Goal: Task Accomplishment & Management: Complete application form

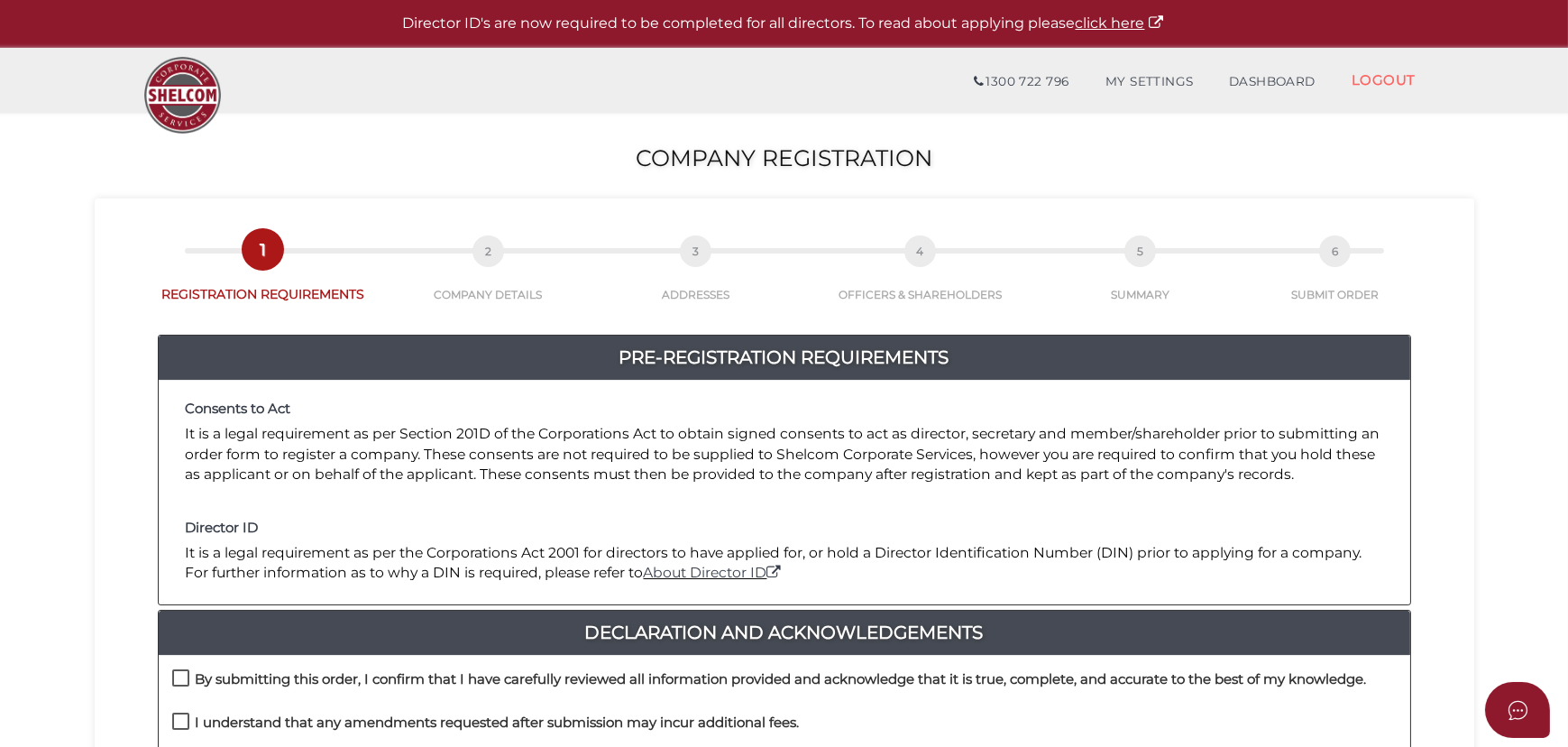
click at [541, 163] on h2 "Company Registration" at bounding box center [784, 158] width 1568 height 26
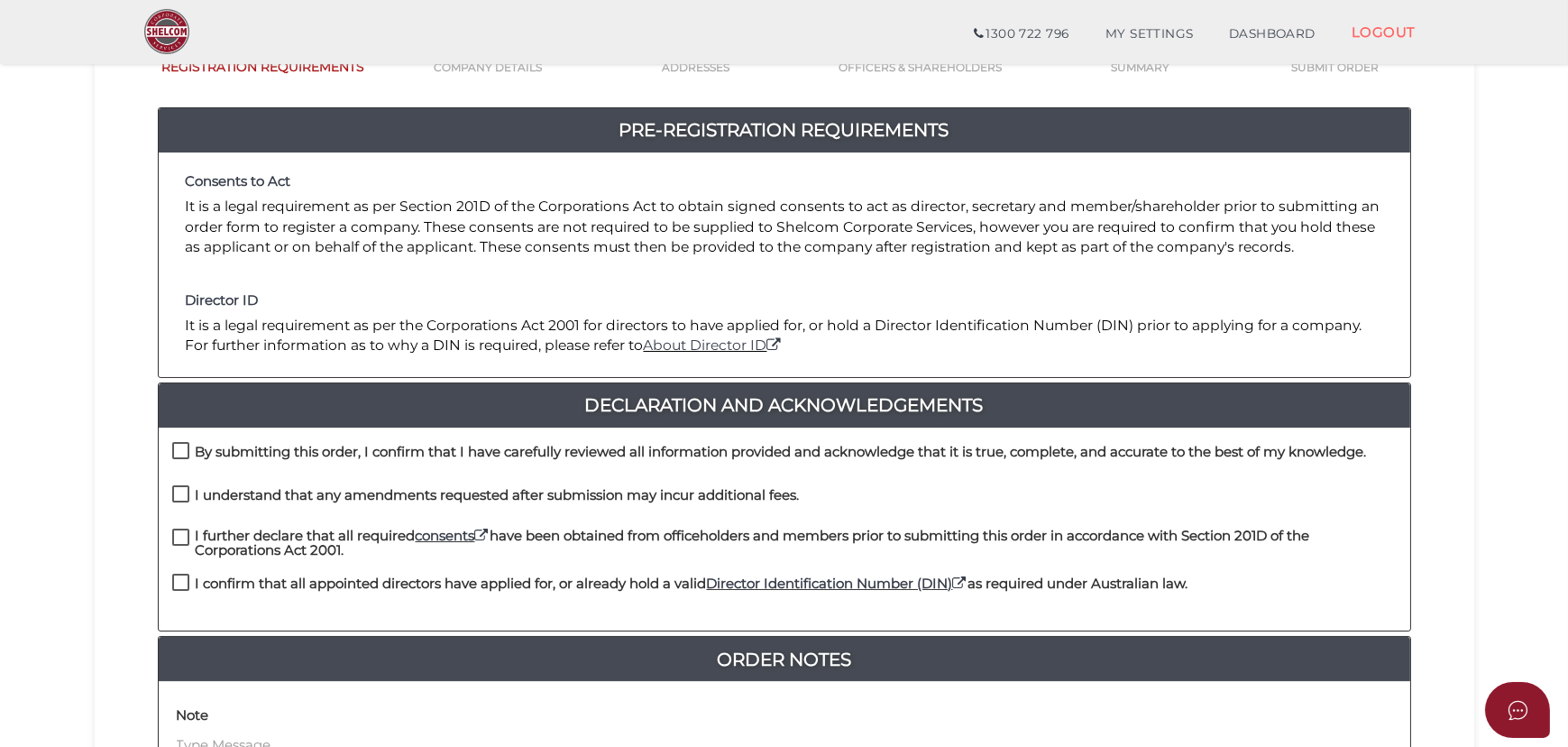
scroll to position [409, 0]
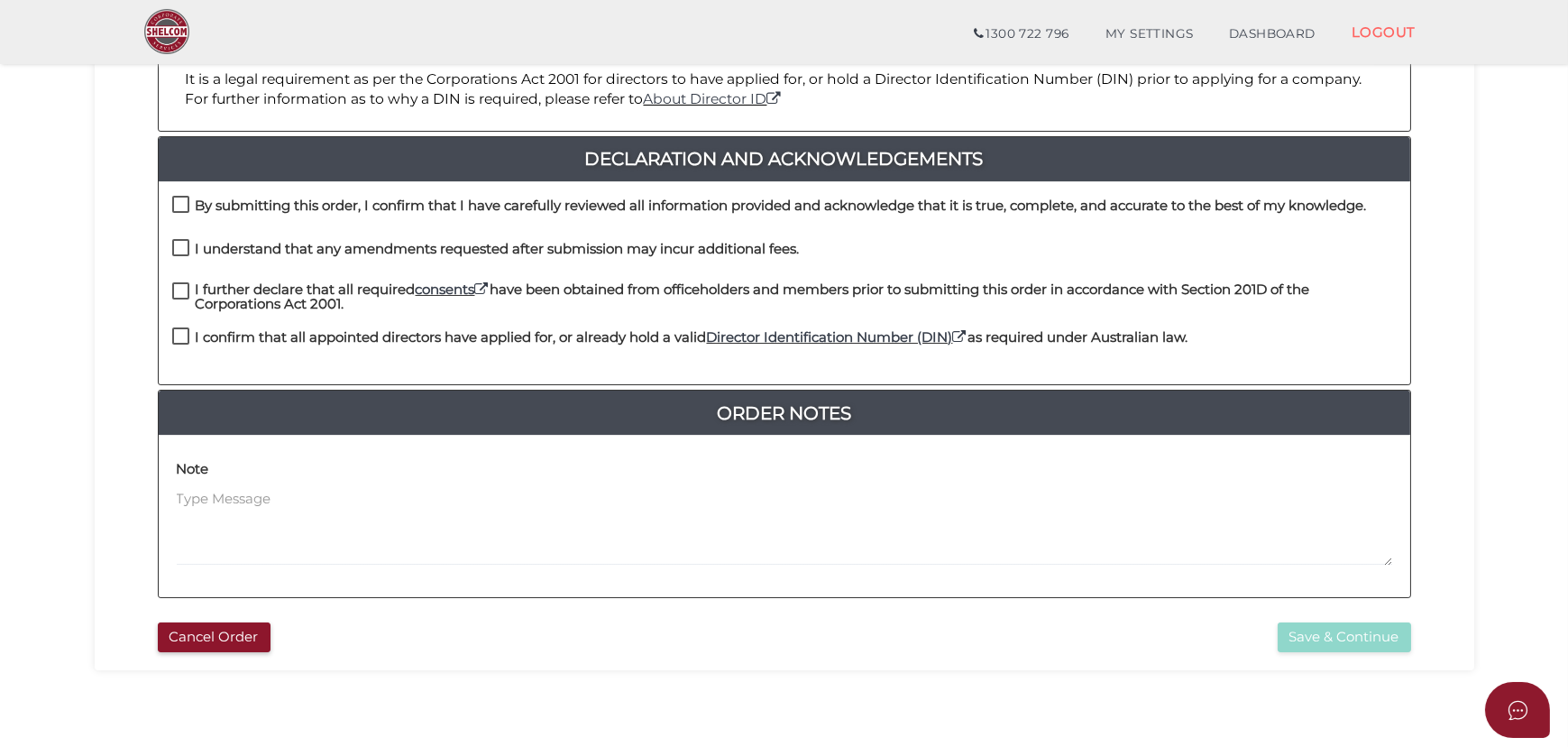
click at [455, 206] on h4 "By submitting this order, I confirm that I have carefully reviewed all informat…" at bounding box center [781, 206] width 1172 height 15
checkbox input "true"
click at [414, 244] on h4 "I understand that any amendments requested after submission may incur additiona…" at bounding box center [497, 250] width 604 height 15
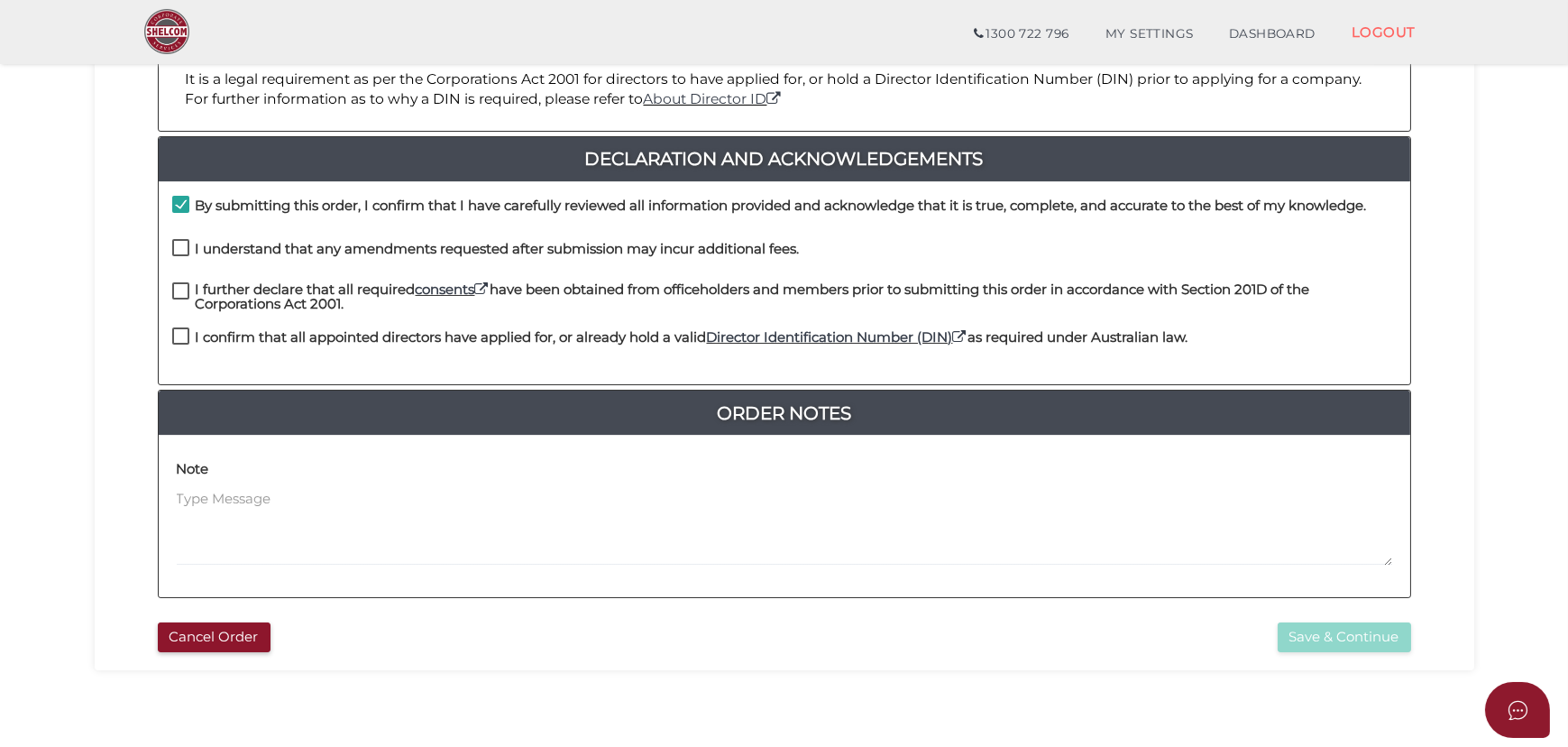
checkbox input "true"
click at [286, 287] on h4 "I further declare that all required consents have been obtained from officehold…" at bounding box center [796, 296] width 1201 height 29
checkbox input "true"
click at [275, 339] on h4 "I confirm that all appointed directors have applied for, or already hold a vali…" at bounding box center [692, 338] width 993 height 15
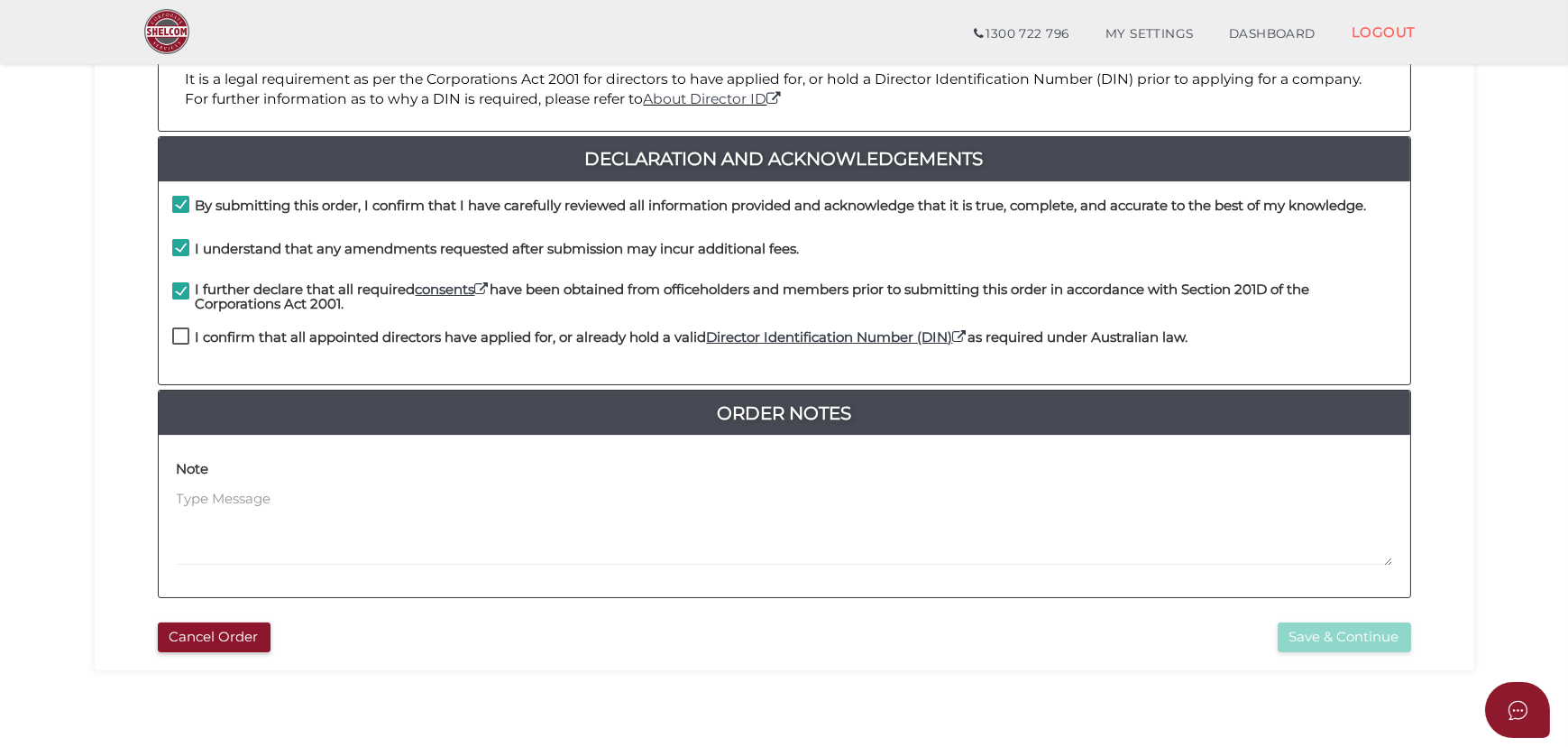
checkbox input "true"
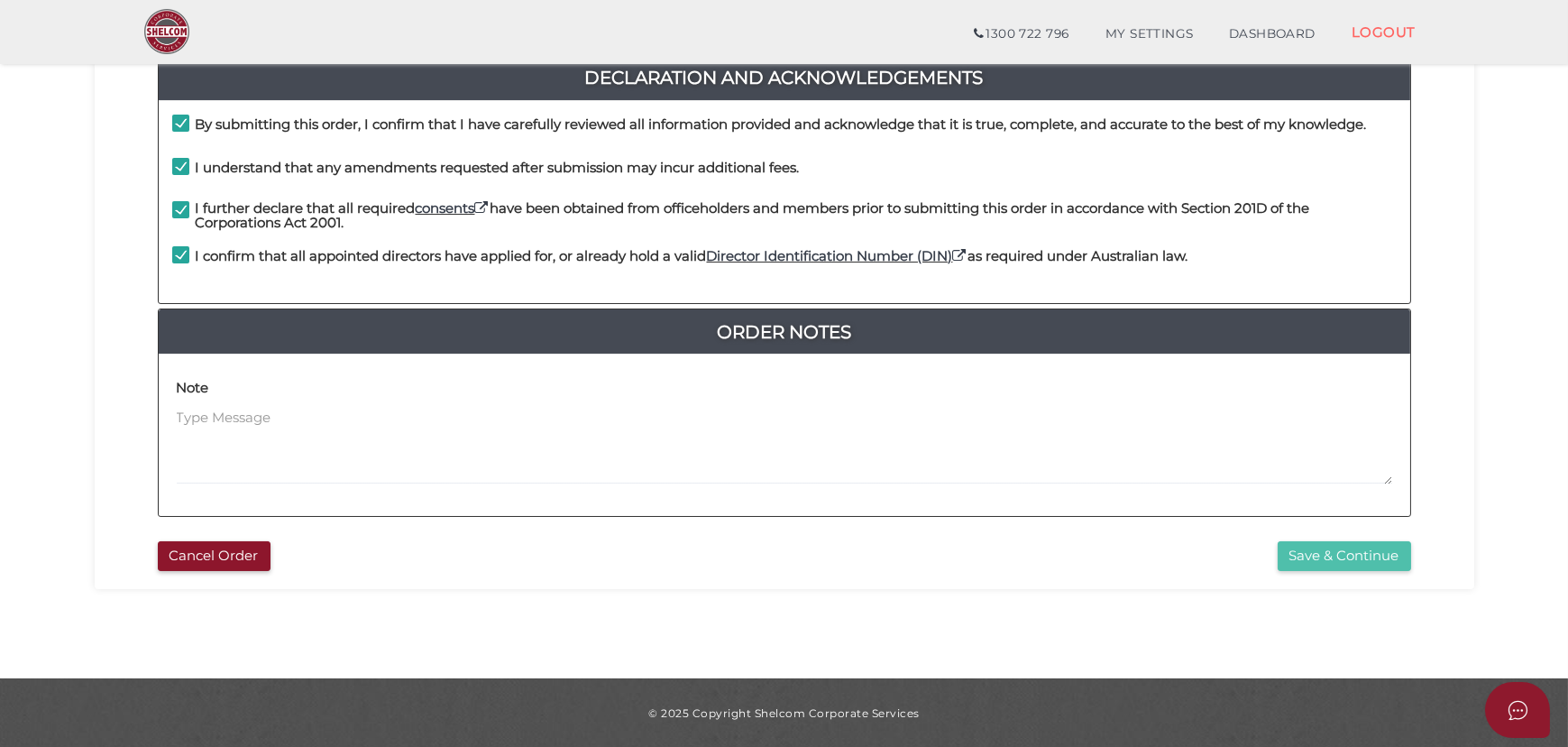
click at [1308, 550] on button "Save & Continue" at bounding box center [1344, 555] width 133 height 29
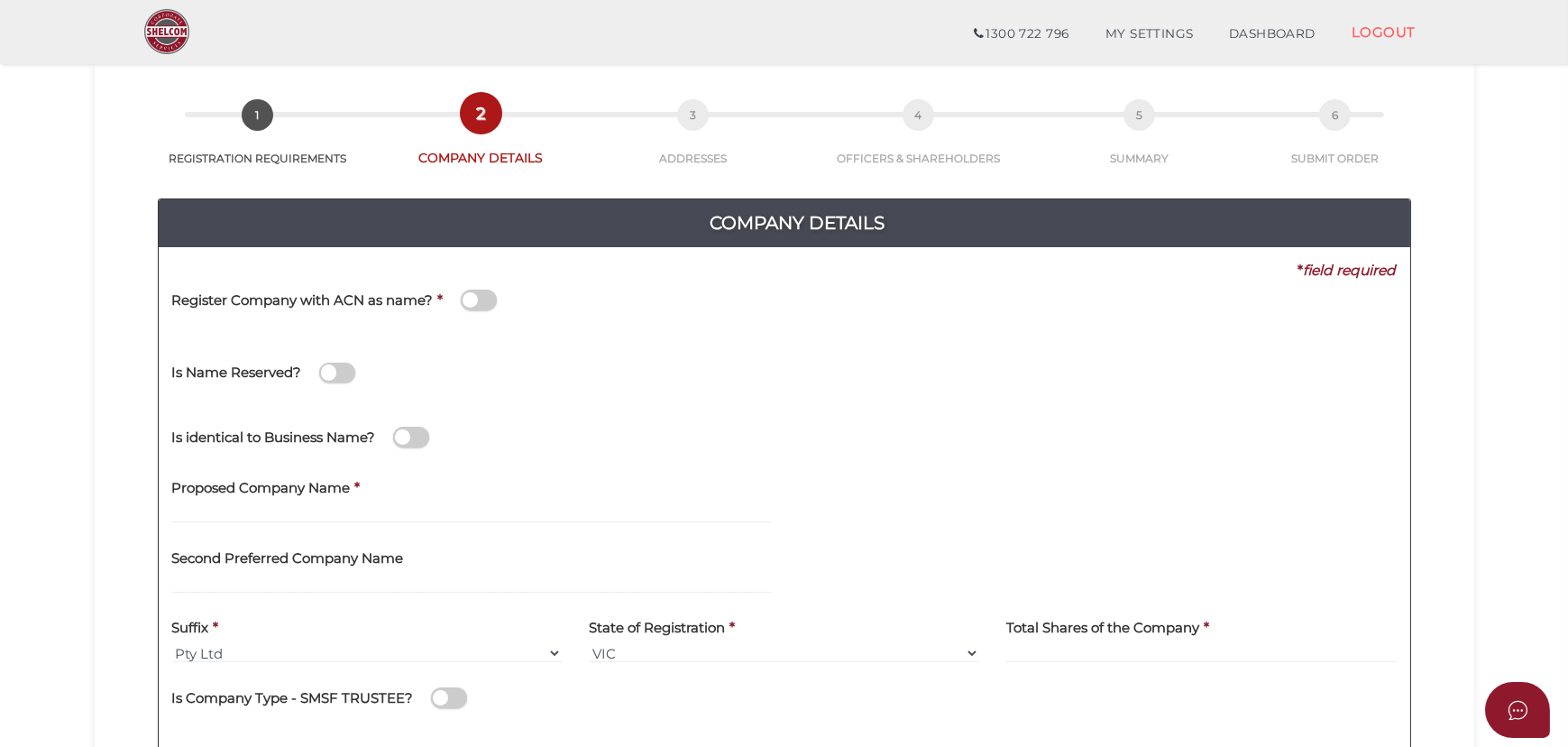
scroll to position [164, 0]
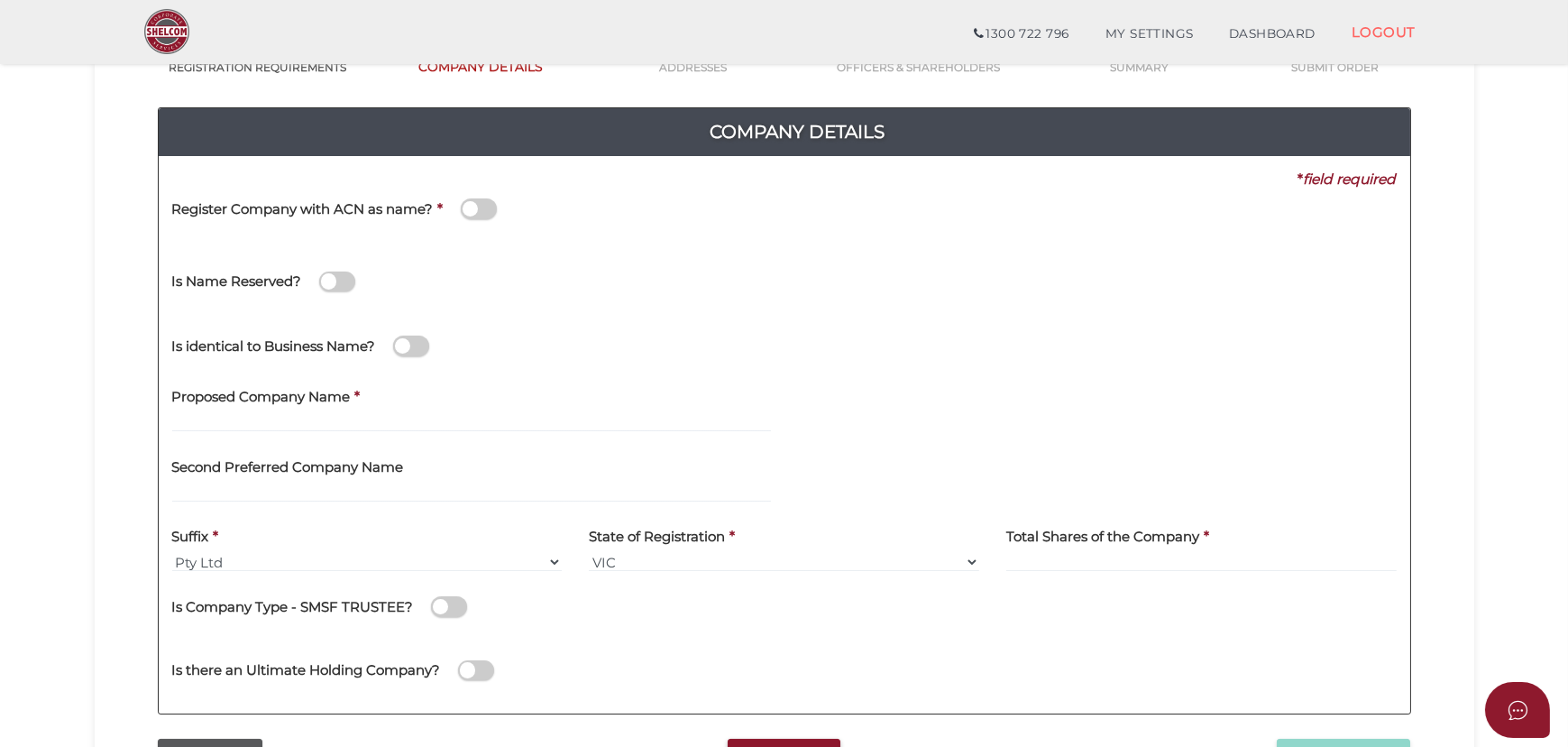
click at [487, 208] on span at bounding box center [479, 209] width 36 height 21
click at [0, 0] on input "checkbox" at bounding box center [0, 0] width 0 height 0
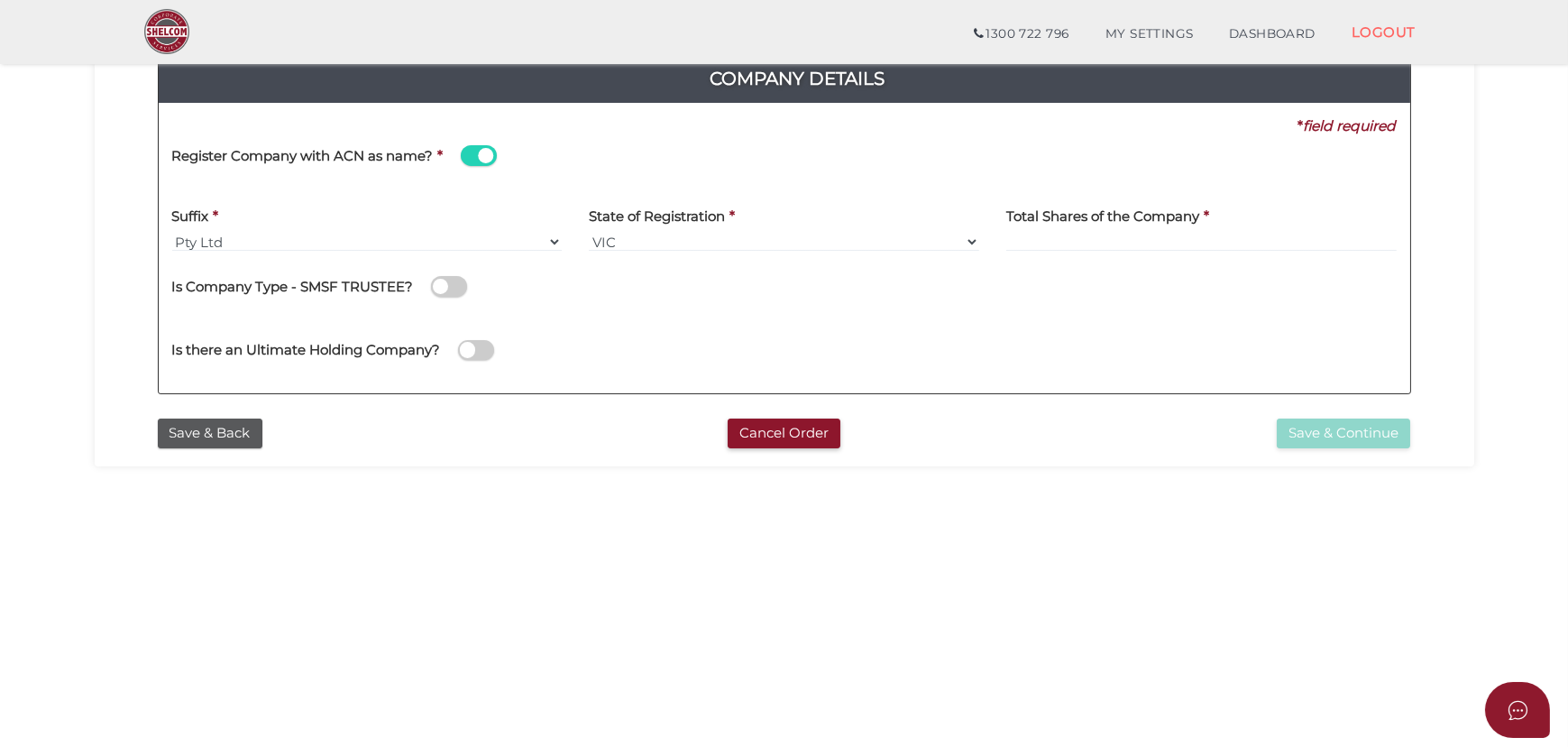
scroll to position [245, 0]
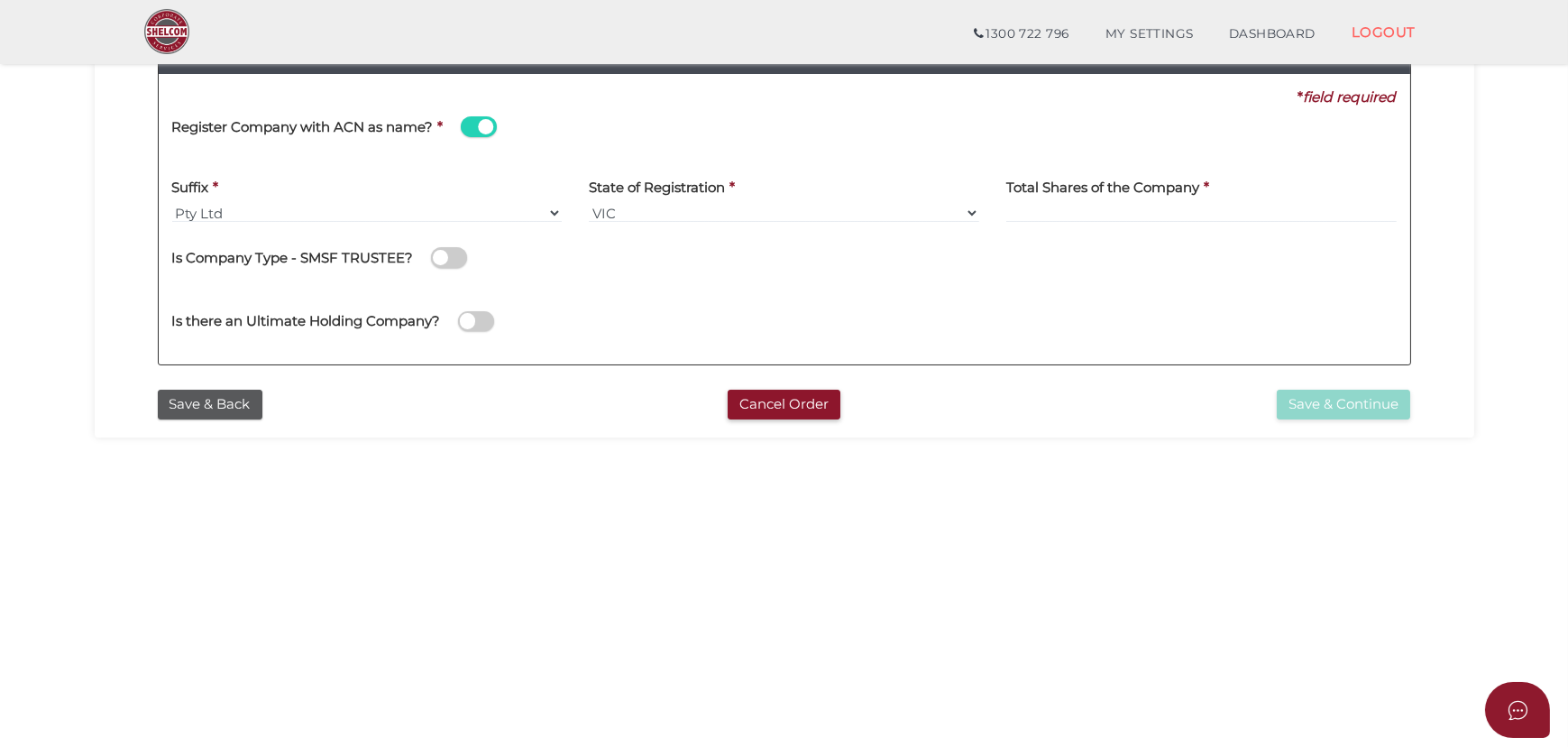
click at [459, 125] on div "Register Company with ACN as name? *" at bounding box center [485, 129] width 626 height 44
click at [466, 127] on span at bounding box center [479, 127] width 36 height 21
click at [0, 0] on input "checkbox" at bounding box center [0, 0] width 0 height 0
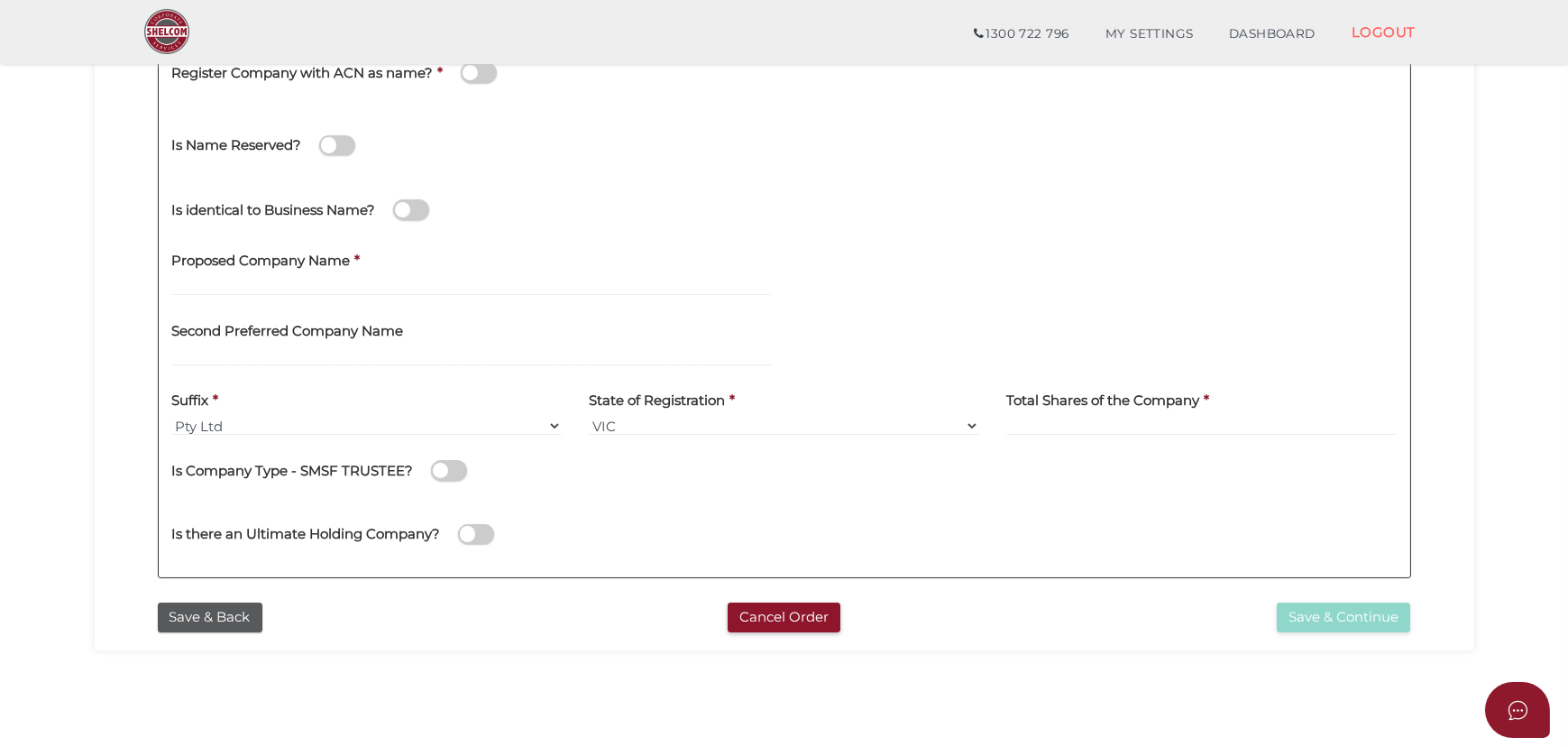
scroll to position [327, 0]
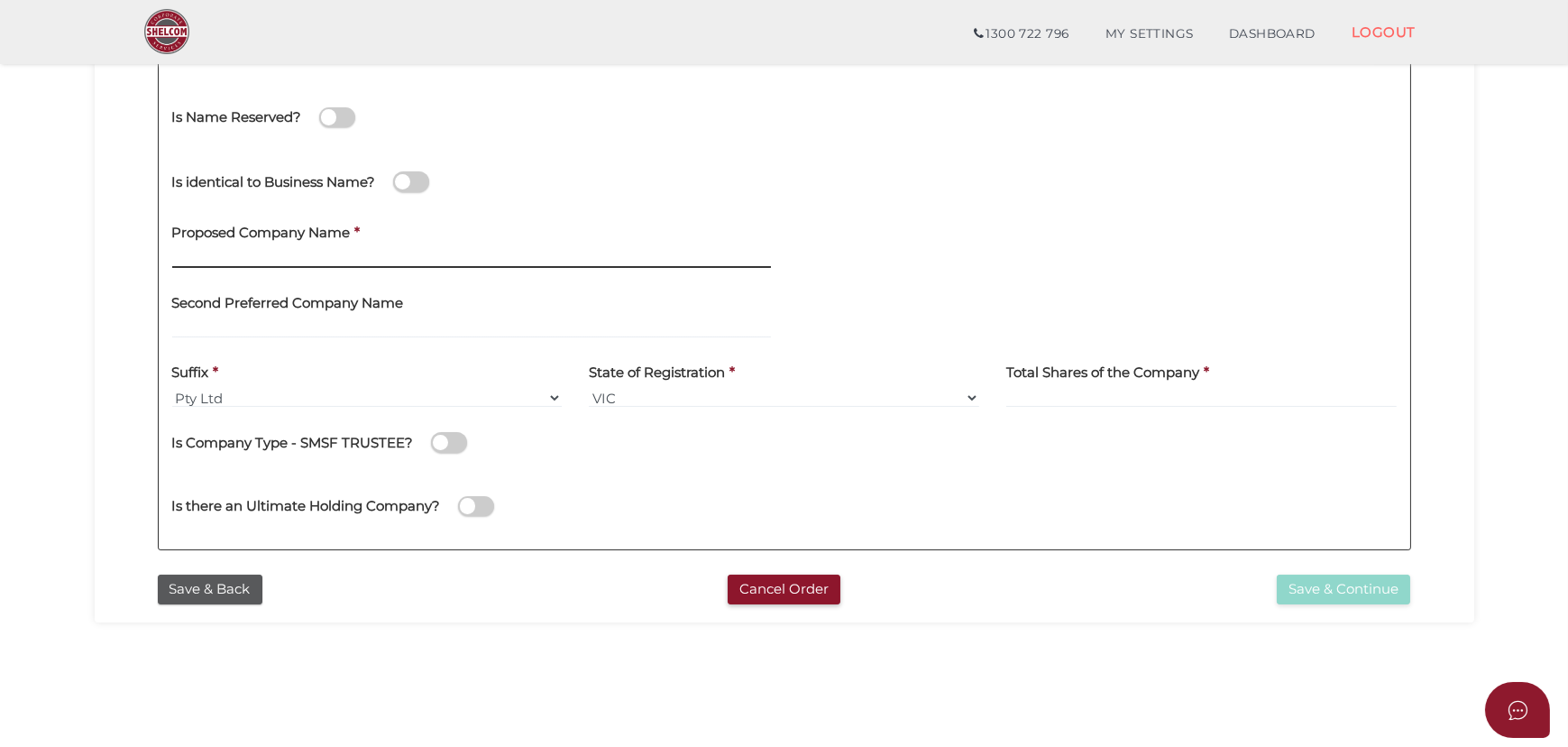
click at [317, 252] on input "text" at bounding box center [471, 257] width 599 height 20
type input "BIKNAV Enterprises"
click at [867, 165] on div "Is identical to Business Name?" at bounding box center [785, 179] width 1252 height 64
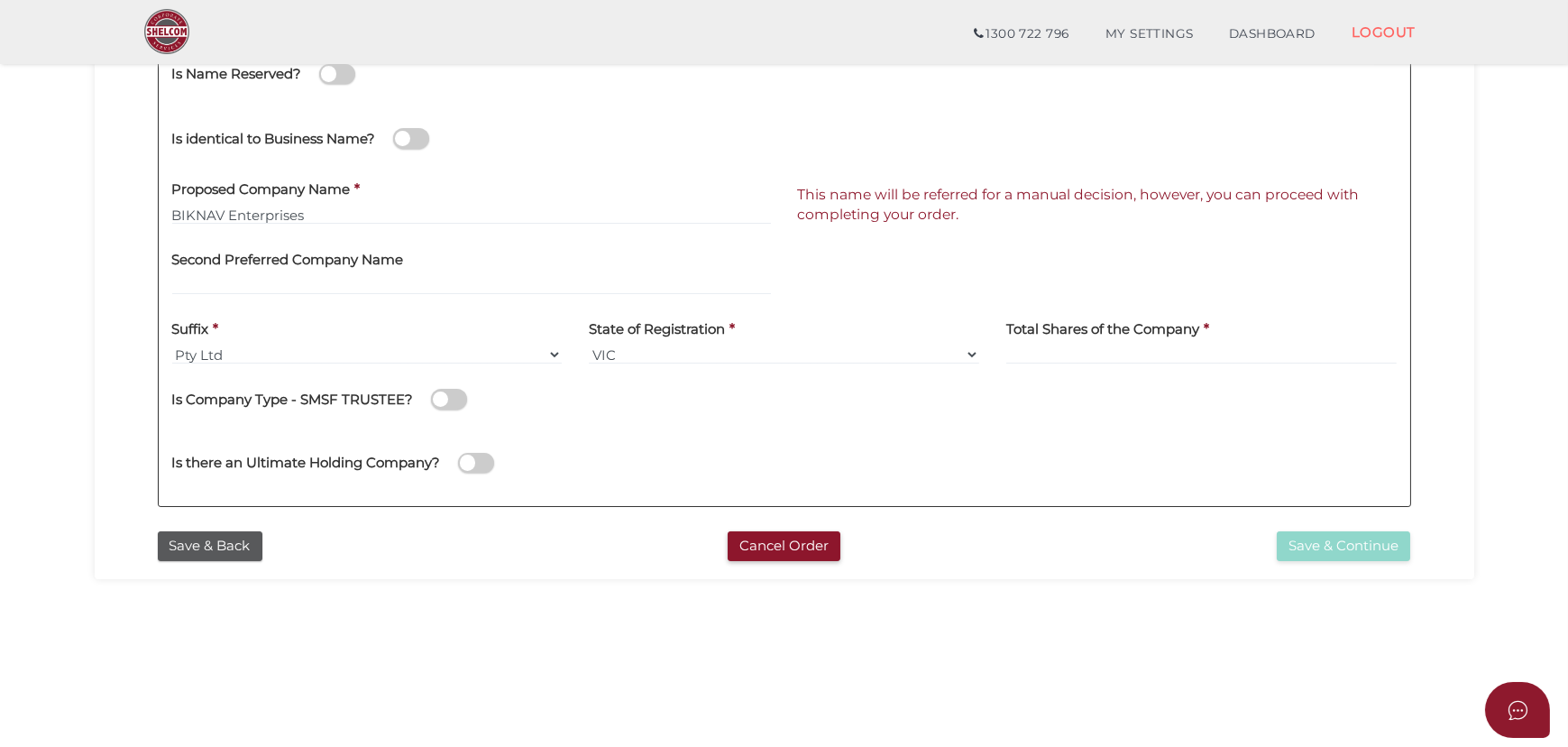
scroll to position [409, 0]
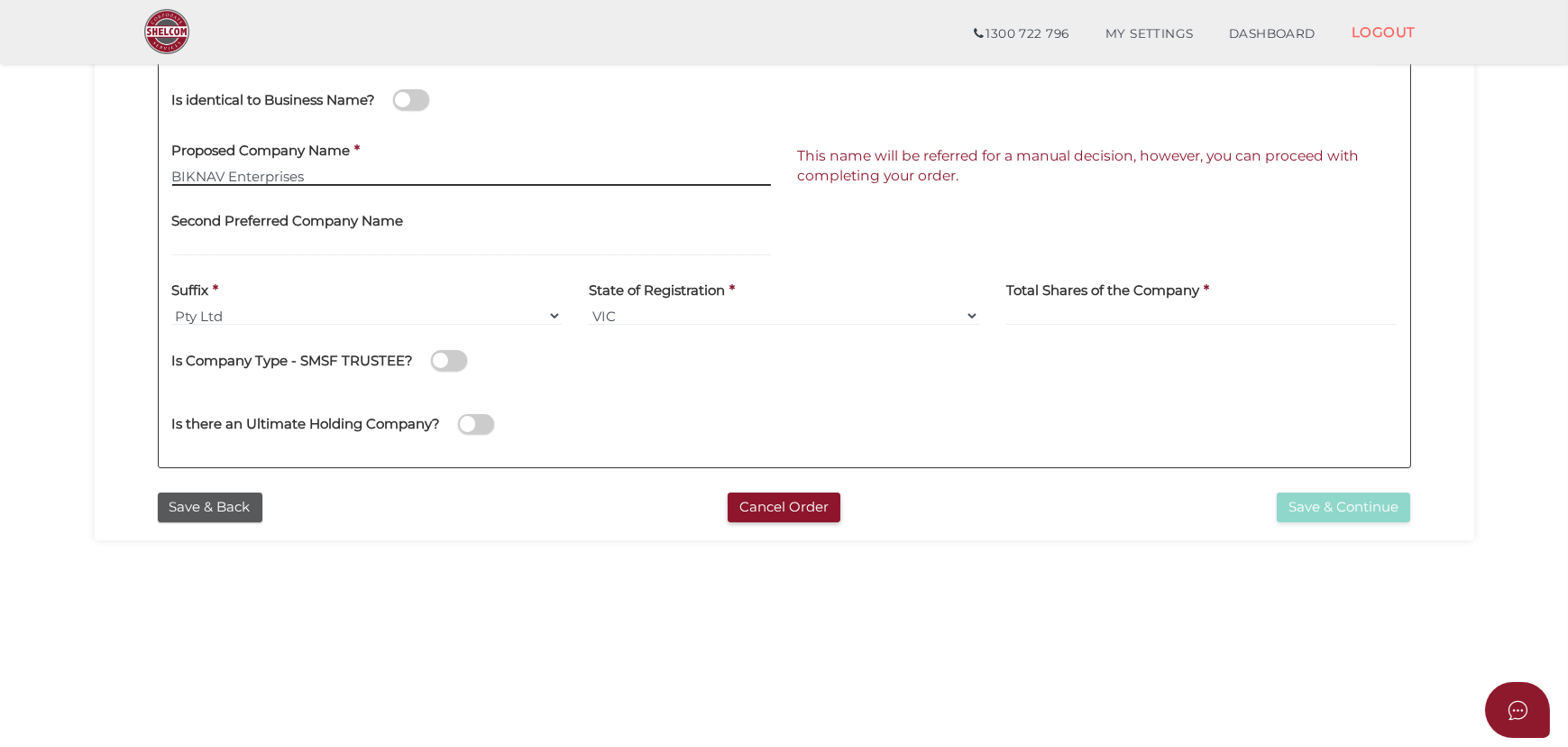
click at [224, 173] on input "BIKNAV Enterprises" at bounding box center [471, 175] width 599 height 20
click at [415, 200] on div "Second Preferred Company Name" at bounding box center [471, 228] width 599 height 57
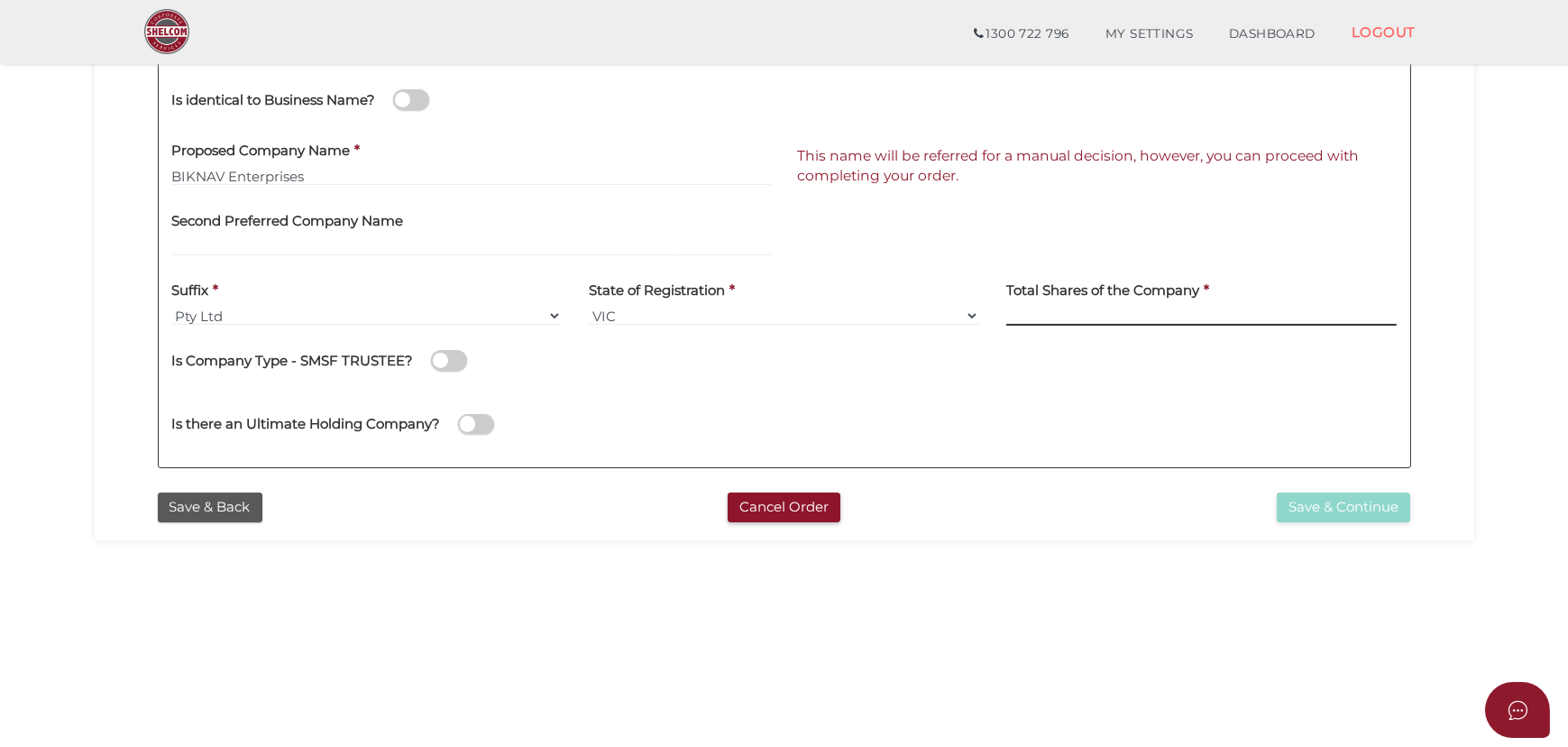
click at [1106, 316] on input at bounding box center [1201, 315] width 391 height 20
type input "12"
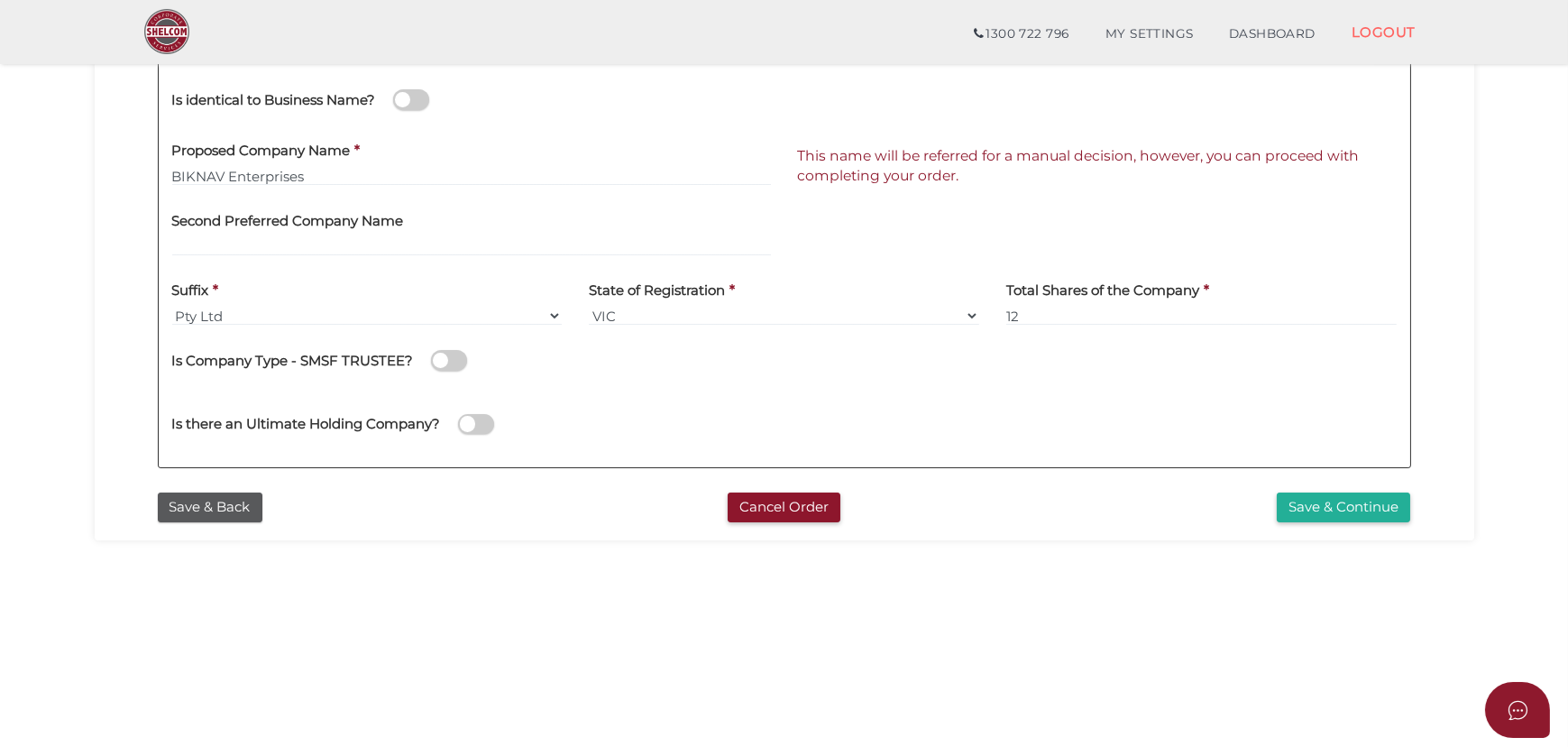
click at [459, 561] on section "Company Registration 83c2646be6728644da2583b8cb4de2ad 1 REGISTRATION REQUIREMEN…" at bounding box center [784, 199] width 1568 height 1120
click at [1326, 506] on button "Save & Continue" at bounding box center [1343, 507] width 133 height 29
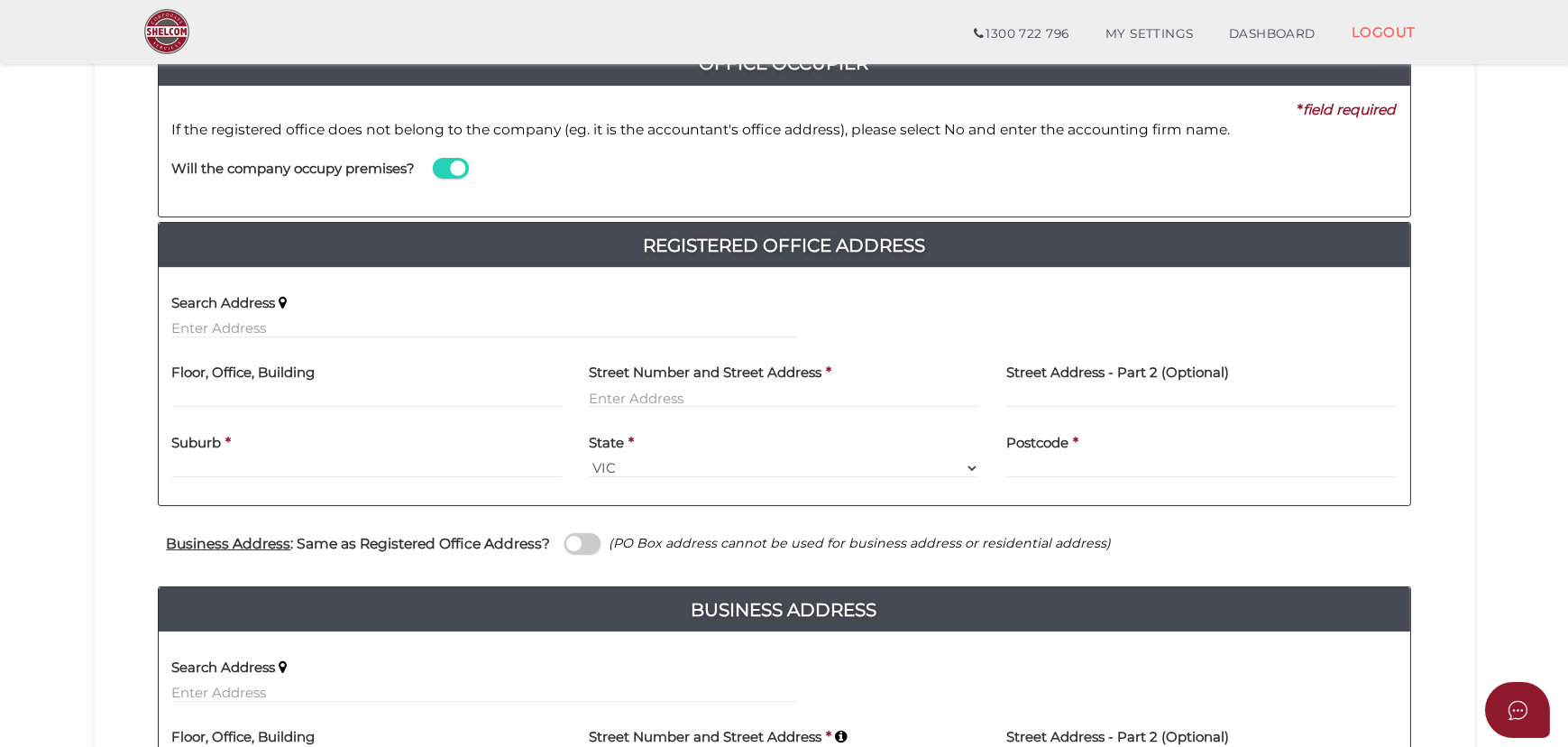
scroll to position [245, 0]
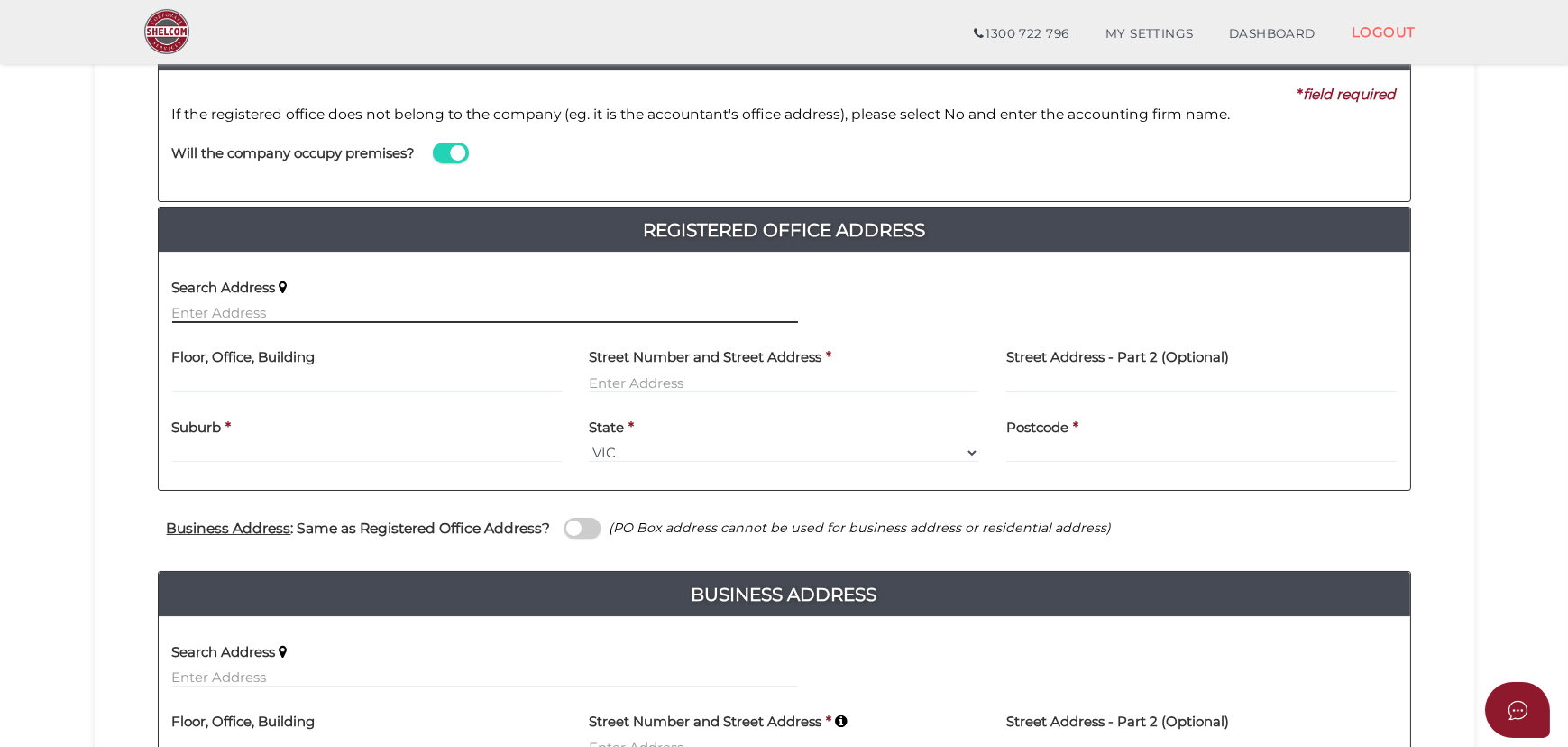
click at [435, 310] on input "text" at bounding box center [485, 312] width 626 height 20
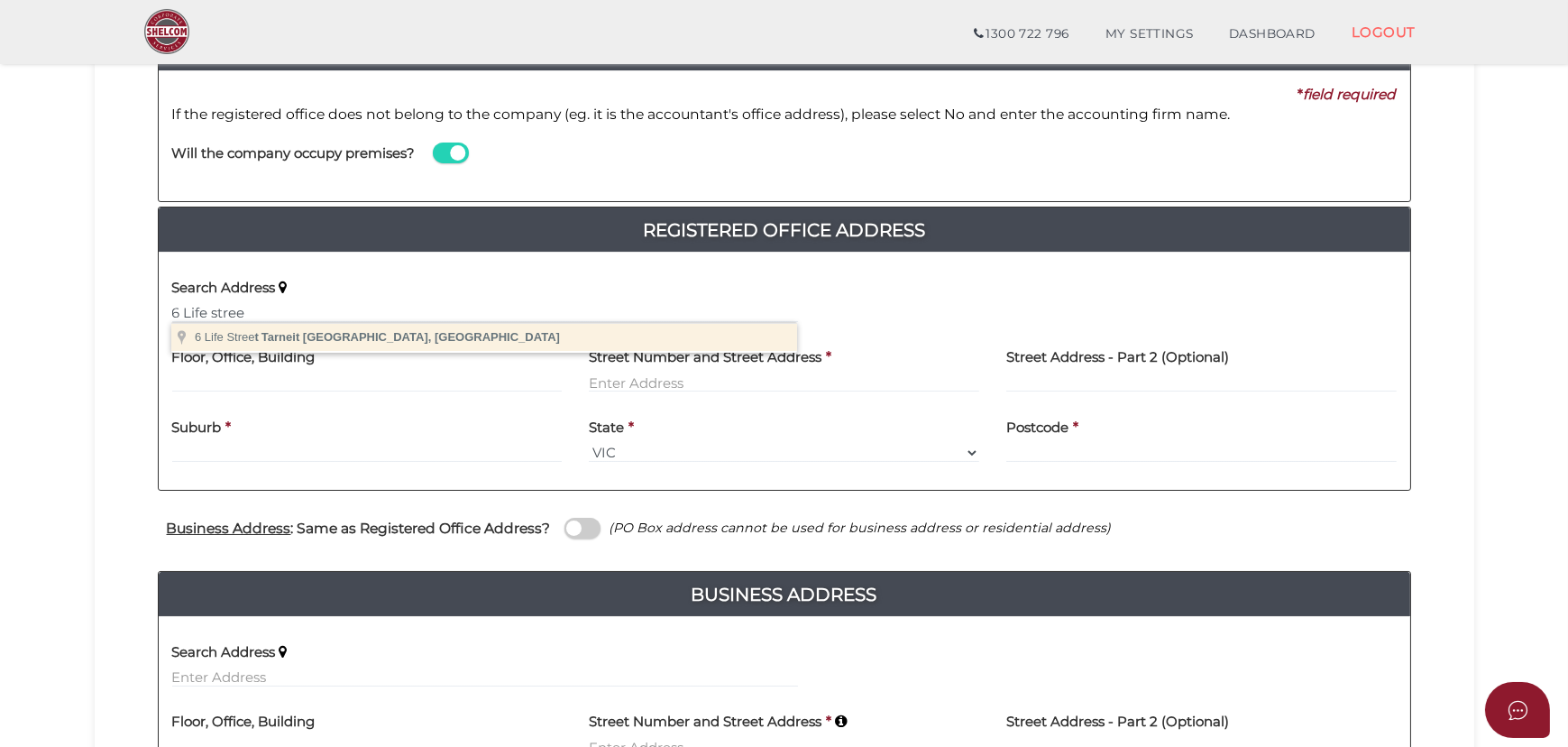
type input "[STREET_ADDRESS]"
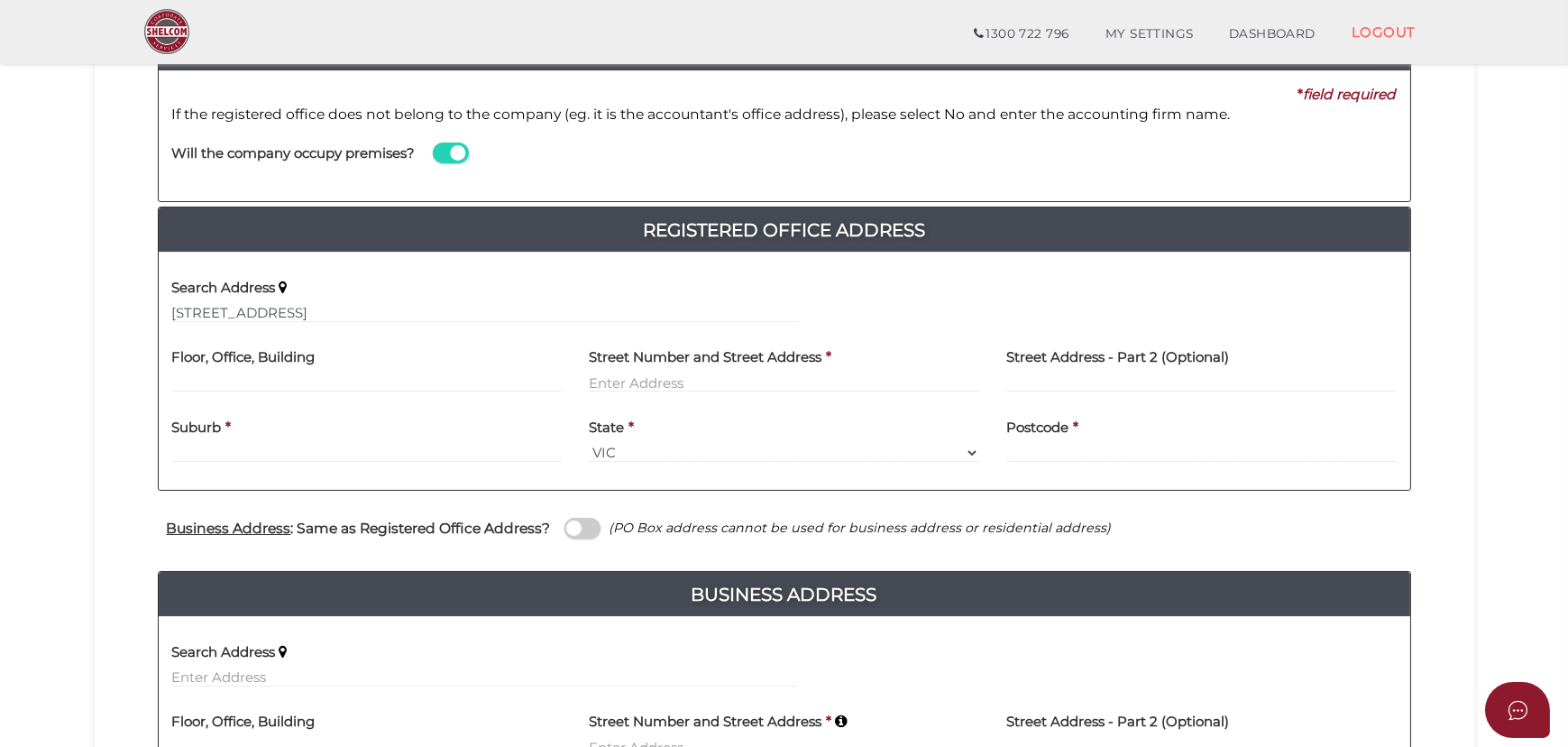
type input "[STREET_ADDRESS]"
type input "Tarneit"
select select "VIC"
type input "3029"
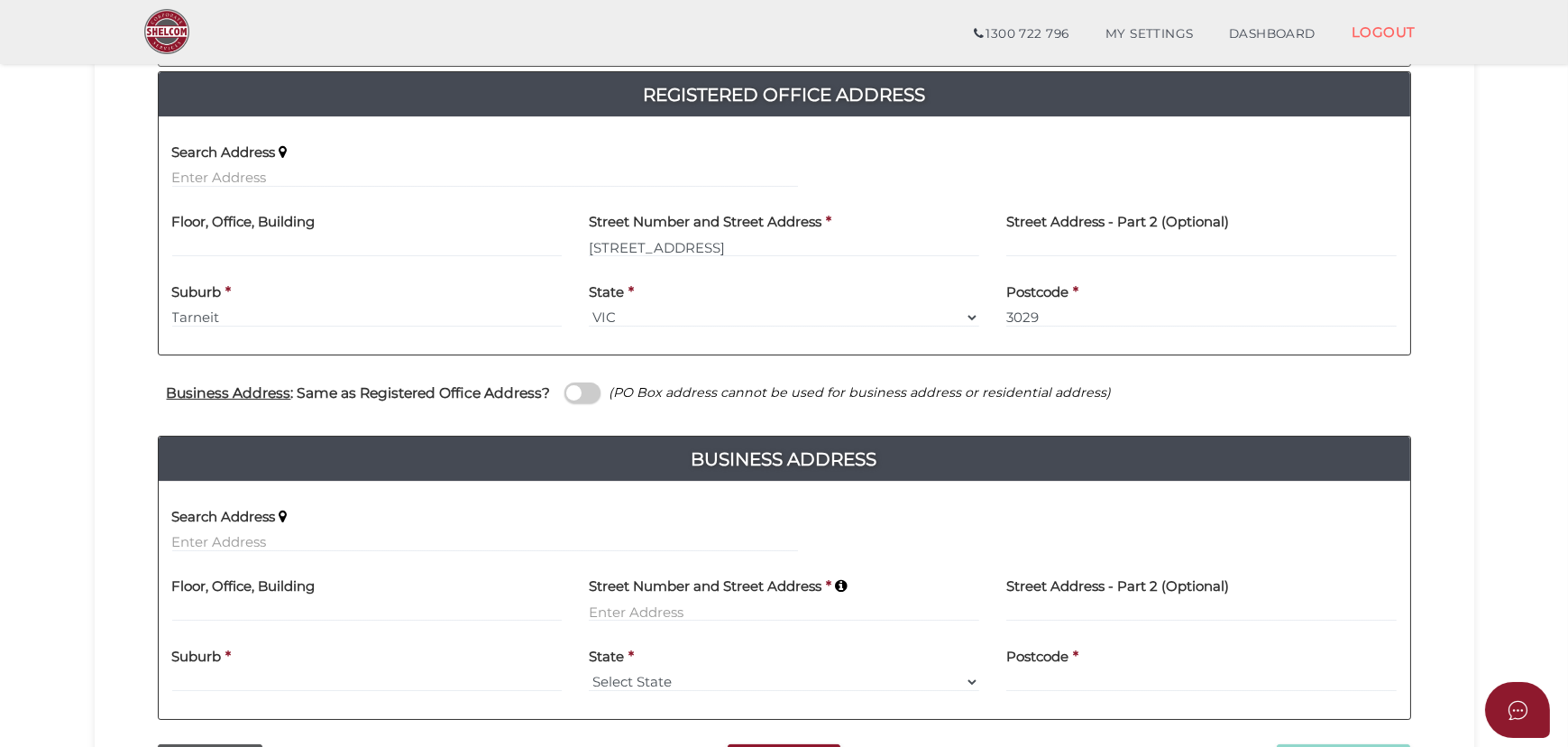
scroll to position [409, 0]
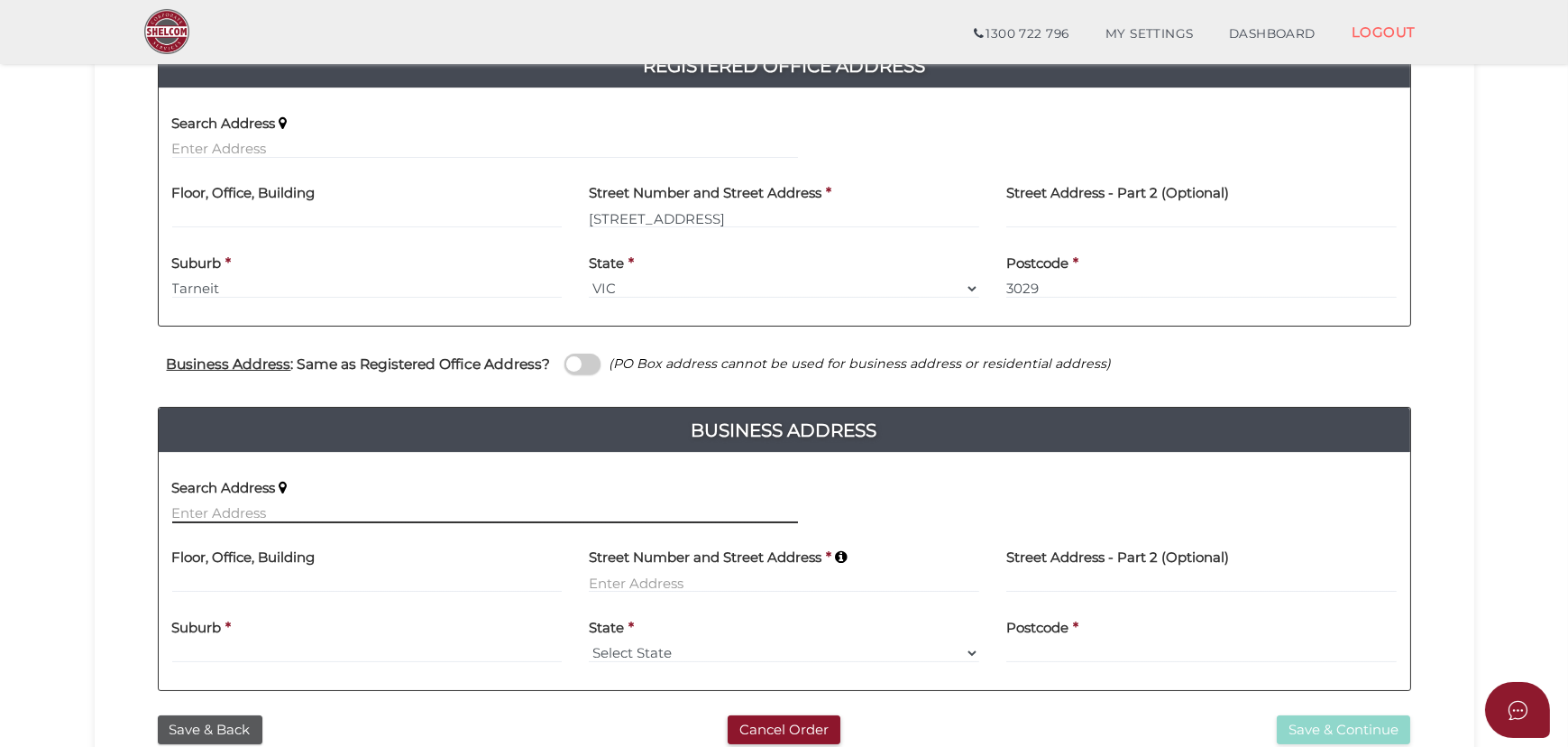
click at [275, 512] on input "text" at bounding box center [485, 512] width 626 height 20
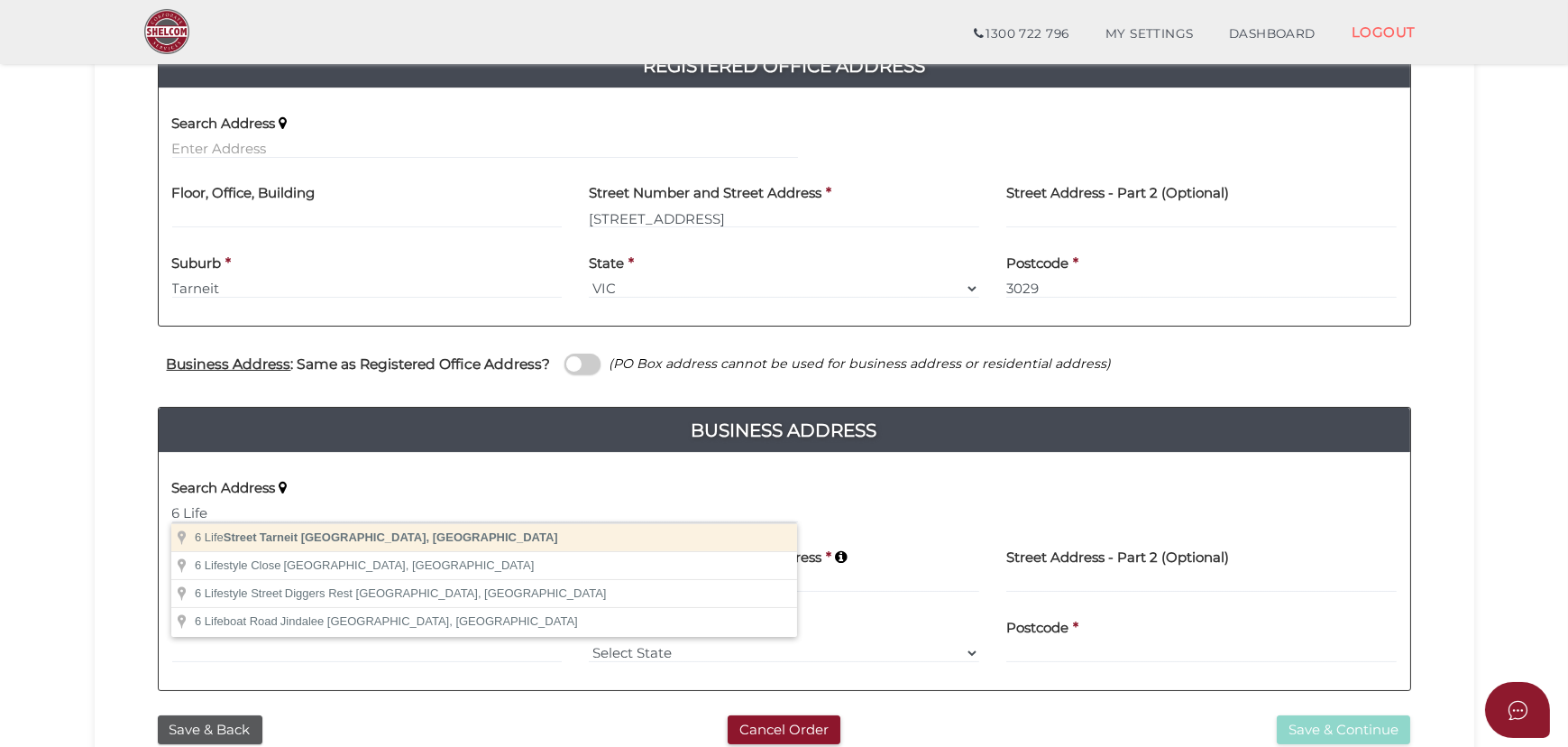
type input "[STREET_ADDRESS]"
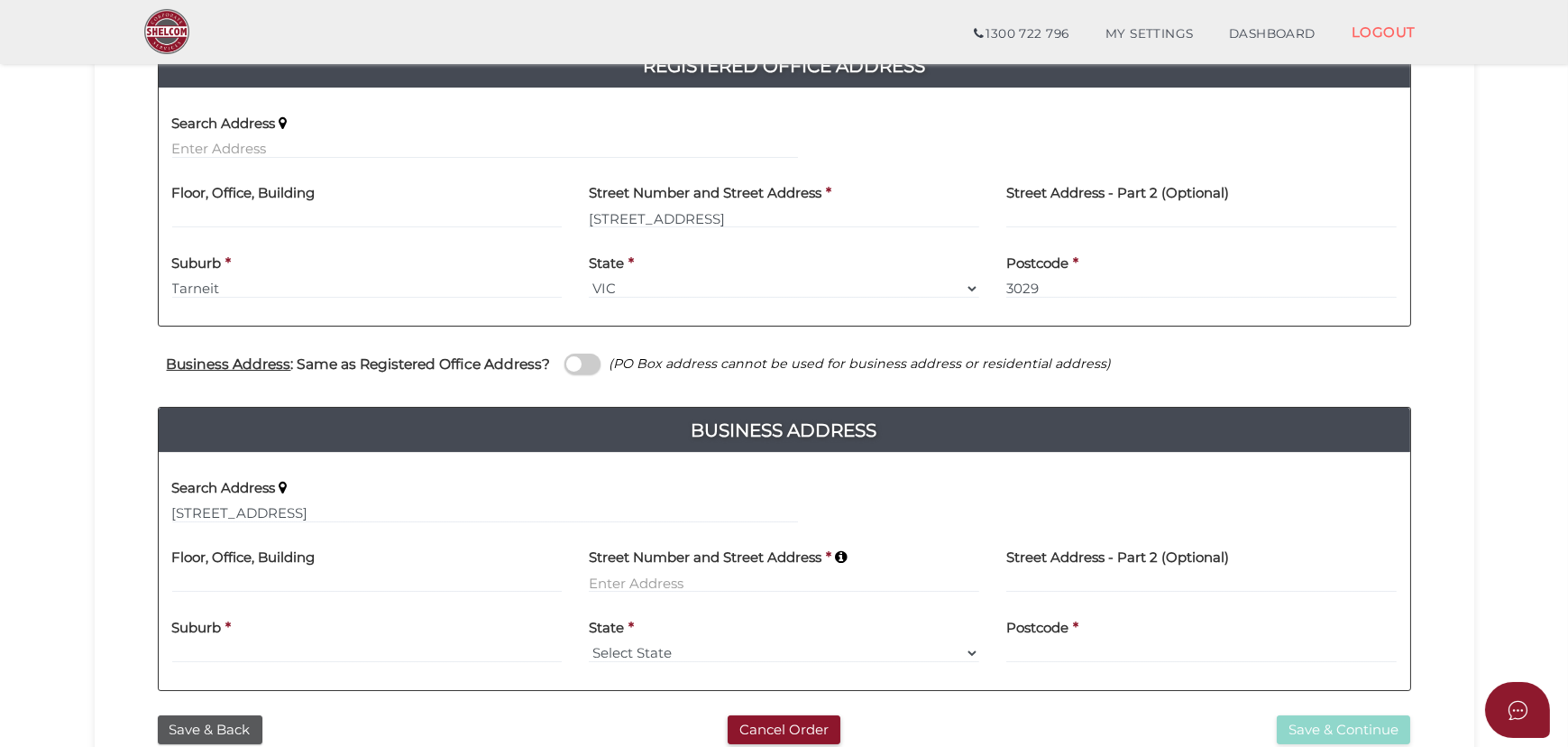
type input "[STREET_ADDRESS]"
type input "Tarneit"
select select "VIC"
type input "3029"
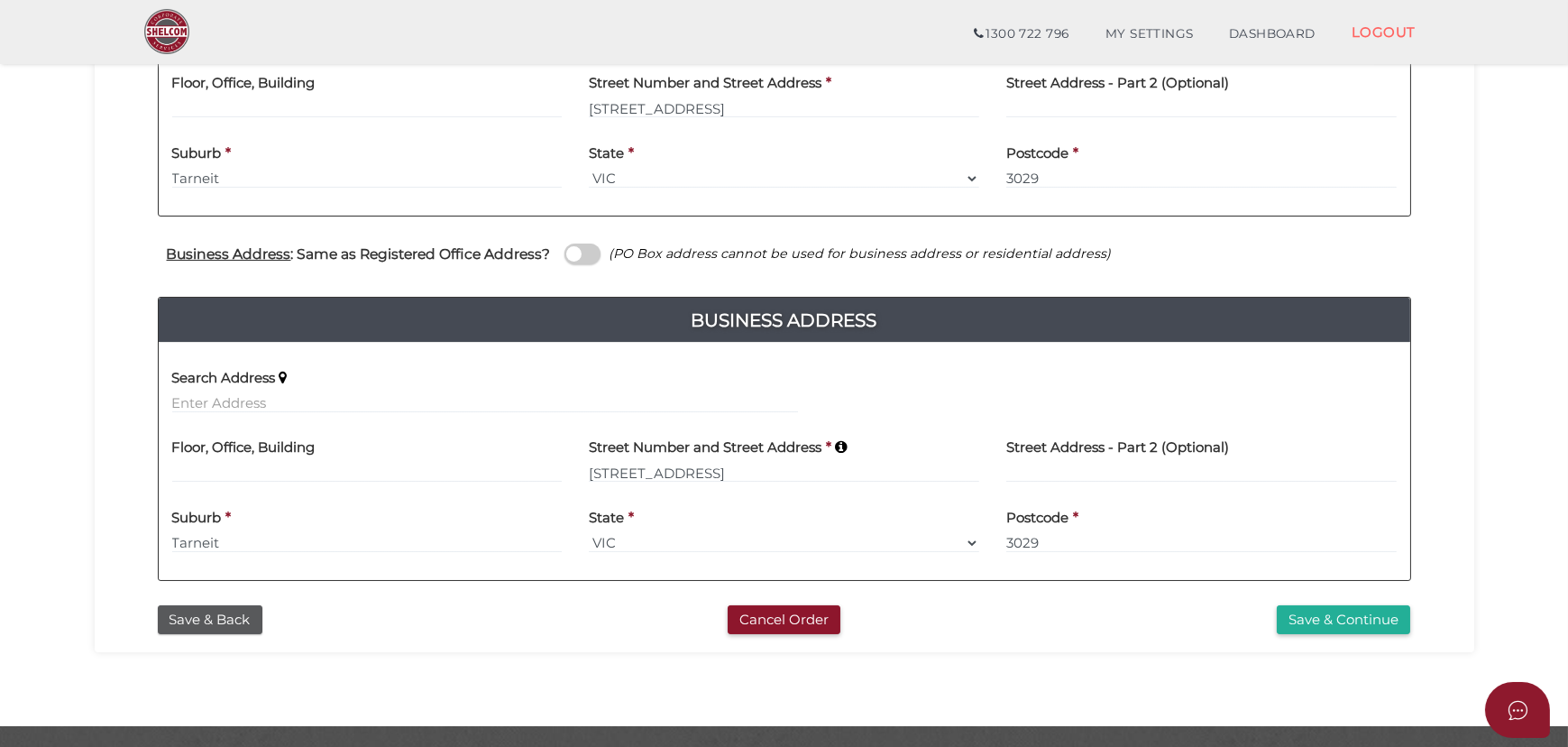
scroll to position [566, 0]
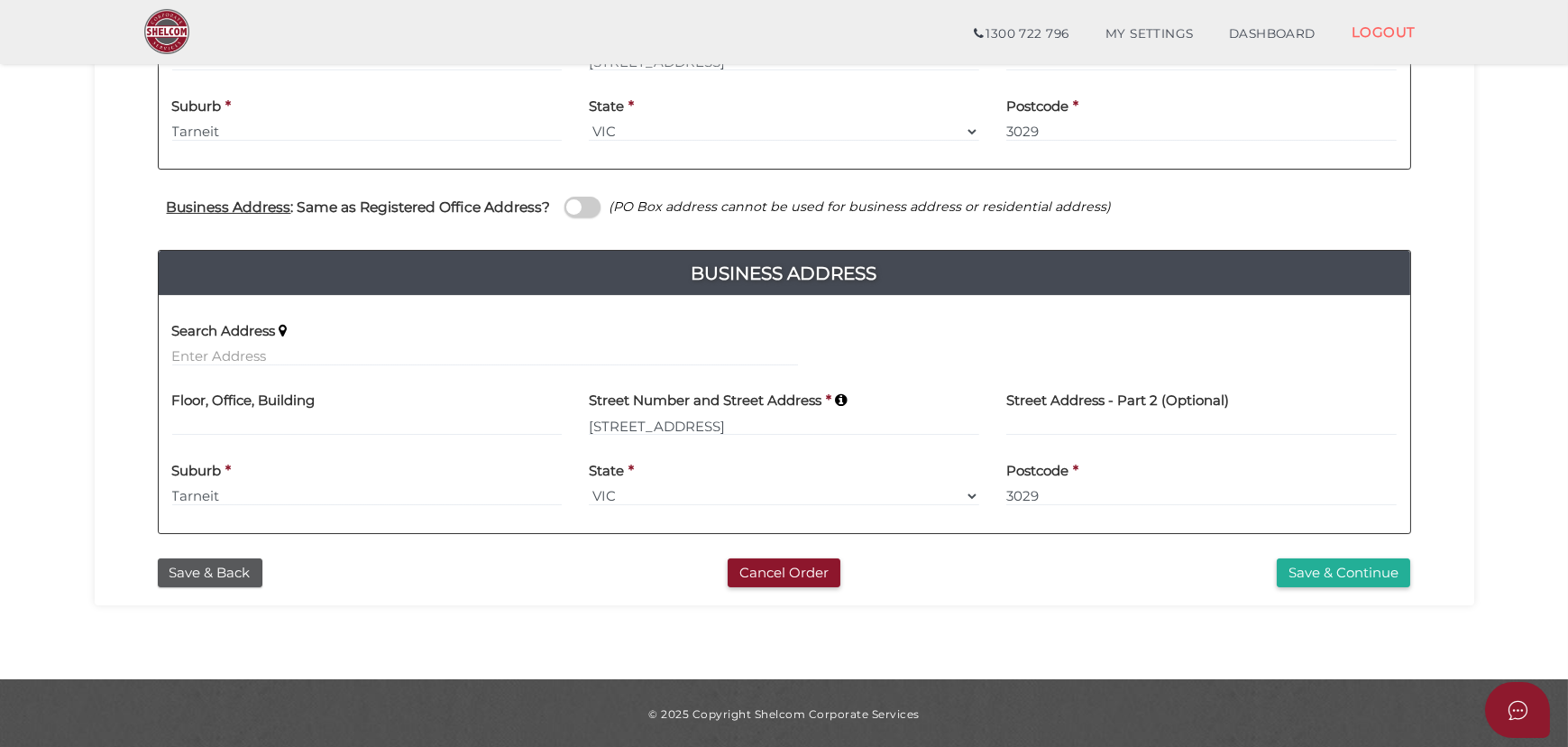
click at [585, 206] on span at bounding box center [583, 207] width 36 height 21
click at [0, 0] on input "checkbox" at bounding box center [0, 0] width 0 height 0
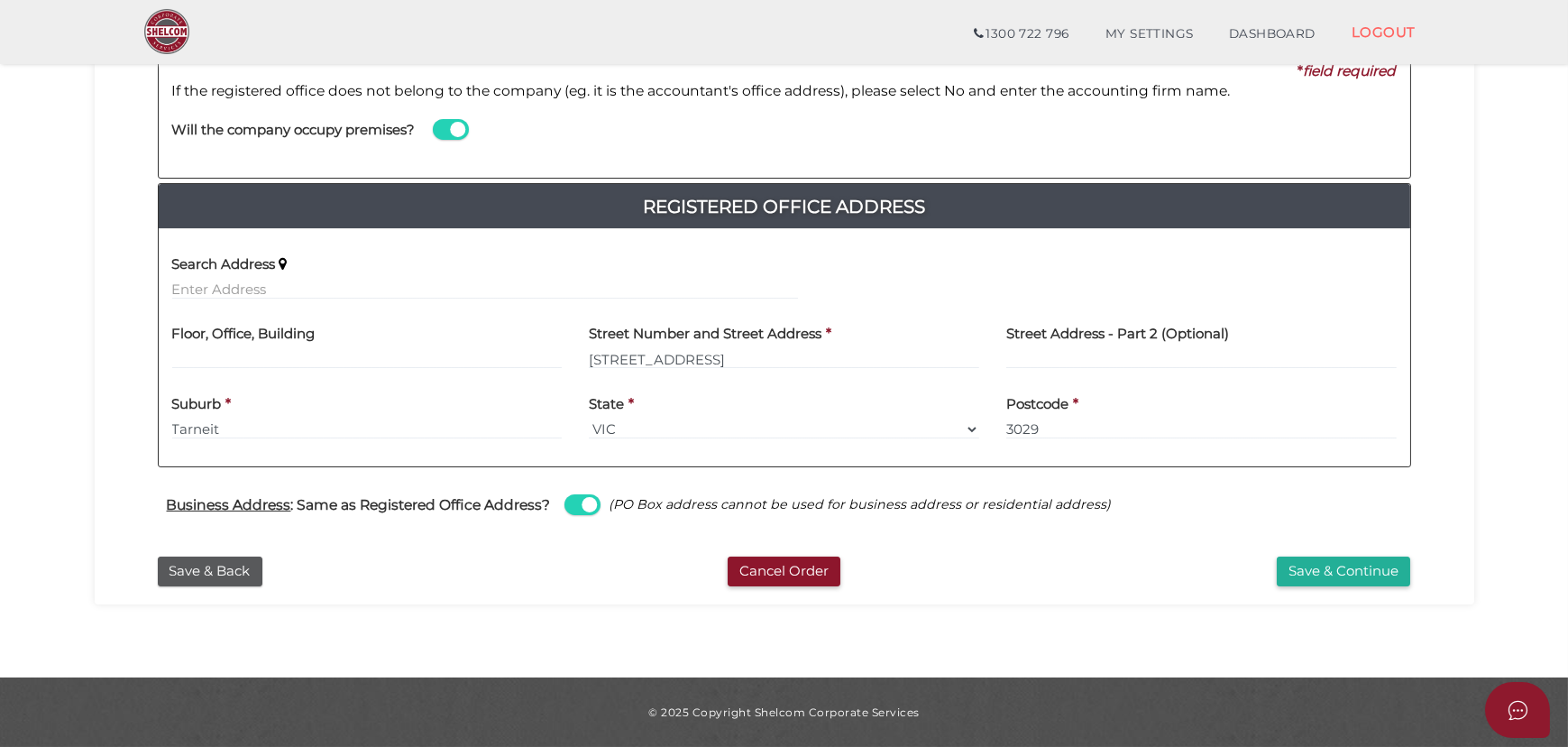
scroll to position [268, 0]
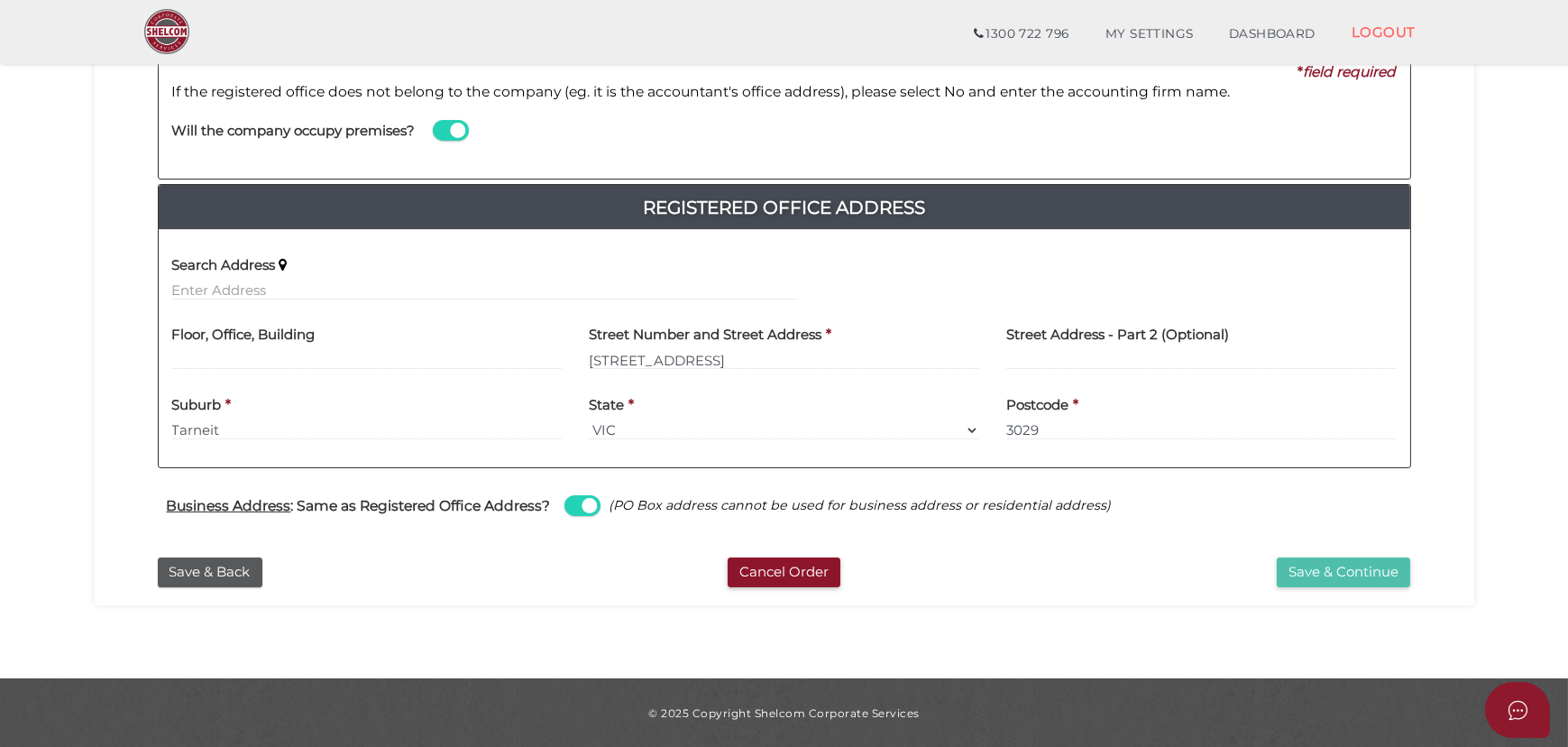
click at [1322, 574] on button "Save & Continue" at bounding box center [1343, 571] width 133 height 29
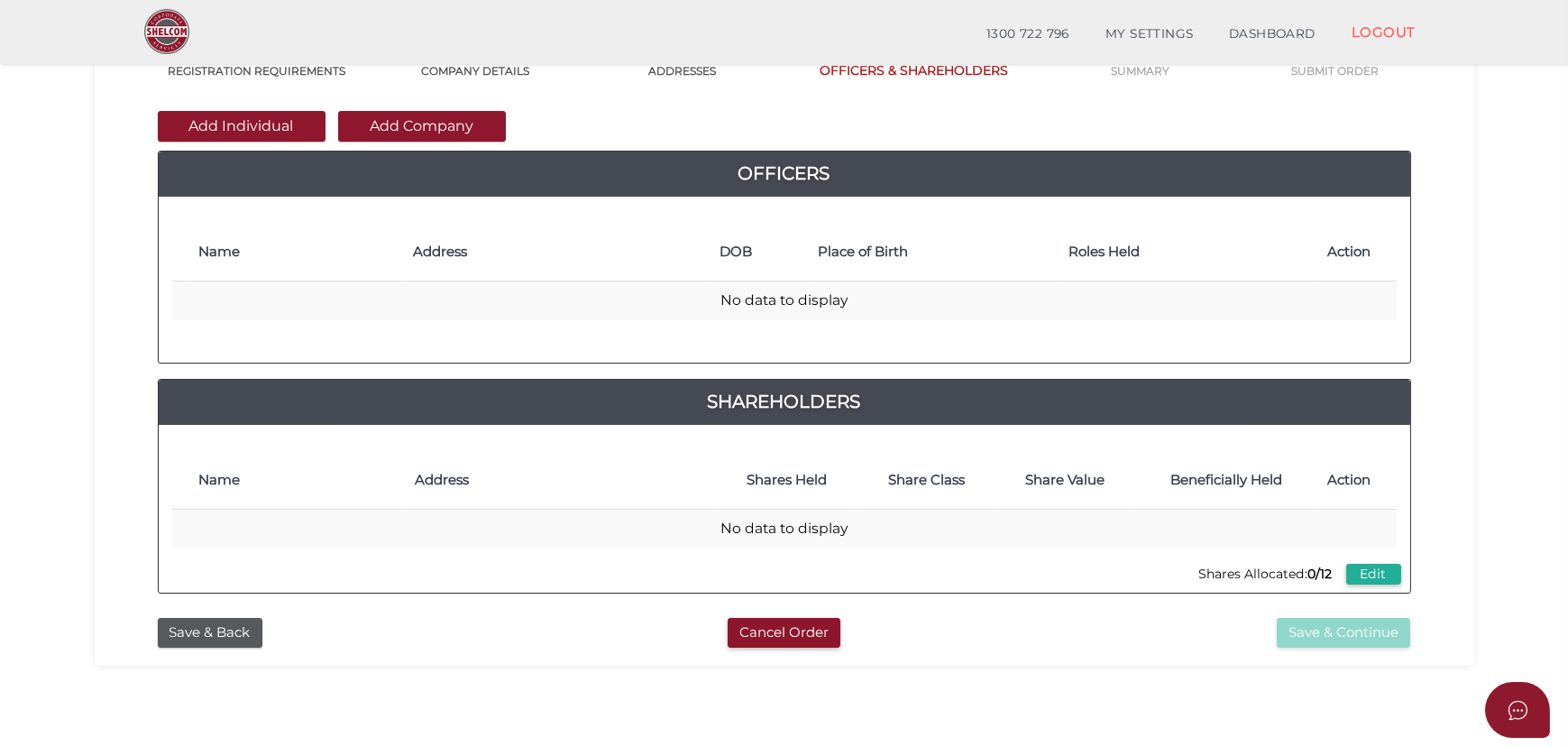
scroll to position [164, 0]
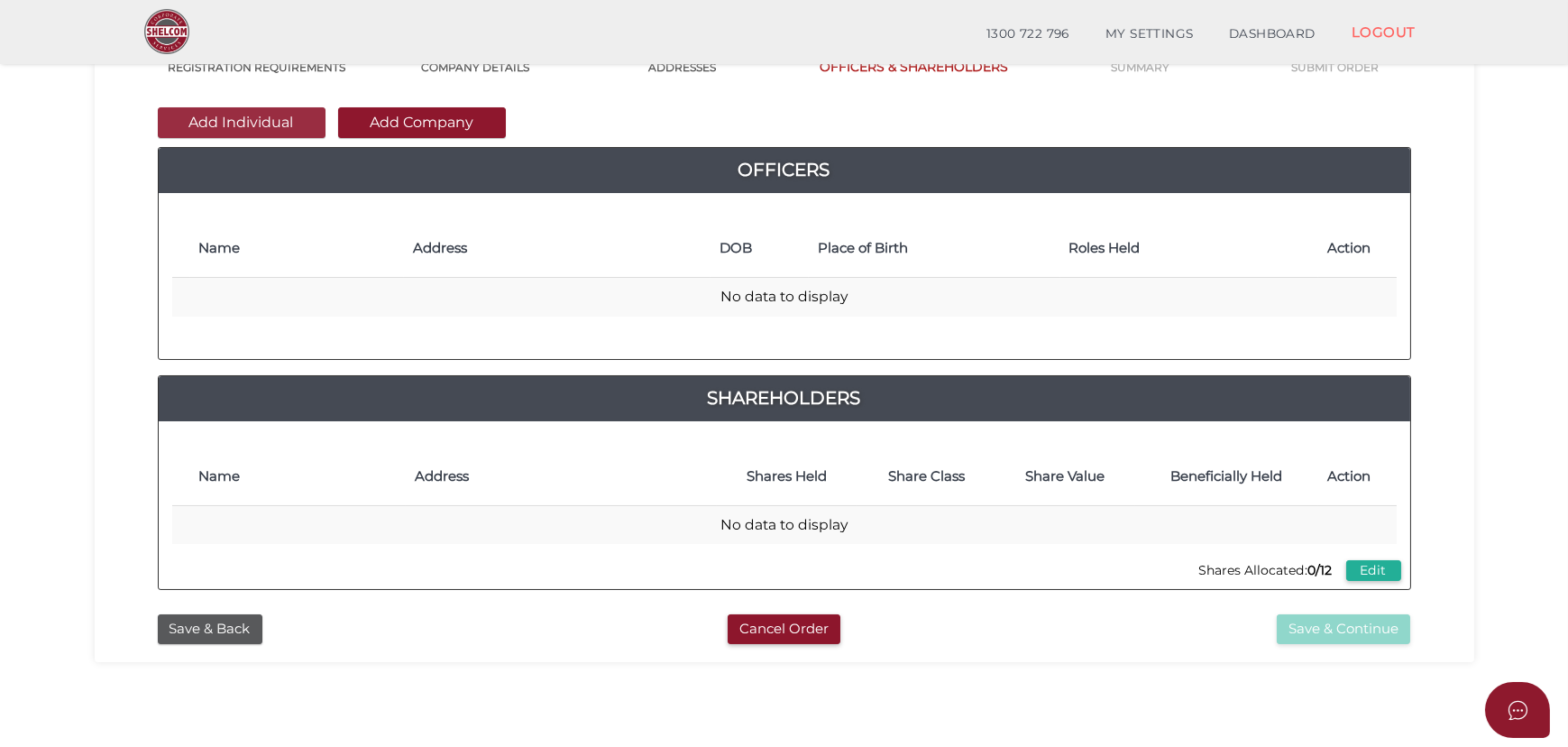
click at [240, 127] on button "Add Individual" at bounding box center [241, 122] width 167 height 30
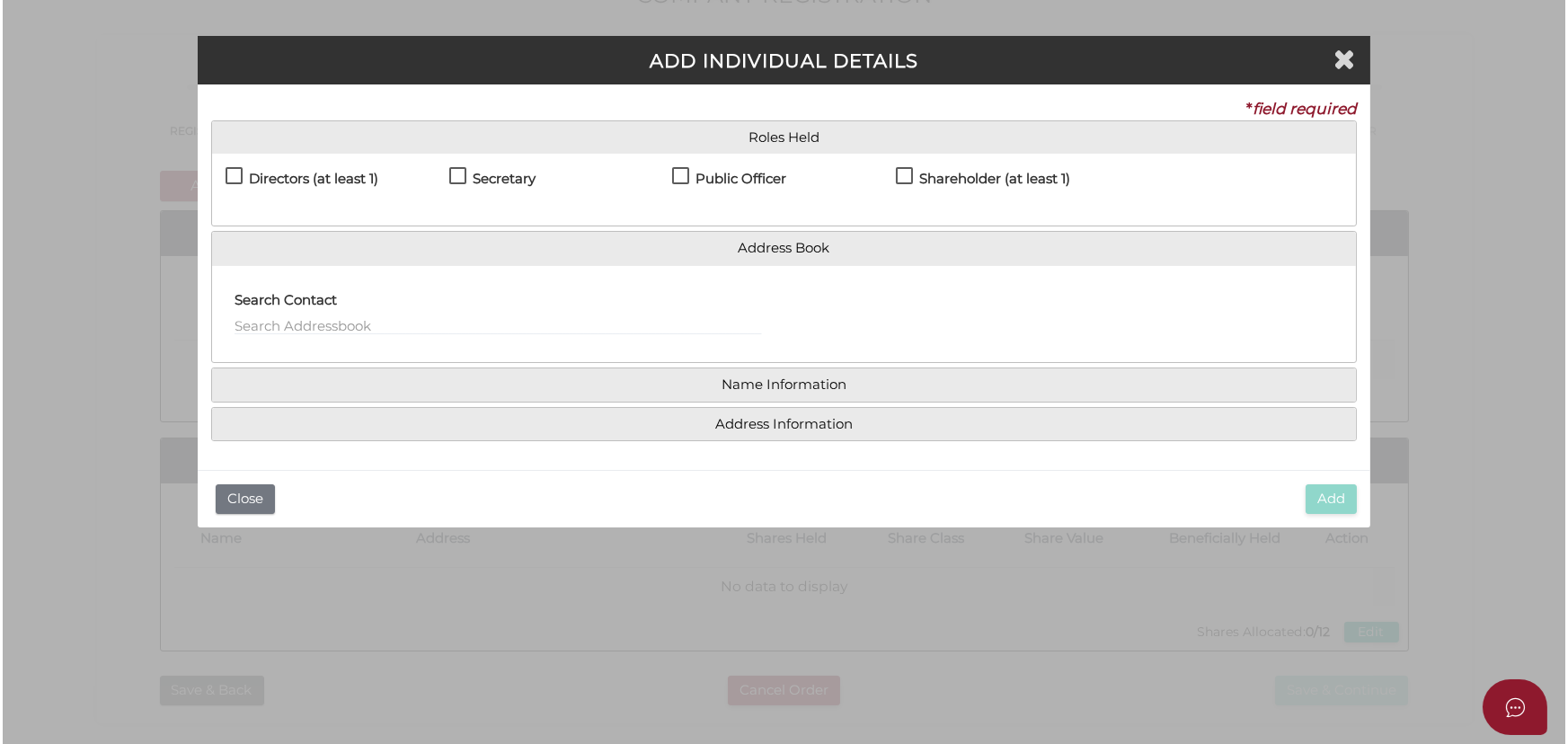
scroll to position [0, 0]
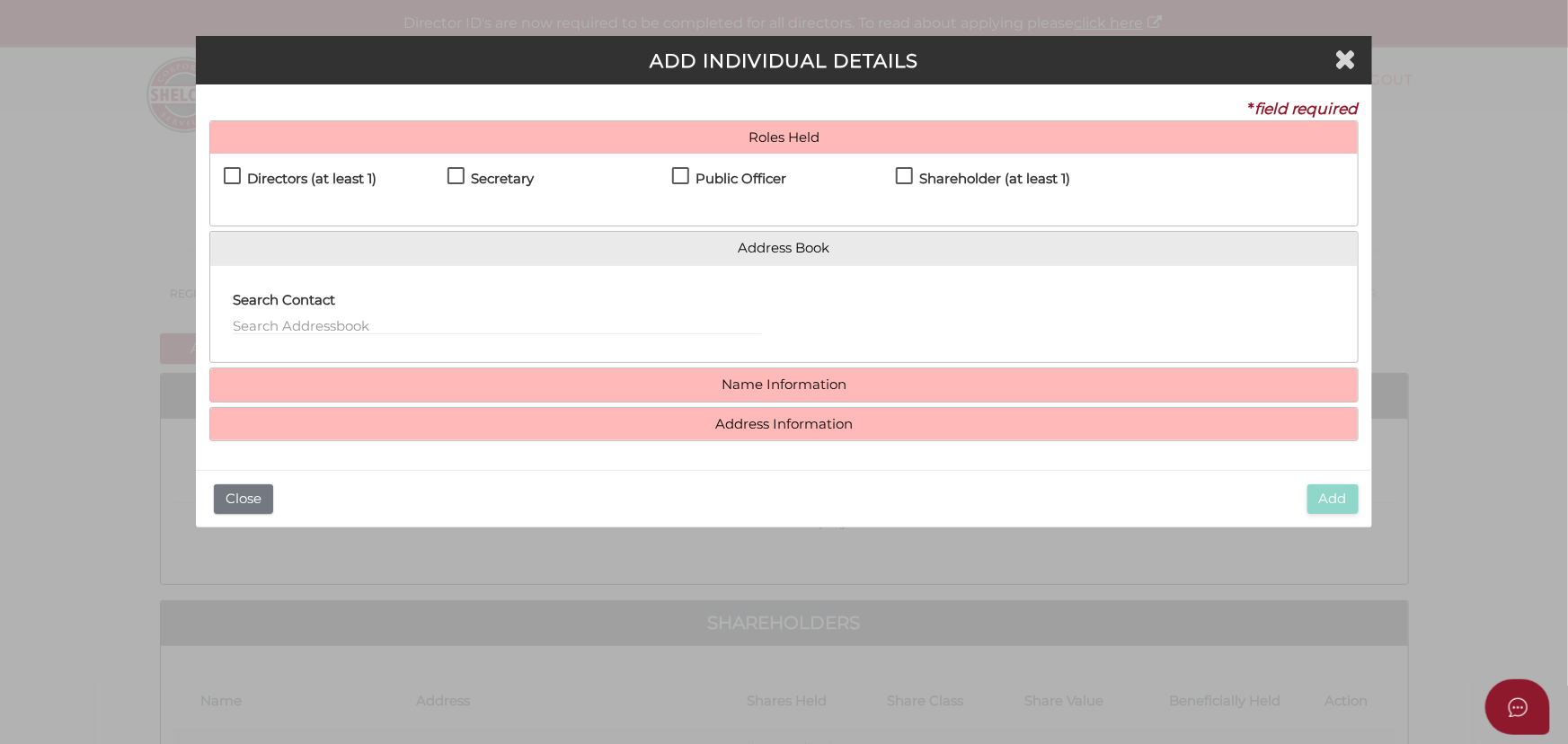
click at [302, 179] on h4 "Directors (at least 1)" at bounding box center [311, 179] width 129 height 15
checkbox input "true"
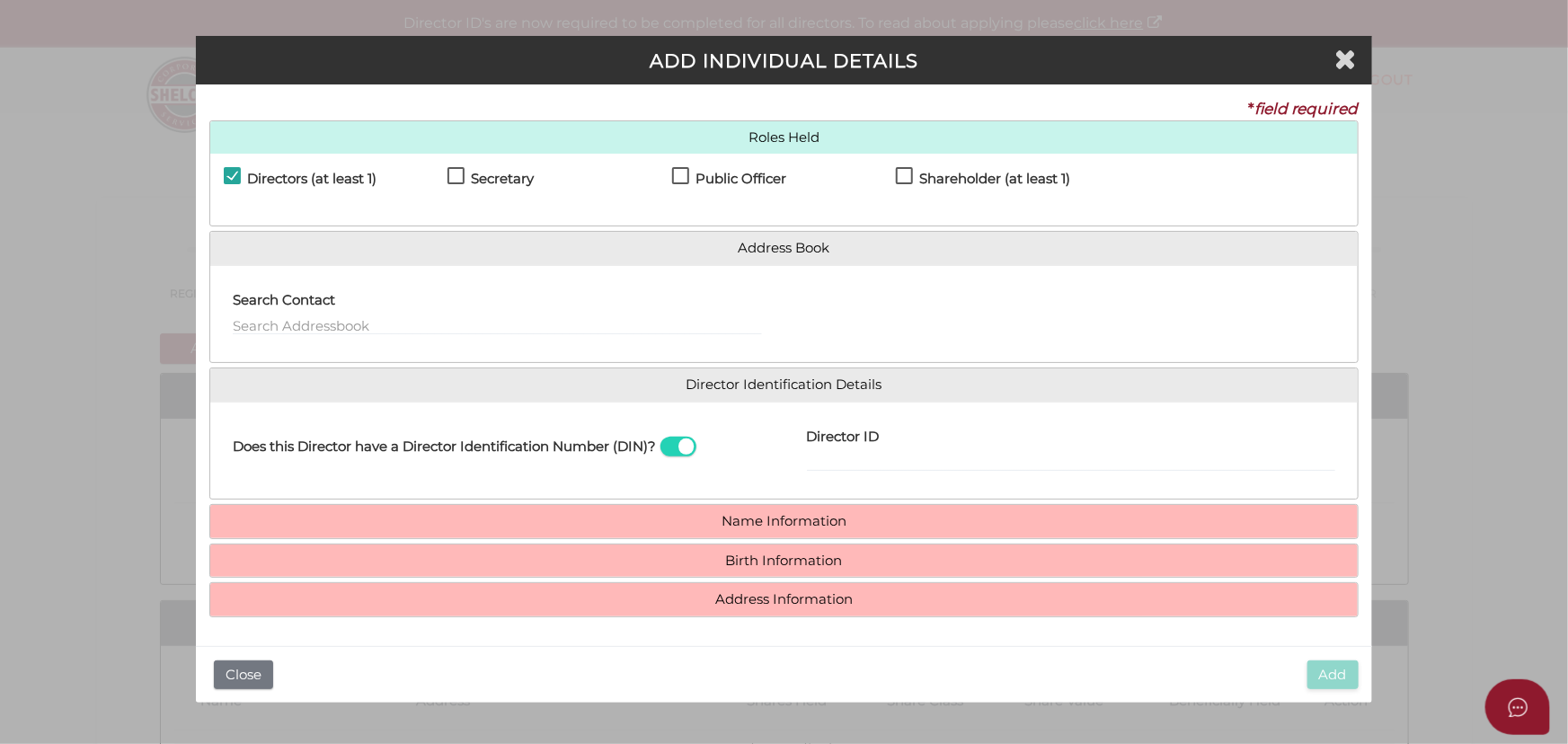
click at [499, 177] on h4 "Secretary" at bounding box center [502, 179] width 63 height 15
checkbox input "true"
click at [720, 177] on h4 "Public Officer" at bounding box center [741, 179] width 90 height 15
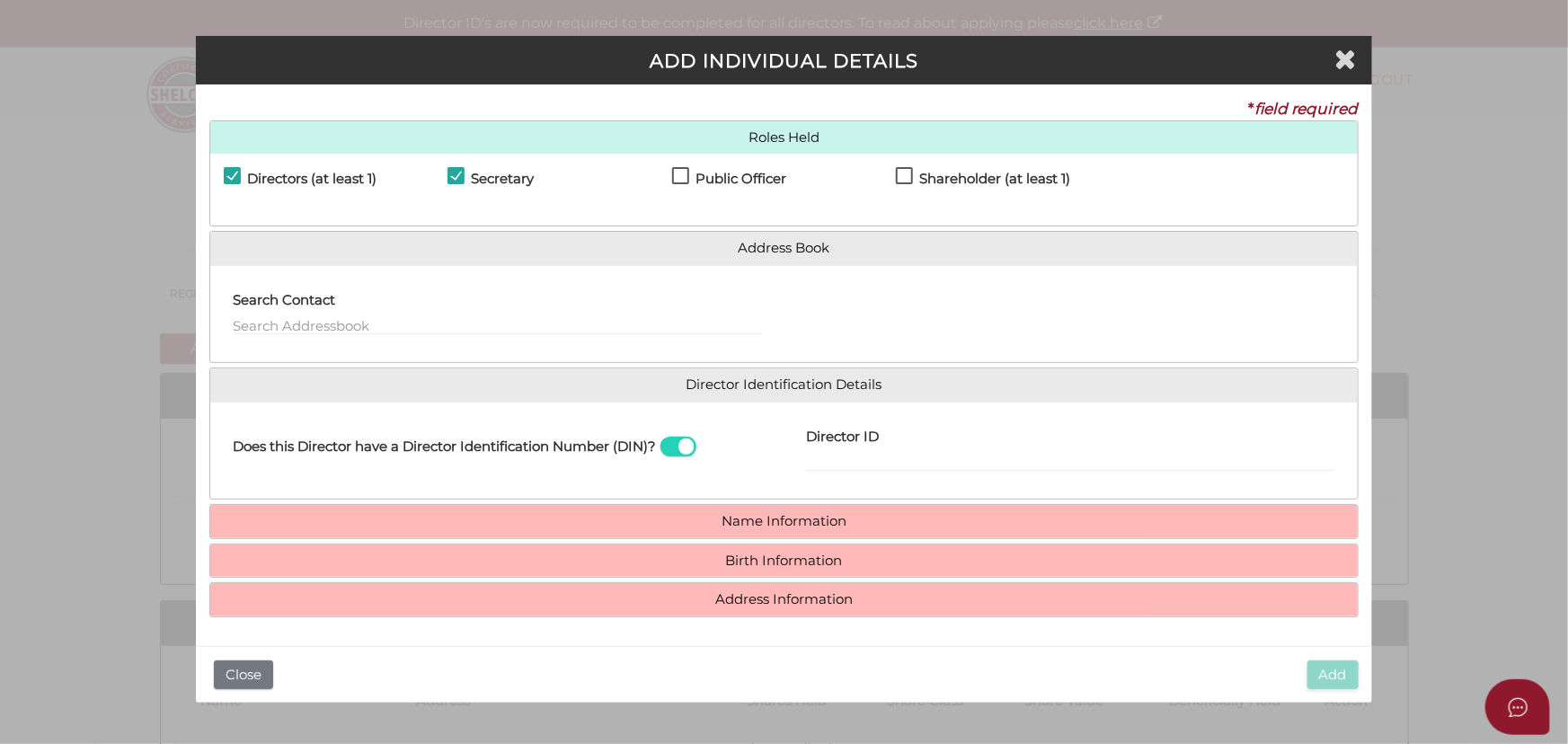
checkbox input "true"
click at [921, 177] on h4 "Shareholder (at least 1)" at bounding box center [995, 179] width 151 height 15
checkbox input "true"
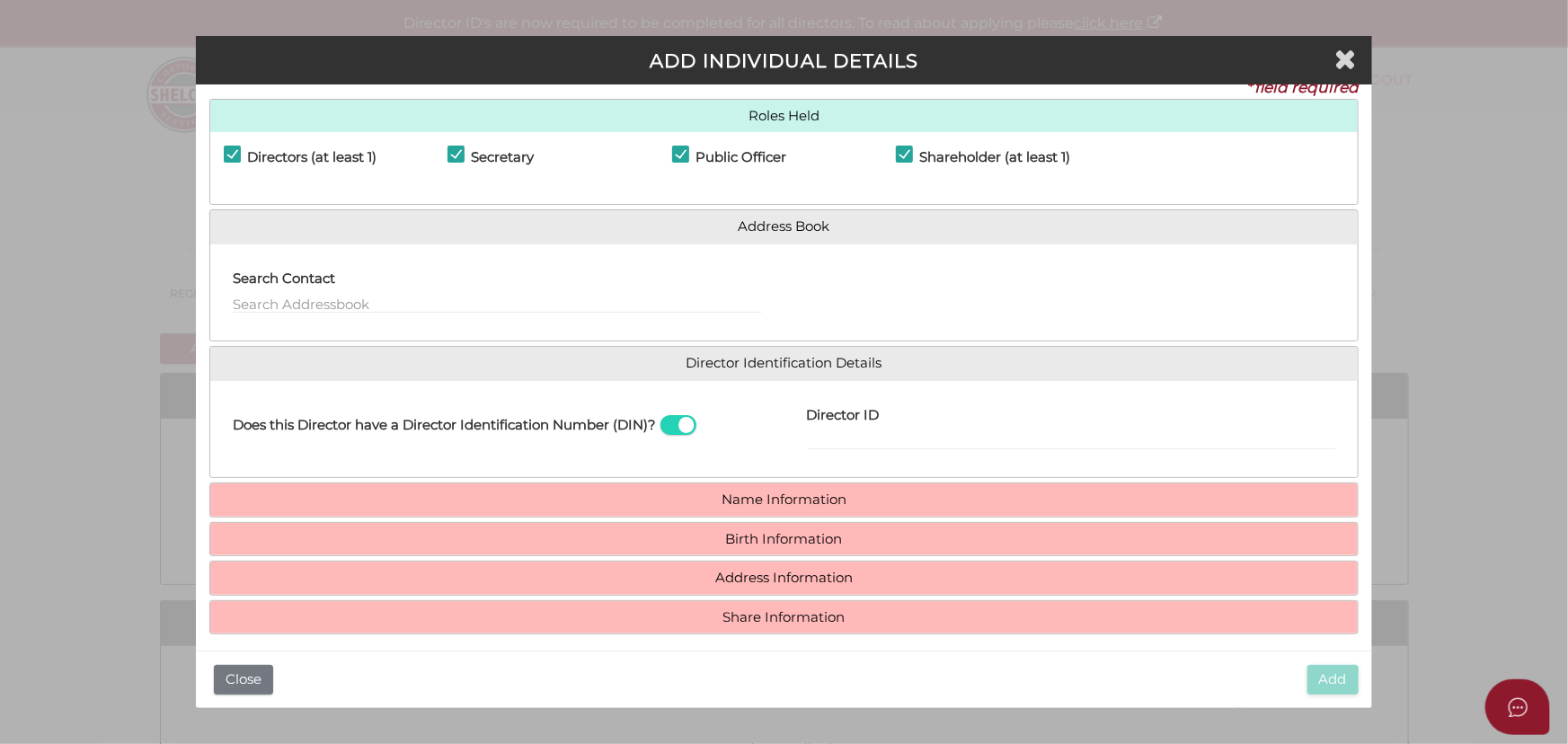
scroll to position [31, 0]
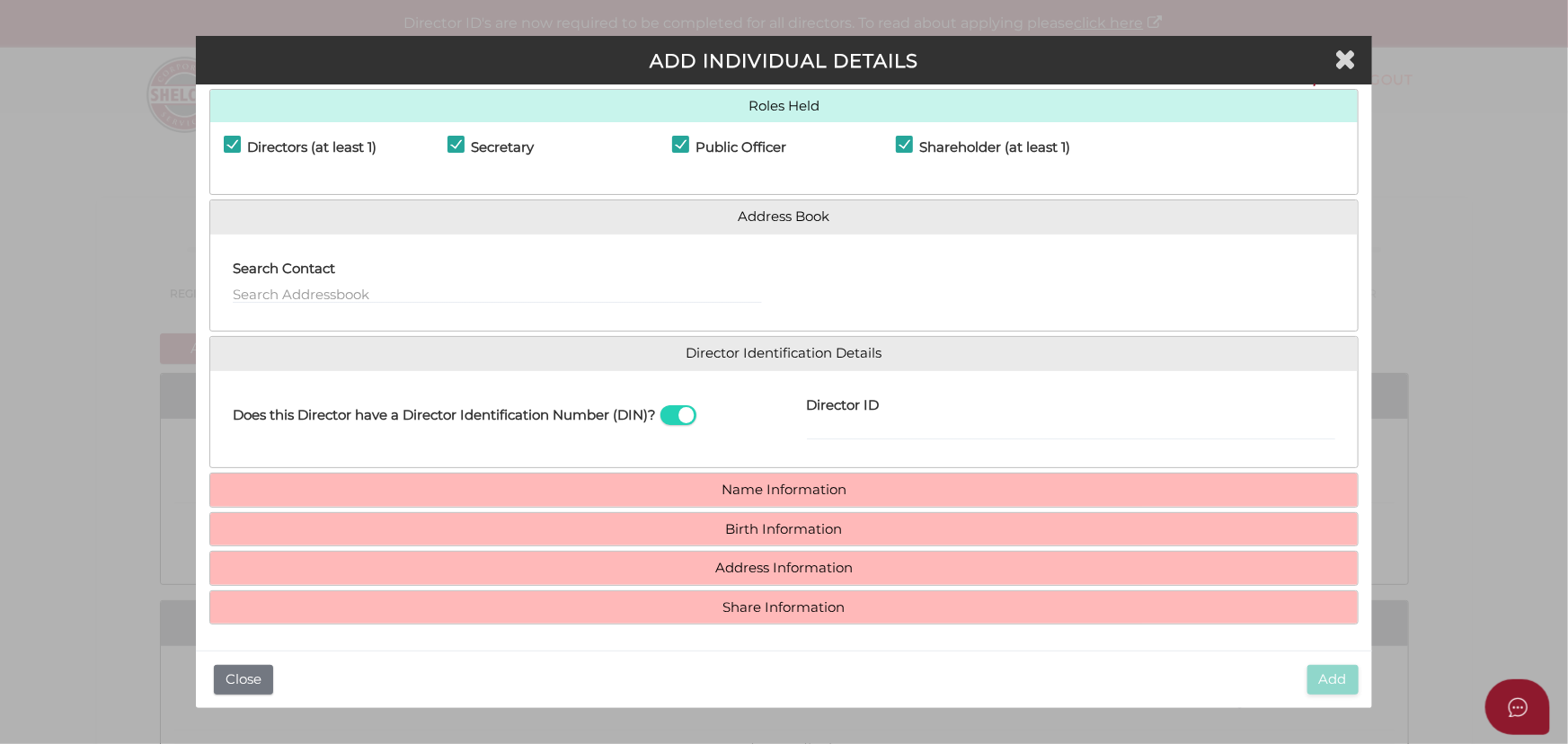
click at [668, 409] on span at bounding box center [678, 415] width 36 height 21
click at [0, 0] on input "checkbox" at bounding box center [0, 0] width 0 height 0
click at [676, 409] on span at bounding box center [678, 415] width 36 height 21
click at [0, 0] on input "checkbox" at bounding box center [0, 0] width 0 height 0
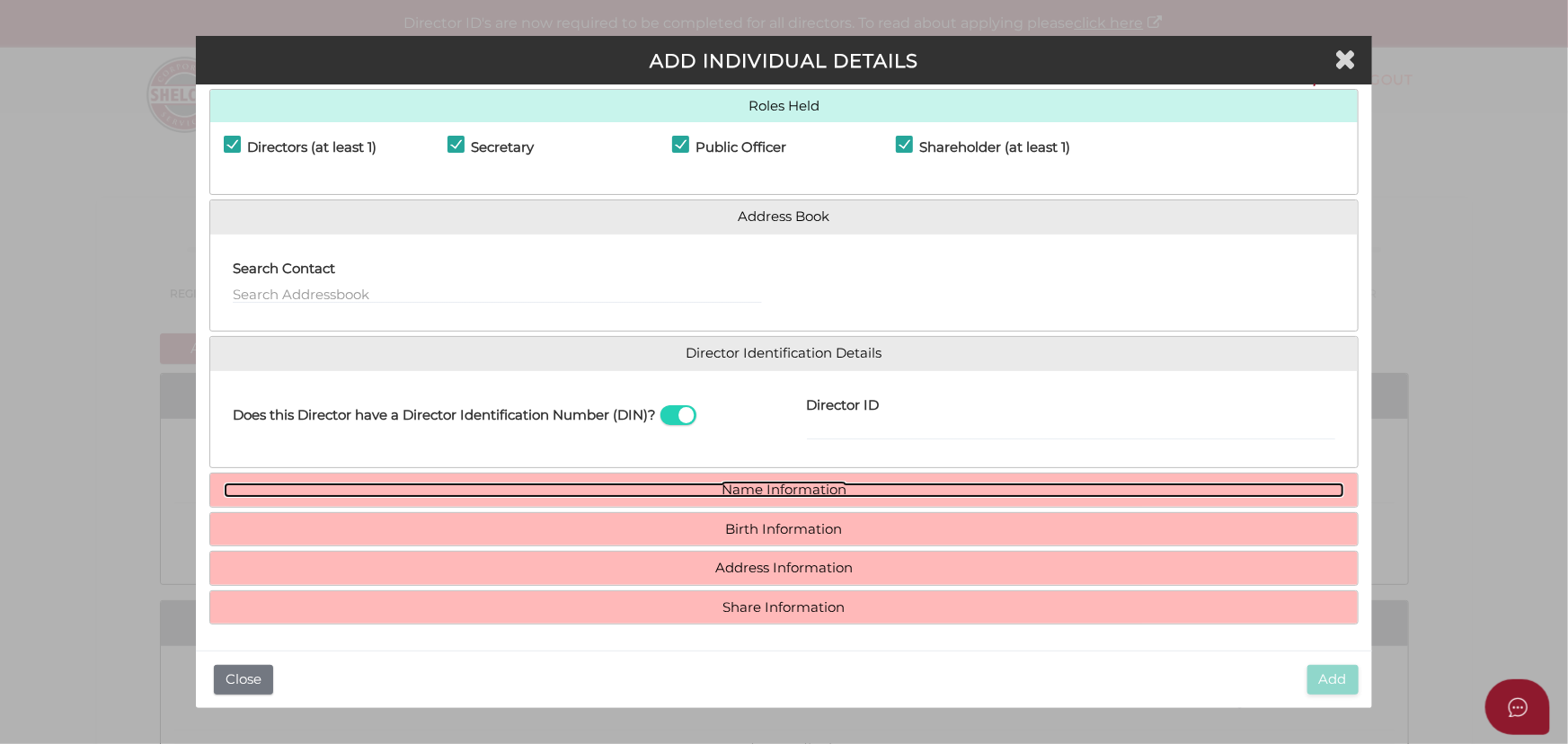
click at [713, 487] on link "Name Information" at bounding box center [783, 490] width 1120 height 15
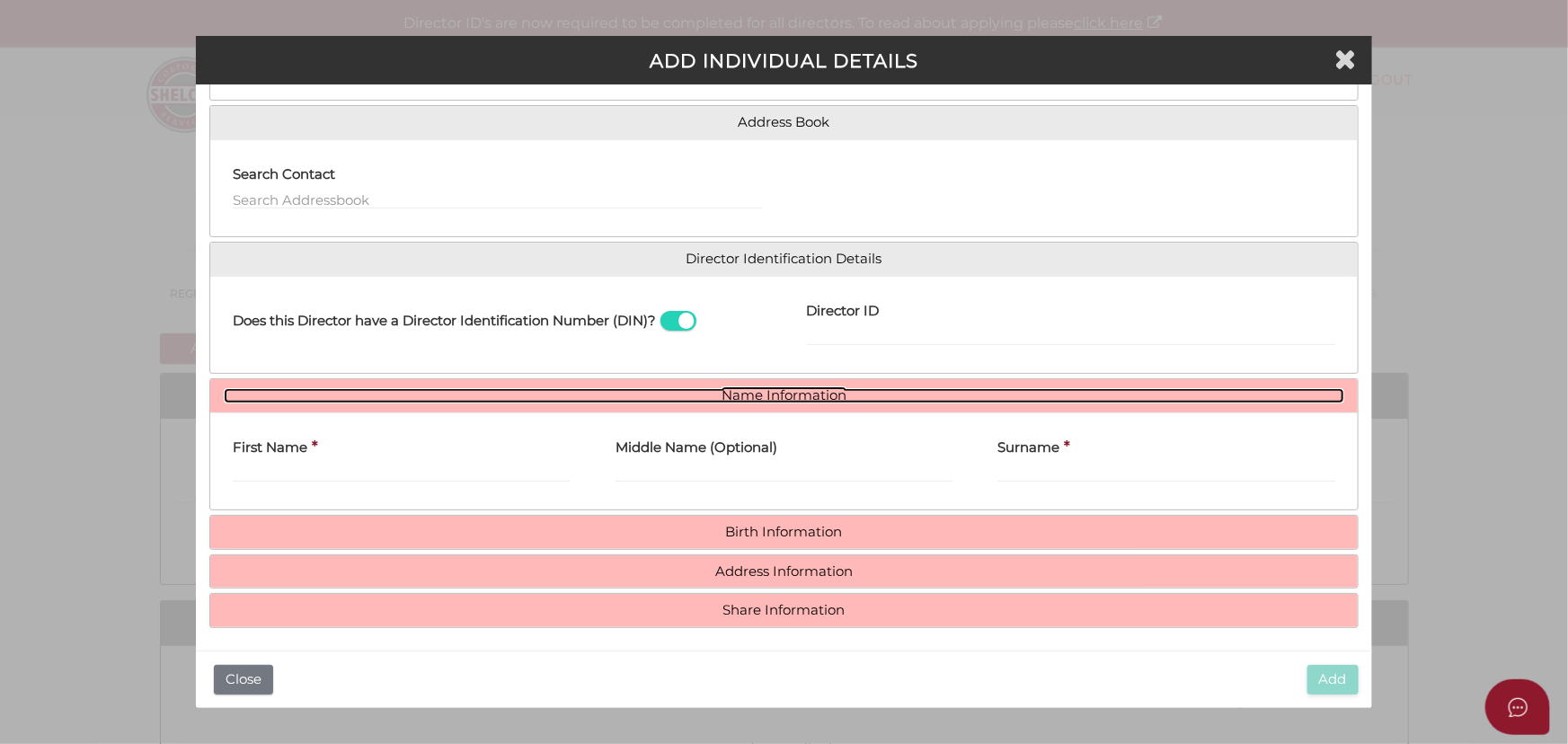
scroll to position [128, 0]
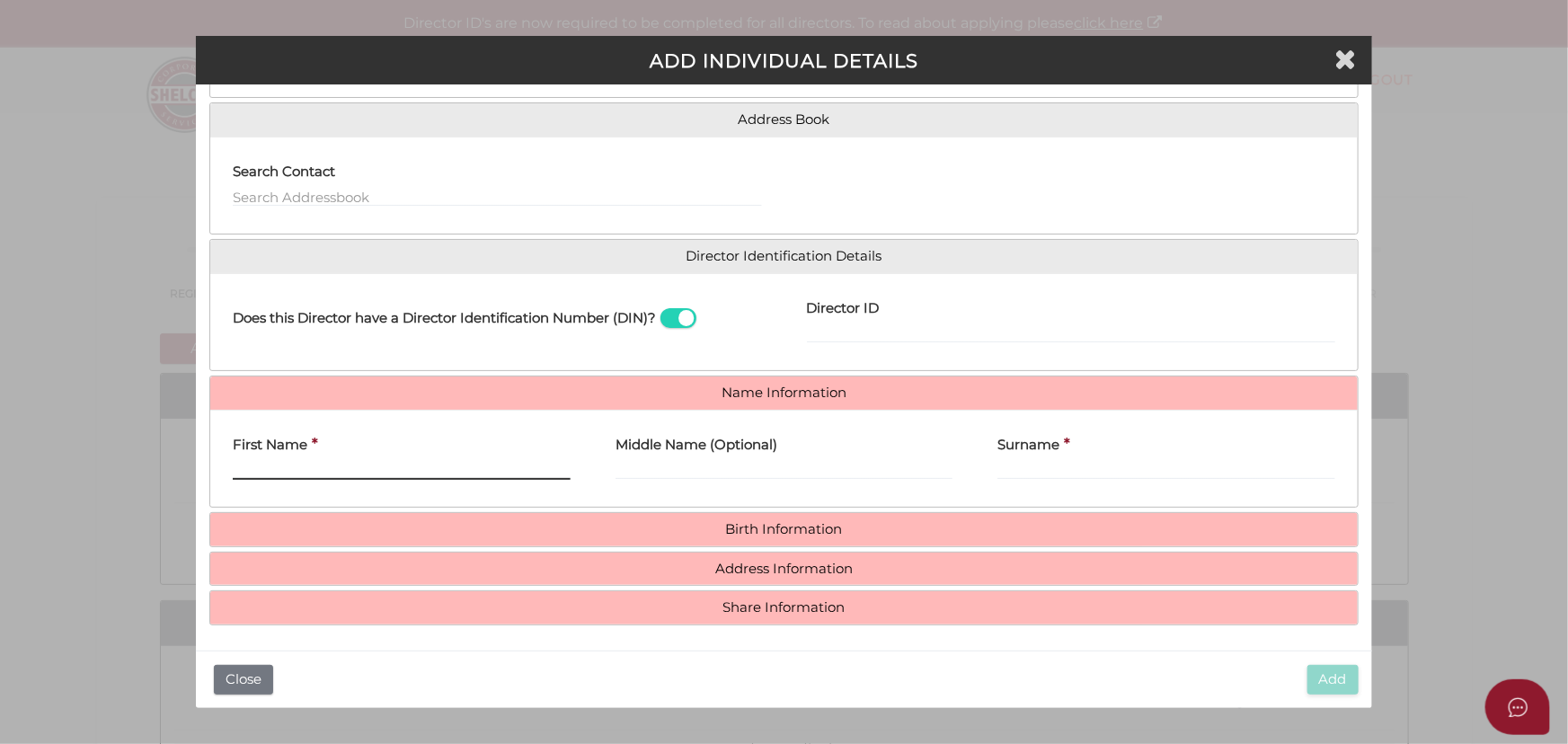
click at [252, 467] on input "First Name" at bounding box center [401, 469] width 338 height 20
click at [683, 317] on span at bounding box center [678, 318] width 36 height 21
click at [0, 0] on input "checkbox" at bounding box center [0, 0] width 0 height 0
click at [673, 314] on span at bounding box center [678, 318] width 36 height 21
click at [0, 0] on input "checkbox" at bounding box center [0, 0] width 0 height 0
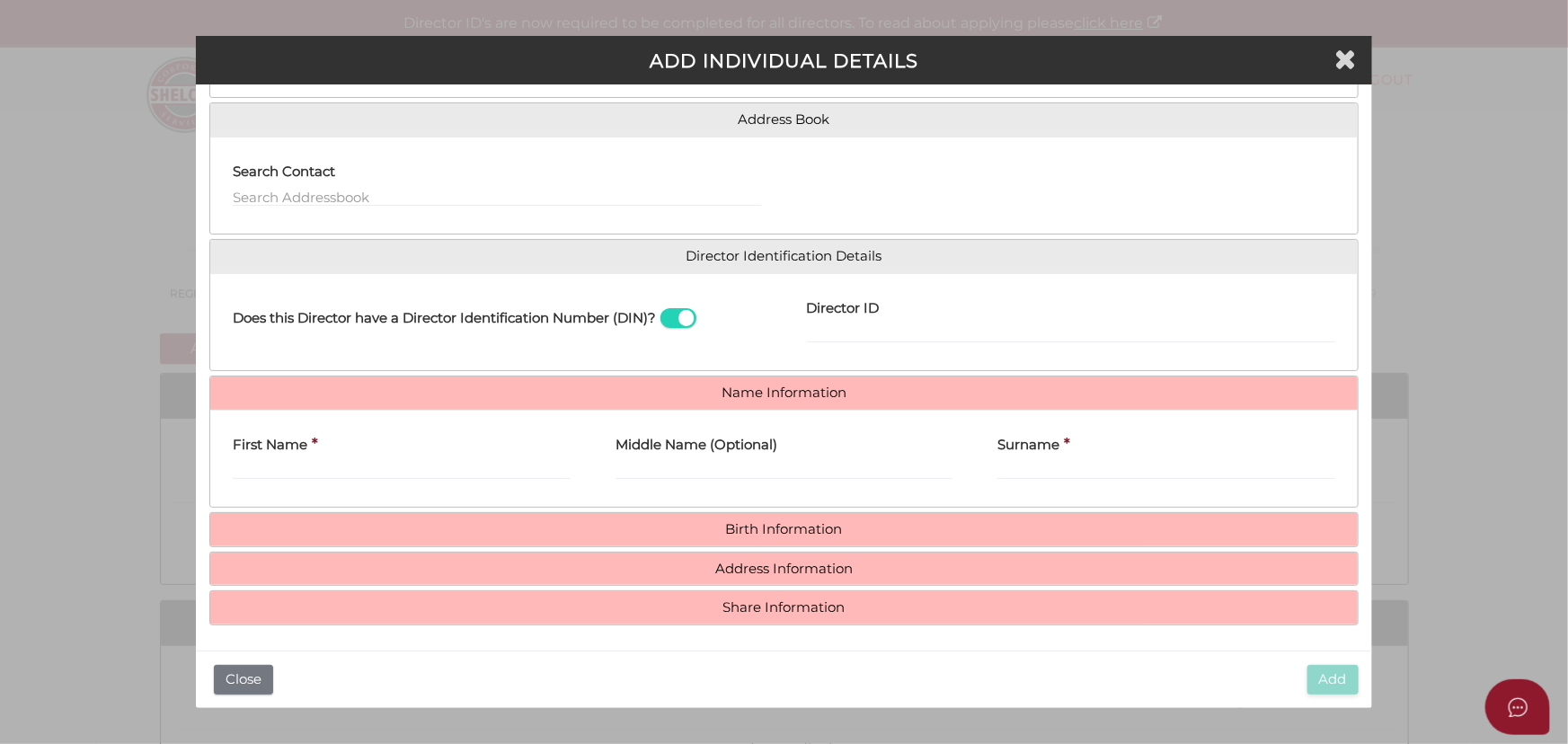
click at [400, 480] on div "First Name *" at bounding box center [401, 459] width 383 height 70
click at [403, 466] on input "First Name" at bounding box center [401, 469] width 338 height 20
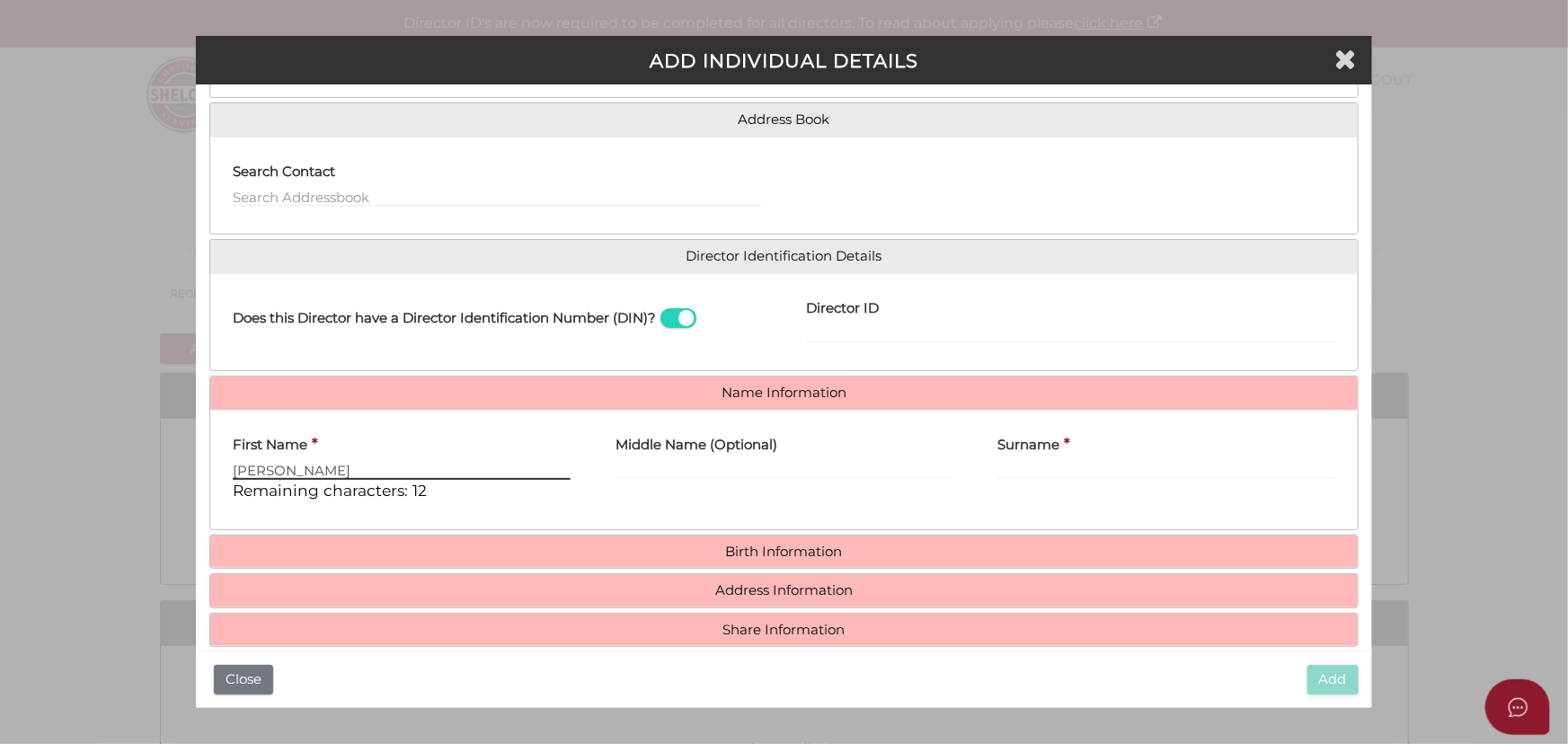
type input "Gurpreet"
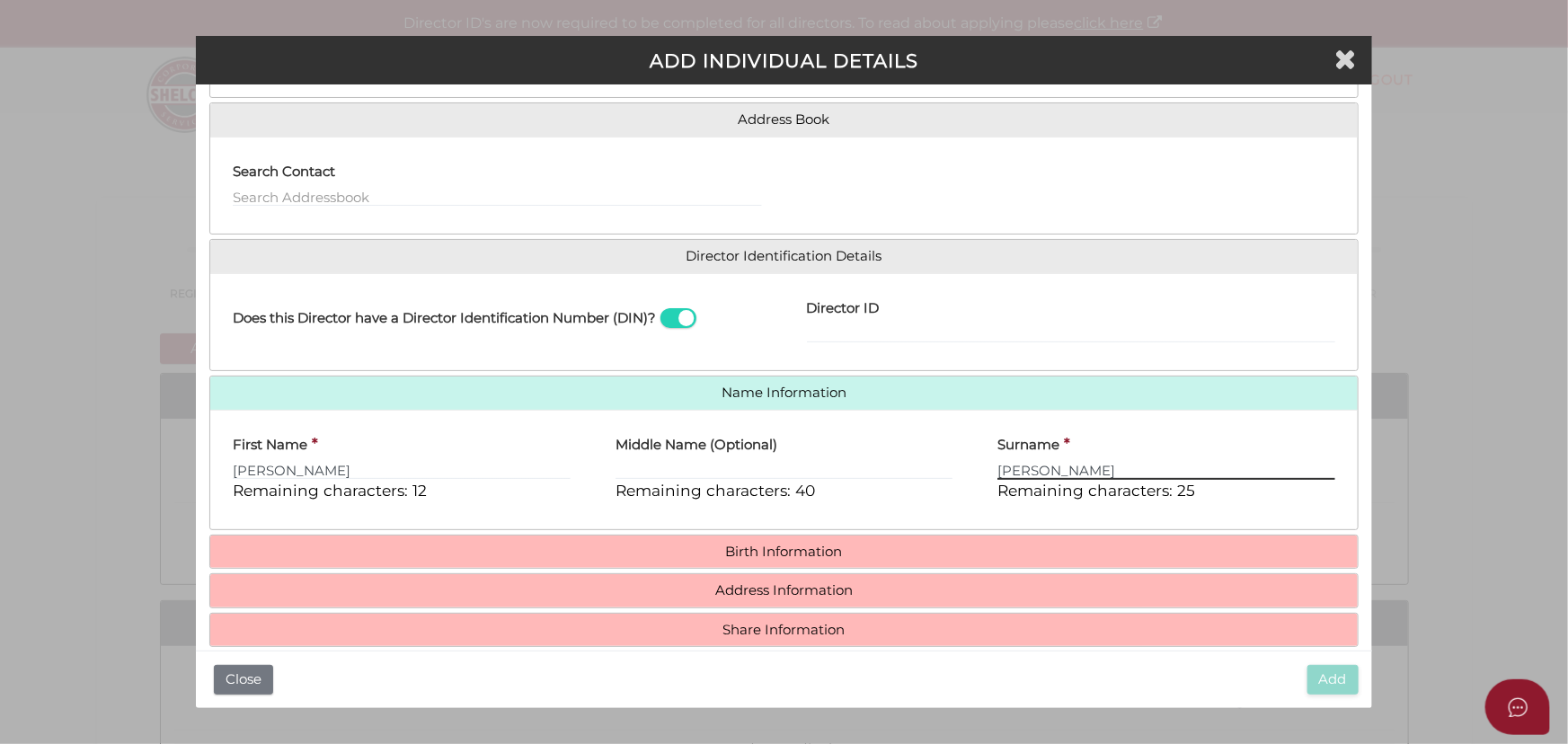
type input "Singh"
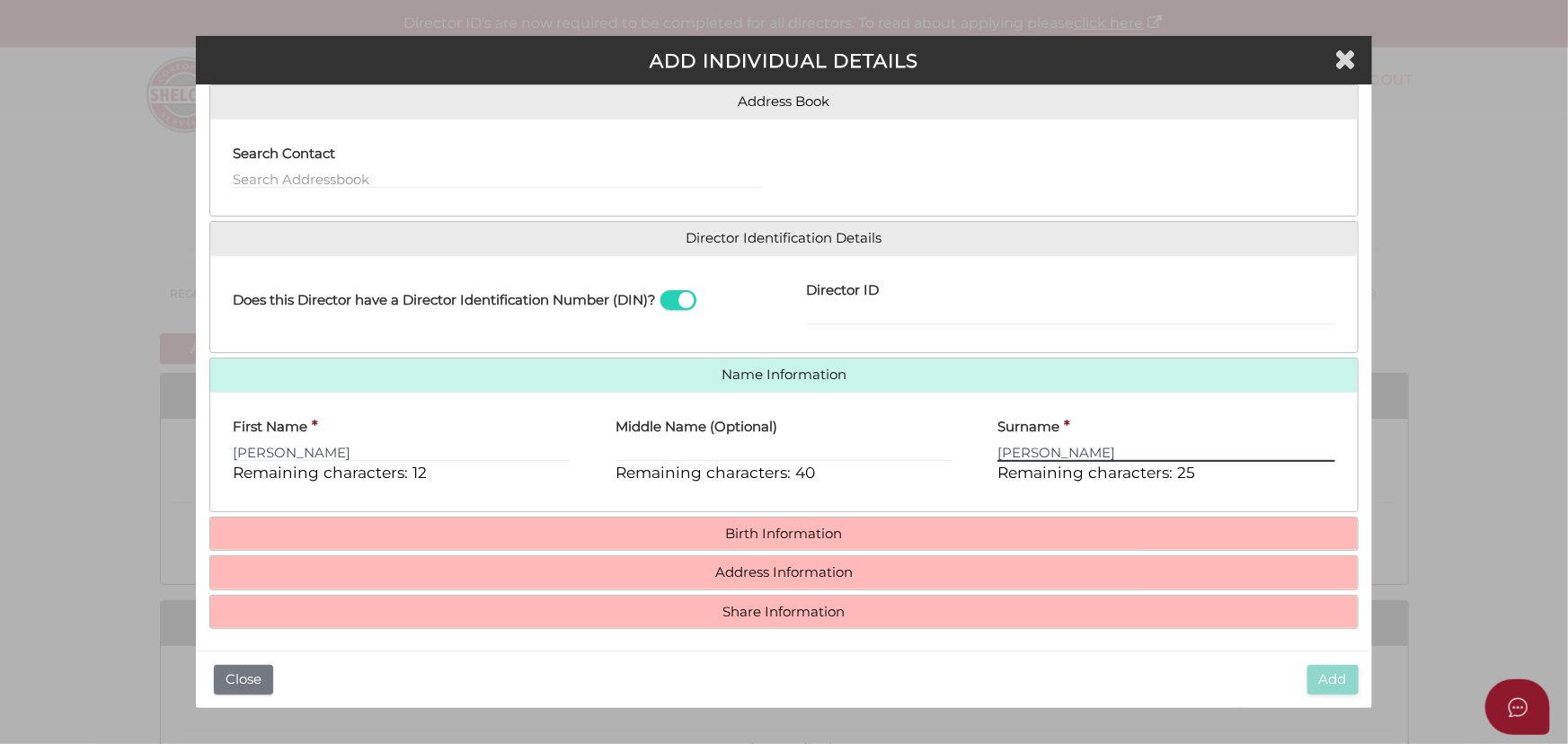
scroll to position [151, 0]
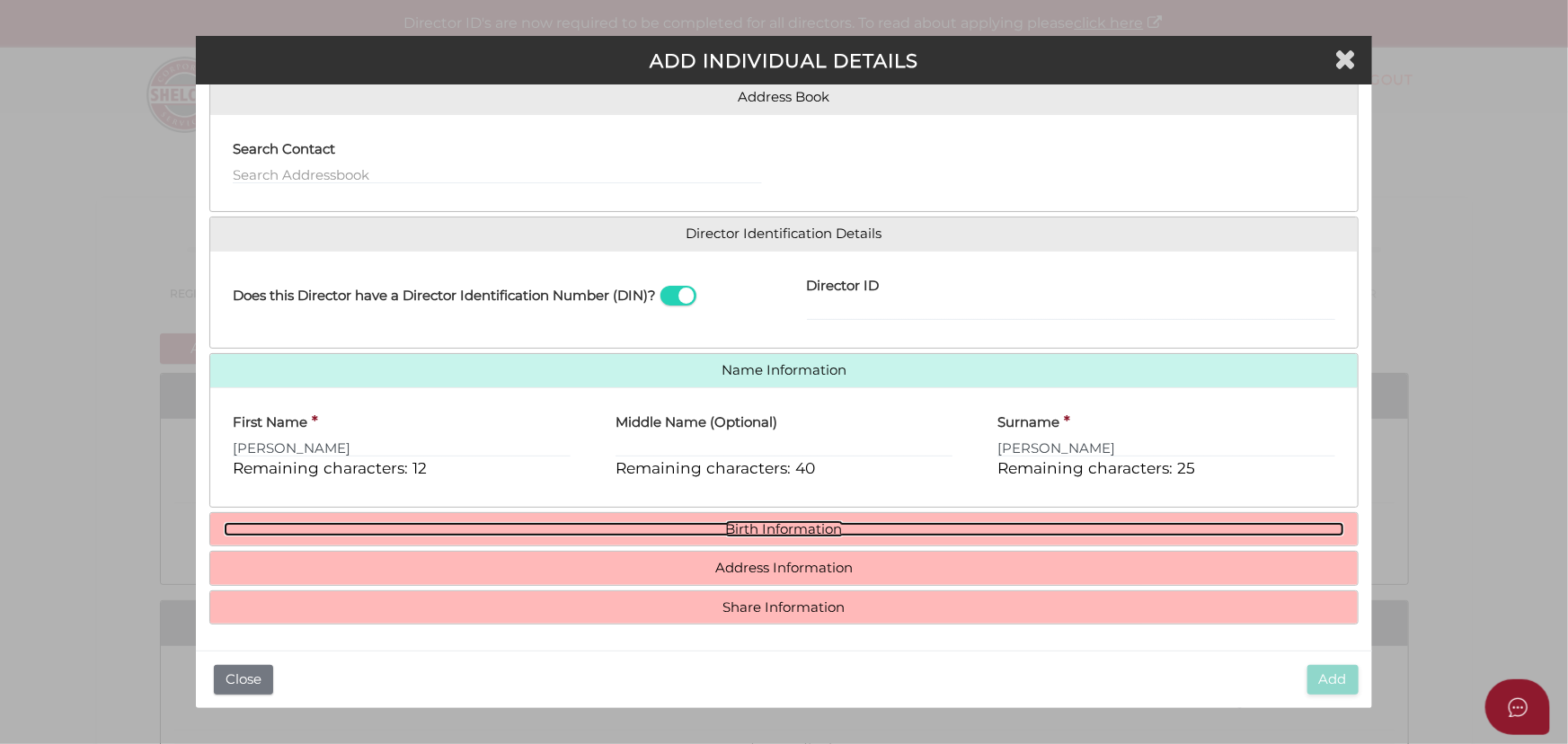
click at [769, 522] on link "Birth Information" at bounding box center [783, 529] width 1120 height 15
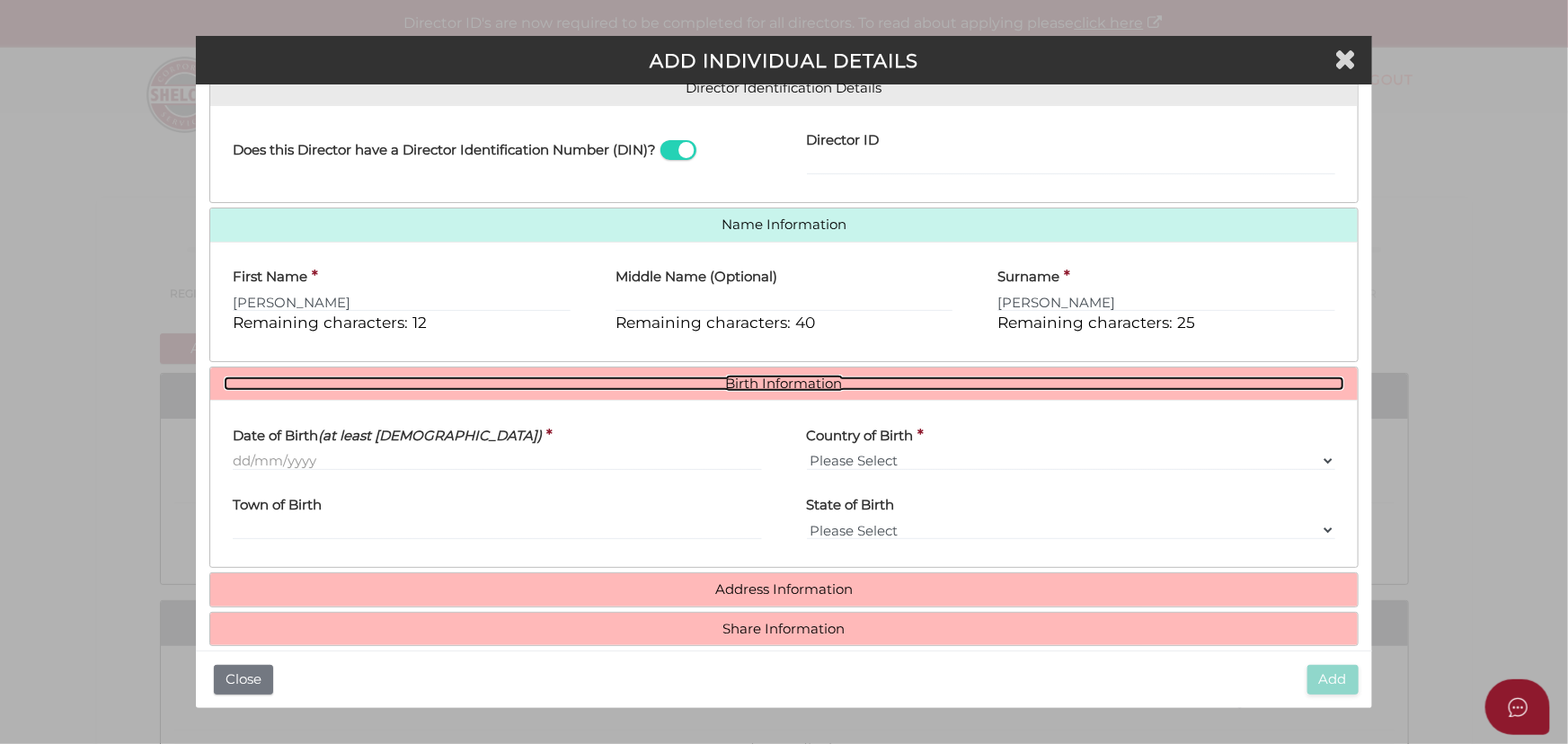
scroll to position [317, 0]
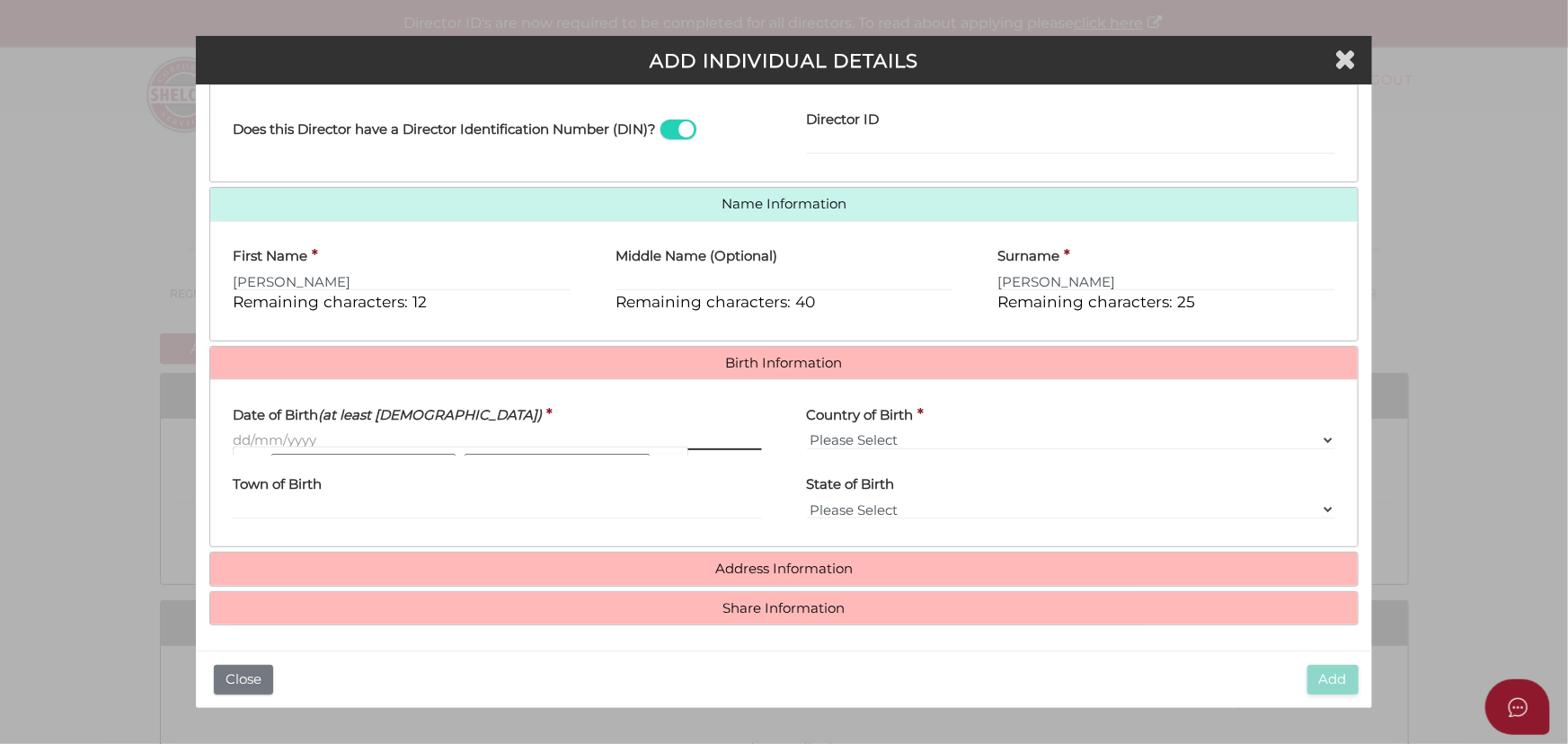
click at [447, 433] on input "Date of Birth (at least 18 years old)" at bounding box center [497, 440] width 529 height 20
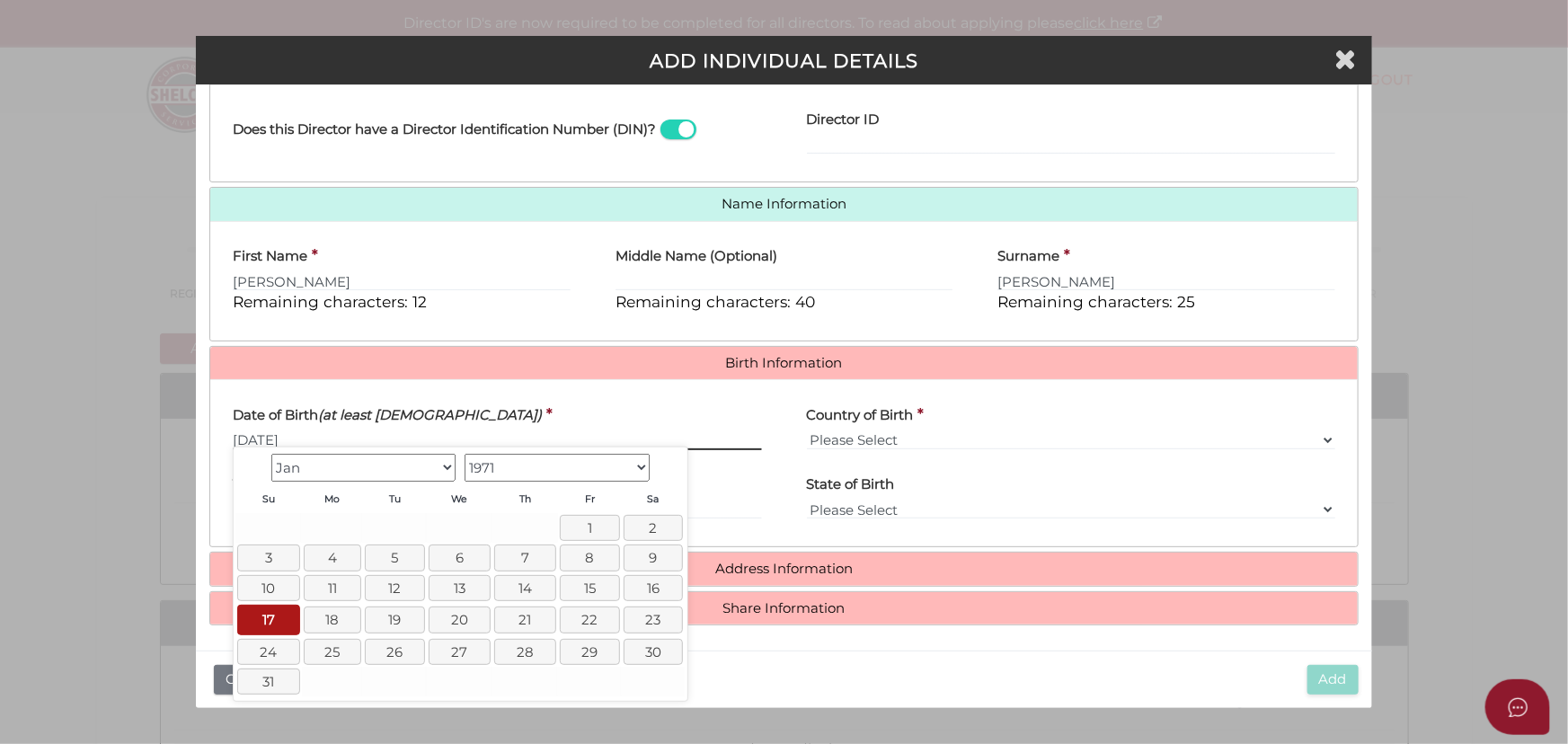
type input "17/01/1971"
click at [903, 431] on select "Please Select v Australia Afghanistan Albania Algeria American Samoa Andorra An…" at bounding box center [1070, 440] width 529 height 20
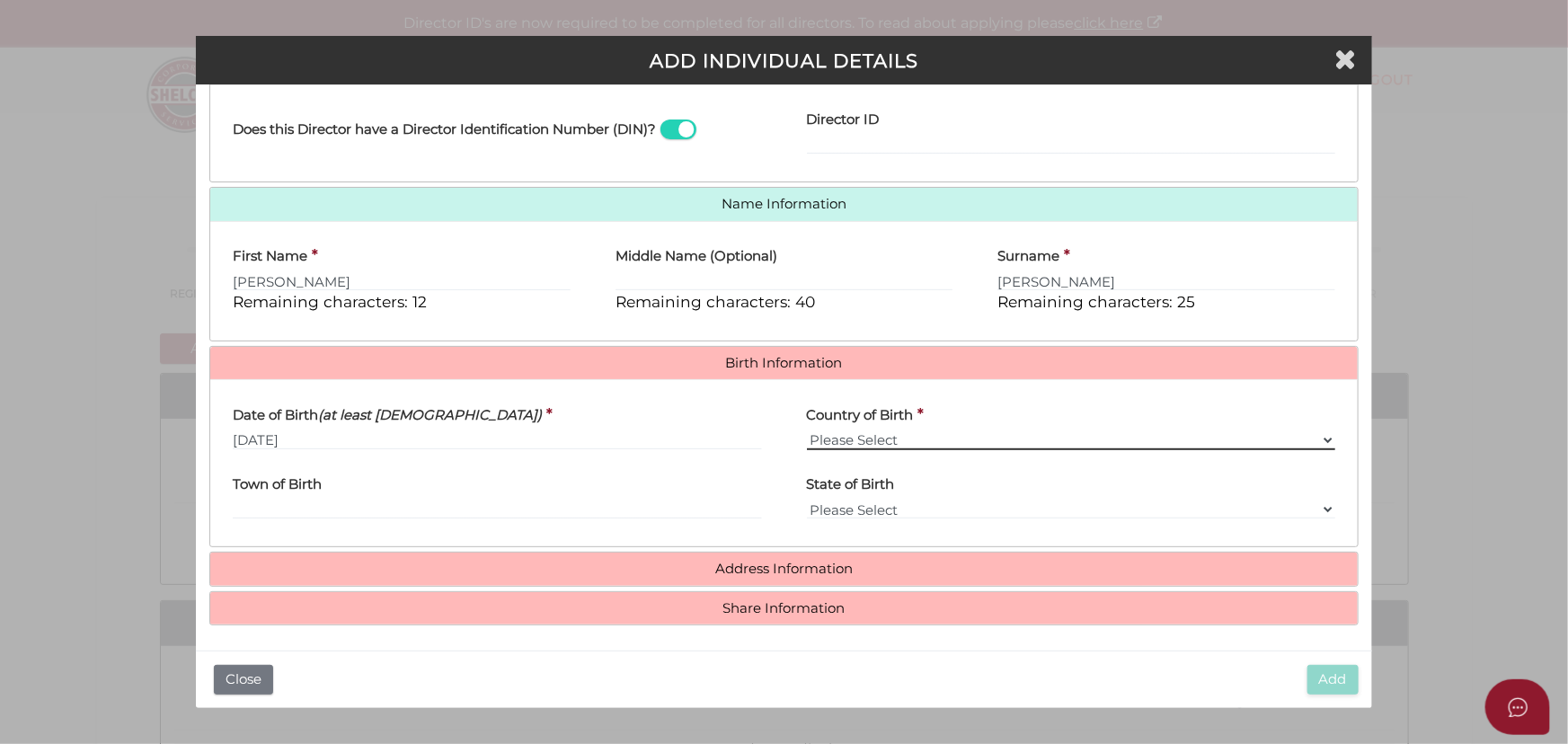
select select "India"
click at [807, 430] on select "Please Select v Australia Afghanistan Albania Algeria American Samoa Andorra An…" at bounding box center [1070, 440] width 529 height 20
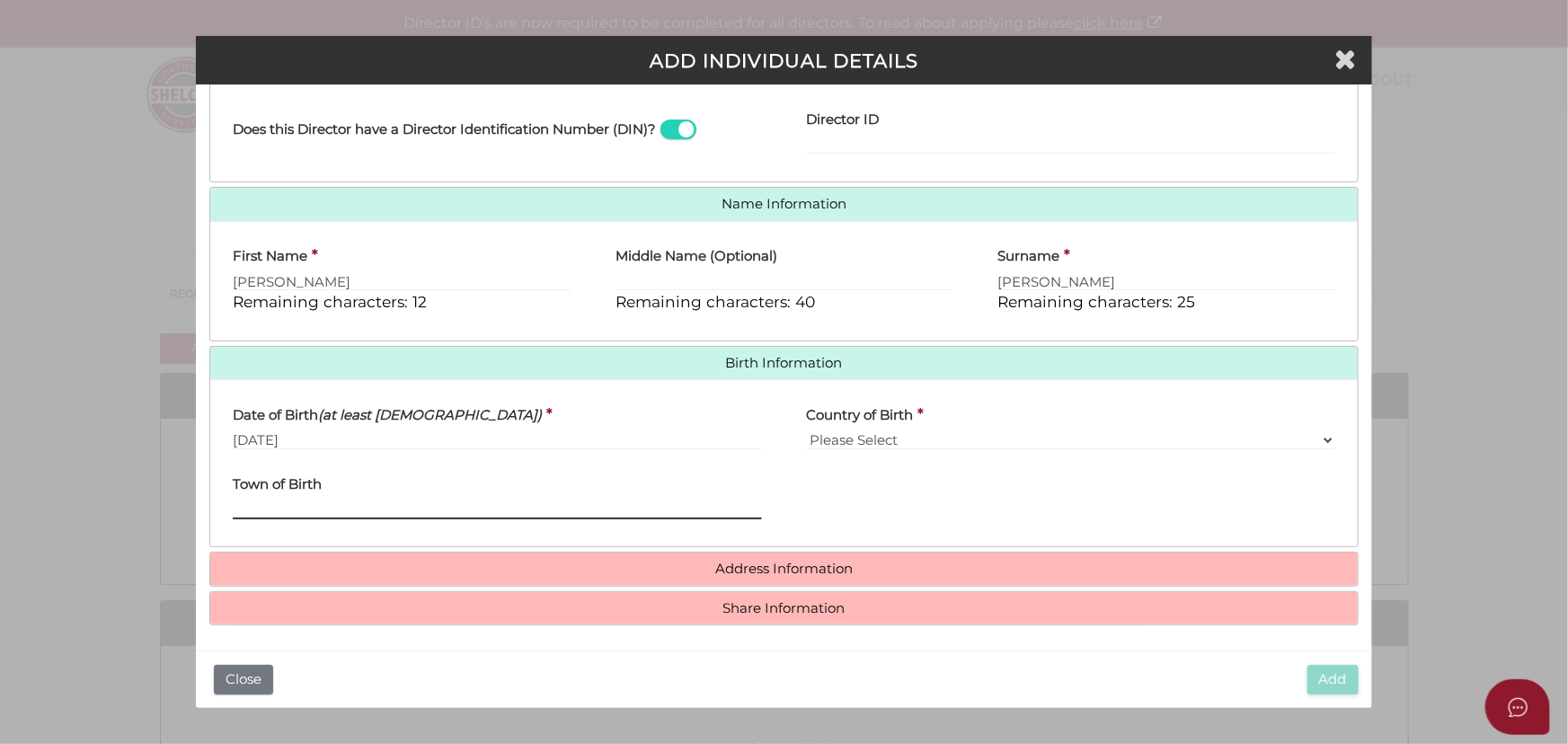
click at [539, 505] on input "Town of Birth" at bounding box center [497, 509] width 529 height 20
type input "Mehlan Chowk"
click at [803, 574] on h4 "Address Information" at bounding box center [784, 568] width 1148 height 33
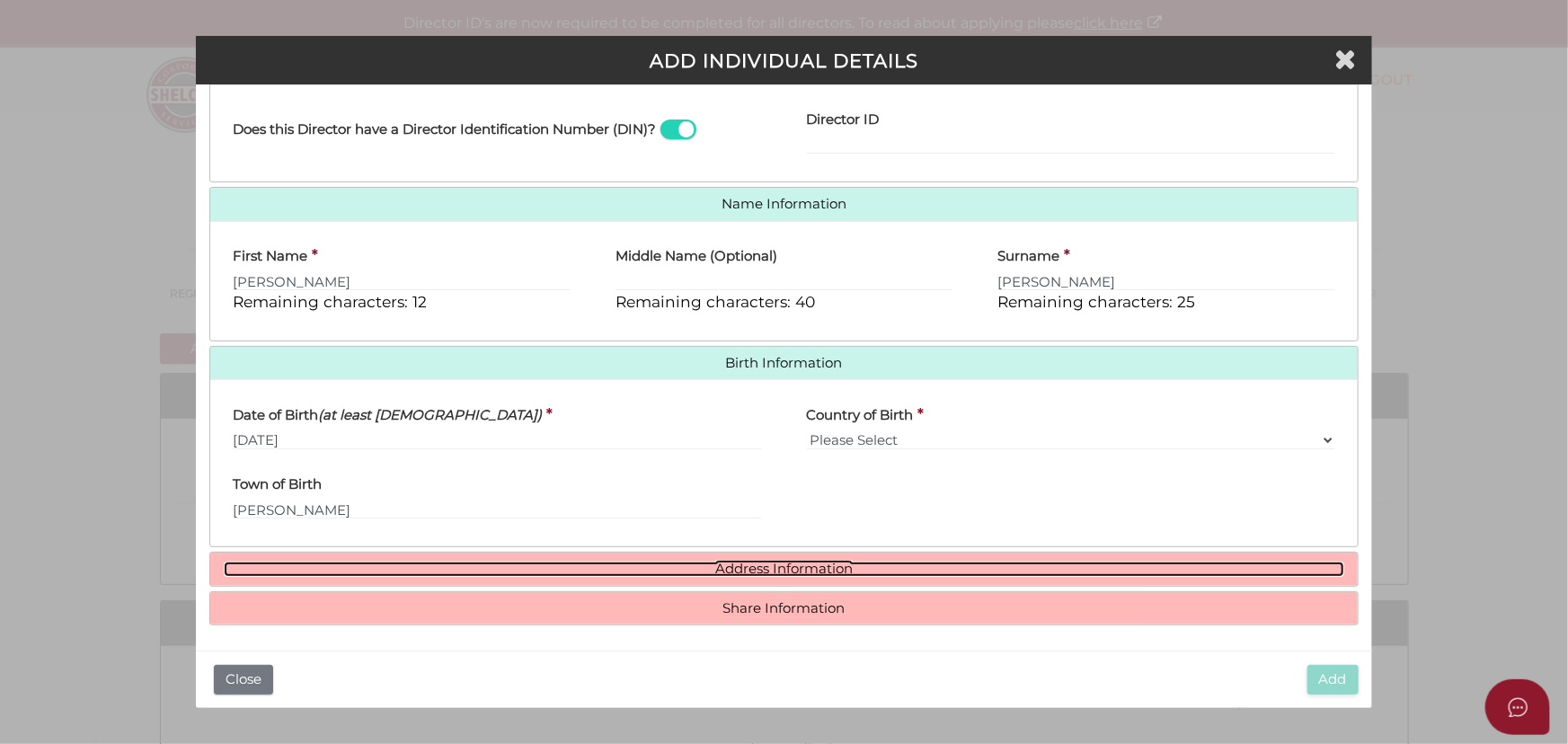
click at [805, 568] on link "Address Information" at bounding box center [783, 569] width 1120 height 15
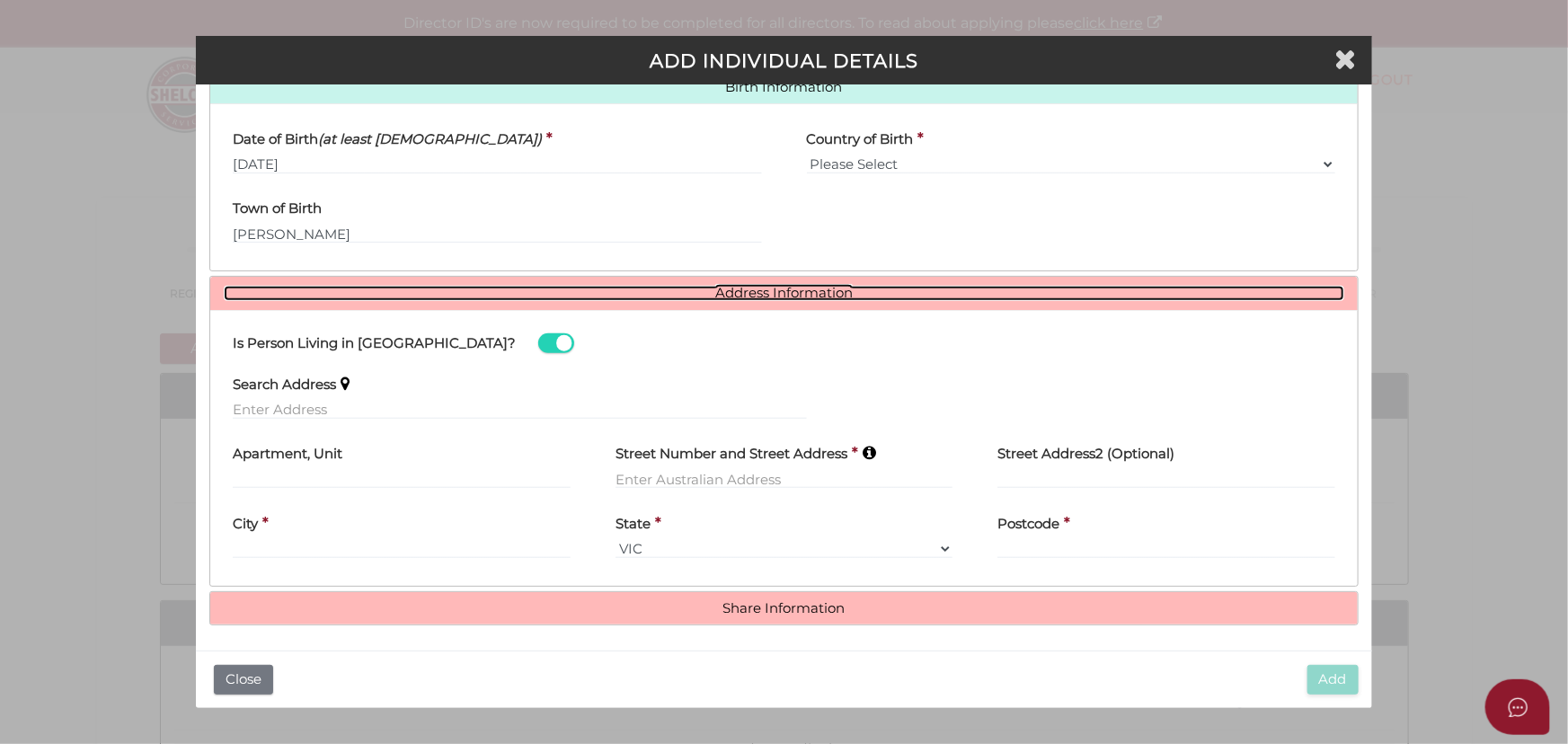
scroll to position [592, 0]
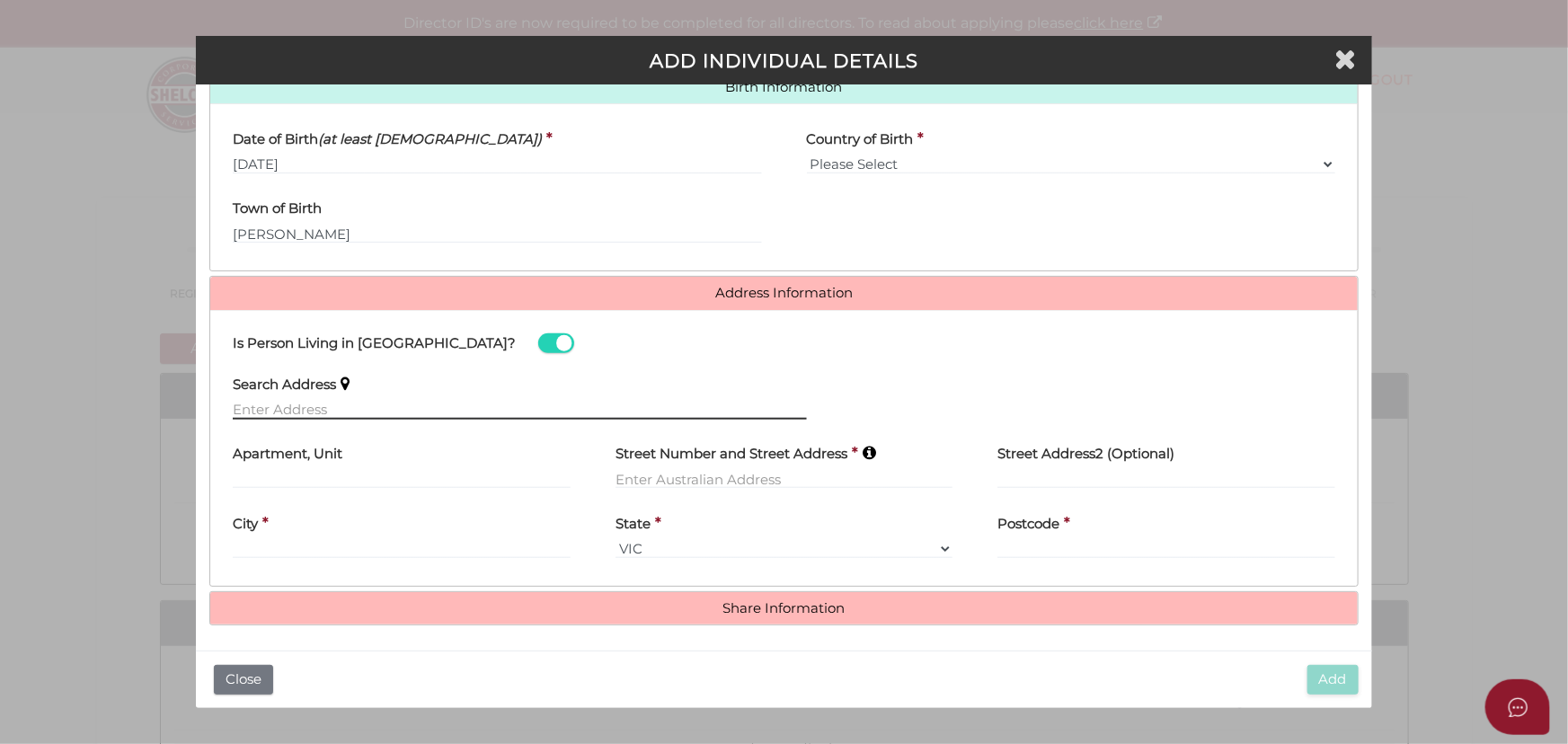
click at [357, 412] on input "text" at bounding box center [519, 409] width 573 height 20
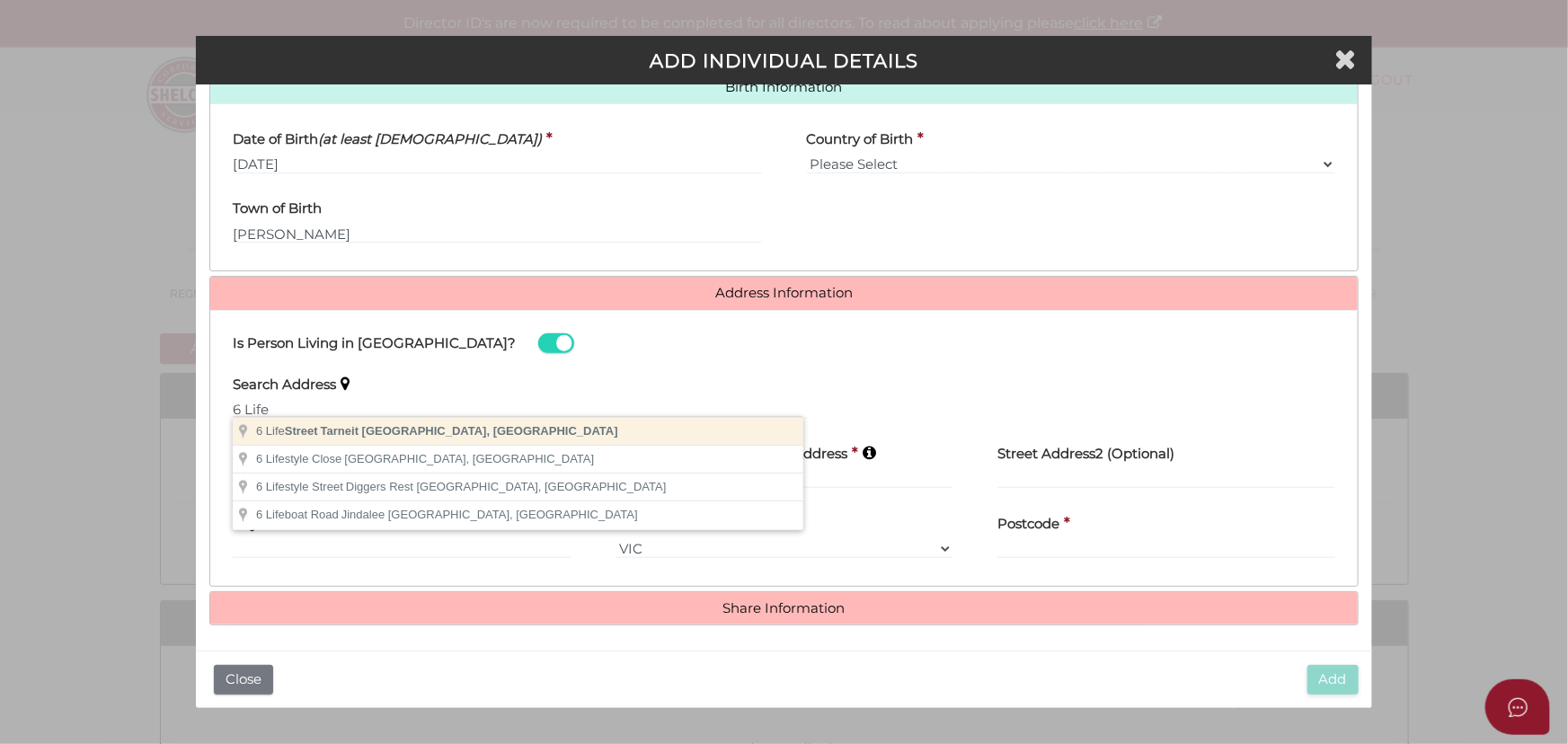
type input "6 Life Street, Tarneit VIC, Australia"
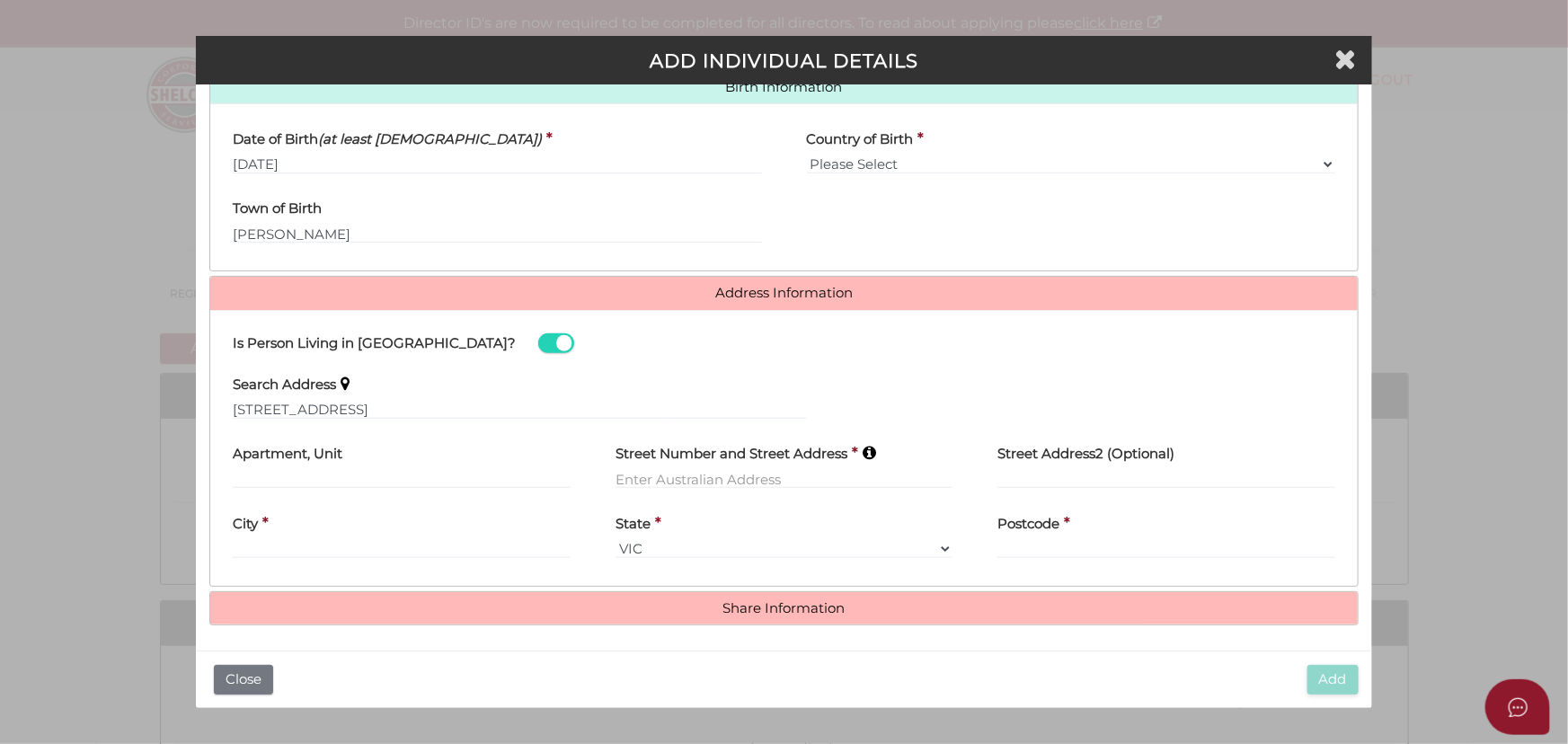
type input "[STREET_ADDRESS]"
type input "Tarneit"
select select "VIC"
type input "3029"
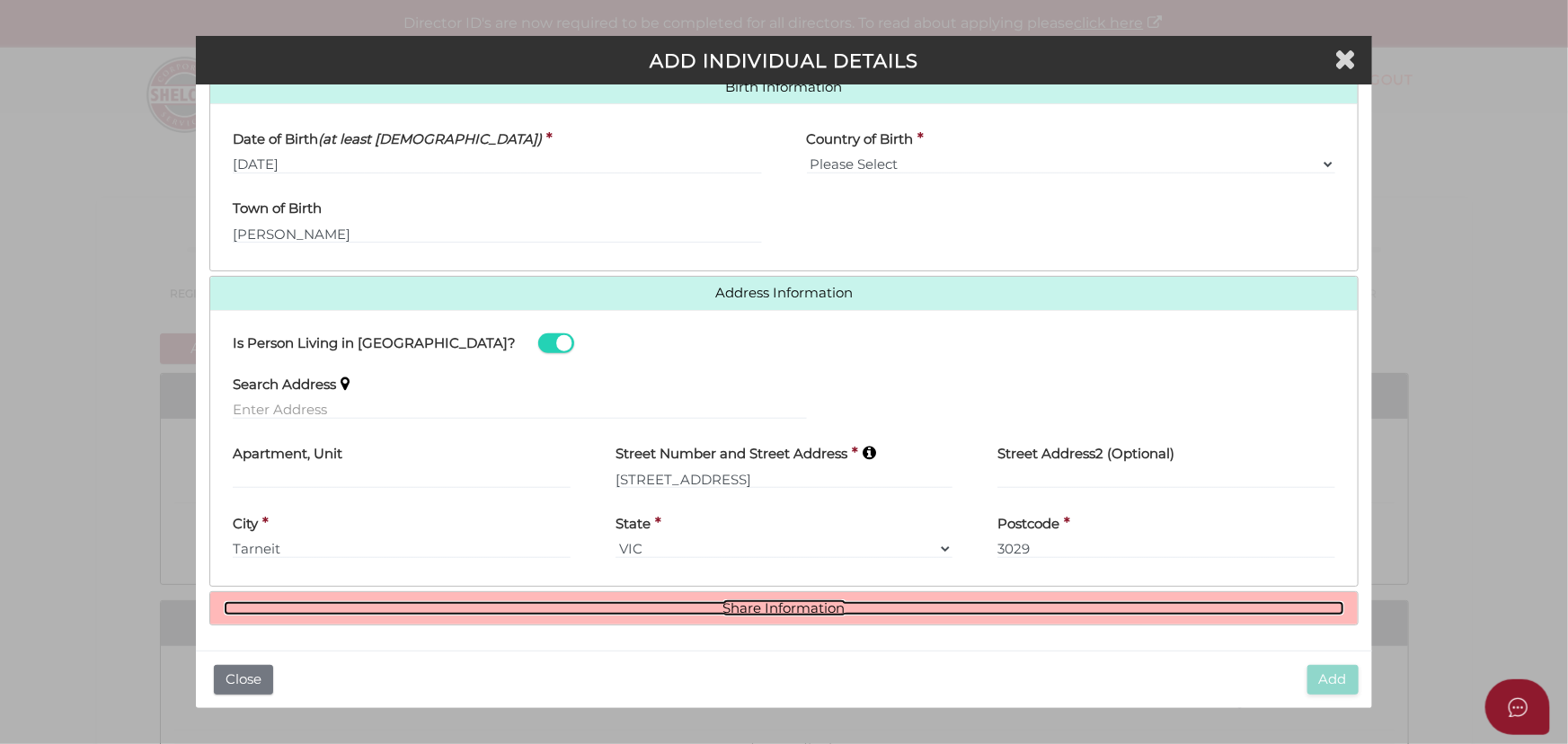
click at [798, 608] on link "Share Information" at bounding box center [783, 608] width 1120 height 15
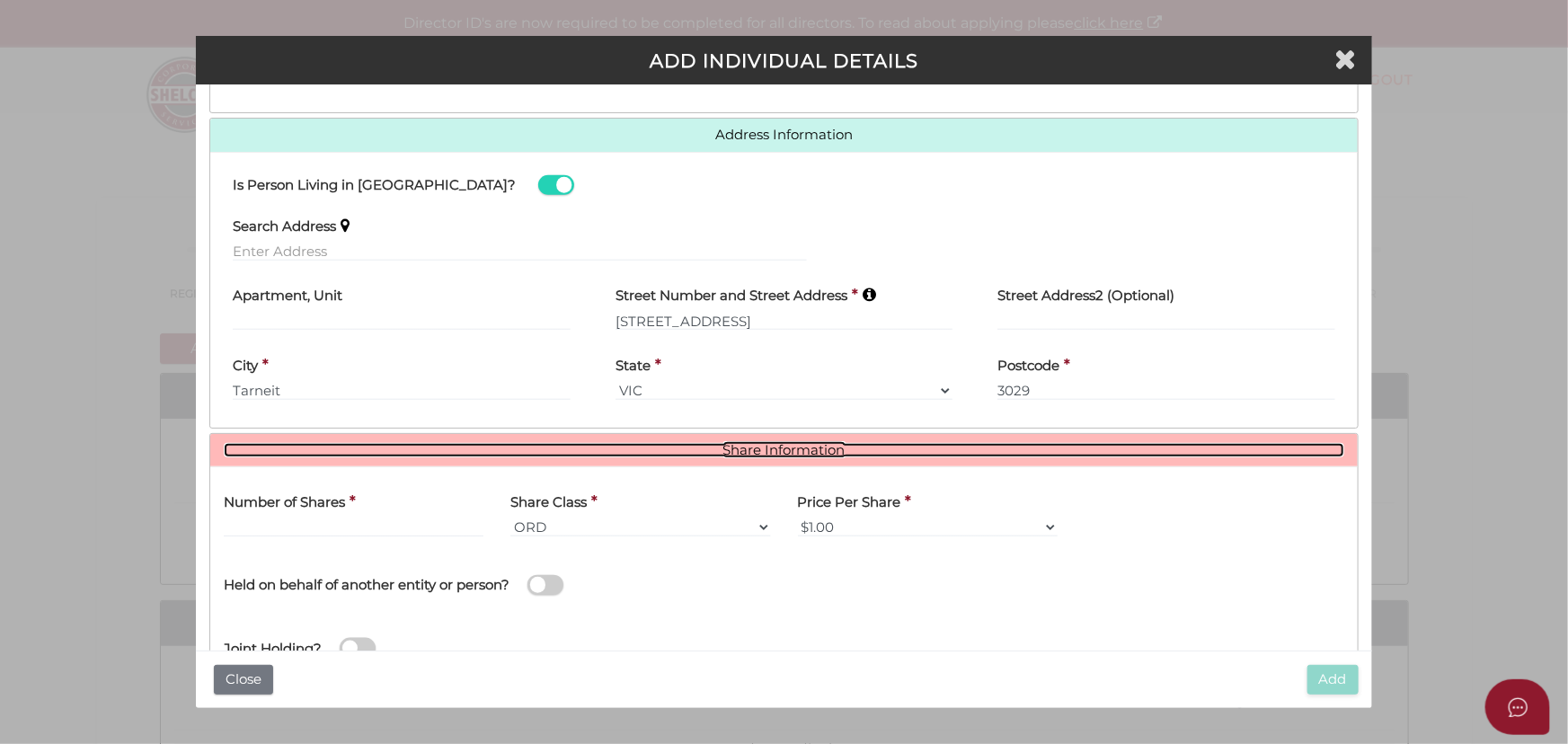
scroll to position [812, 0]
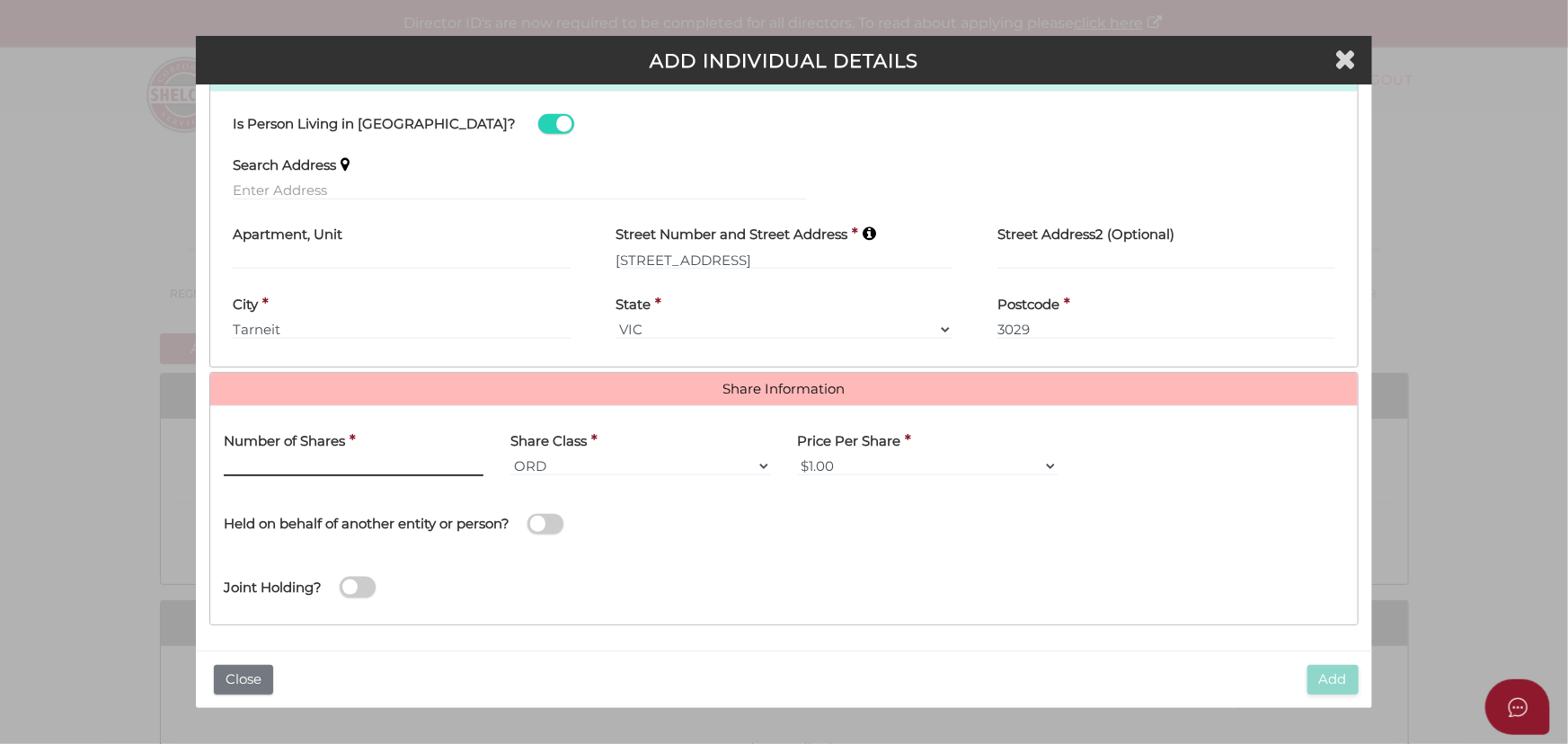
click at [314, 464] on input "text" at bounding box center [353, 465] width 260 height 20
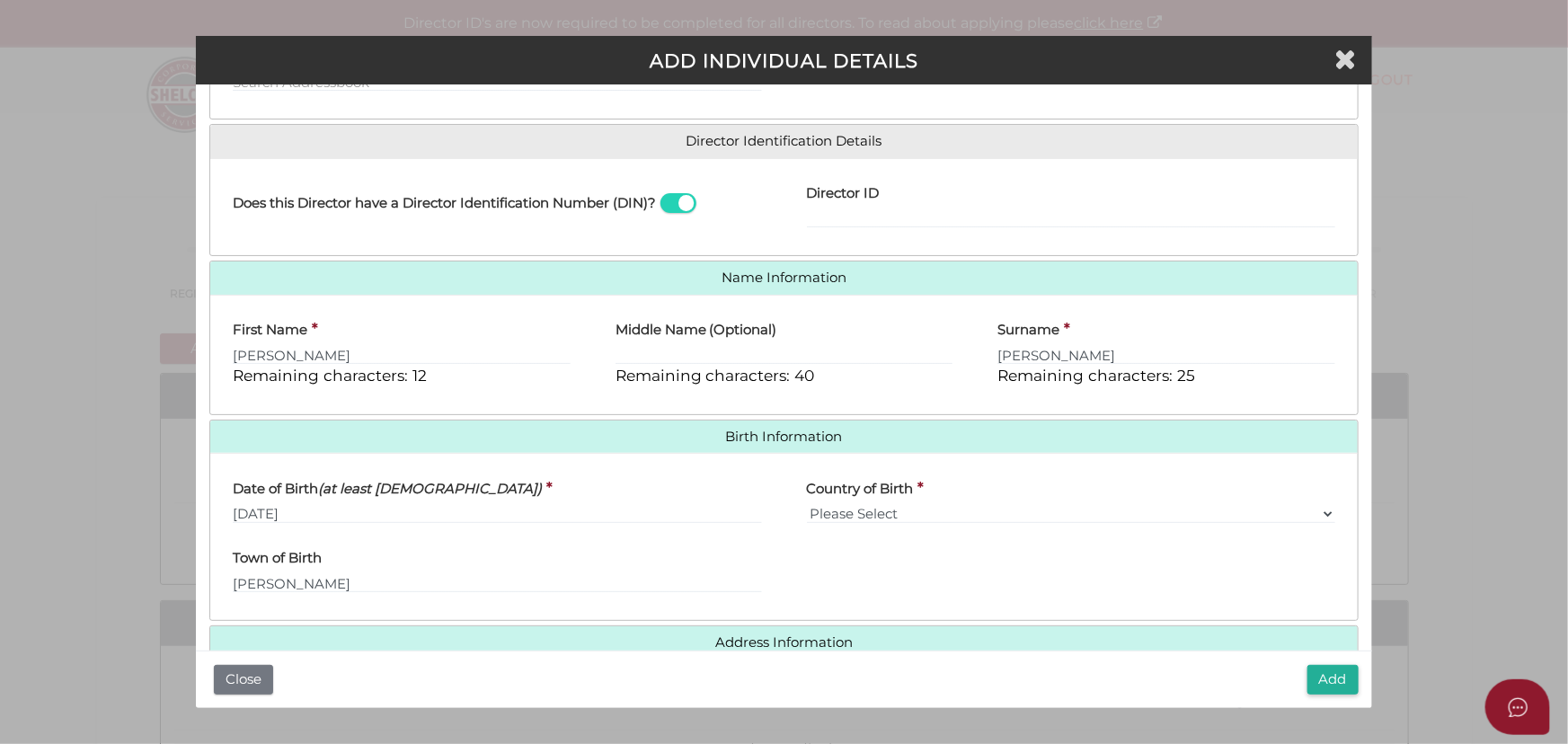
scroll to position [244, 0]
type input "6"
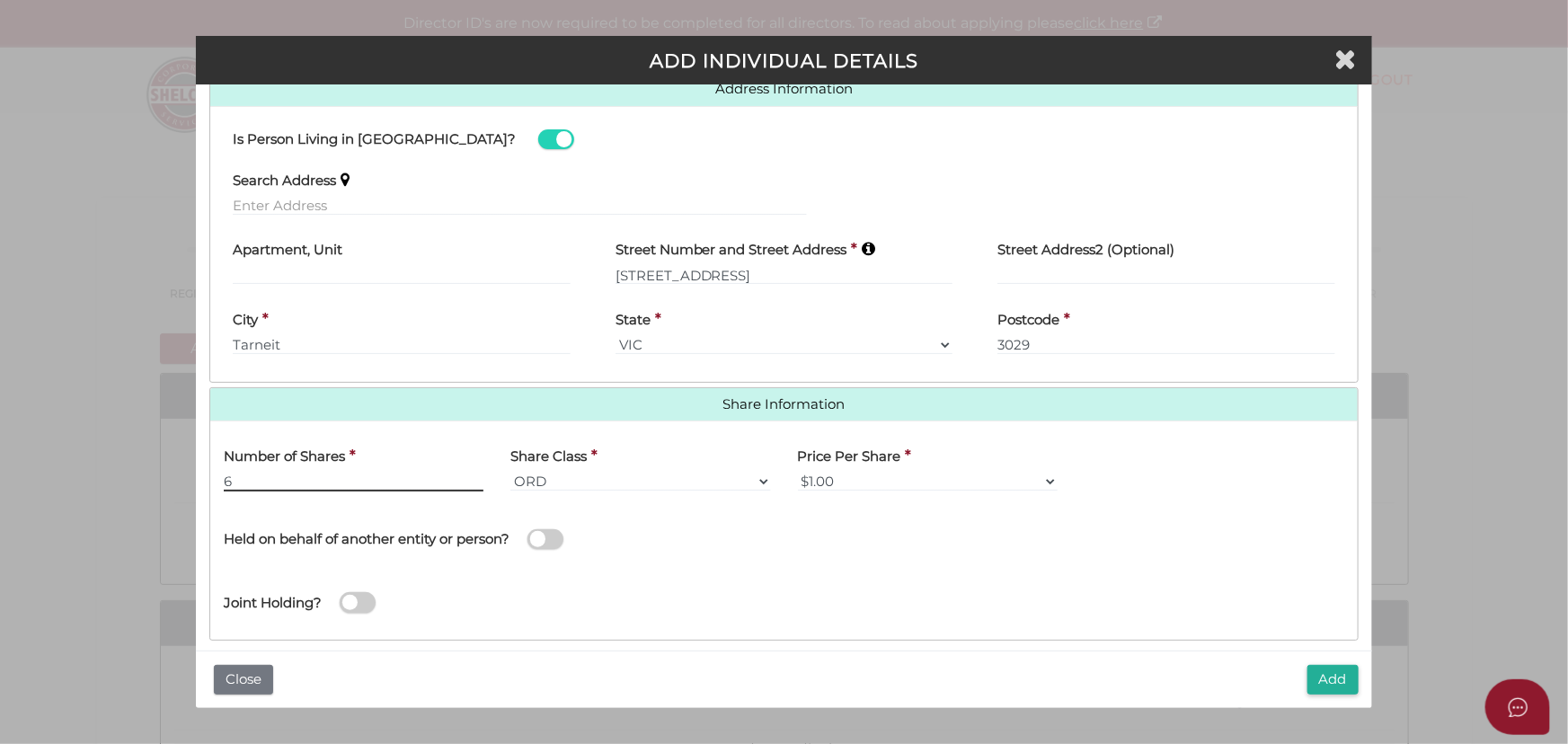
scroll to position [812, 0]
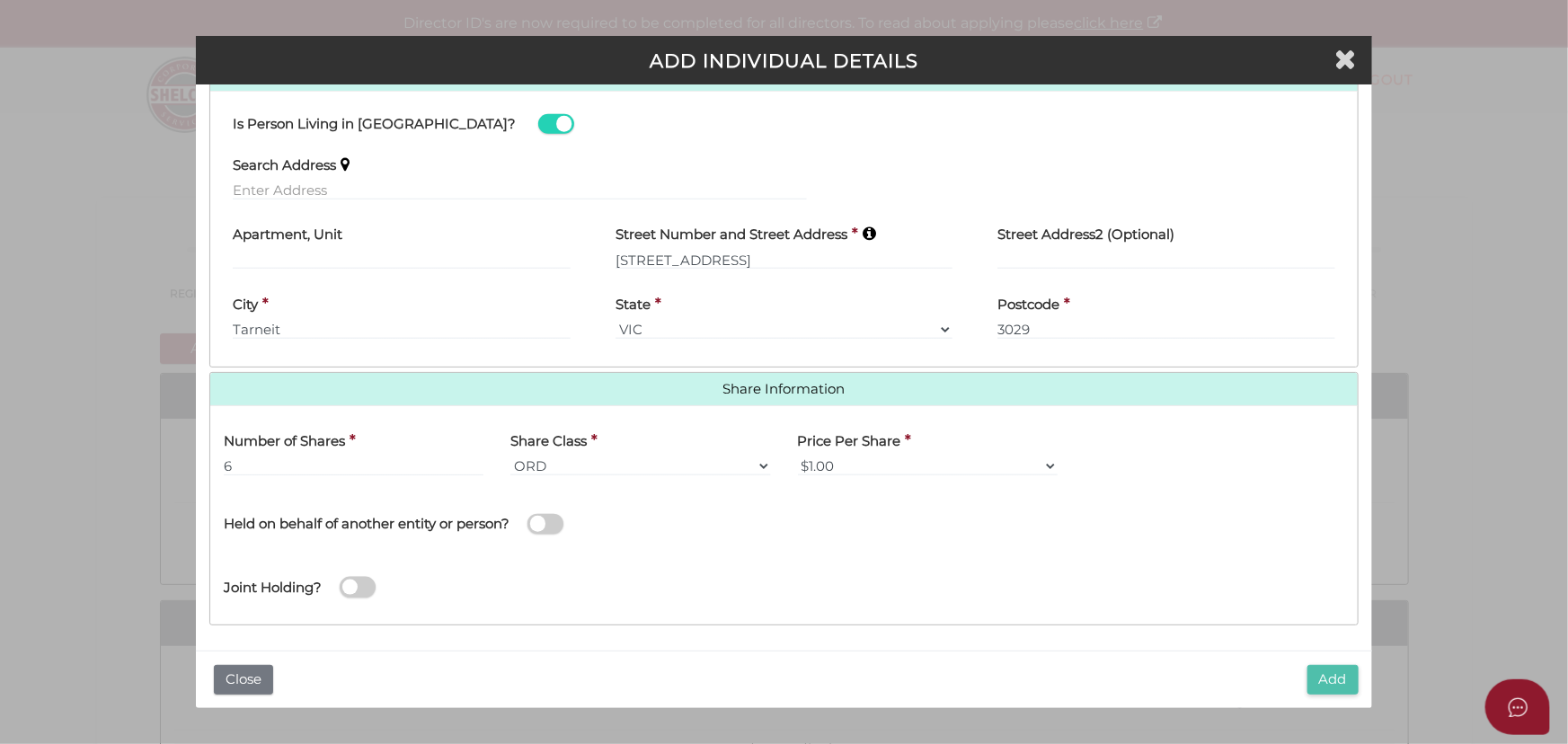
click at [1312, 671] on button "Add" at bounding box center [1333, 679] width 51 height 29
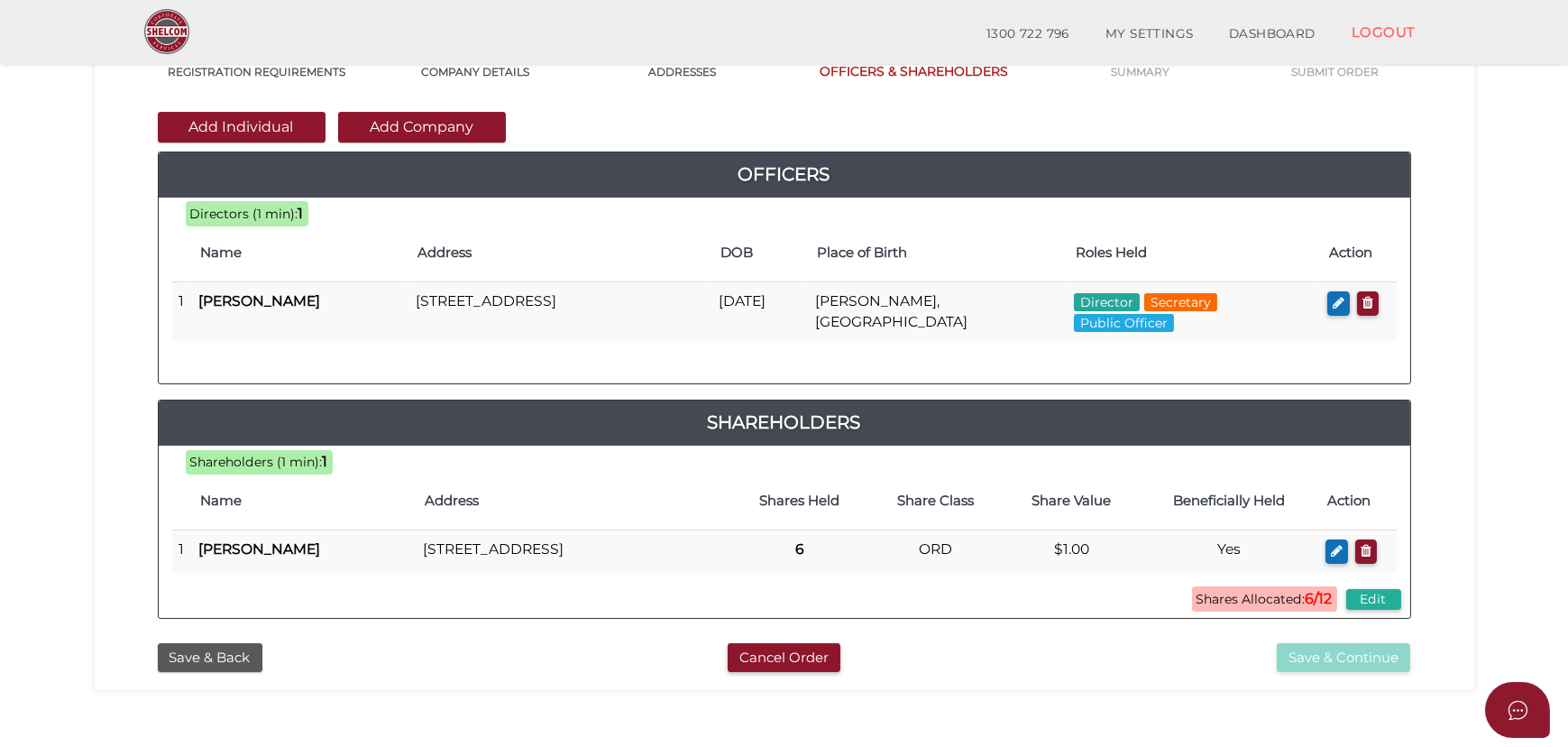
scroll to position [164, 0]
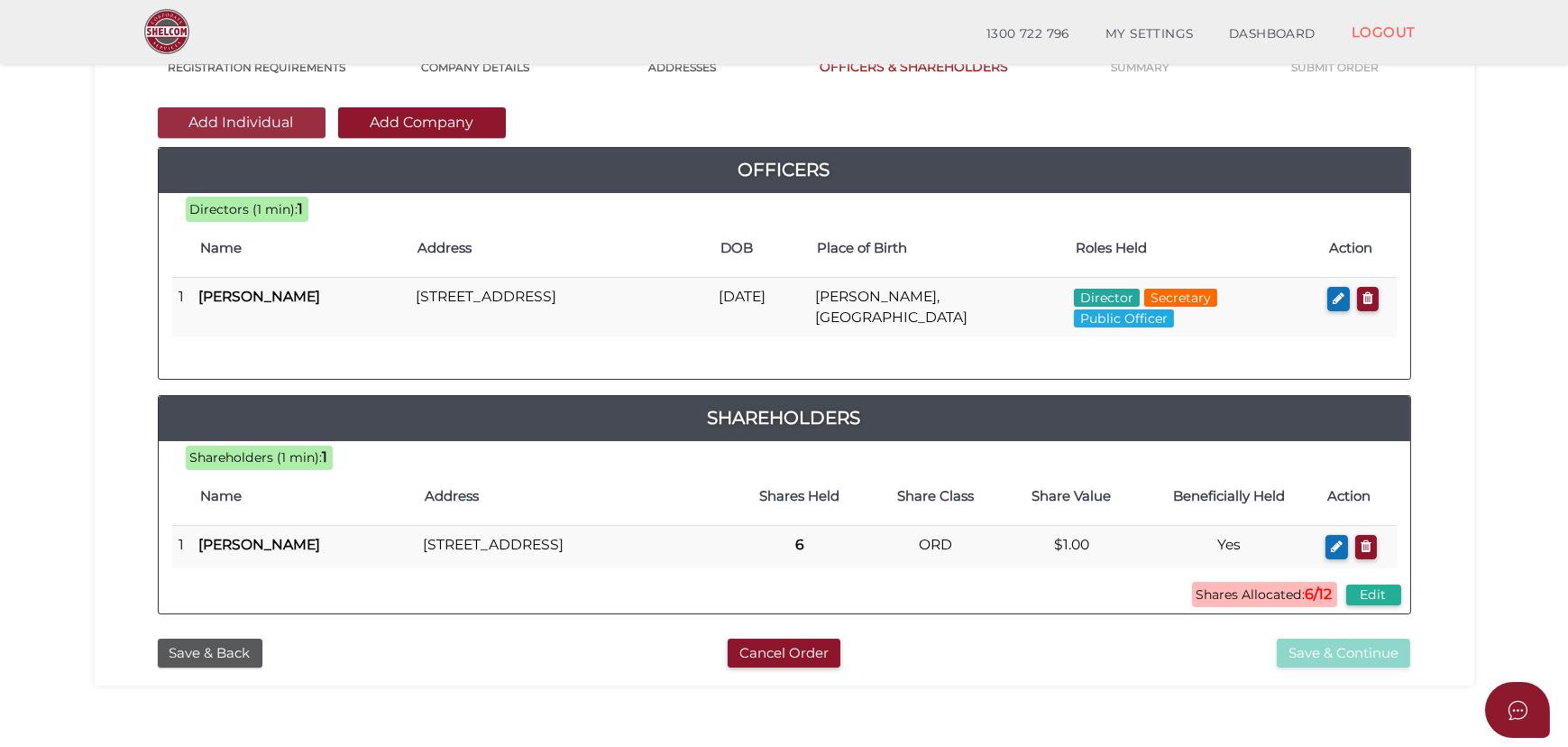
click at [249, 125] on button "Add Individual" at bounding box center [241, 122] width 167 height 30
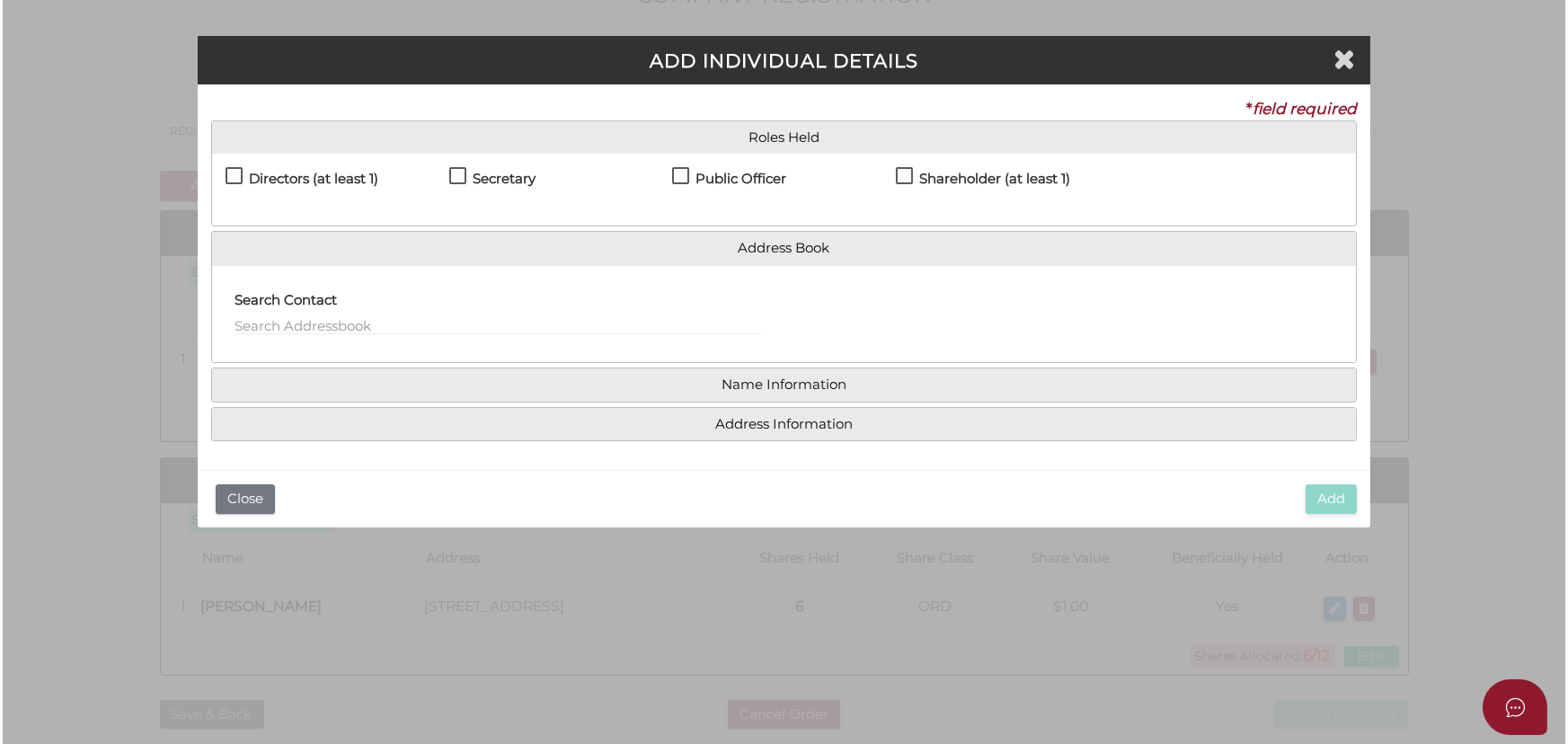
scroll to position [0, 0]
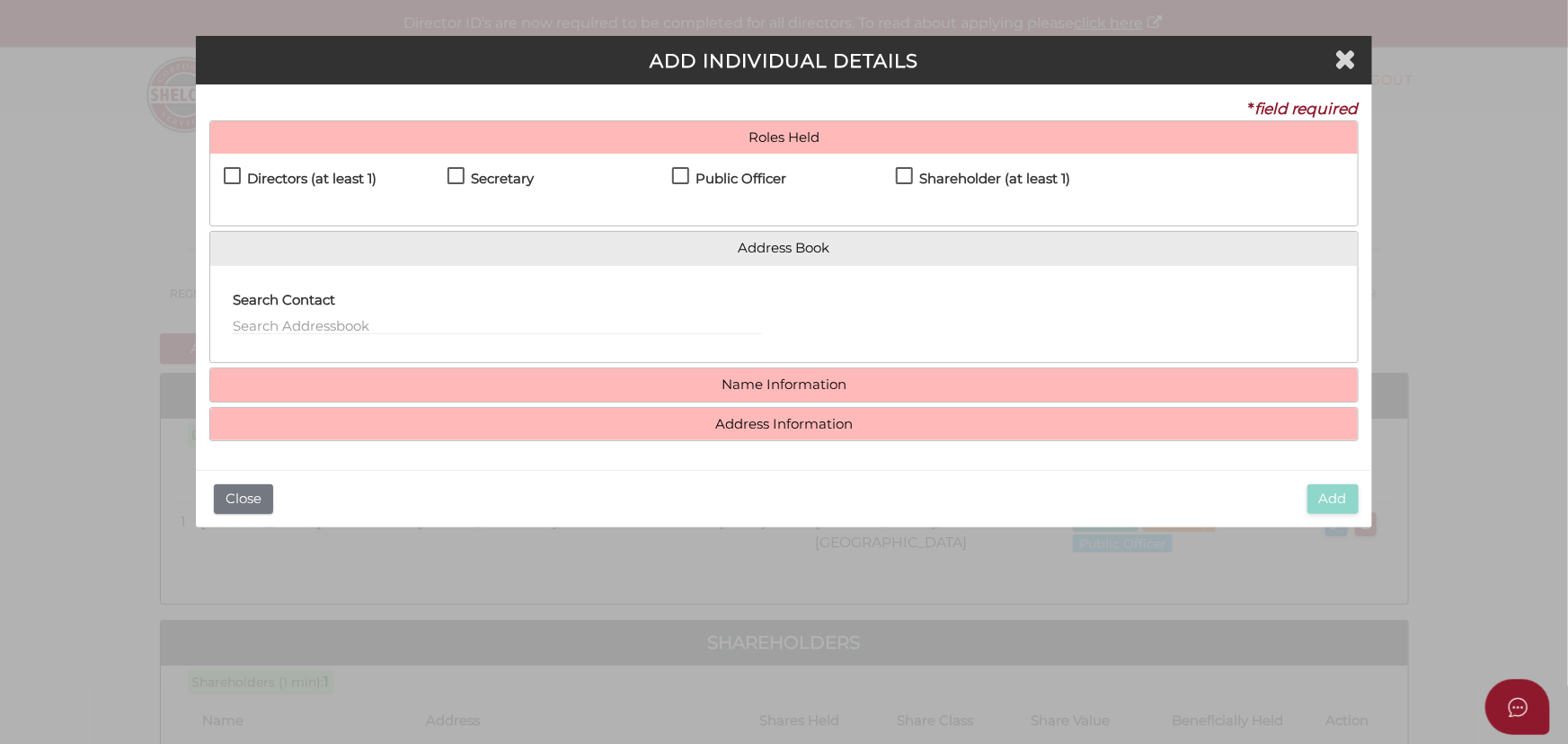
click at [302, 181] on h4 "Directors (at least 1)" at bounding box center [311, 179] width 129 height 15
checkbox input "true"
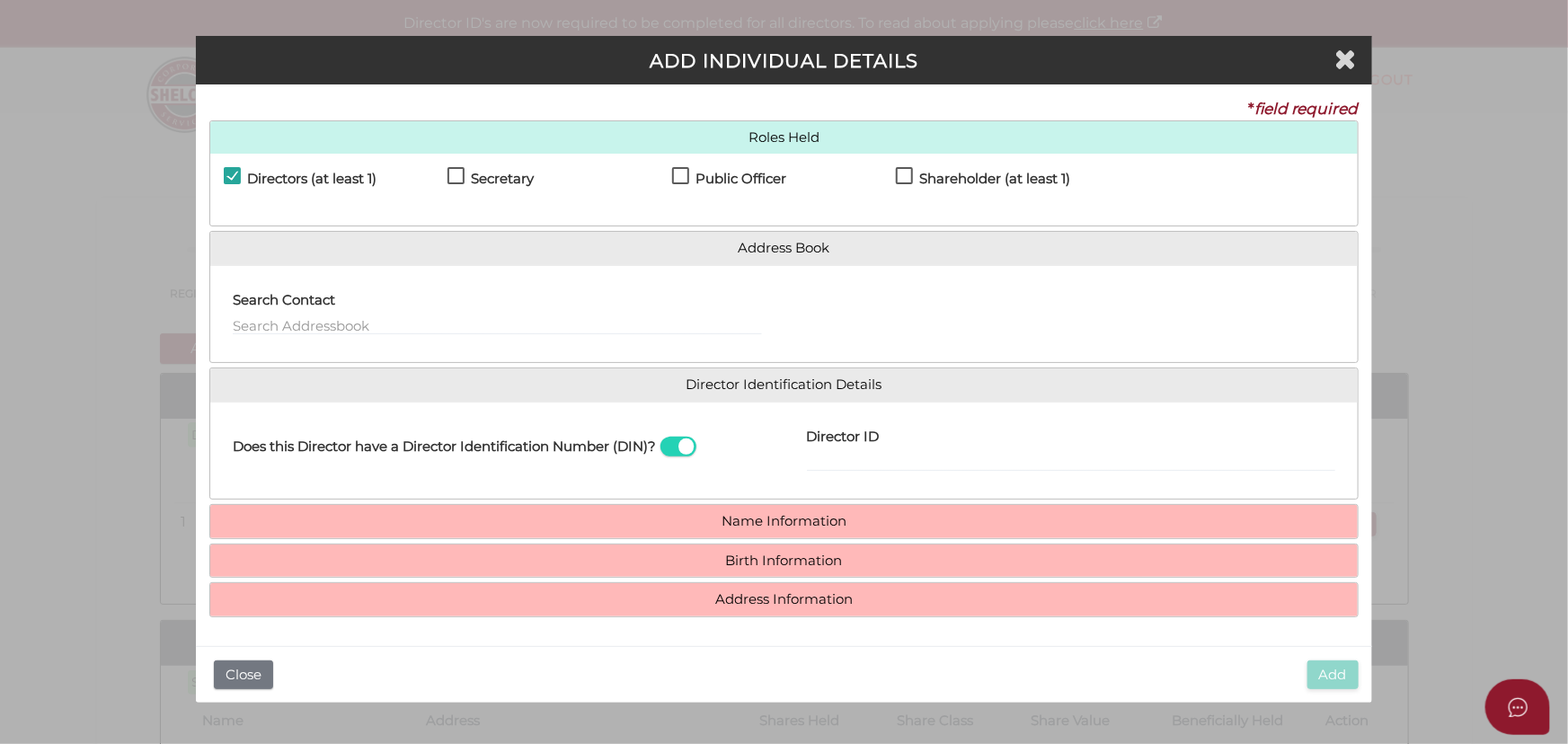
click at [969, 178] on h4 "Shareholder (at least 1)" at bounding box center [995, 179] width 151 height 15
checkbox input "true"
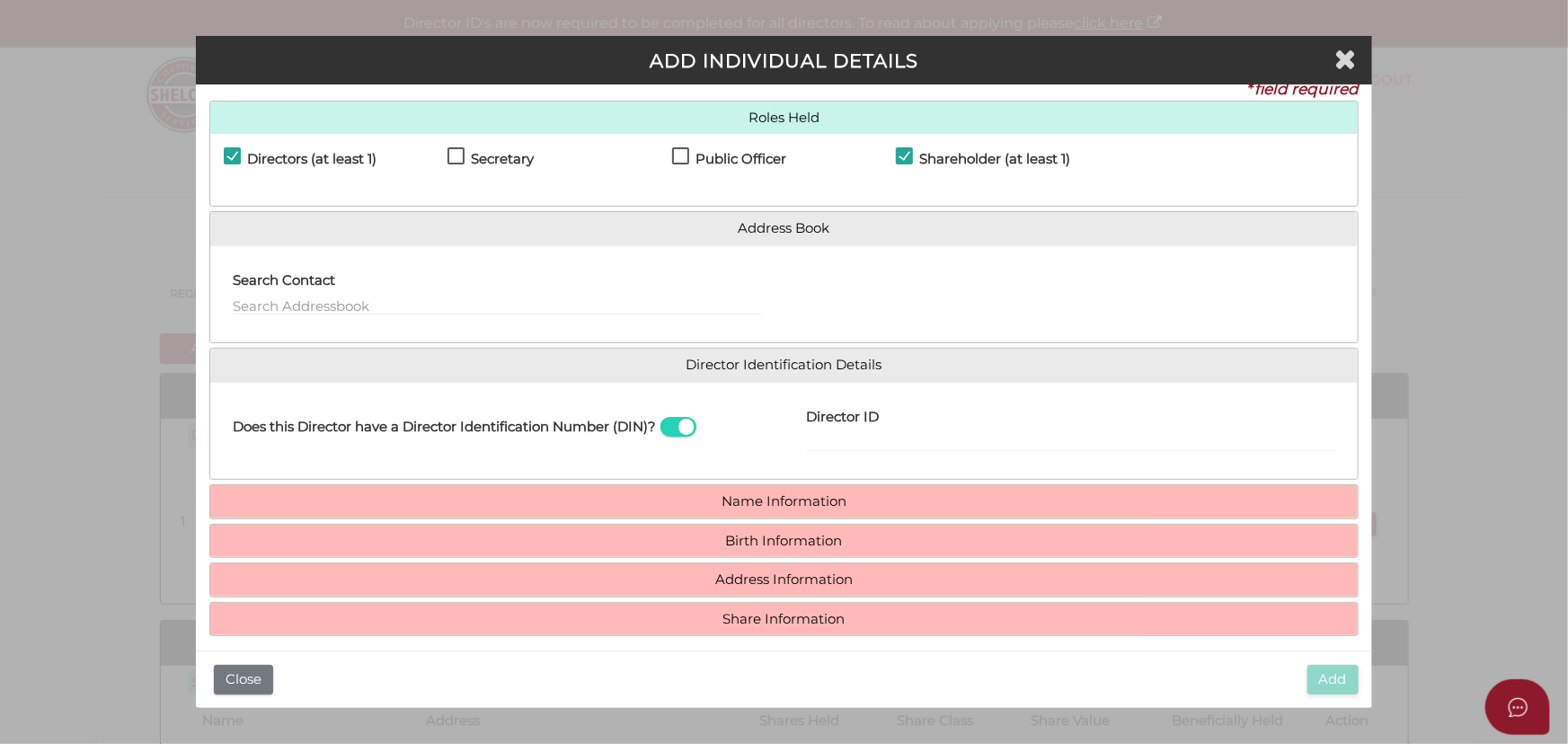
scroll to position [31, 0]
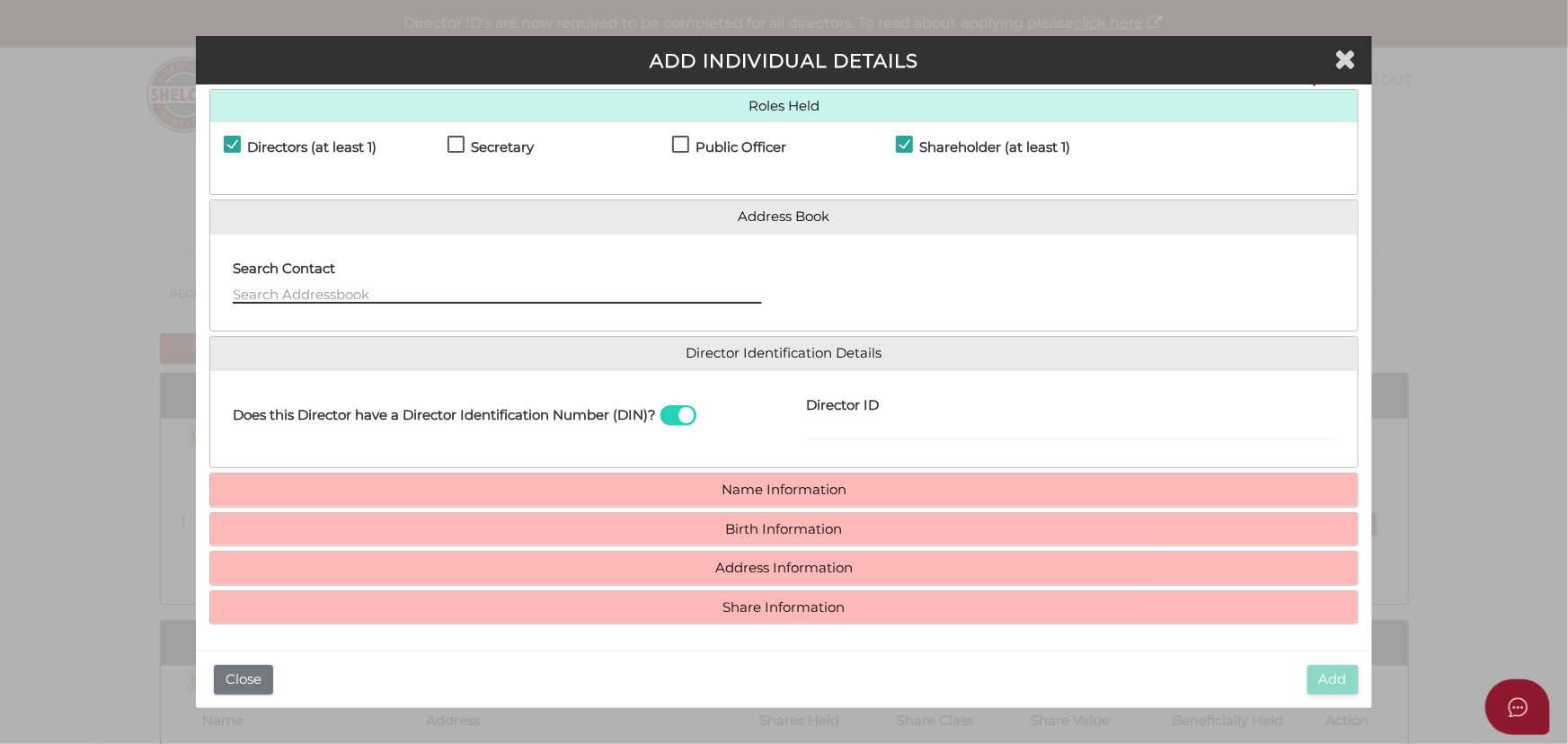
click at [323, 297] on input "text" at bounding box center [497, 293] width 529 height 20
click at [256, 437] on div "Does this Director have a Director Identification Number (DIN)?" at bounding box center [497, 419] width 573 height 70
click at [658, 475] on h4 "Name Information" at bounding box center [784, 490] width 1148 height 33
click at [659, 493] on h4 "Name Information" at bounding box center [784, 490] width 1148 height 33
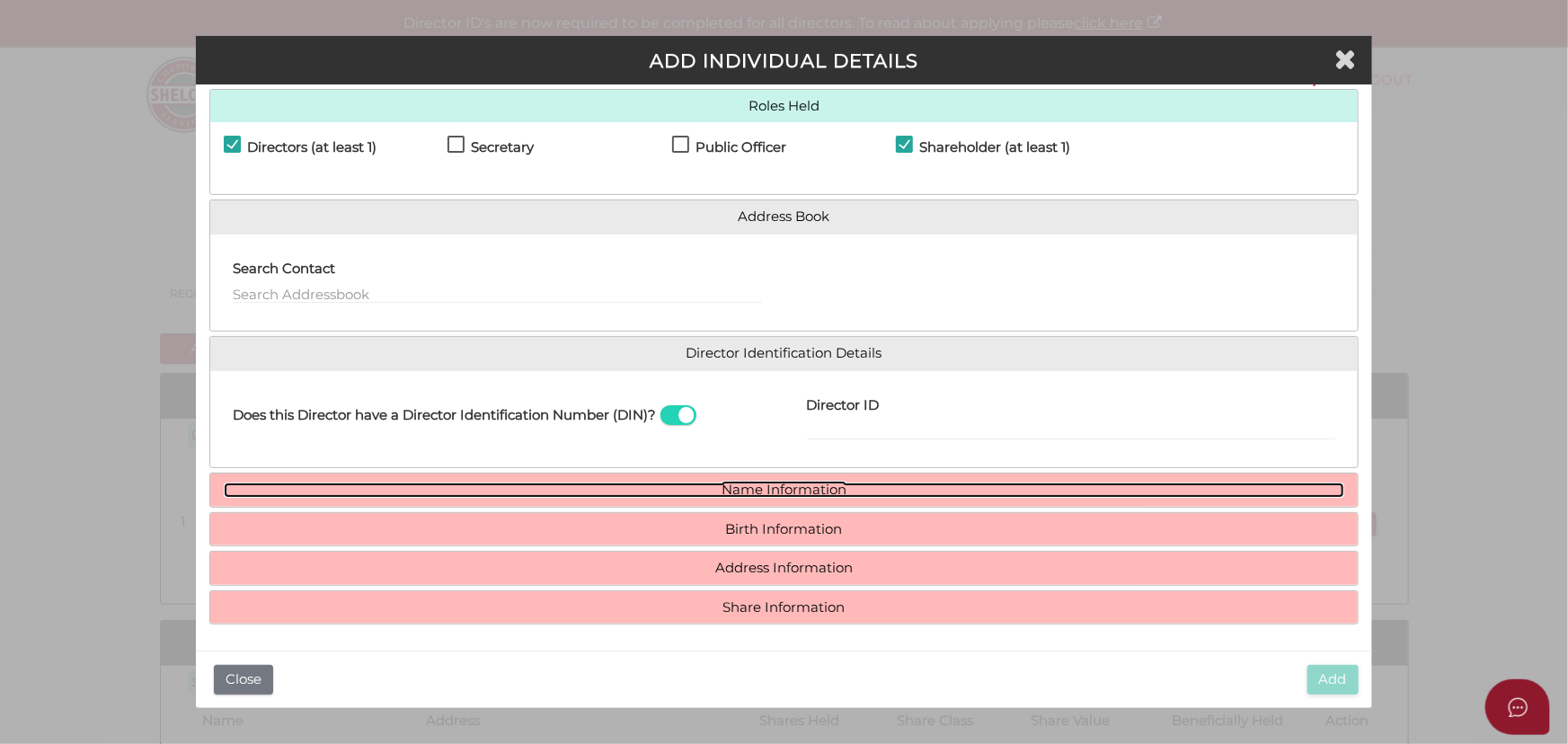
click at [801, 486] on link "Name Information" at bounding box center [783, 490] width 1120 height 15
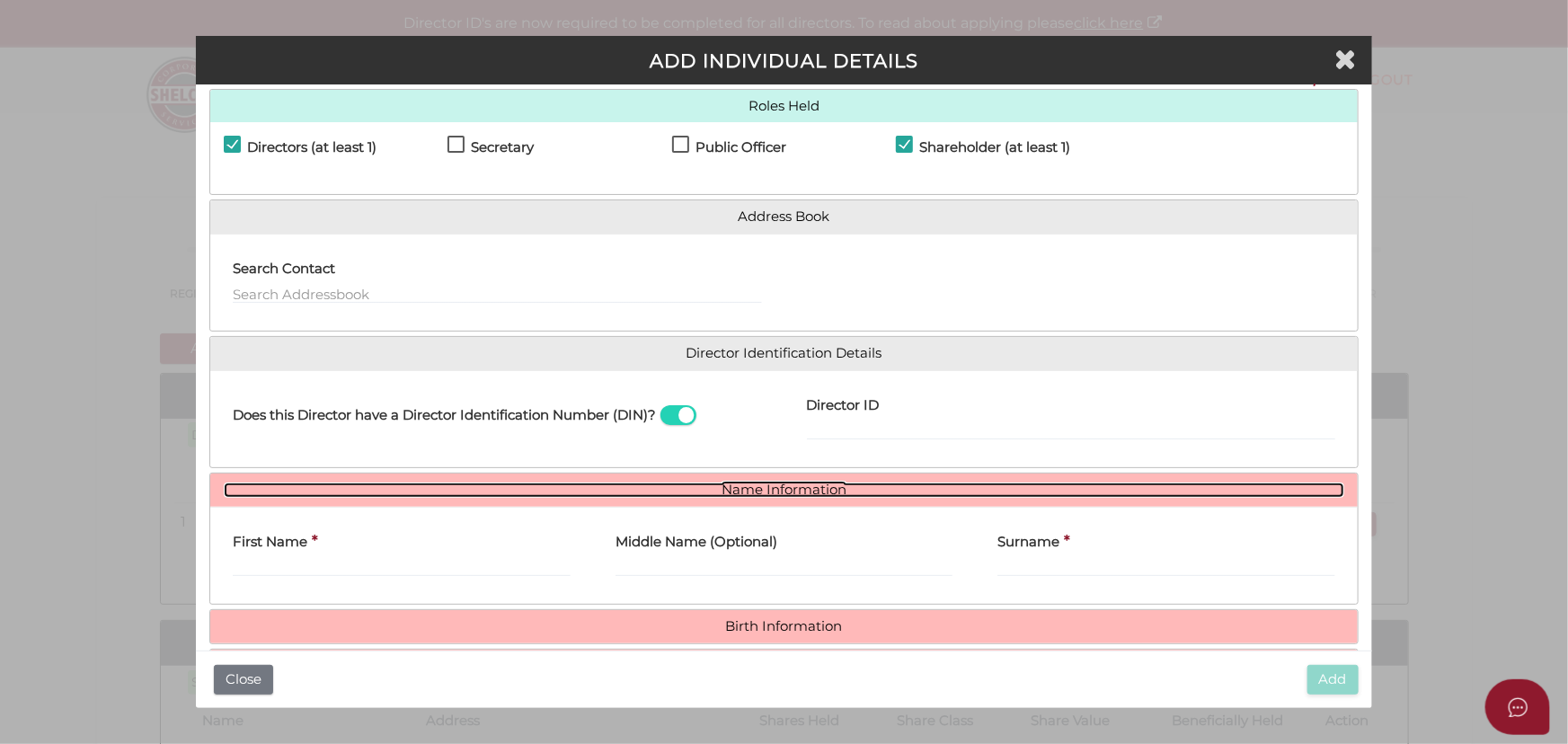
scroll to position [128, 0]
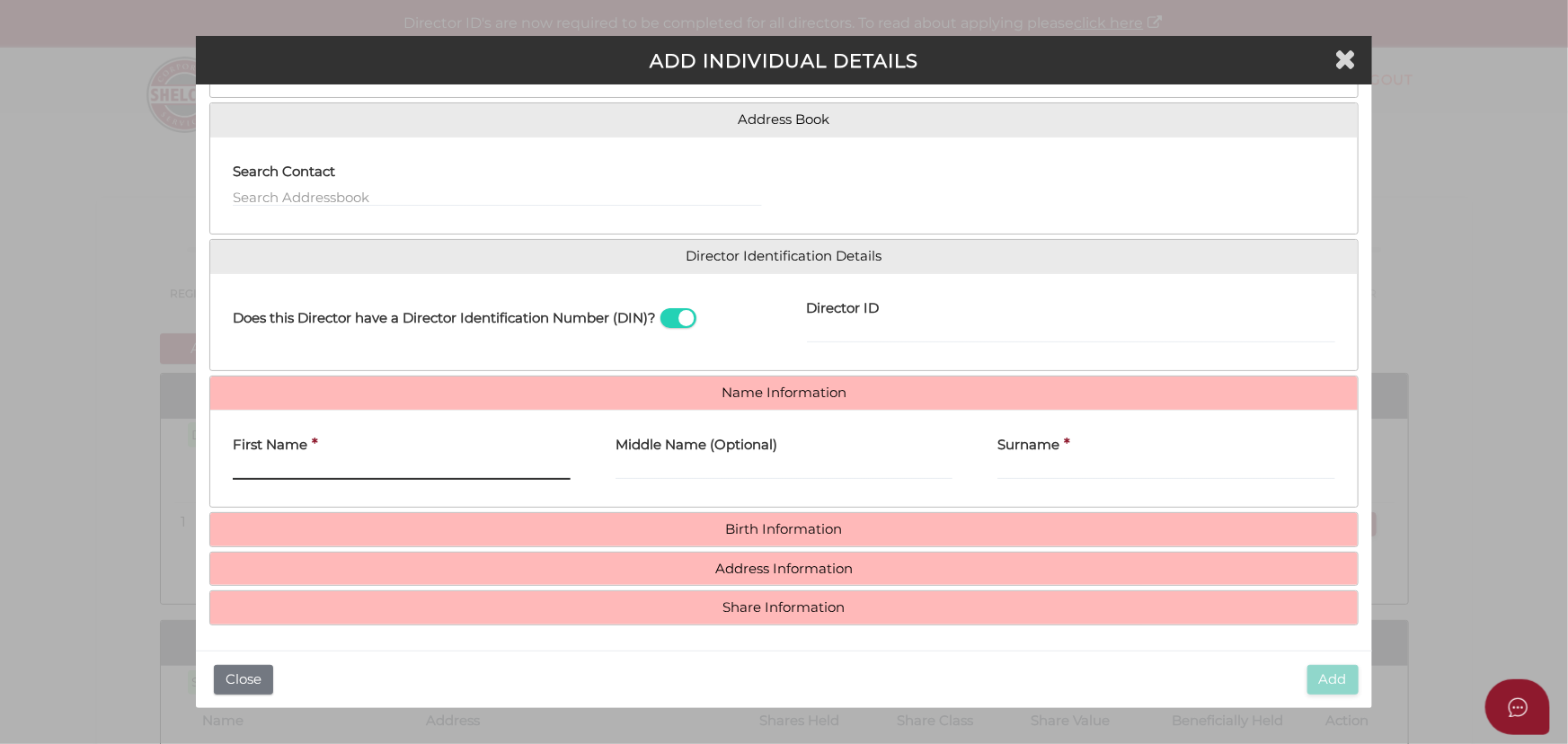
click at [489, 476] on input "First Name" at bounding box center [401, 469] width 338 height 20
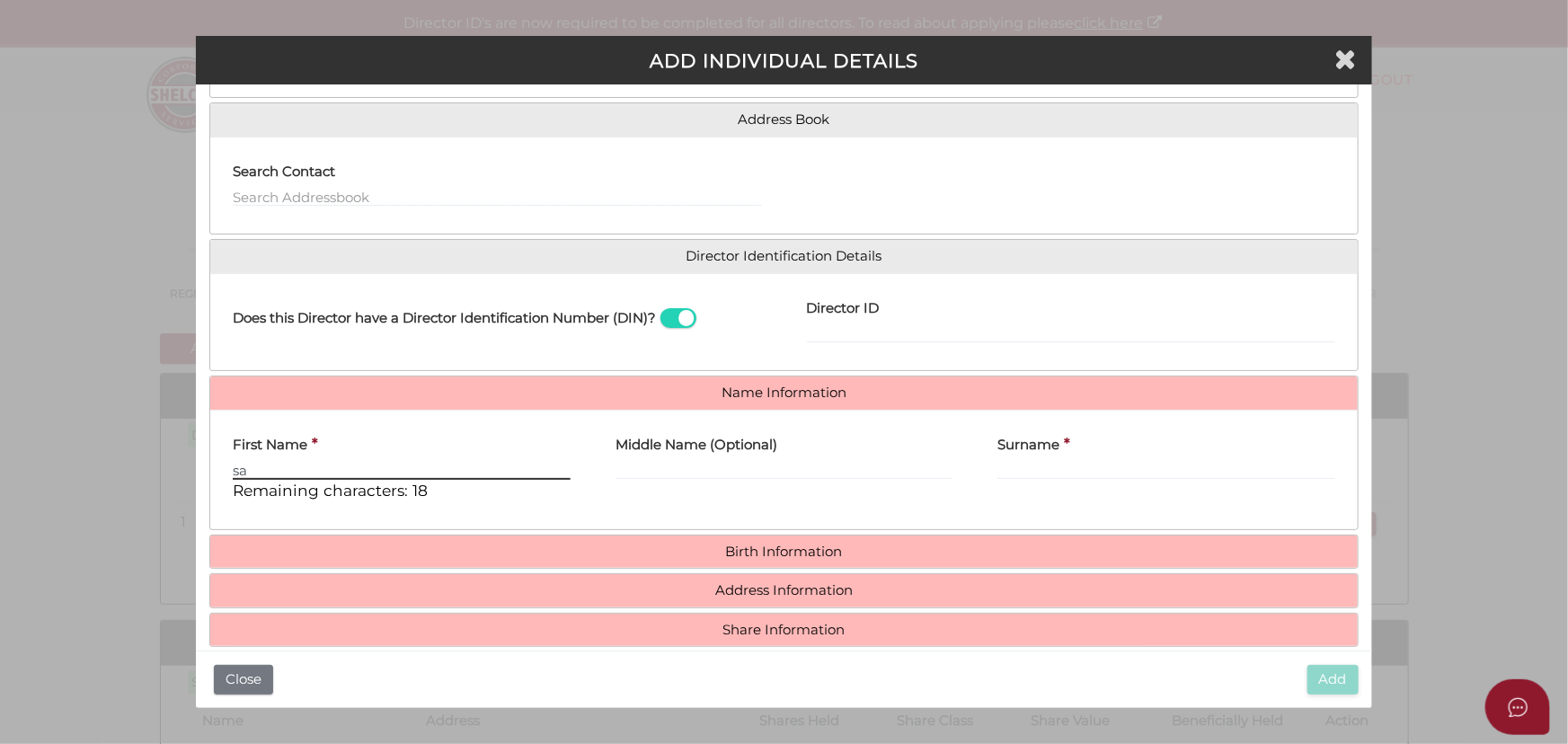
type input "s"
type input "Upinder Jeet"
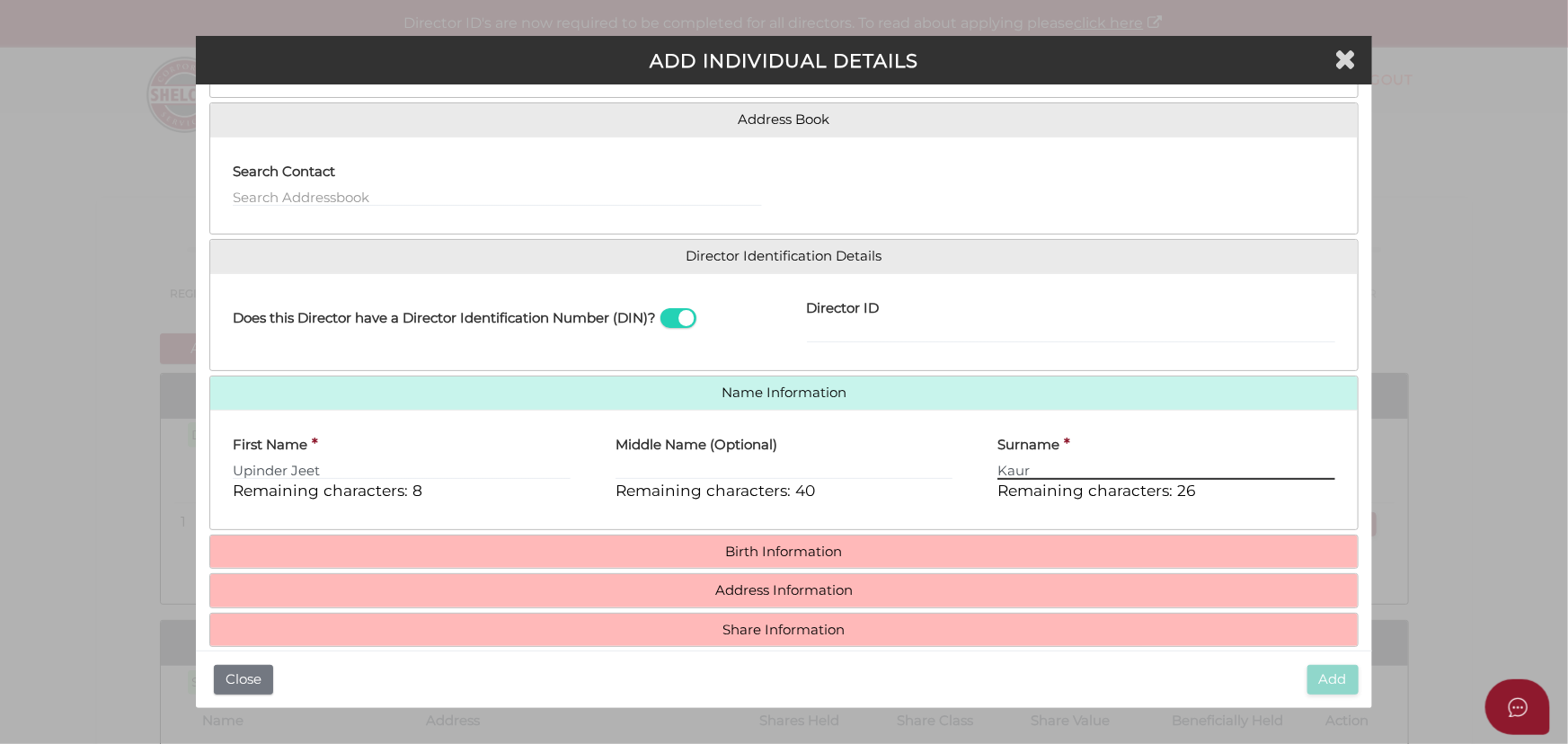
type input "Kaur"
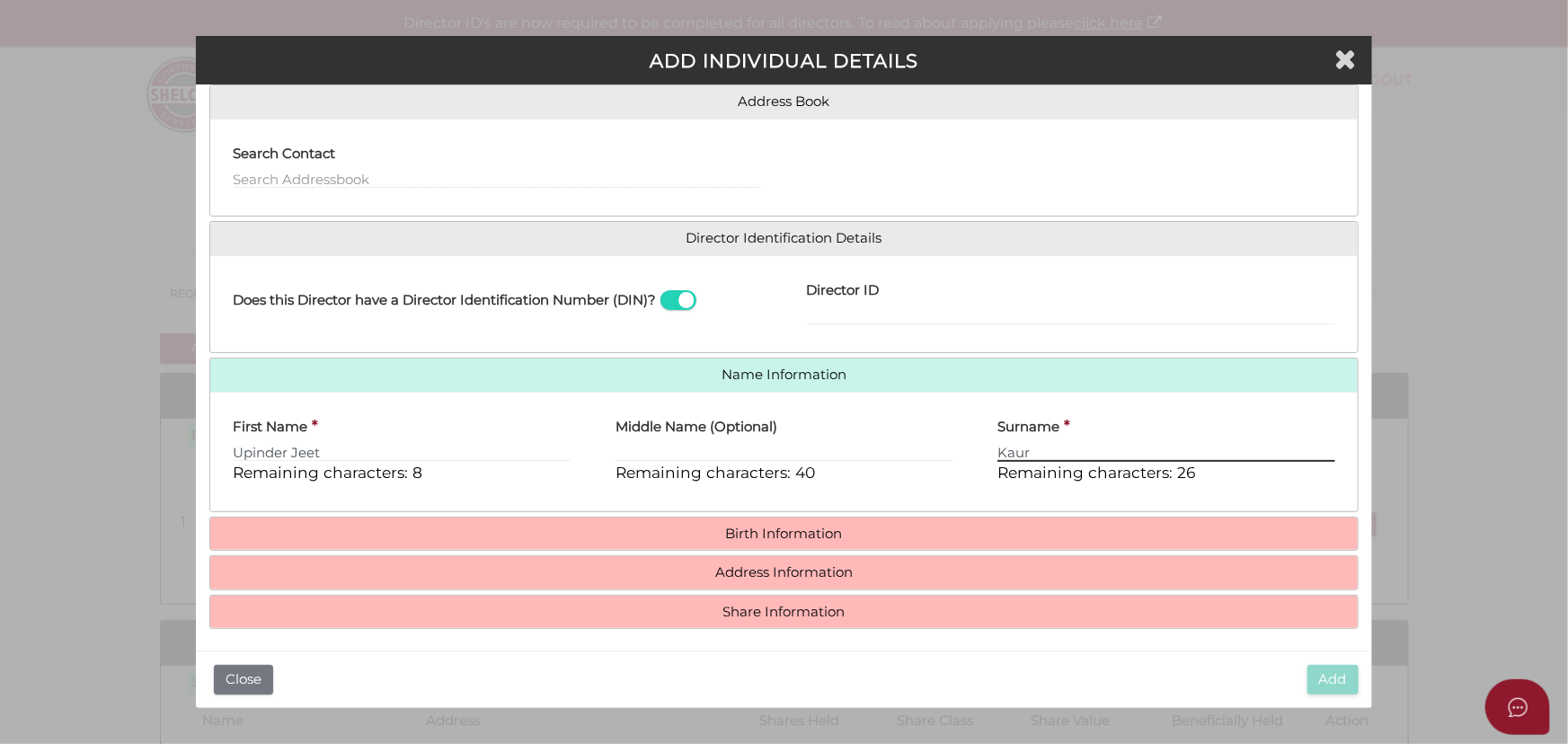
scroll to position [151, 0]
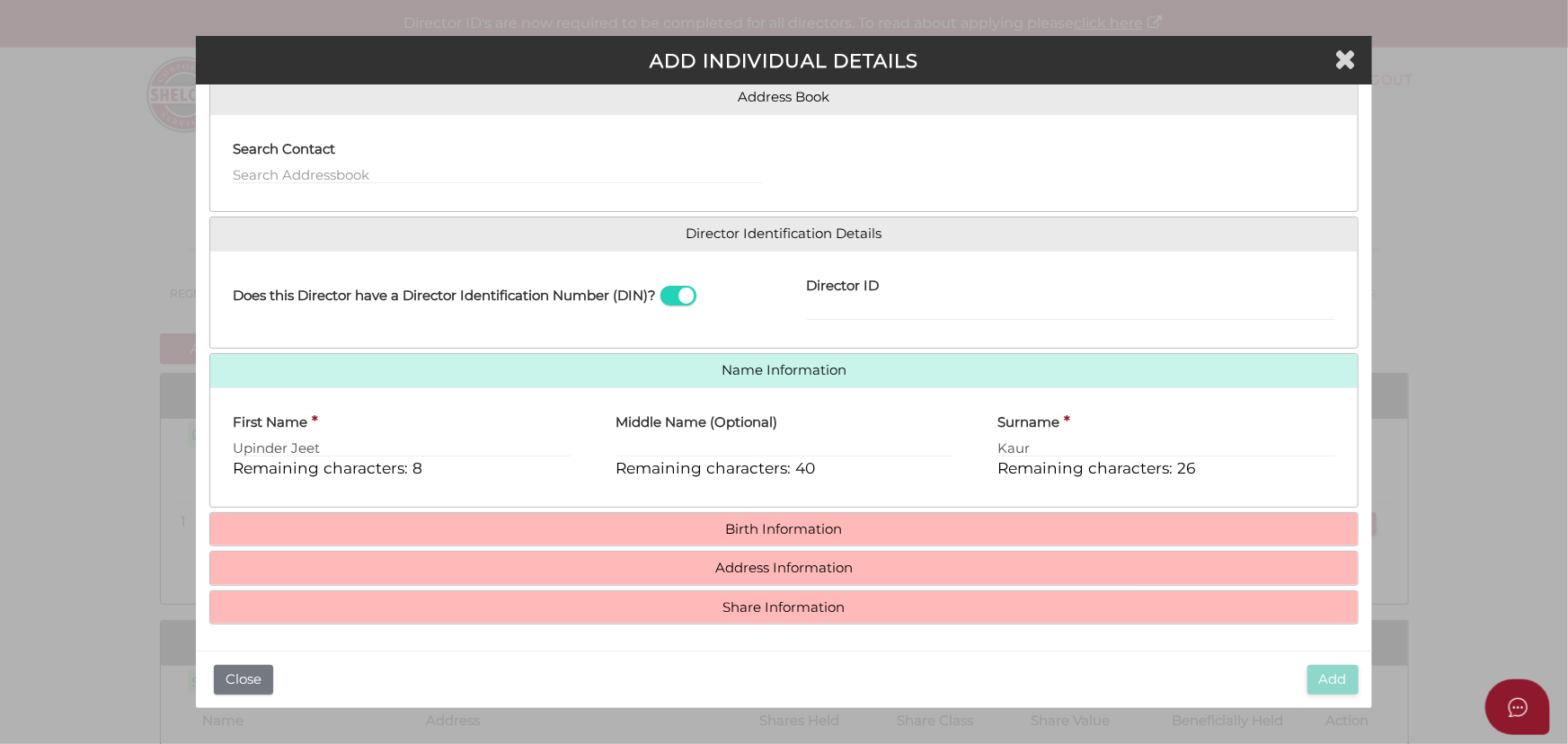
click at [661, 541] on h4 "Birth Information" at bounding box center [784, 529] width 1148 height 33
click at [663, 533] on h4 "Birth Information" at bounding box center [784, 529] width 1148 height 33
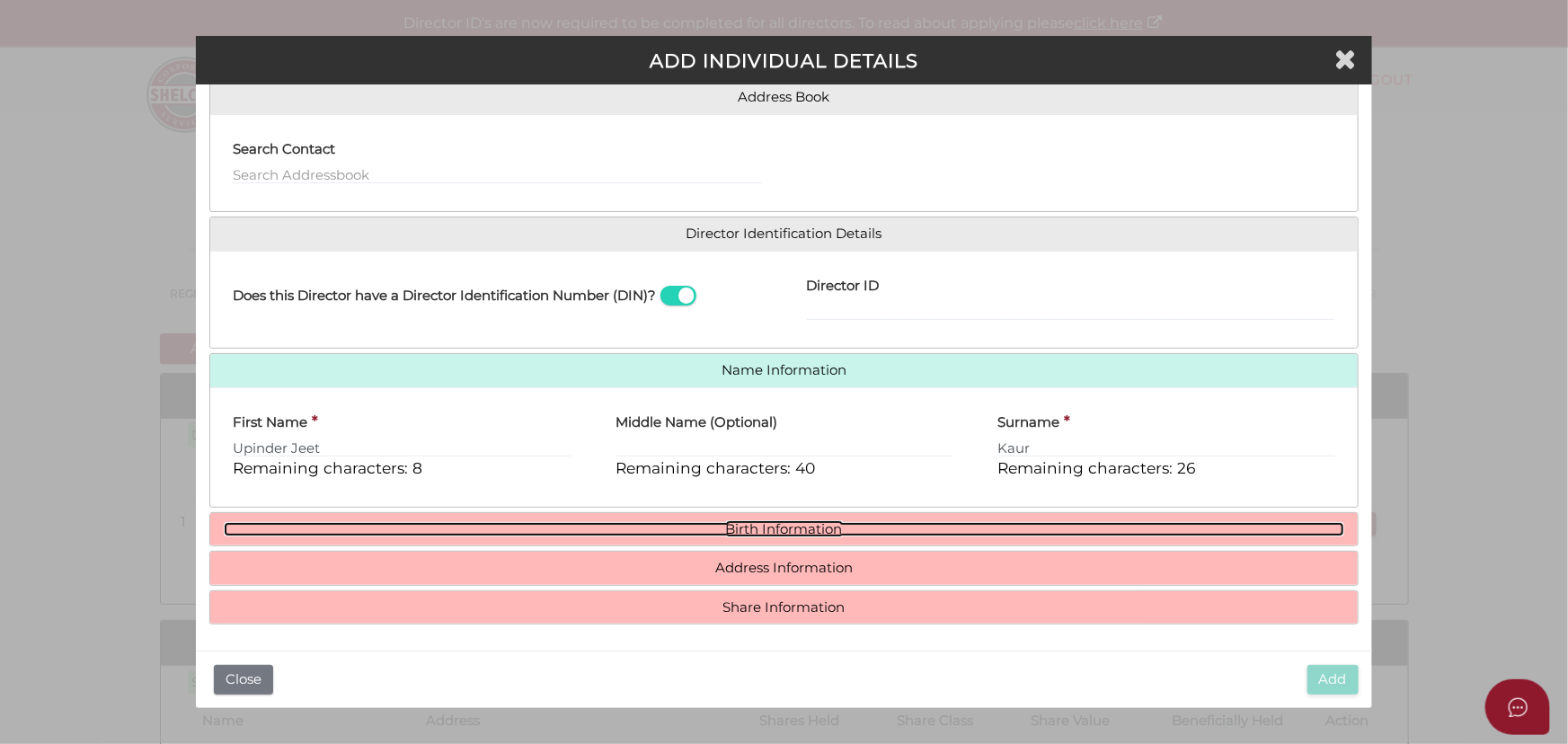
click at [773, 533] on link "Birth Information" at bounding box center [783, 529] width 1120 height 15
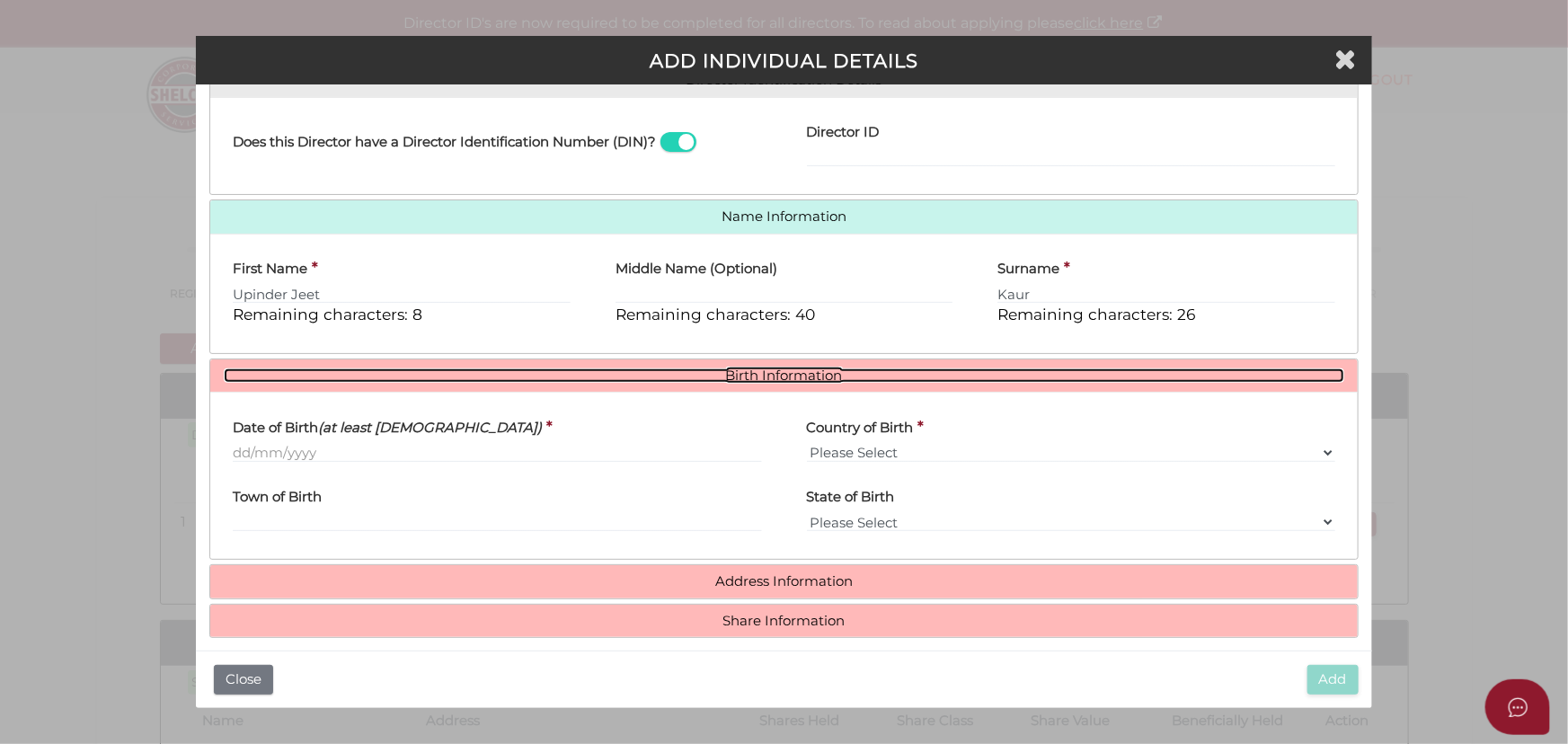
scroll to position [317, 0]
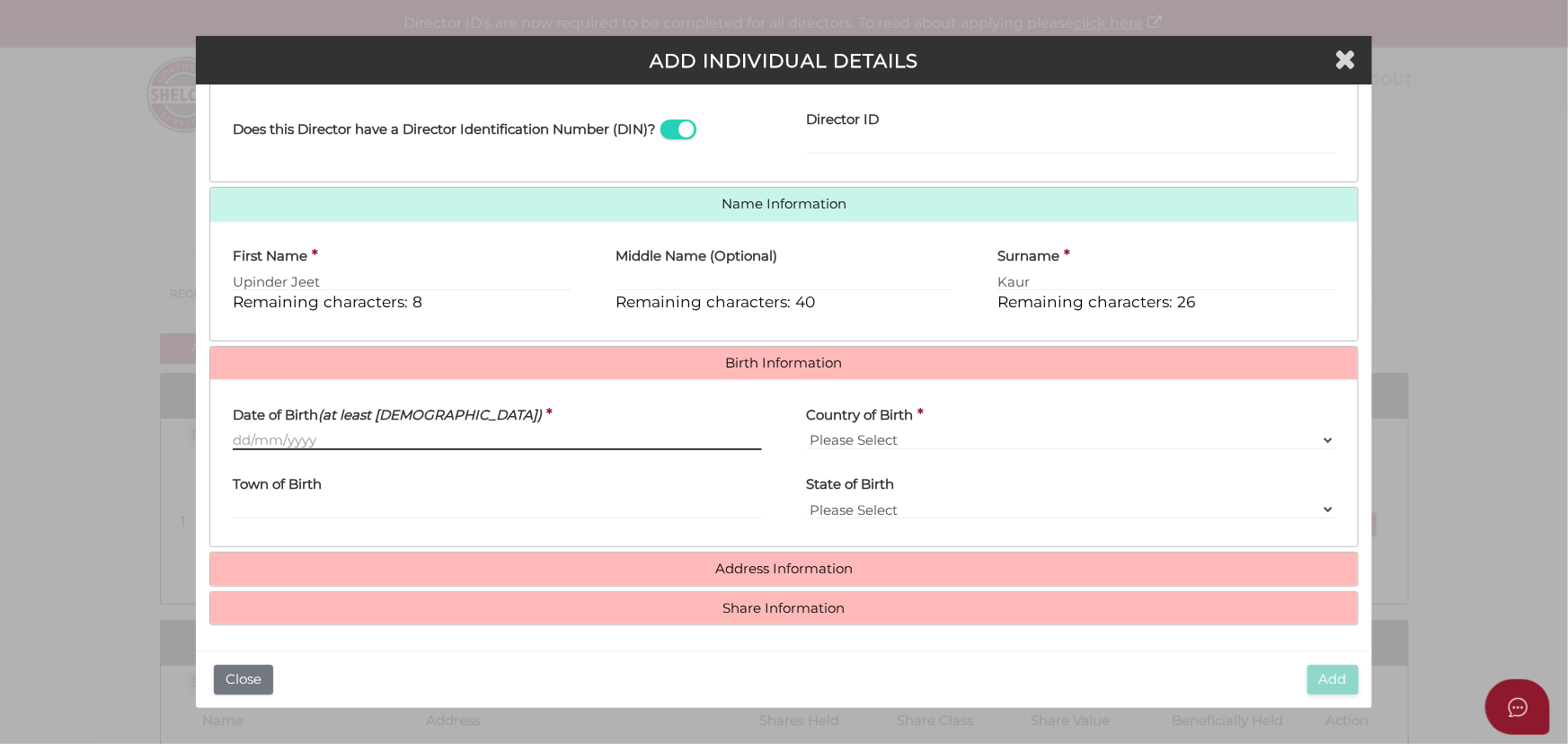
click at [368, 430] on input "Date of Birth (at least 18 years old)" at bounding box center [497, 440] width 529 height 20
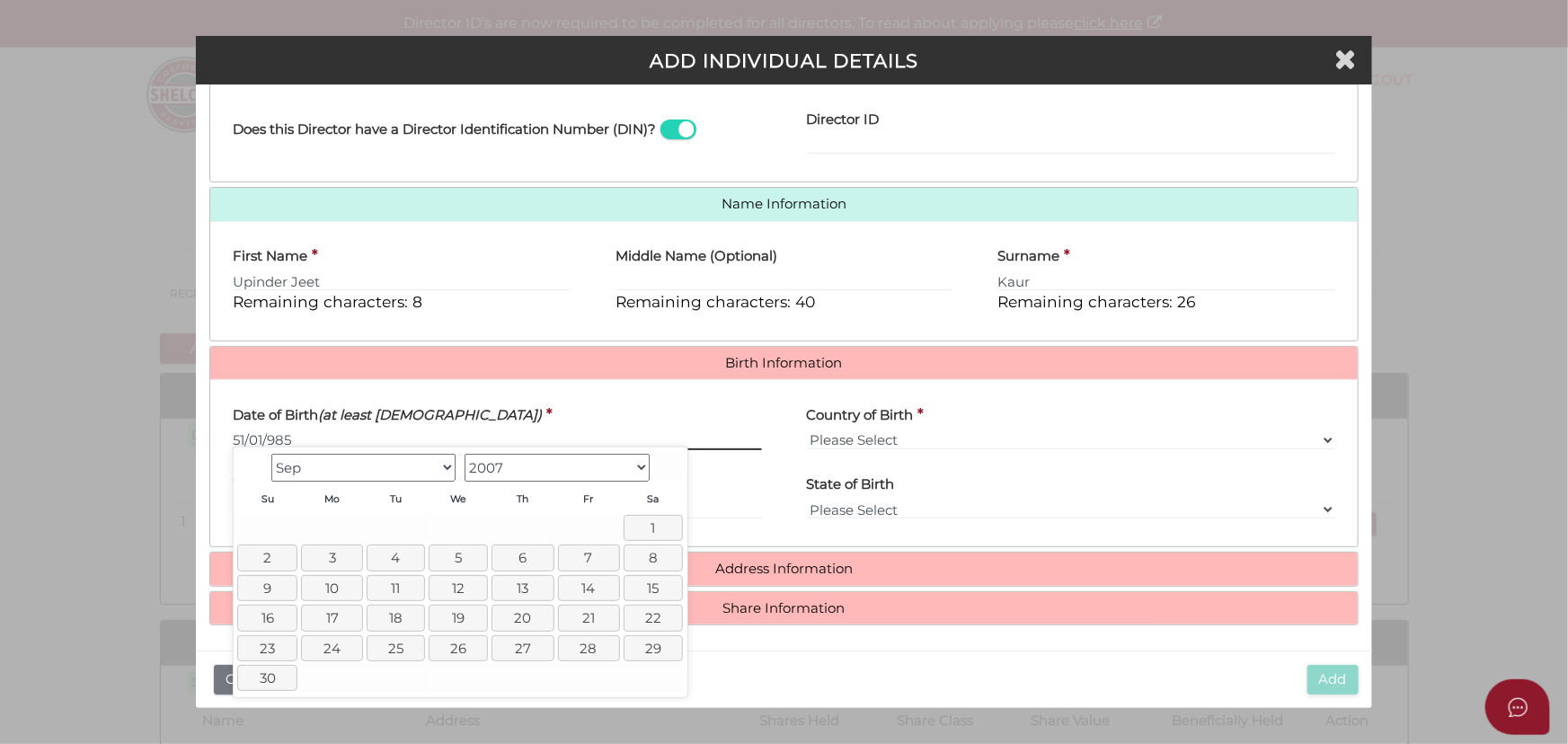
click at [266, 436] on input "51/01/985" at bounding box center [497, 440] width 529 height 20
type input "51/01/1985"
click at [908, 430] on select "Please Select v Australia Afghanistan Albania Algeria American Samoa Andorra An…" at bounding box center [1070, 440] width 529 height 20
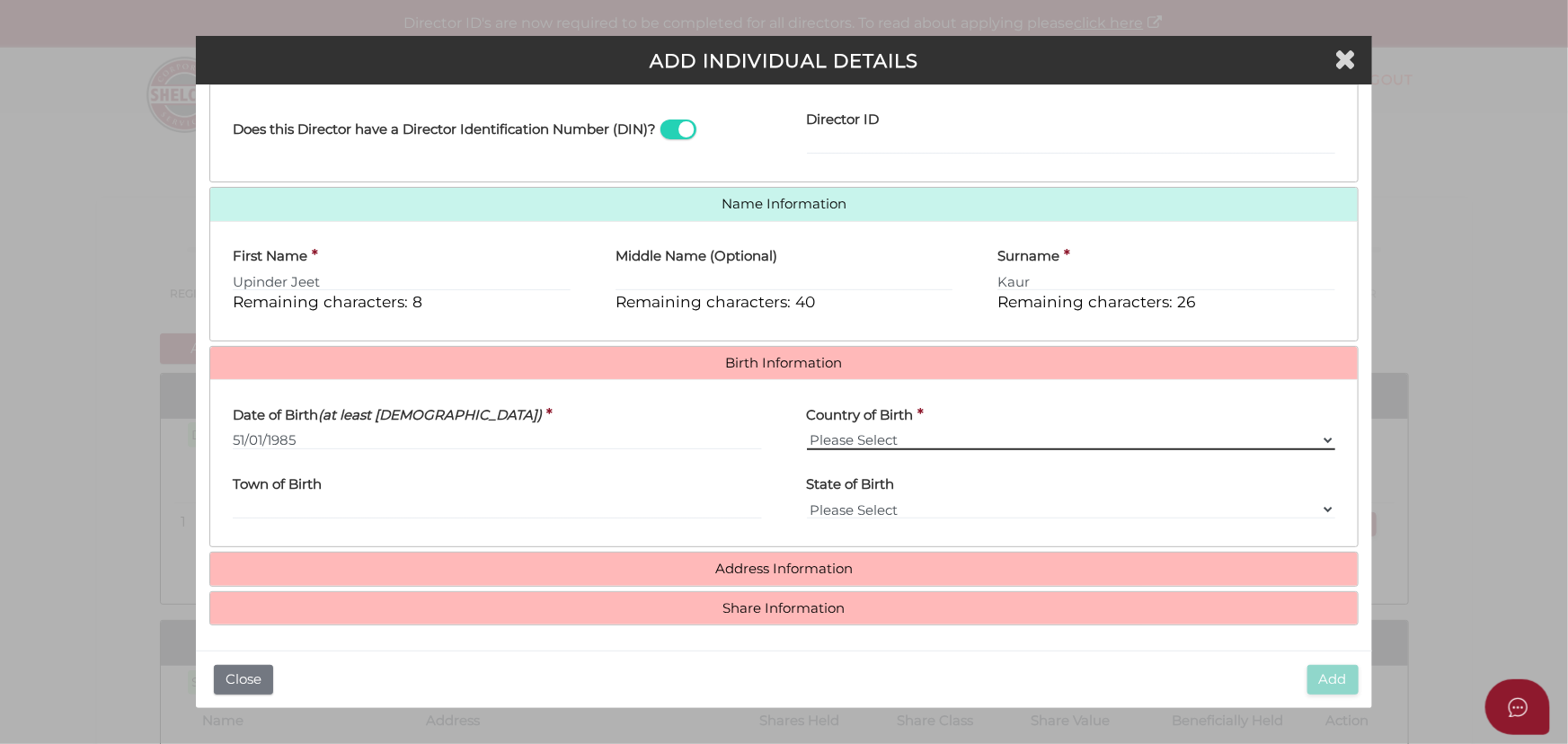
select select "India"
click at [807, 430] on select "Please Select v Australia Afghanistan Albania Algeria American Samoa Andorra An…" at bounding box center [1070, 440] width 529 height 20
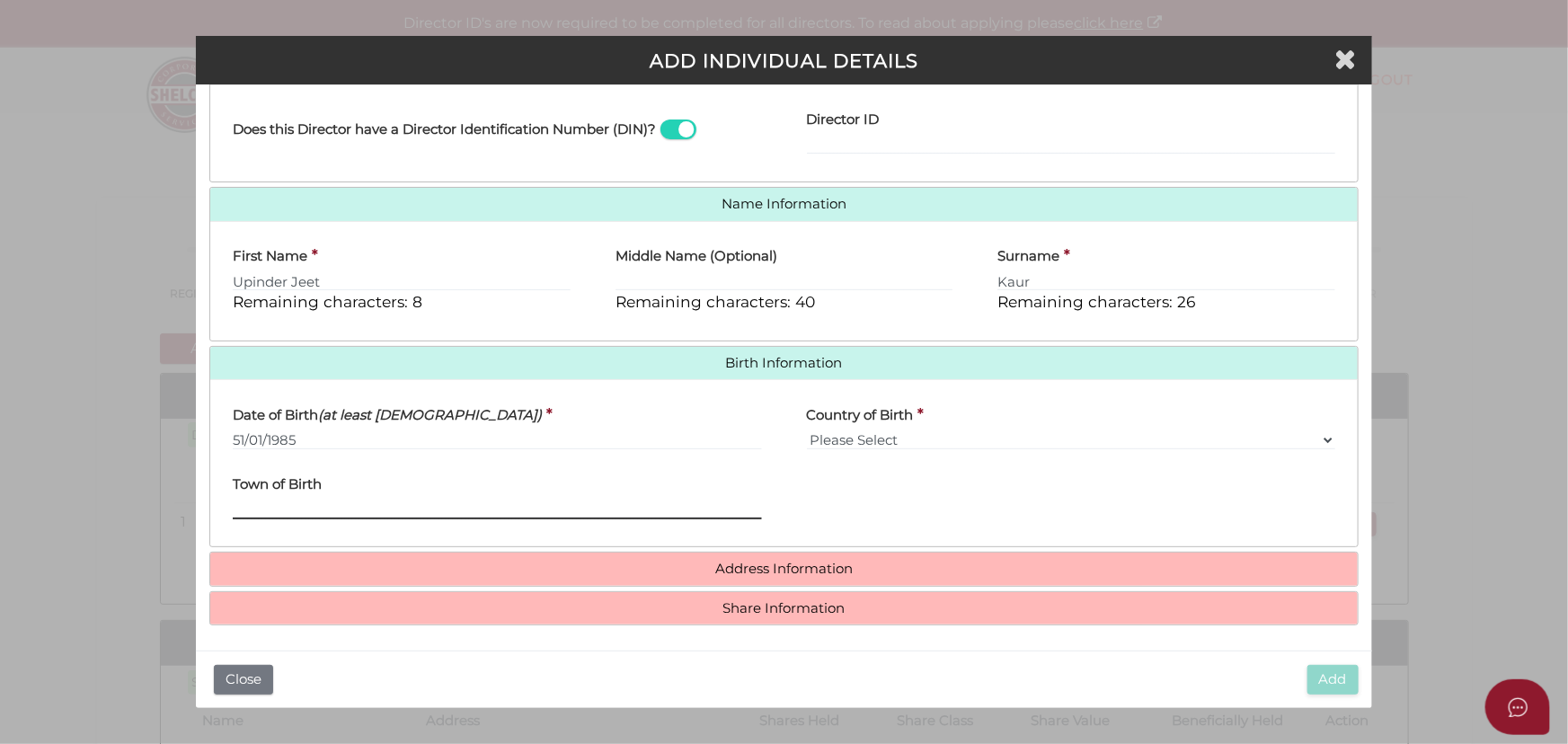
click at [396, 507] on input "Town of Birth" at bounding box center [497, 509] width 529 height 20
type input "Patiala"
click at [923, 469] on div "State of Birth Please Select VIC ACT NSW NT QLD TAS WA SA" at bounding box center [1071, 498] width 573 height 70
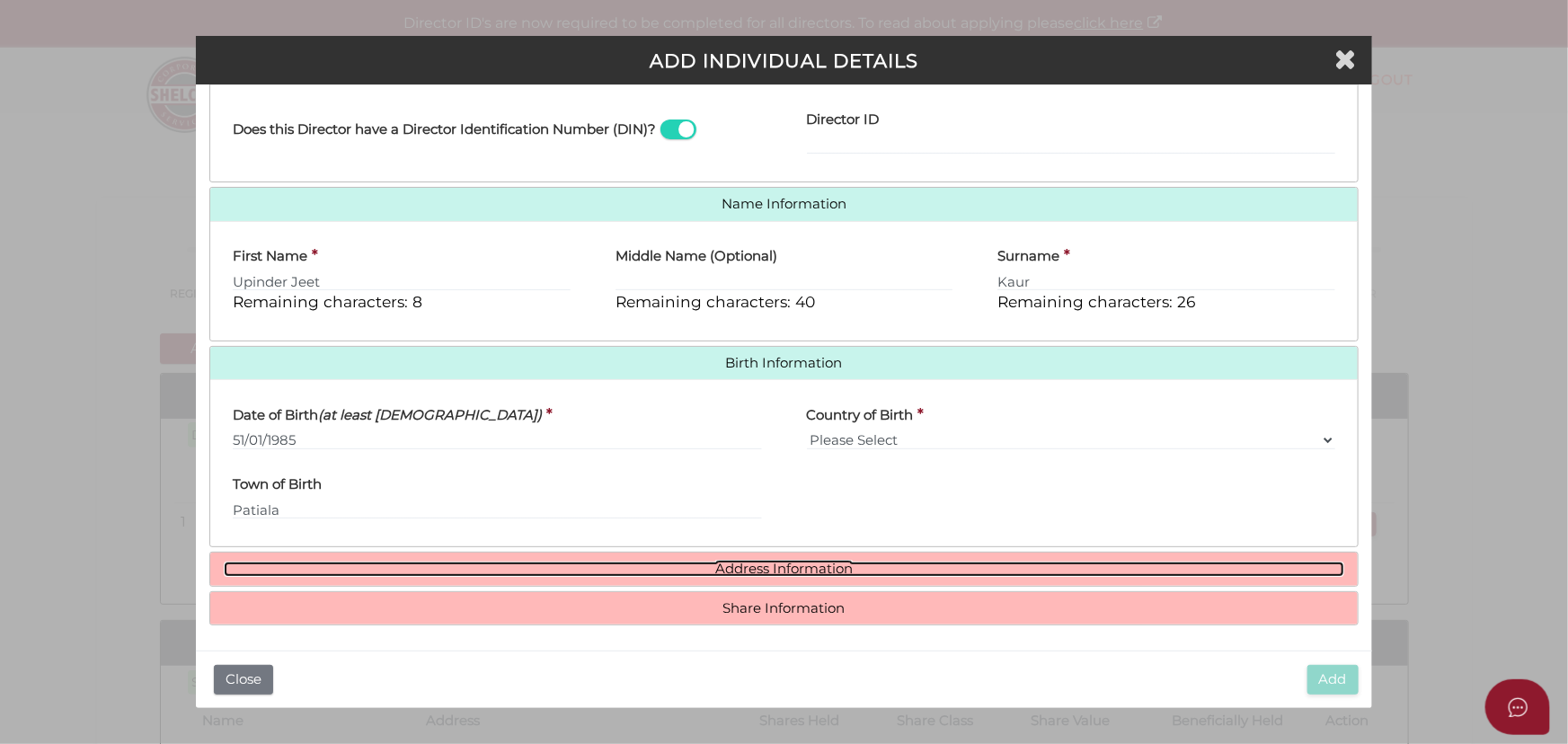
click at [853, 561] on link "Address Information" at bounding box center [783, 569] width 1120 height 15
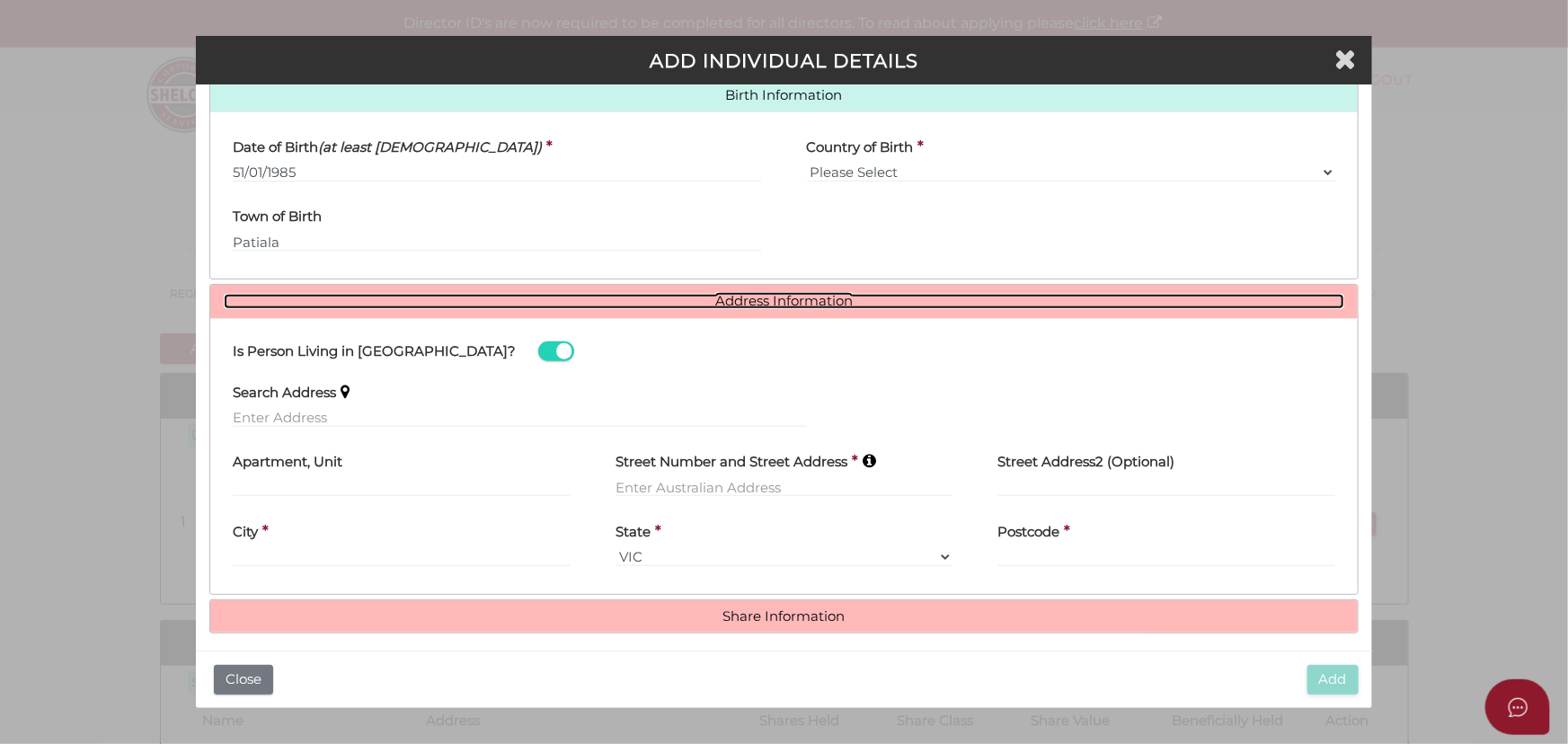
scroll to position [592, 0]
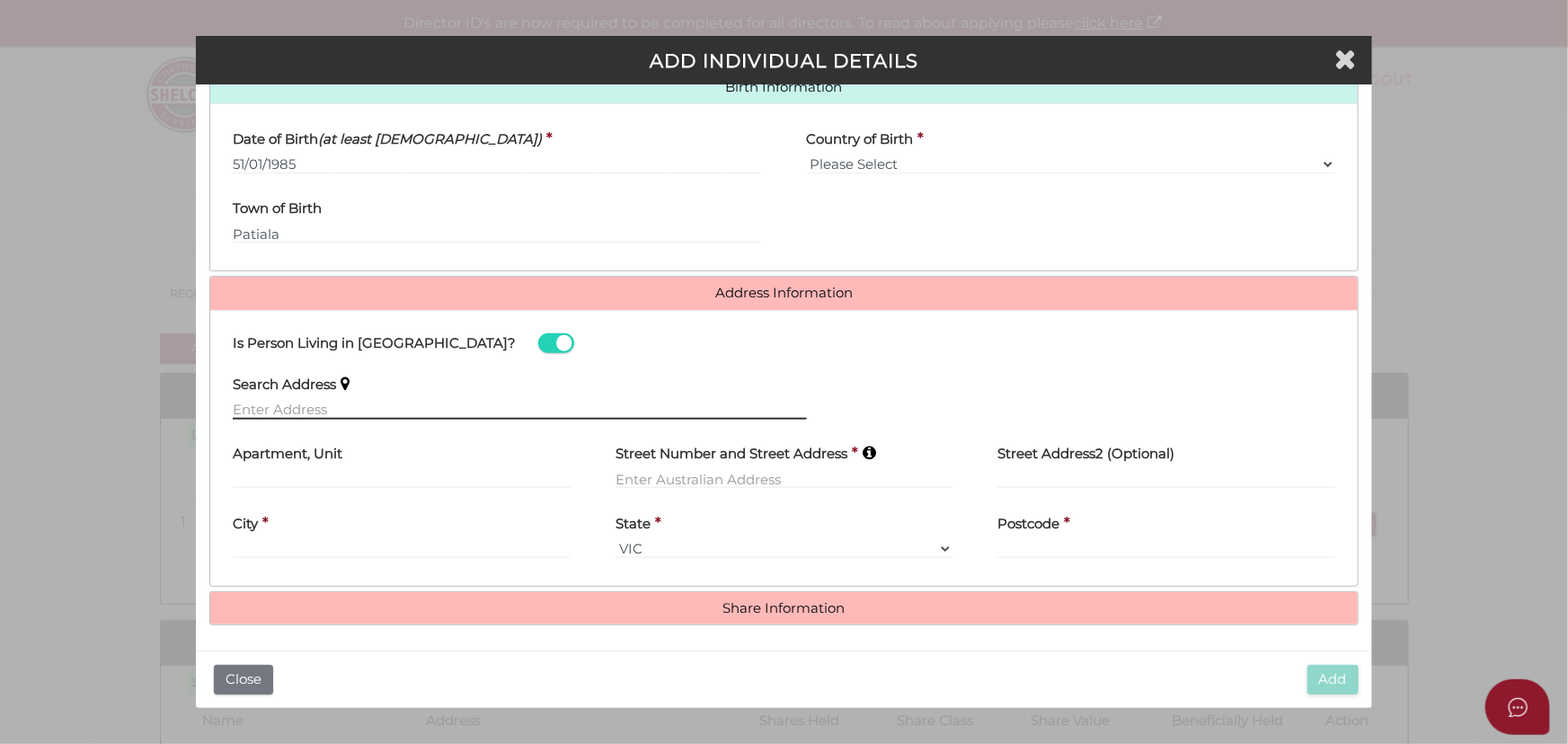
click at [416, 402] on input "text" at bounding box center [519, 409] width 573 height 20
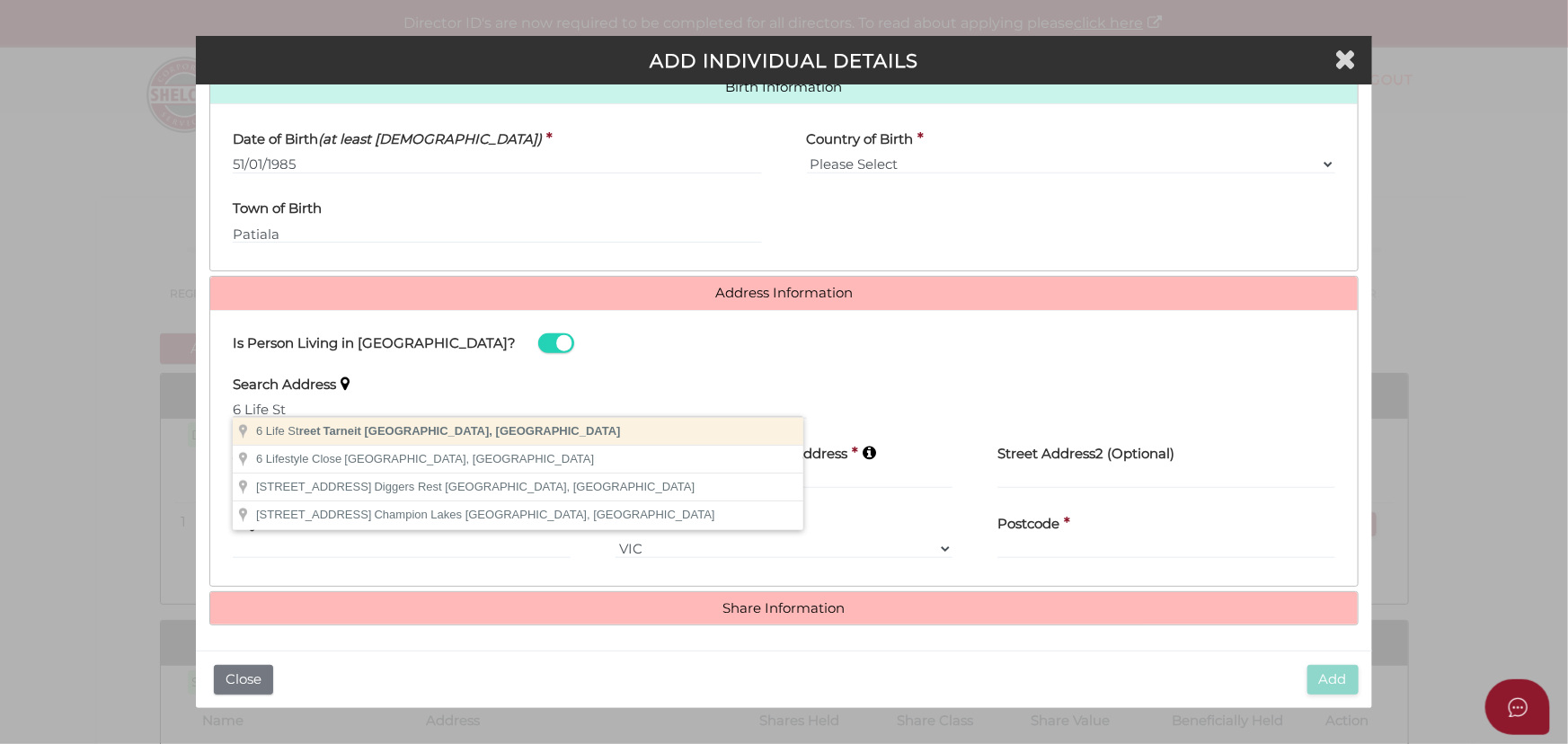
type input "6 Life Street, Tarneit VIC, Australia"
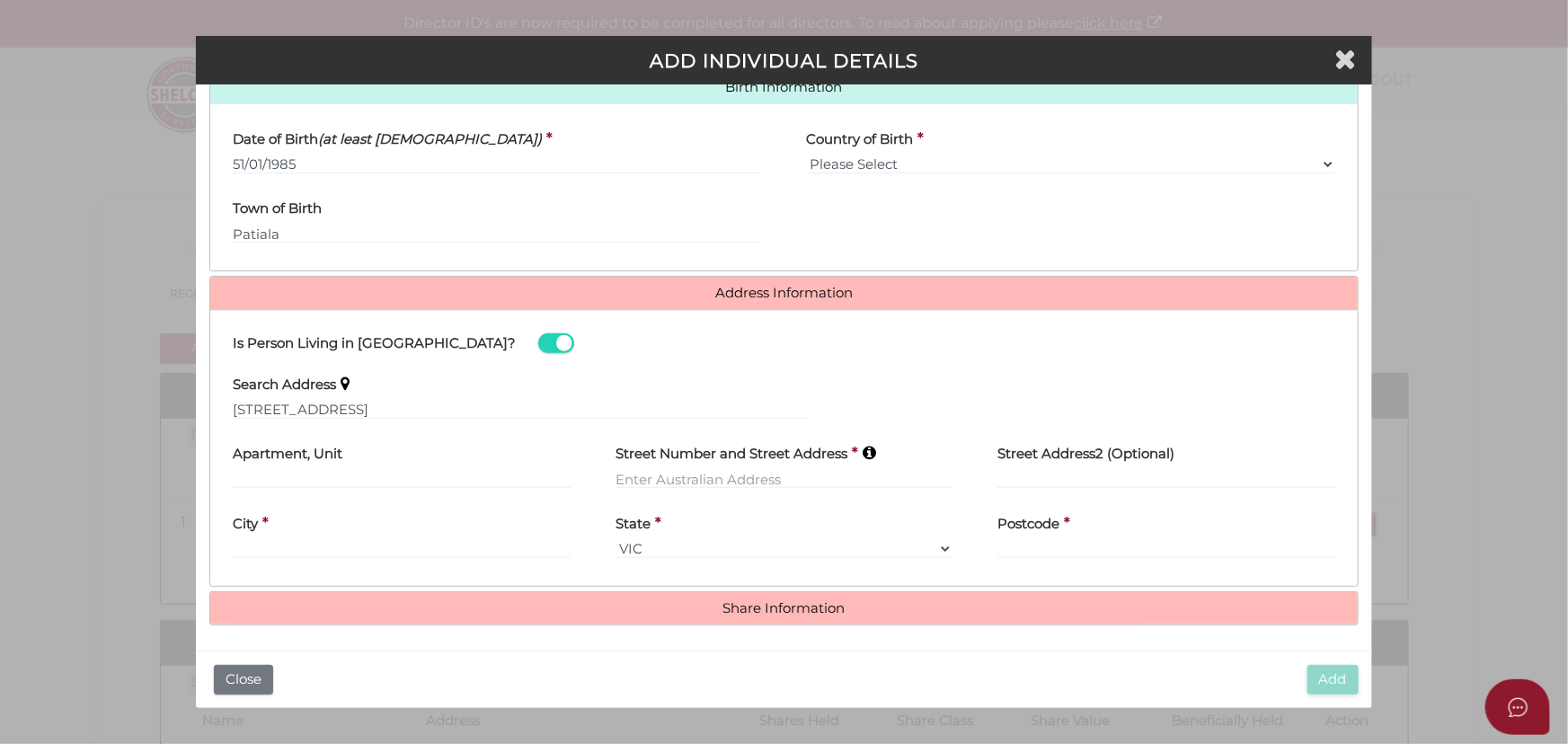
type input "[STREET_ADDRESS]"
type input "Tarneit"
select select "VIC"
type input "3029"
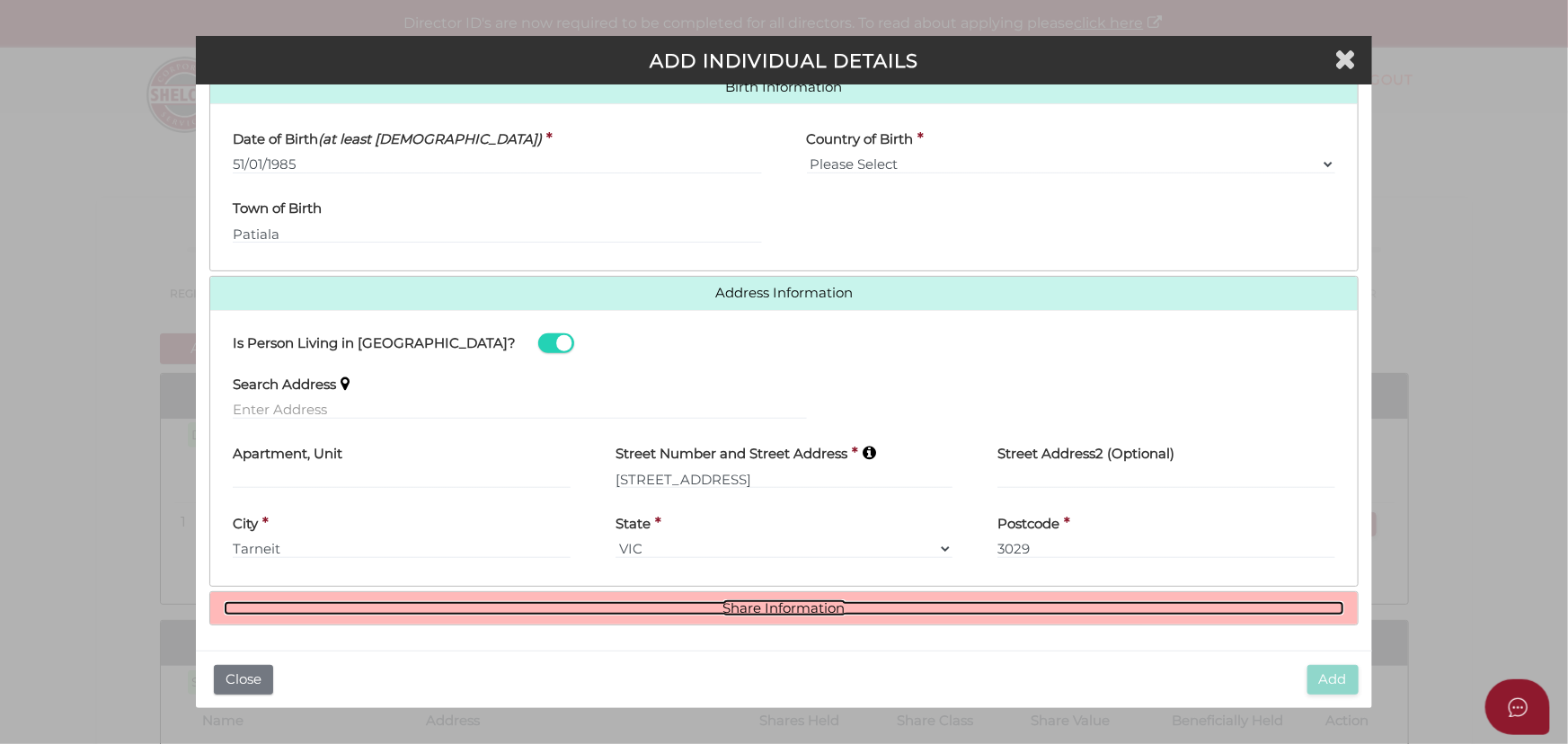
click at [788, 601] on link "Share Information" at bounding box center [783, 608] width 1120 height 15
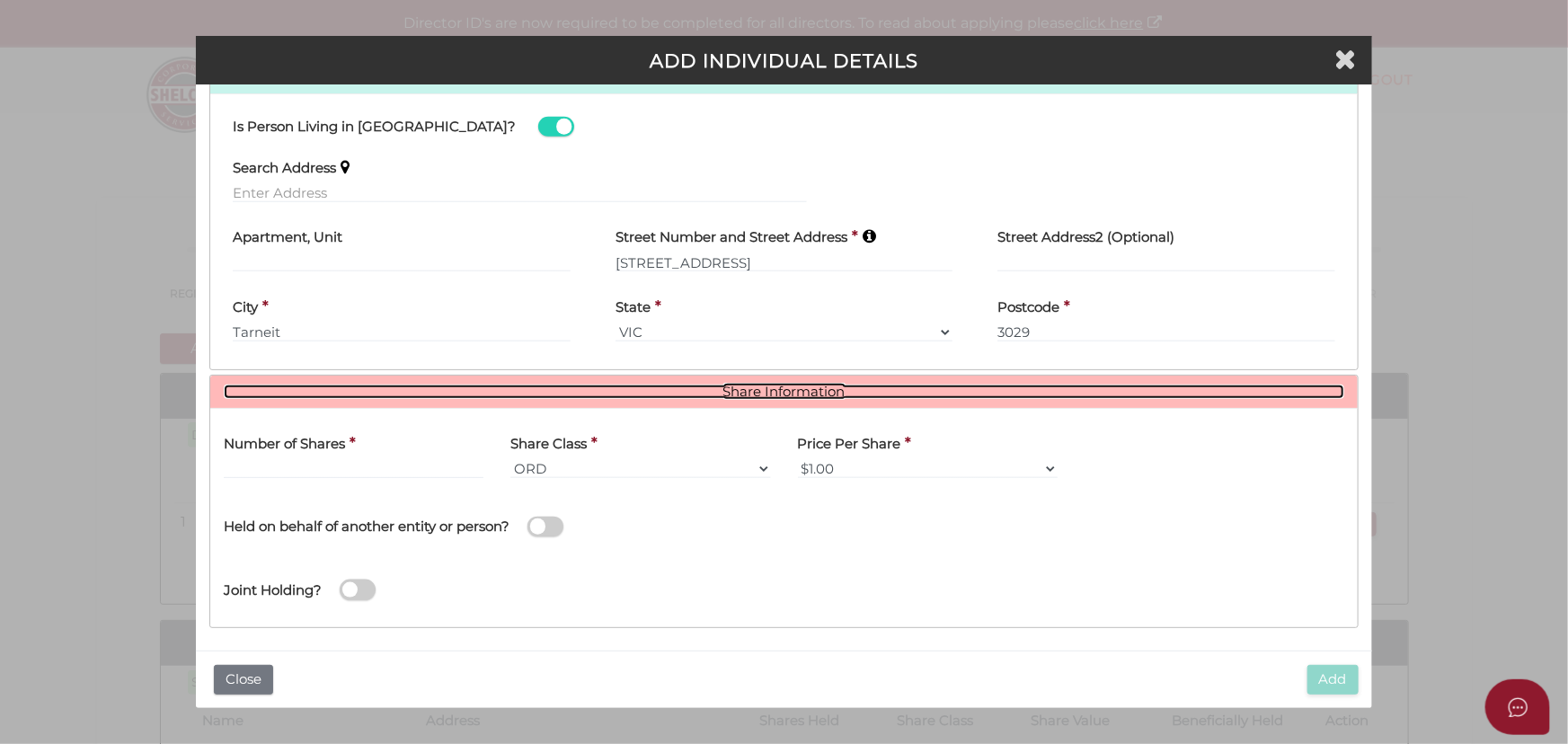
scroll to position [812, 0]
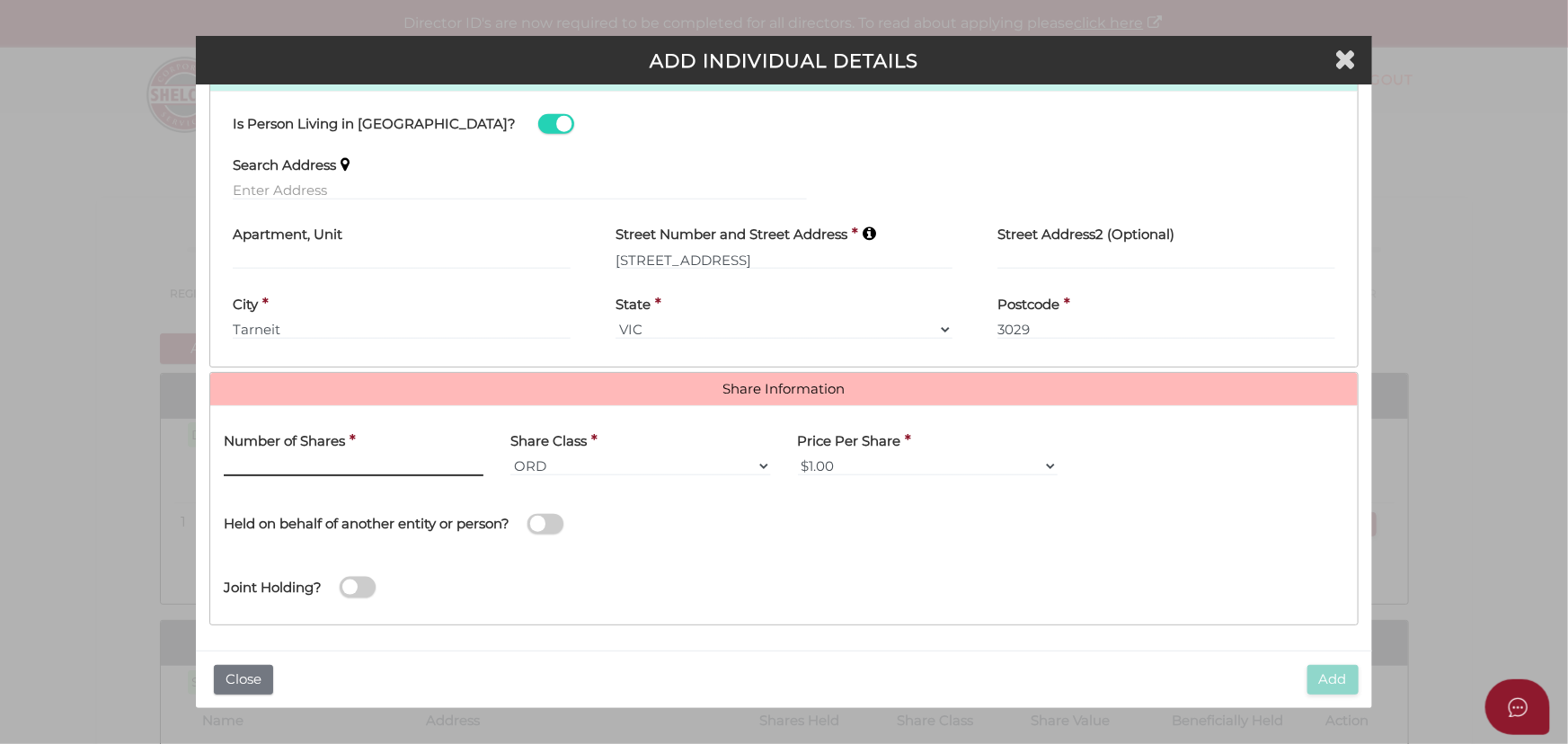
click at [265, 458] on input "text" at bounding box center [353, 465] width 260 height 20
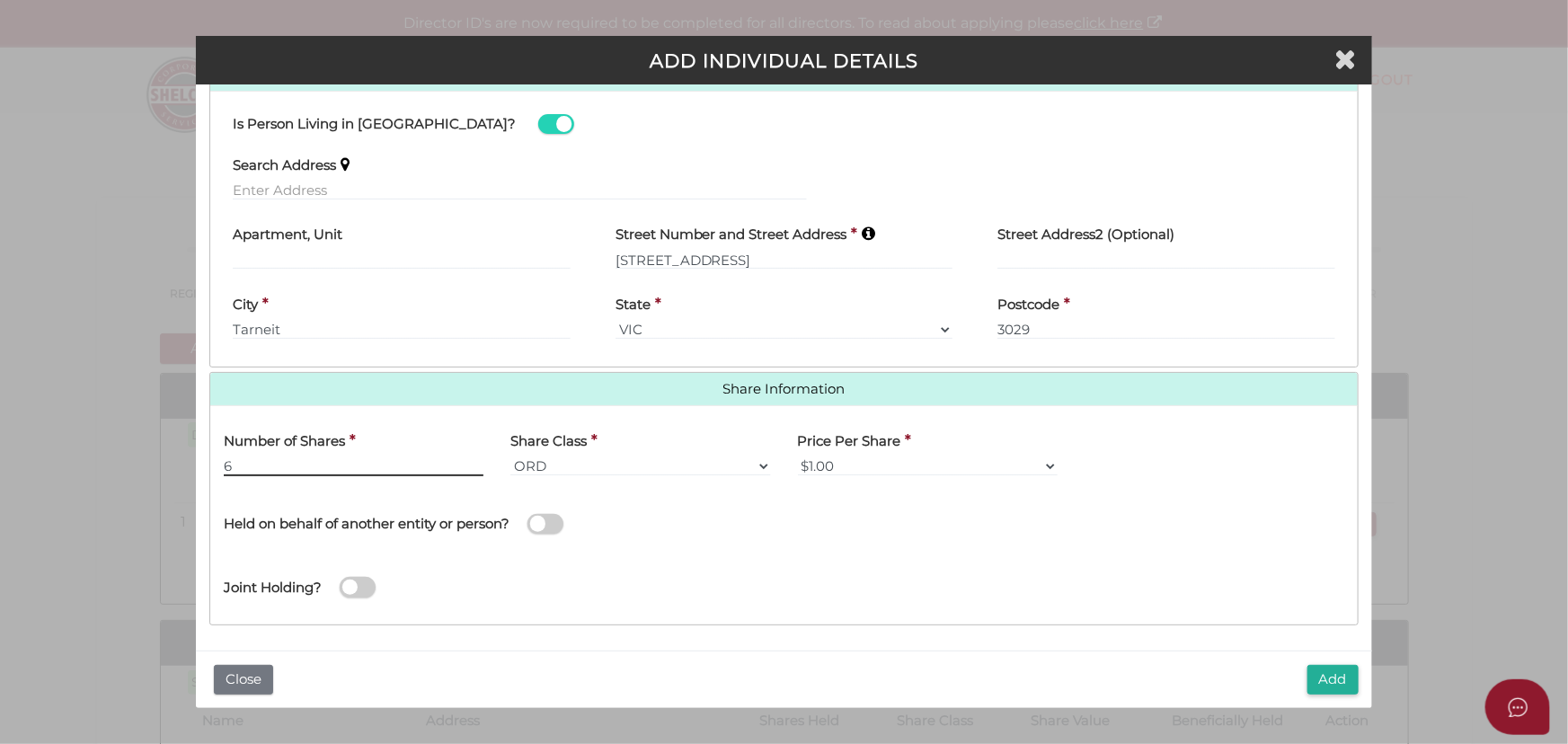
type input "6"
click at [399, 373] on h4 "Share Information" at bounding box center [784, 389] width 1148 height 33
click at [1312, 680] on button "Add" at bounding box center [1333, 679] width 51 height 29
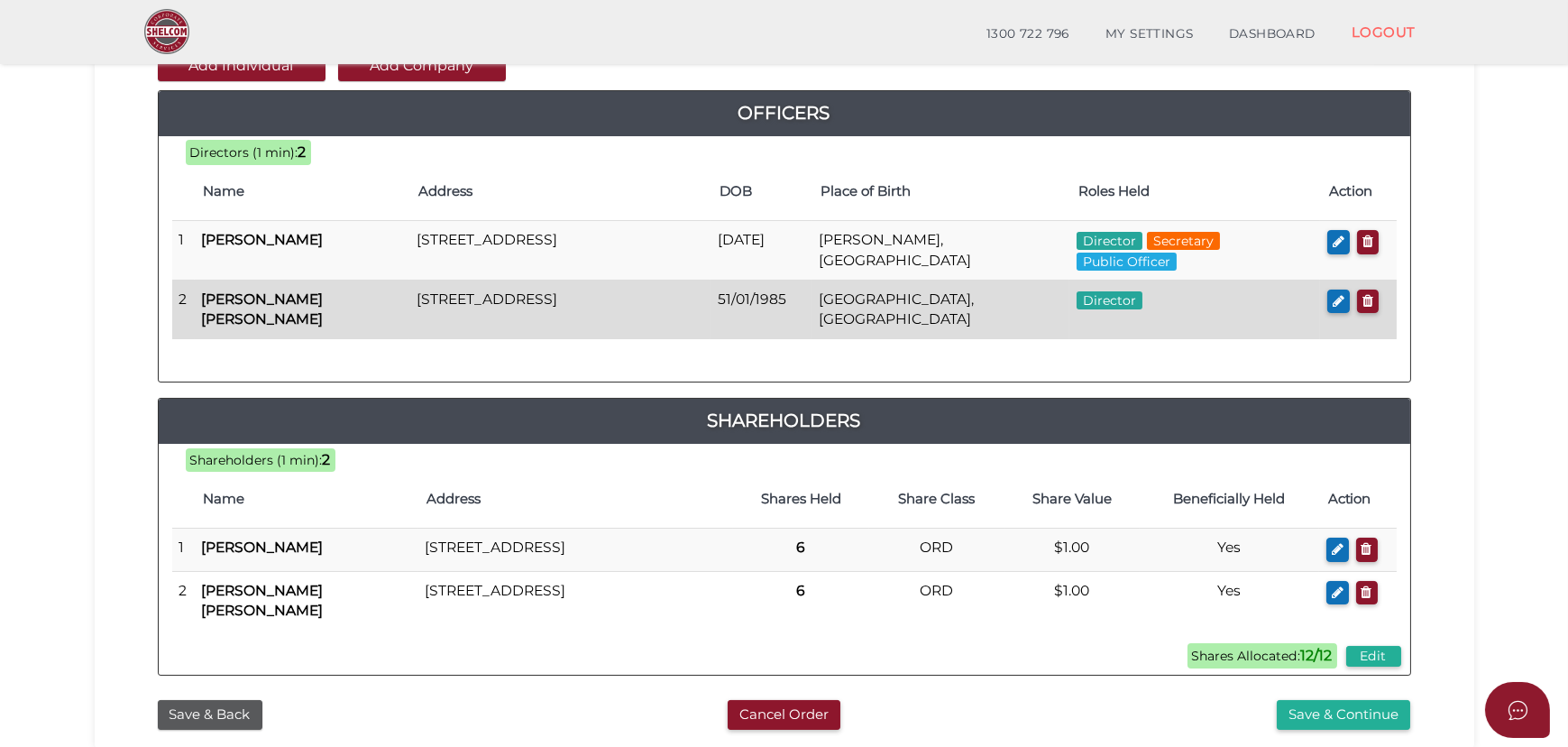
scroll to position [245, 0]
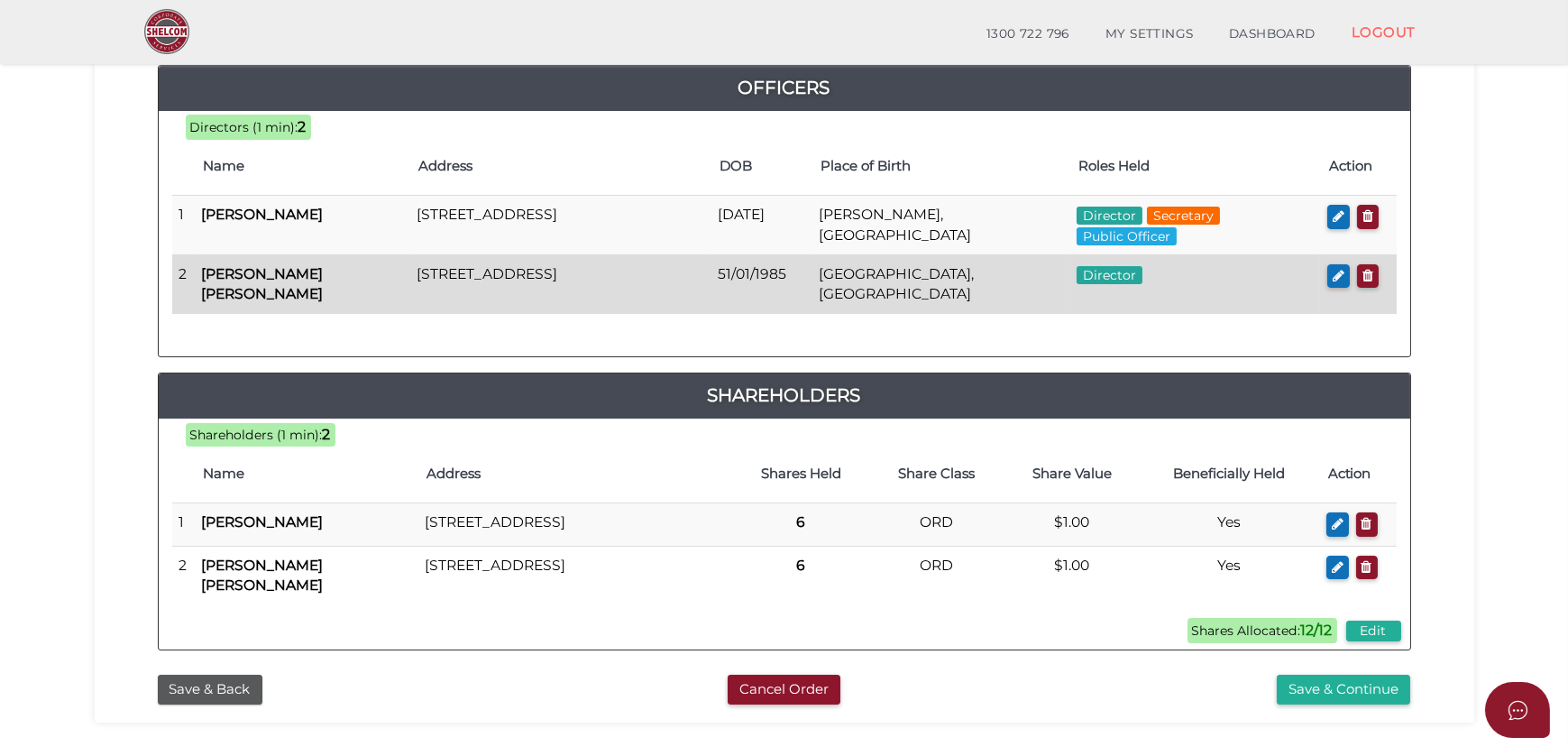
click at [819, 263] on td "[GEOGRAPHIC_DATA], [GEOGRAPHIC_DATA]" at bounding box center [940, 284] width 258 height 59
click at [1340, 269] on icon "button" at bounding box center [1338, 275] width 11 height 13
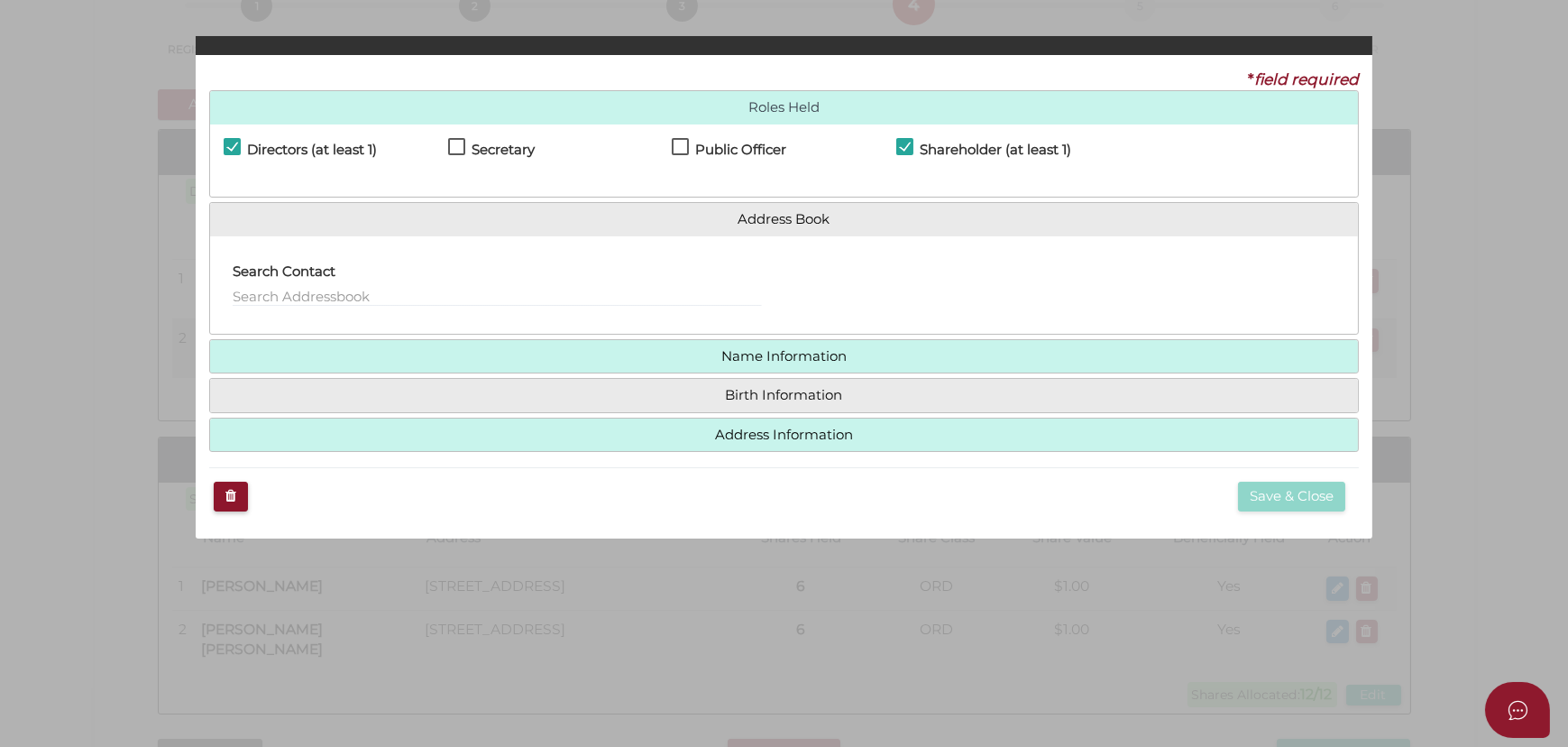
checkbox input "true"
type input "0"
type input "51/01/1985"
select select "[GEOGRAPHIC_DATA]"
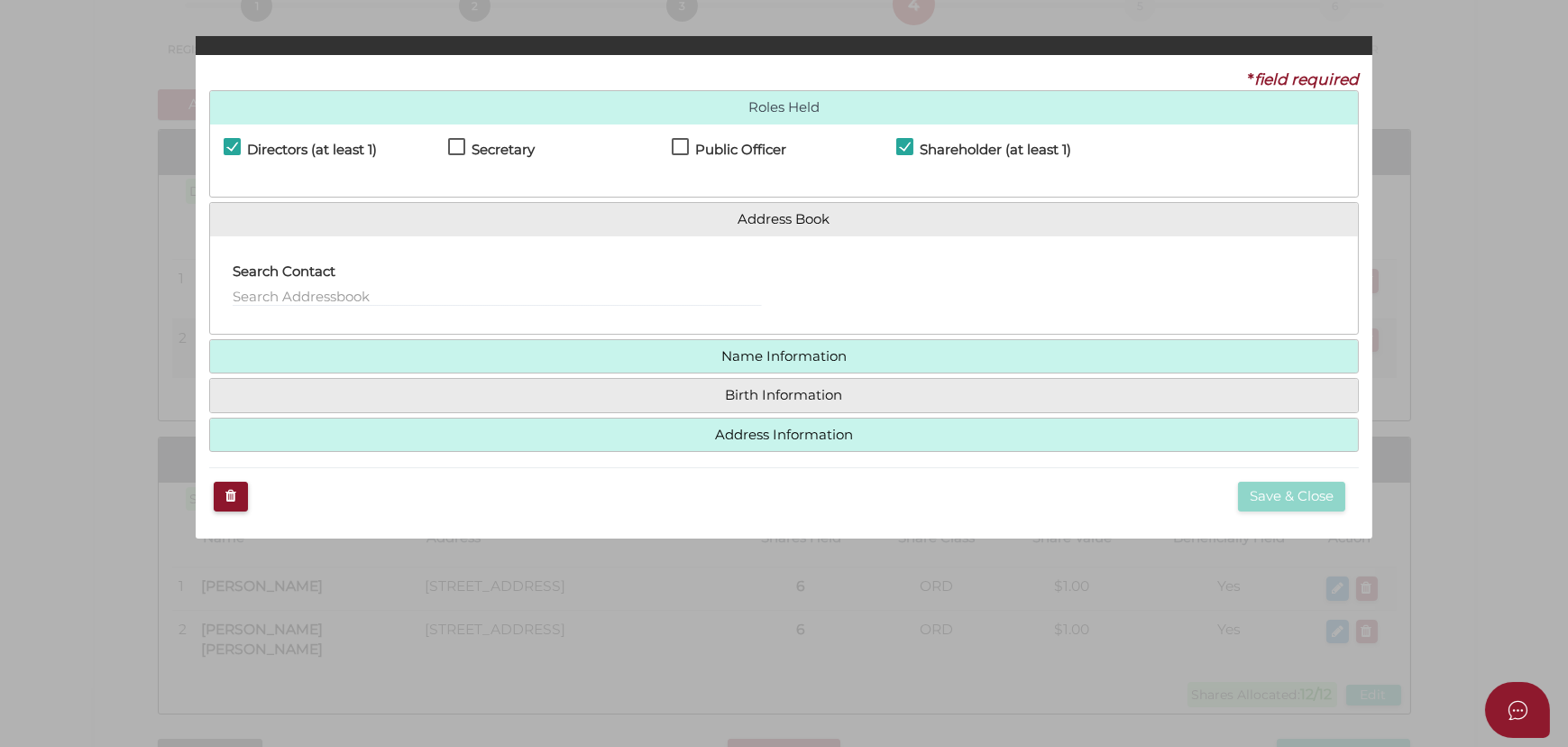
type input "Patiala"
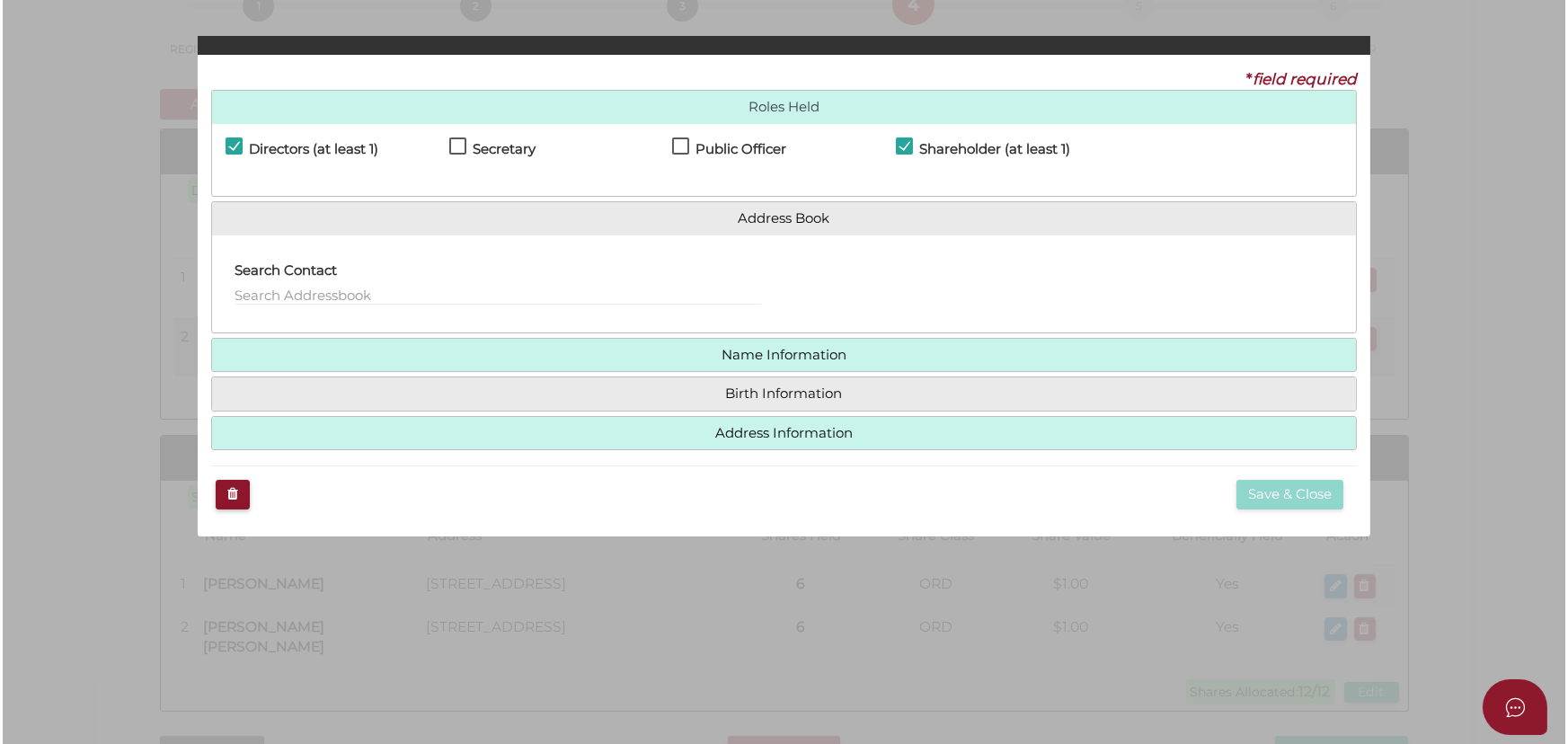
scroll to position [0, 0]
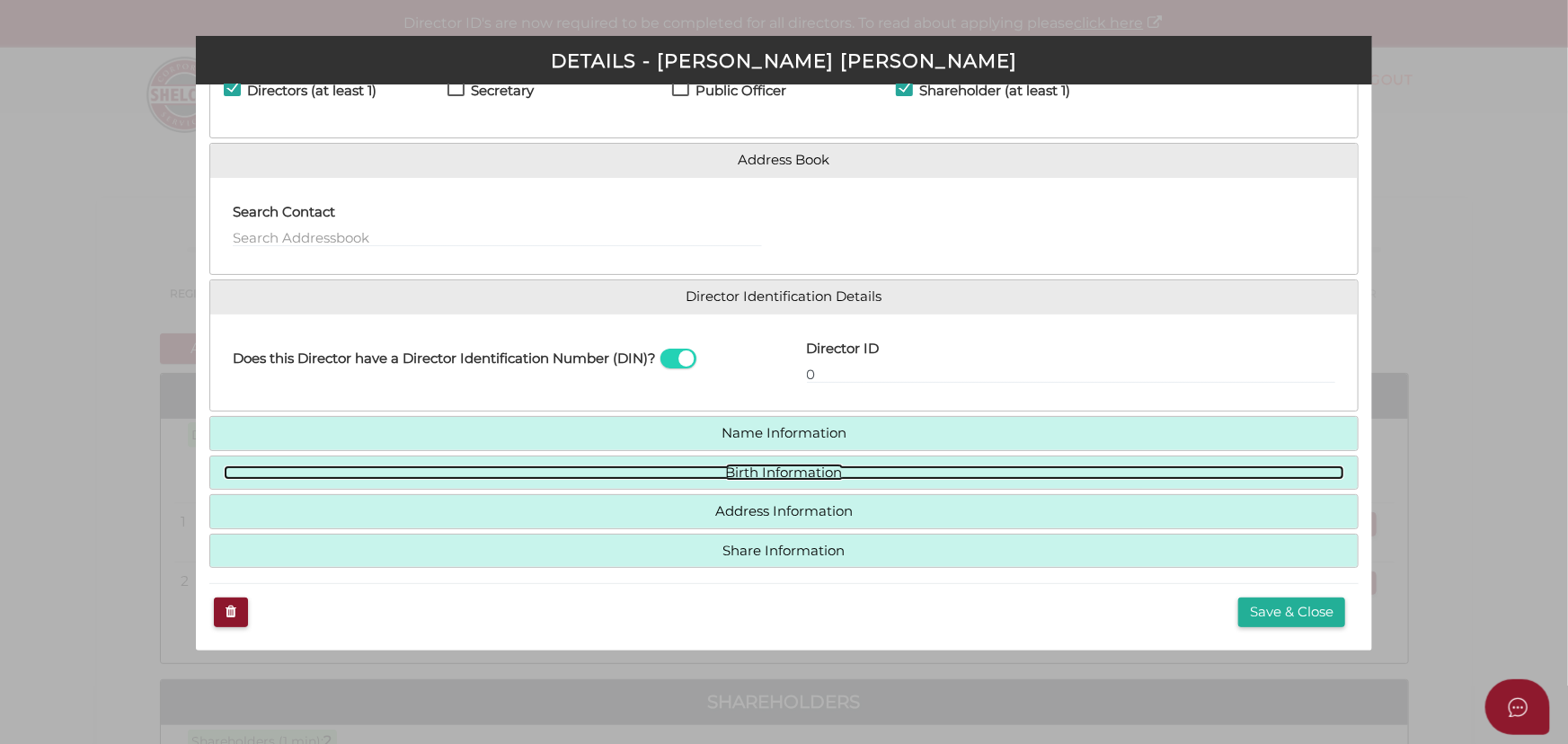
click at [519, 469] on link "Birth Information" at bounding box center [783, 473] width 1120 height 15
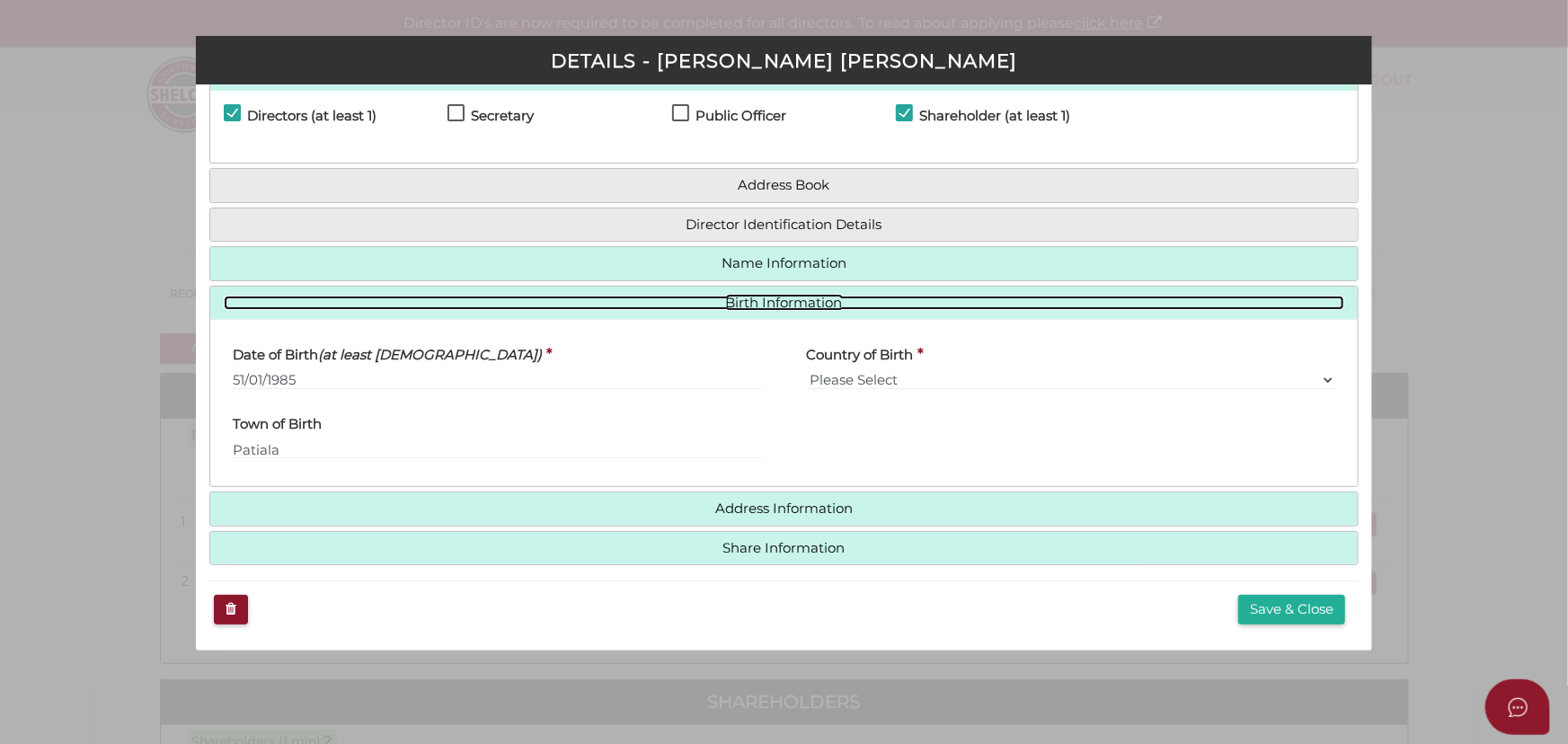
scroll to position [60, 0]
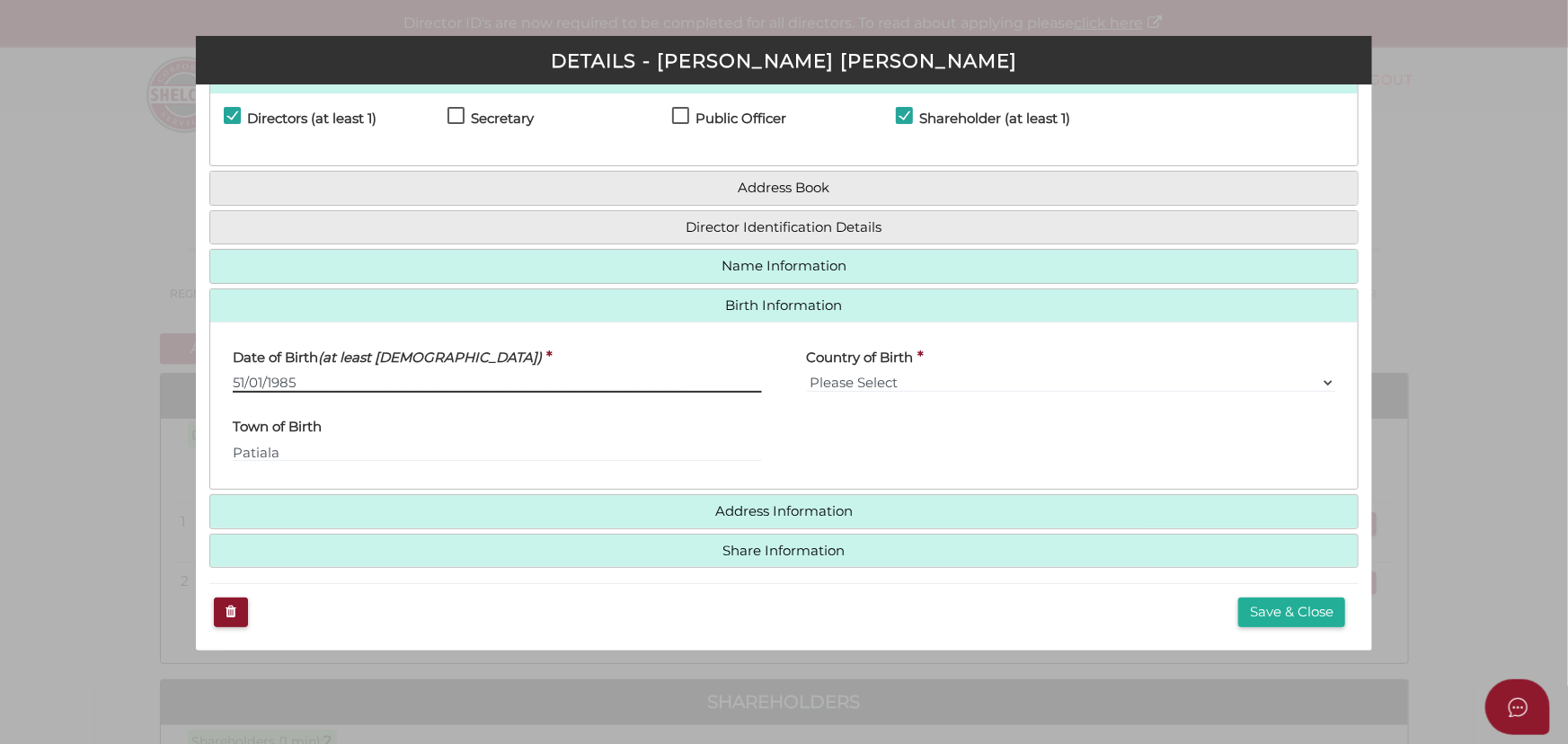
click at [242, 378] on input "51/01/1985" at bounding box center [497, 382] width 529 height 20
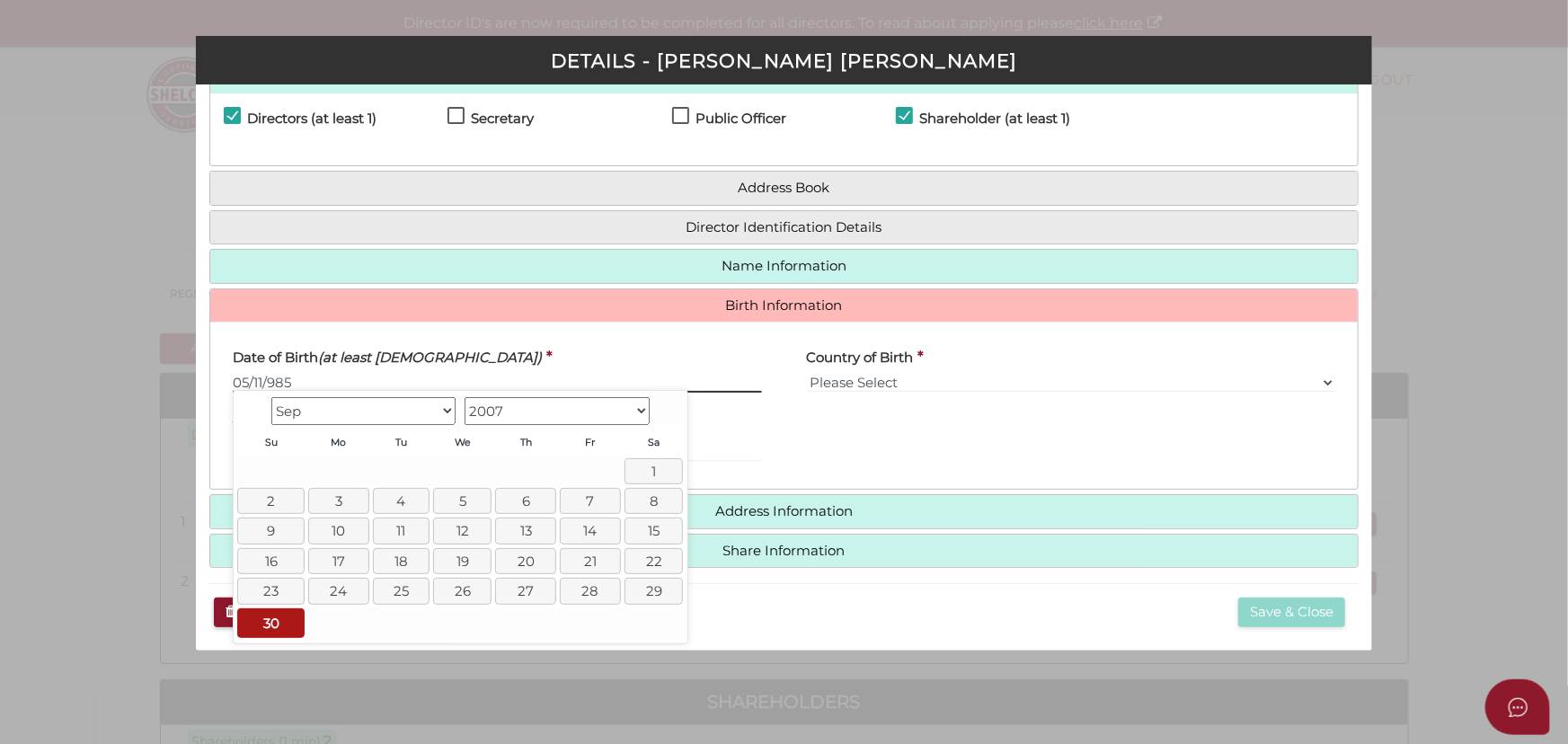
click at [305, 383] on input "05/11/985" at bounding box center [497, 382] width 529 height 20
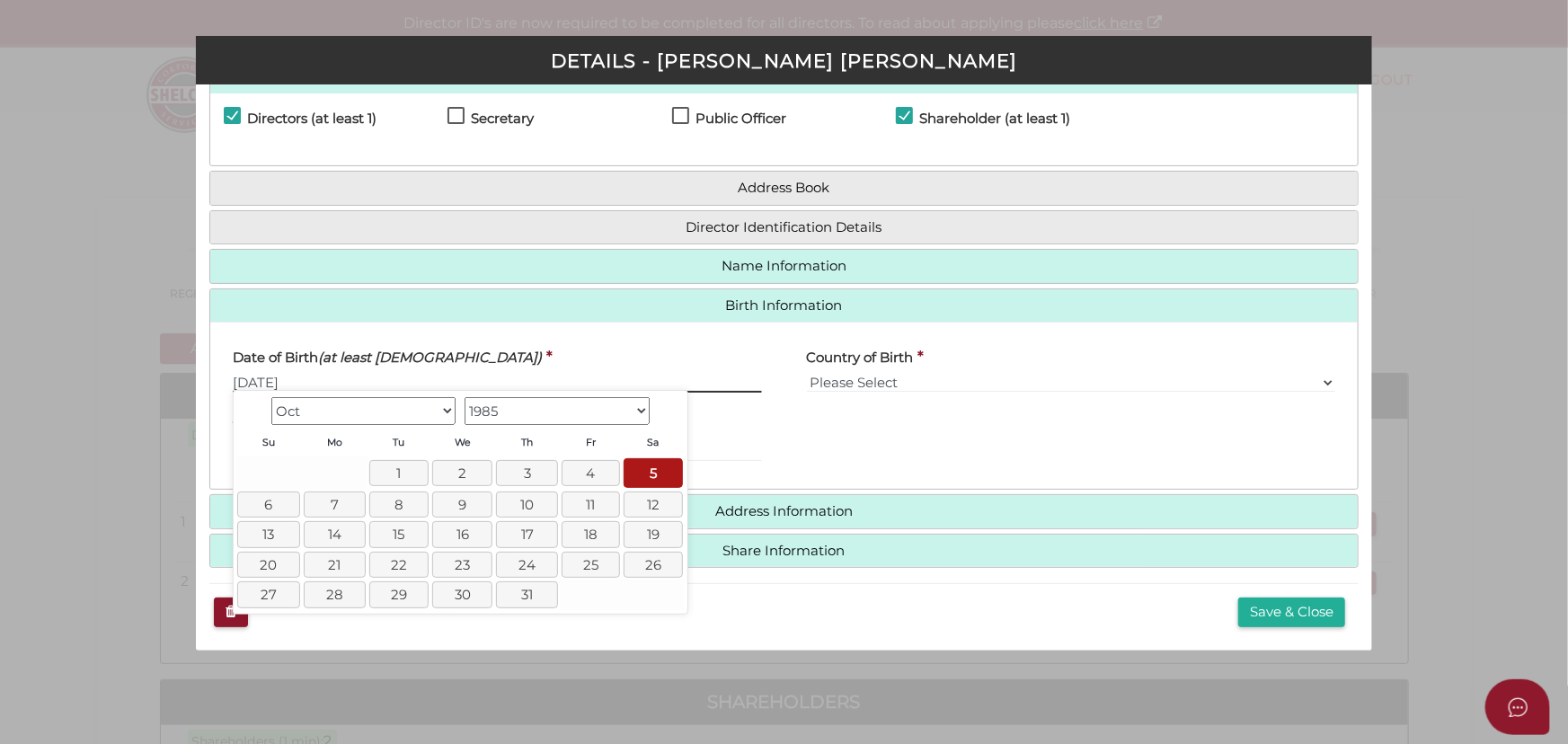
type input "[DATE]"
click at [1022, 416] on div "State of Birth Please Select VIC ACT NSW NT QLD TAS WA SA" at bounding box center [1071, 441] width 573 height 70
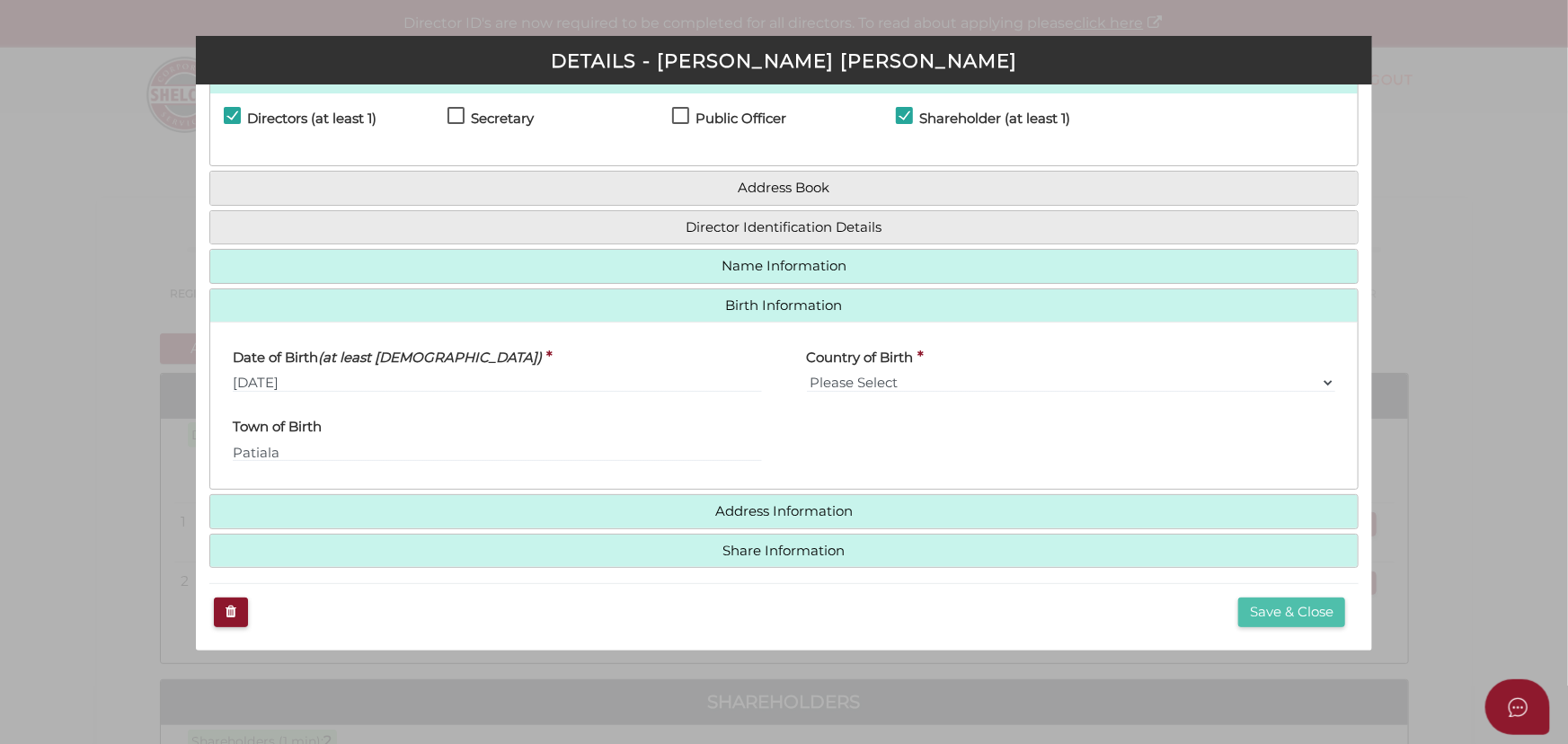
click at [1261, 609] on button "Save & Close" at bounding box center [1291, 611] width 106 height 29
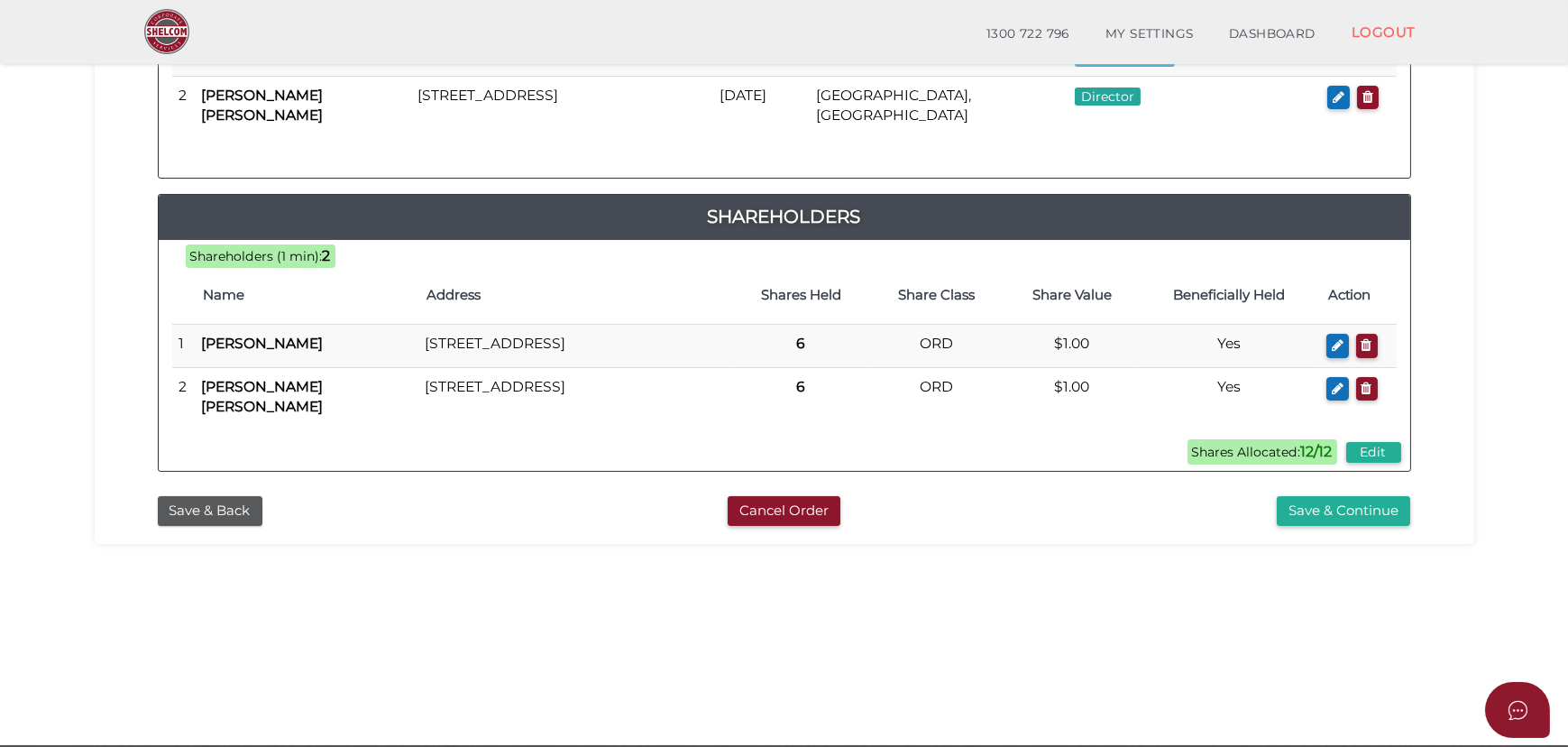
scroll to position [491, 0]
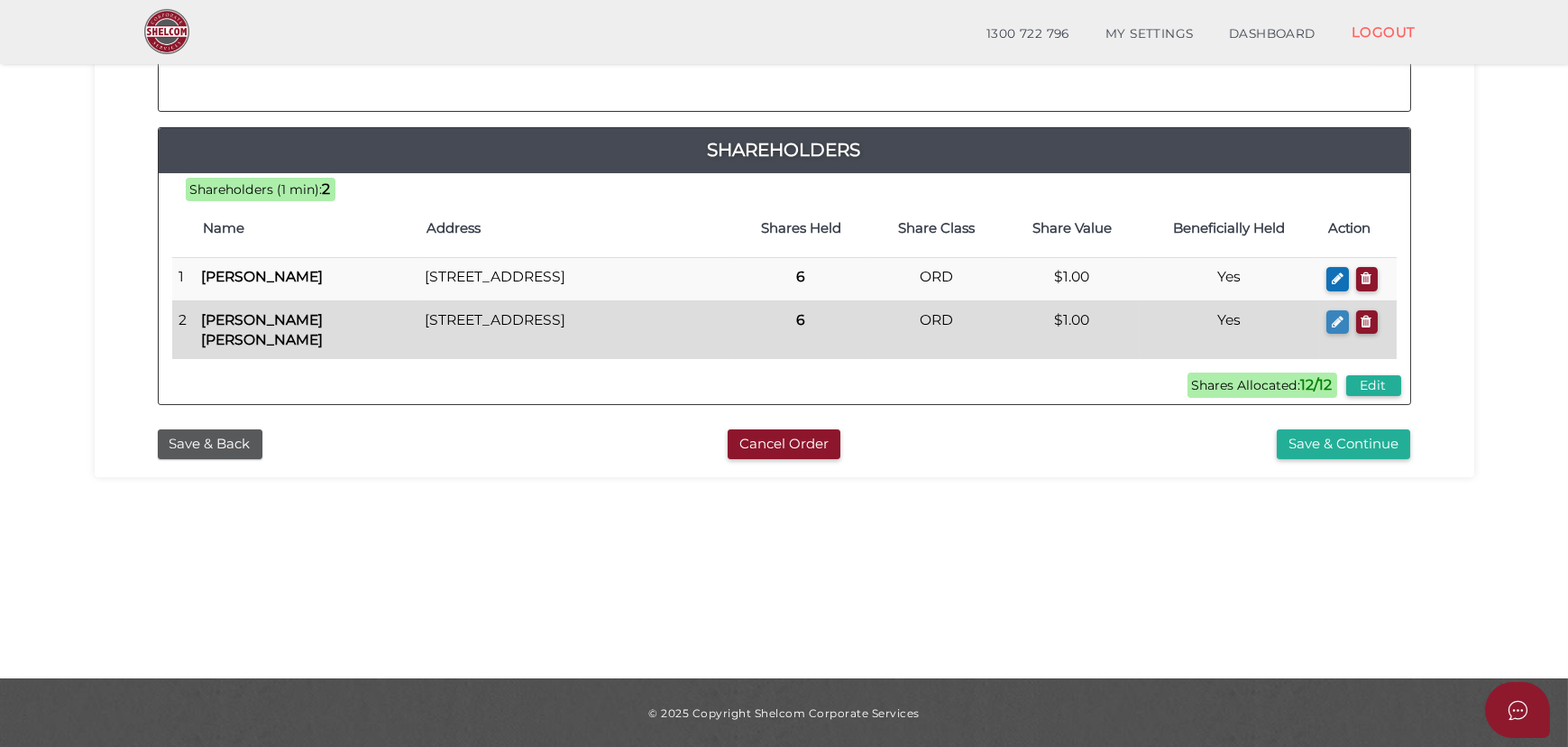
click at [1333, 310] on button "button" at bounding box center [1338, 322] width 23 height 25
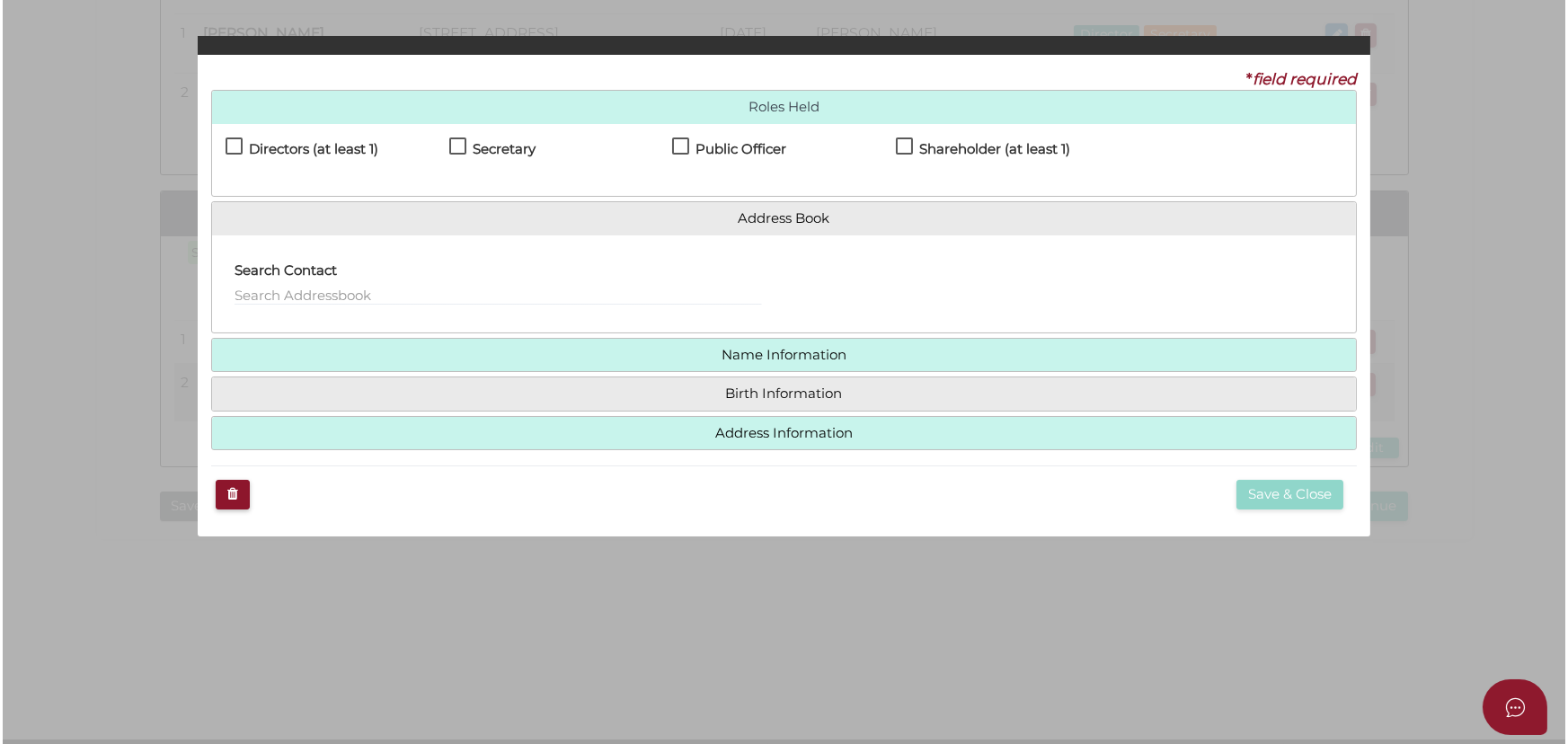
scroll to position [0, 0]
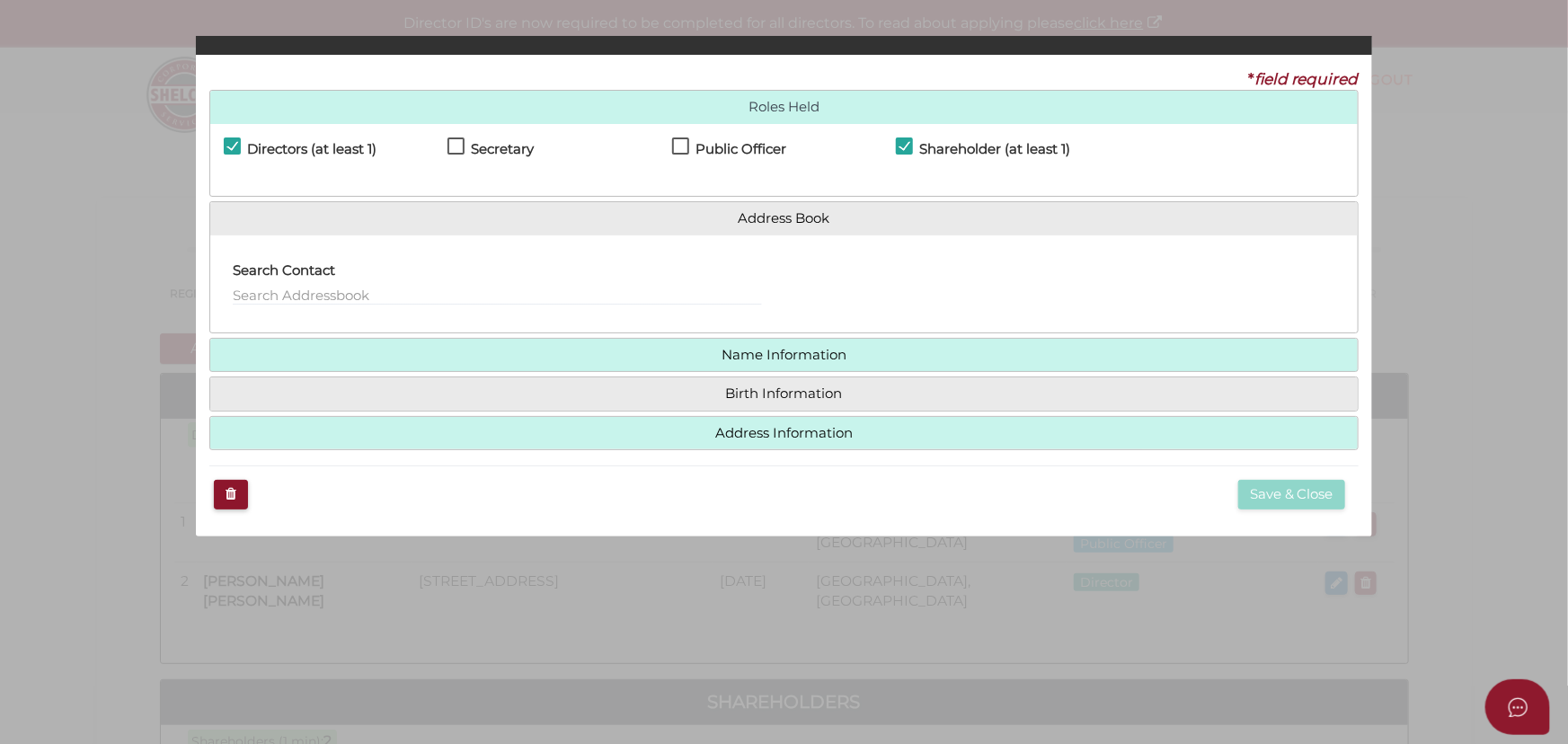
checkbox input "true"
type input "0"
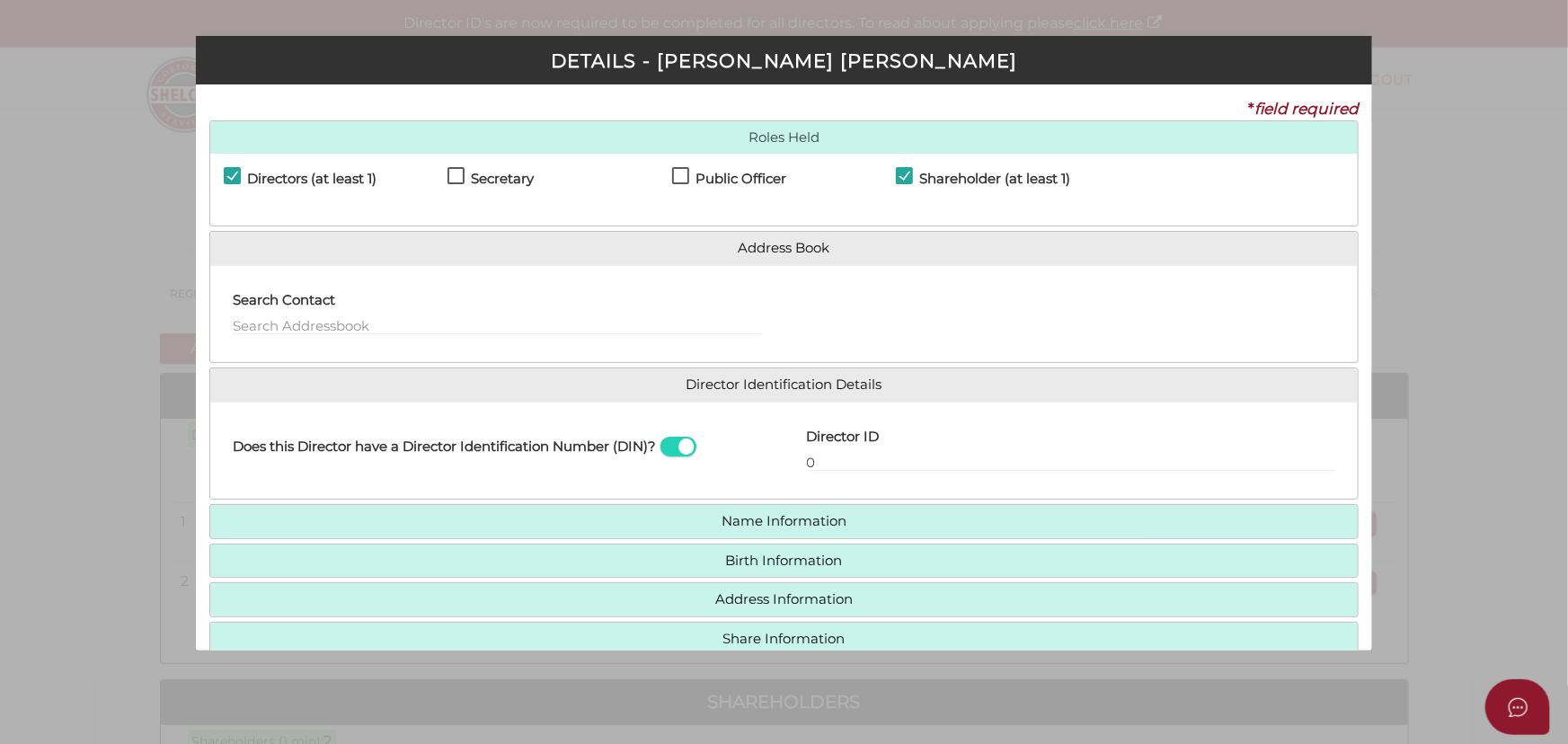
click at [307, 176] on h4 "Directors (at least 1)" at bounding box center [311, 179] width 129 height 15
checkbox input "false"
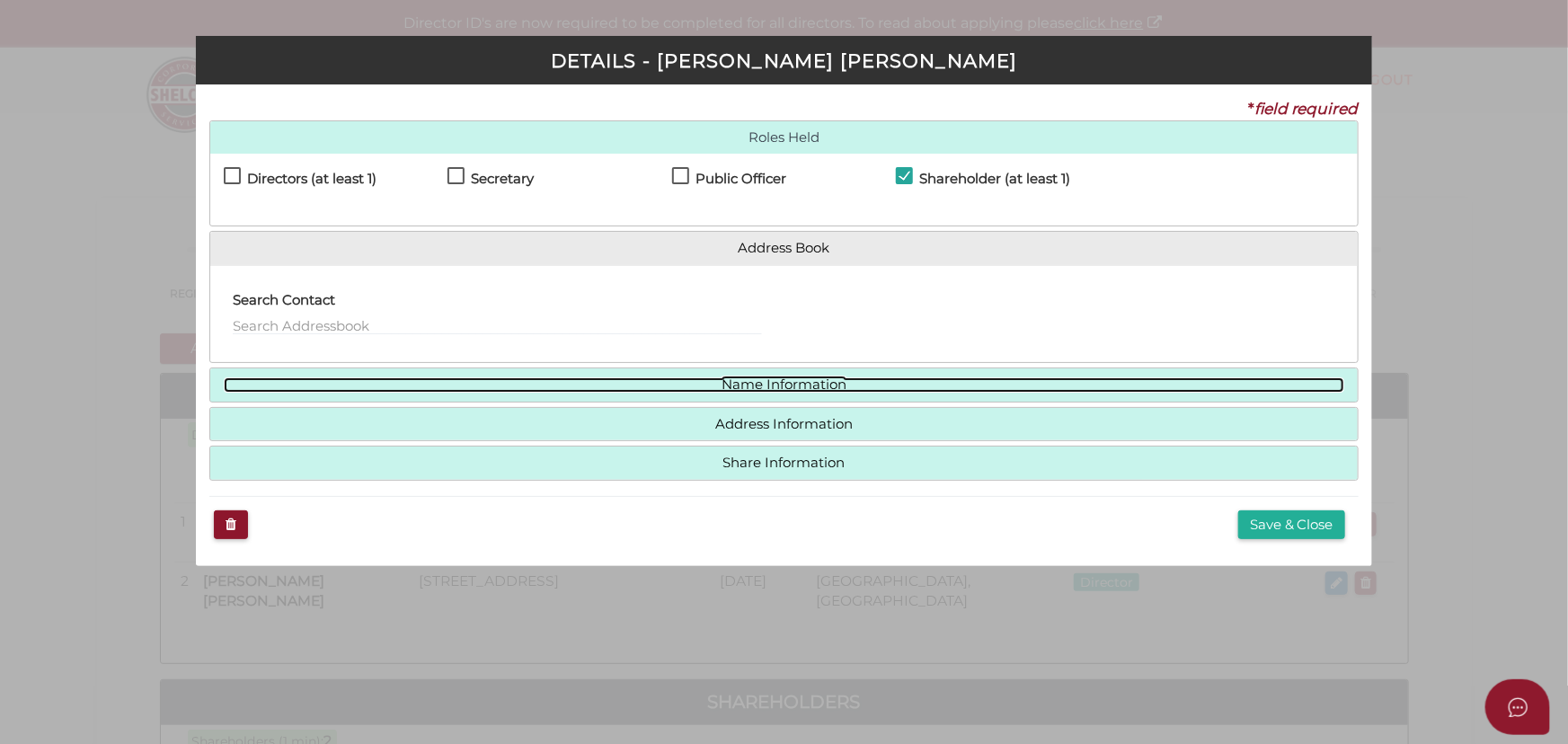
click at [755, 378] on link "Name Information" at bounding box center [783, 385] width 1120 height 15
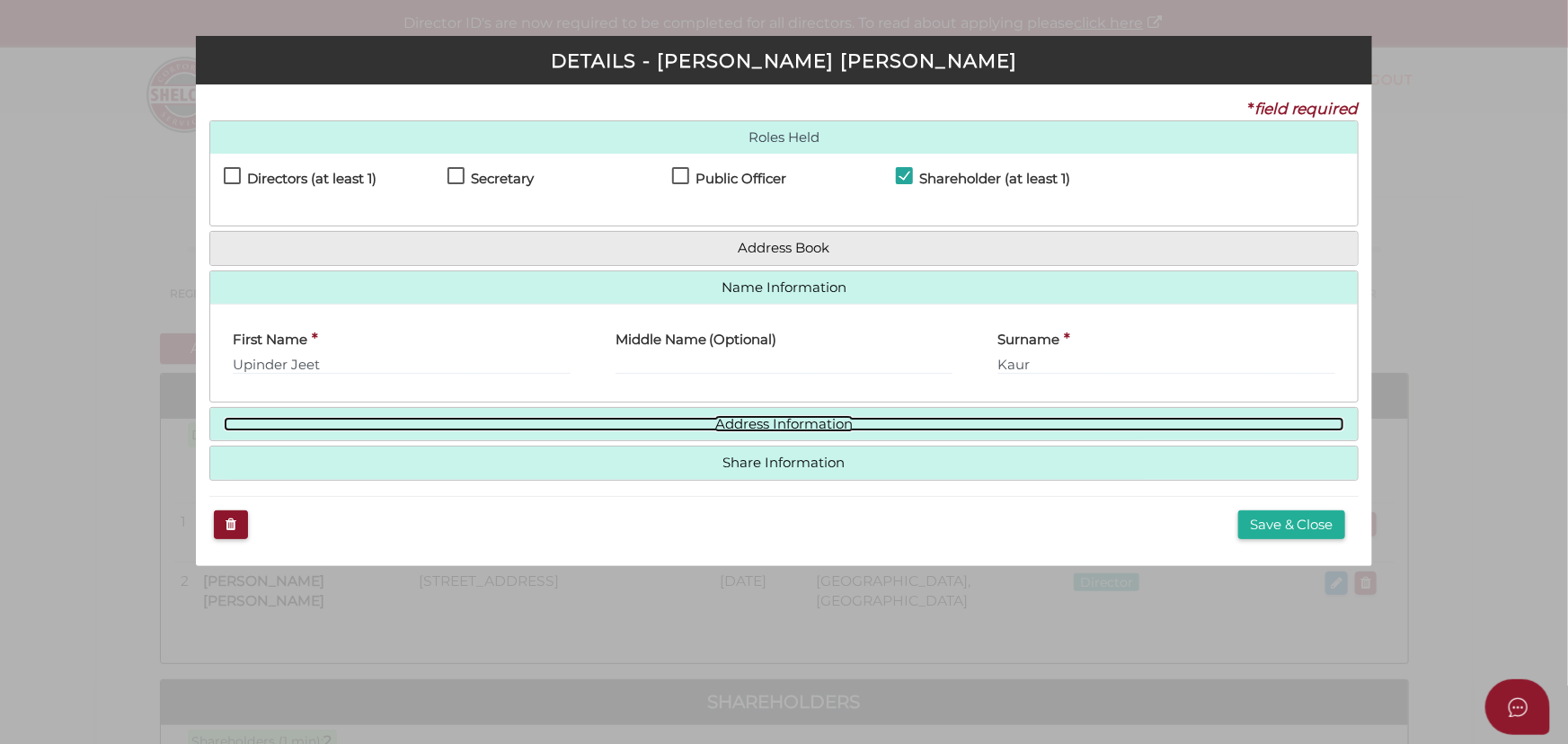
click at [809, 419] on link "Address Information" at bounding box center [783, 424] width 1120 height 15
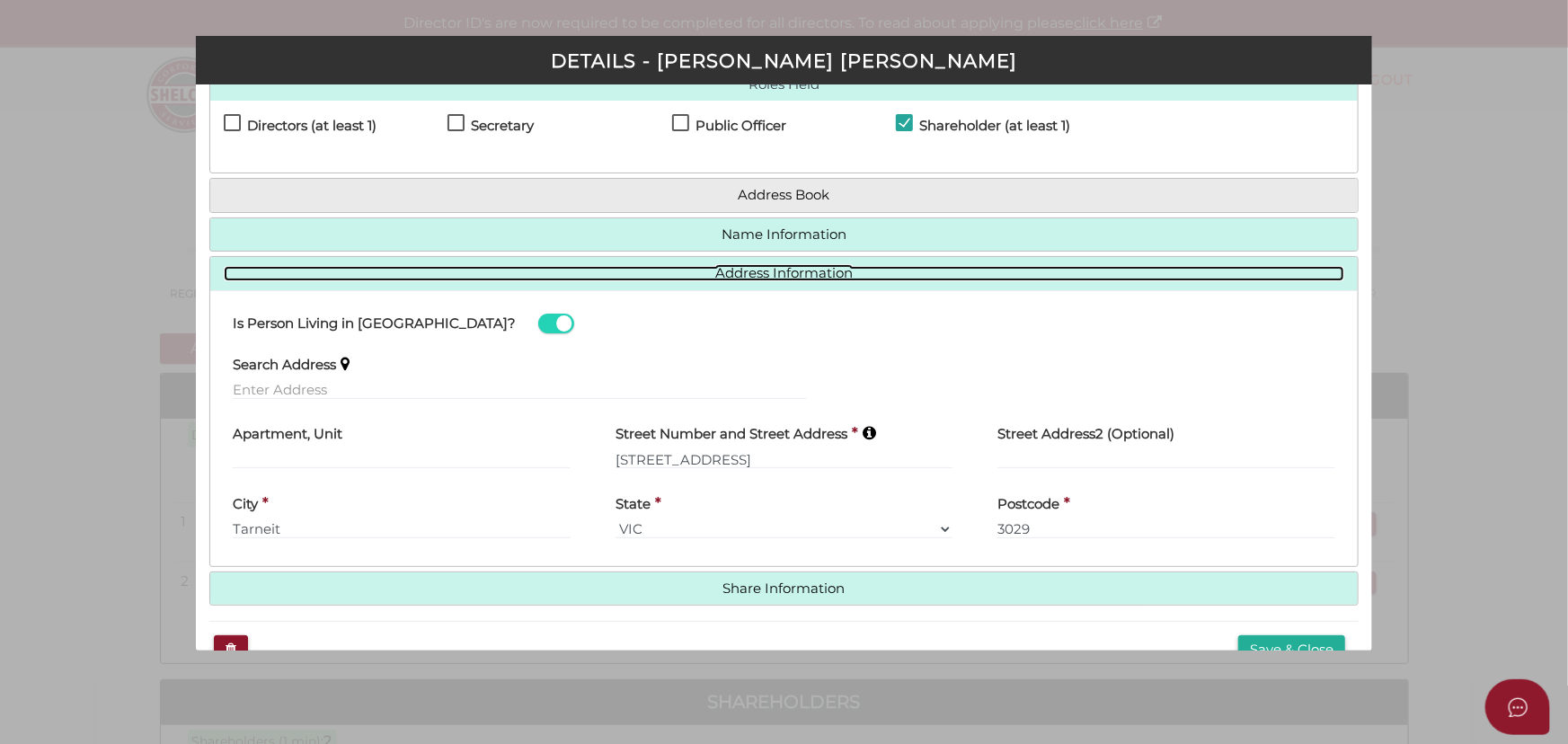
scroll to position [90, 0]
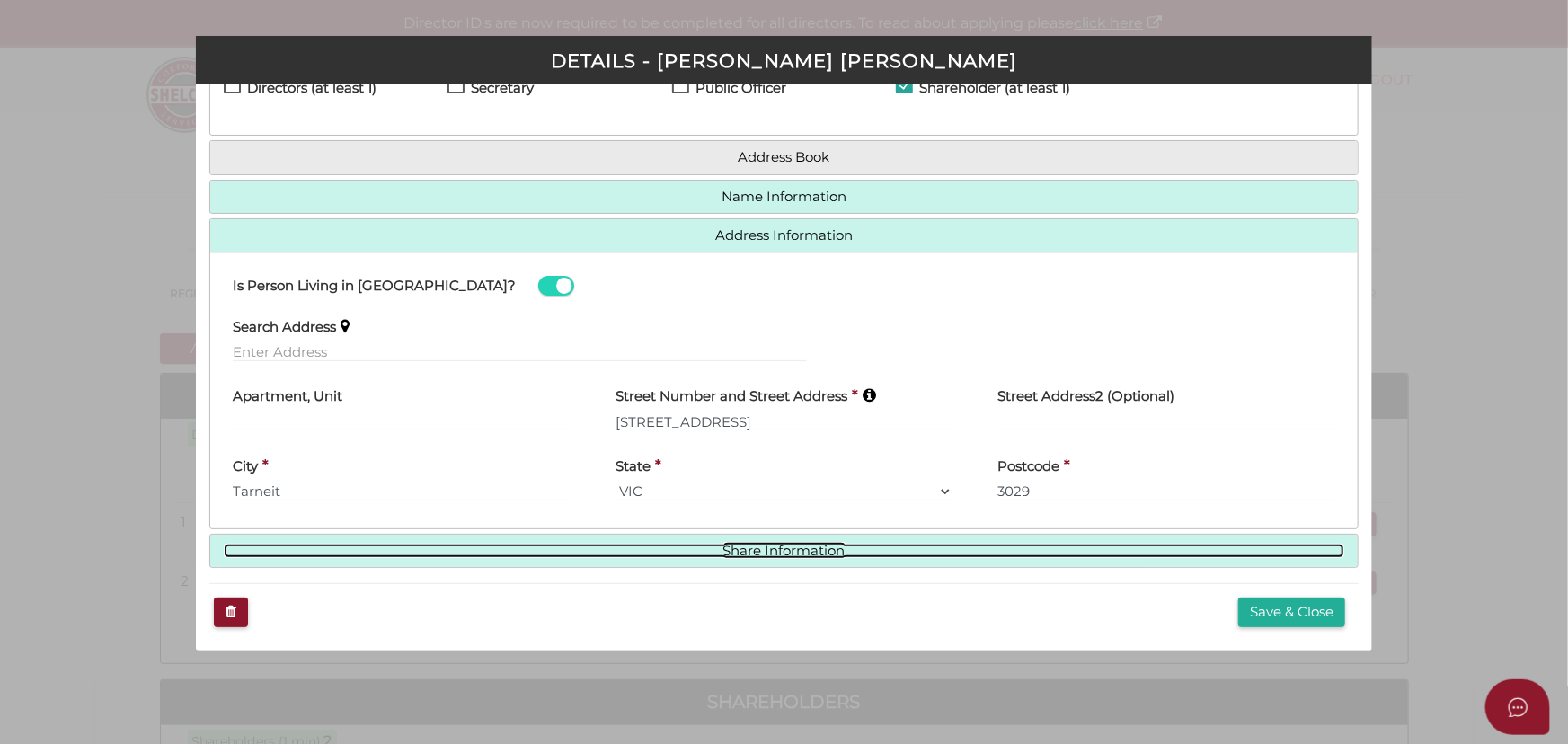
click at [777, 552] on link "Share Information" at bounding box center [783, 551] width 1120 height 15
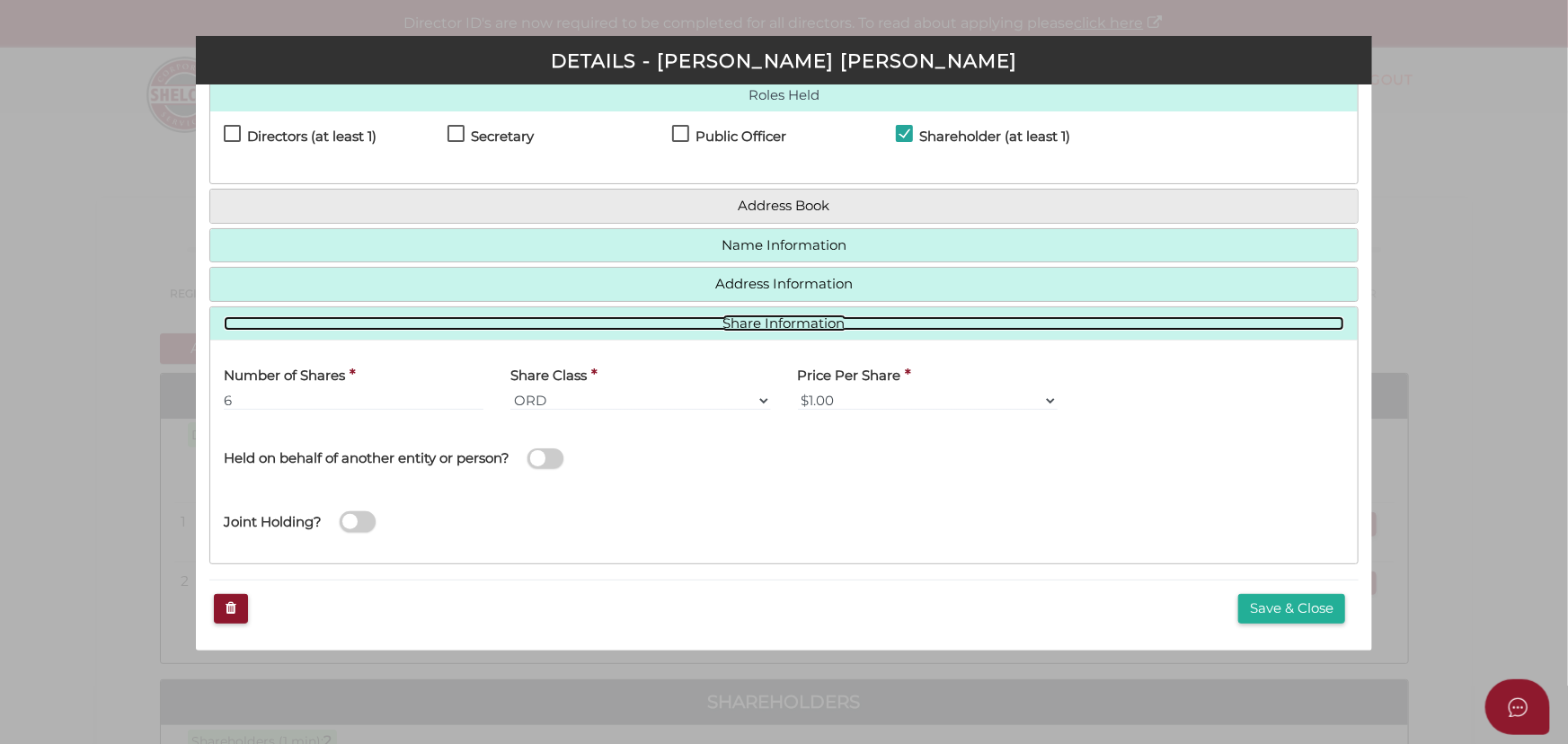
scroll to position [40, 0]
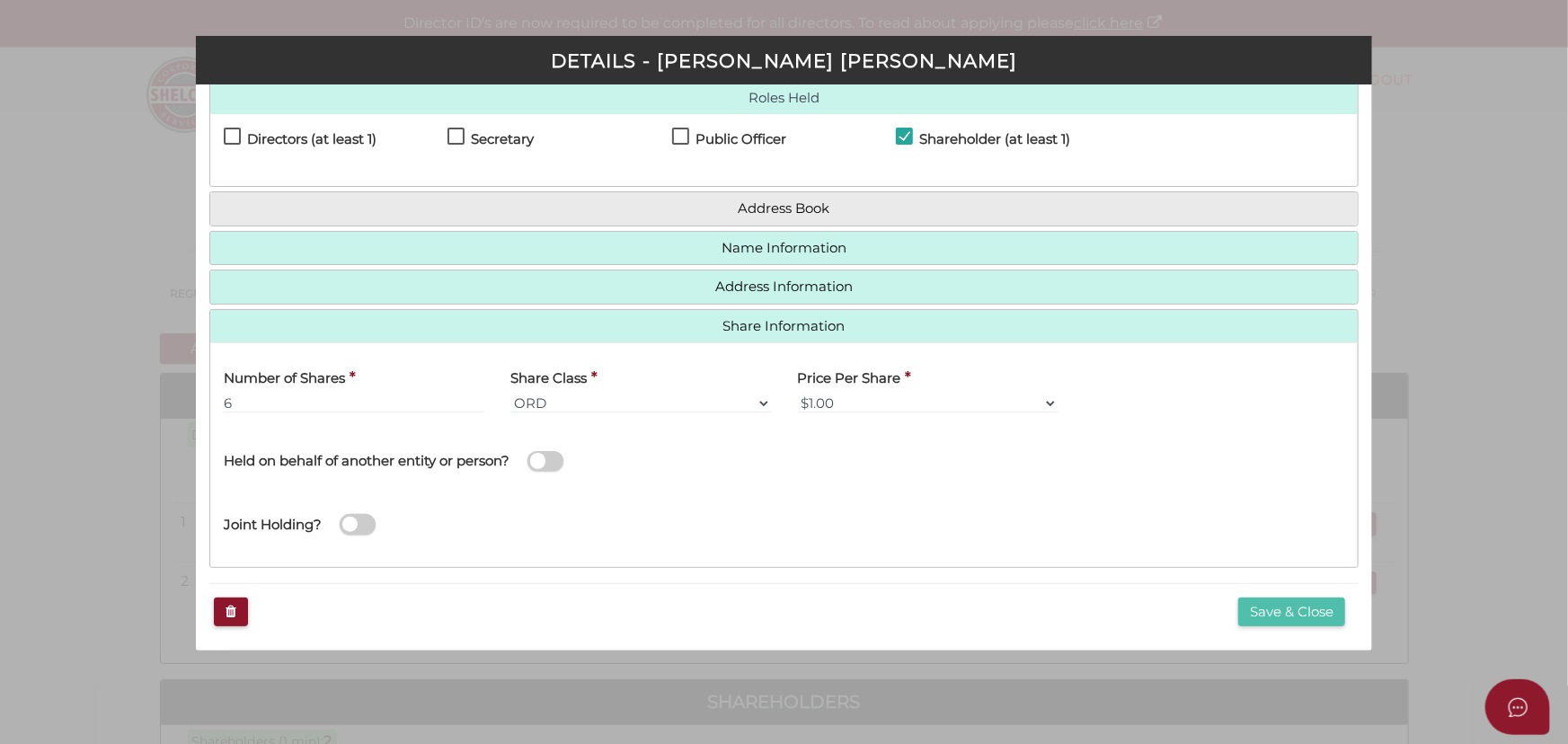
click at [1283, 603] on button "Save & Close" at bounding box center [1291, 611] width 106 height 29
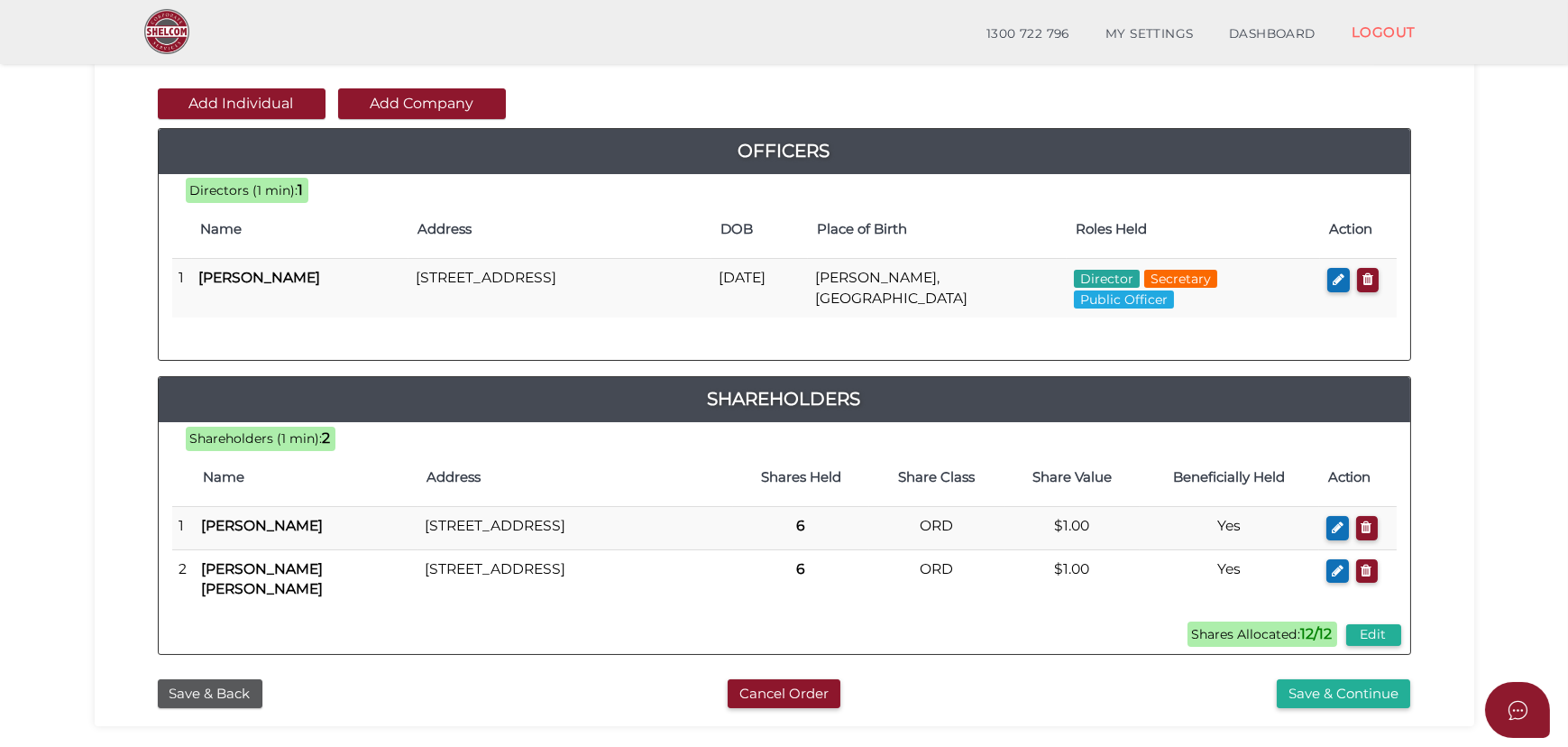
scroll to position [327, 0]
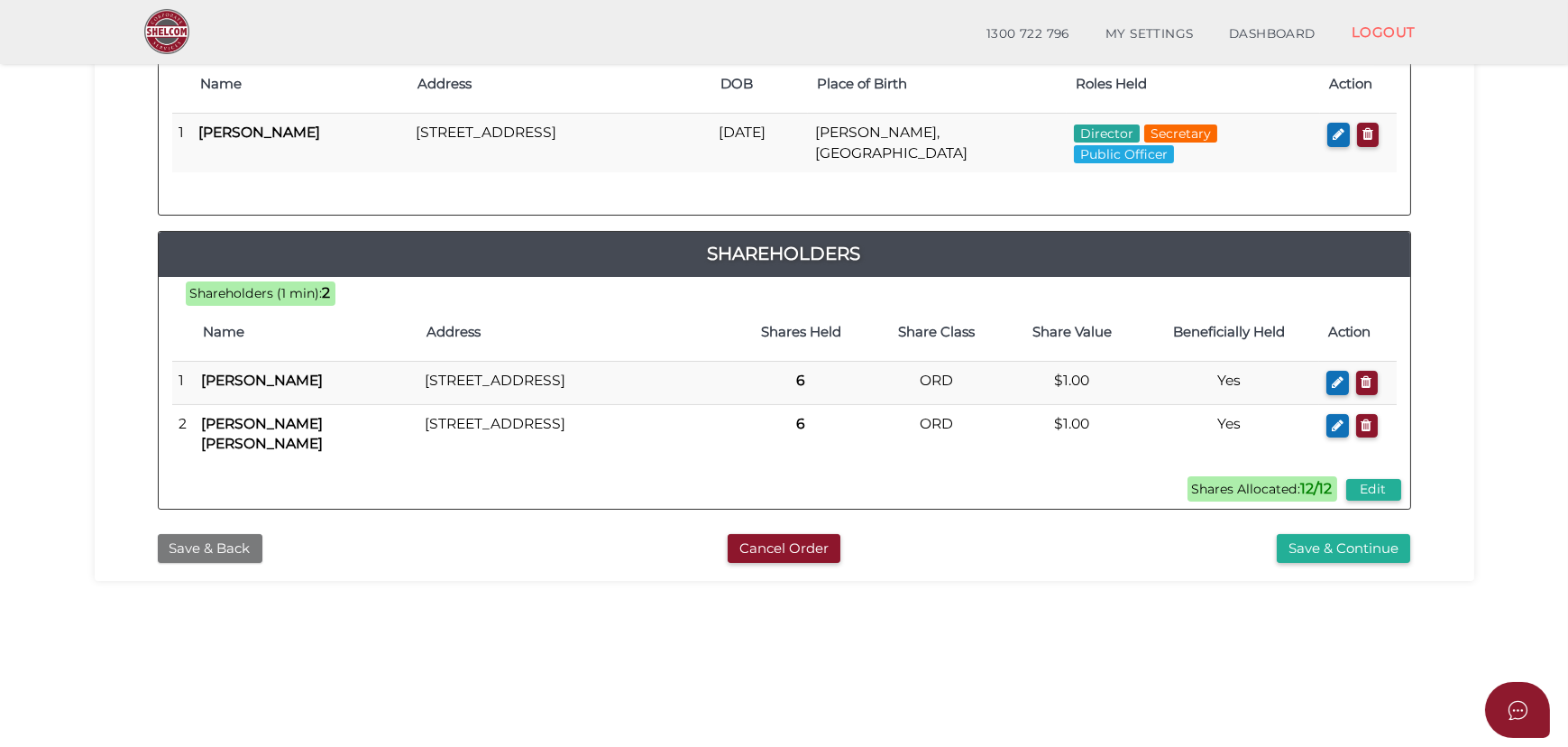
click at [229, 534] on button "Save & Back" at bounding box center [210, 548] width 105 height 29
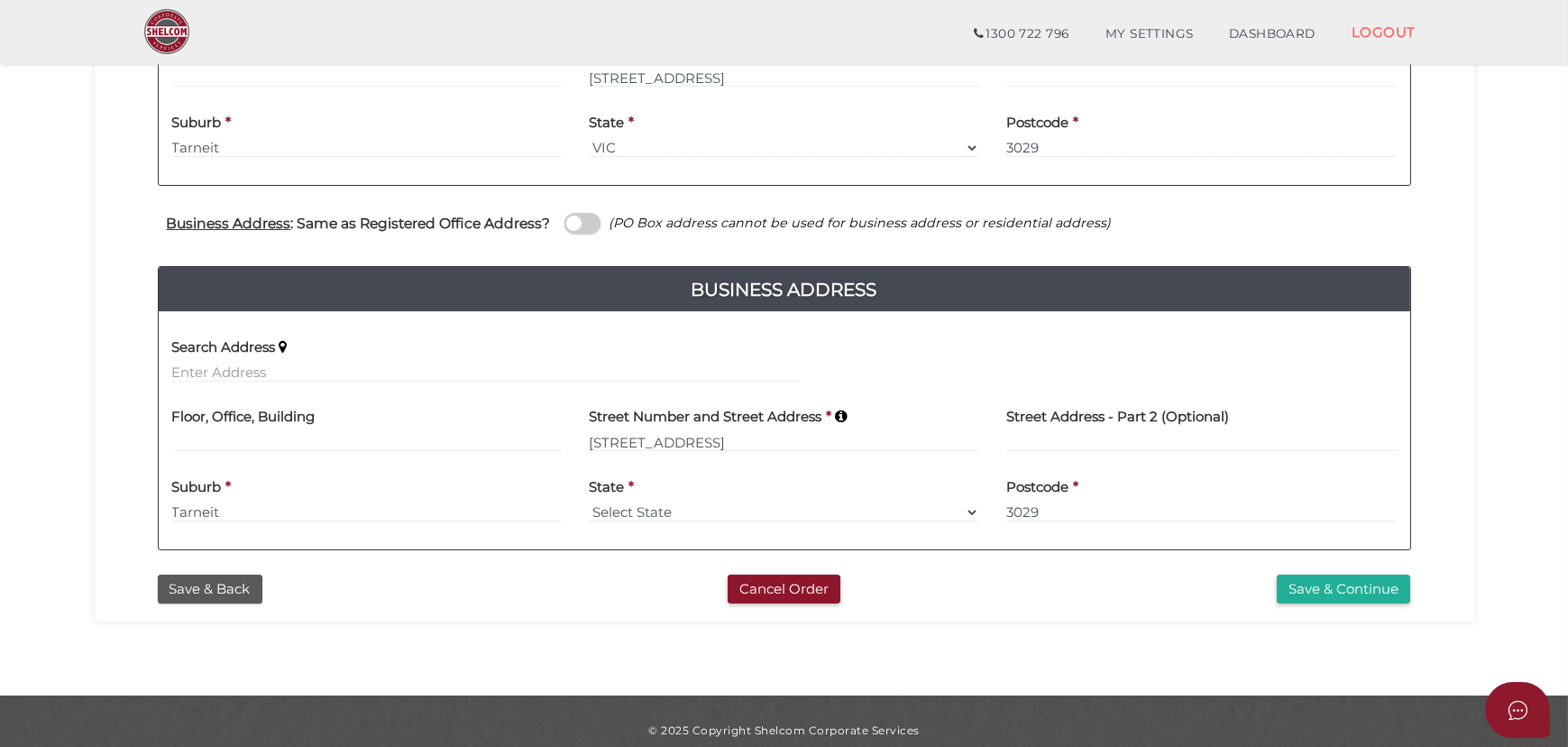
scroll to position [566, 0]
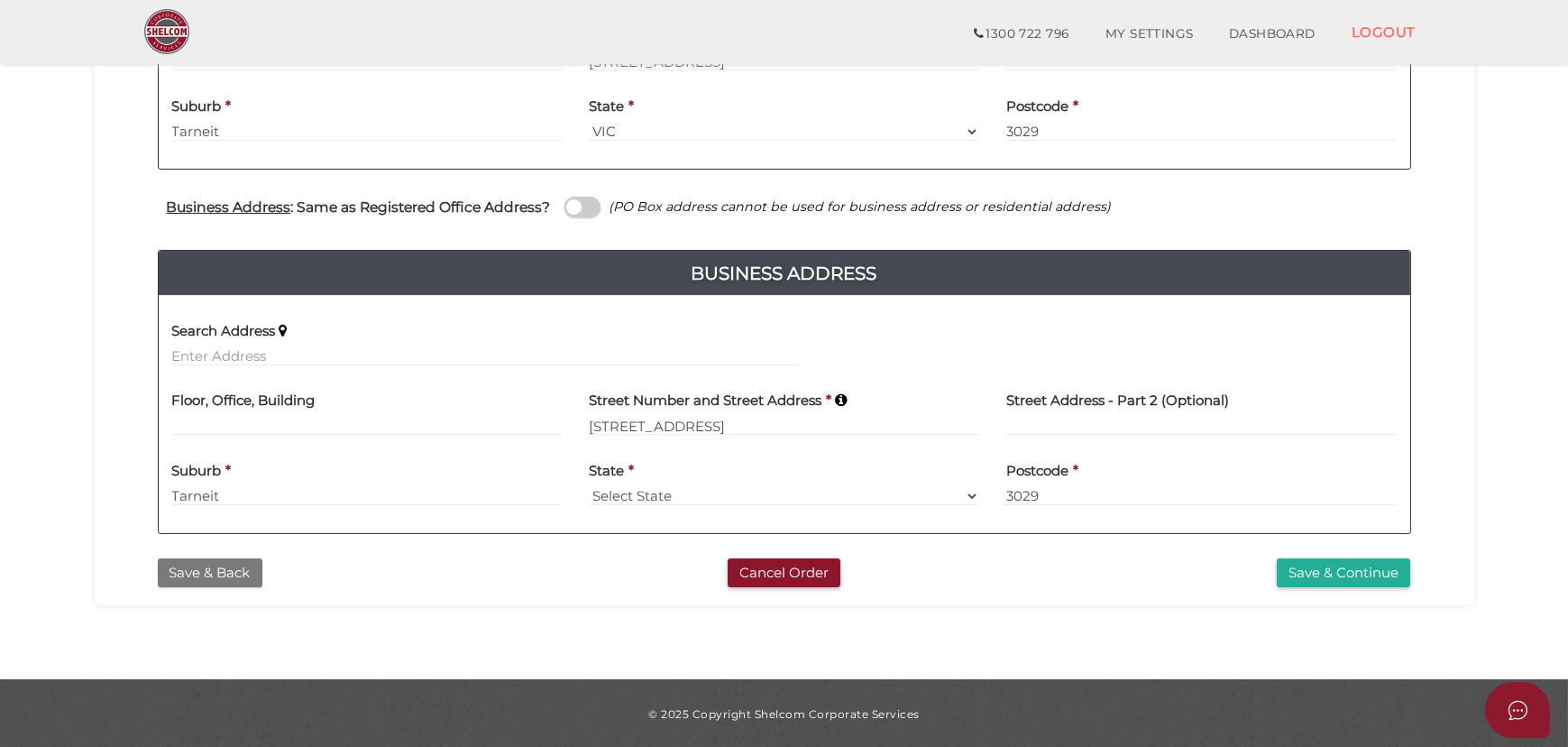
click at [208, 573] on button "Save & Back" at bounding box center [210, 572] width 105 height 29
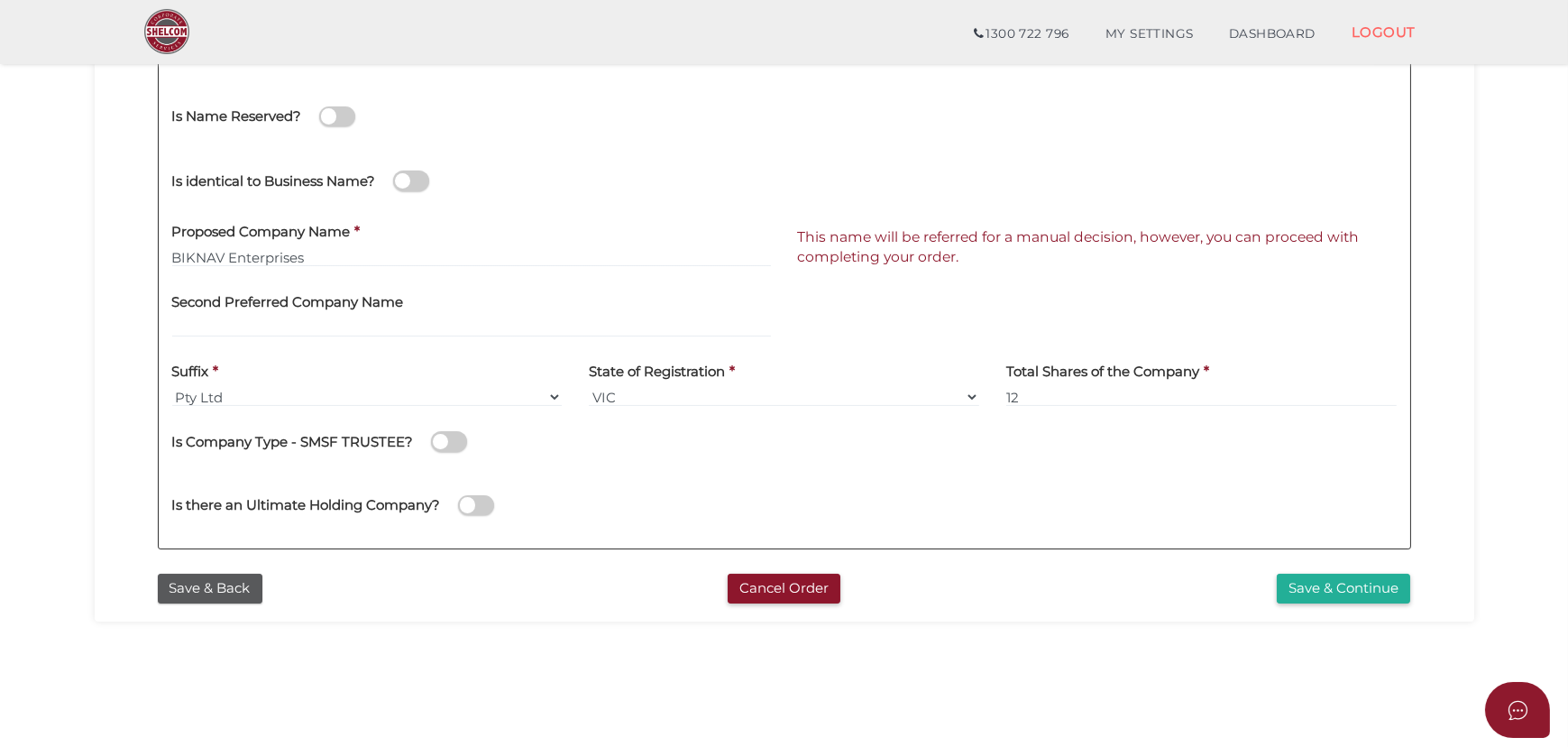
scroll to position [409, 0]
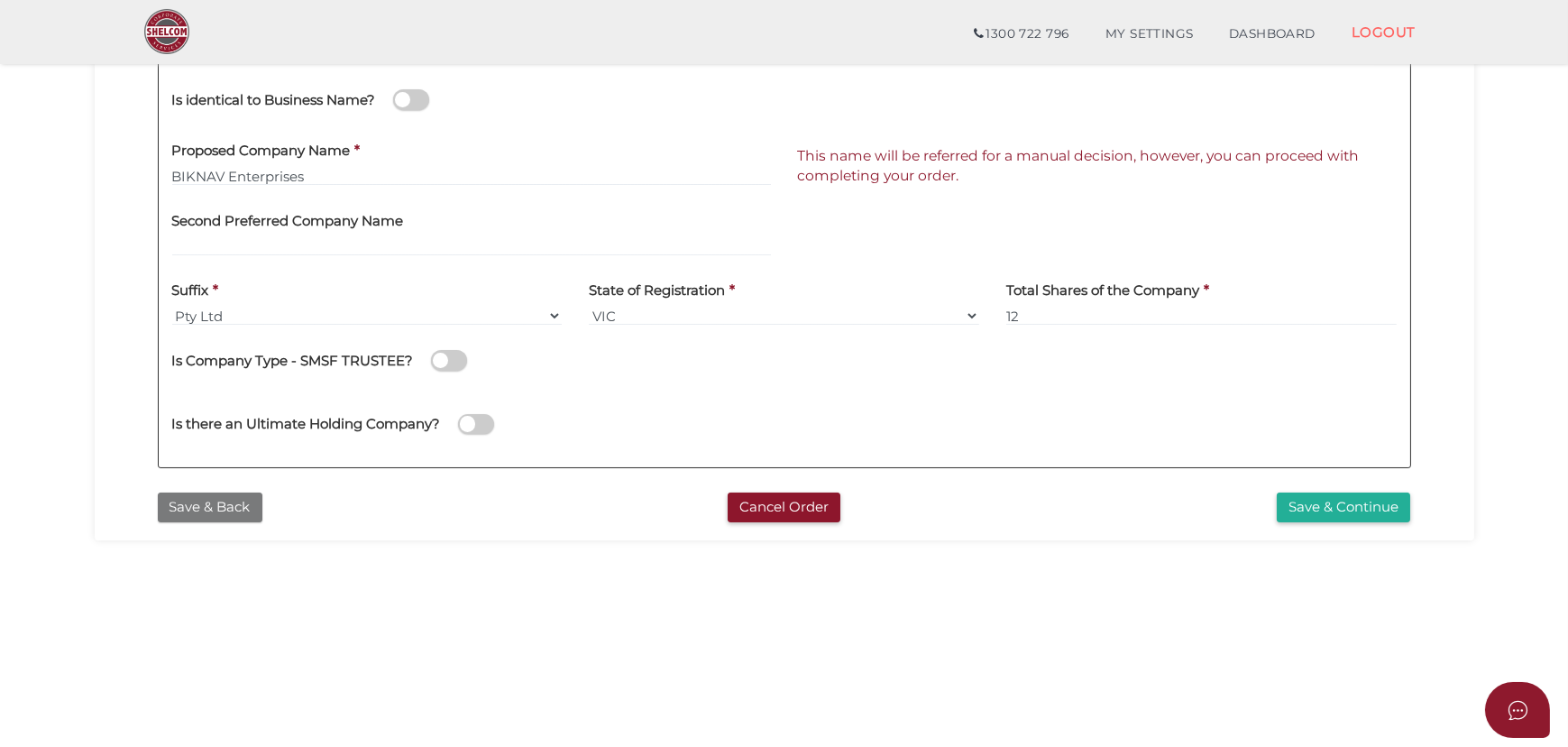
click at [218, 501] on button "Save & Back" at bounding box center [210, 507] width 105 height 29
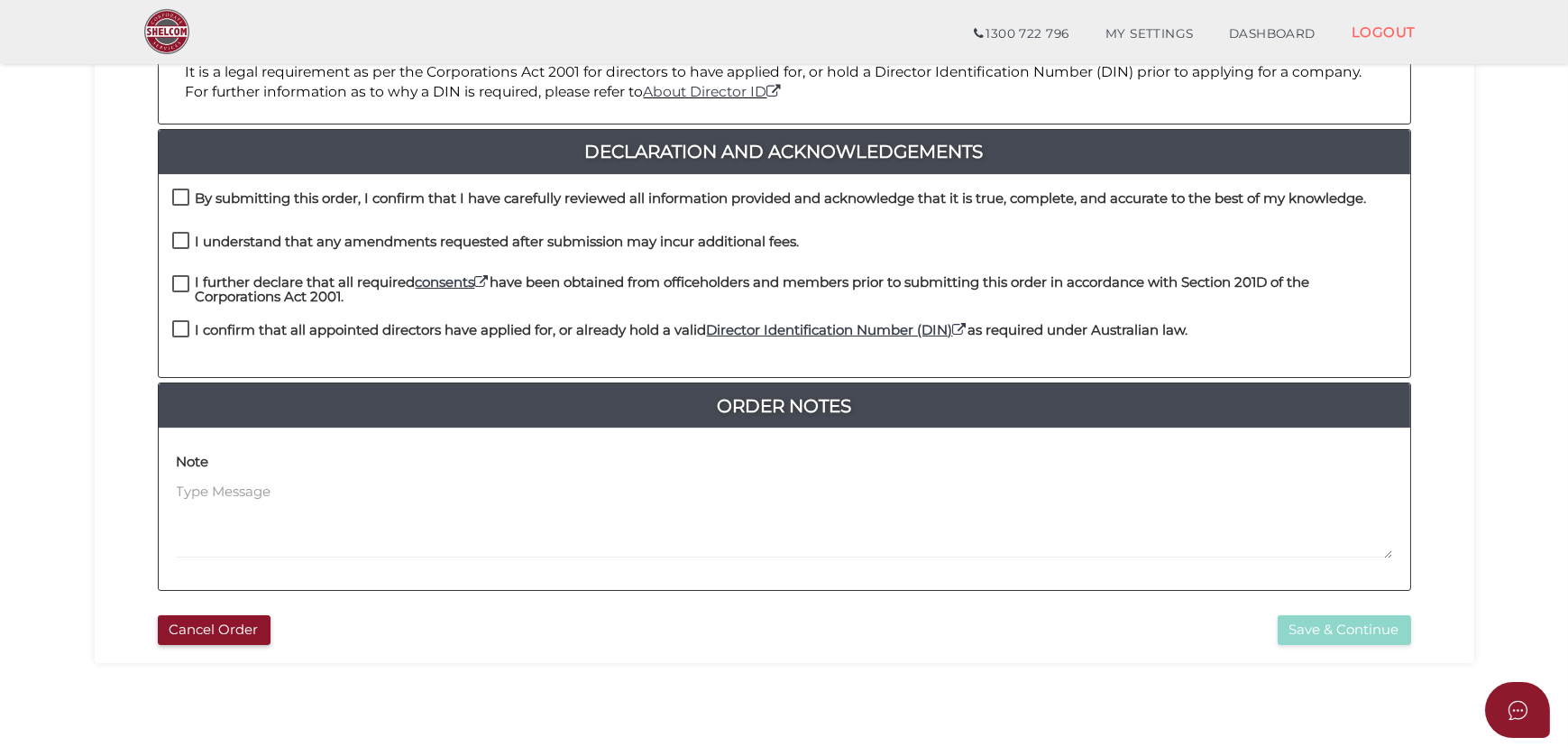
scroll to position [326, 0]
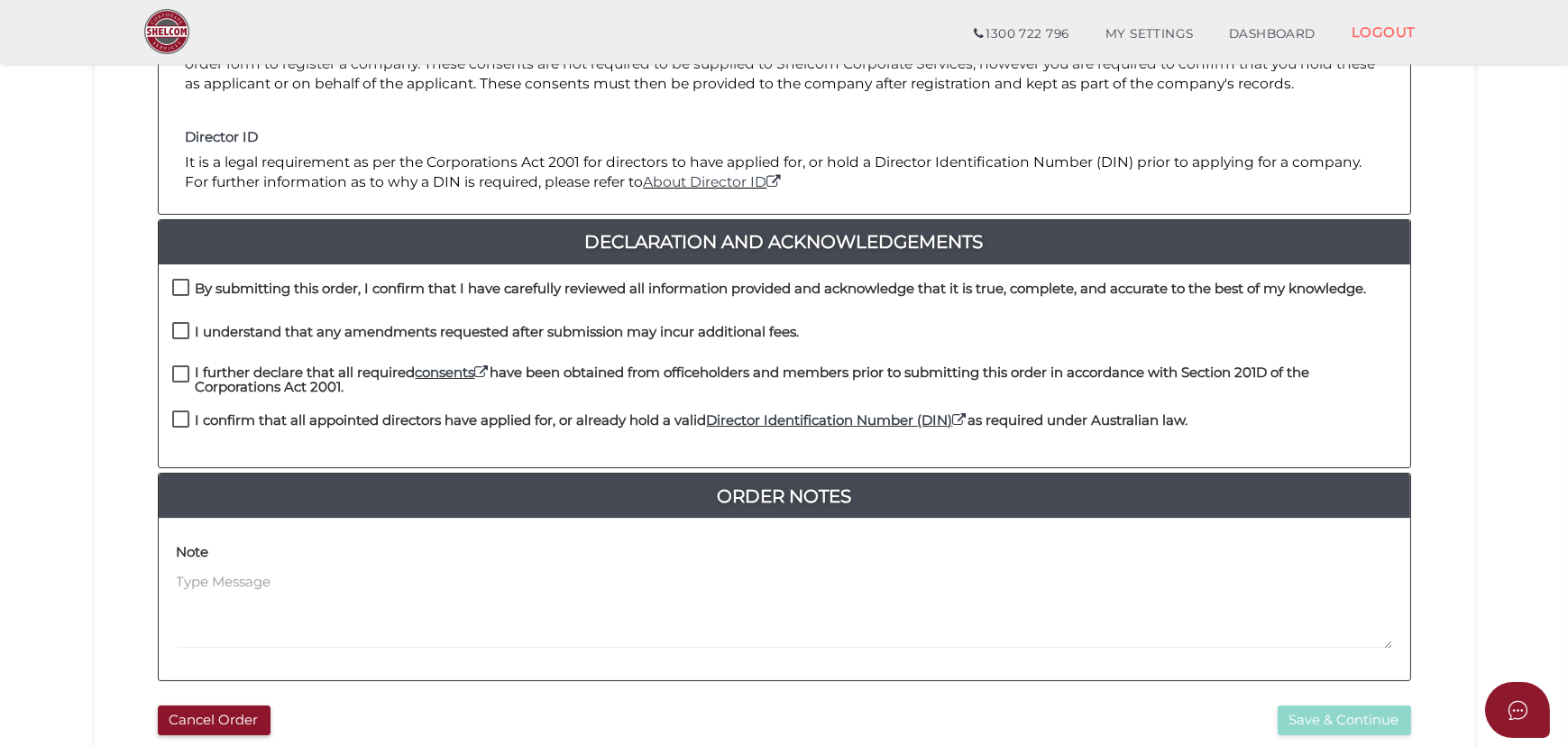
click at [173, 282] on label "By submitting this order, I confirm that I have carefully reviewed all informat…" at bounding box center [770, 293] width 1195 height 23
checkbox input "true"
click at [178, 421] on label "I confirm that all appointed directors have applied for, or already hold a vali…" at bounding box center [680, 425] width 1017 height 23
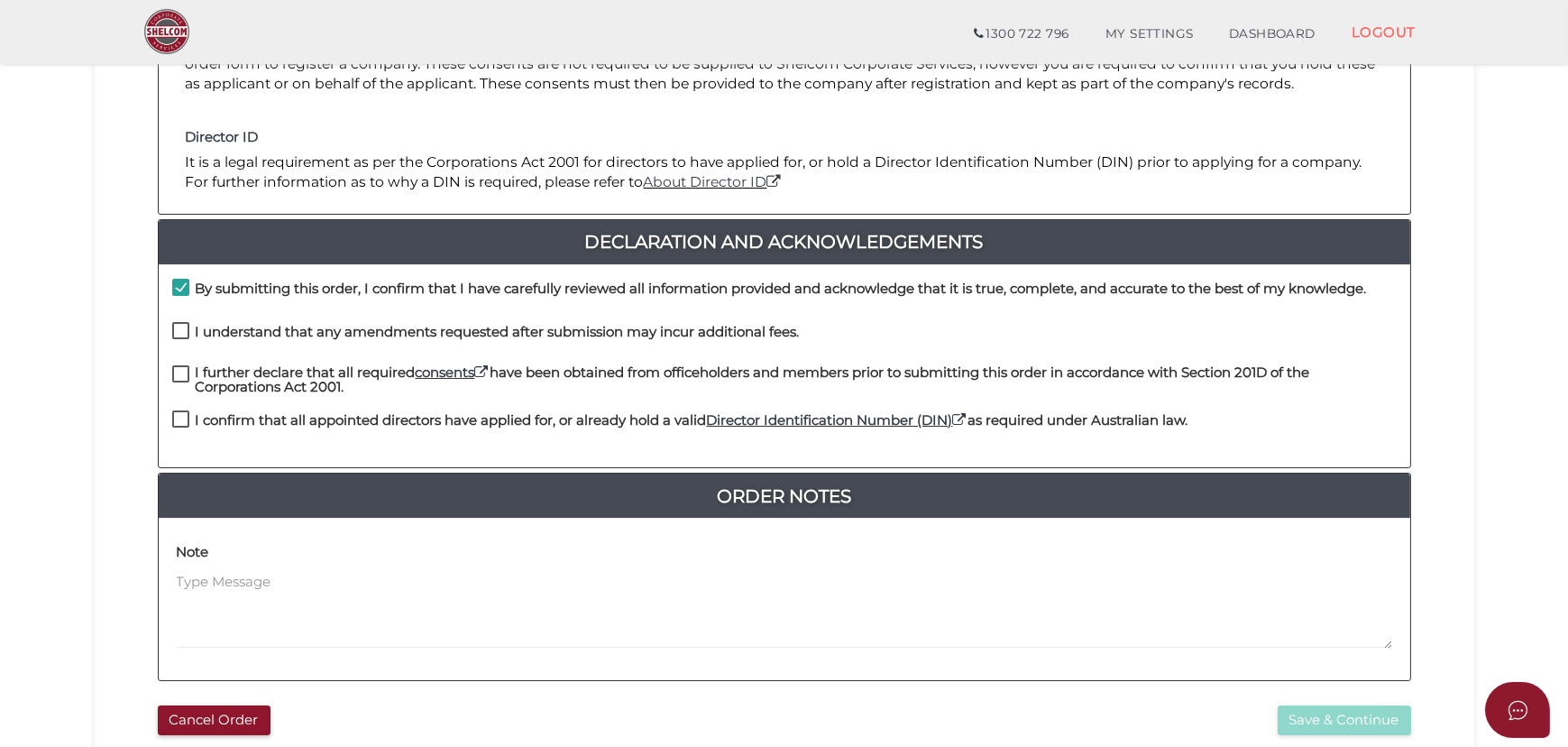
checkbox input "true"
click at [172, 370] on label "I further declare that all required consents have been obtained from officehold…" at bounding box center [784, 376] width 1225 height 23
checkbox input "true"
click at [185, 325] on label "I understand that any amendments requested after submission may incur additiona…" at bounding box center [486, 336] width 628 height 23
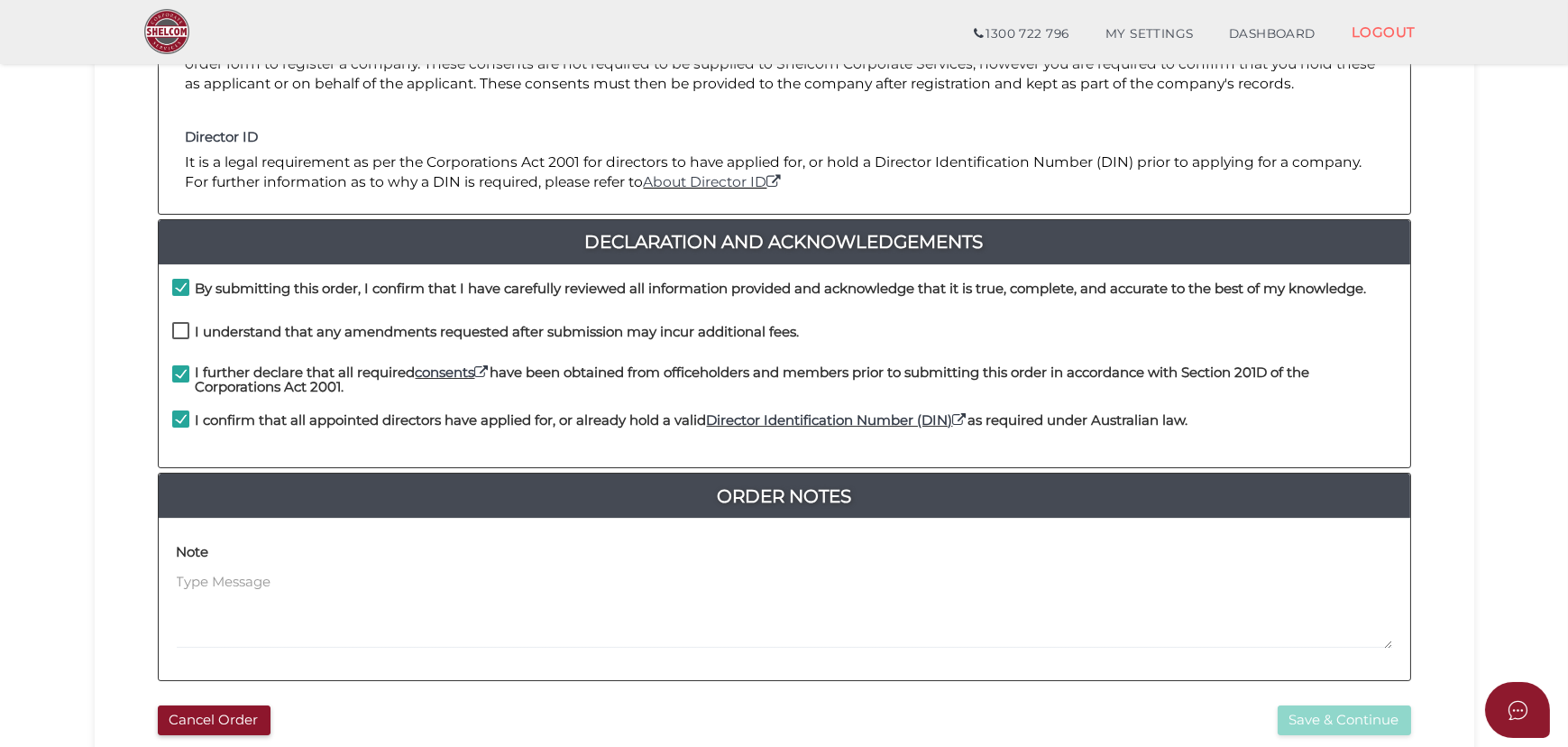
checkbox input "true"
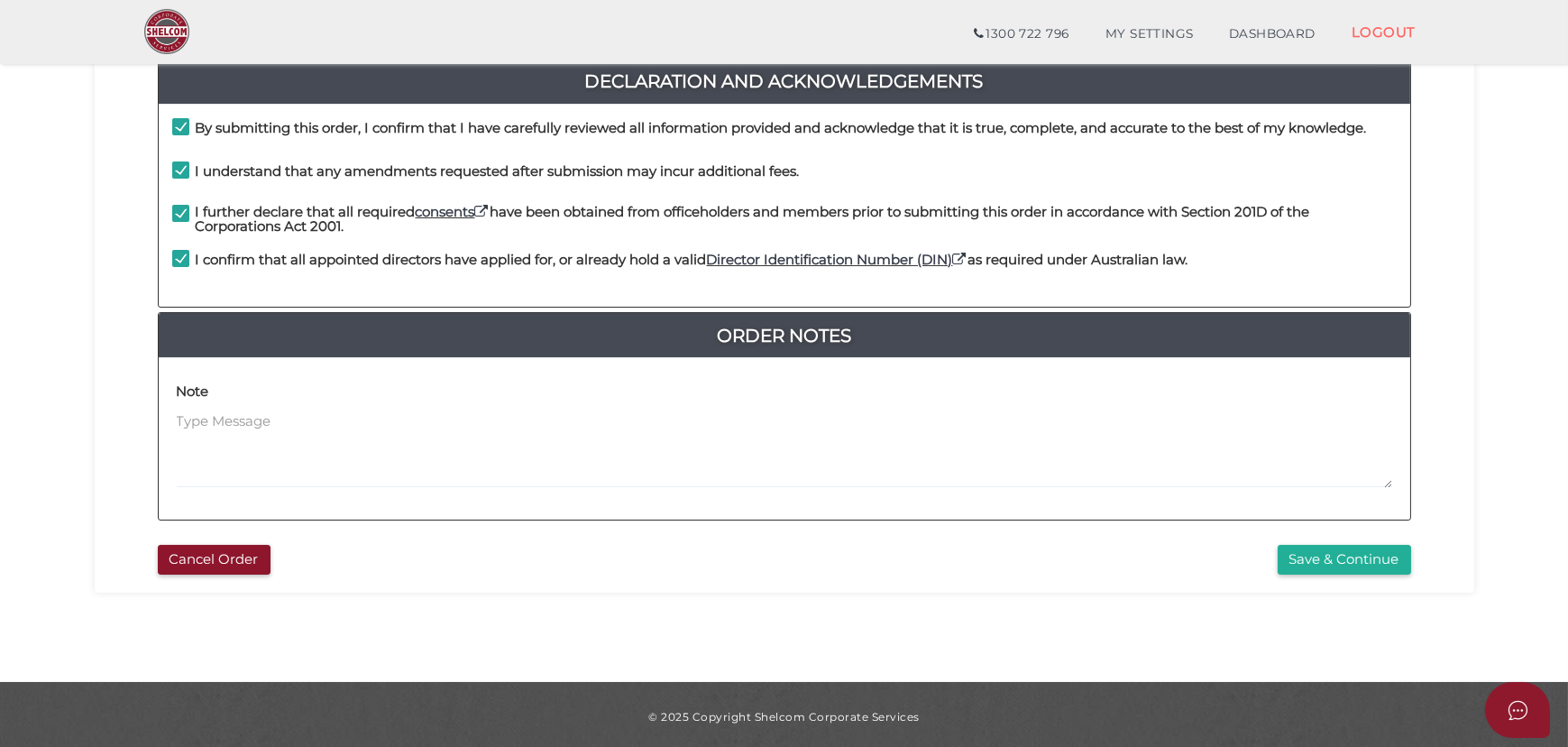
scroll to position [491, 0]
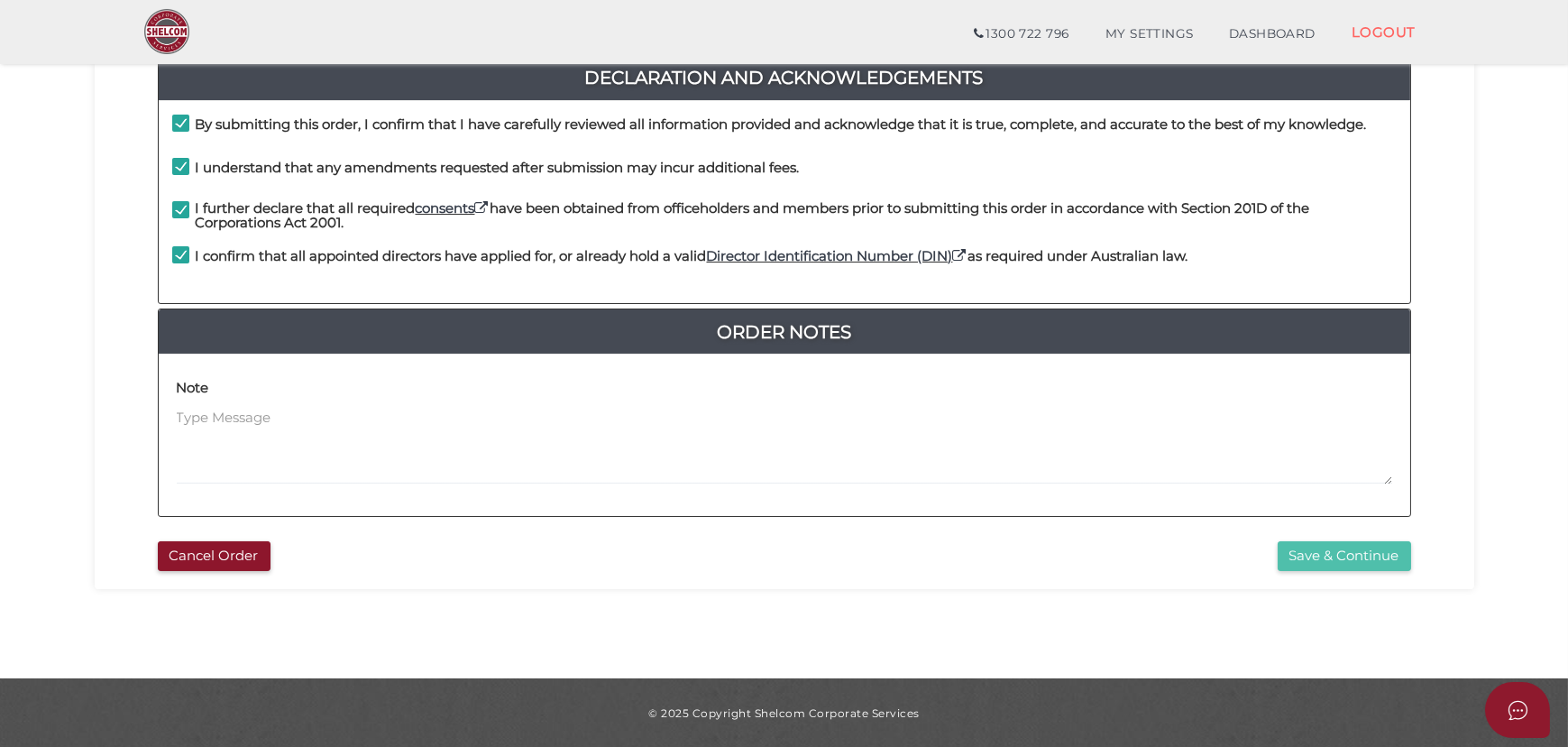
click at [1340, 554] on button "Save & Continue" at bounding box center [1344, 555] width 133 height 29
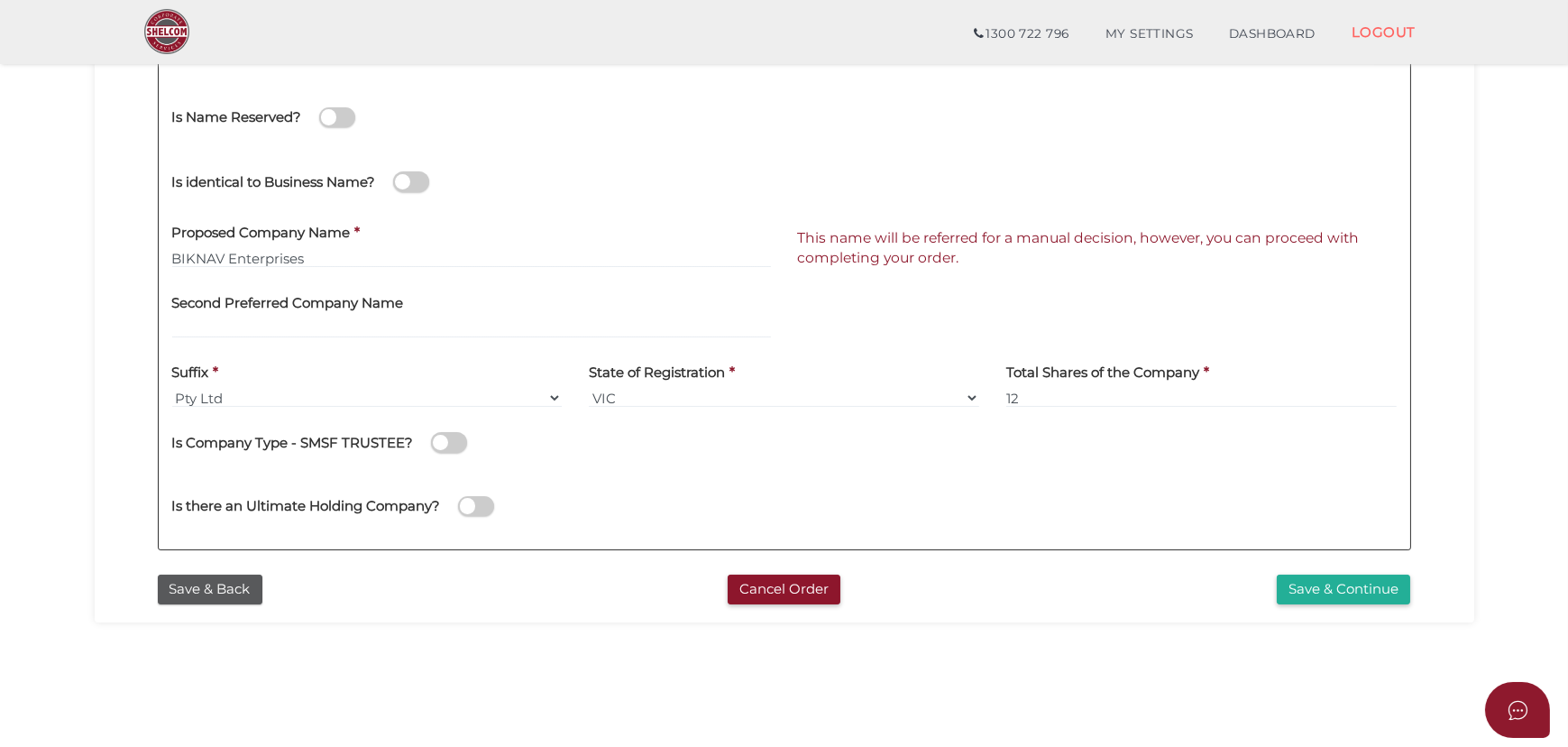
scroll to position [245, 0]
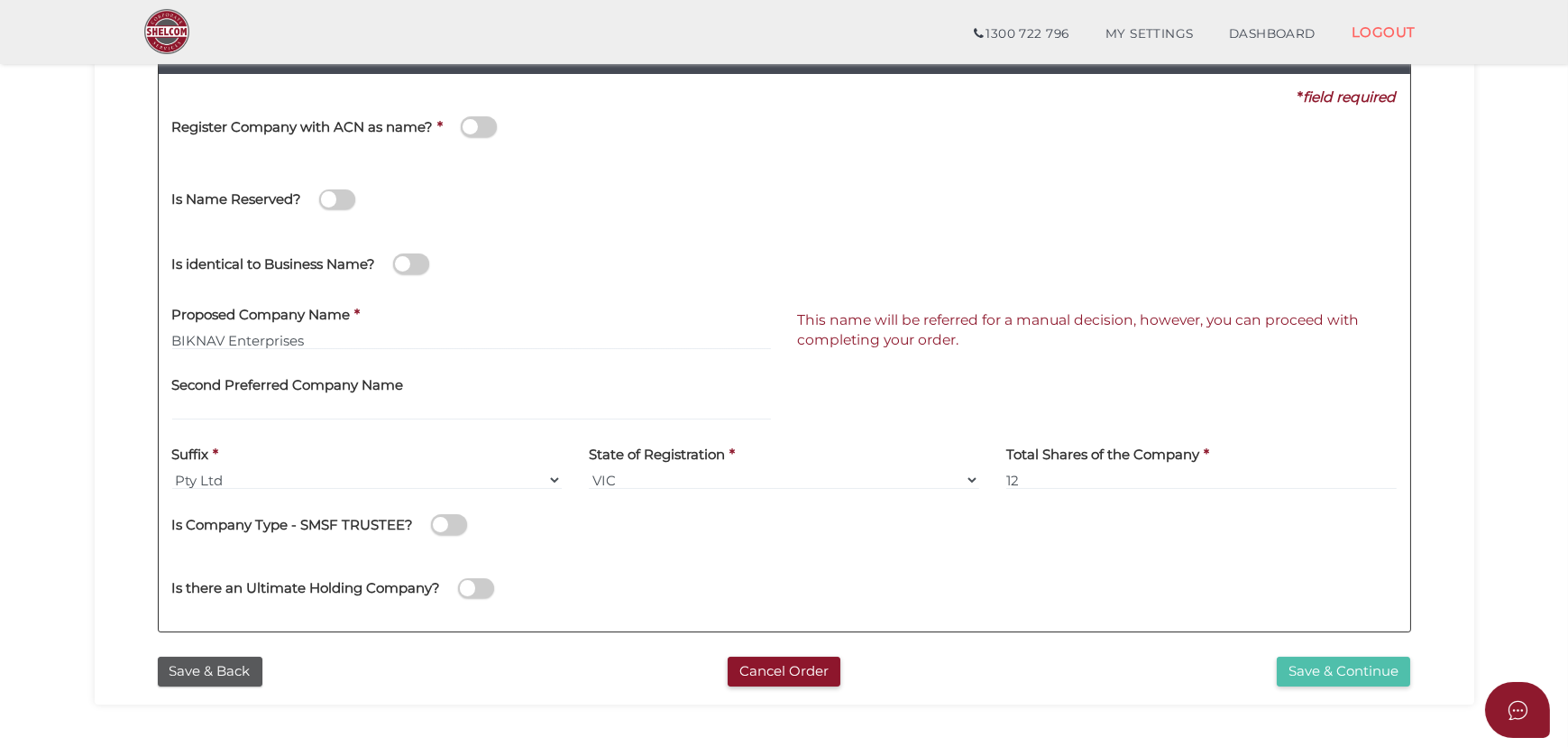
click at [1351, 673] on button "Save & Continue" at bounding box center [1343, 670] width 133 height 29
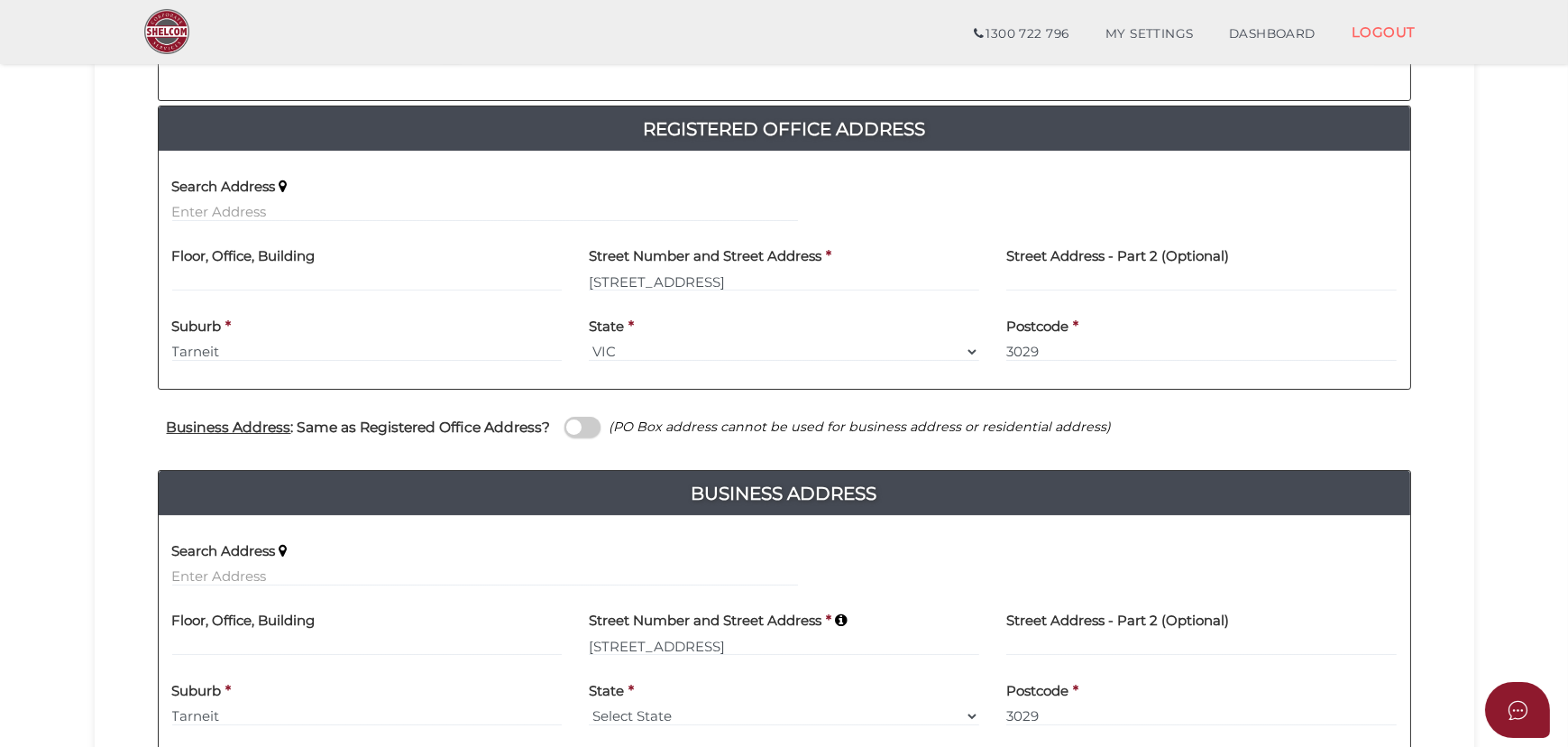
scroll to position [492, 0]
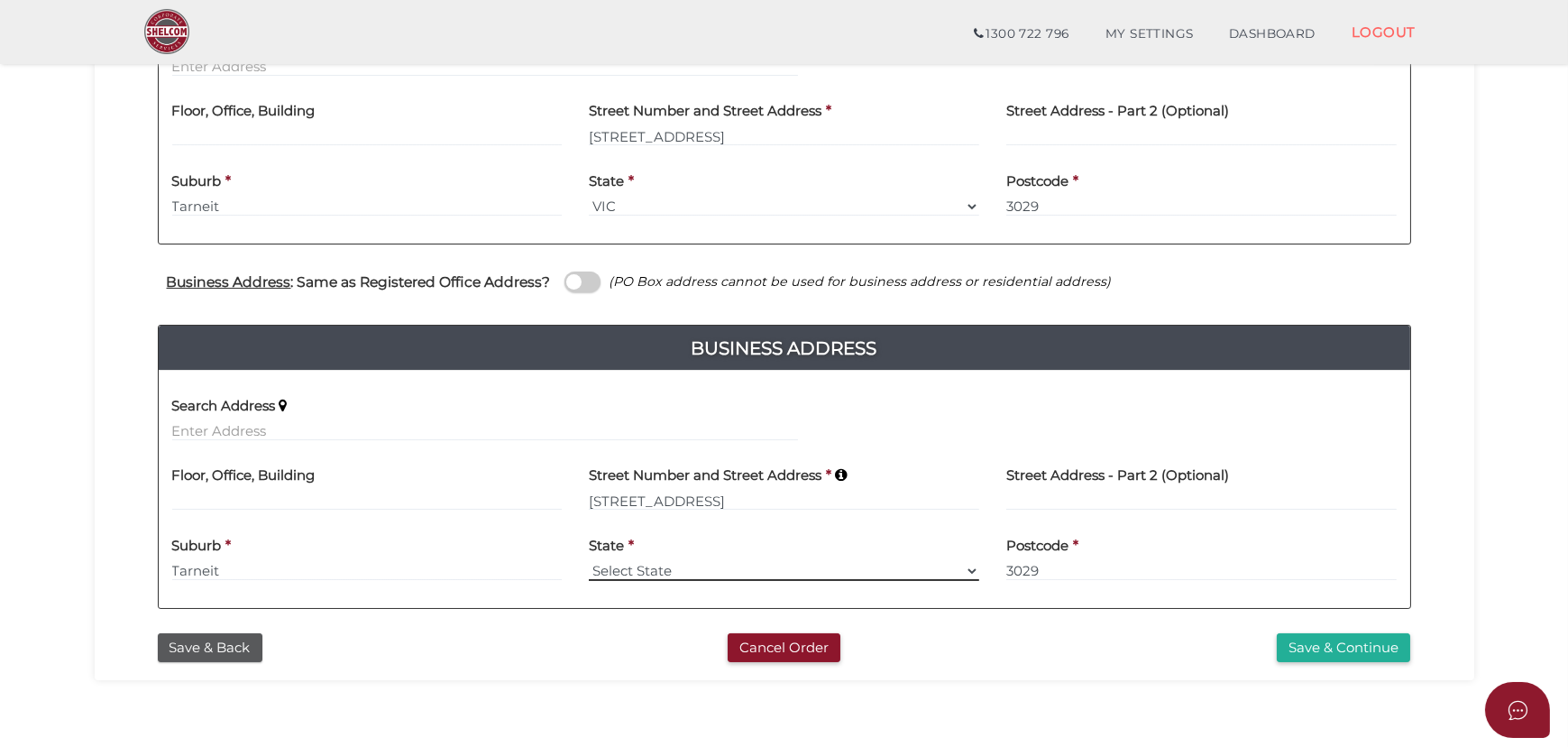
click at [965, 569] on select "Select State [GEOGRAPHIC_DATA] ACT [GEOGRAPHIC_DATA] NT [GEOGRAPHIC_DATA] TAS […" at bounding box center [784, 570] width 391 height 20
select select "VIC"
click at [589, 561] on select "Select State [GEOGRAPHIC_DATA] ACT [GEOGRAPHIC_DATA] NT [GEOGRAPHIC_DATA] TAS […" at bounding box center [784, 570] width 391 height 20
click at [586, 691] on section "Company Registration 83c2646be6728644da2583b8cb4de2ad 1 REGISTRATION REQUIREMEN…" at bounding box center [784, 155] width 1568 height 1197
click at [1345, 648] on button "Save & Continue" at bounding box center [1343, 647] width 133 height 29
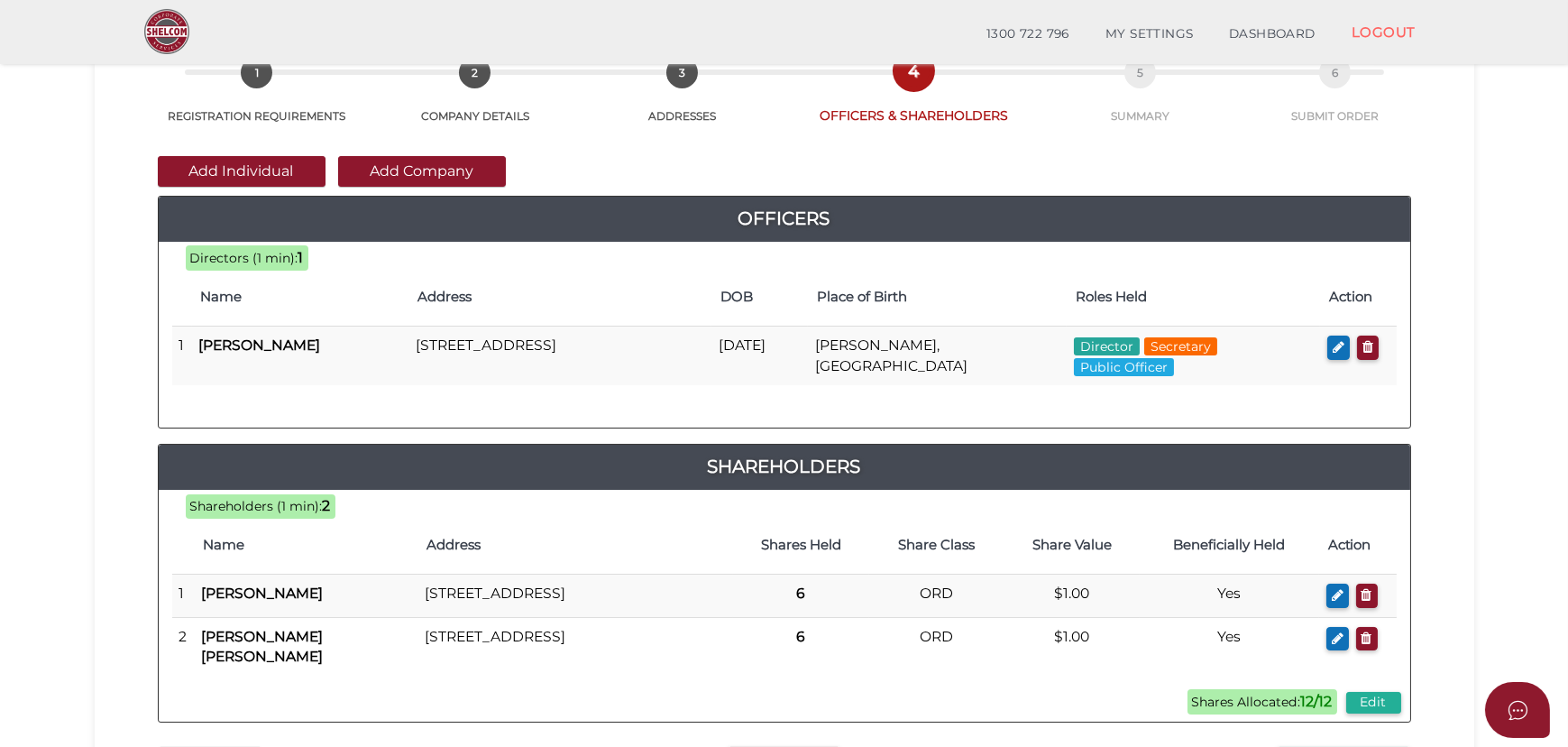
scroll to position [164, 0]
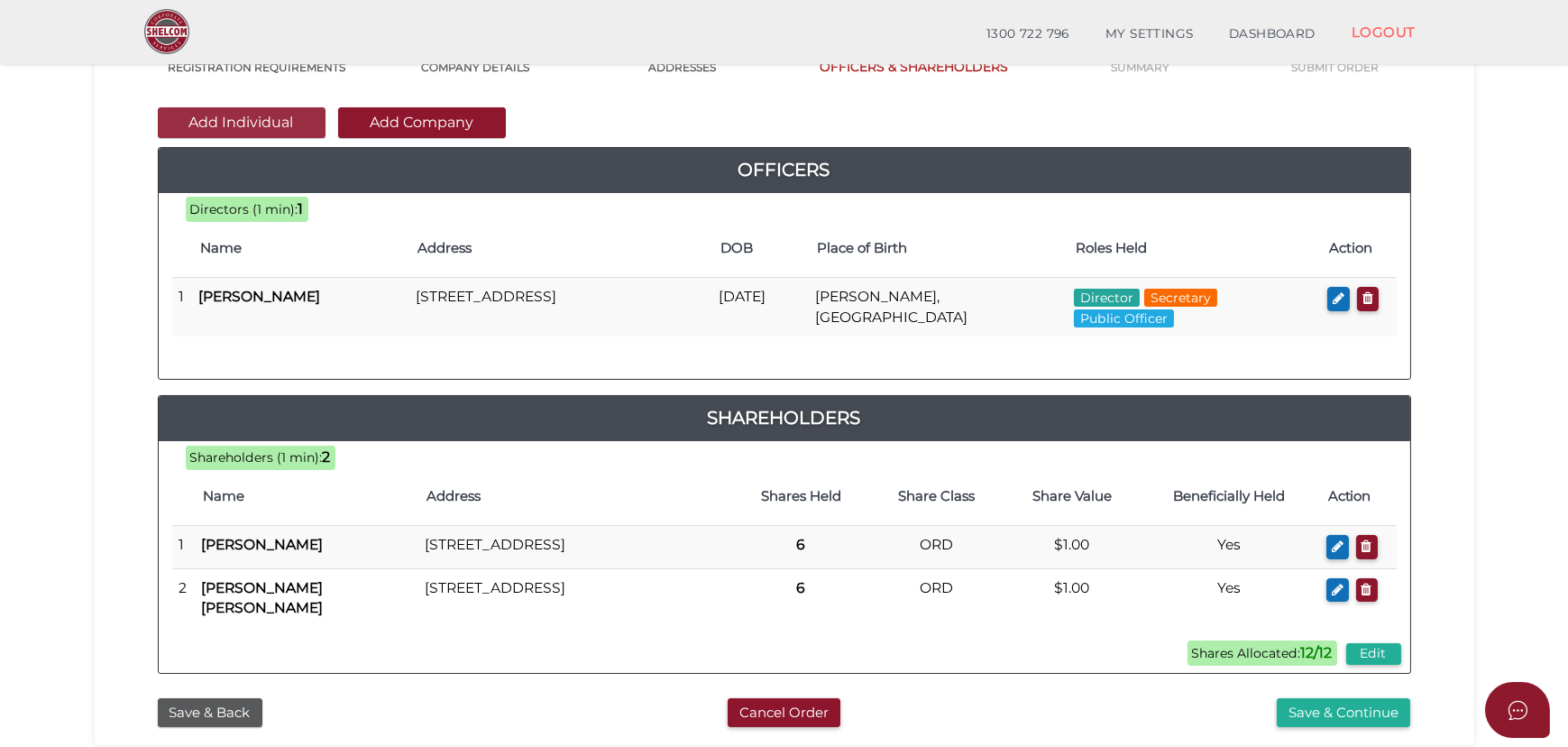
click at [253, 118] on button "Add Individual" at bounding box center [241, 122] width 167 height 30
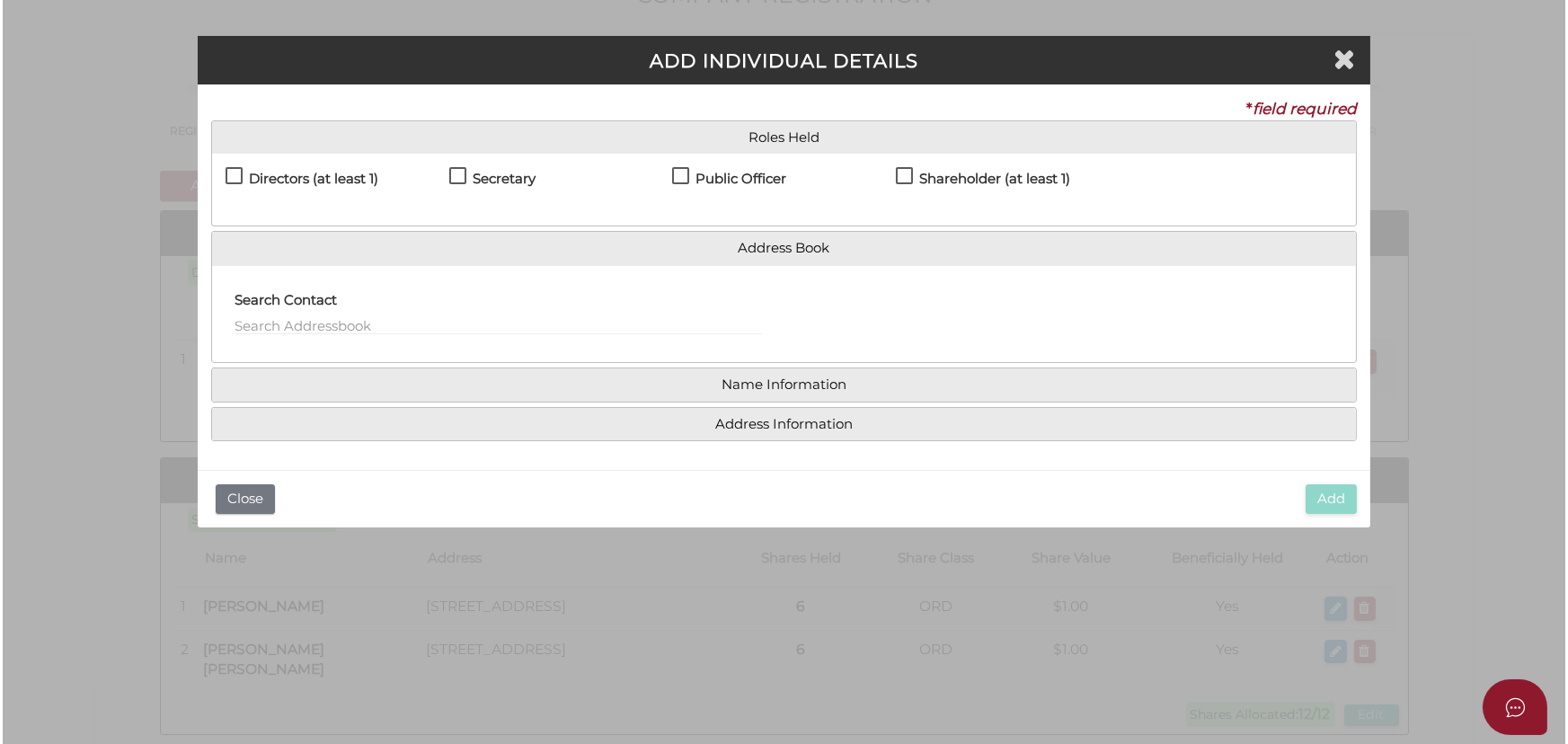
scroll to position [0, 0]
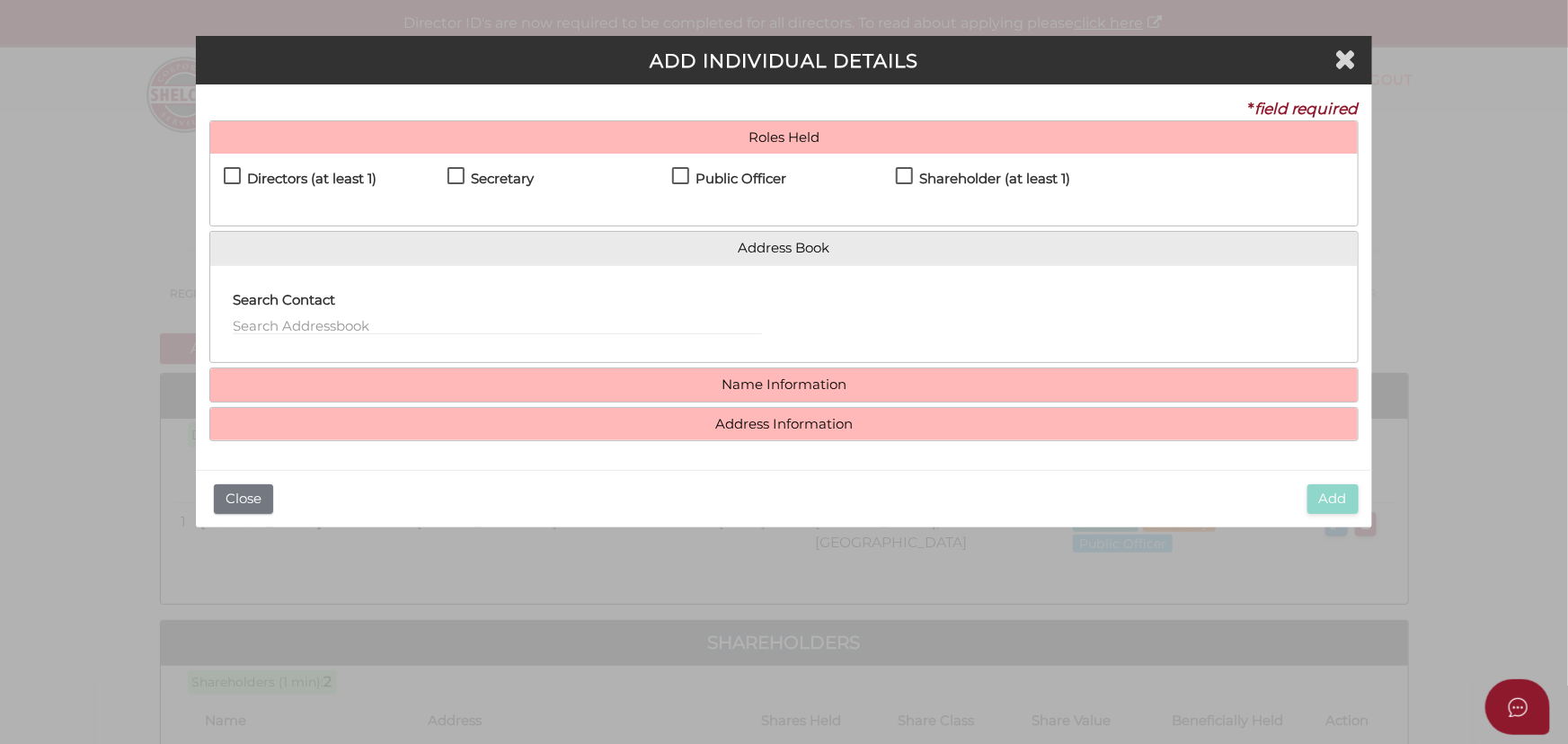
click at [231, 173] on label "Directors (at least 1)" at bounding box center [300, 183] width 153 height 23
checkbox input "true"
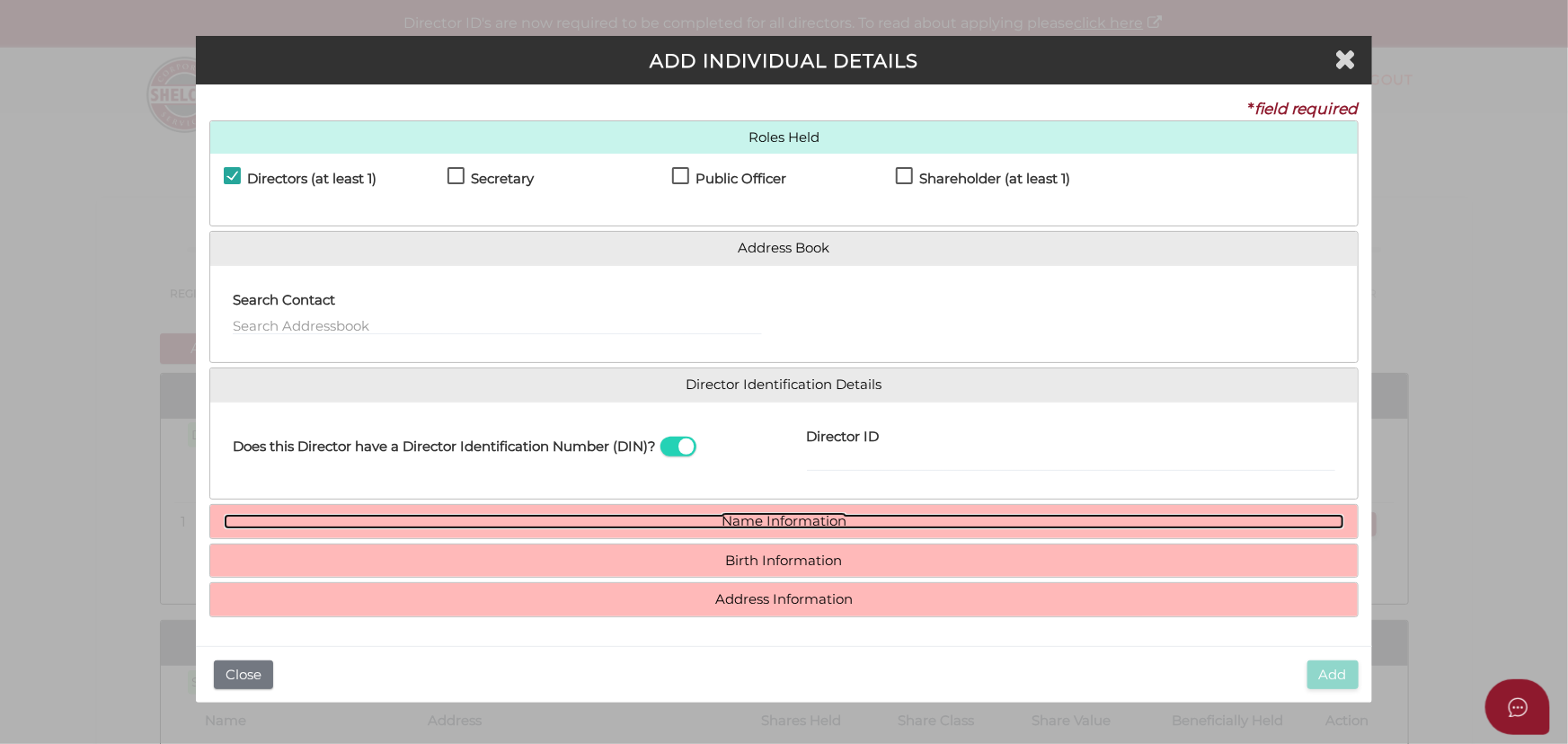
click at [740, 515] on link "Name Information" at bounding box center [783, 521] width 1120 height 15
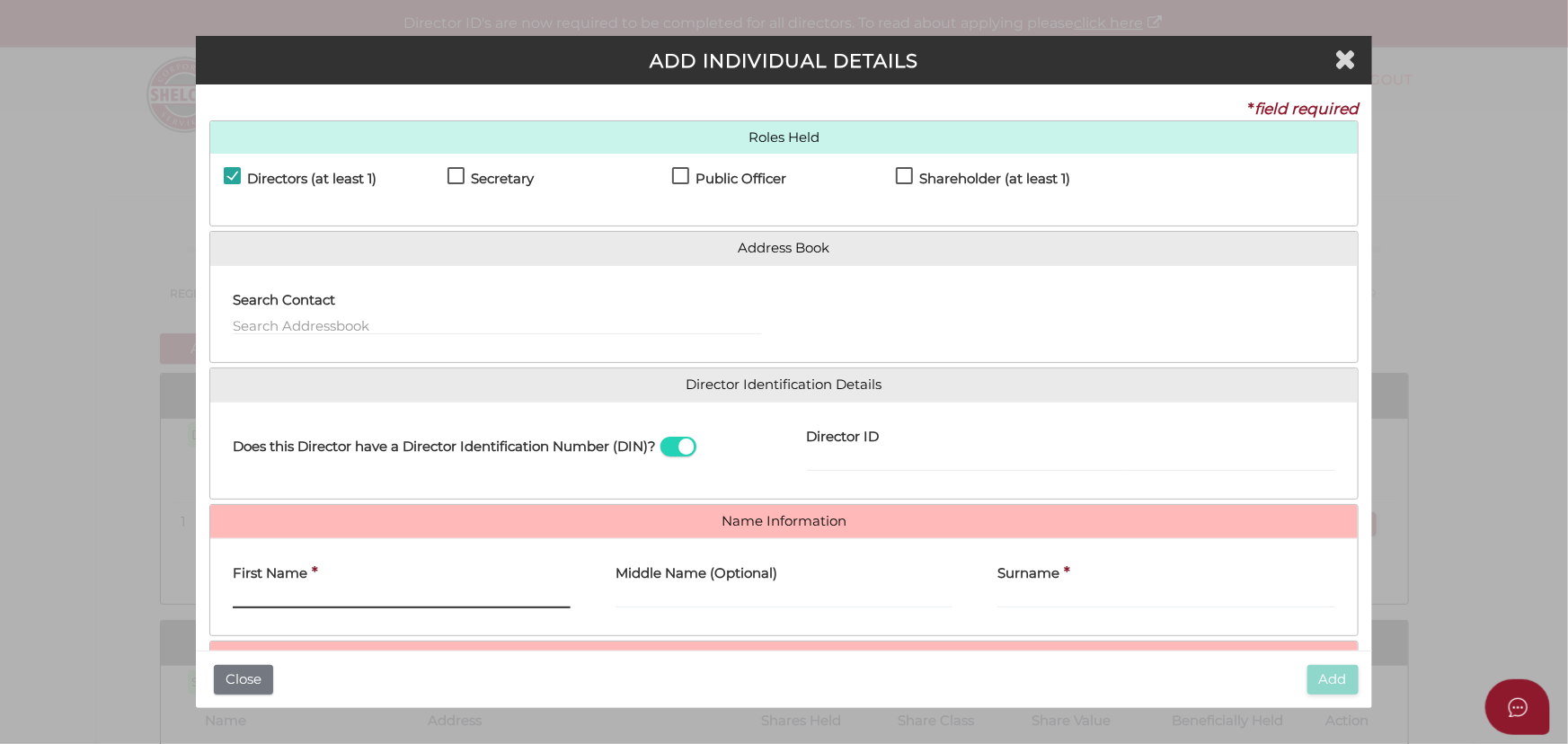
click at [270, 600] on input "First Name" at bounding box center [401, 598] width 338 height 20
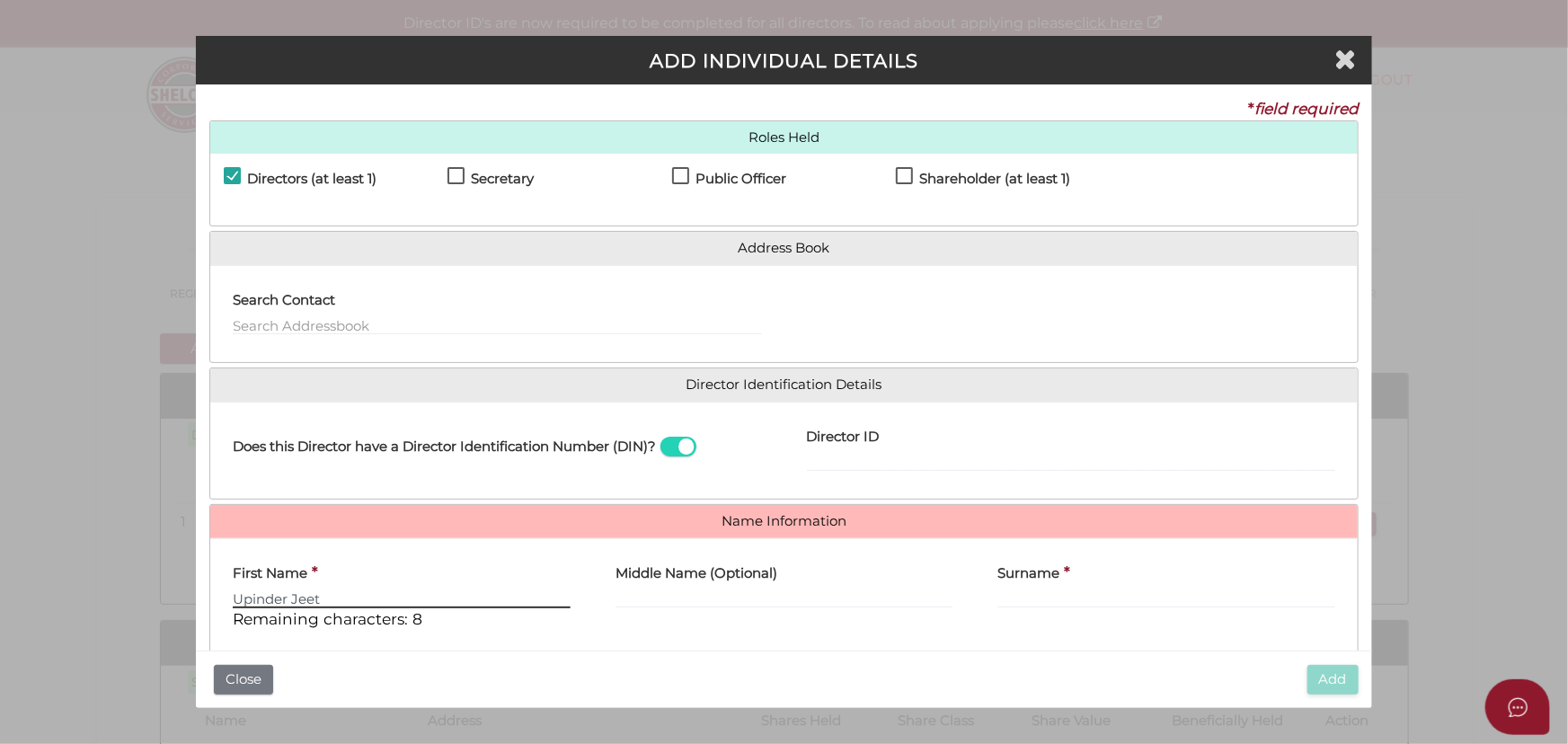
type input "Upinder Jeet"
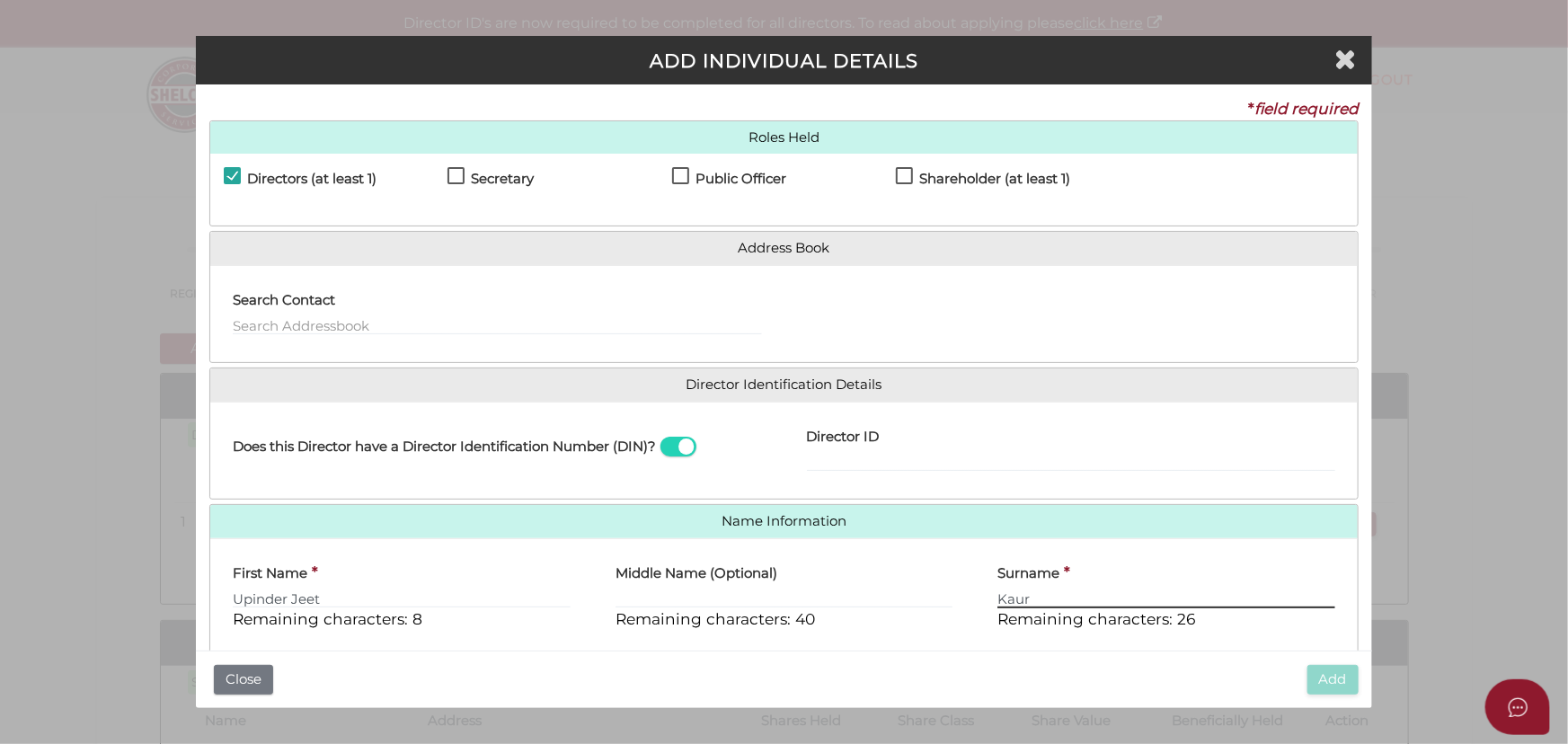
type input "Kaur"
click at [556, 653] on div "Add Close" at bounding box center [784, 678] width 1176 height 57
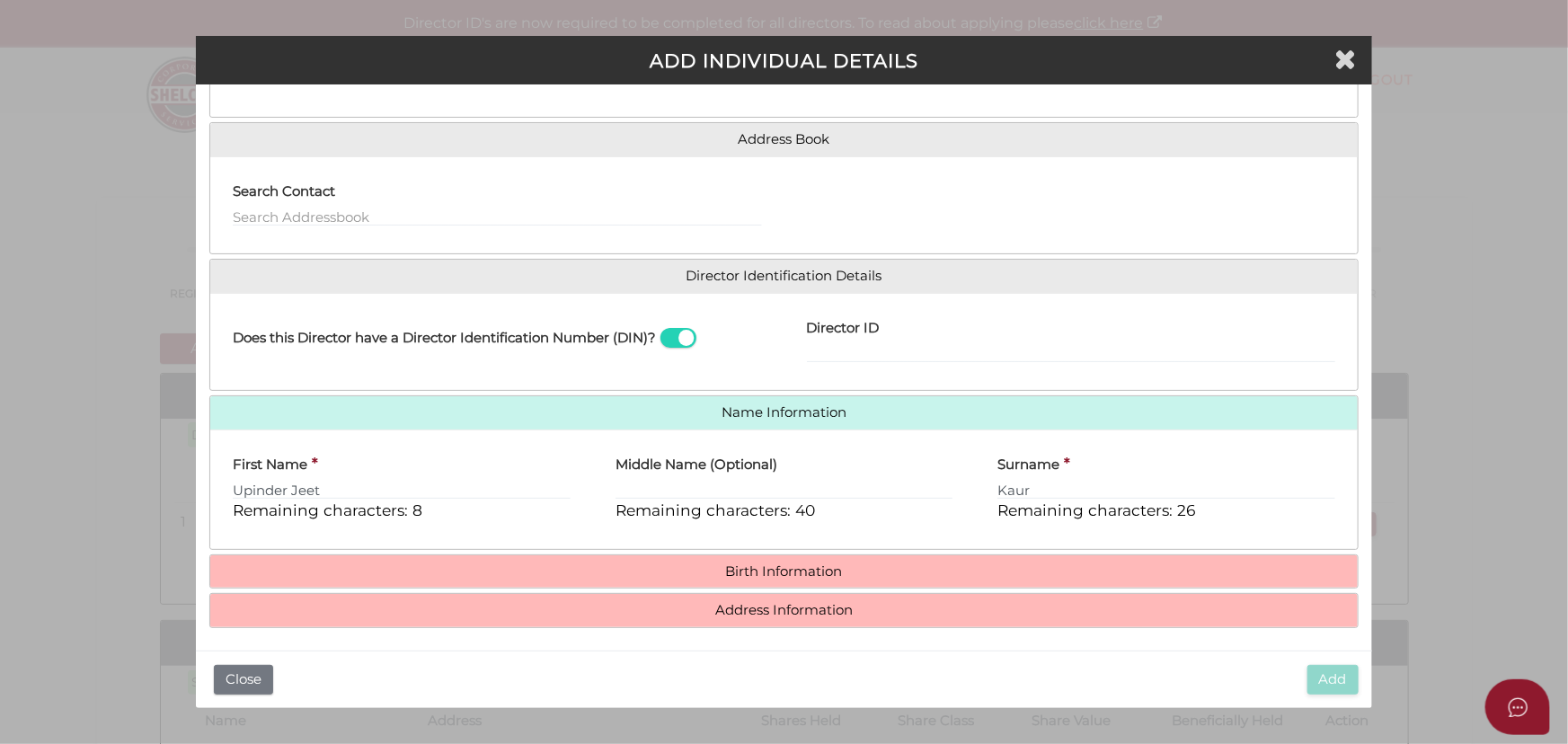
scroll to position [111, 0]
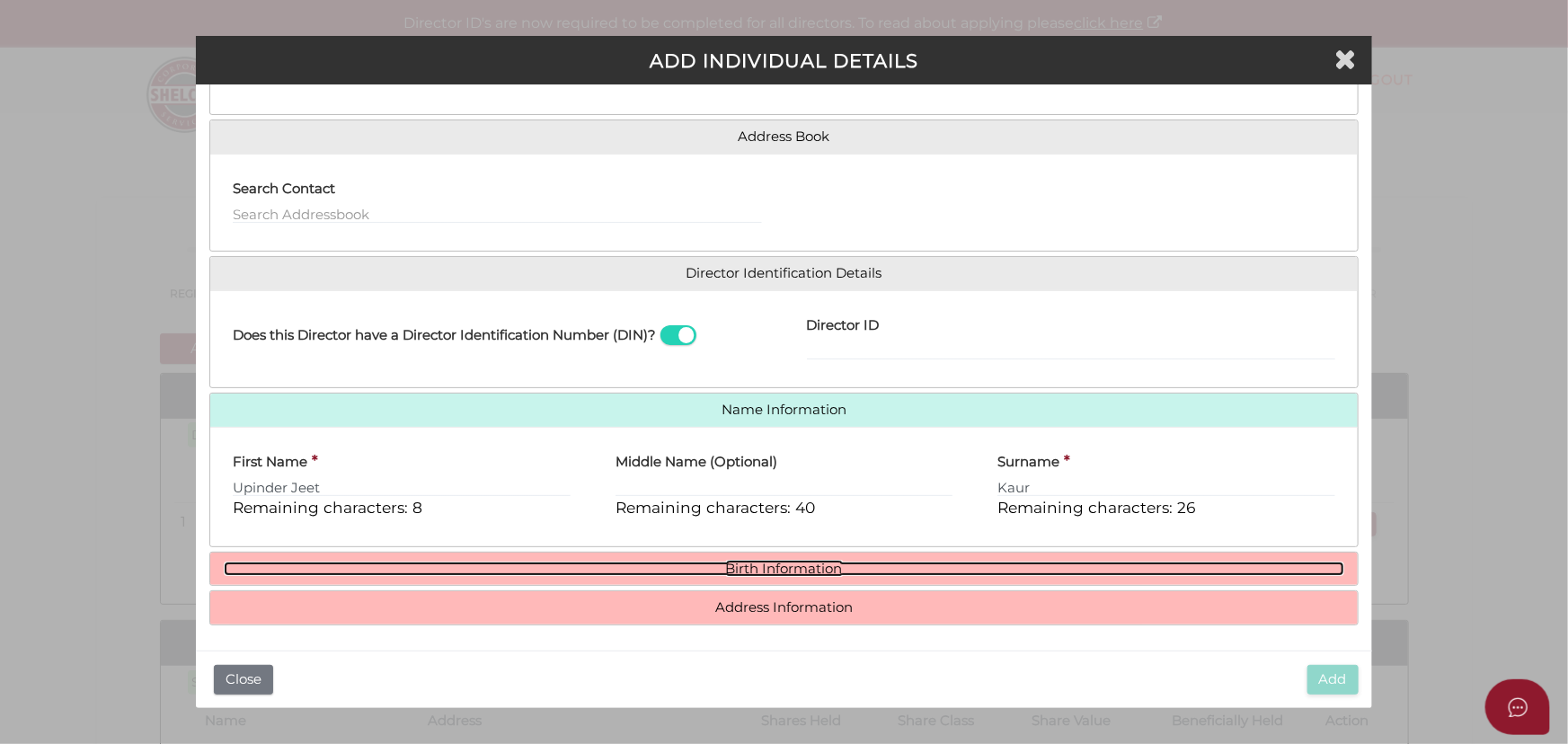
click at [781, 562] on link "Birth Information" at bounding box center [783, 569] width 1120 height 15
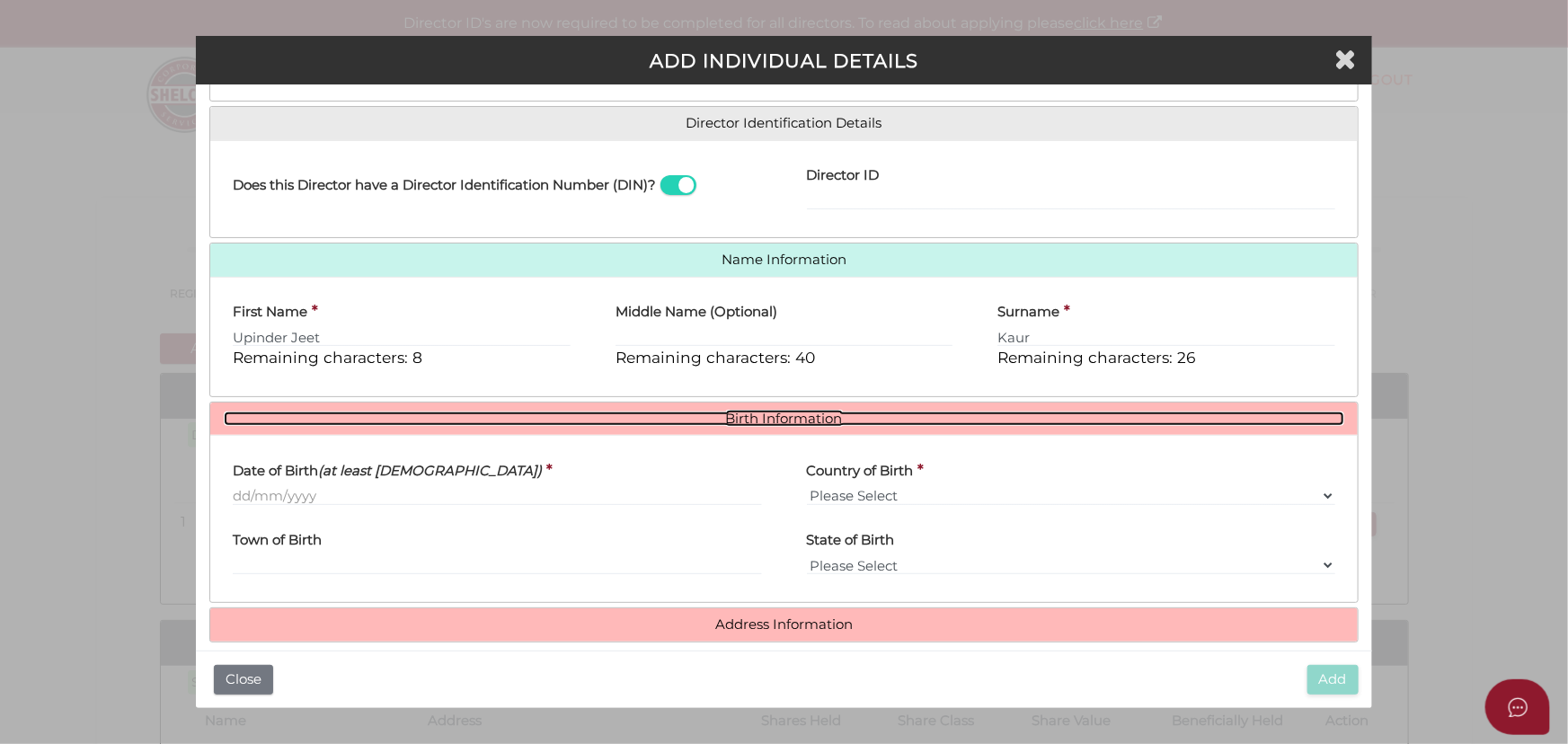
scroll to position [275, 0]
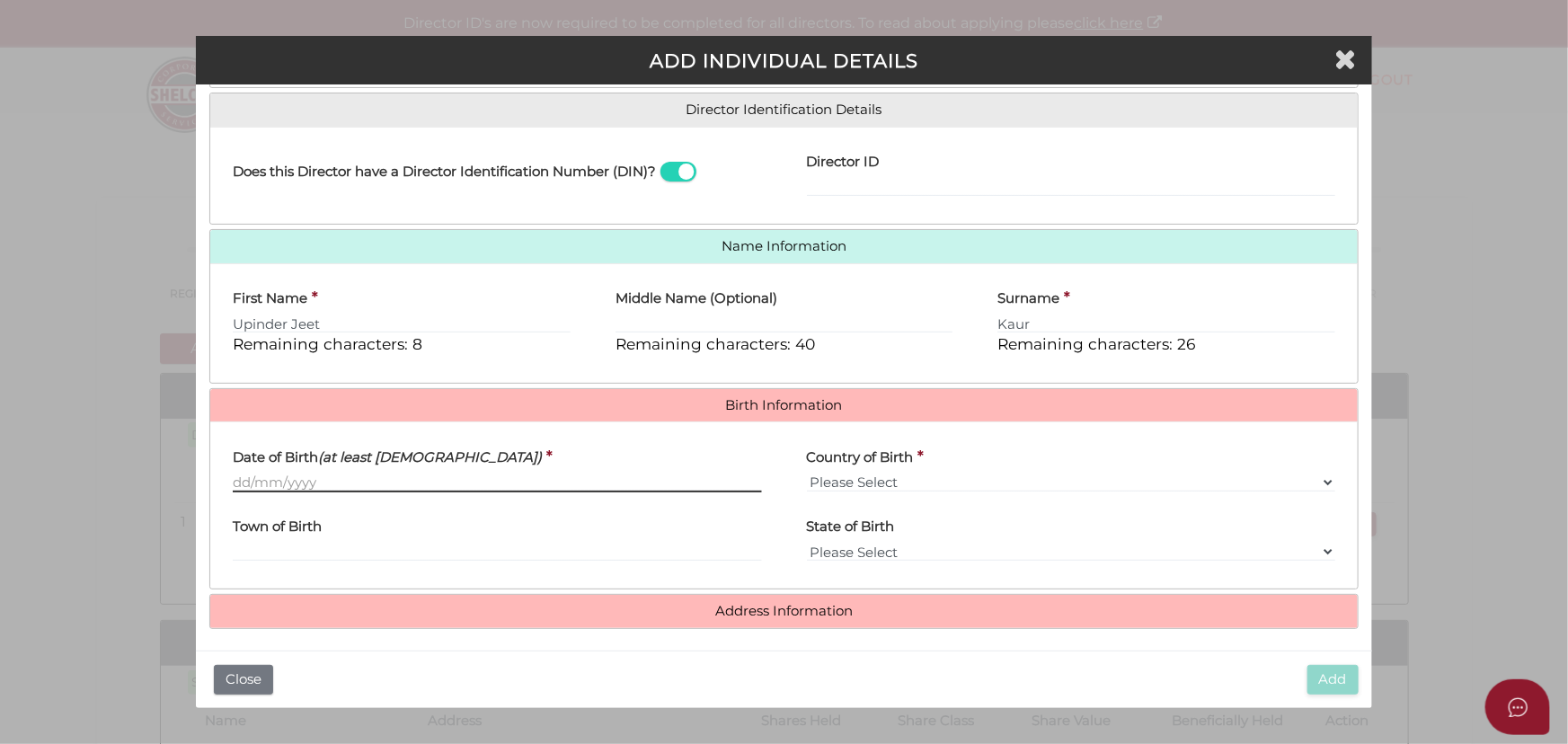
click at [261, 481] on input "Date of Birth (at least 18 years old)" at bounding box center [497, 482] width 529 height 20
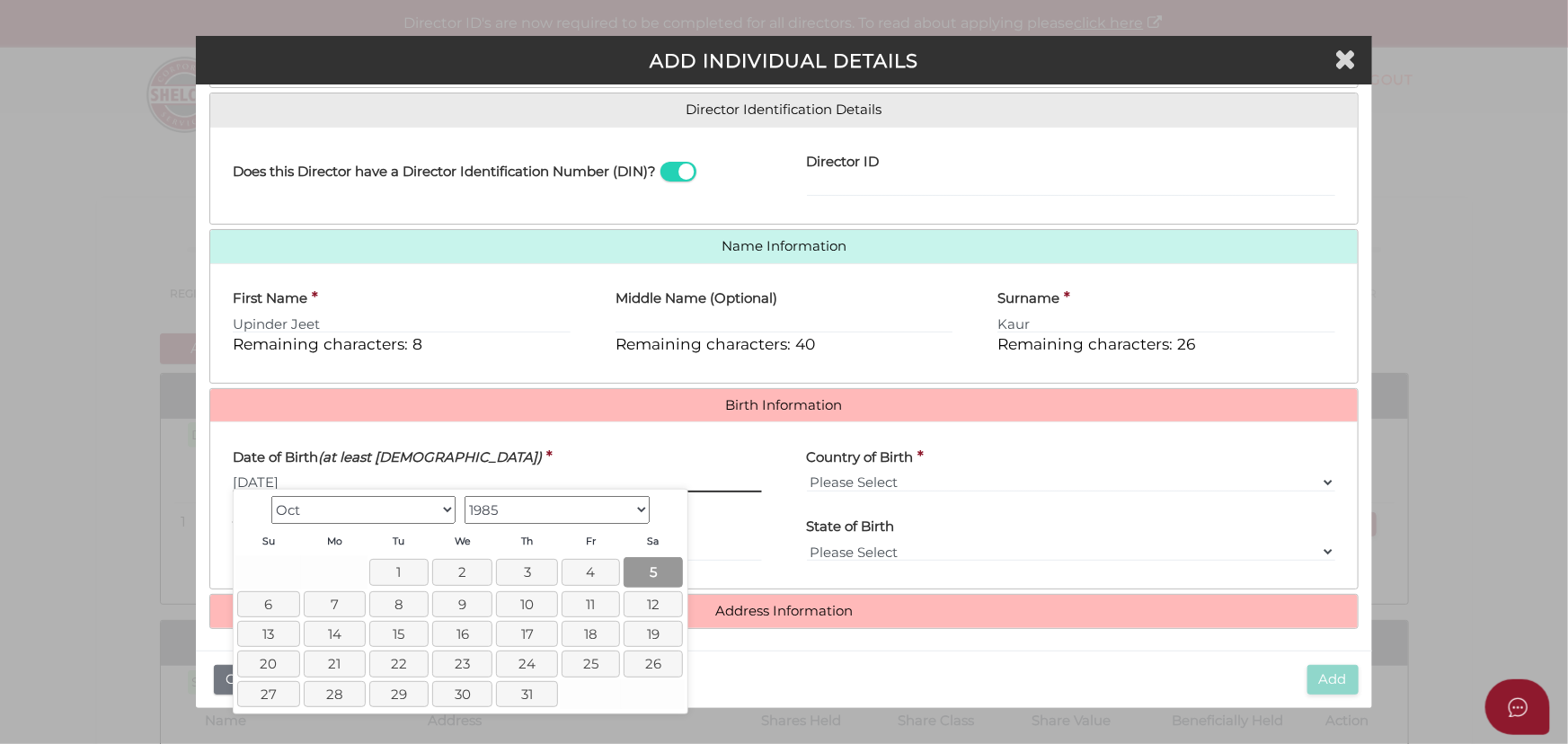
type input "05/10/1985"
click at [648, 572] on link "5" at bounding box center [654, 571] width 60 height 29
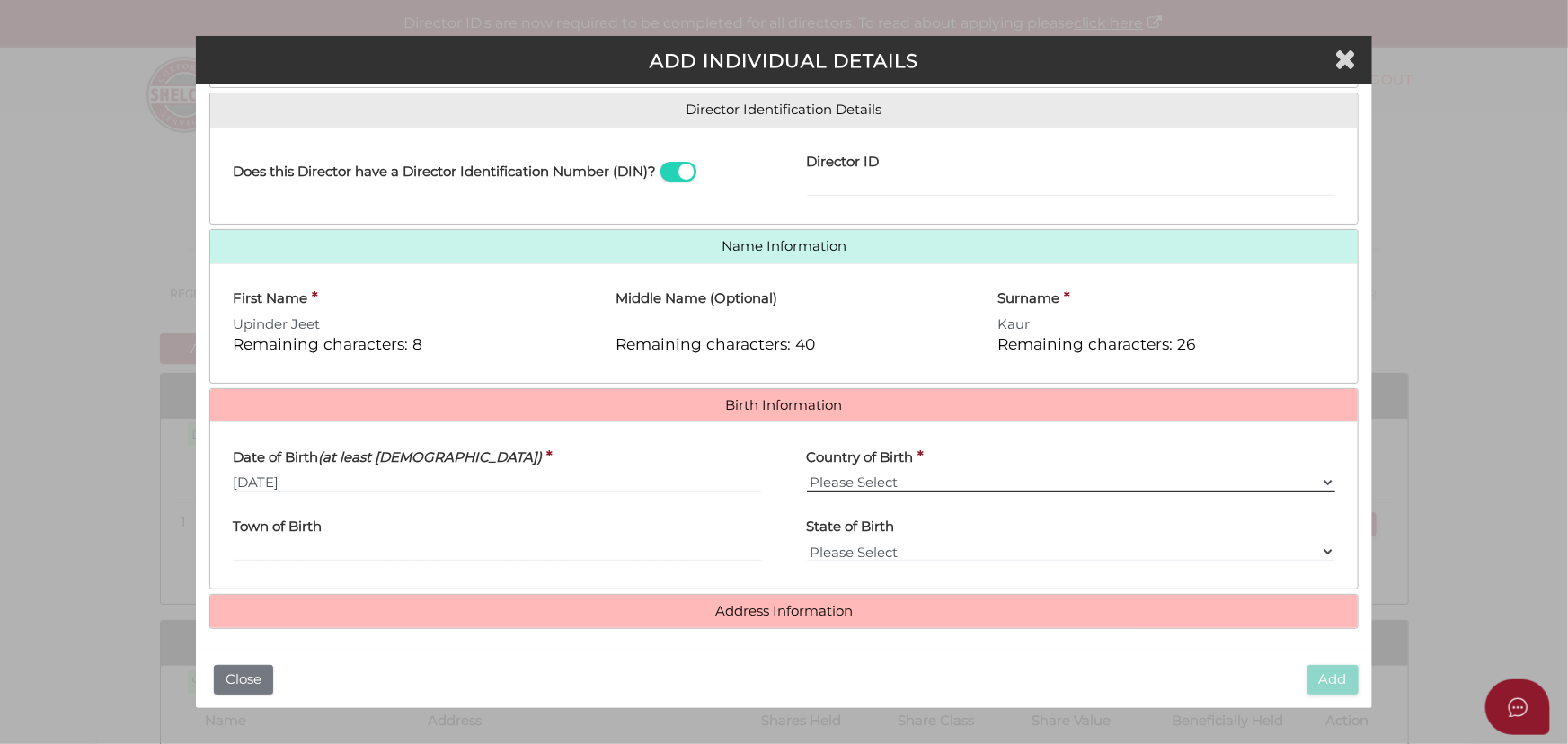
click at [886, 475] on select "Please Select v Australia Afghanistan Albania Algeria American Samoa Andorra An…" at bounding box center [1070, 482] width 529 height 20
select select "India"
click at [807, 473] on select "Please Select v Australia Afghanistan Albania Algeria American Samoa Andorra An…" at bounding box center [1070, 482] width 529 height 20
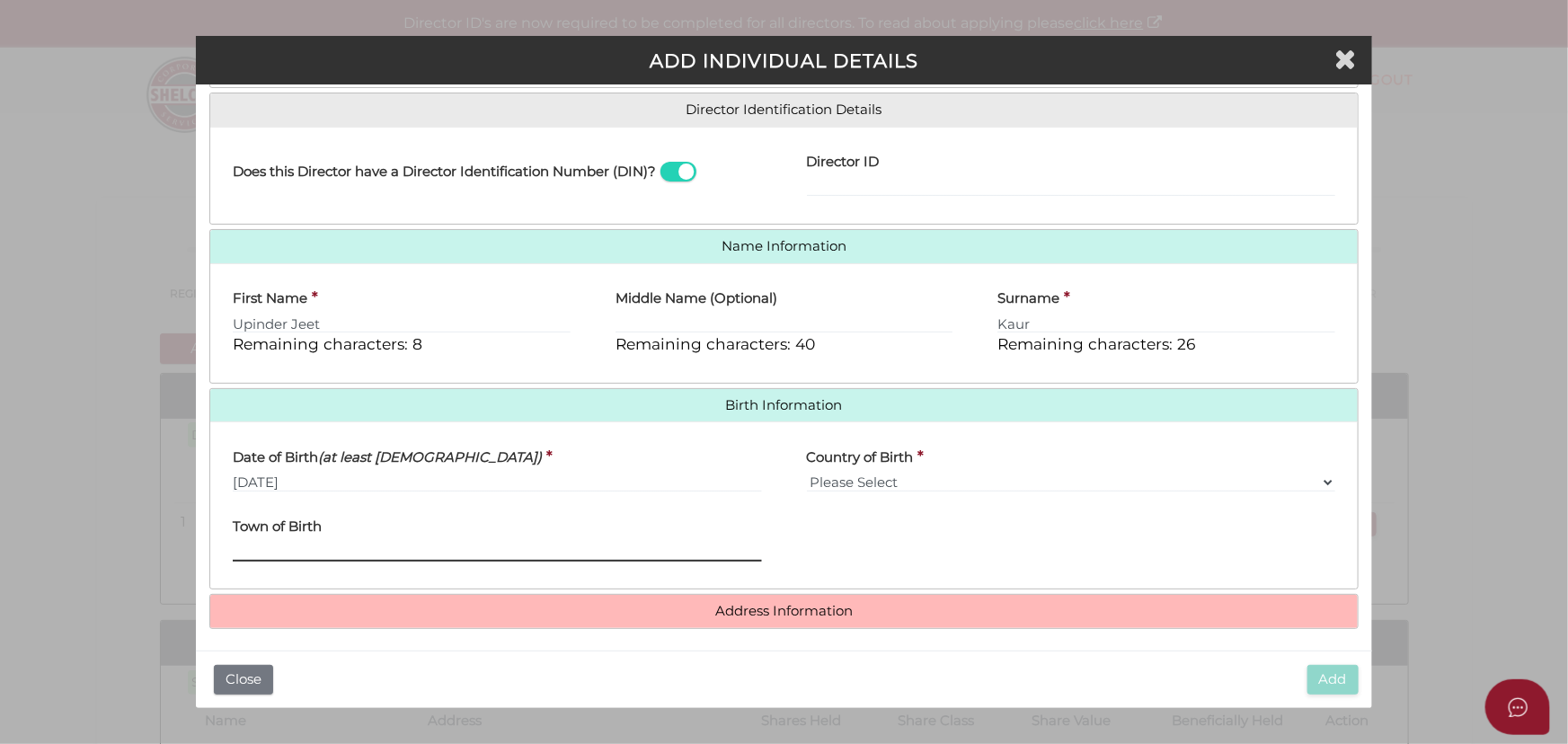
click at [296, 551] on input "Town of Birth" at bounding box center [497, 551] width 529 height 20
type input "Patiala"
click at [785, 460] on div "Country of Birth * Please Select v Australia Afghanistan Albania Algeria Americ…" at bounding box center [1071, 471] width 573 height 70
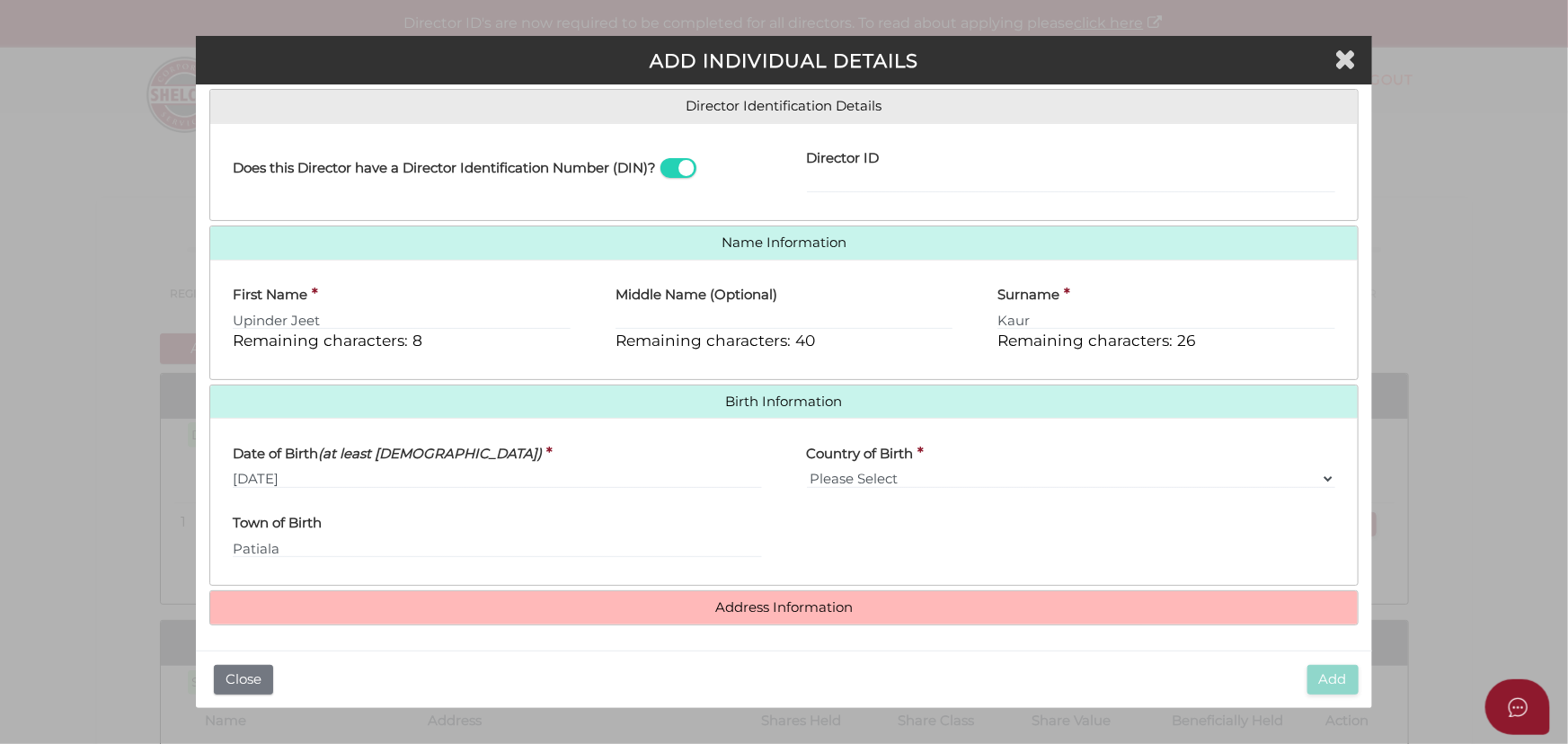
click at [691, 160] on span at bounding box center [678, 169] width 36 height 21
click at [0, 0] on input "checkbox" at bounding box center [0, 0] width 0 height 0
click at [679, 162] on span at bounding box center [678, 169] width 36 height 21
click at [0, 0] on input "checkbox" at bounding box center [0, 0] width 0 height 0
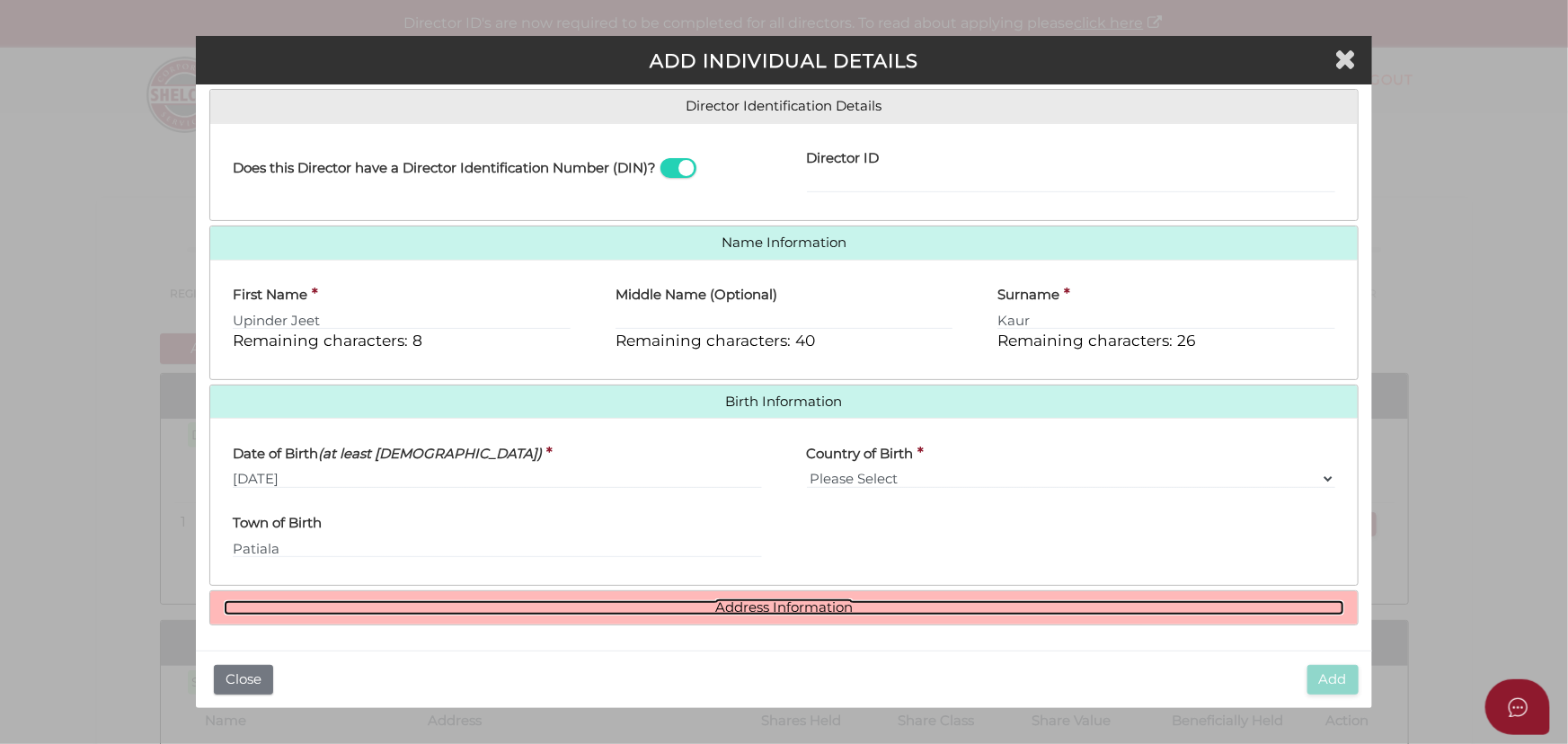
click at [737, 608] on link "Address Information" at bounding box center [783, 607] width 1120 height 15
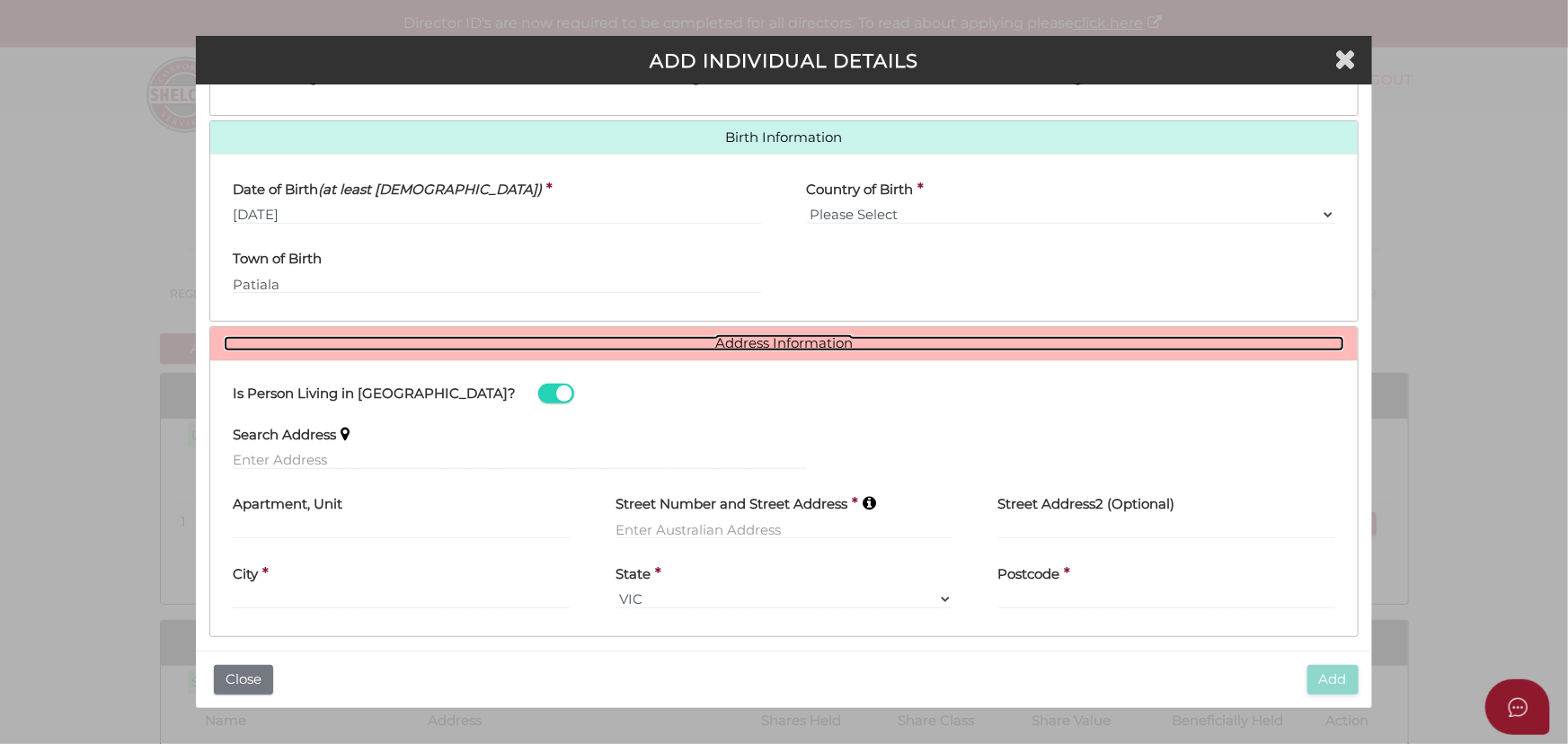
scroll to position [554, 0]
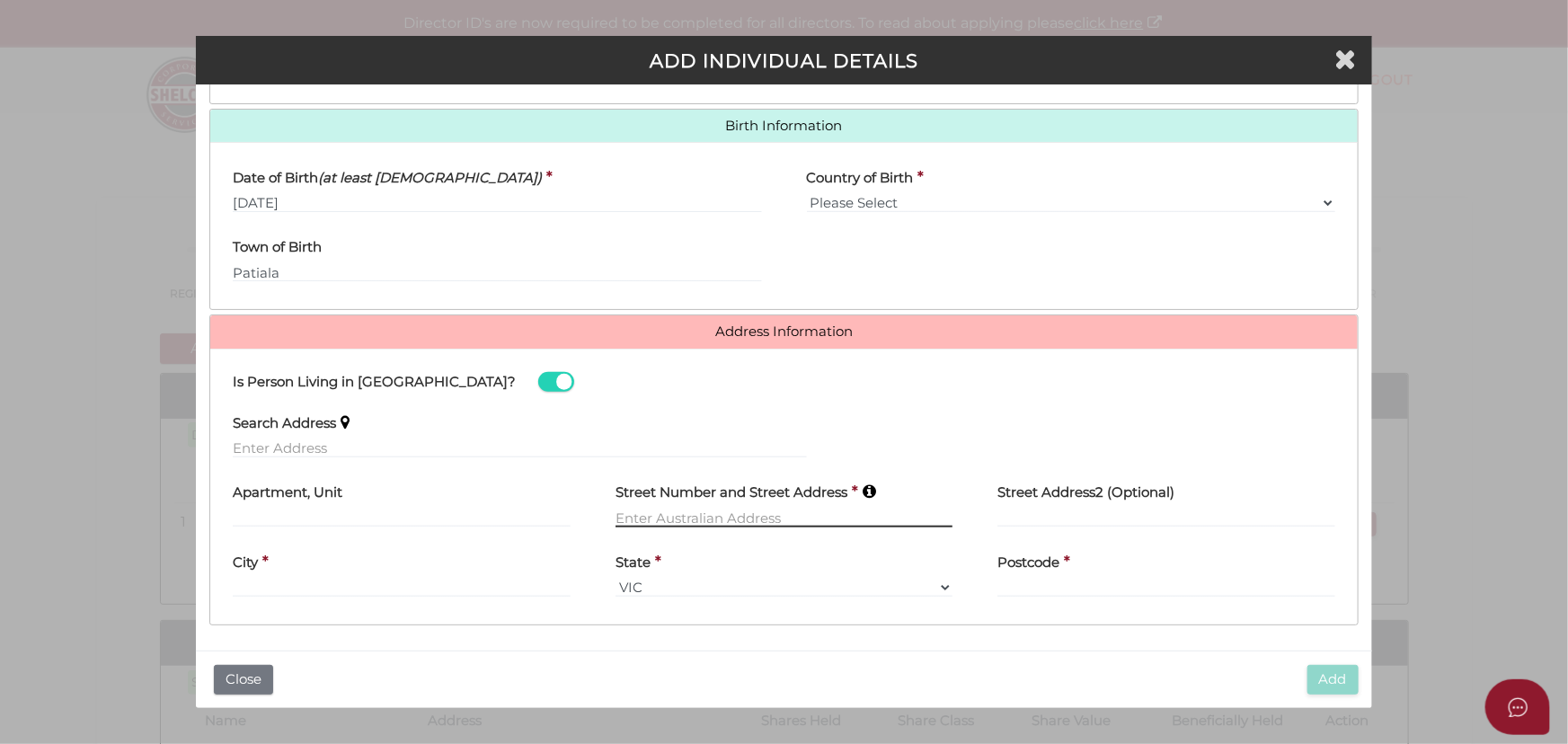
click at [668, 523] on input "text" at bounding box center [784, 517] width 338 height 20
type input "6 Life St"
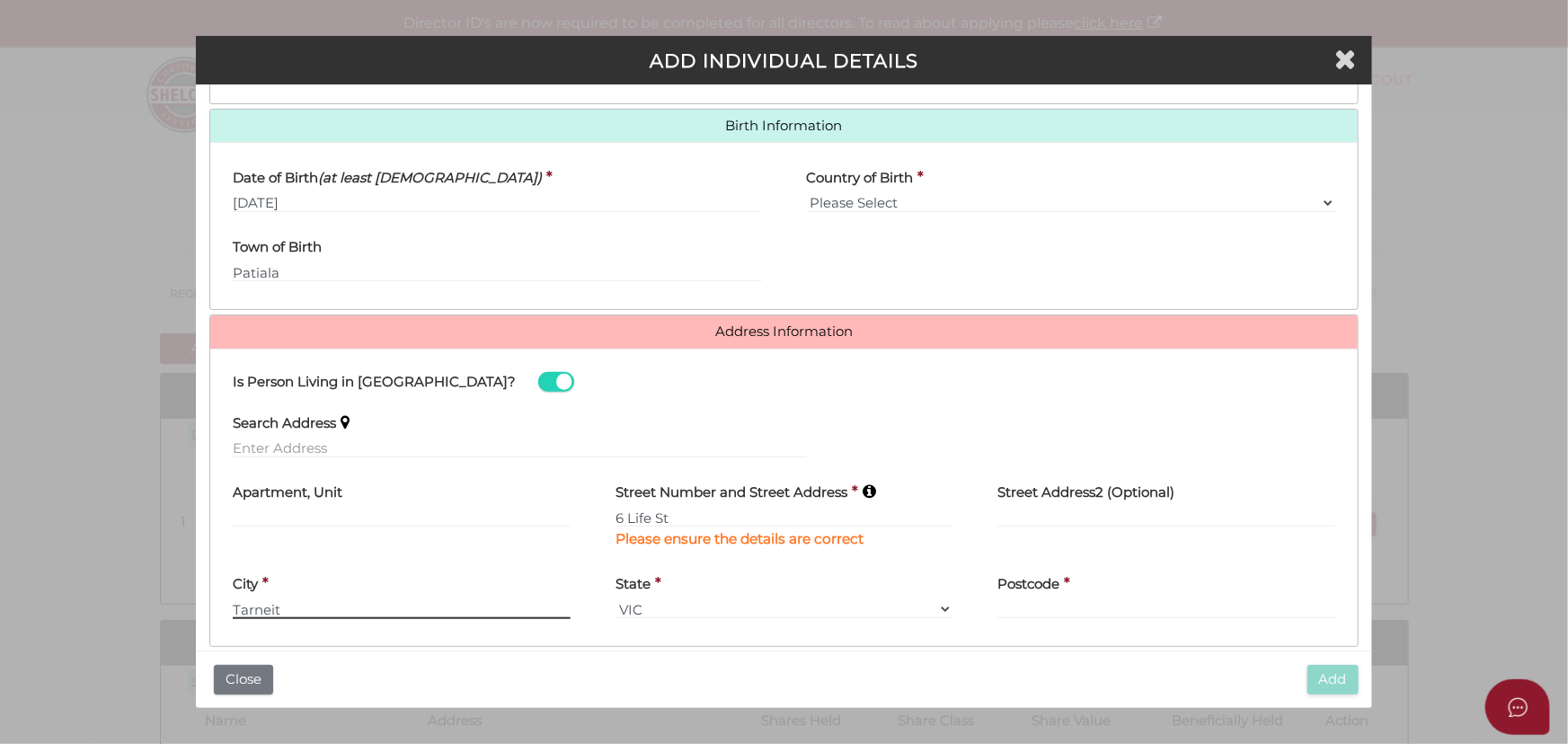
type input "Tarneit"
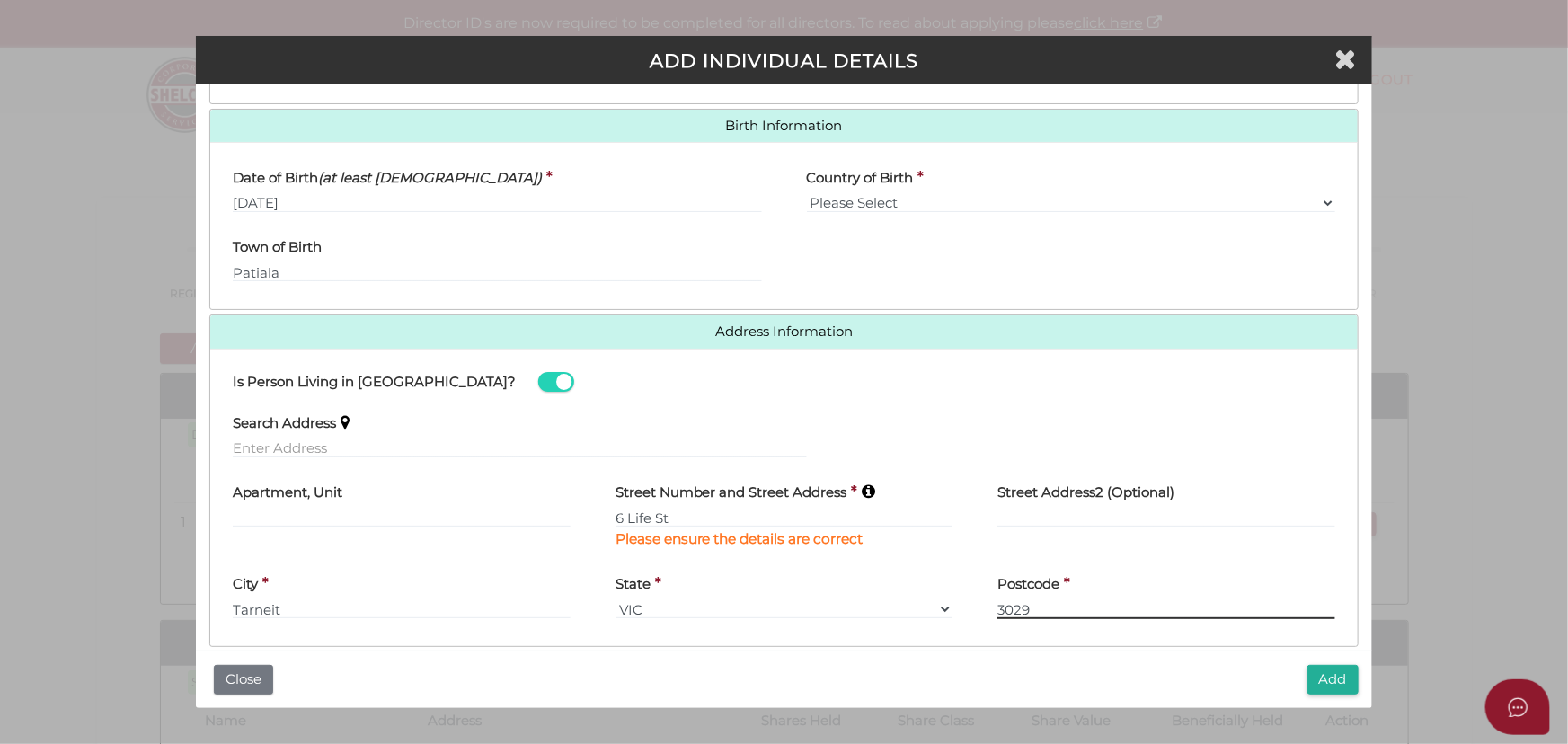
type input "3029"
click at [1039, 649] on div "* field required Roles Held Directors (at least 1) Secretary Public Officer Mem…" at bounding box center [784, 367] width 1176 height 566
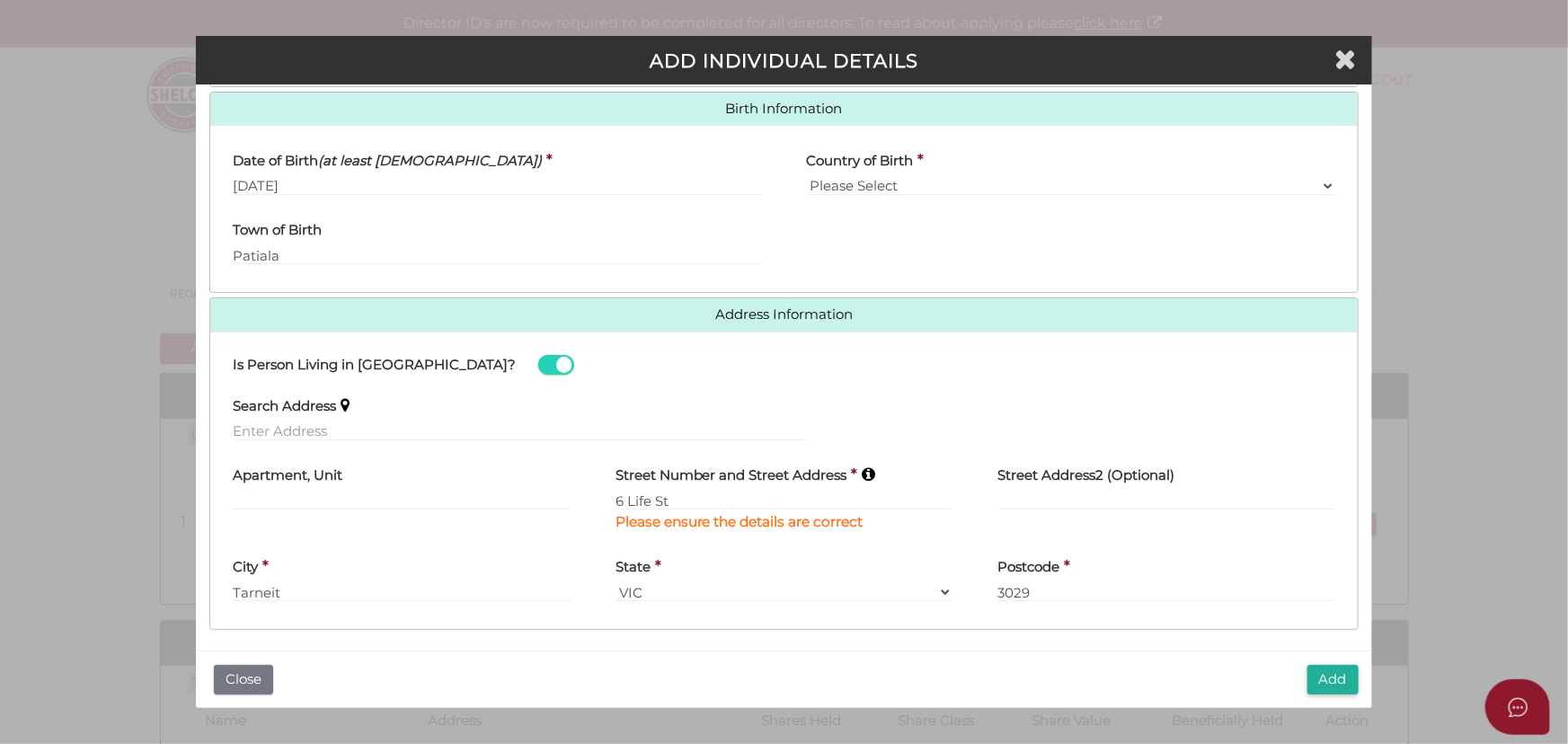
scroll to position [575, 0]
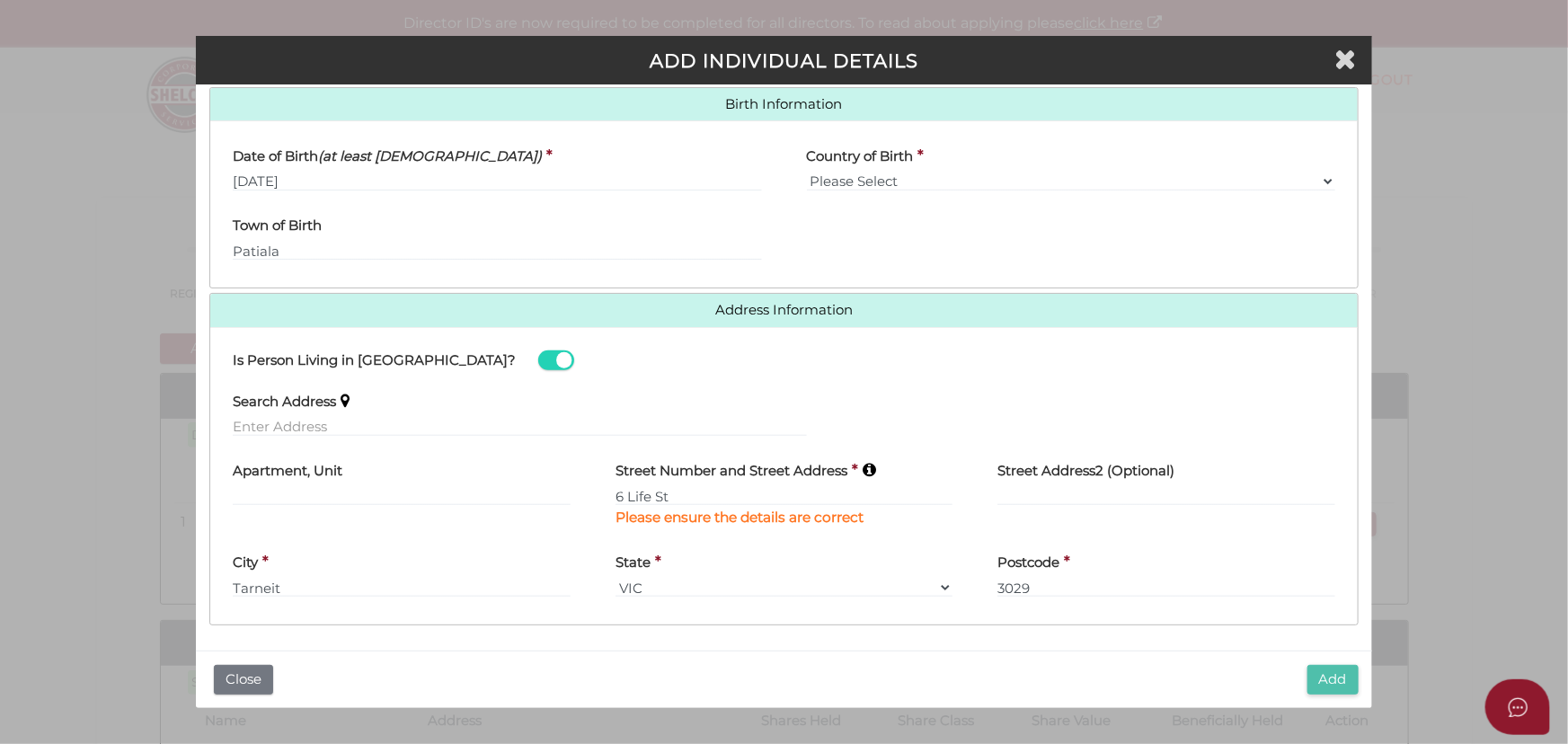
click at [1328, 674] on button "Add" at bounding box center [1333, 679] width 51 height 29
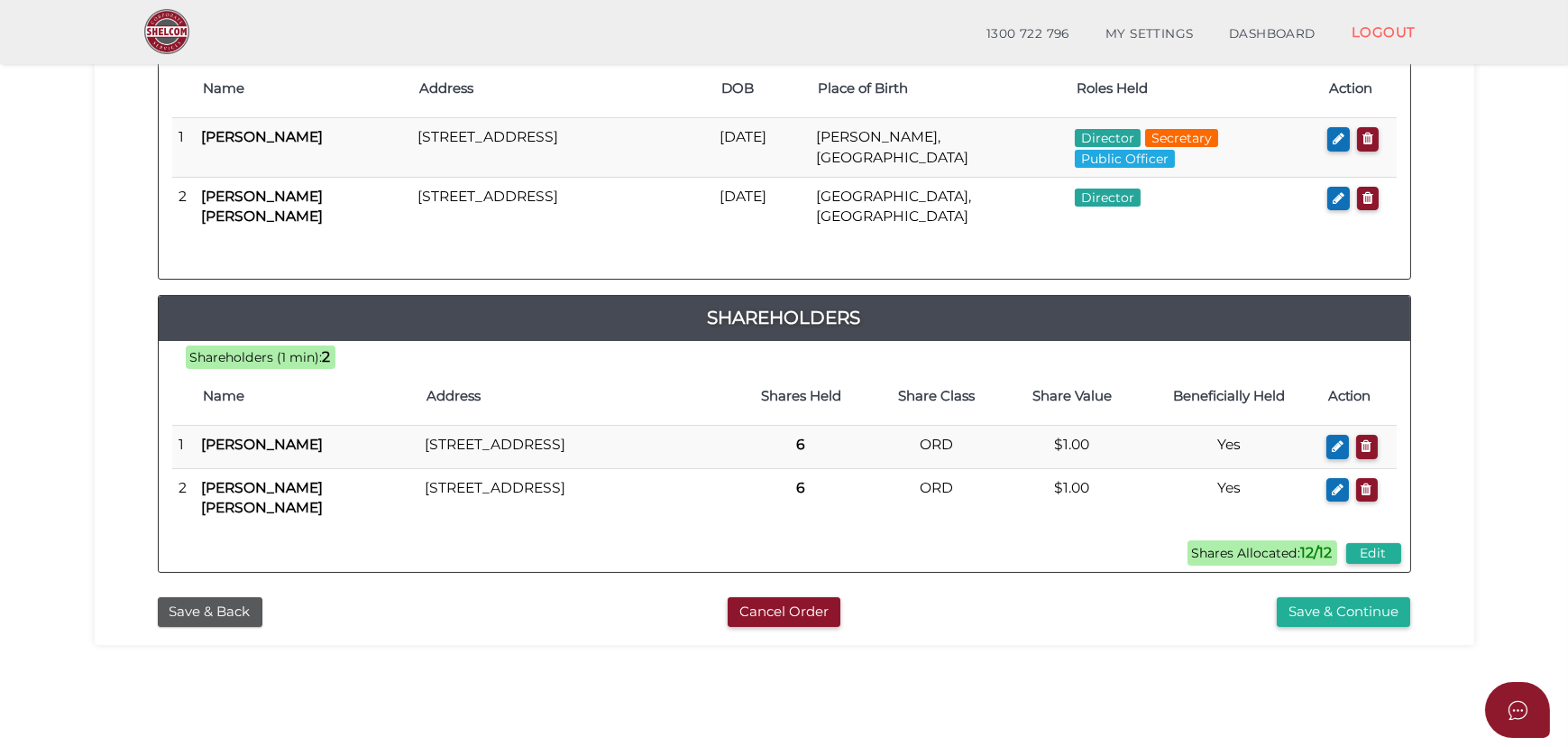
scroll to position [327, 0]
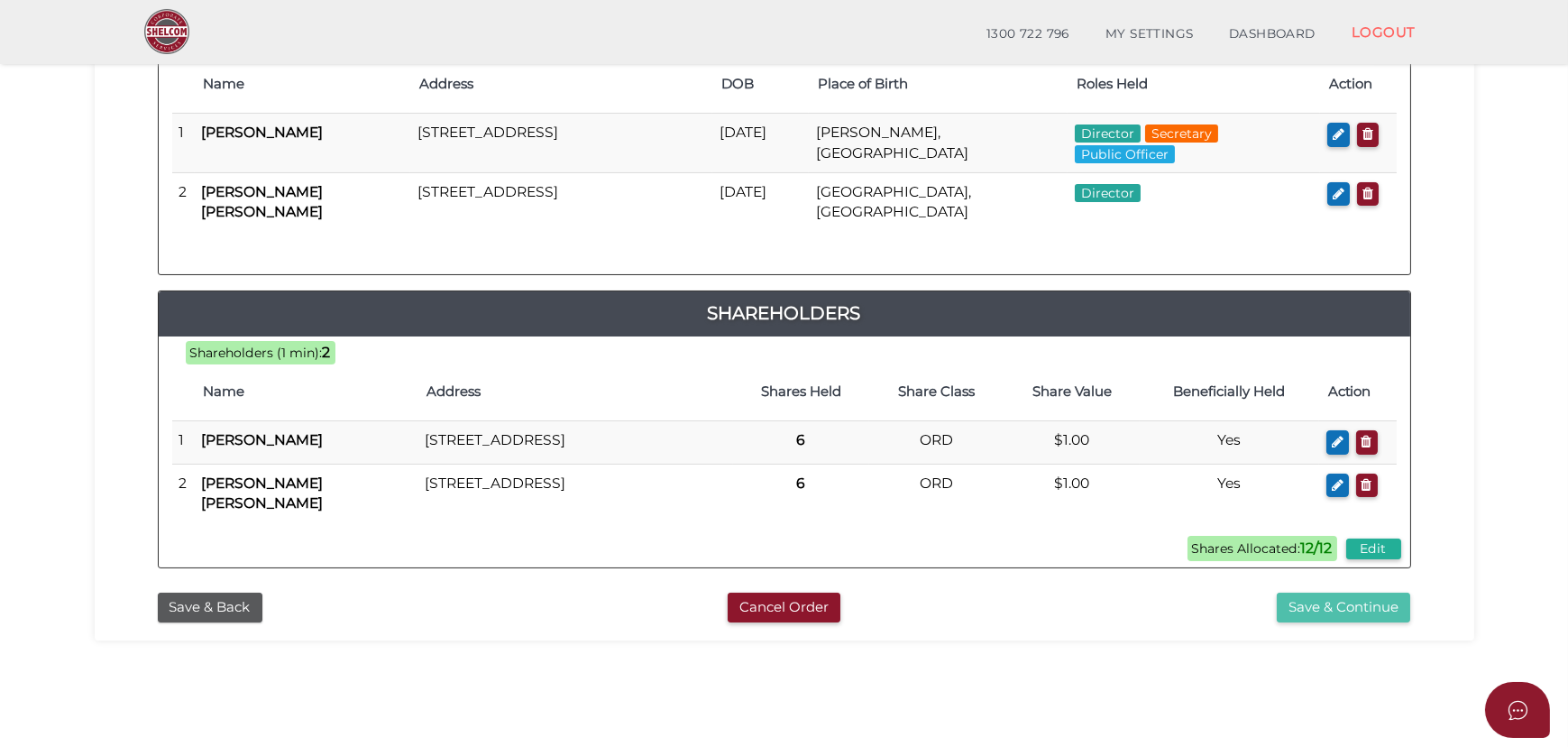
click at [1344, 593] on button "Save & Continue" at bounding box center [1343, 607] width 133 height 29
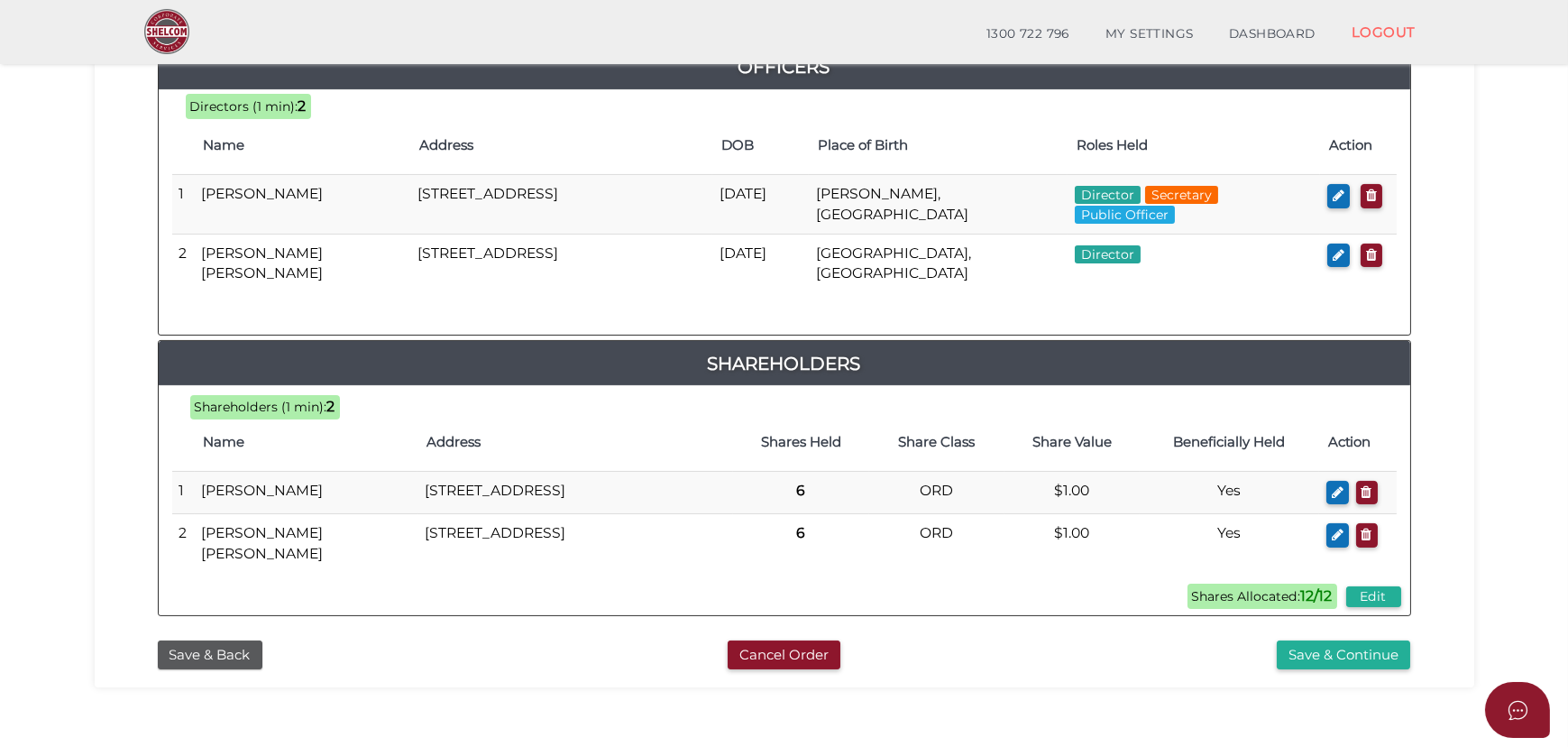
scroll to position [899, 0]
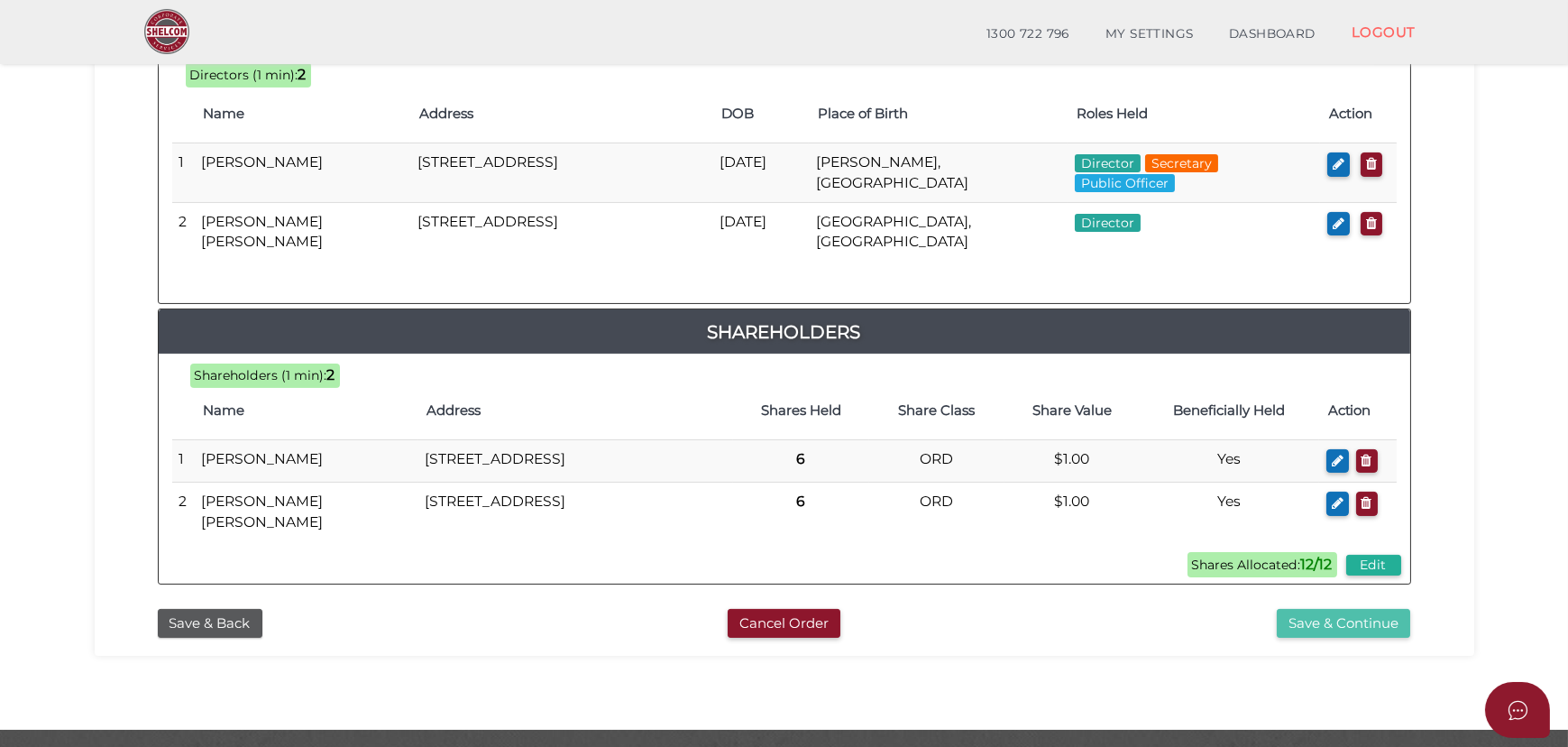
click at [1320, 609] on button "Save & Continue" at bounding box center [1343, 623] width 133 height 29
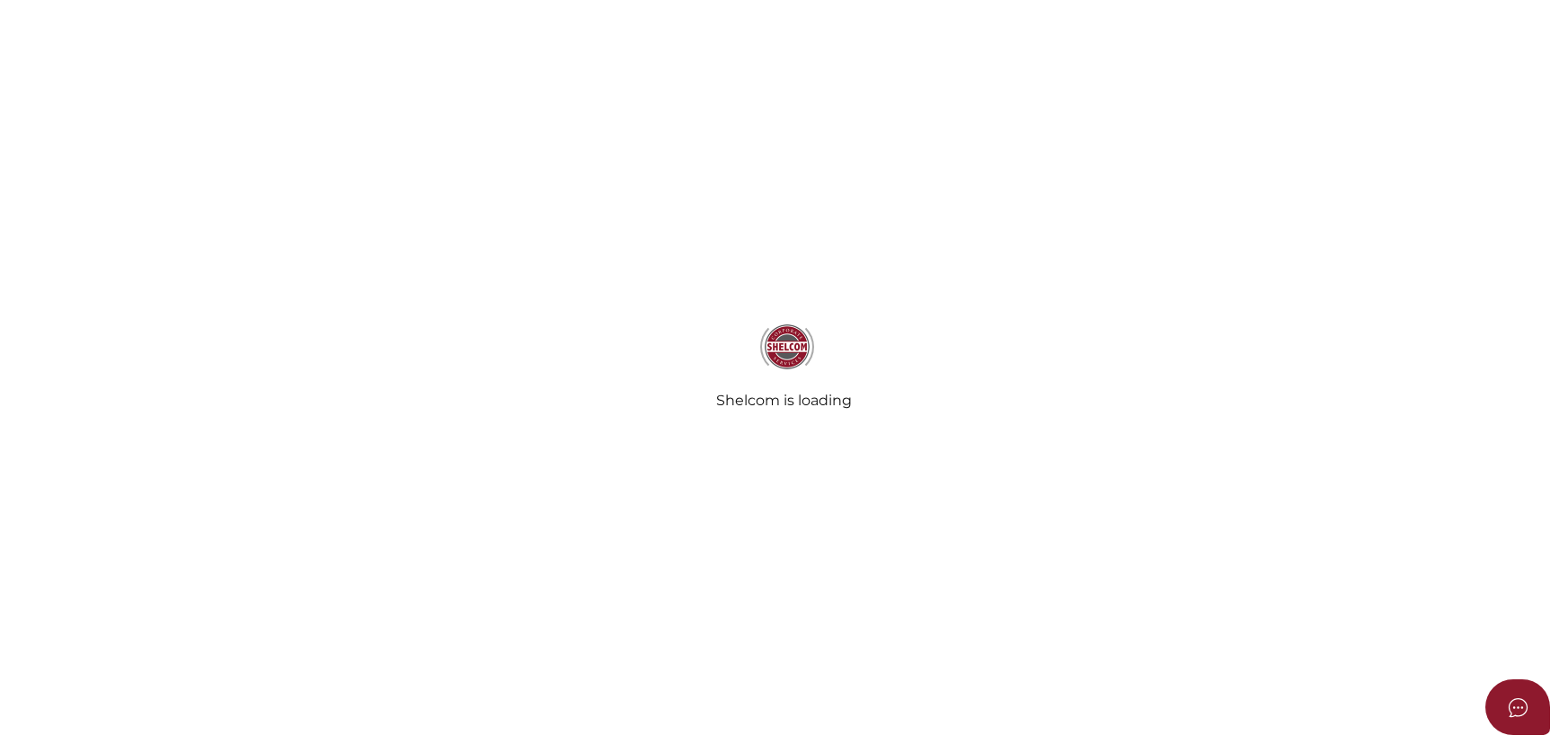
select select "Comb Binding"
radio input "true"
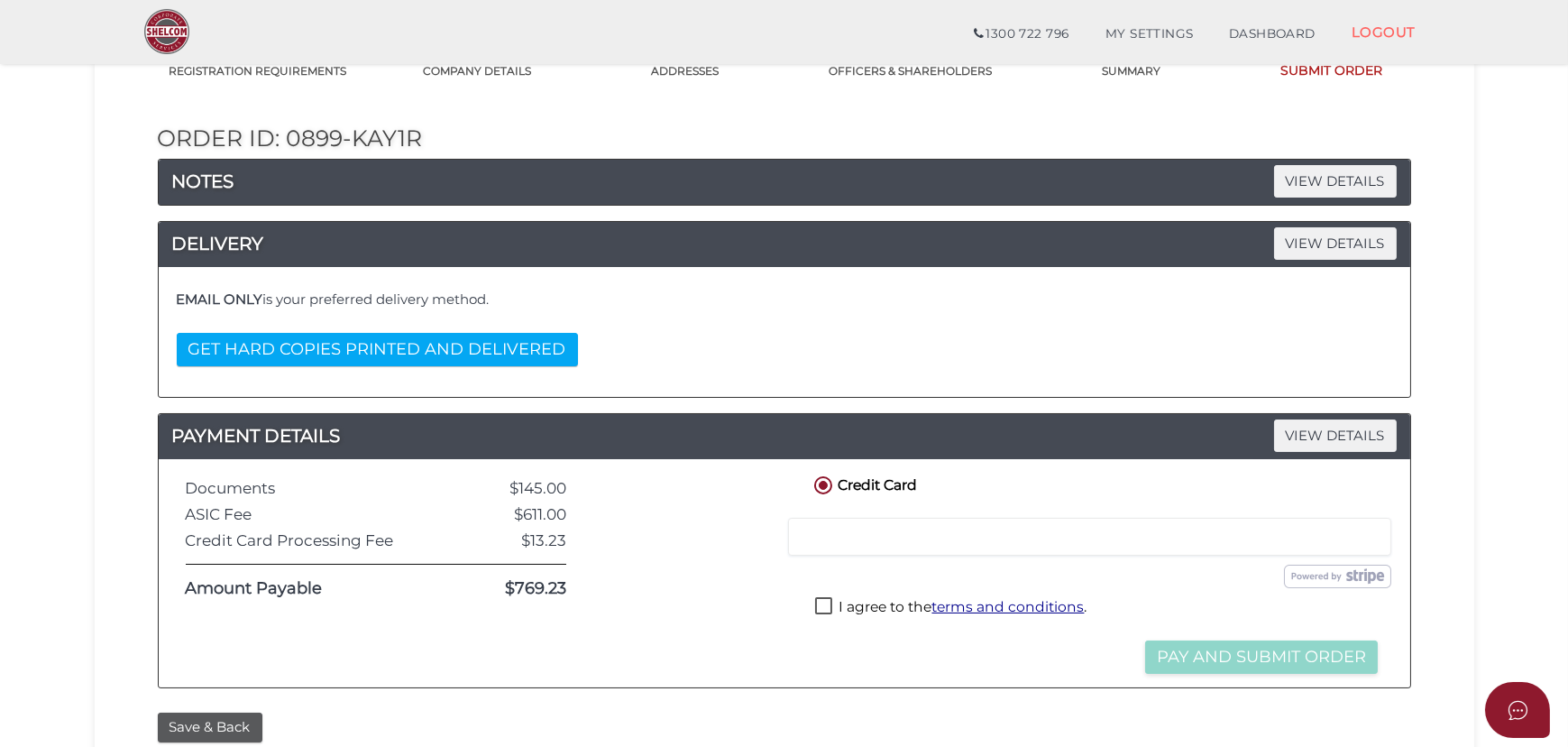
scroll to position [164, 0]
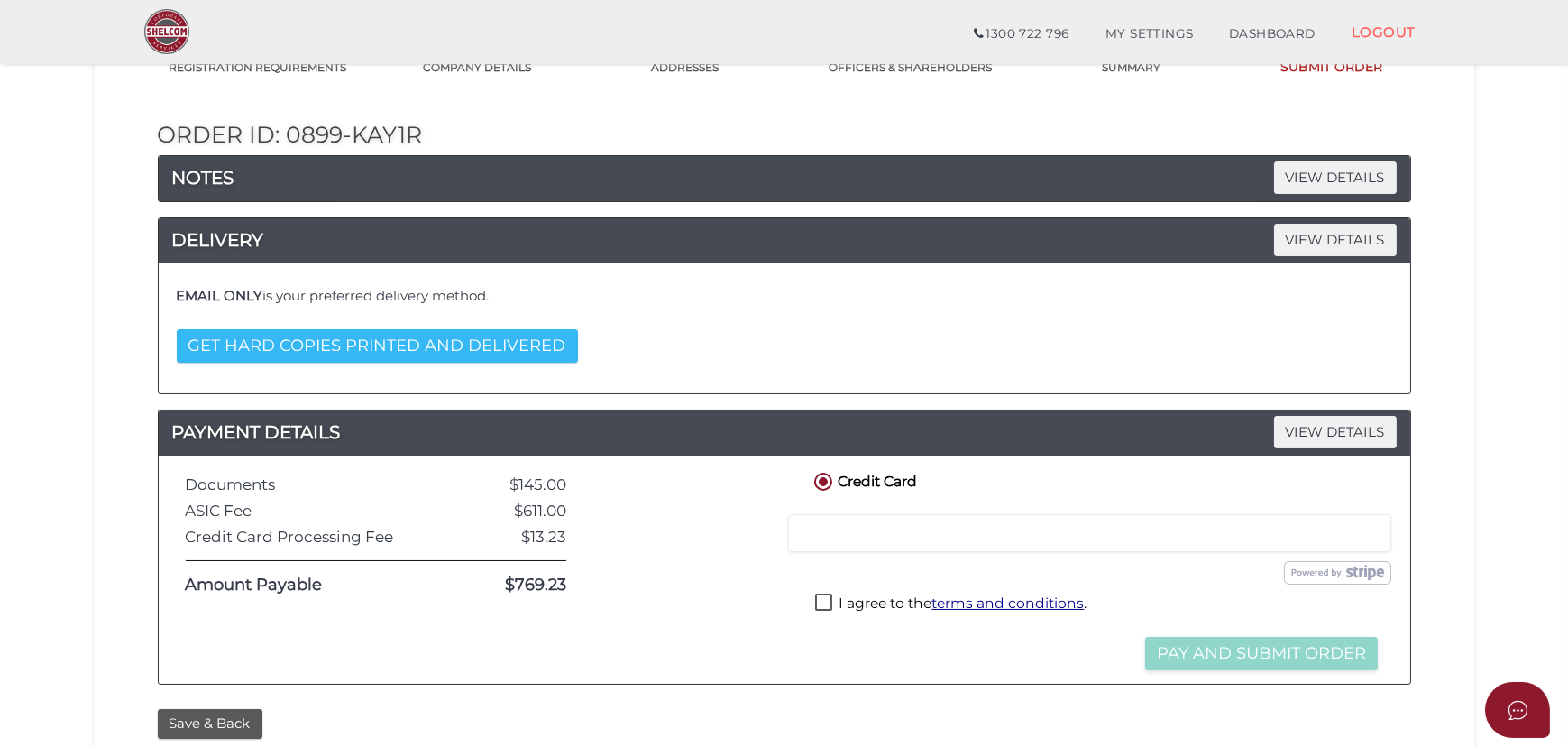
click at [403, 342] on button "GET HARD COPIES PRINTED AND DELIVERED" at bounding box center [377, 345] width 401 height 33
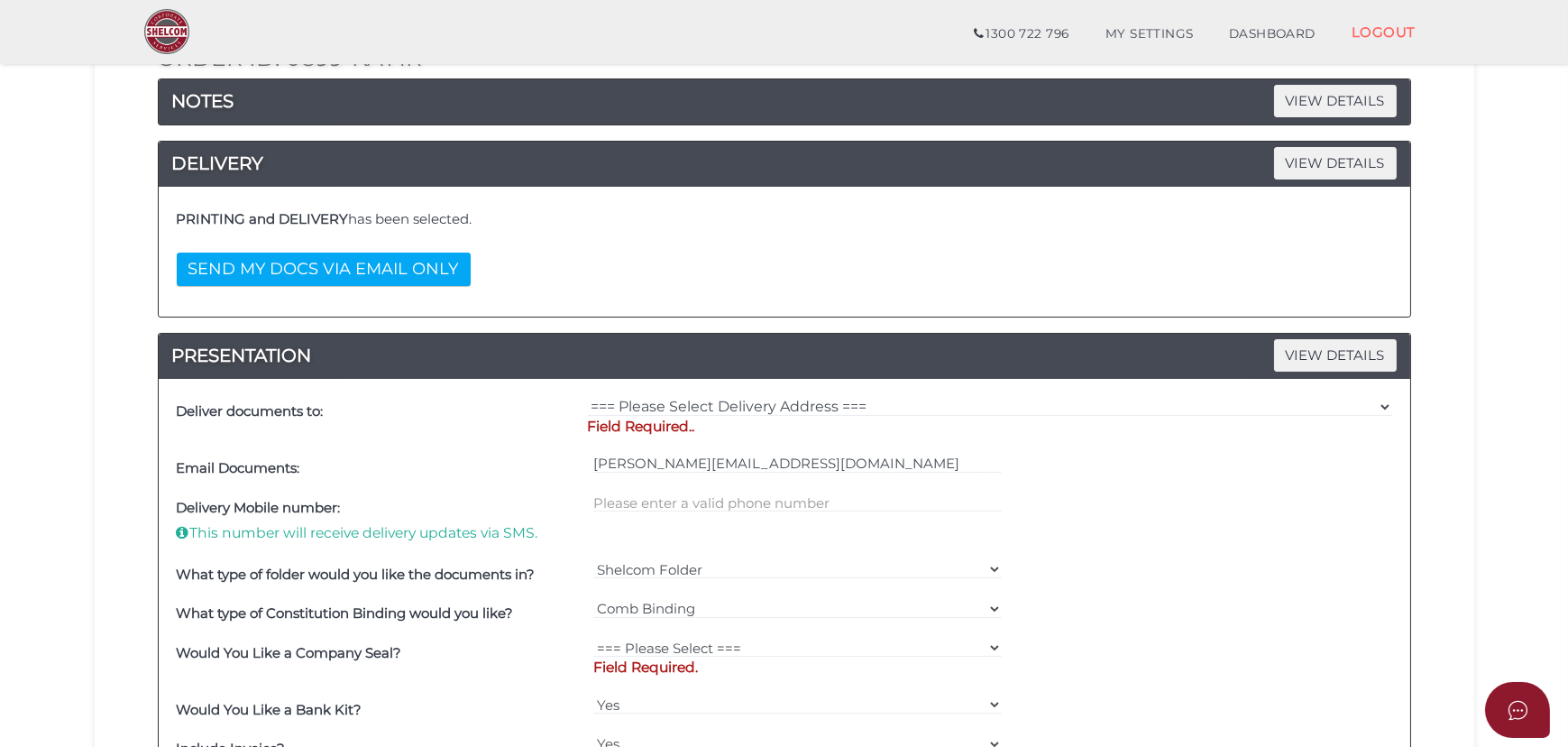
scroll to position [81, 0]
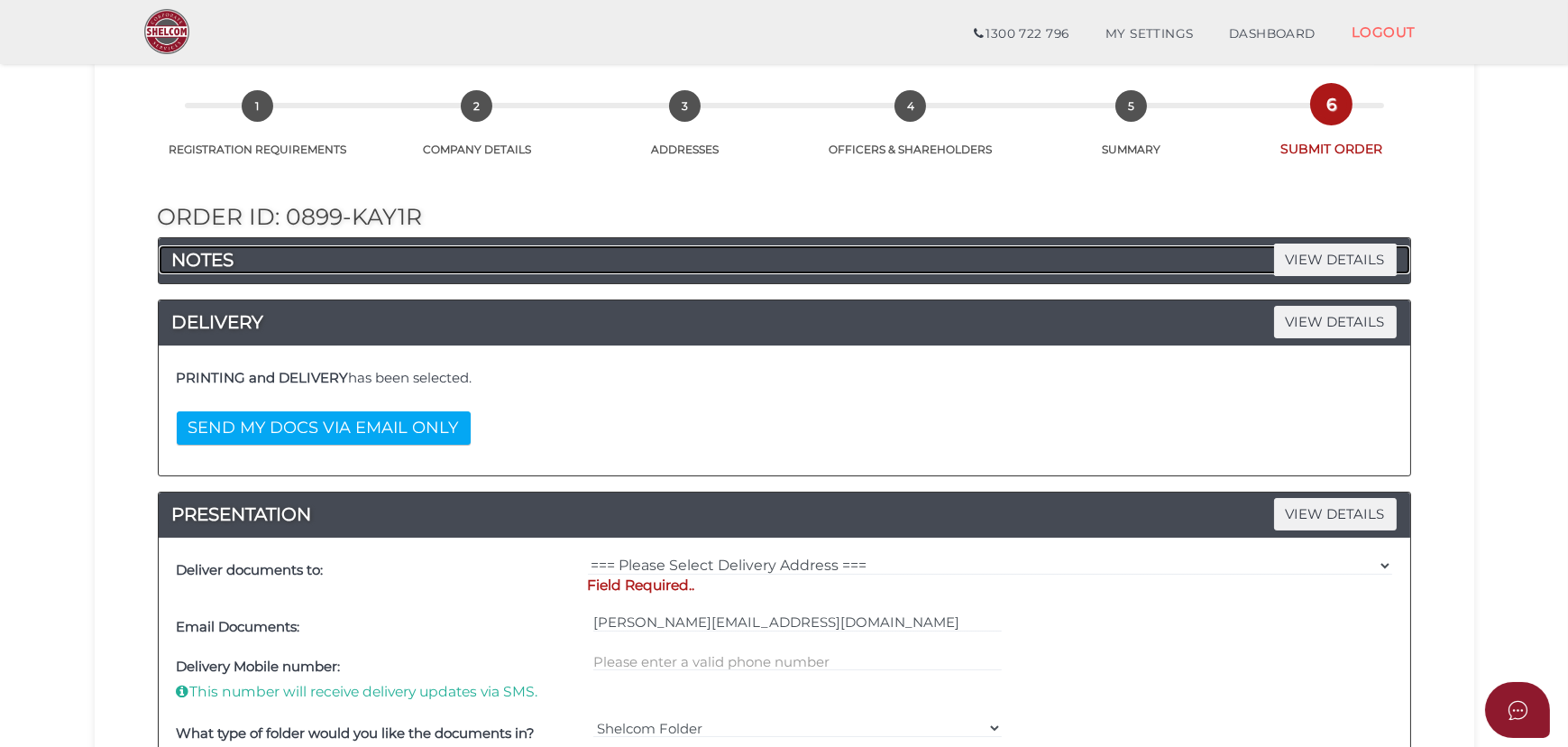
click at [405, 266] on h4 "NOTES VIEW DETAILS" at bounding box center [785, 259] width 1252 height 29
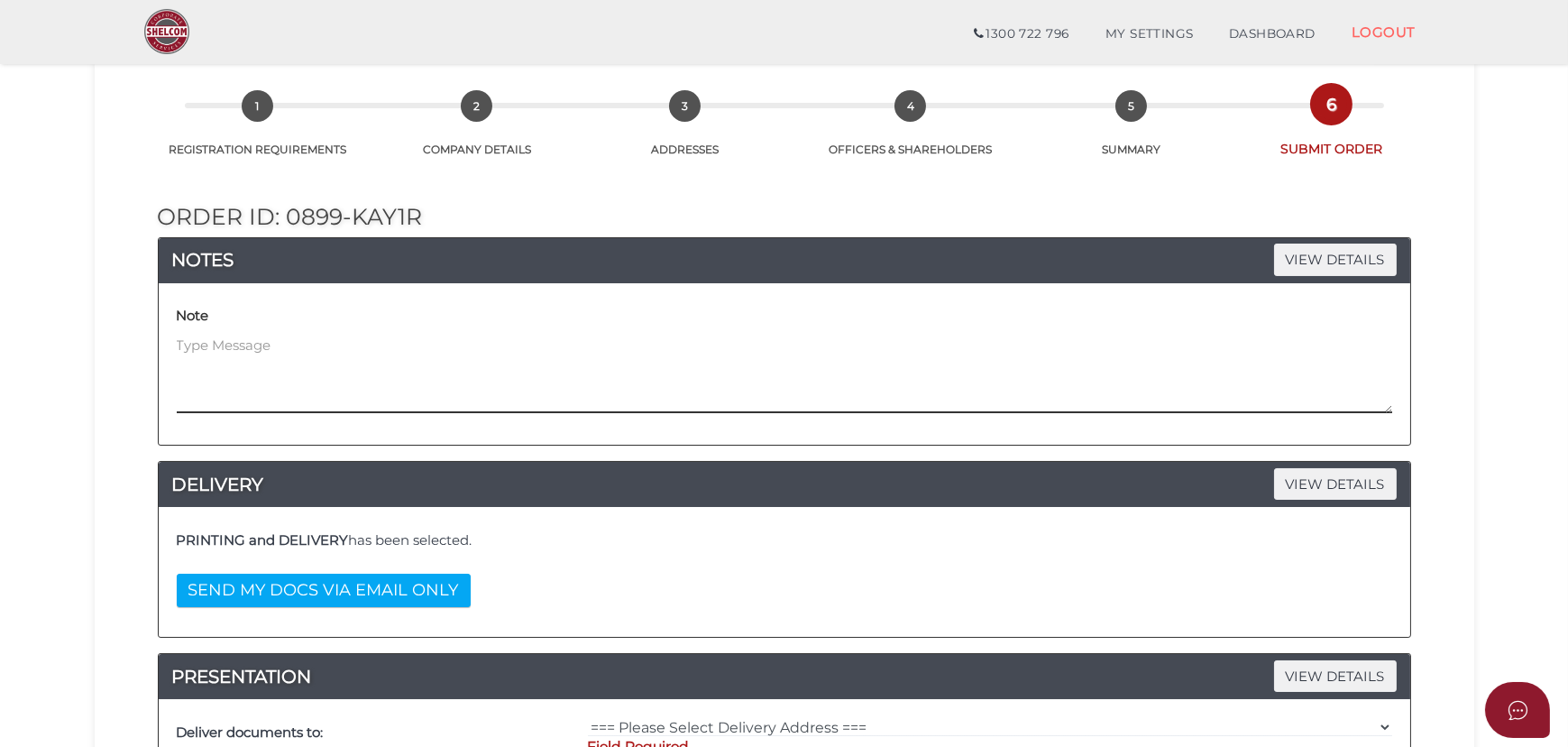
click at [223, 352] on textarea at bounding box center [784, 374] width 1215 height 78
click at [215, 340] on textarea "Hi, Plese get the printed copies delivered to the following address: Sukhwinder…" at bounding box center [784, 374] width 1215 height 78
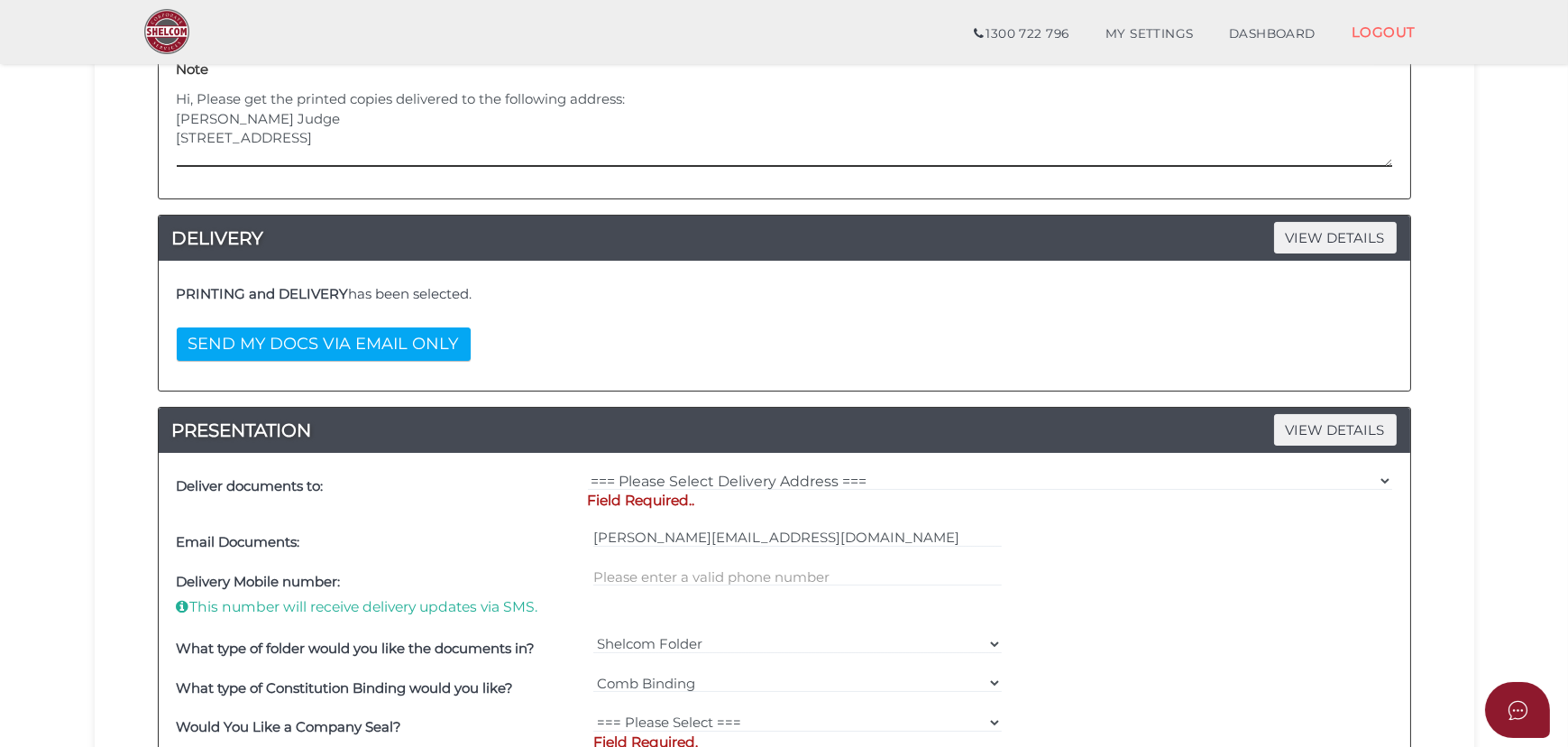
scroll to position [409, 0]
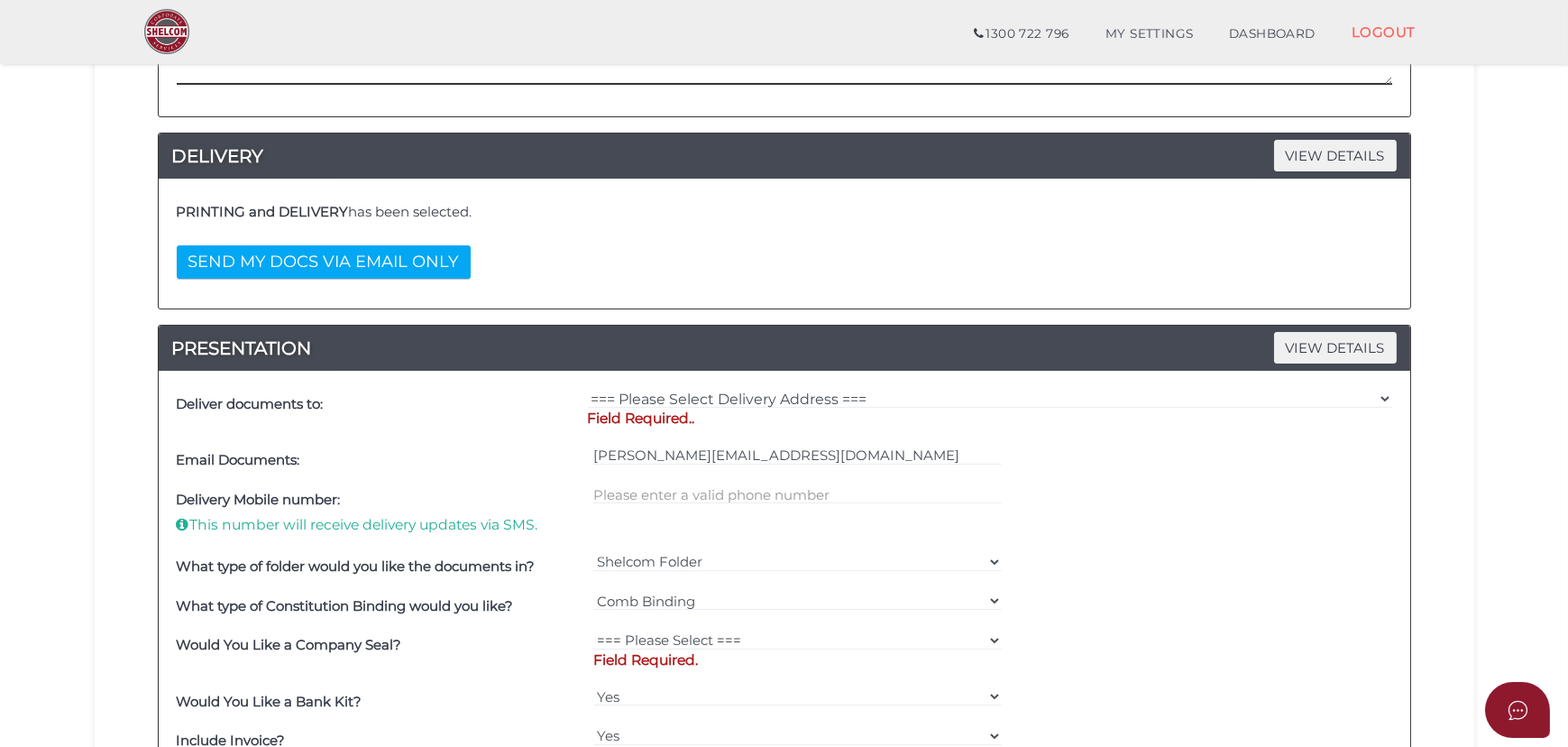
type textarea "Hi, Please get the printed copies delivered to the following address: Sukhwinde…"
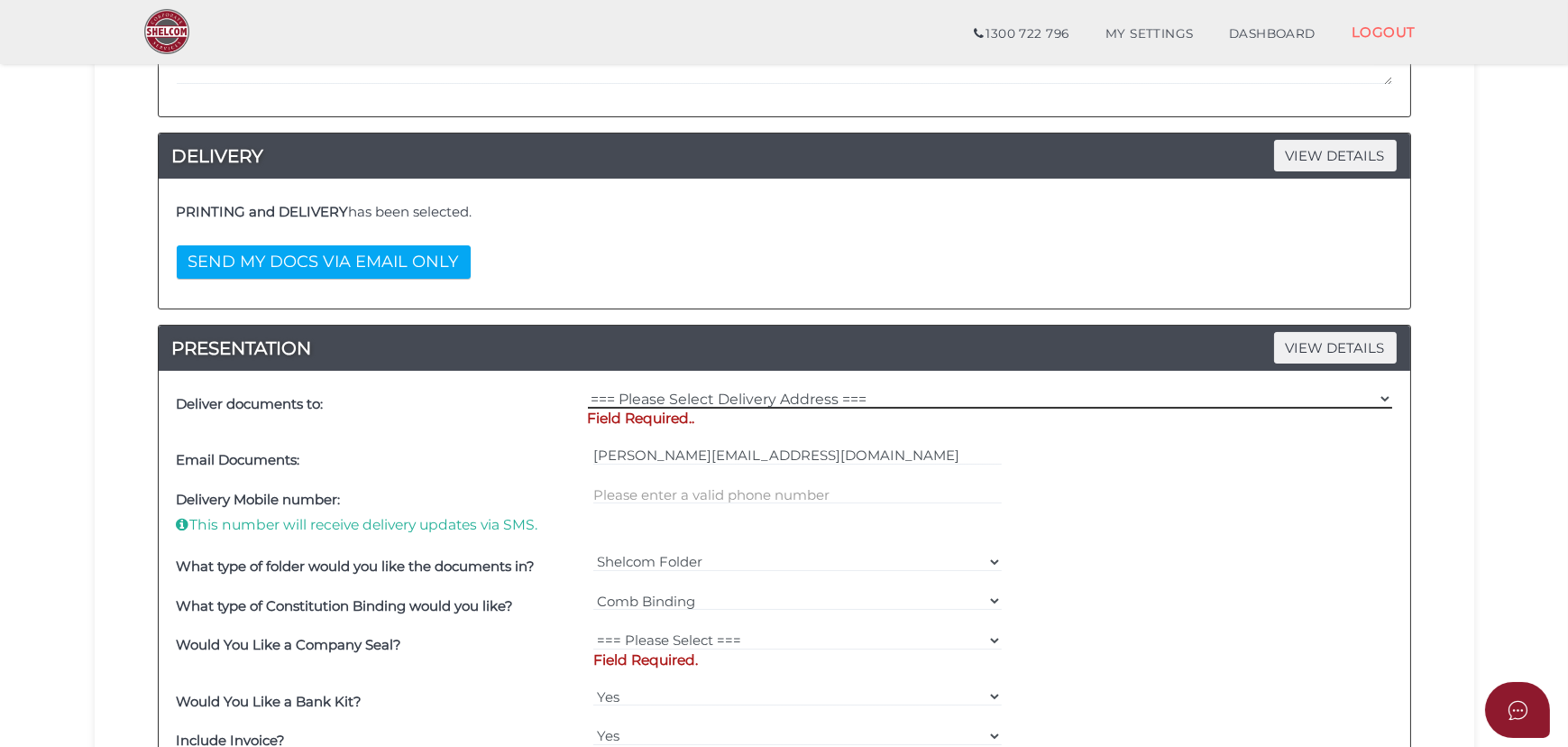
click at [827, 401] on select "=== Please Select Delivery Address === (User Address - [PERSON_NAME][GEOGRAPHIC…" at bounding box center [990, 398] width 805 height 20
select select "Other"
click at [588, 389] on select "=== Please Select Delivery Address === (User Address - [PERSON_NAME][GEOGRAPHIC…" at bounding box center [990, 398] width 805 height 20
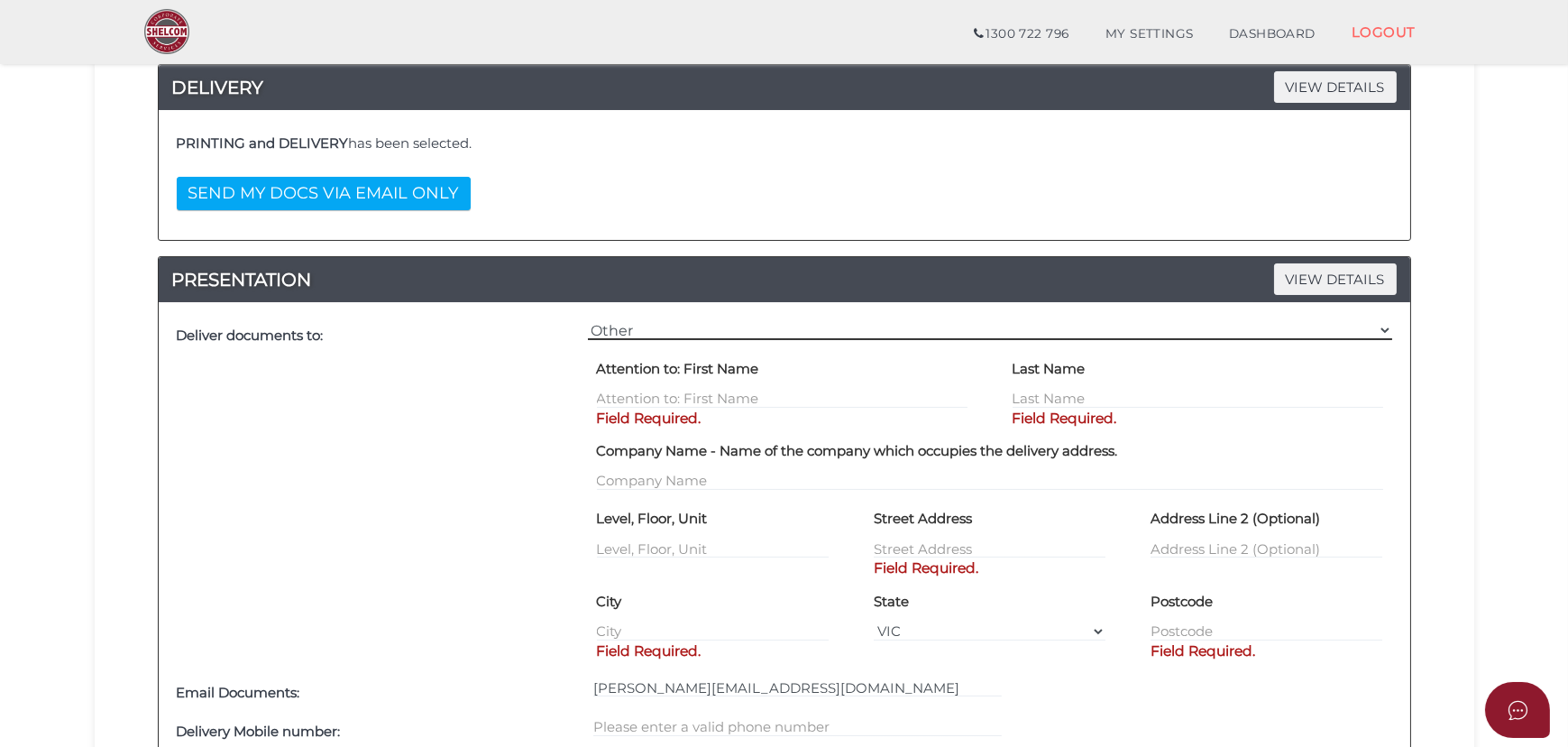
scroll to position [655, 0]
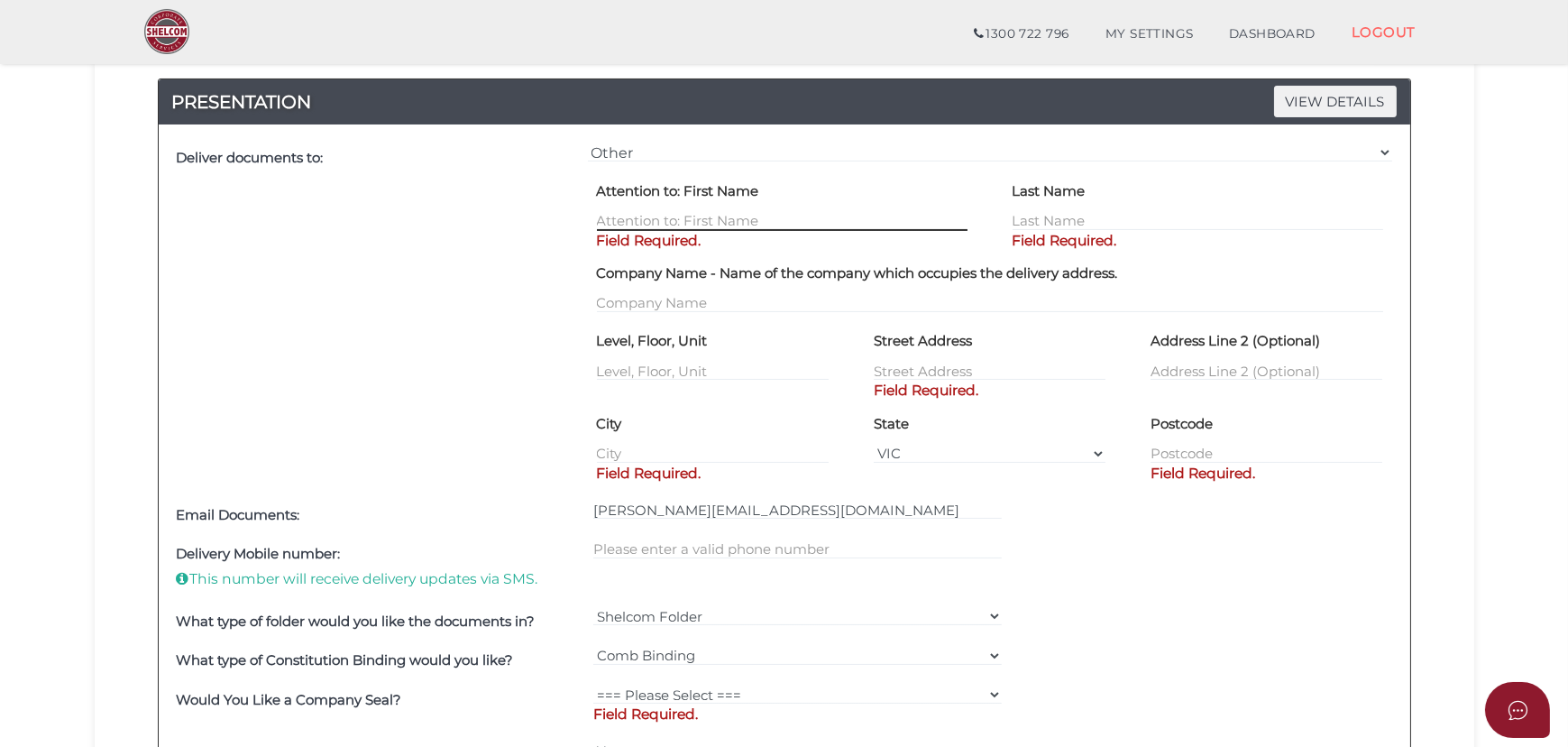
click at [652, 216] on input "text" at bounding box center [782, 220] width 371 height 20
type input "[PERSON_NAME]"
type input "Judge"
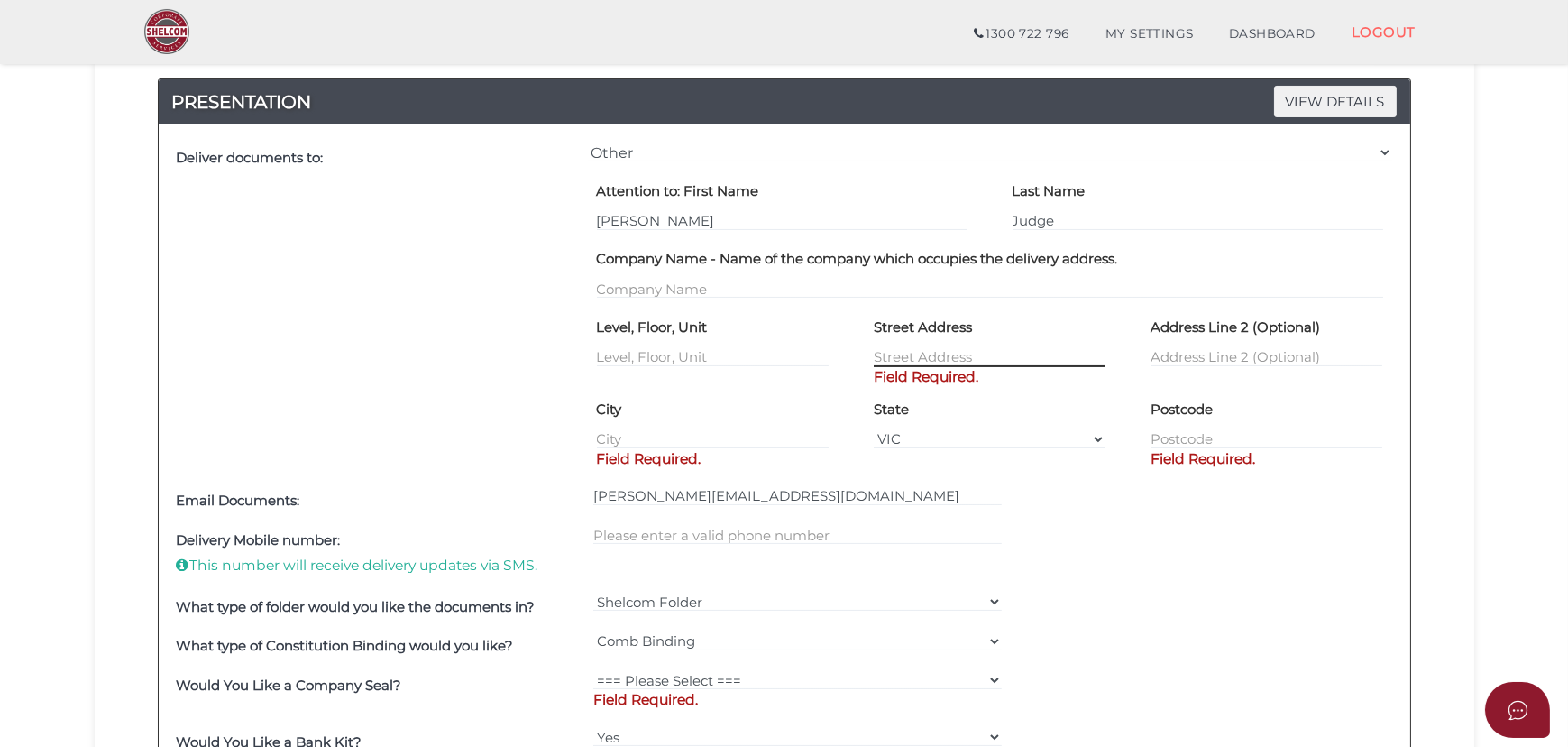
click at [892, 355] on input "text" at bounding box center [989, 356] width 232 height 20
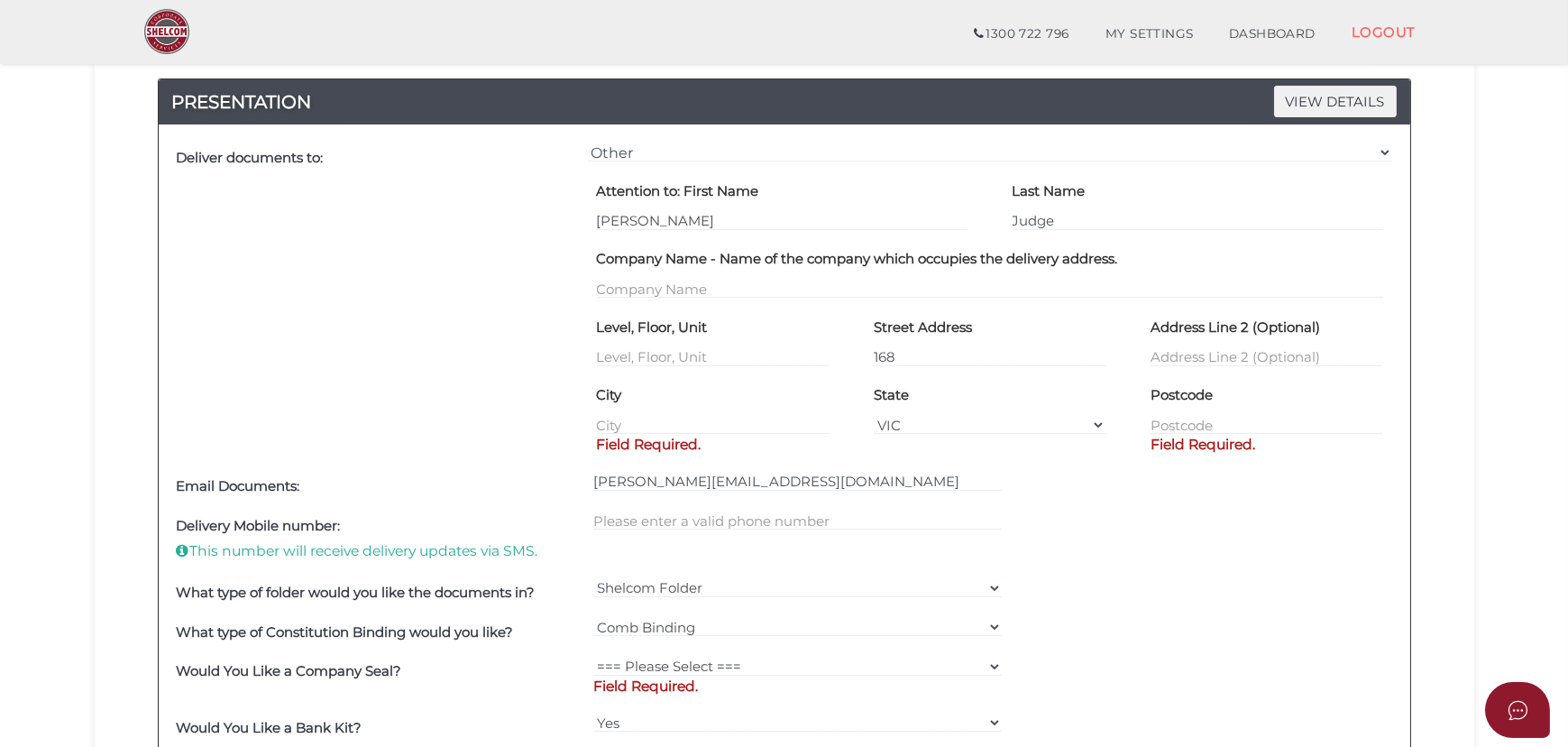
click at [1059, 390] on div "State VIC ACT NSW NT QLD TAS WA SA" at bounding box center [989, 408] width 232 height 55
click at [905, 356] on input "168" at bounding box center [989, 356] width 232 height 20
click at [983, 392] on div "State VIC ACT NSW NT QLD TAS WA SA" at bounding box center [989, 408] width 232 height 55
drag, startPoint x: 916, startPoint y: 362, endPoint x: 908, endPoint y: 358, distance: 8.9
click at [915, 362] on input "168" at bounding box center [989, 356] width 232 height 20
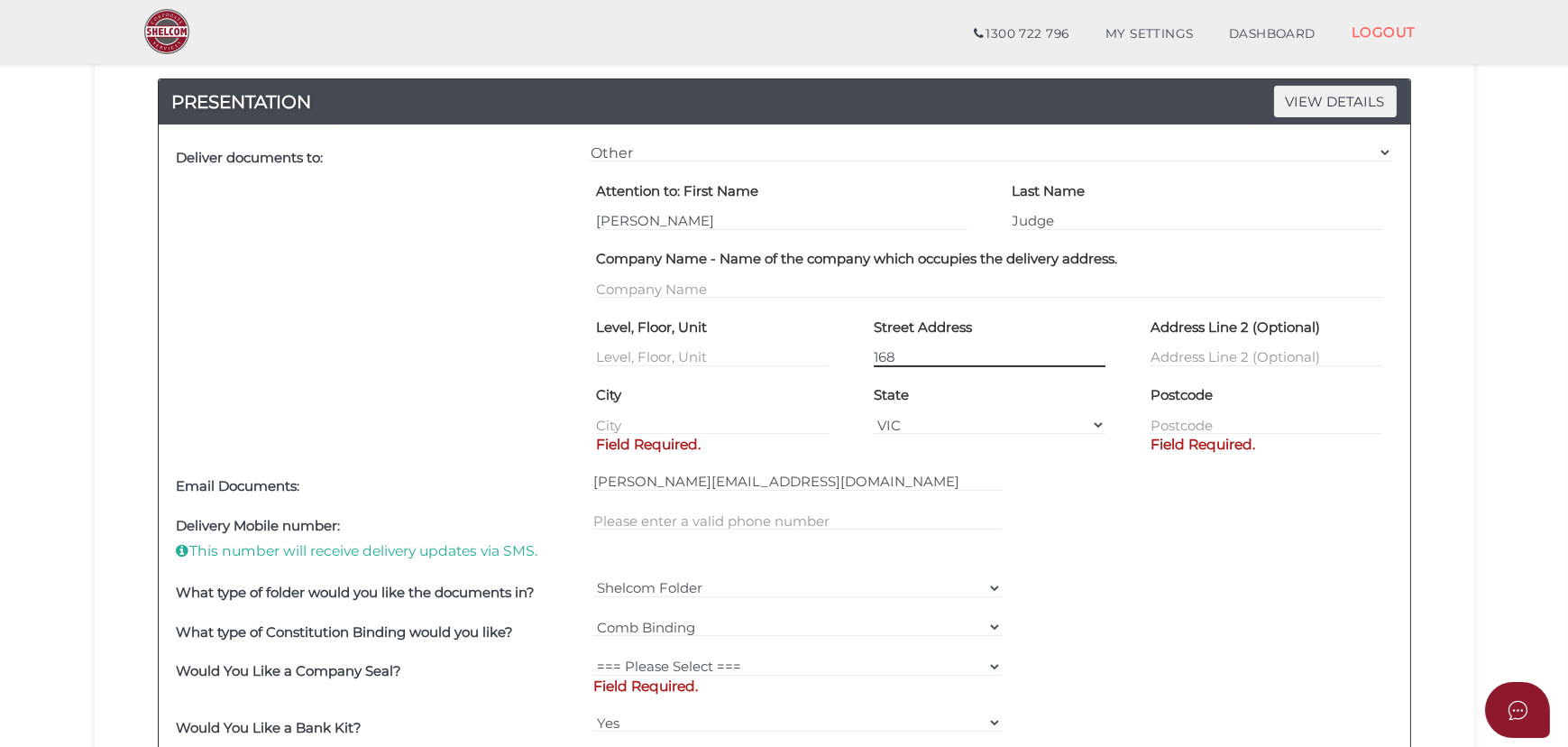
click at [918, 359] on input "168" at bounding box center [989, 356] width 232 height 20
click at [961, 351] on input "168 Manor" at bounding box center [989, 356] width 232 height 20
type input "168 Manor Lakes Blvd"
click at [1163, 424] on input "text" at bounding box center [1266, 425] width 232 height 20
type input "3024"
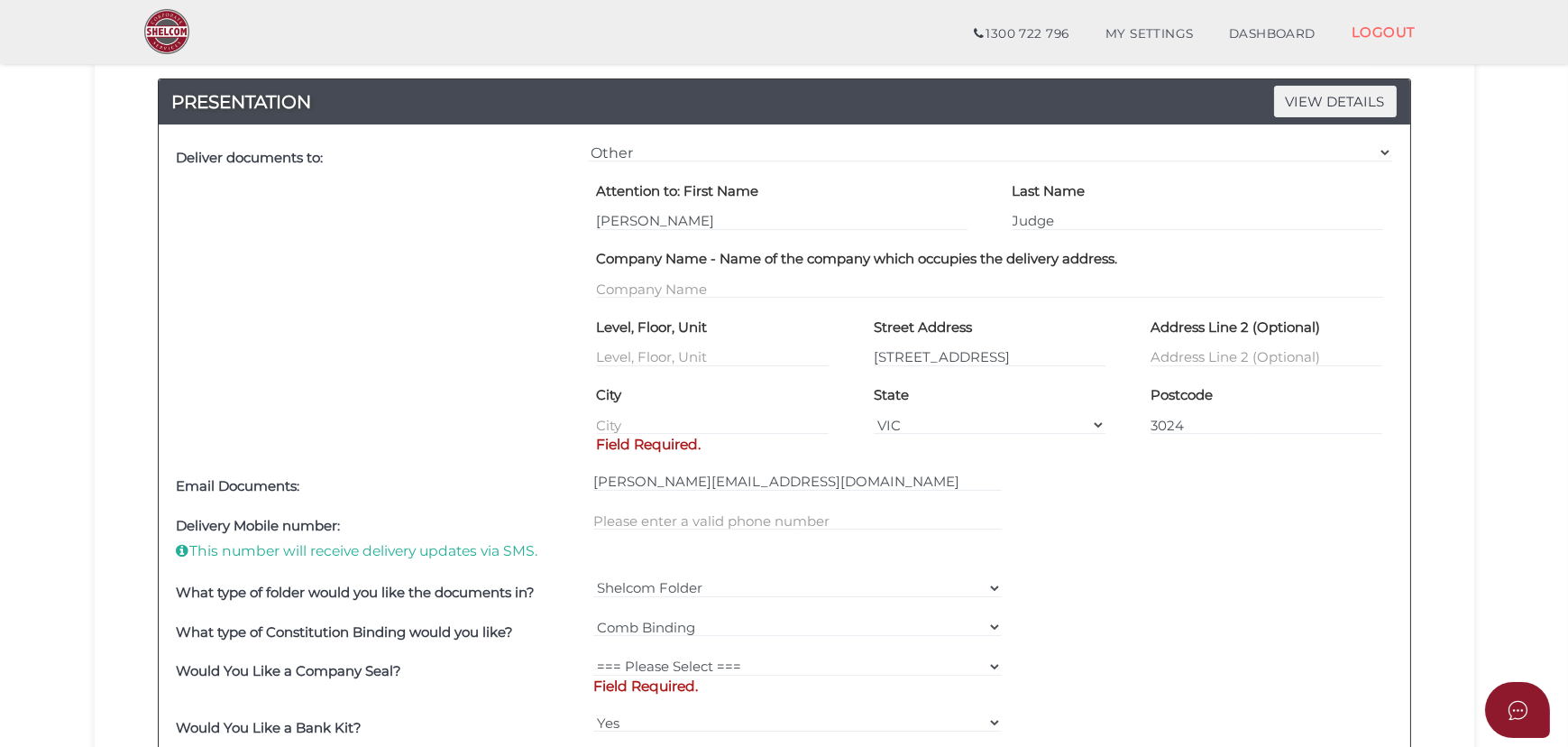
click at [1164, 483] on div "Email Documents: sam@mmcpa.com.au" at bounding box center [784, 487] width 1225 height 40
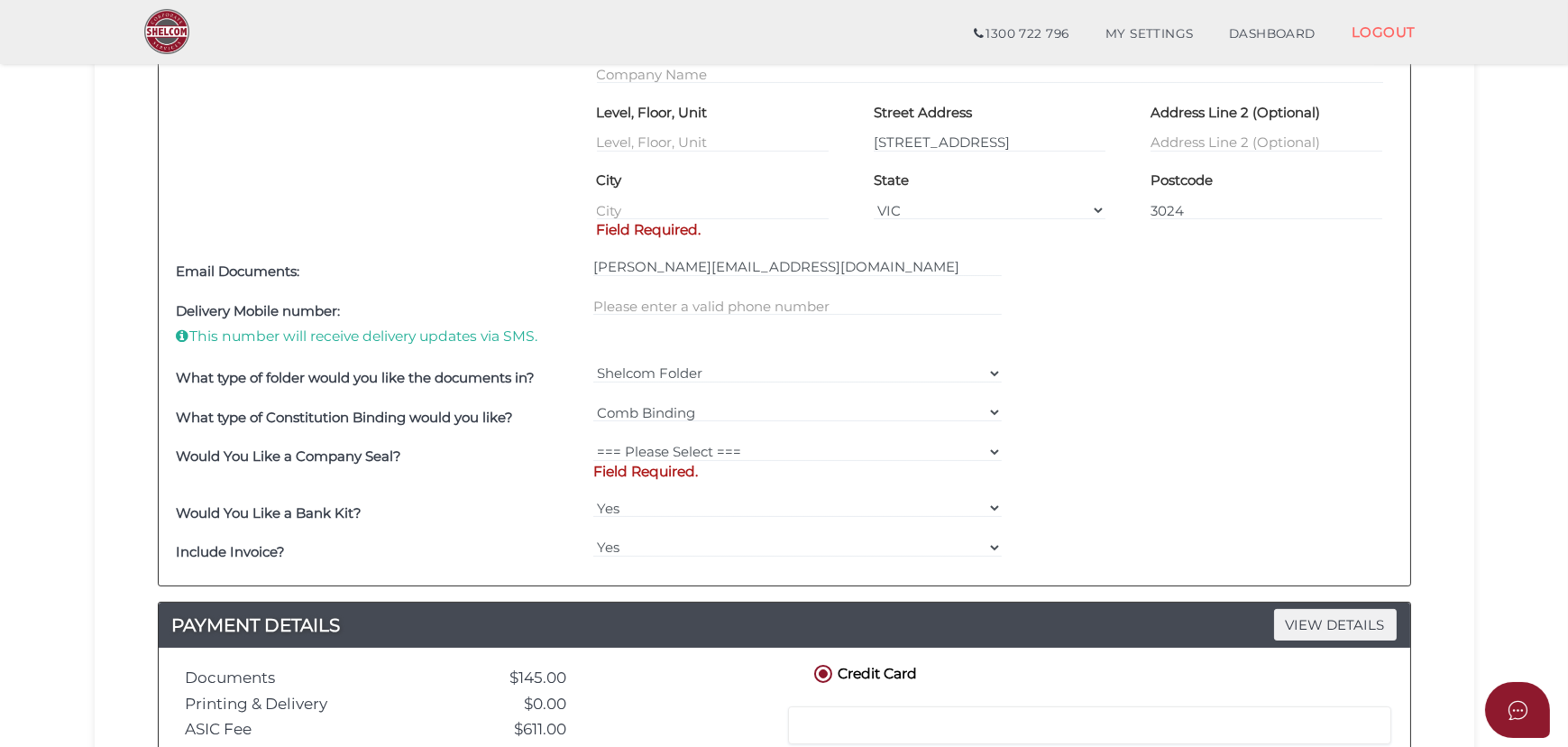
scroll to position [902, 0]
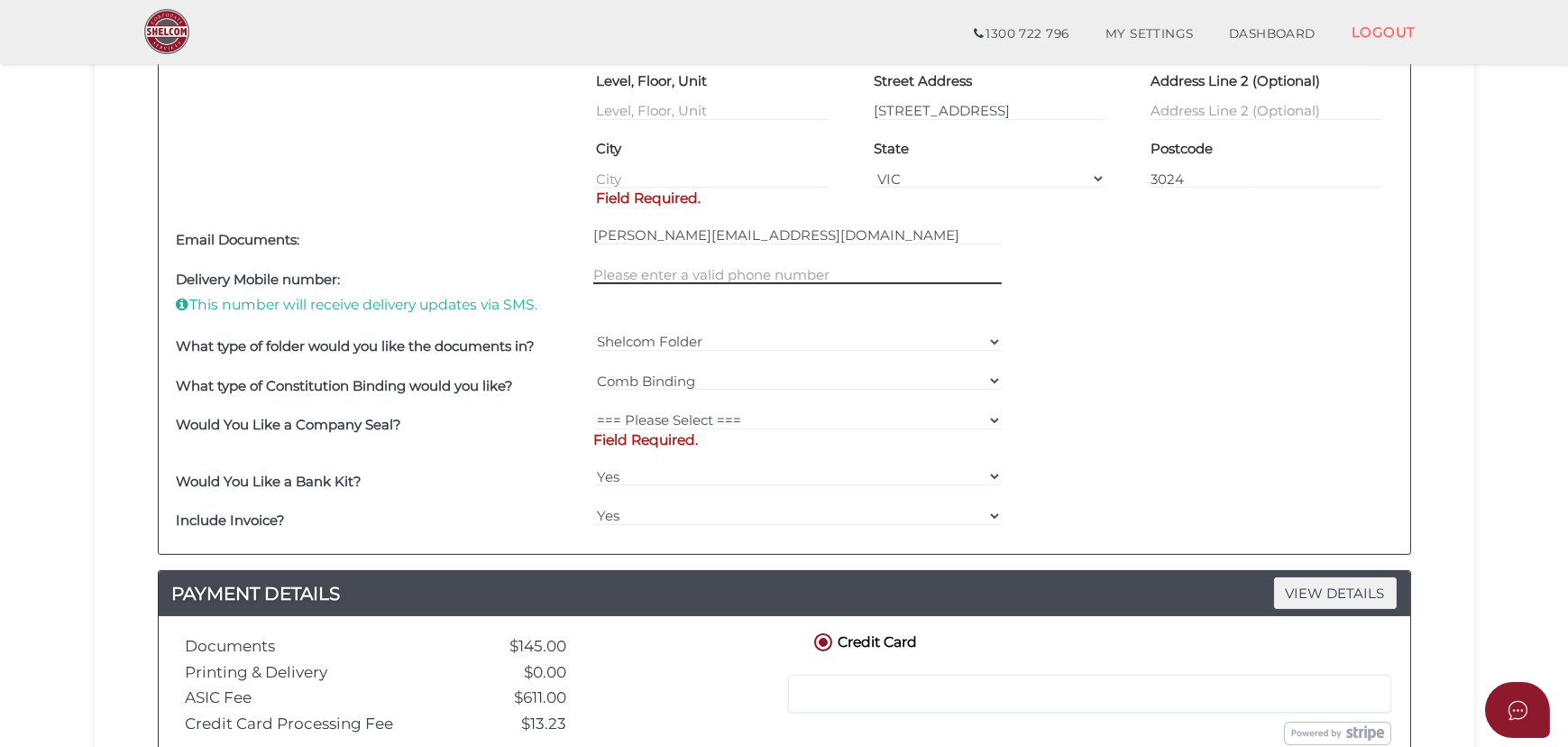
click at [676, 274] on input "text" at bounding box center [797, 273] width 409 height 20
type input "0431442292"
click at [1170, 280] on div "Delivery Mobile number: This number will receive delivery updates via SMS. 0431…" at bounding box center [784, 293] width 1225 height 67
click at [990, 418] on select "=== Please Select === Fold Seal $50 No Seal" at bounding box center [797, 420] width 409 height 20
select select "0"
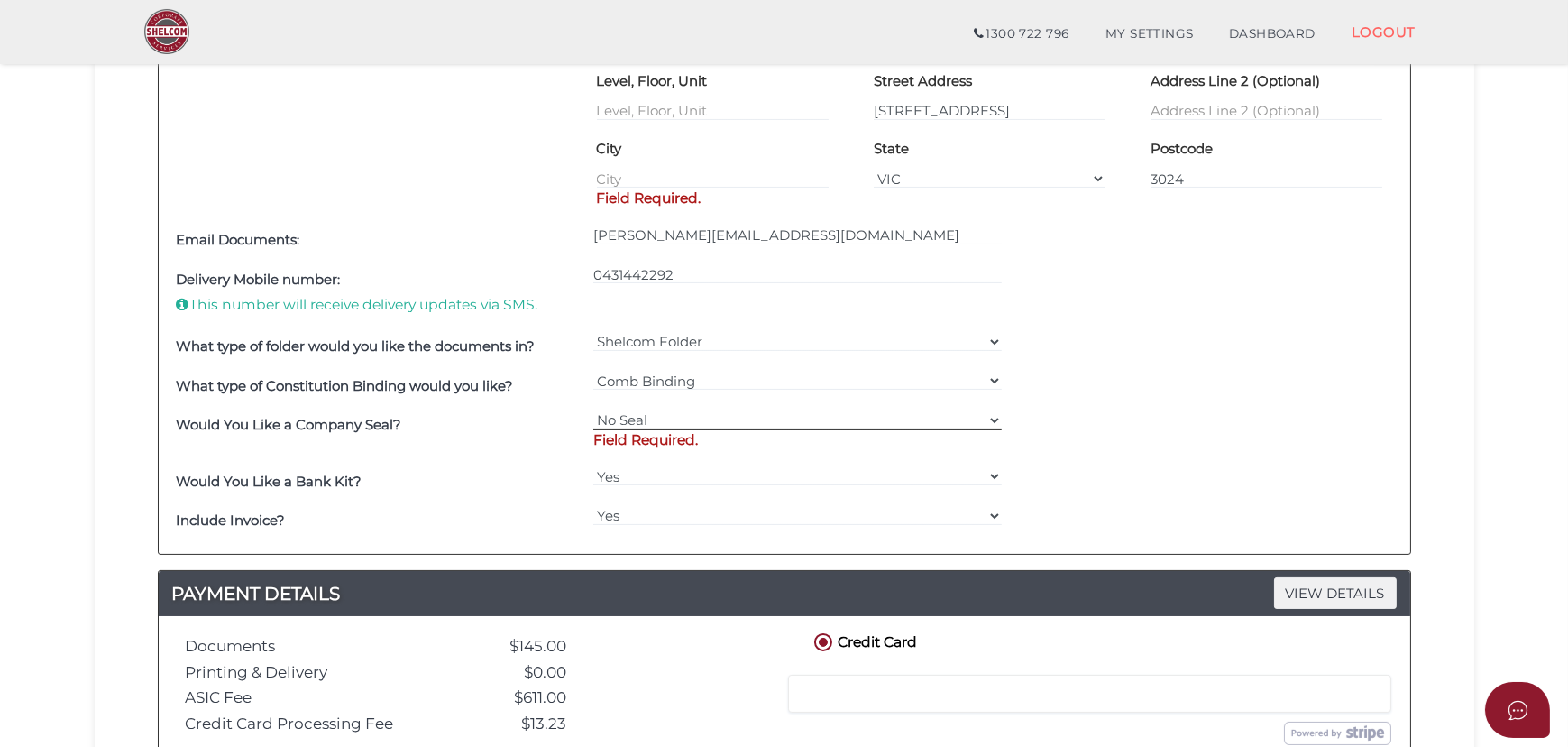
click at [593, 410] on select "=== Please Select === Fold Seal $50 No Seal" at bounding box center [797, 420] width 409 height 20
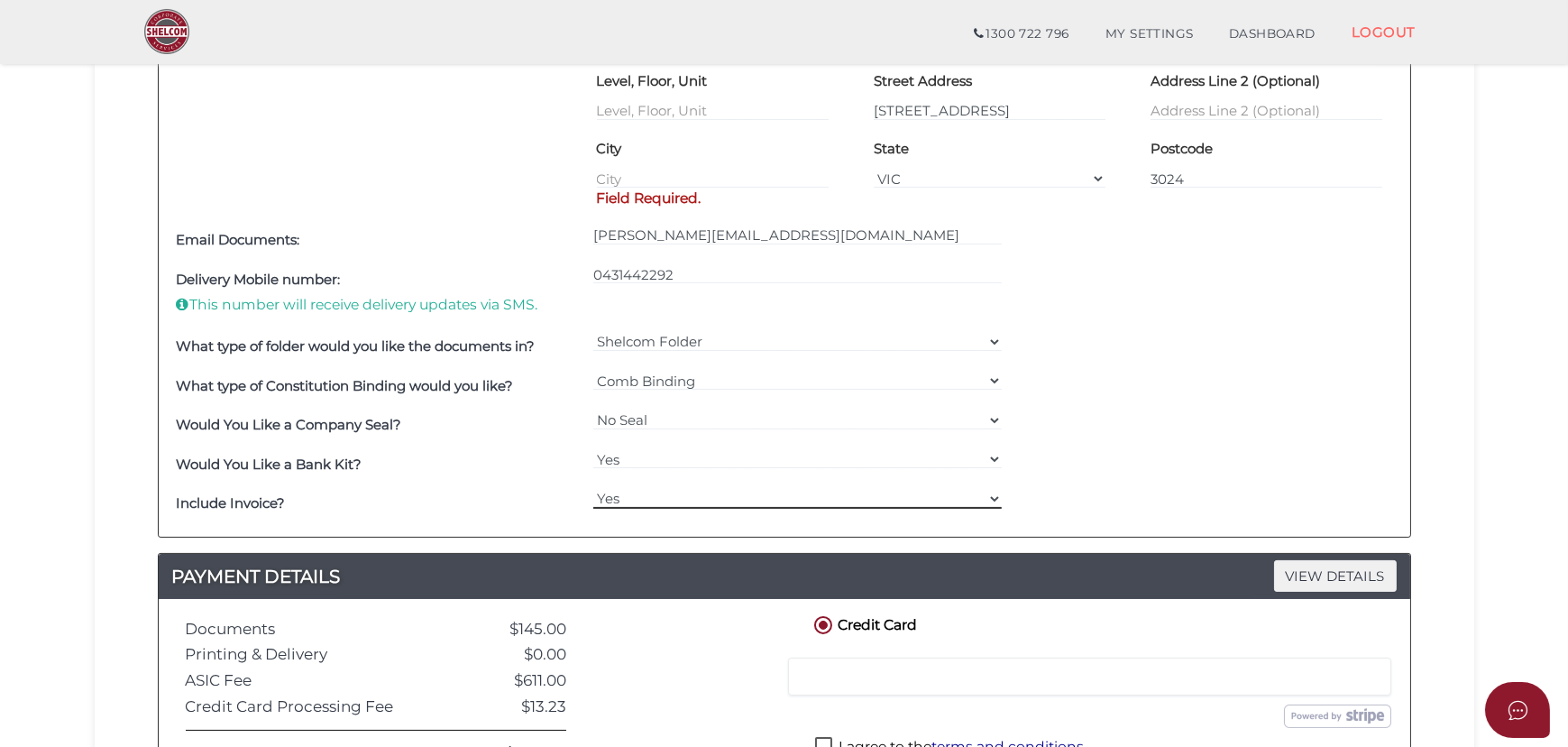
click at [995, 496] on select "Yes No" at bounding box center [797, 498] width 409 height 20
select select "No"
click at [593, 489] on select "Yes No" at bounding box center [797, 498] width 409 height 20
click at [1154, 426] on div "Would You Like a Company Seal? === Please Select === Fold Seal $50 No Seal" at bounding box center [784, 426] width 1225 height 40
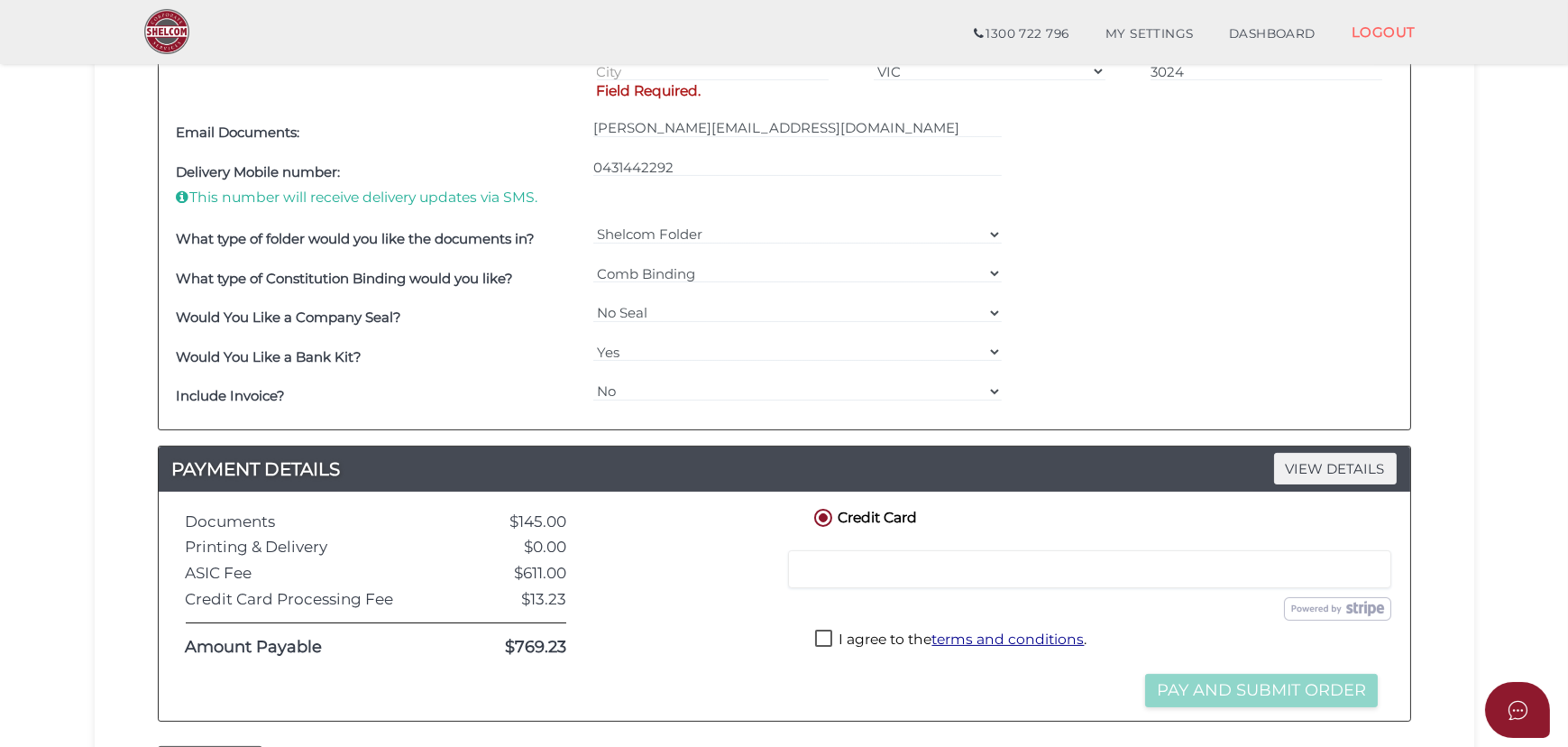
scroll to position [1147, 0]
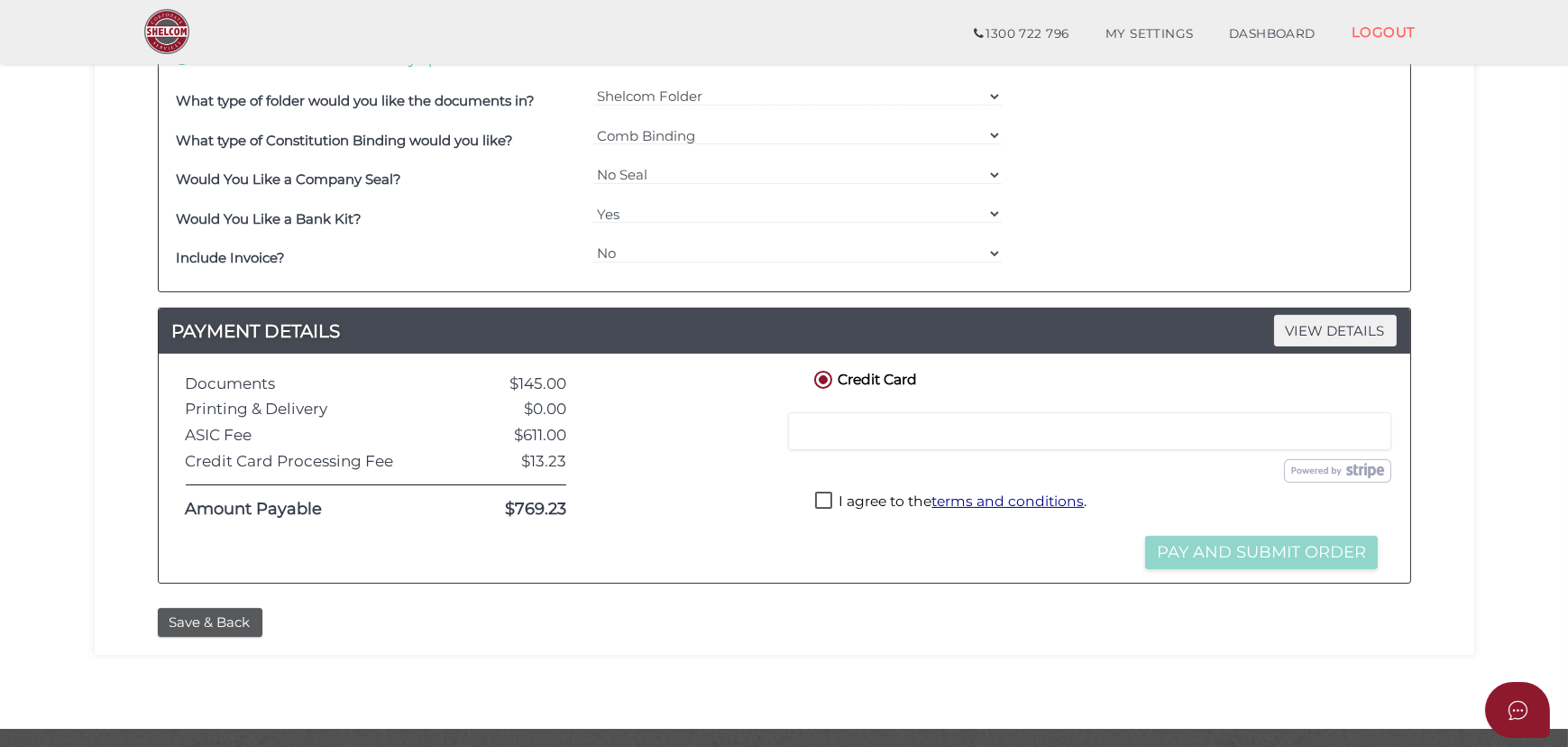
click at [814, 495] on div "I agree to the terms and conditions ." at bounding box center [1096, 505] width 572 height 36
click at [826, 496] on label "I agree to the terms and conditions ." at bounding box center [950, 503] width 271 height 23
click at [822, 495] on label "I agree to the terms and conditions ." at bounding box center [950, 503] width 271 height 23
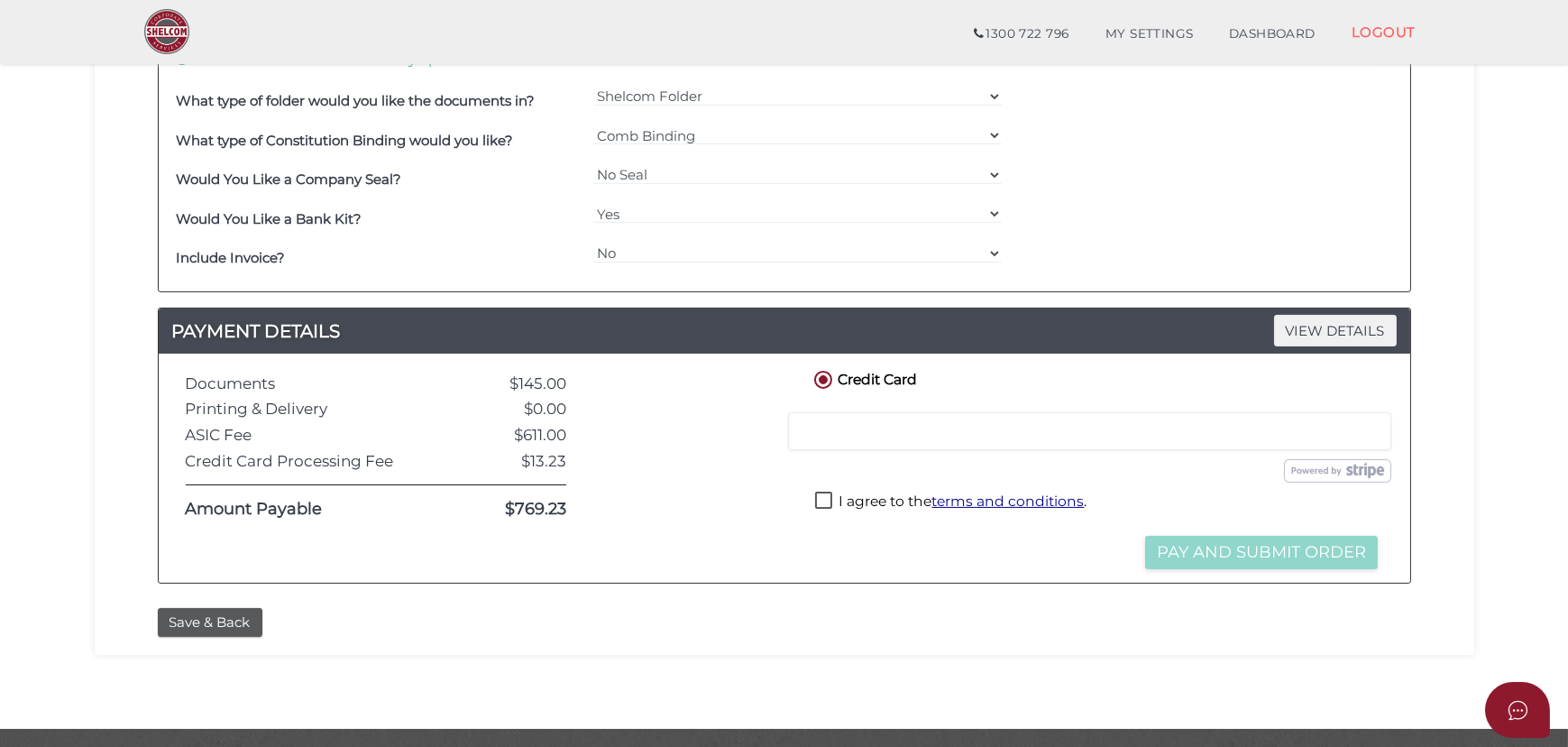
click at [828, 495] on label "I agree to the terms and conditions ." at bounding box center [950, 503] width 271 height 23
checkbox input "true"
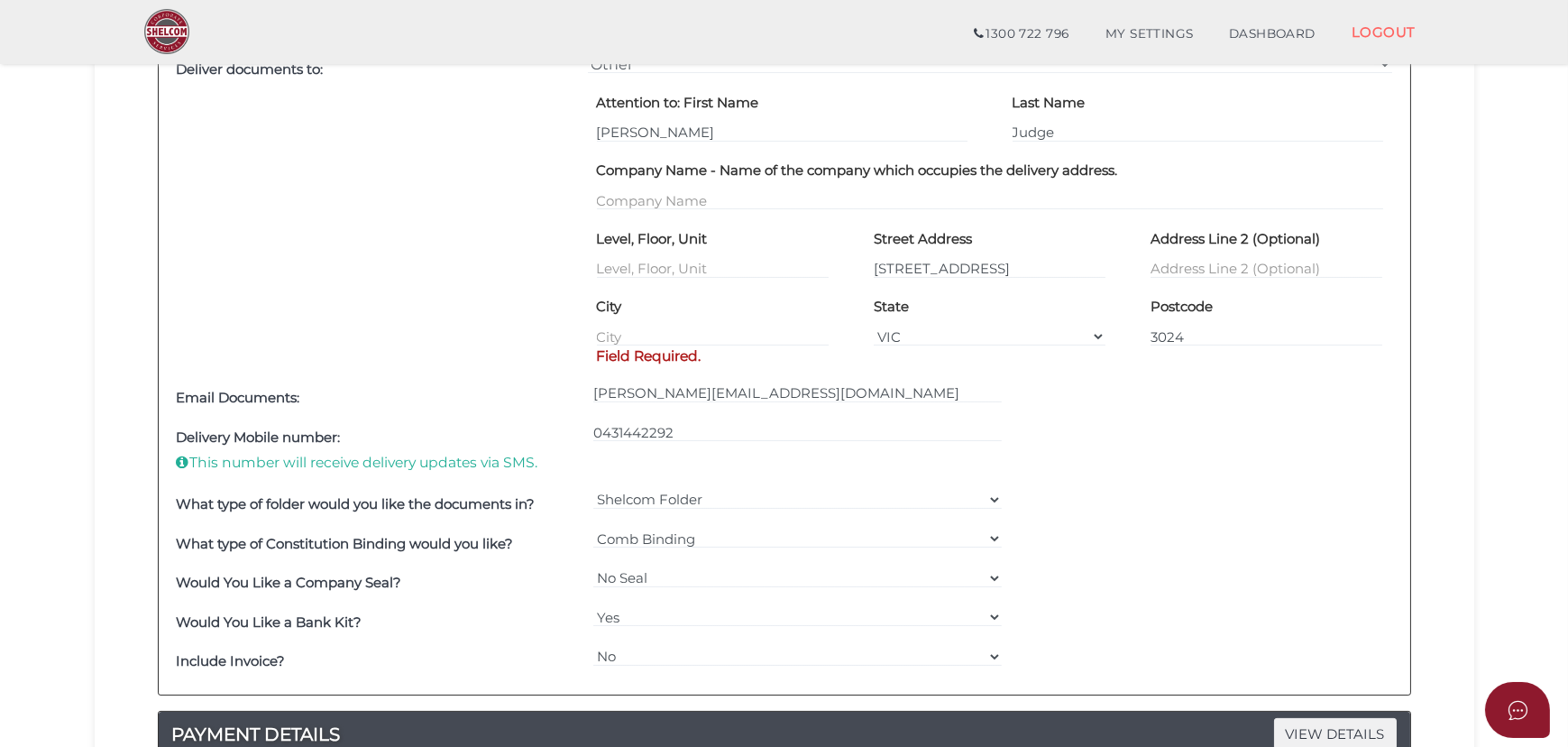
scroll to position [738, 0]
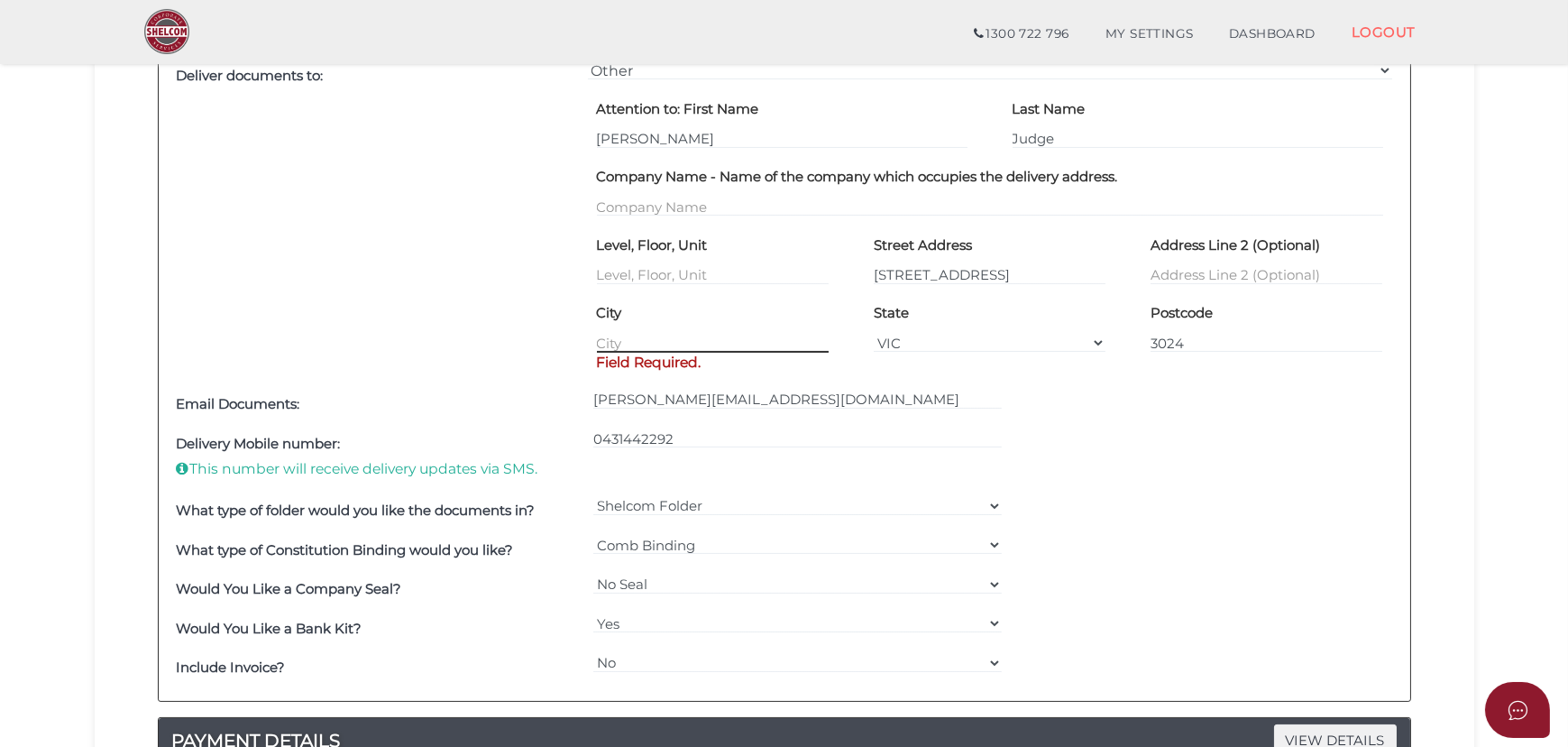
click at [677, 343] on input "text" at bounding box center [712, 342] width 232 height 20
type input "Manor Lakes"
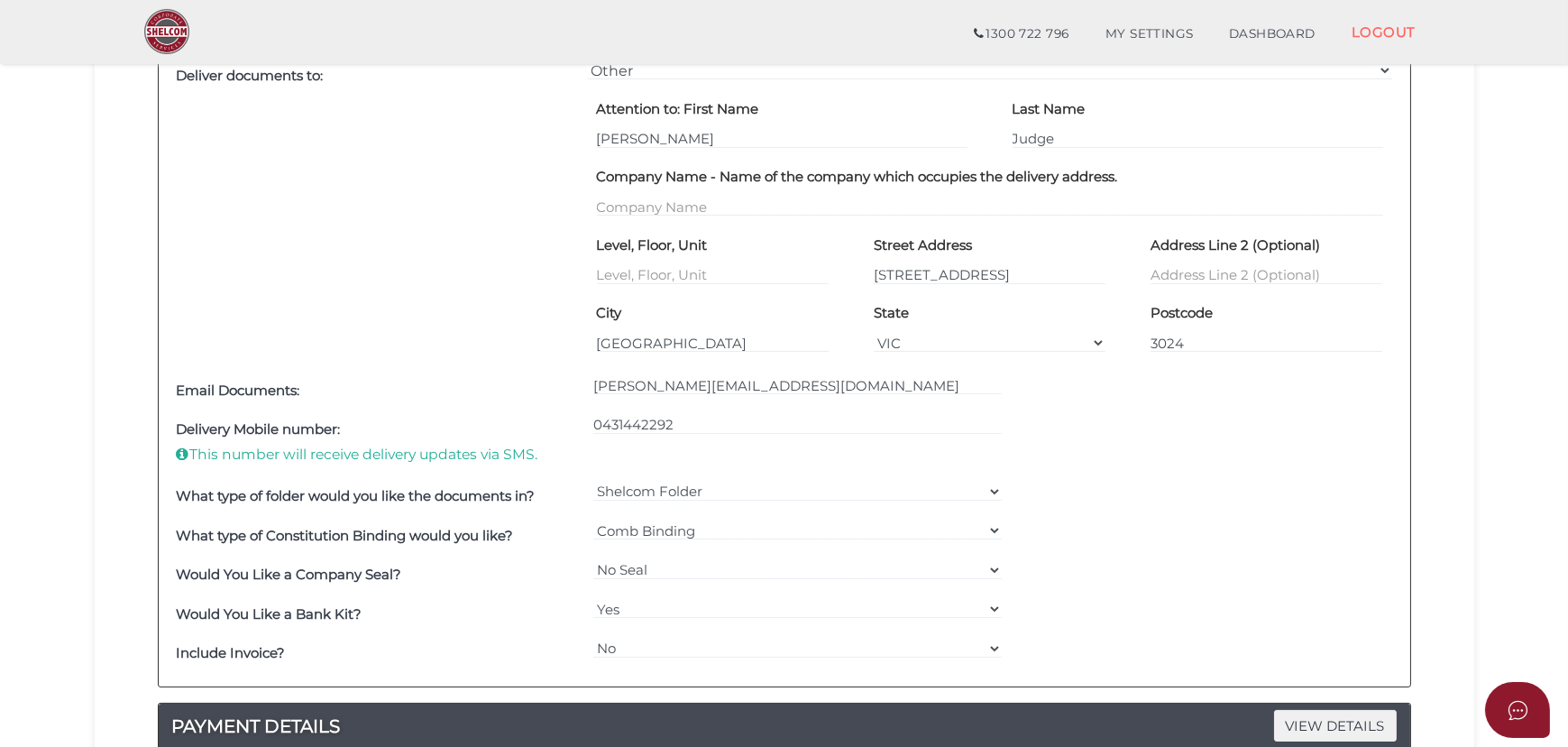
click at [390, 351] on div "Deliver documents to:" at bounding box center [377, 213] width 411 height 315
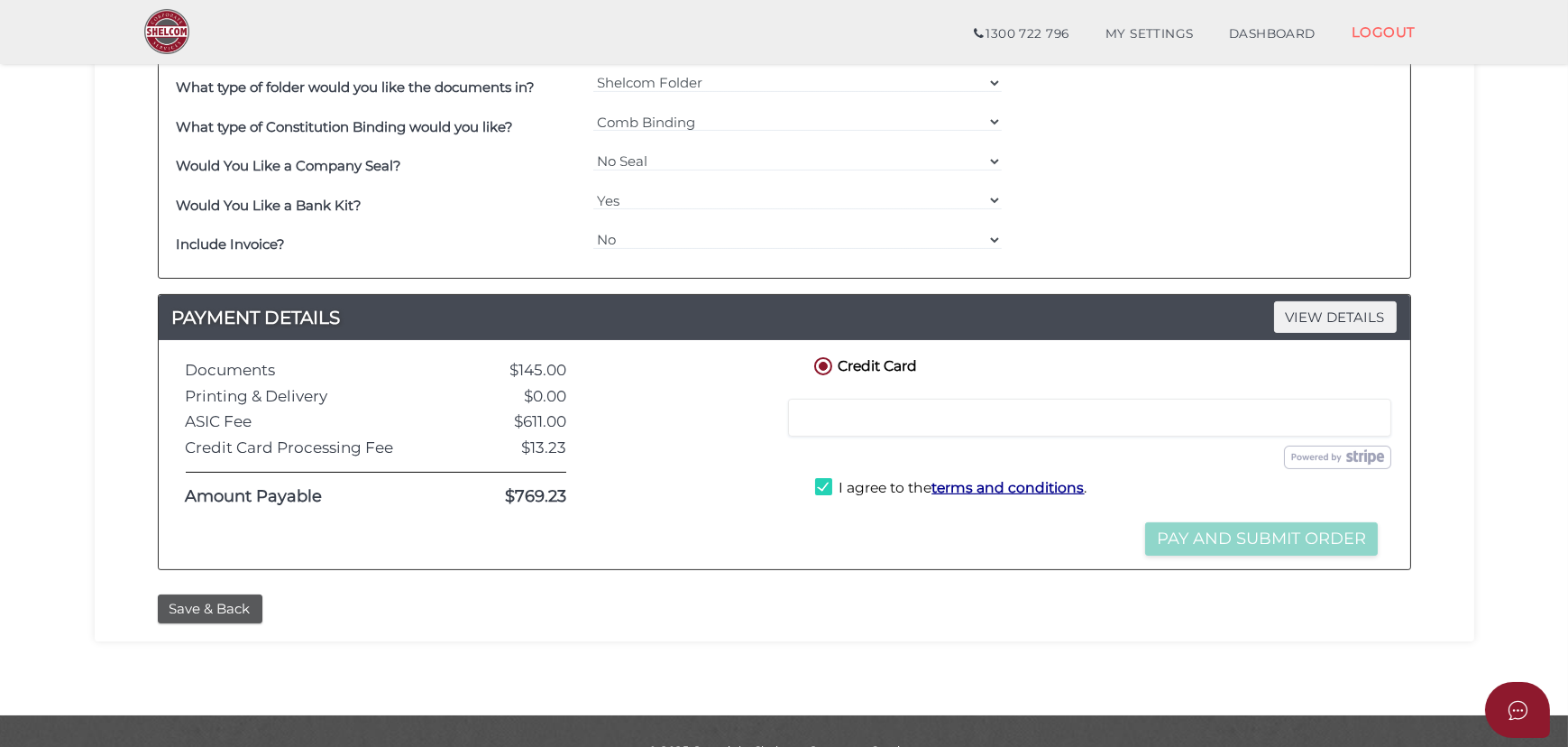
scroll to position [1147, 0]
click at [888, 541] on div "Credit Card Credit or Debit Card Loading saved cards... Select a saved card Sub…" at bounding box center [1096, 454] width 599 height 202
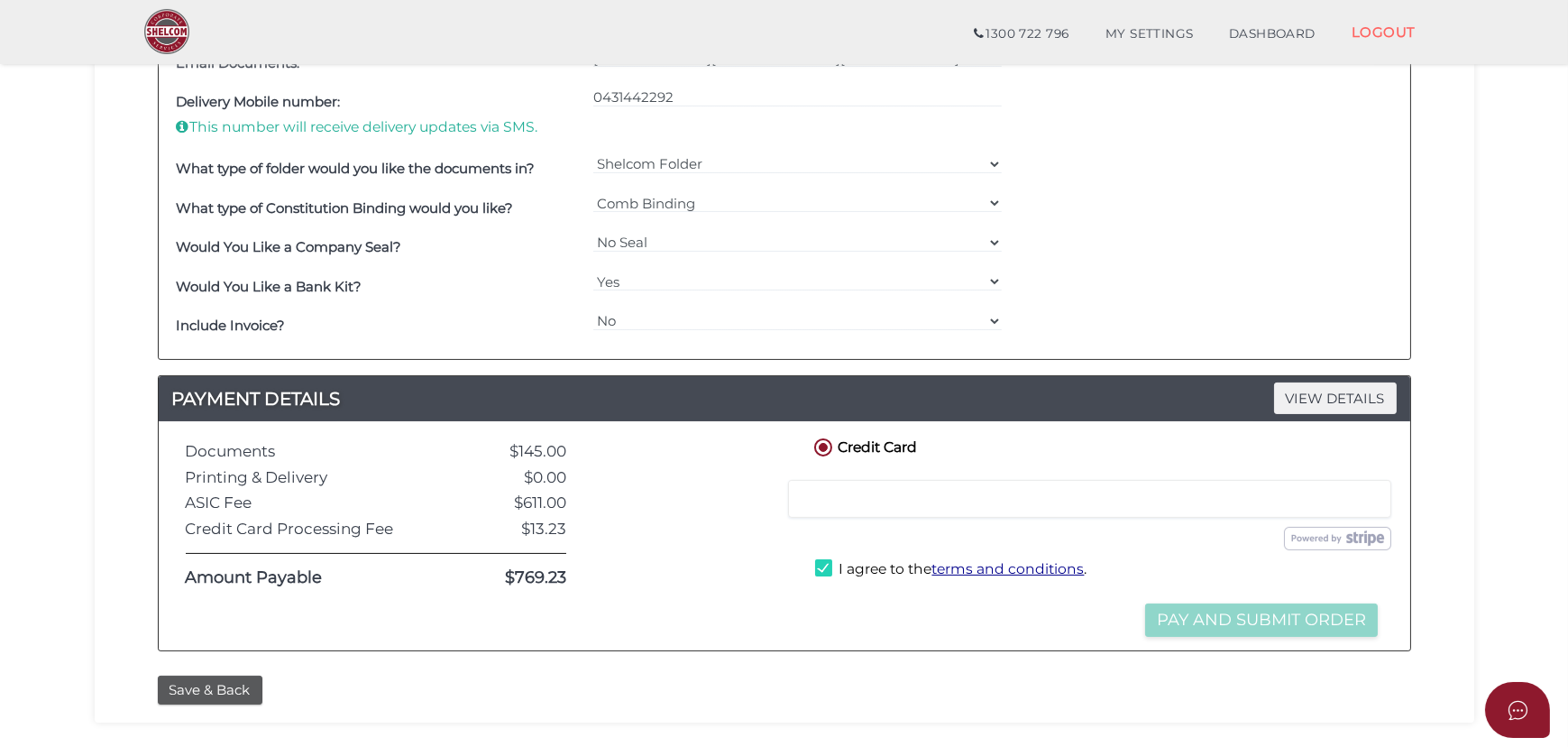
scroll to position [1181, 0]
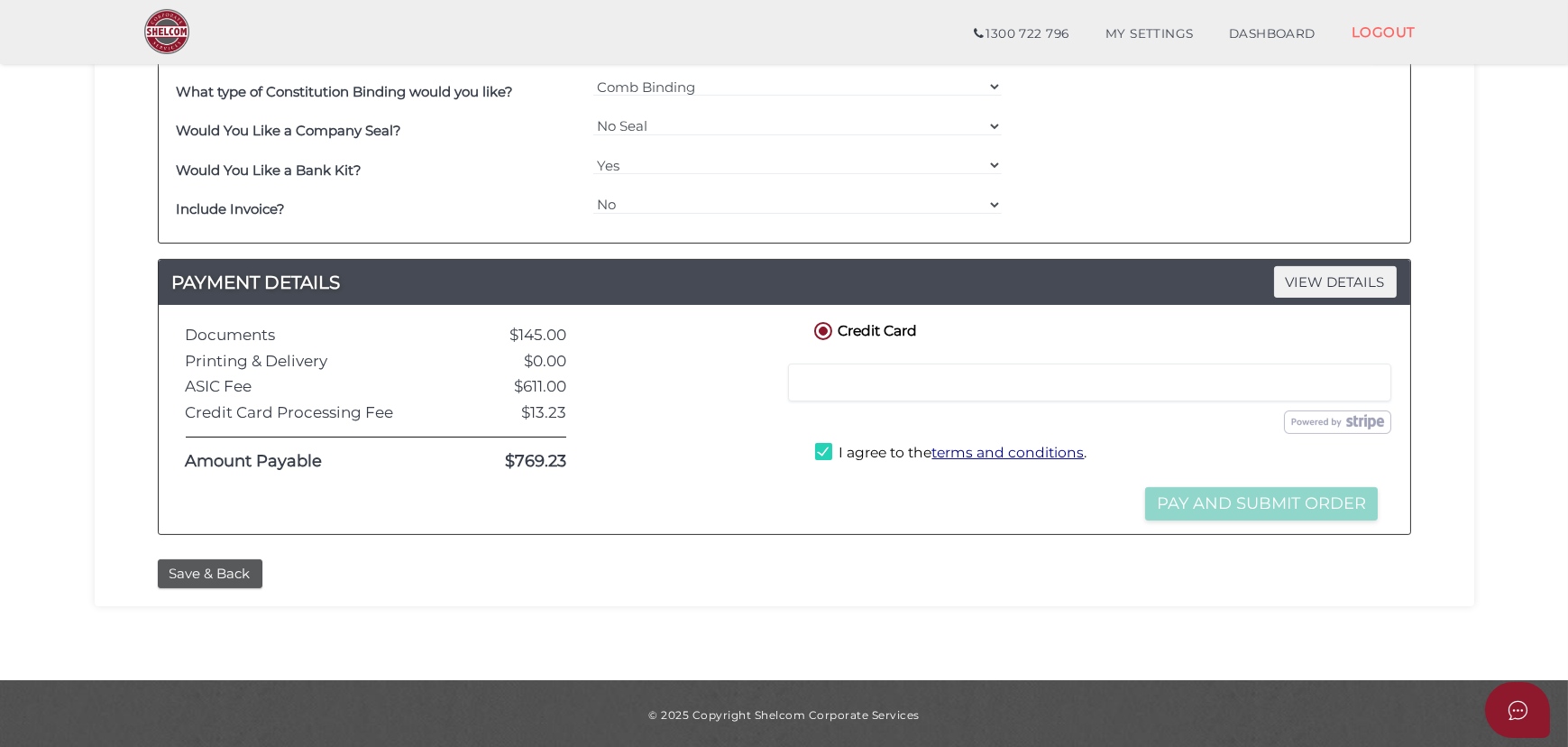
click at [824, 448] on label "I agree to the terms and conditions ." at bounding box center [950, 454] width 271 height 23
checkbox input "false"
click at [873, 486] on div "Submit Order Pay and Submit Order" at bounding box center [1096, 483] width 572 height 17
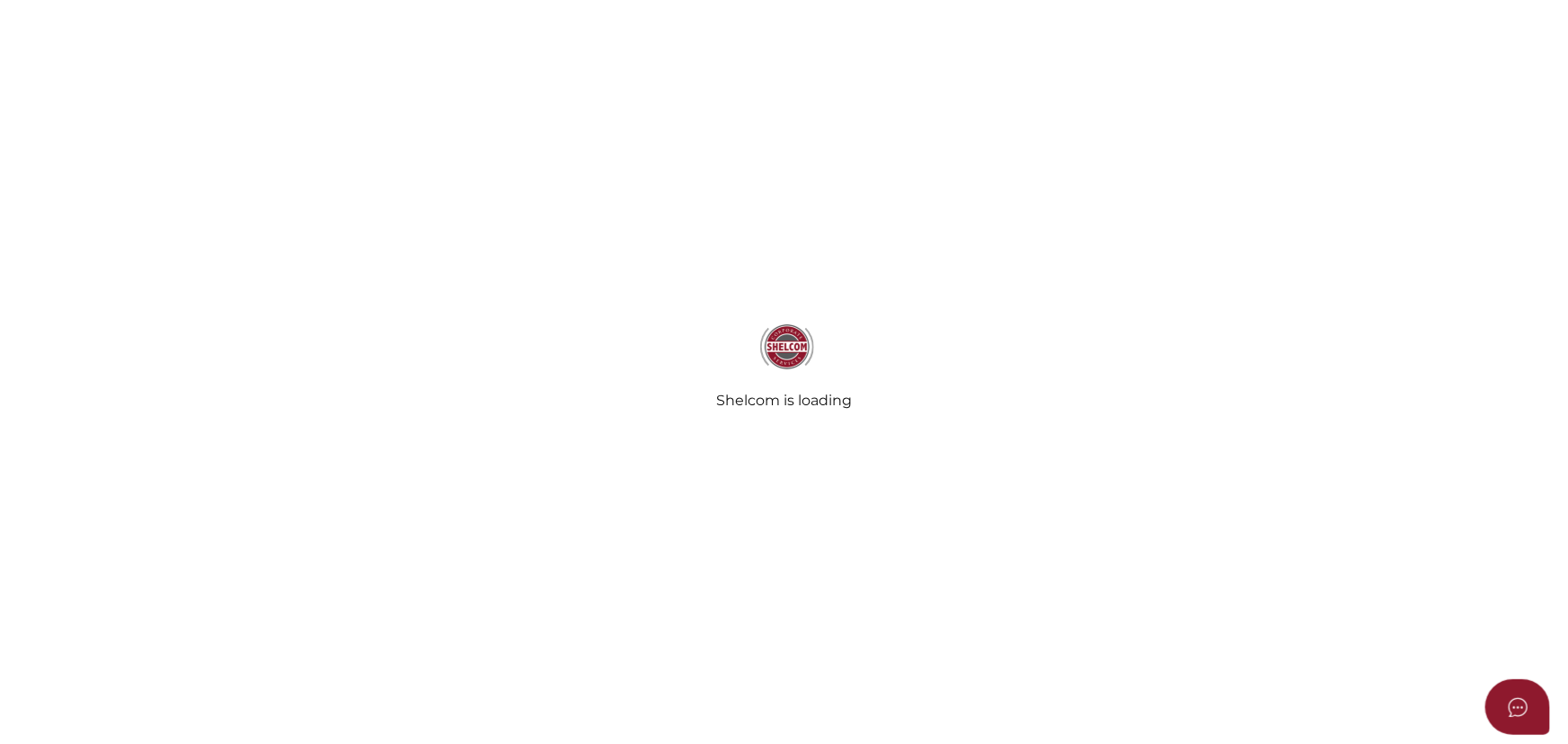
radio input "true"
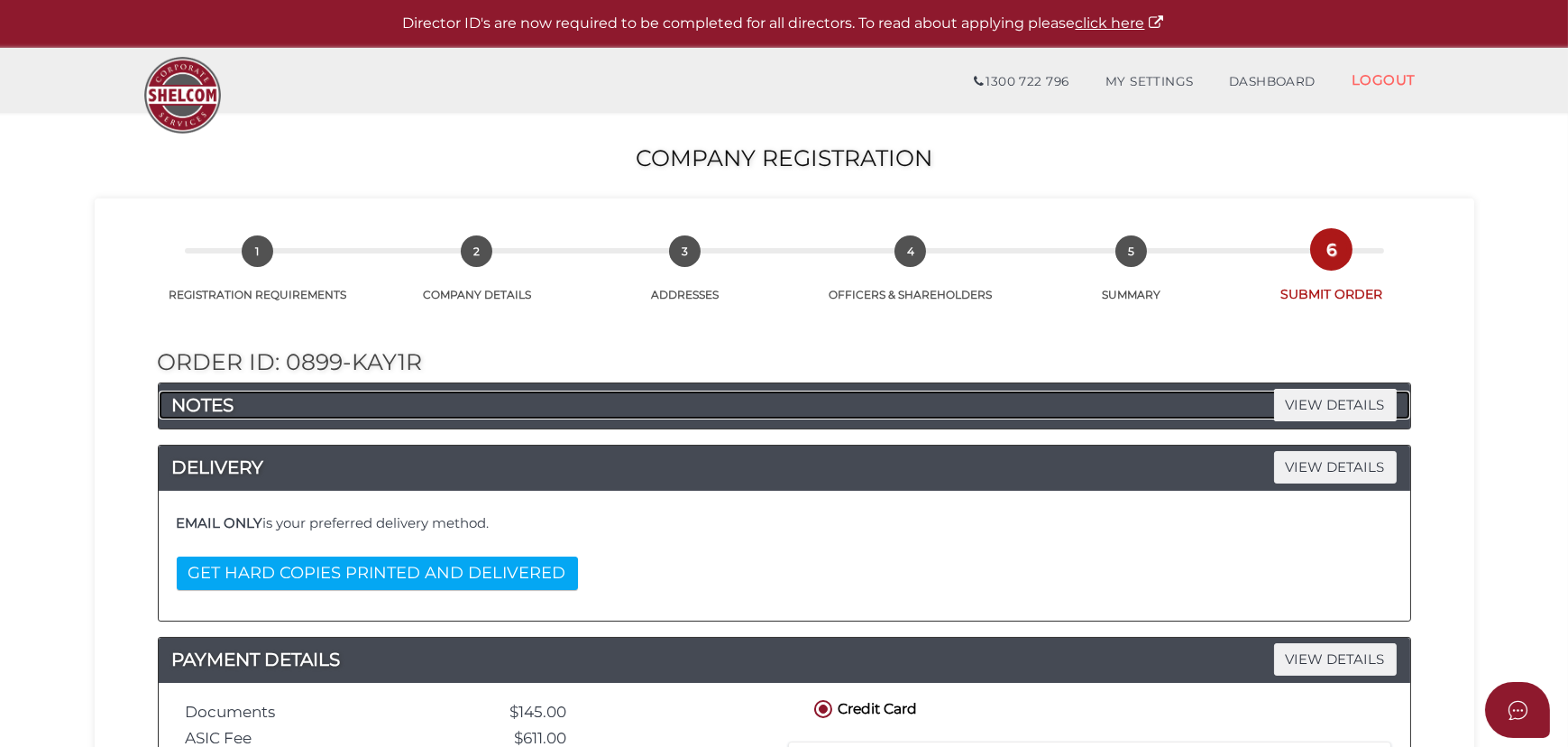
click at [719, 401] on h4 "NOTES VIEW DETAILS" at bounding box center [785, 405] width 1252 height 29
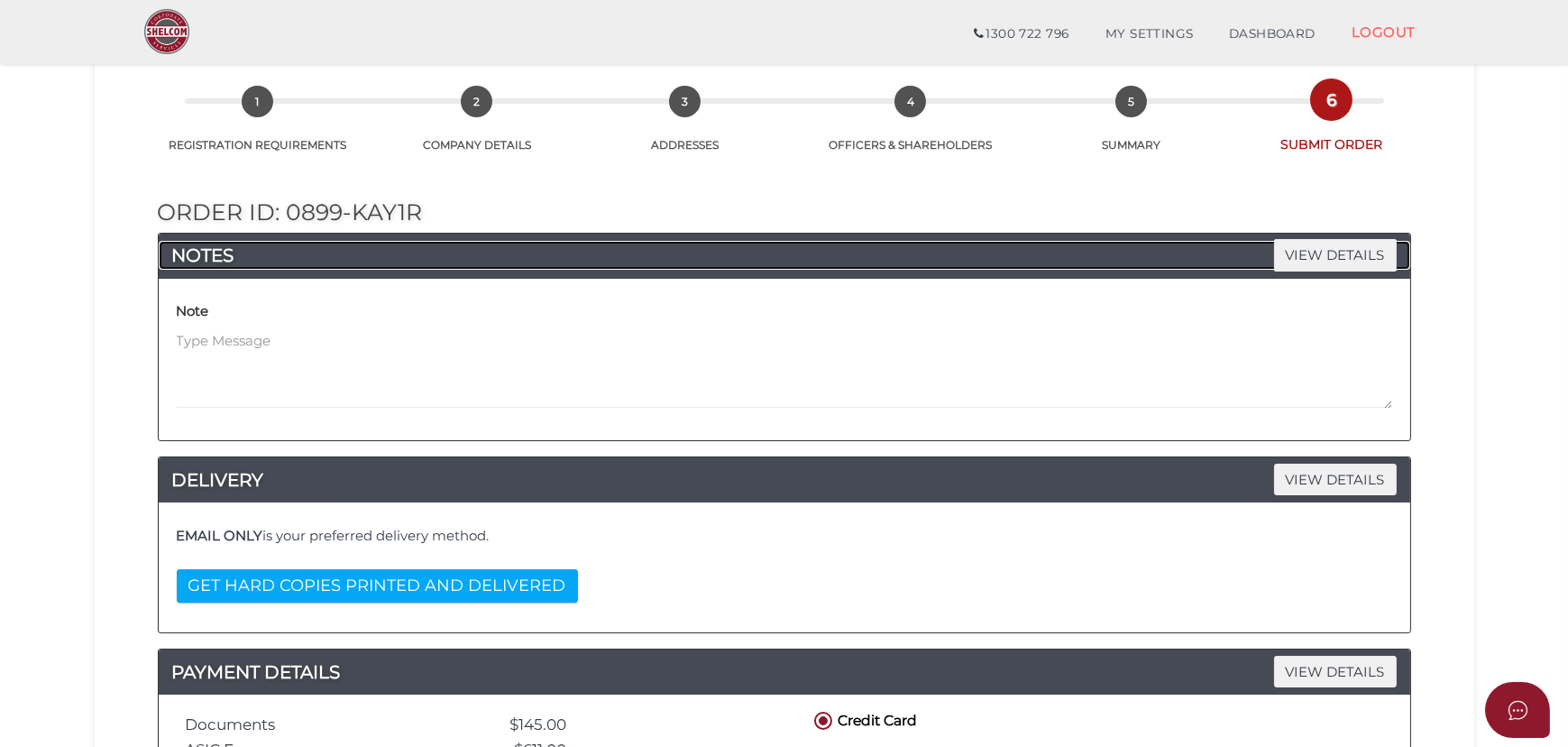
scroll to position [81, 0]
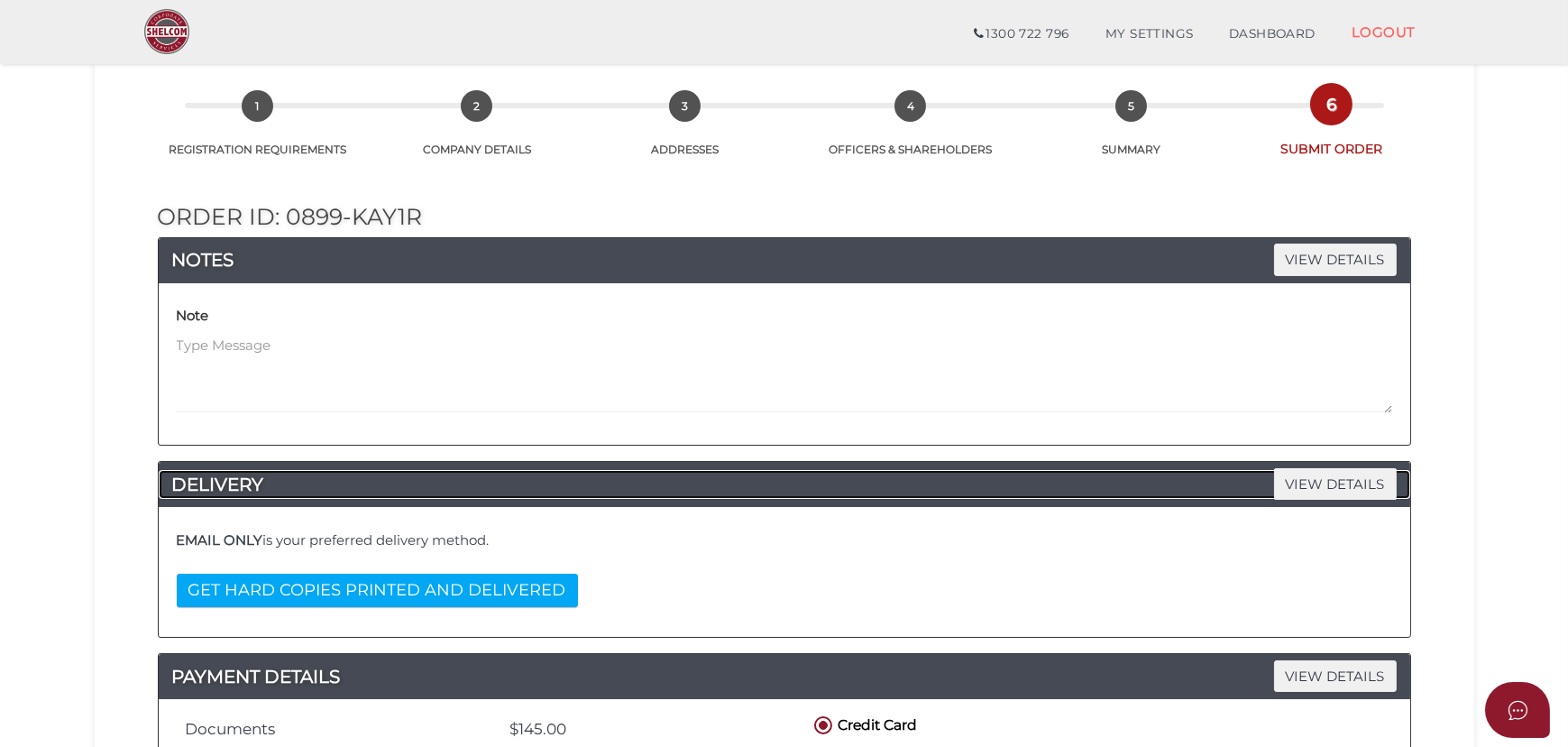
click at [593, 478] on h4 "DELIVERY VIEW DETAILS" at bounding box center [785, 484] width 1252 height 29
click at [264, 321] on div "Note" at bounding box center [784, 357] width 1215 height 112
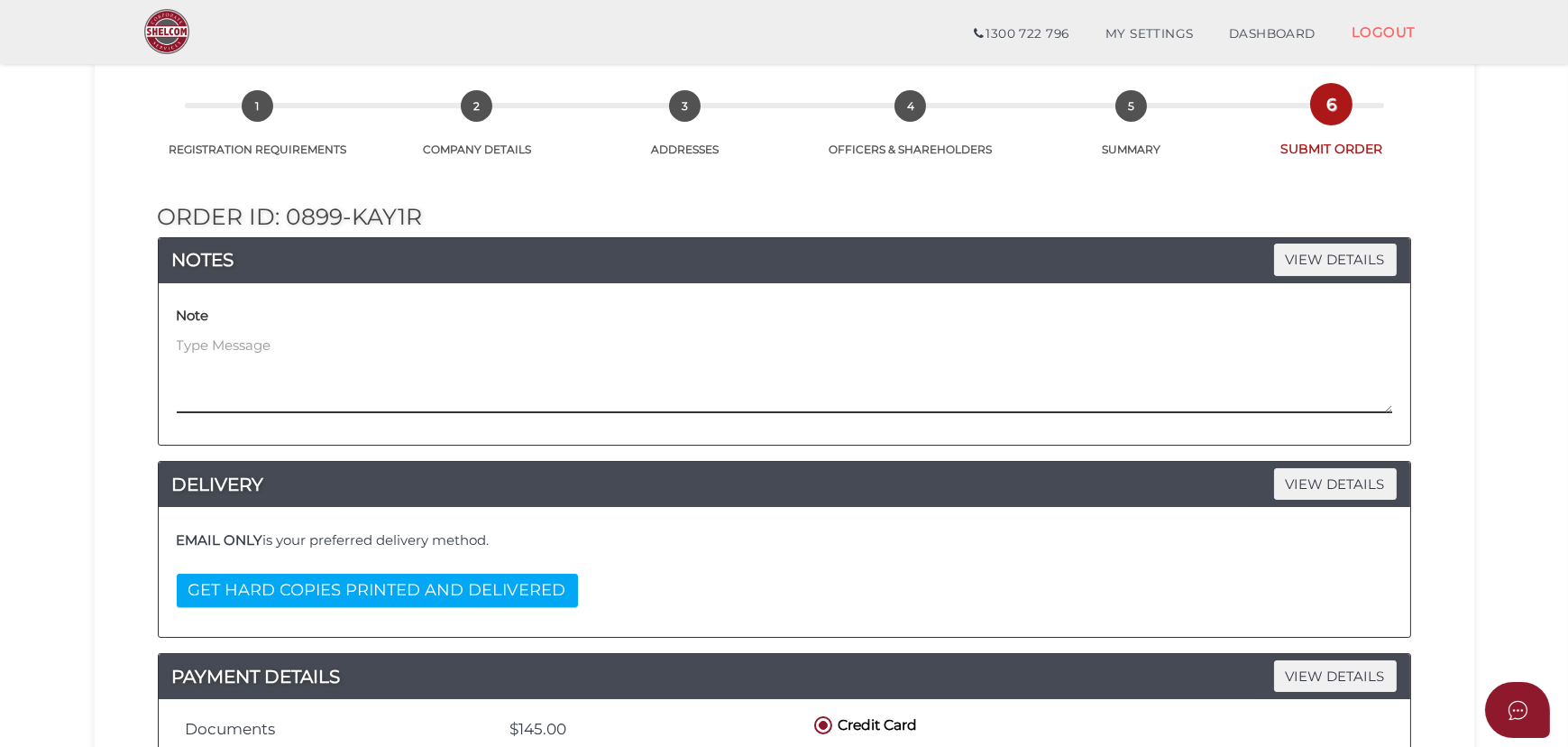
click at [243, 340] on textarea at bounding box center [784, 374] width 1215 height 78
type textarea "Hi, Please get the printed copy delivered to the following address: [PERSON_NAM…"
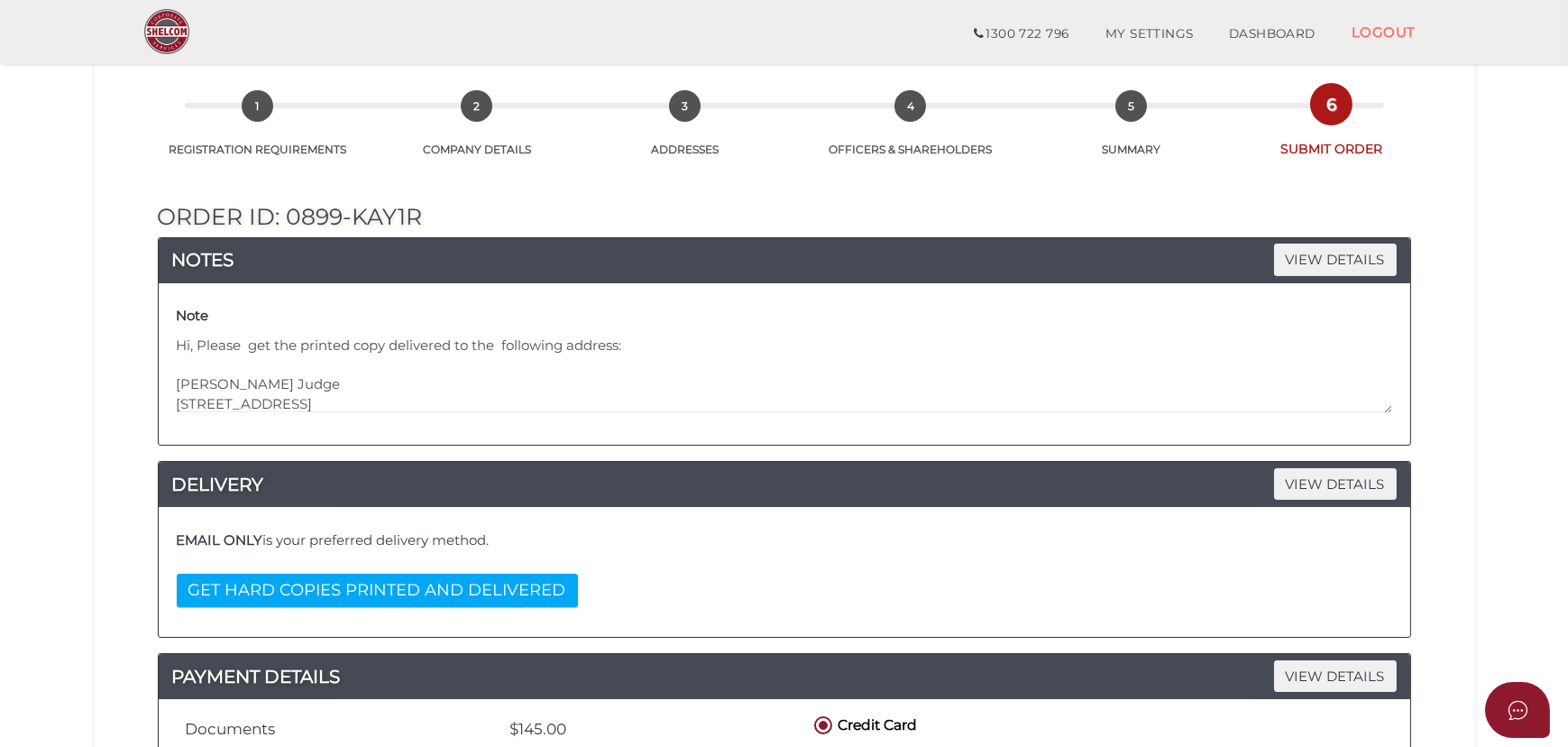
click at [939, 328] on div "Note Hi, Please get the printed copy delivered to the following address: [PERSO…" at bounding box center [784, 357] width 1215 height 112
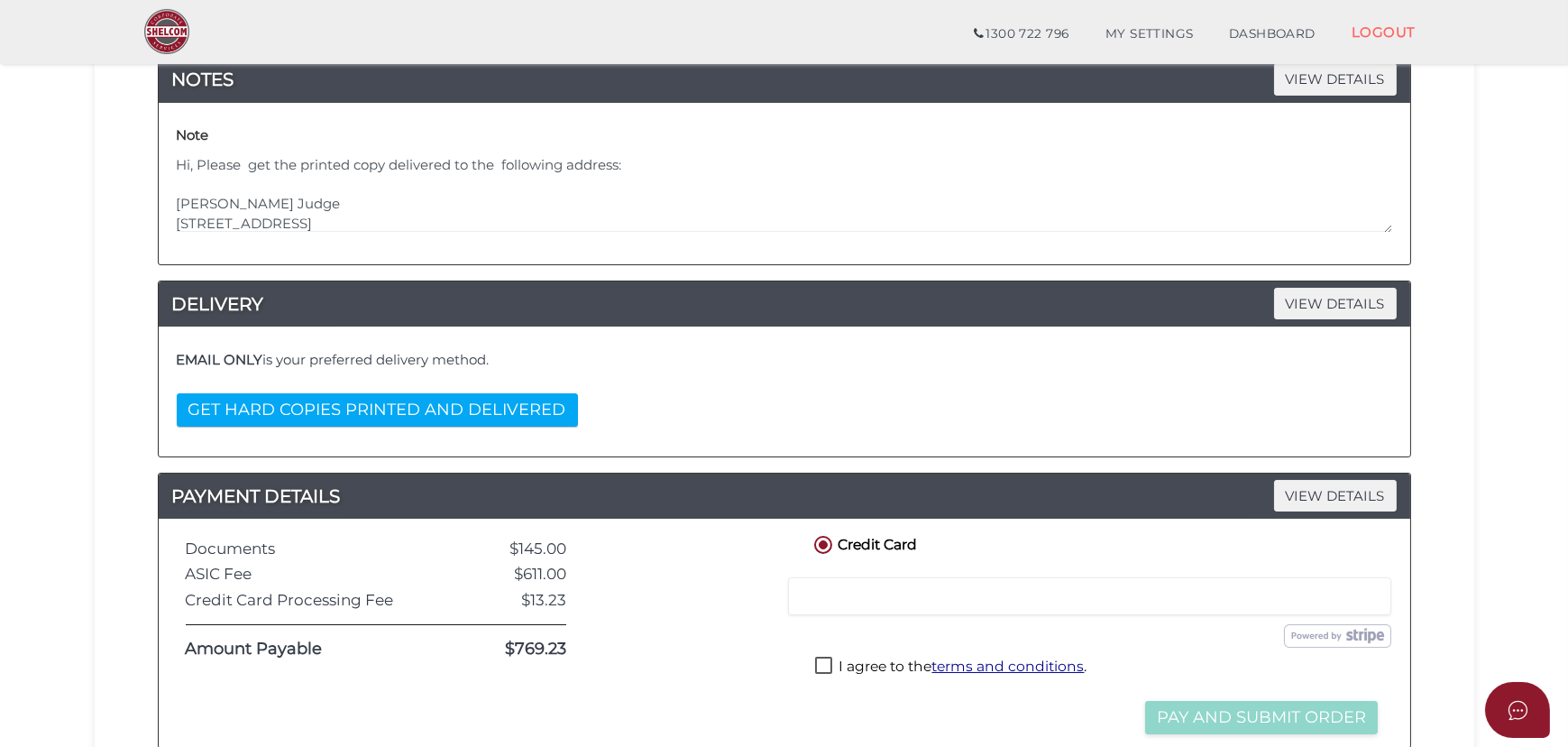
scroll to position [327, 0]
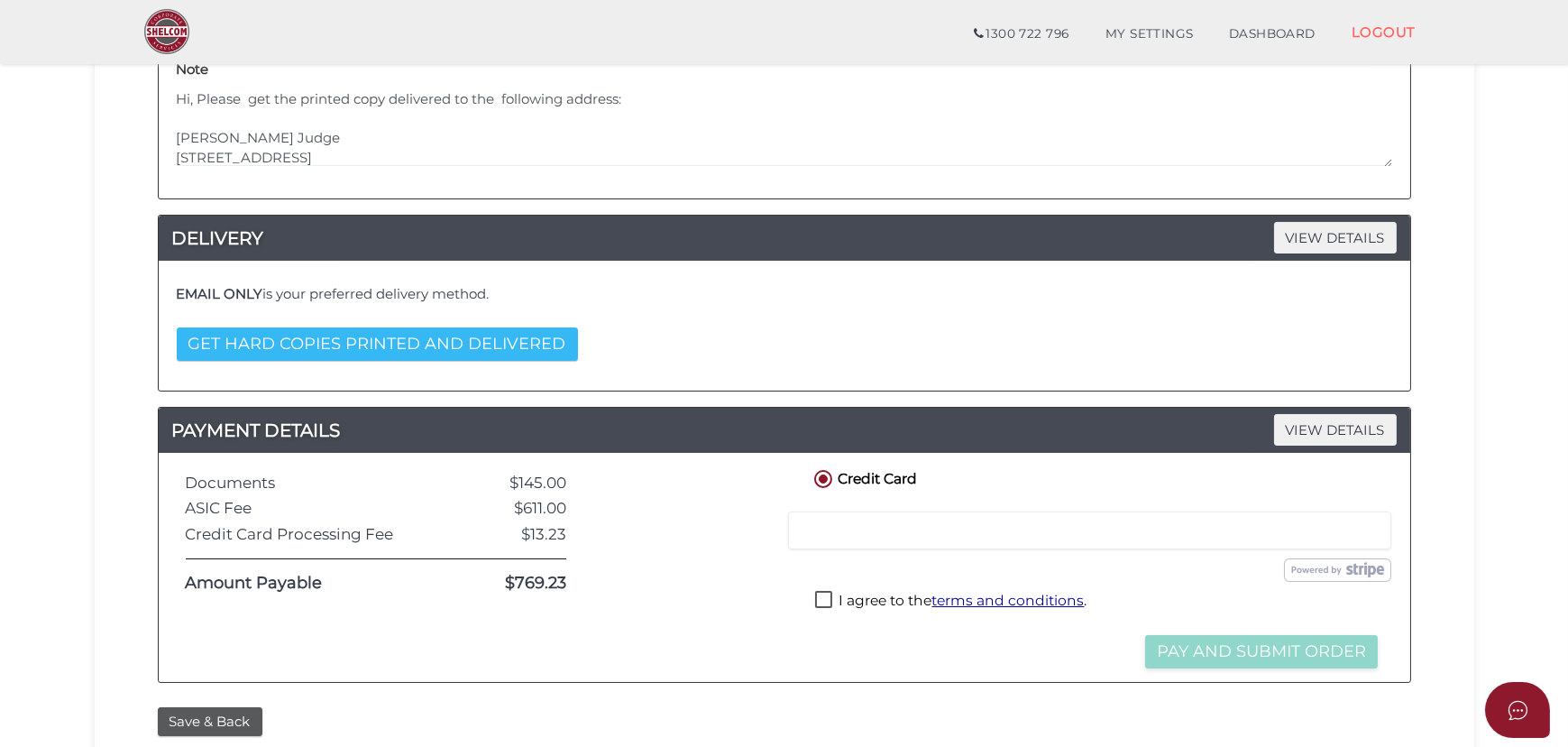
click at [455, 347] on button "GET HARD COPIES PRINTED AND DELIVERED" at bounding box center [377, 343] width 401 height 33
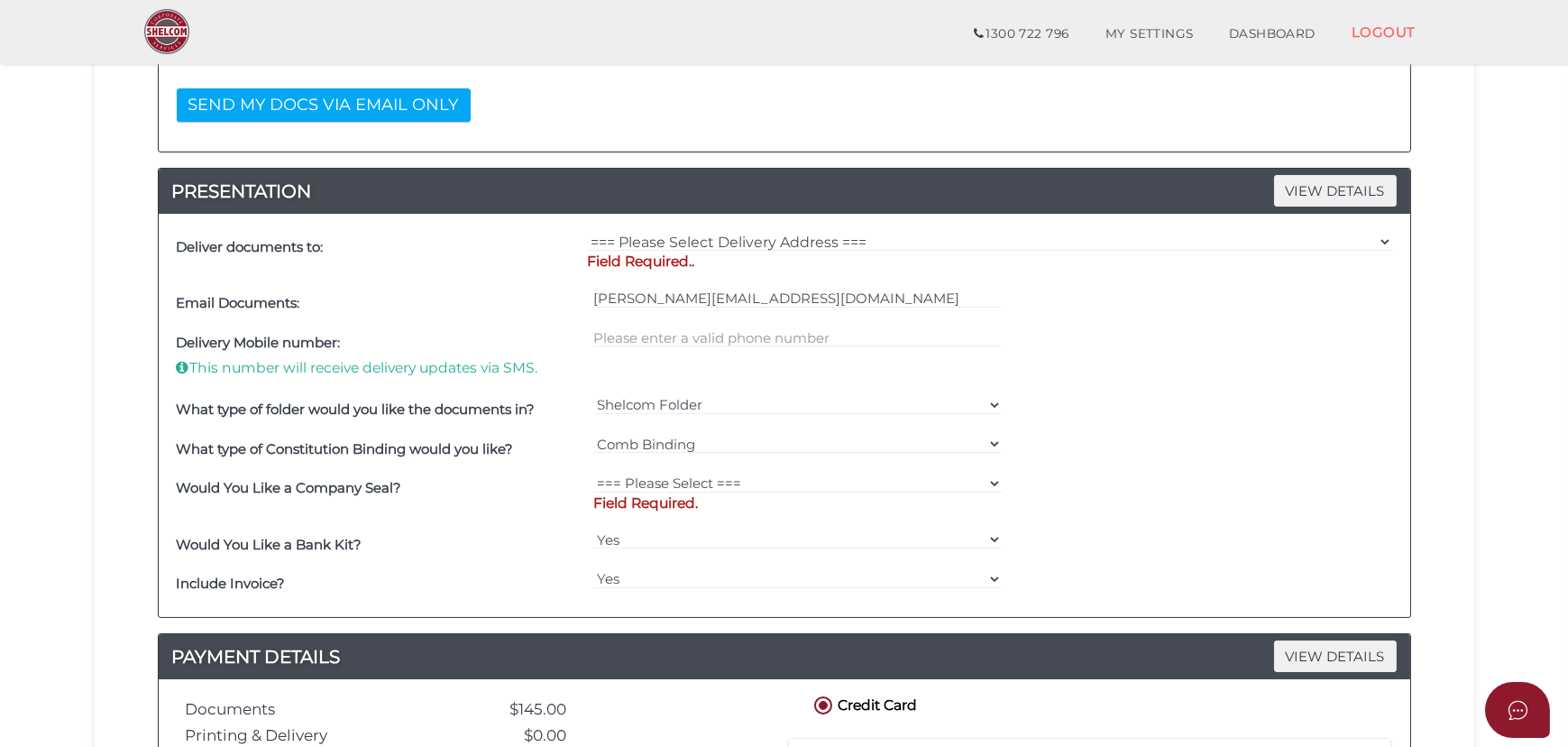
scroll to position [574, 0]
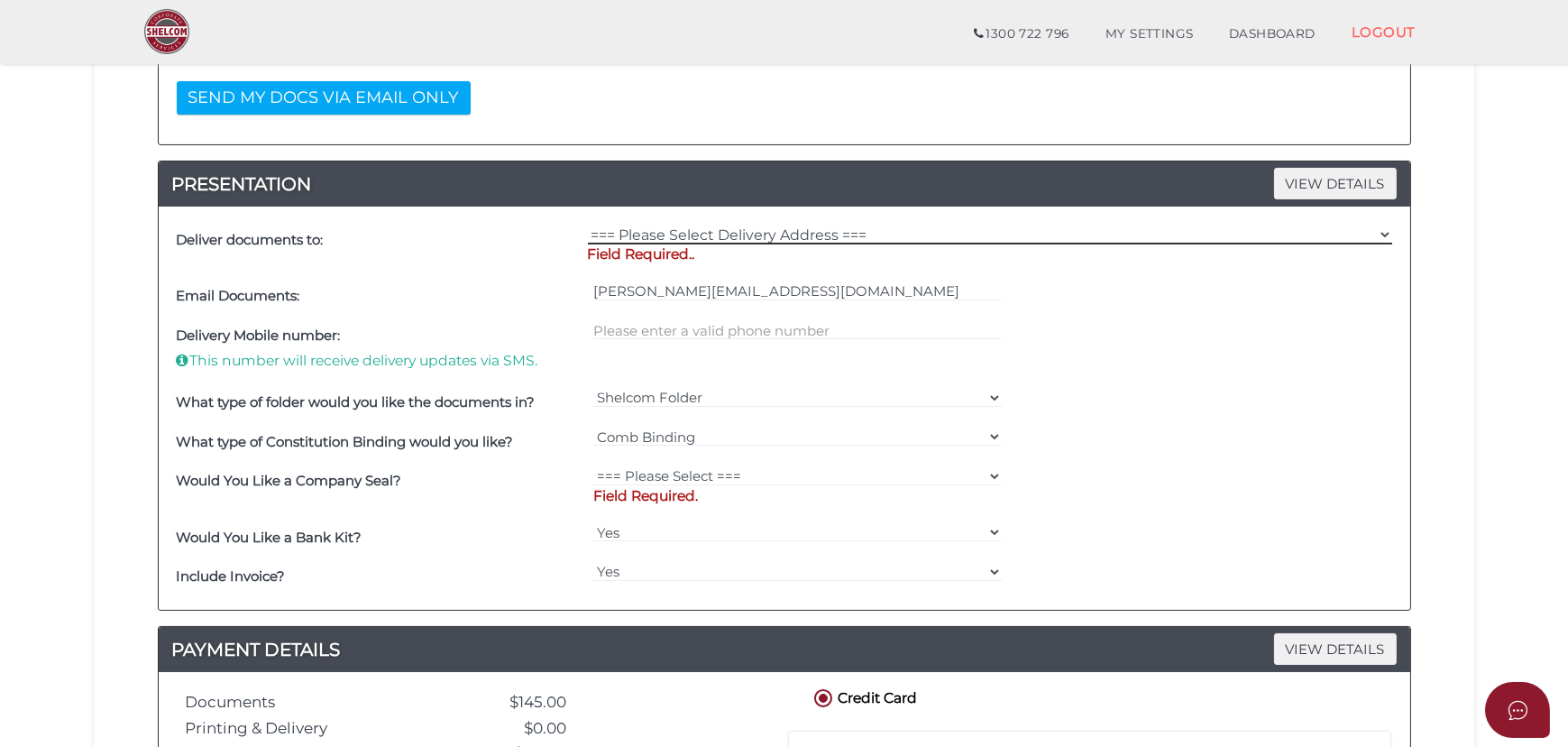
click at [859, 235] on select "=== Please Select Delivery Address === (User Address - [PERSON_NAME][GEOGRAPHIC…" at bounding box center [990, 234] width 805 height 20
select select "Other"
click at [588, 224] on select "=== Please Select Delivery Address === (User Address - [PERSON_NAME][GEOGRAPHIC…" at bounding box center [990, 234] width 805 height 20
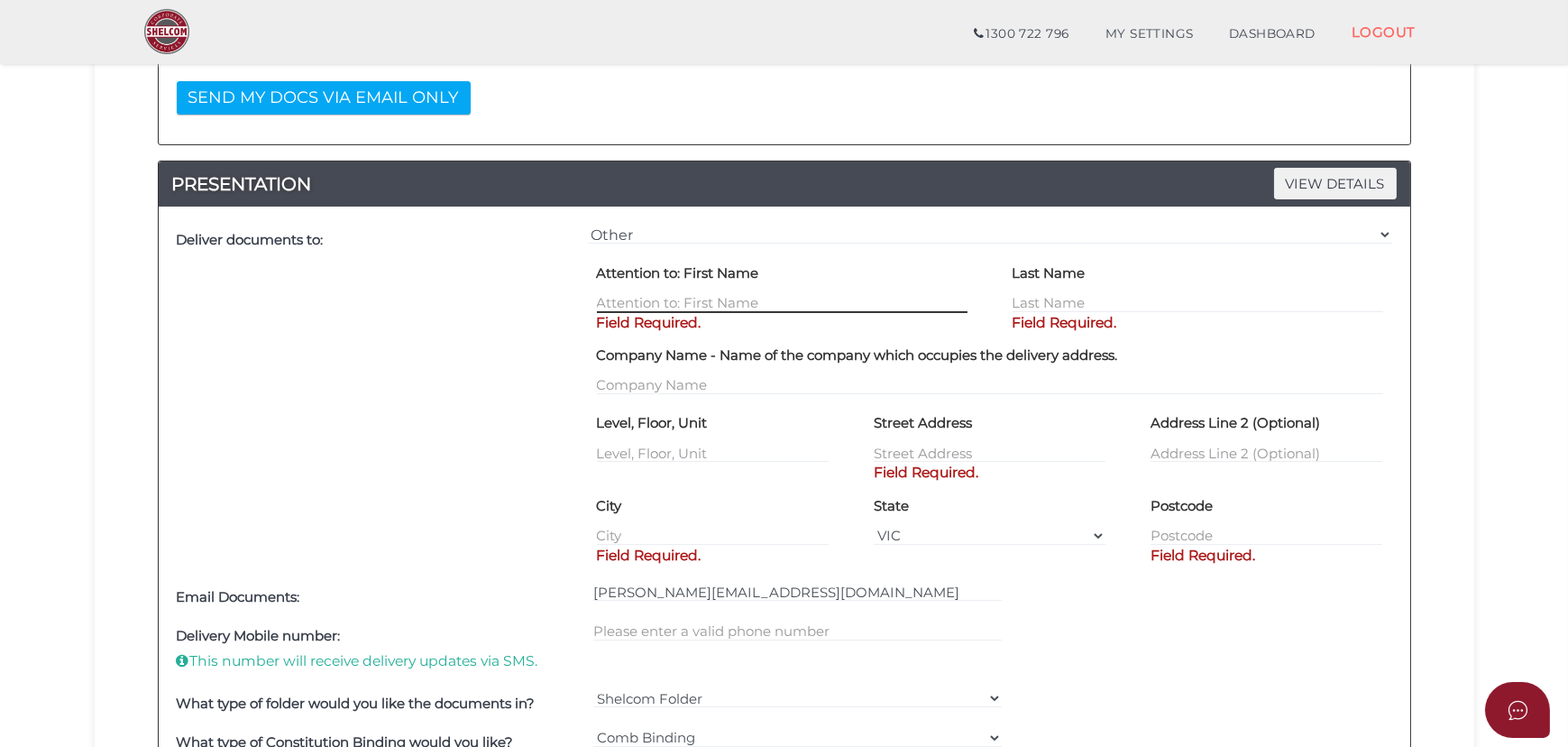
click at [632, 298] on input "text" at bounding box center [782, 303] width 371 height 20
type input "[PERSON_NAME]"
type input "Judge"
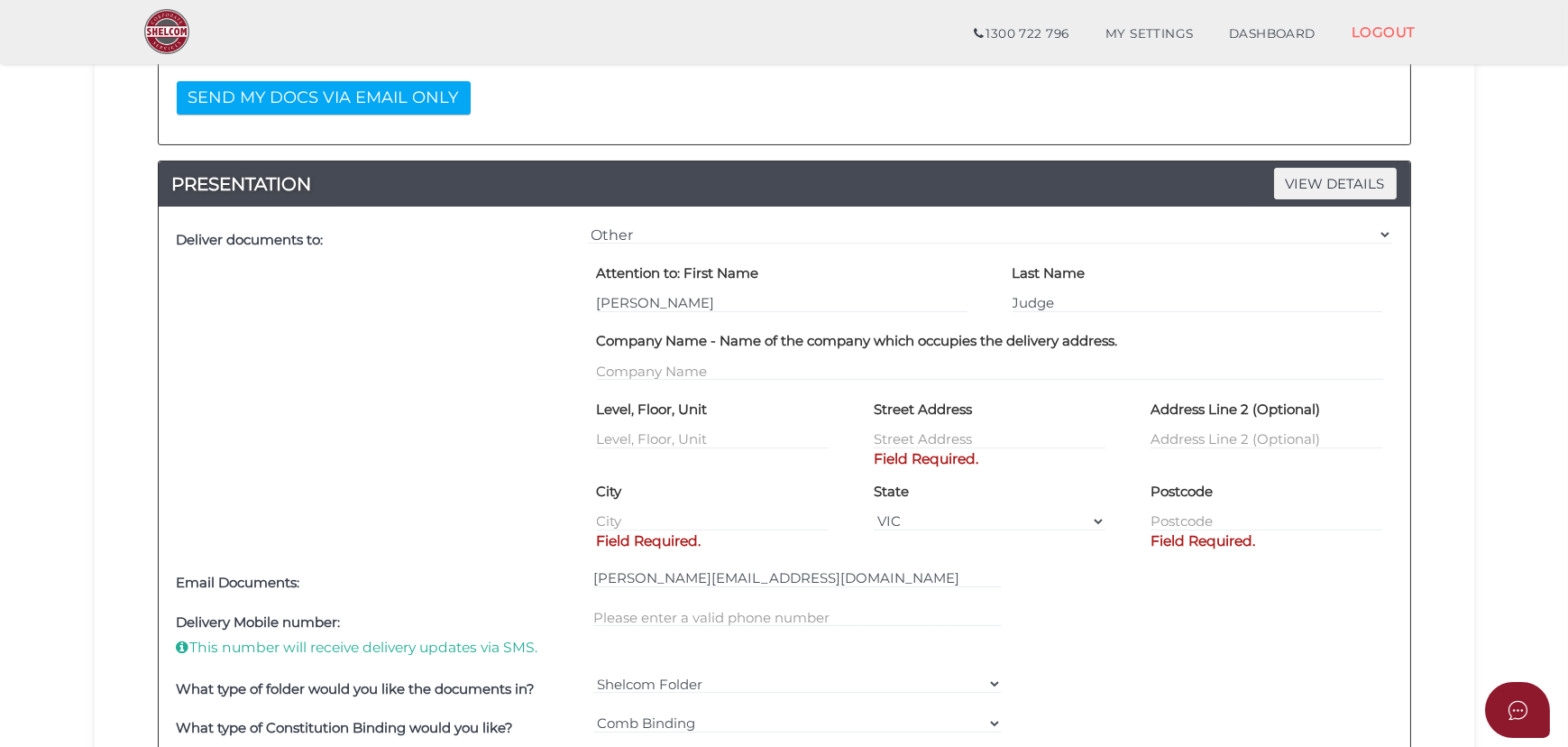
click at [928, 426] on div "Street Address Field Required." at bounding box center [989, 422] width 232 height 55
click at [902, 440] on input "text" at bounding box center [989, 439] width 232 height 20
type input "[STREET_ADDRESS]"
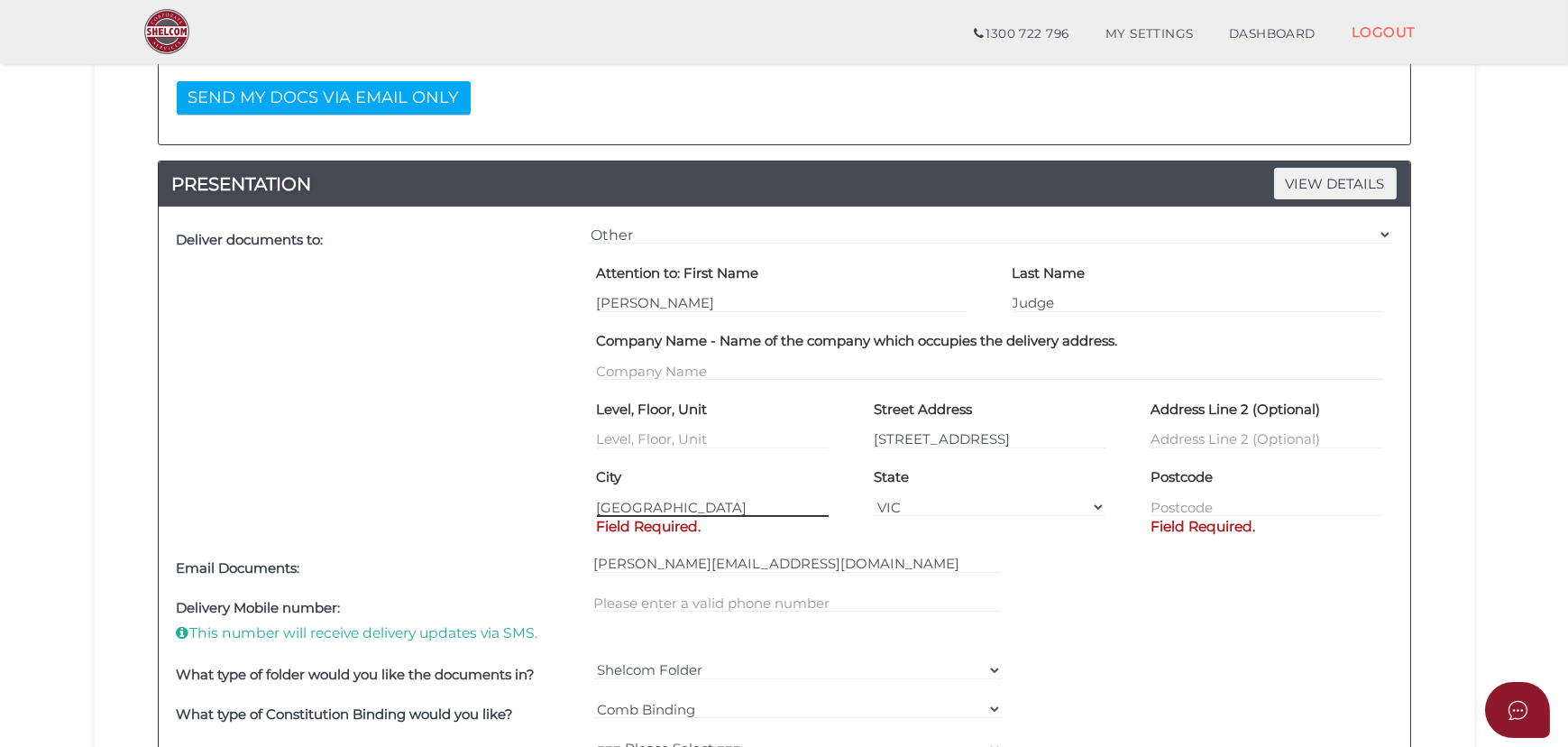
type input "[GEOGRAPHIC_DATA]"
type input "3024"
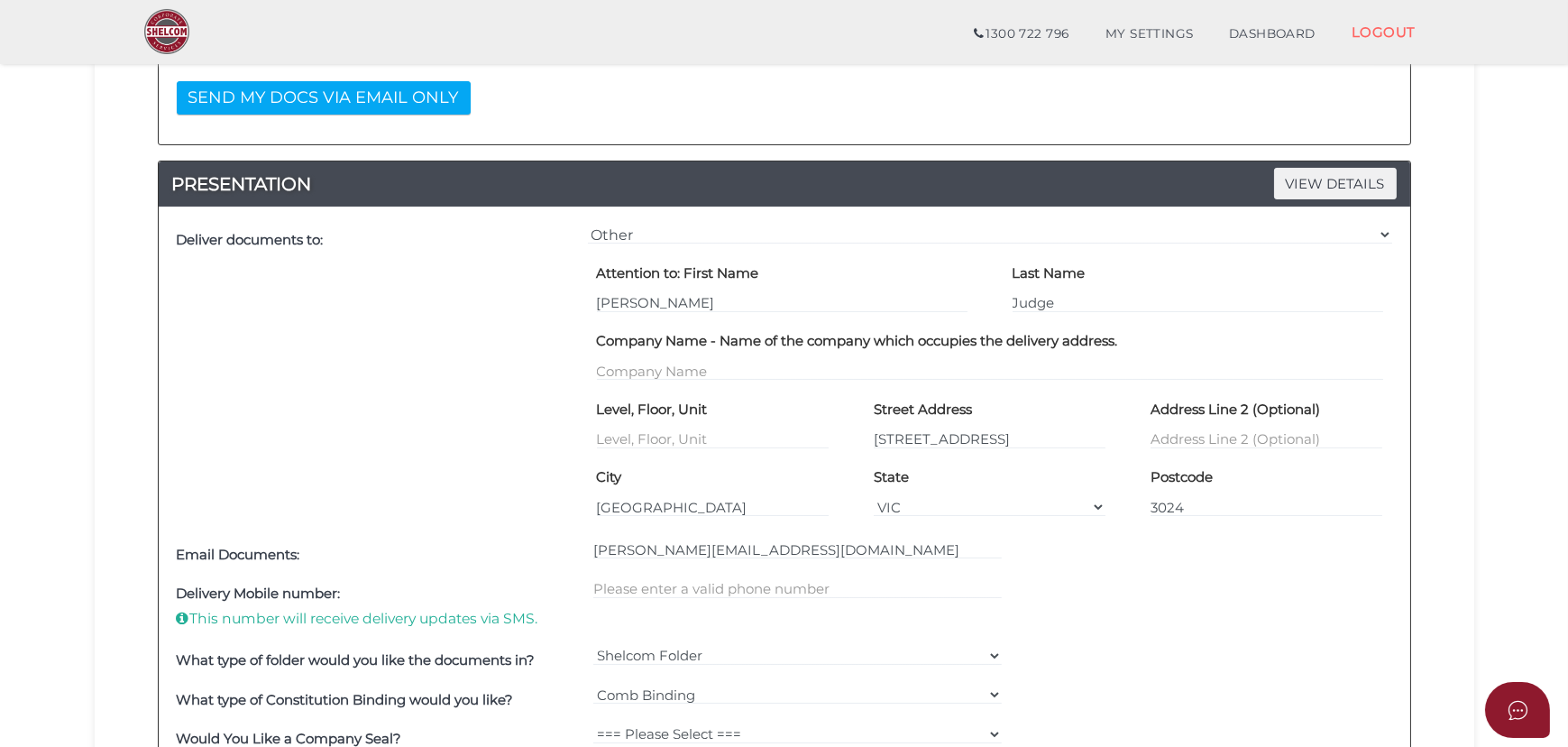
click at [1118, 577] on div "Delivery Mobile number: This number will receive delivery updates via SMS." at bounding box center [784, 607] width 1225 height 67
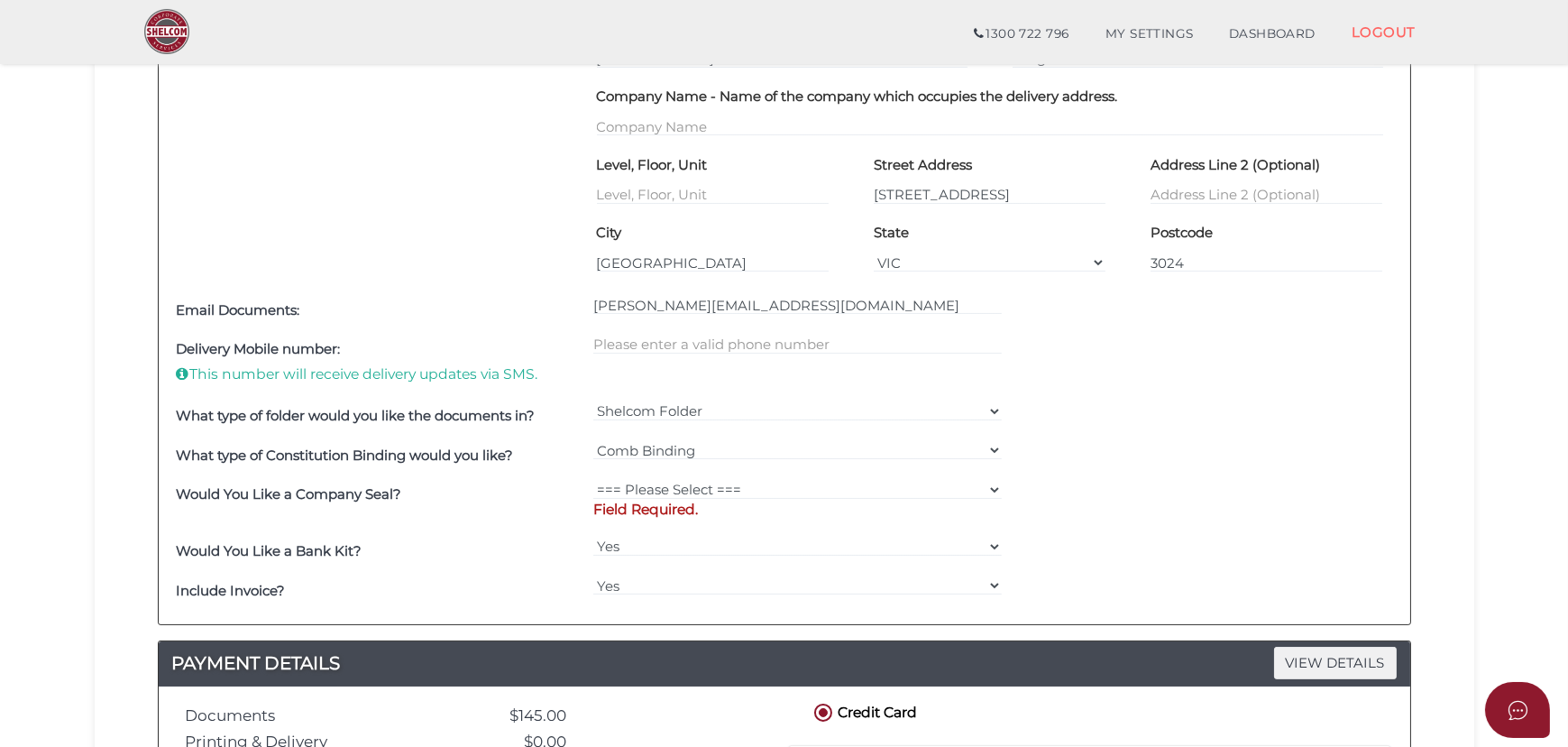
scroll to position [820, 0]
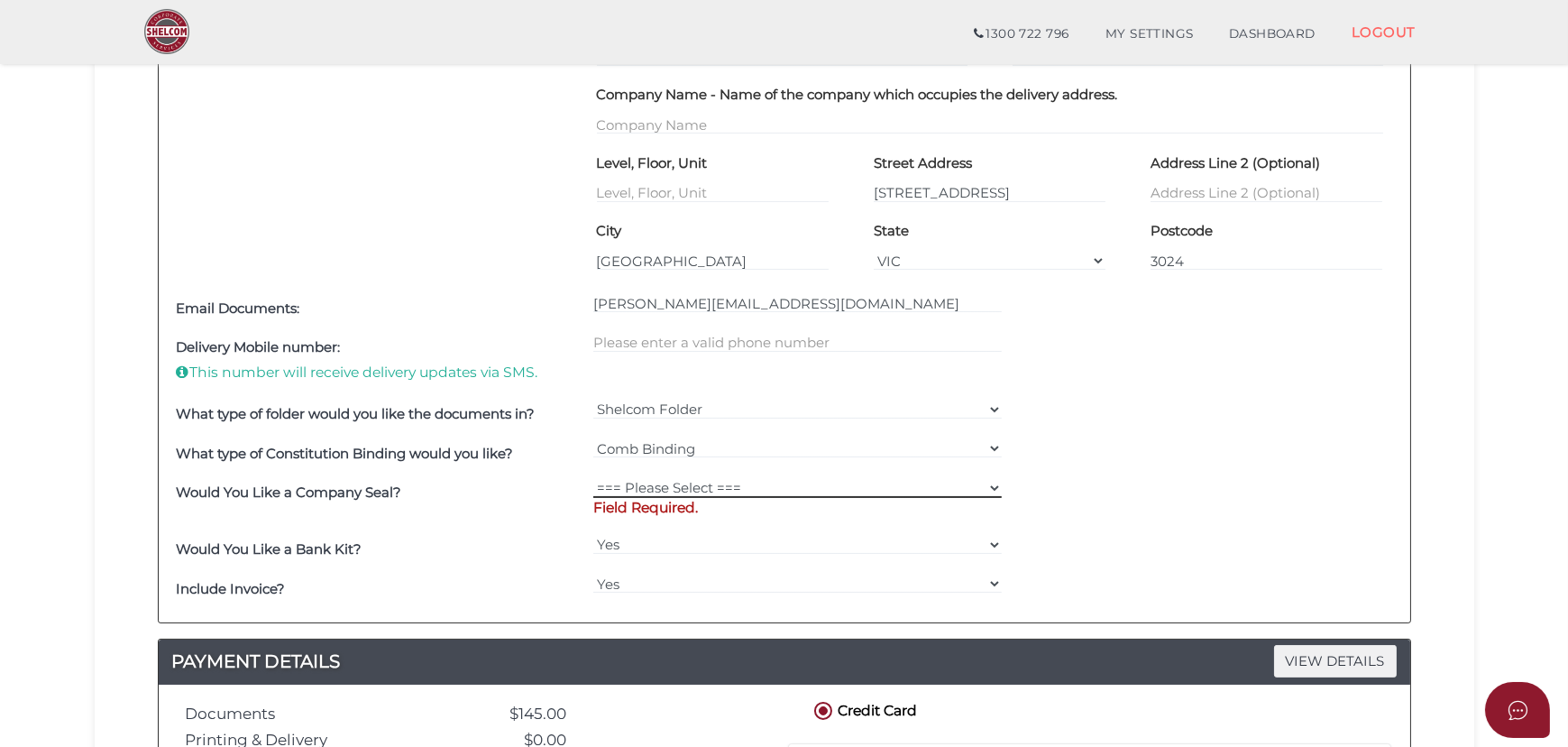
click at [983, 482] on select "=== Please Select === Fold Seal $50 No Seal" at bounding box center [797, 487] width 409 height 20
select select "0"
click at [593, 478] on select "=== Please Select === Fold Seal $50 No Seal" at bounding box center [797, 487] width 409 height 20
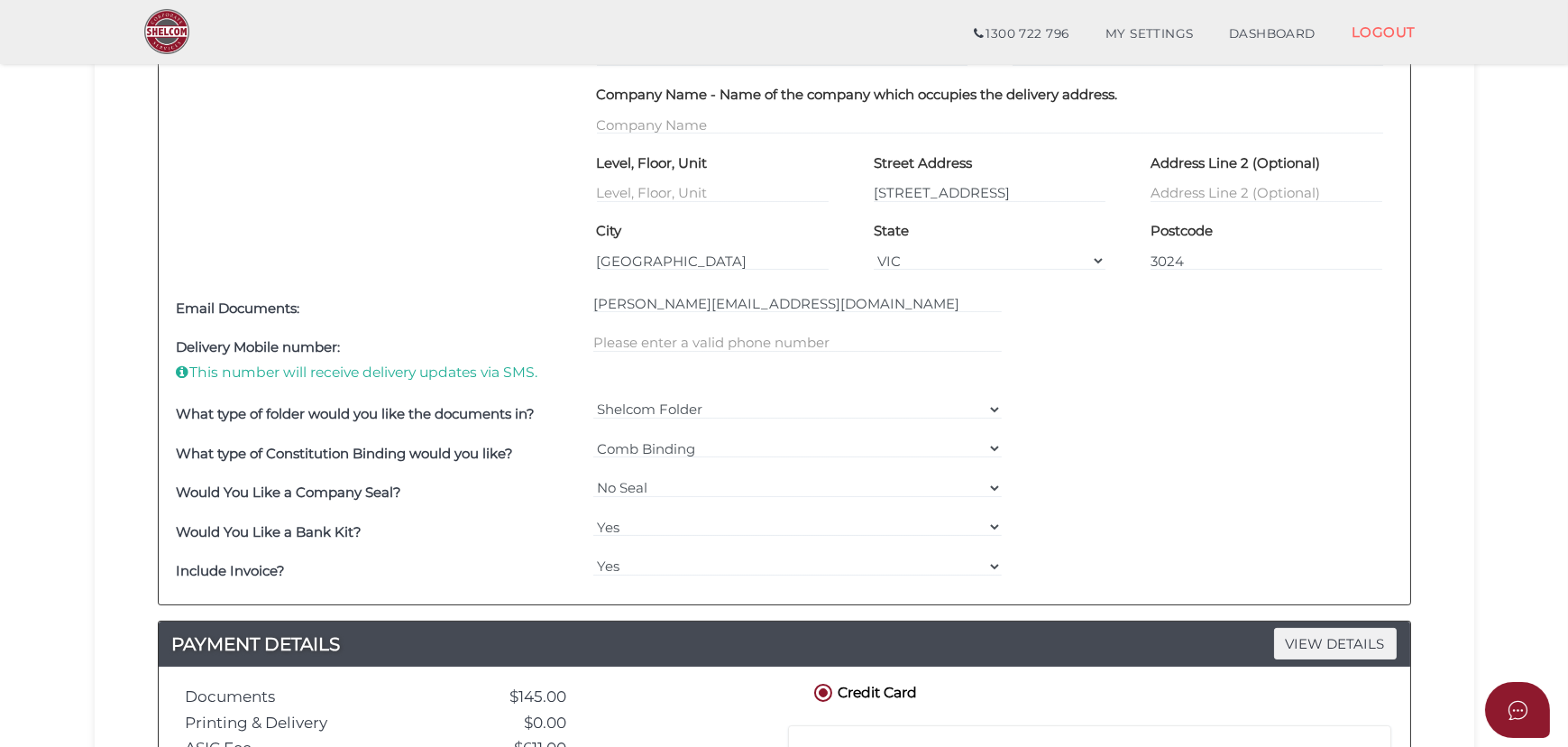
click at [1207, 462] on div "What type of Constitution Binding would you like? === Please Select === Comb Bi…" at bounding box center [784, 454] width 1225 height 40
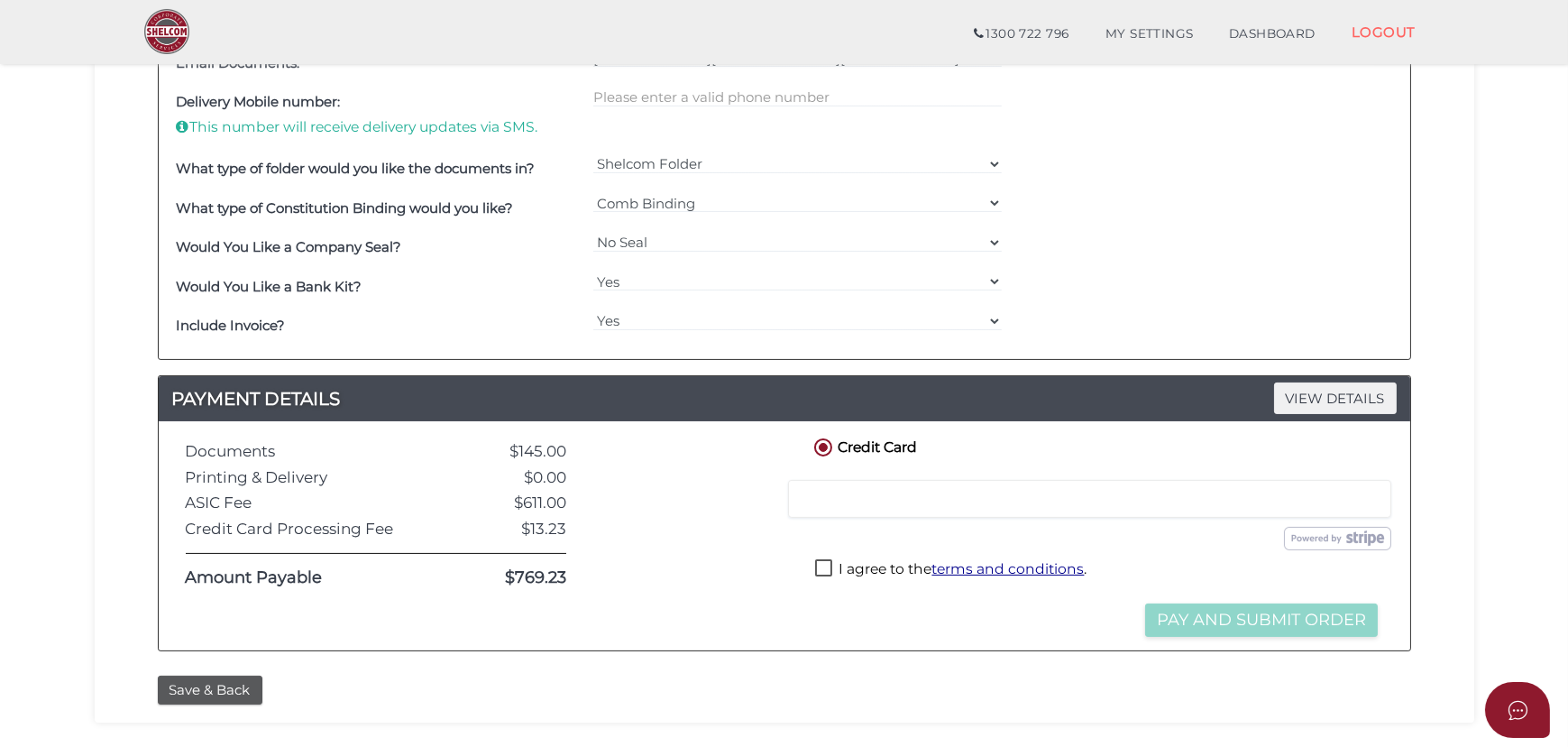
scroll to position [1147, 0]
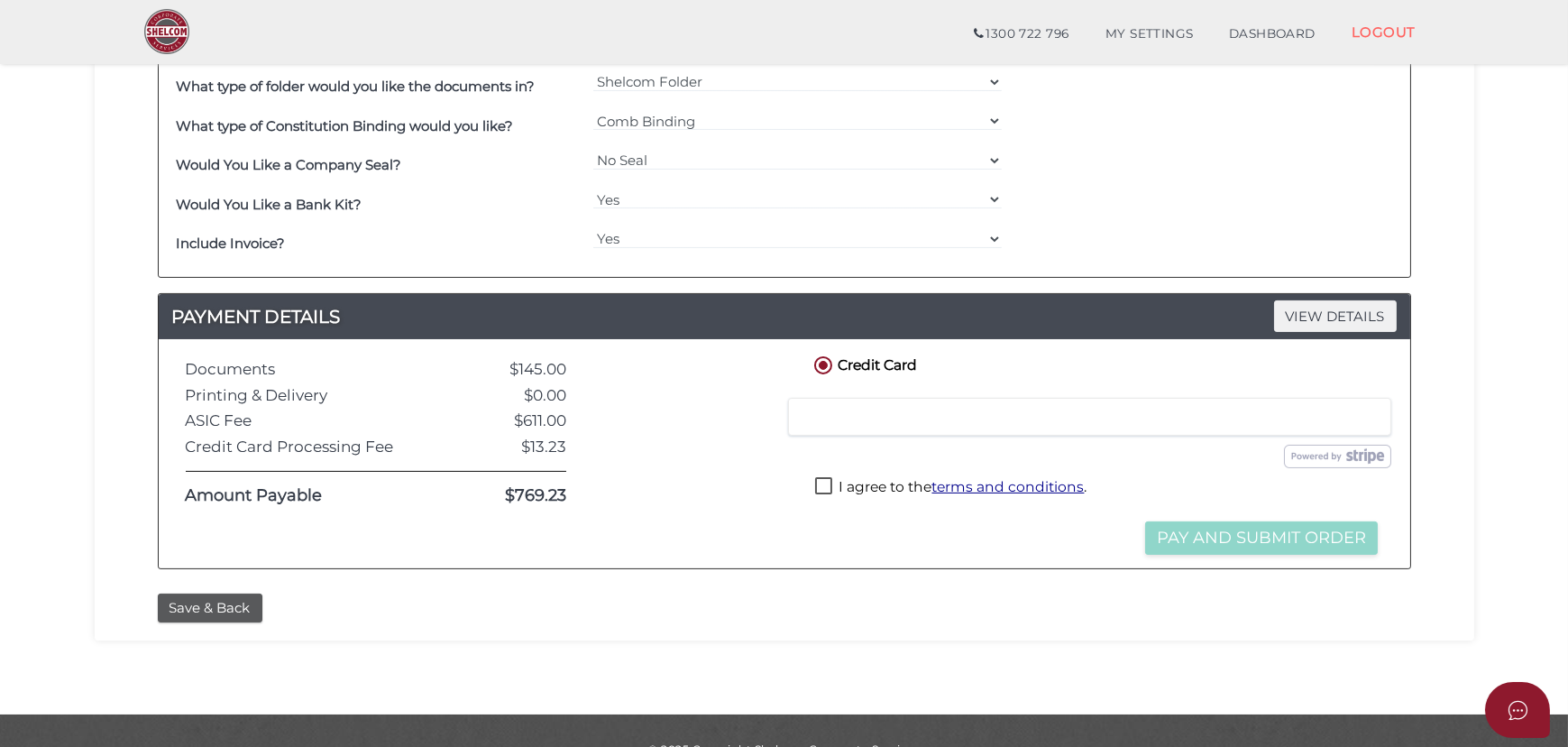
click at [819, 483] on label "I agree to the terms and conditions ." at bounding box center [950, 488] width 271 height 23
checkbox input "true"
click at [1202, 535] on button "Pay and Submit Order" at bounding box center [1262, 537] width 233 height 33
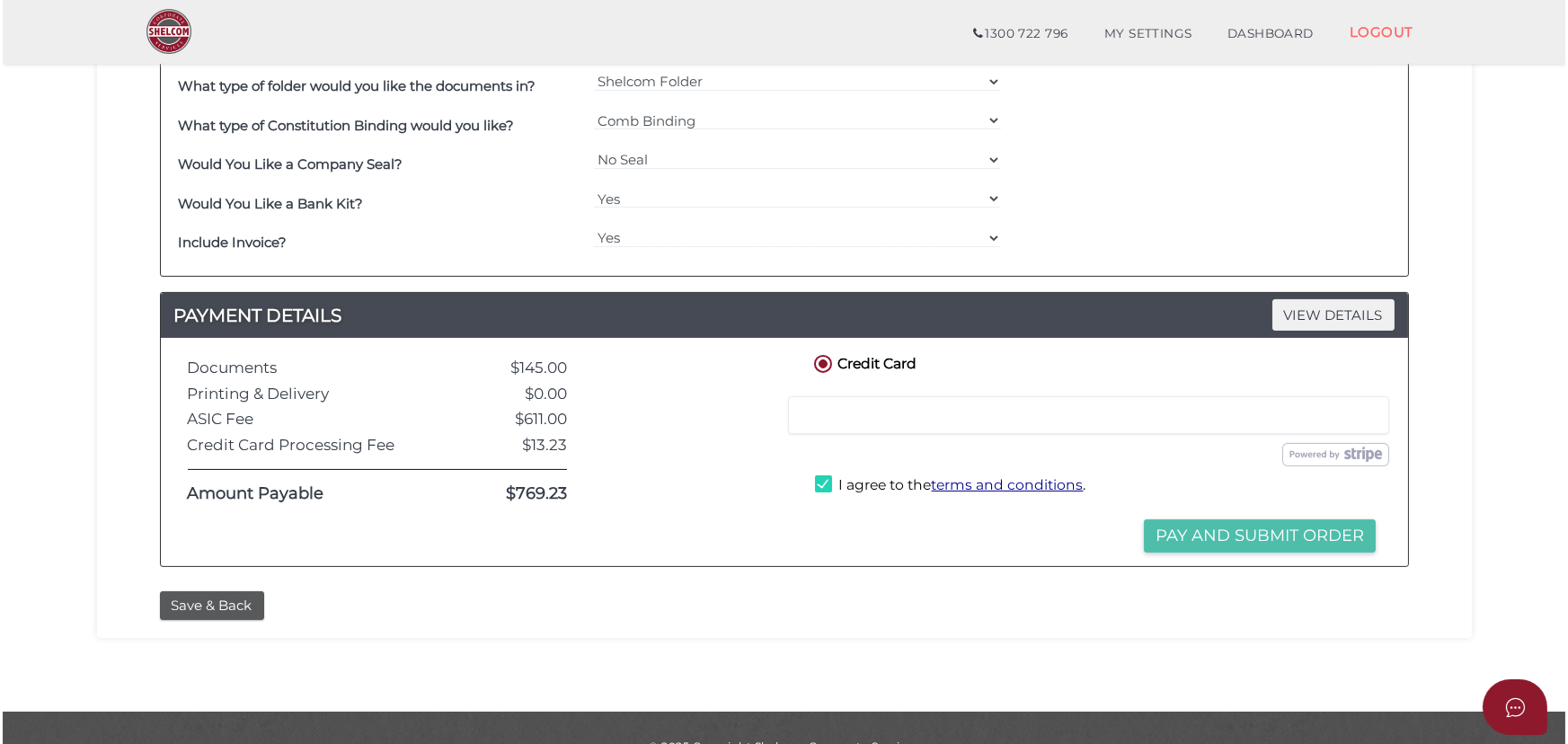
scroll to position [0, 0]
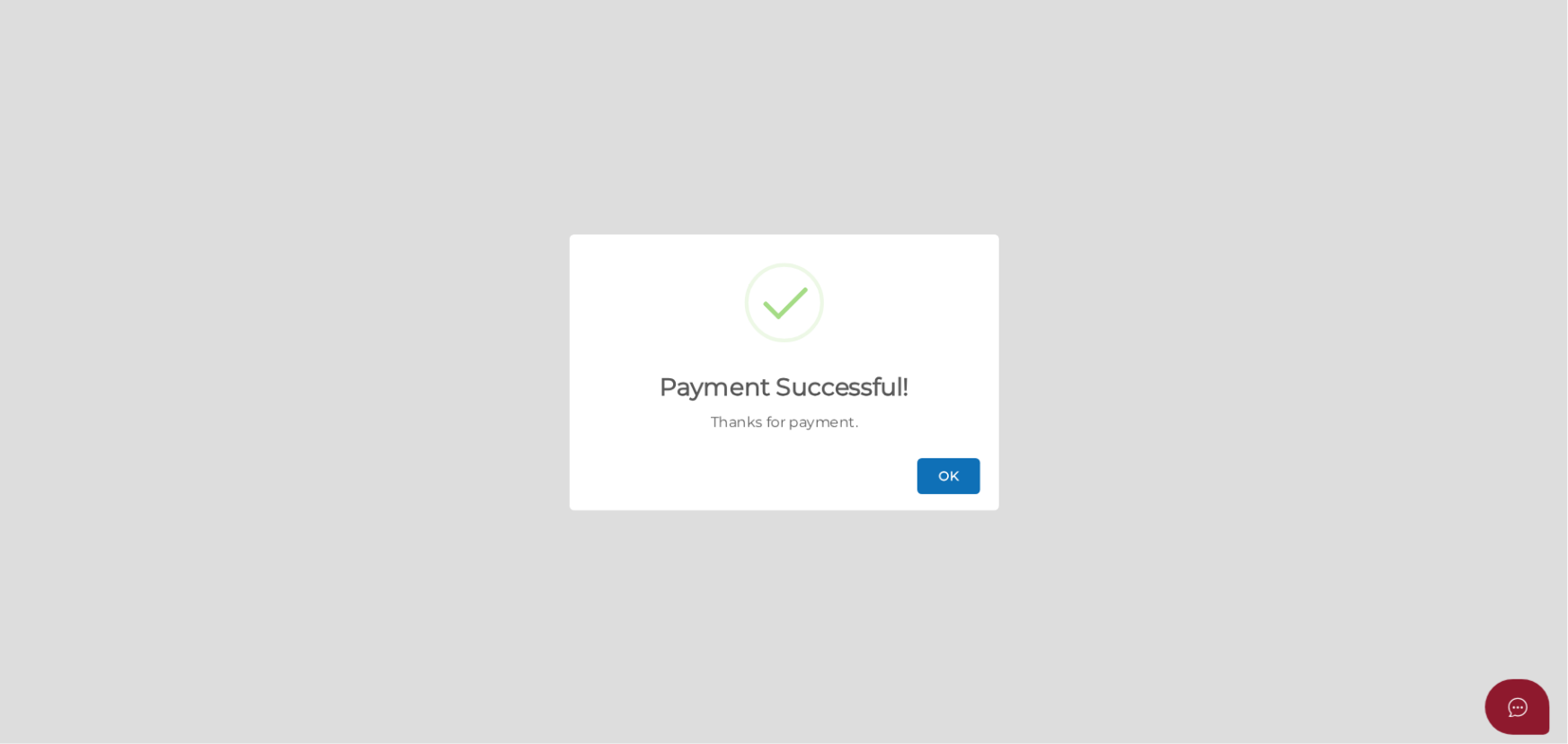
click at [935, 468] on button "OK" at bounding box center [949, 476] width 63 height 36
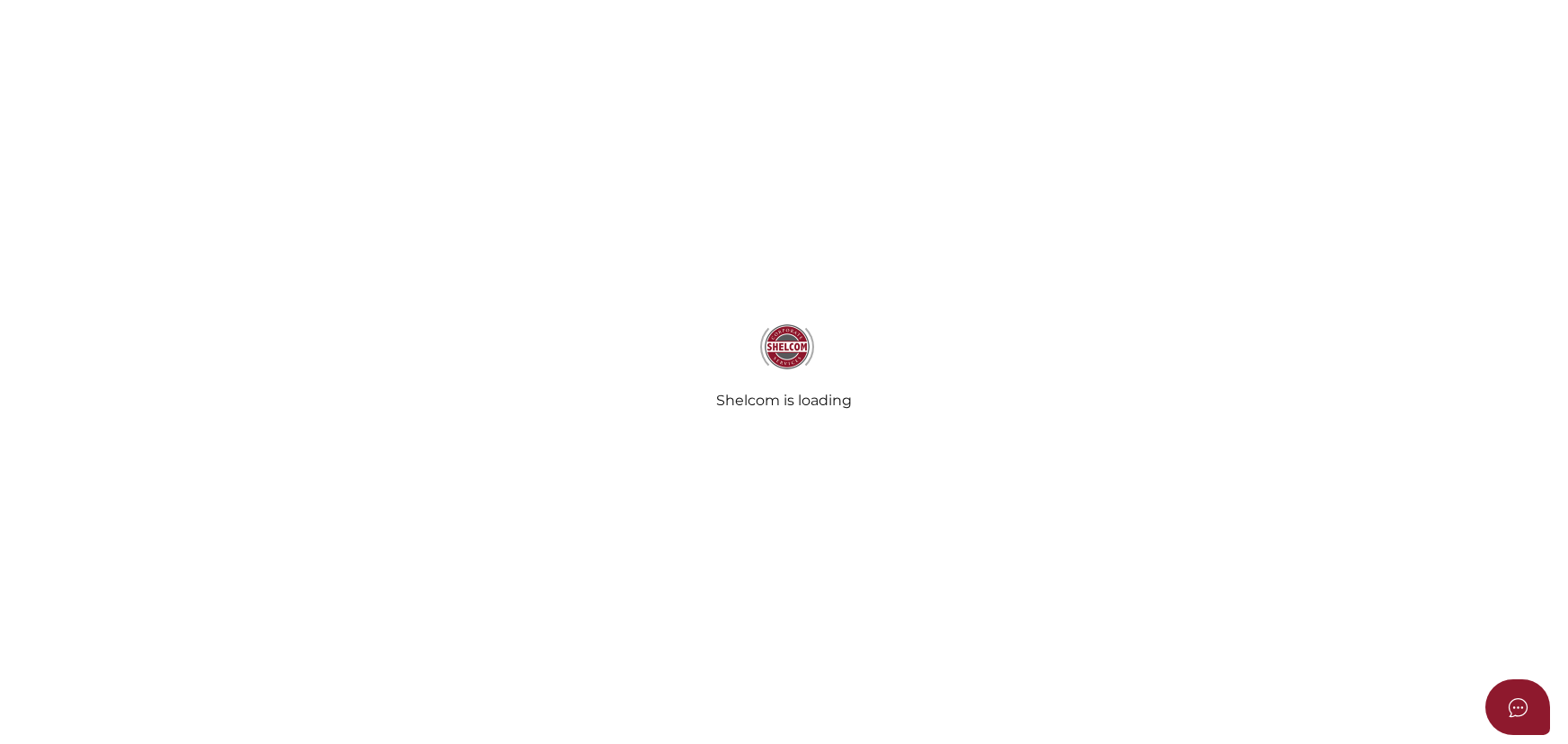
select select
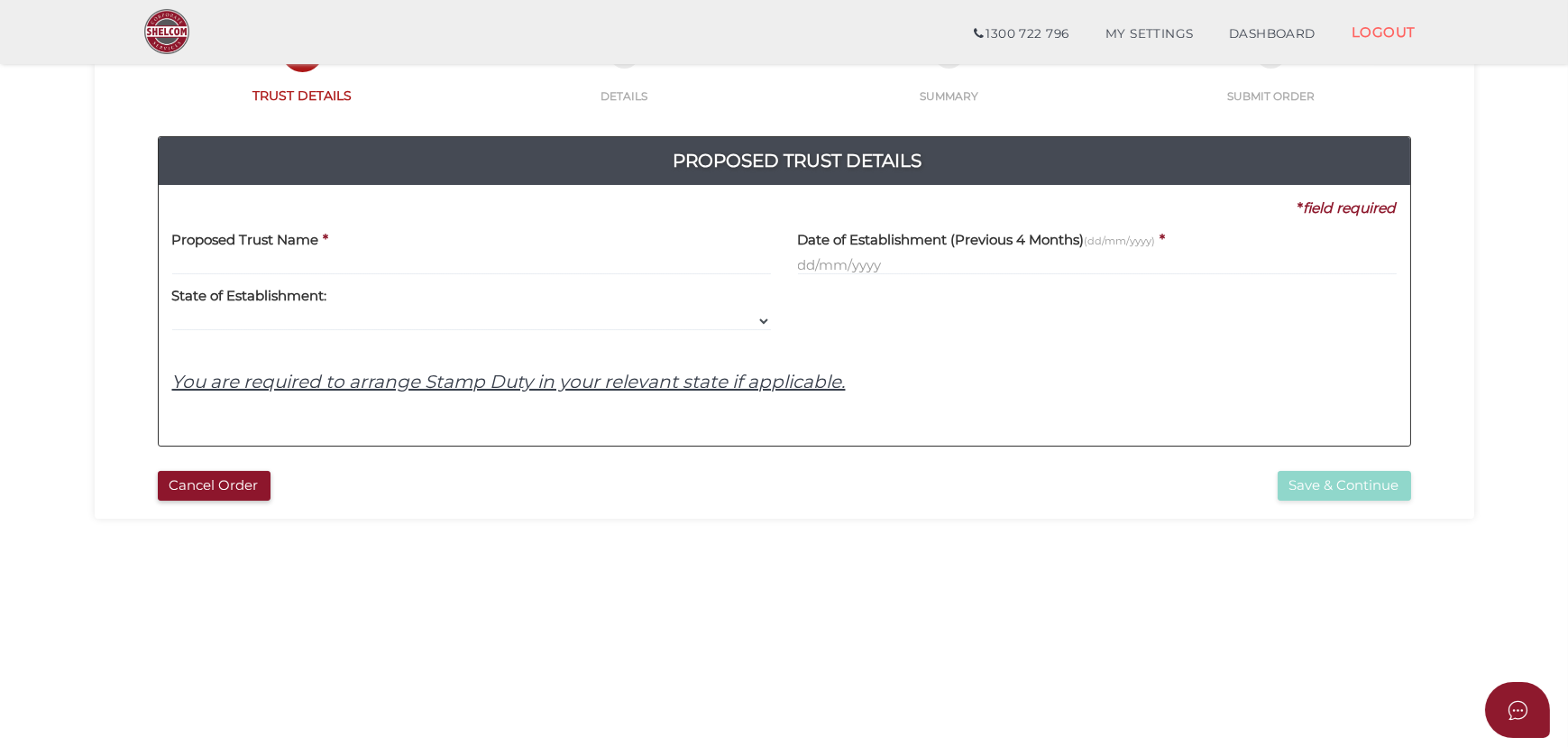
scroll to position [164, 0]
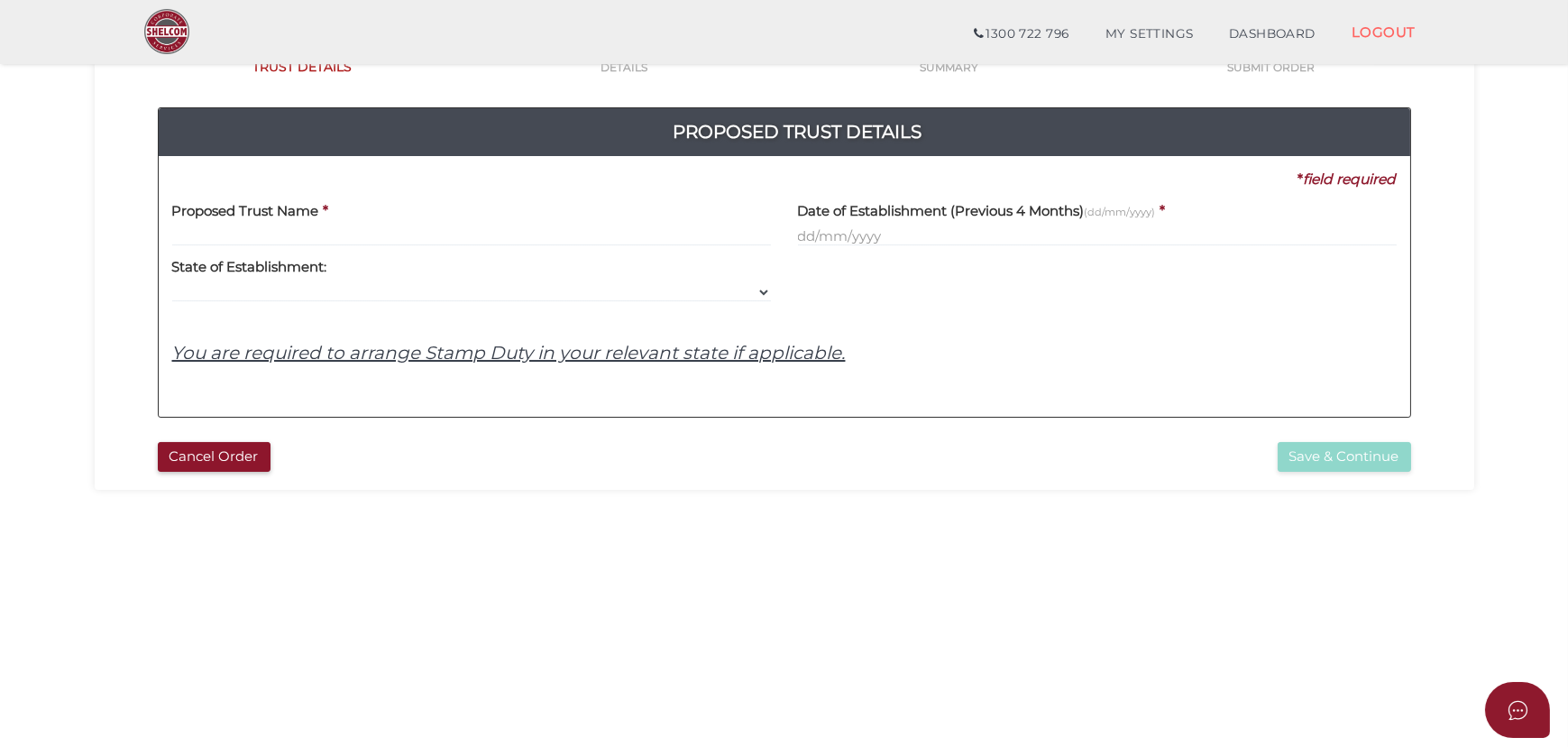
click at [737, 226] on input "text" at bounding box center [471, 235] width 599 height 20
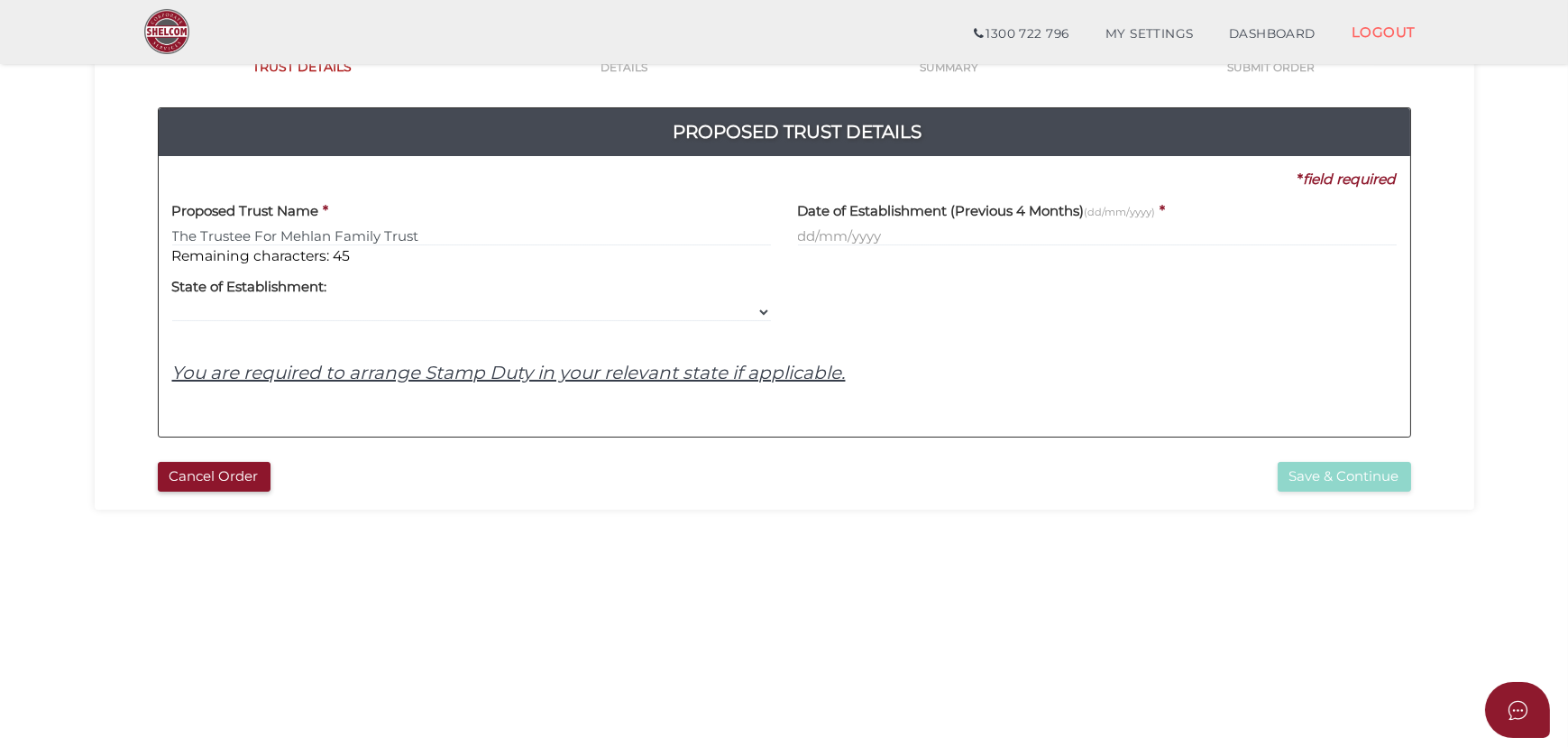
type input "The Trustee For Mehlan Family Trust"
click at [828, 235] on input "text" at bounding box center [1097, 235] width 599 height 20
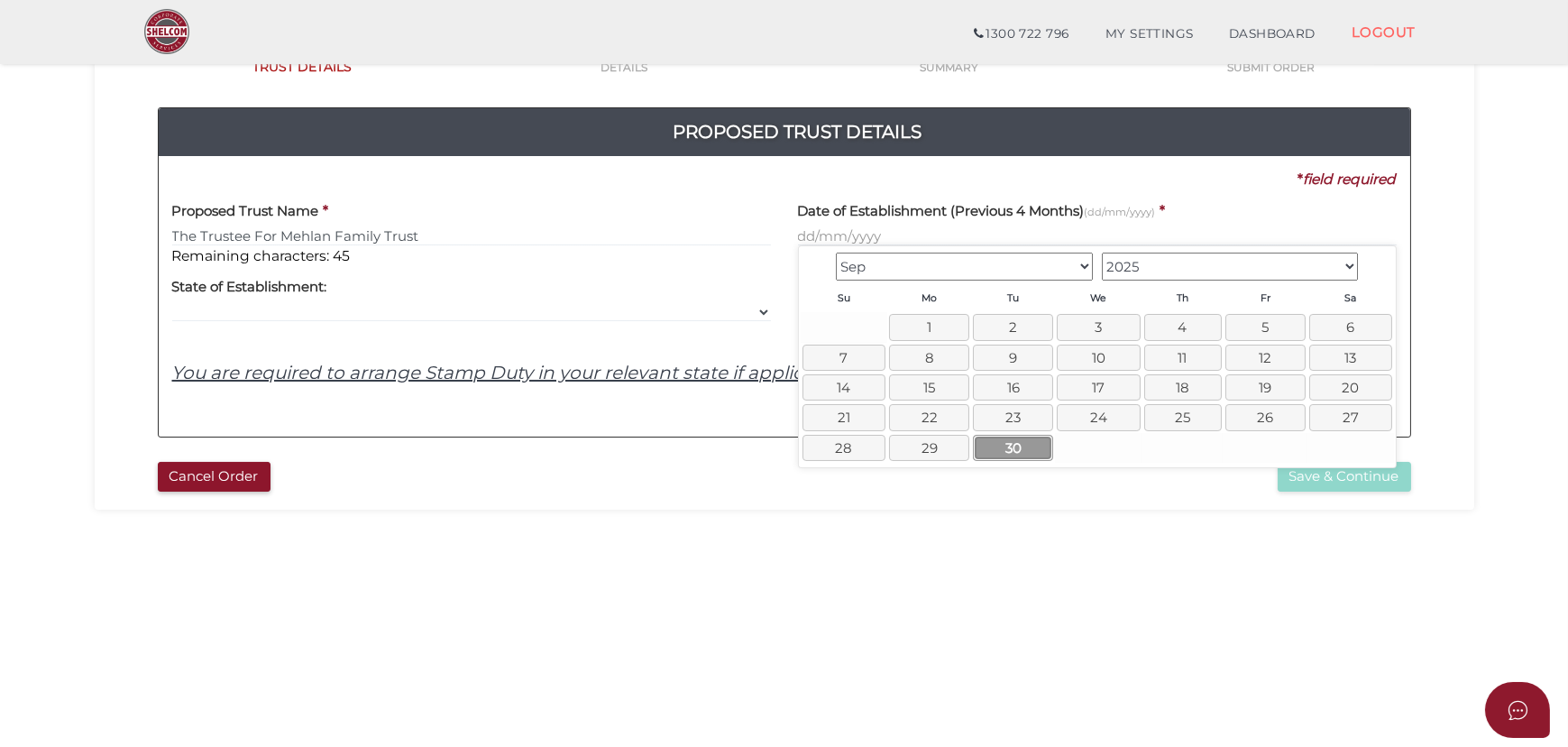
click at [1032, 455] on link "30" at bounding box center [1013, 448] width 80 height 26
type input "[DATE]"
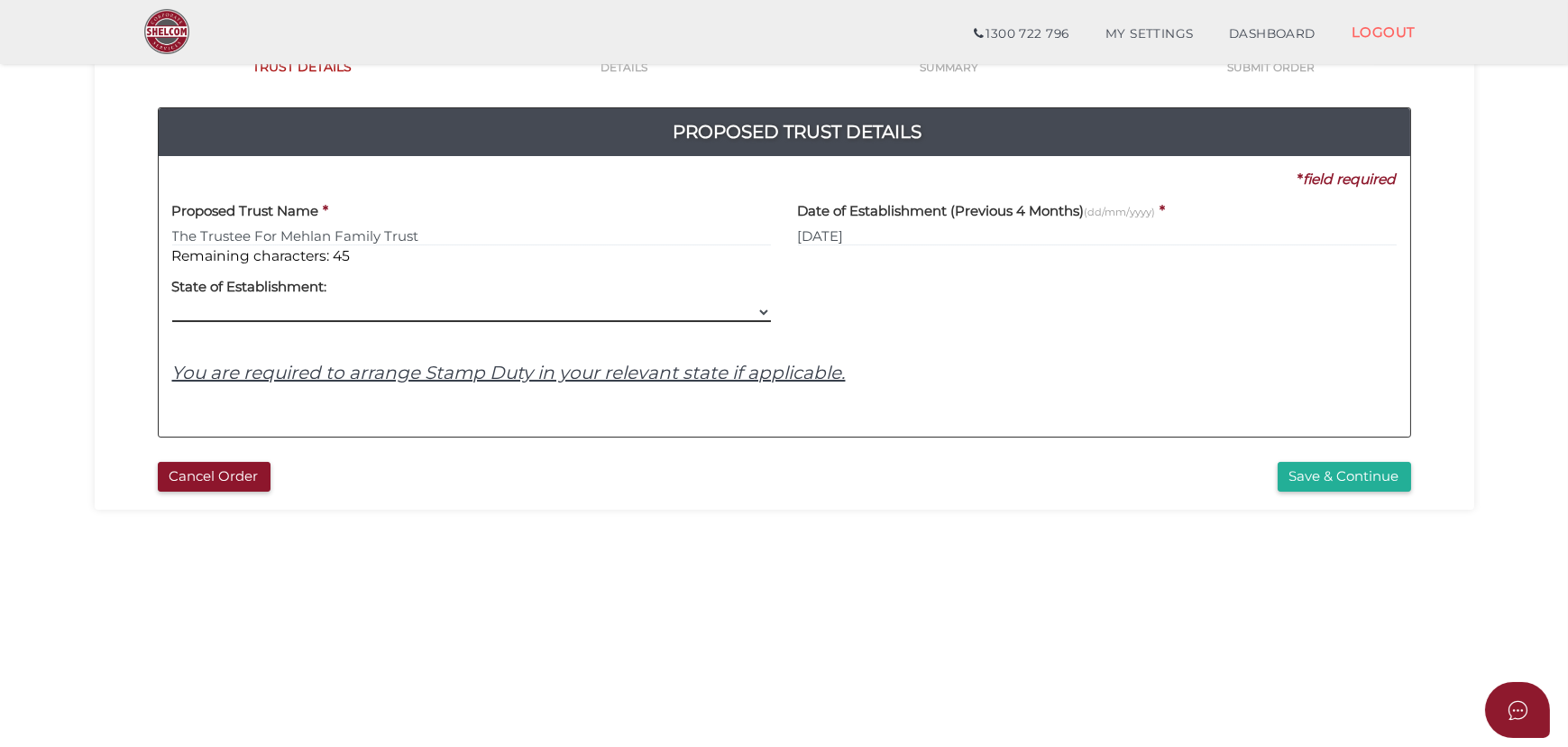
click at [259, 304] on select "VIC ACT [GEOGRAPHIC_DATA] [GEOGRAPHIC_DATA] QLD [GEOGRAPHIC_DATA] [GEOGRAPHIC_D…" at bounding box center [471, 311] width 599 height 20
select select "VIC"
click at [172, 302] on select "VIC ACT [GEOGRAPHIC_DATA] [GEOGRAPHIC_DATA] QLD [GEOGRAPHIC_DATA] [GEOGRAPHIC_D…" at bounding box center [471, 311] width 599 height 20
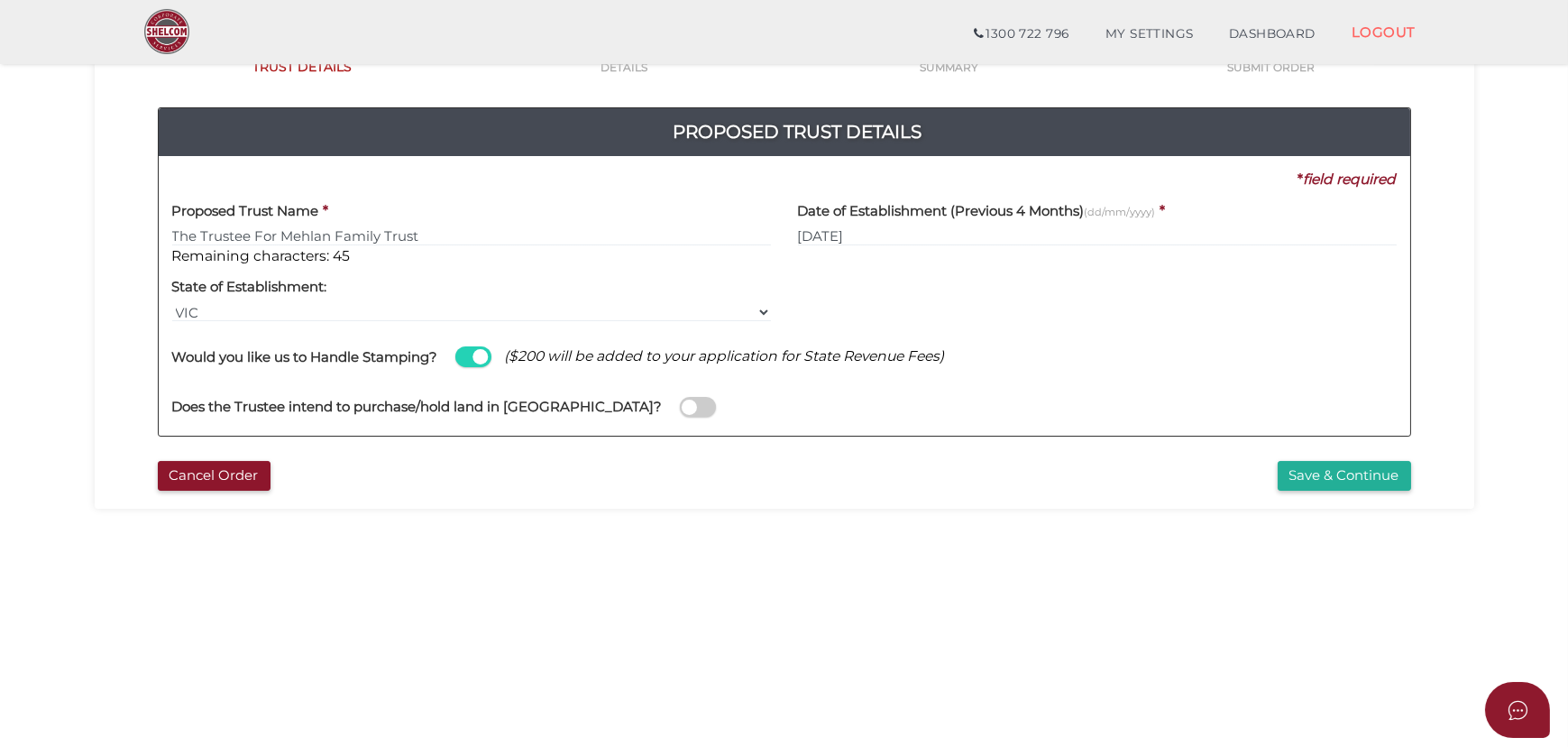
click at [742, 559] on section "Discretionary Trust 83c2646be6728644da2583b8cb4de2ad 1 TRUST DETAILS 2 DETAILS …" at bounding box center [784, 444] width 1568 height 1120
click at [680, 411] on span at bounding box center [698, 408] width 36 height 21
click at [0, 0] on input "checkbox" at bounding box center [0, 0] width 0 height 0
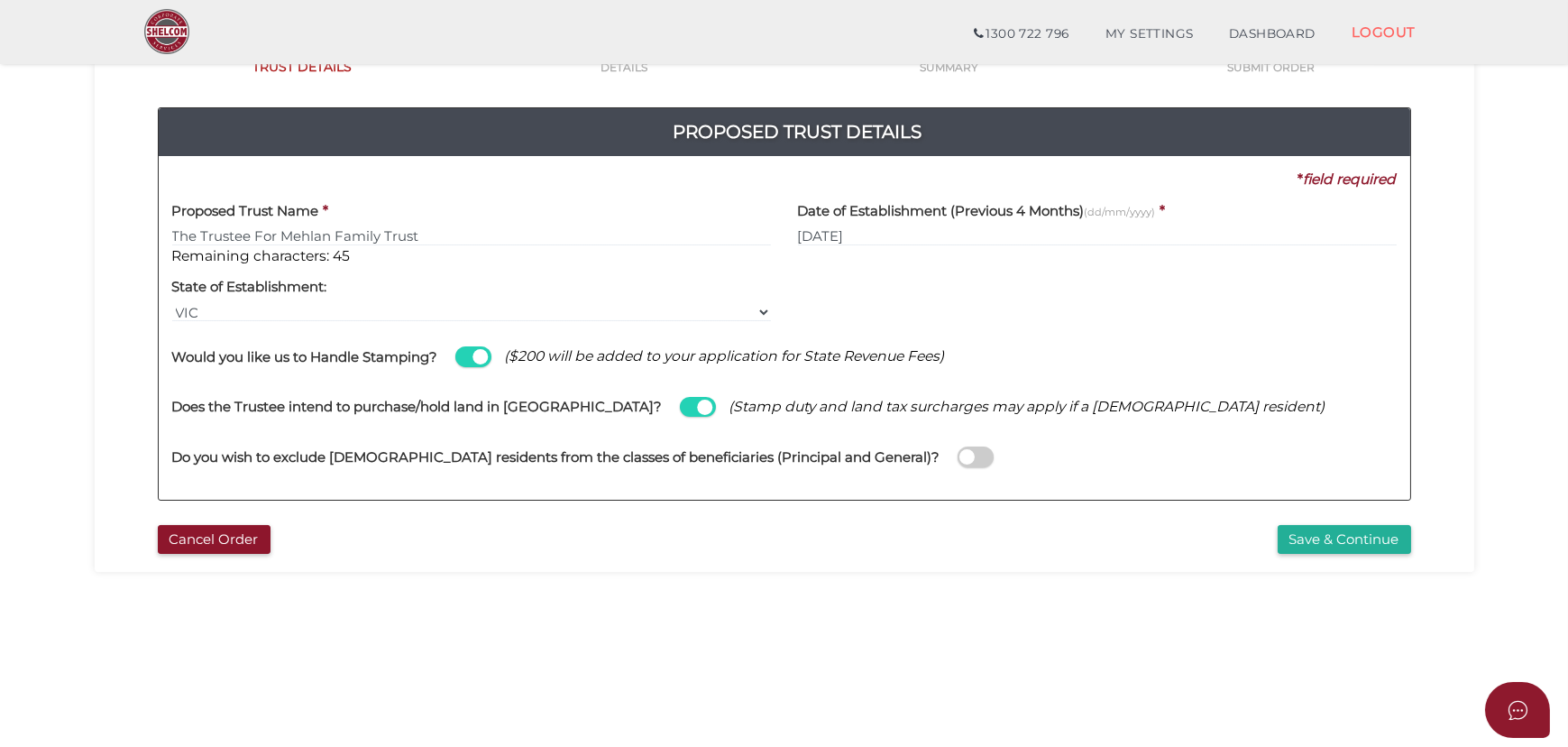
click at [1511, 254] on section "Discretionary Trust 83c2646be6728644da2583b8cb4de2ad 1 TRUST DETAILS 2 DETAILS …" at bounding box center [784, 444] width 1568 height 1120
click at [487, 352] on span at bounding box center [474, 356] width 36 height 21
click at [0, 0] on input "checkbox" at bounding box center [0, 0] width 0 height 0
click at [483, 360] on span at bounding box center [474, 356] width 36 height 21
click at [0, 0] on input "checkbox" at bounding box center [0, 0] width 0 height 0
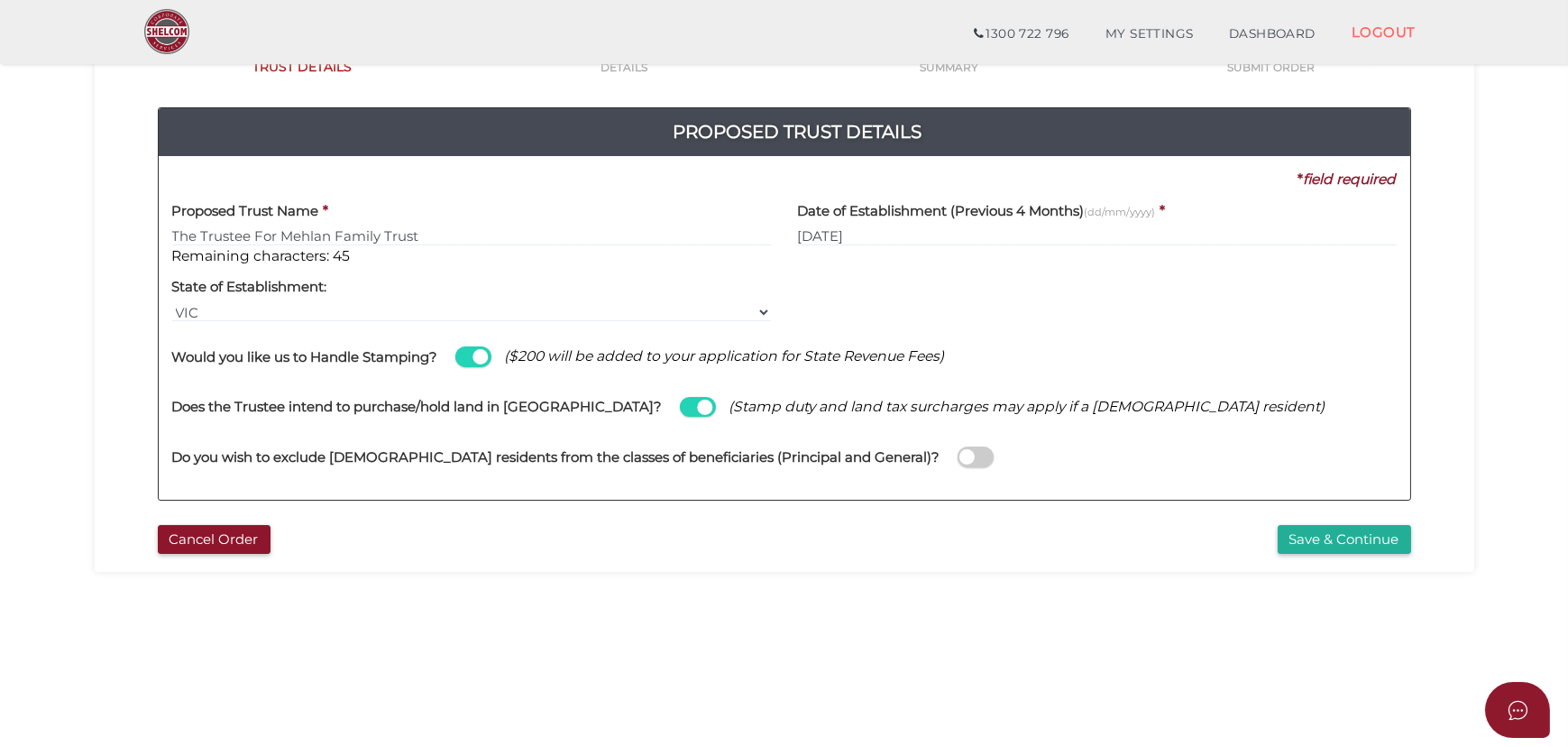
click at [680, 408] on span at bounding box center [698, 408] width 36 height 21
click at [0, 0] on input "checkbox" at bounding box center [0, 0] width 0 height 0
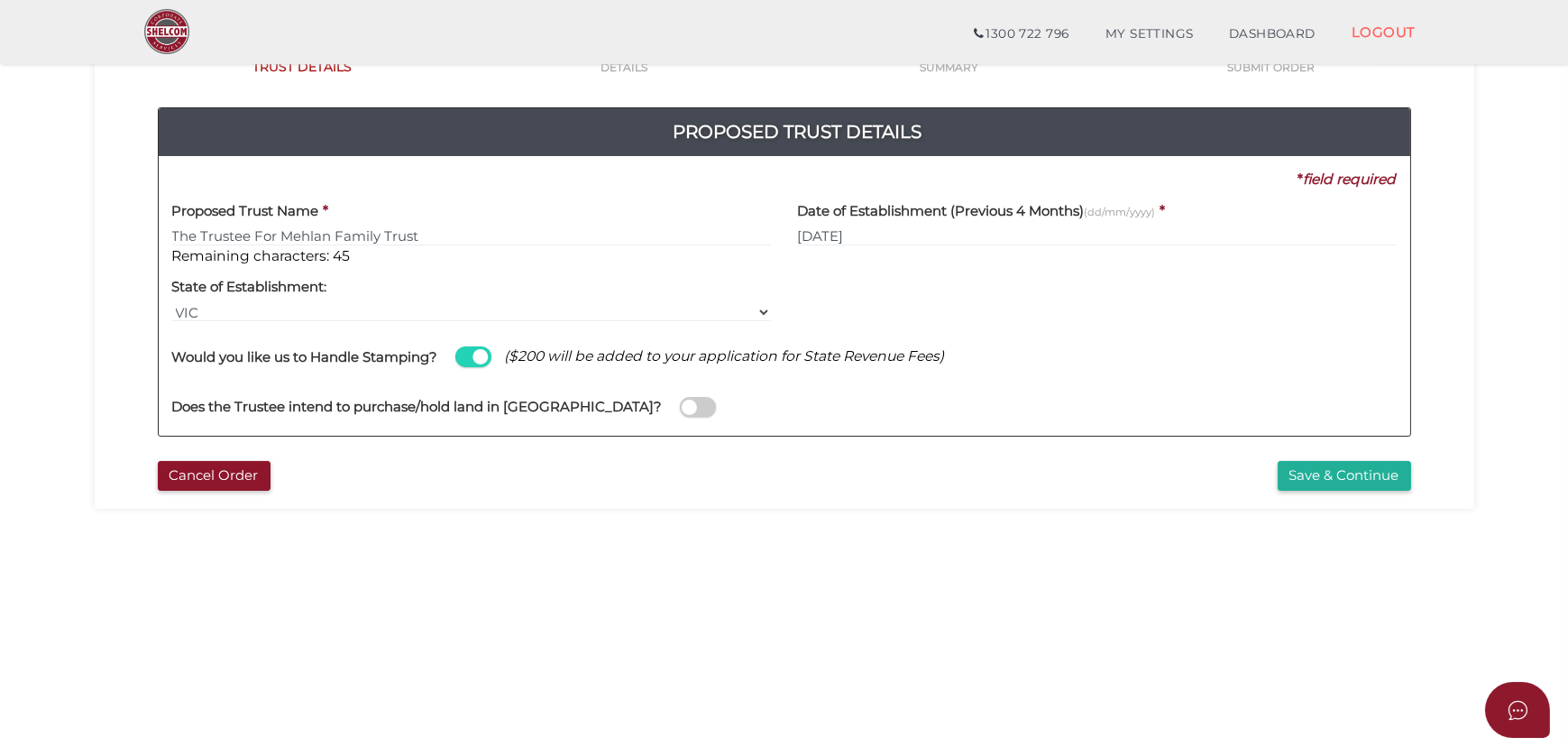
click at [680, 408] on span at bounding box center [698, 408] width 36 height 21
click at [0, 0] on input "checkbox" at bounding box center [0, 0] width 0 height 0
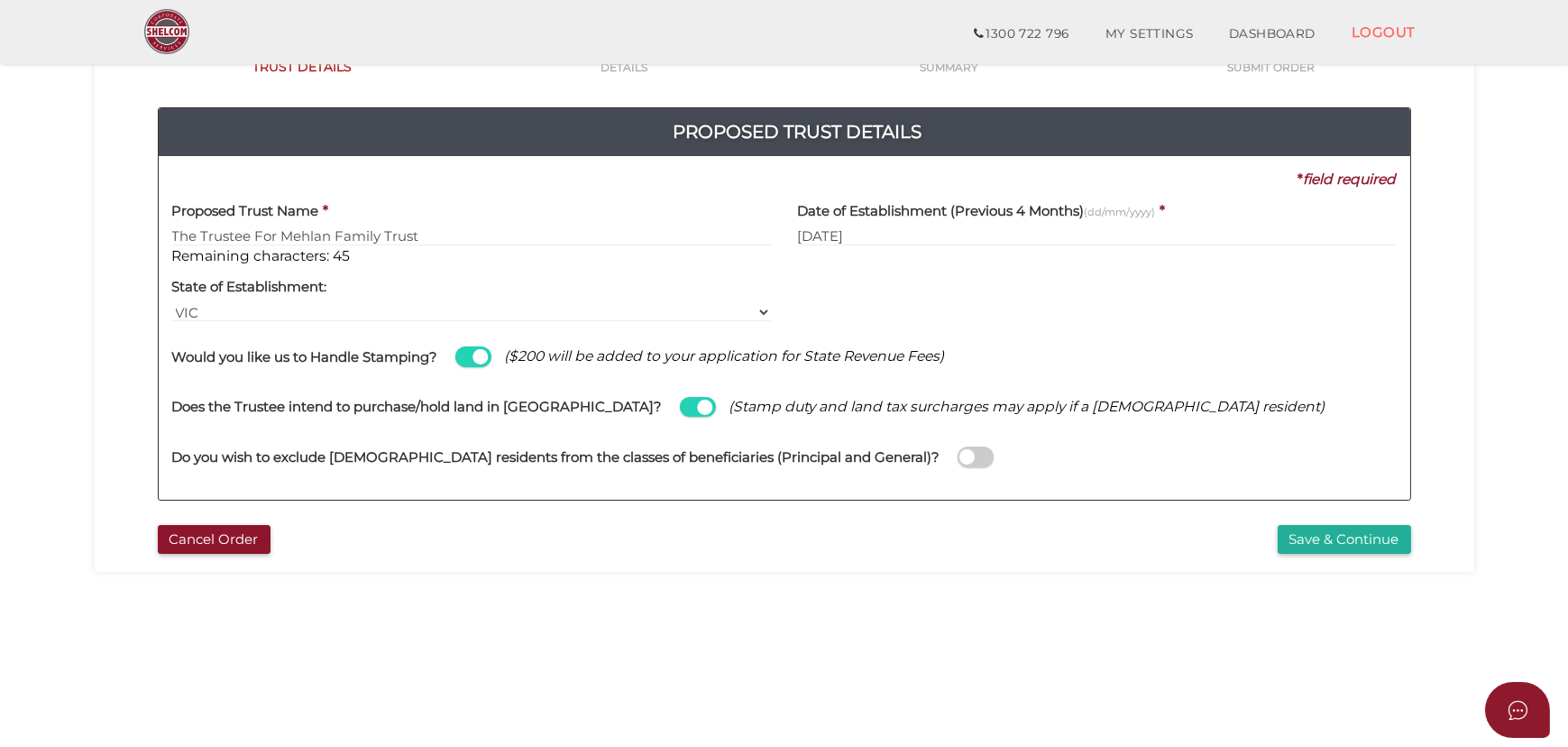
click at [680, 408] on span at bounding box center [698, 408] width 36 height 21
click at [0, 0] on input "checkbox" at bounding box center [0, 0] width 0 height 0
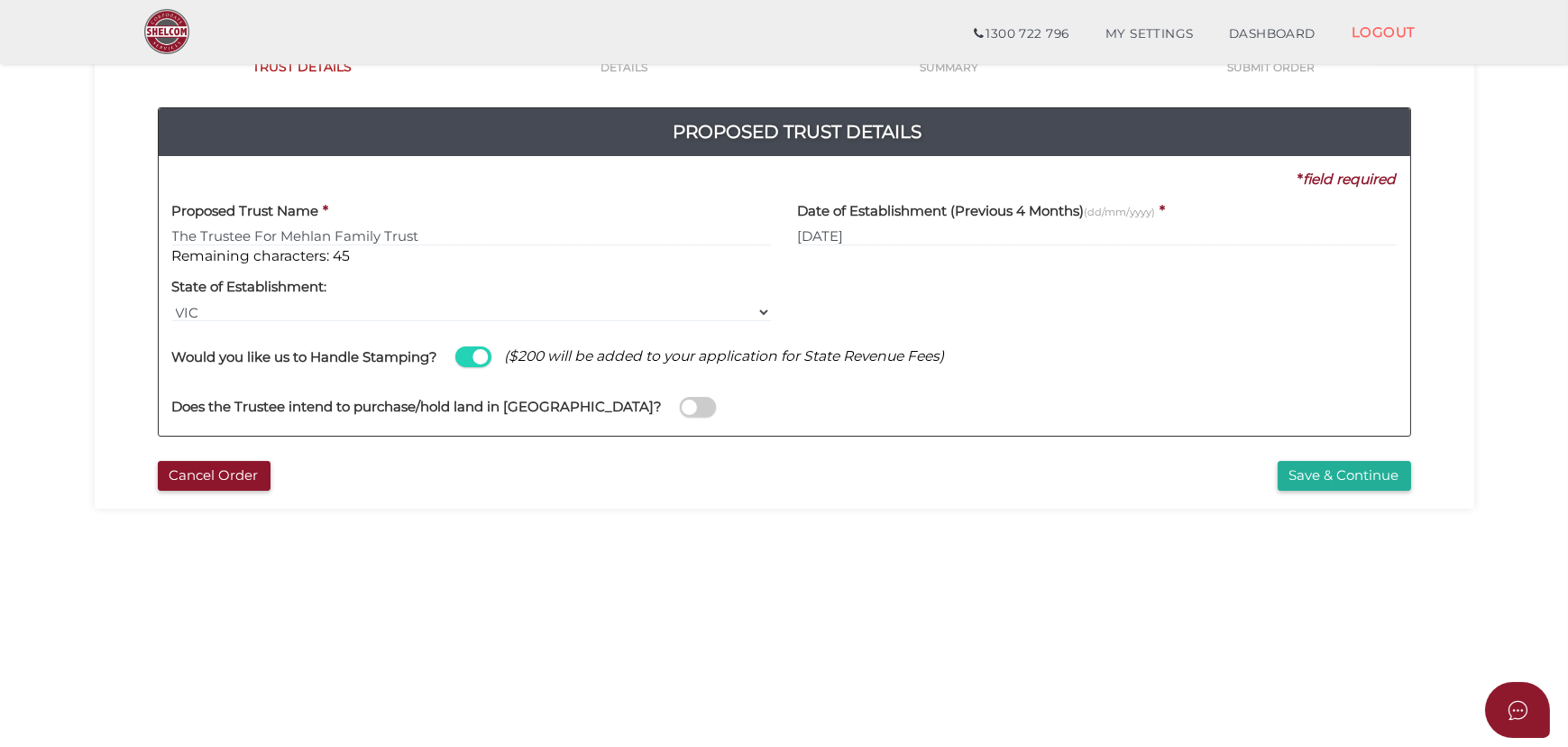
click at [680, 411] on span at bounding box center [698, 408] width 36 height 21
click at [0, 0] on input "checkbox" at bounding box center [0, 0] width 0 height 0
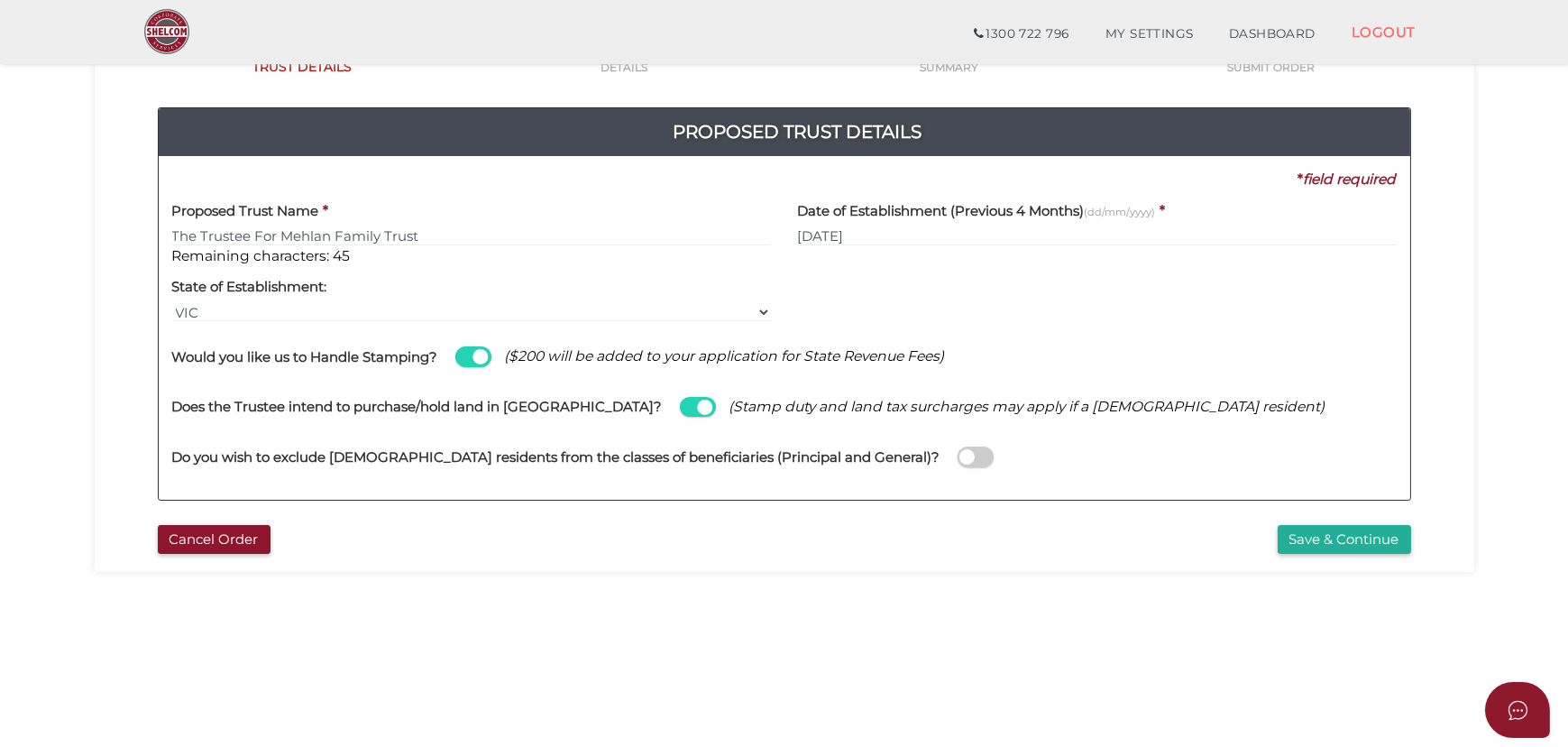
click at [958, 453] on span at bounding box center [976, 457] width 36 height 21
click at [0, 0] on input "checkbox" at bounding box center [0, 0] width 0 height 0
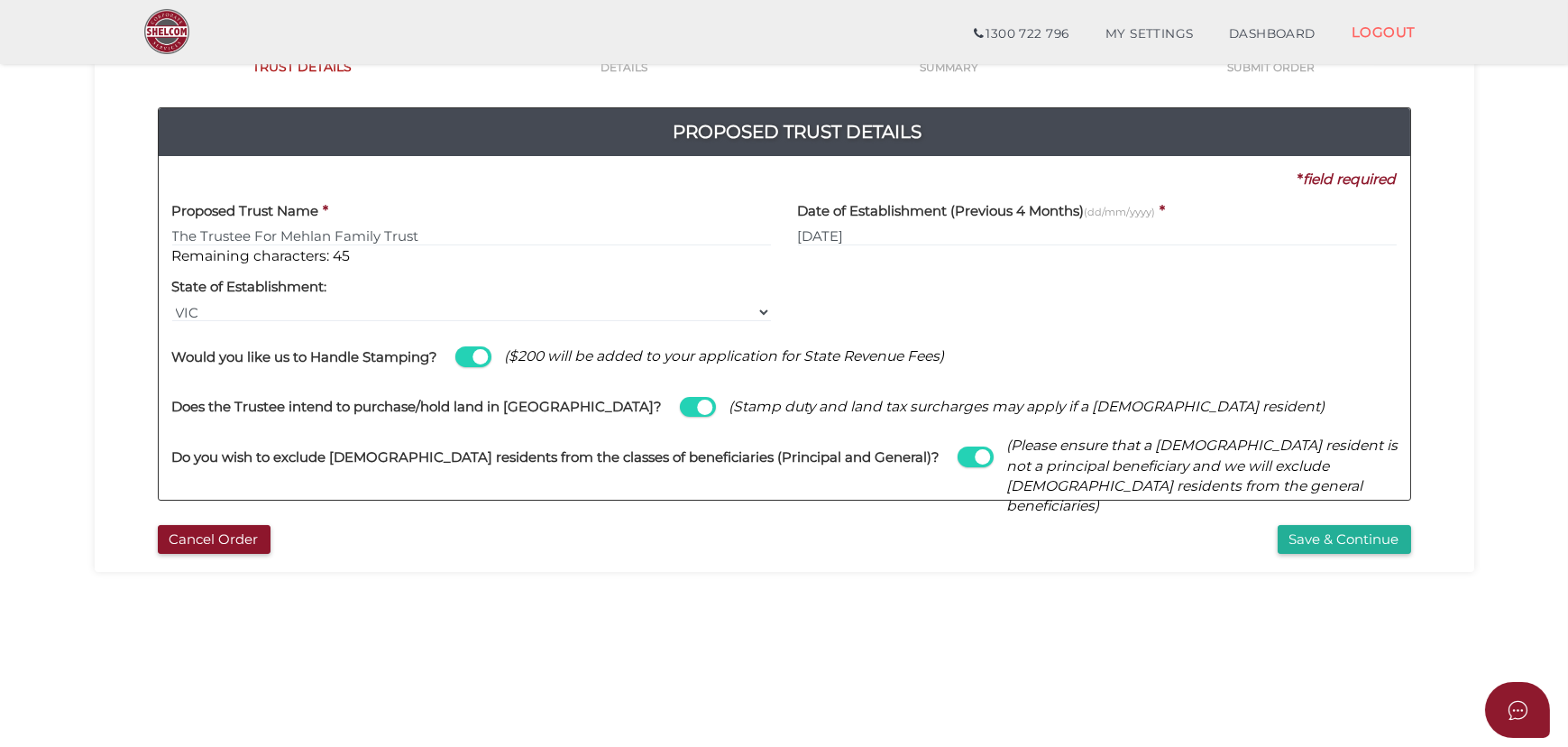
click at [680, 410] on span at bounding box center [698, 408] width 36 height 21
click at [0, 0] on input "checkbox" at bounding box center [0, 0] width 0 height 0
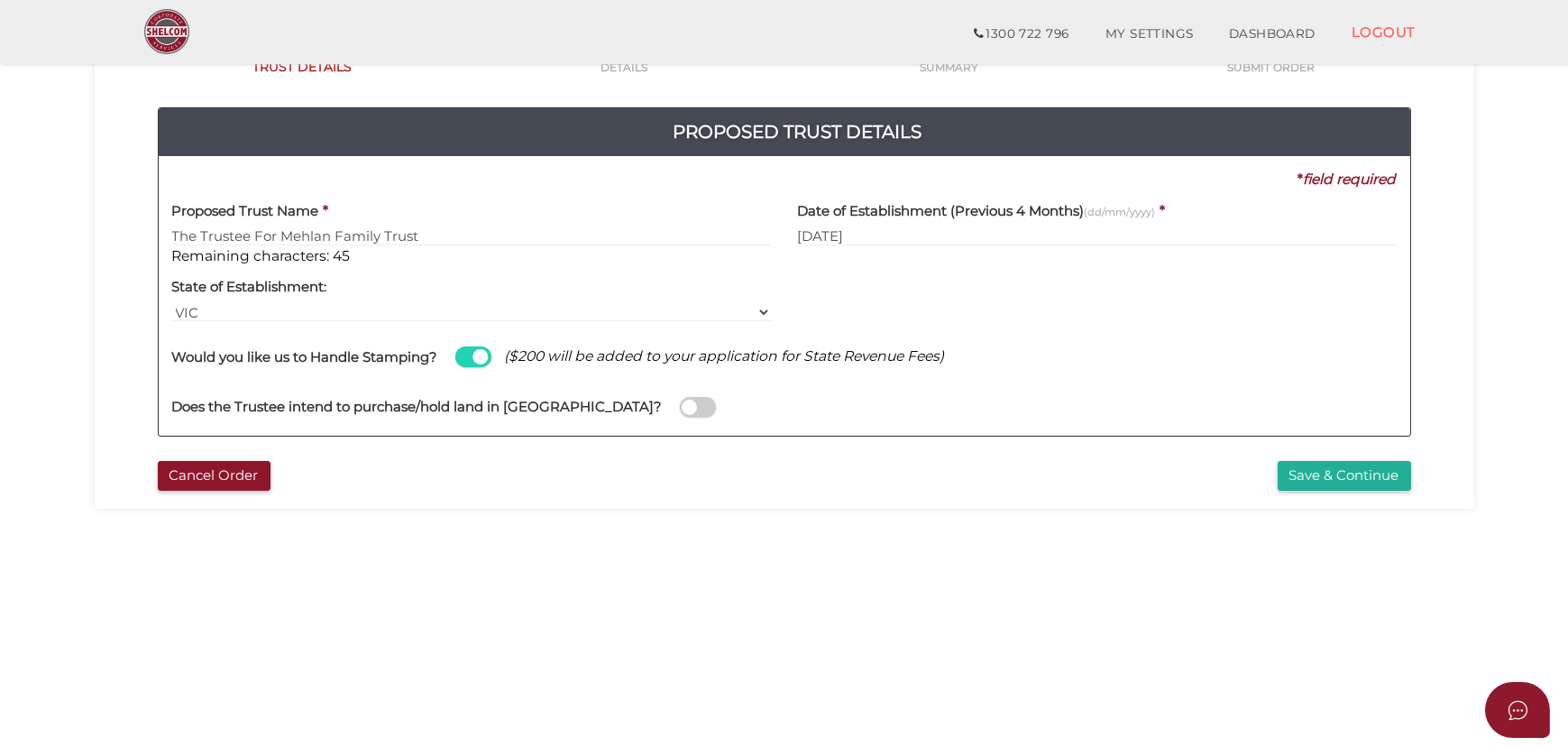
click at [680, 409] on span at bounding box center [698, 408] width 36 height 21
click at [0, 0] on input "checkbox" at bounding box center [0, 0] width 0 height 0
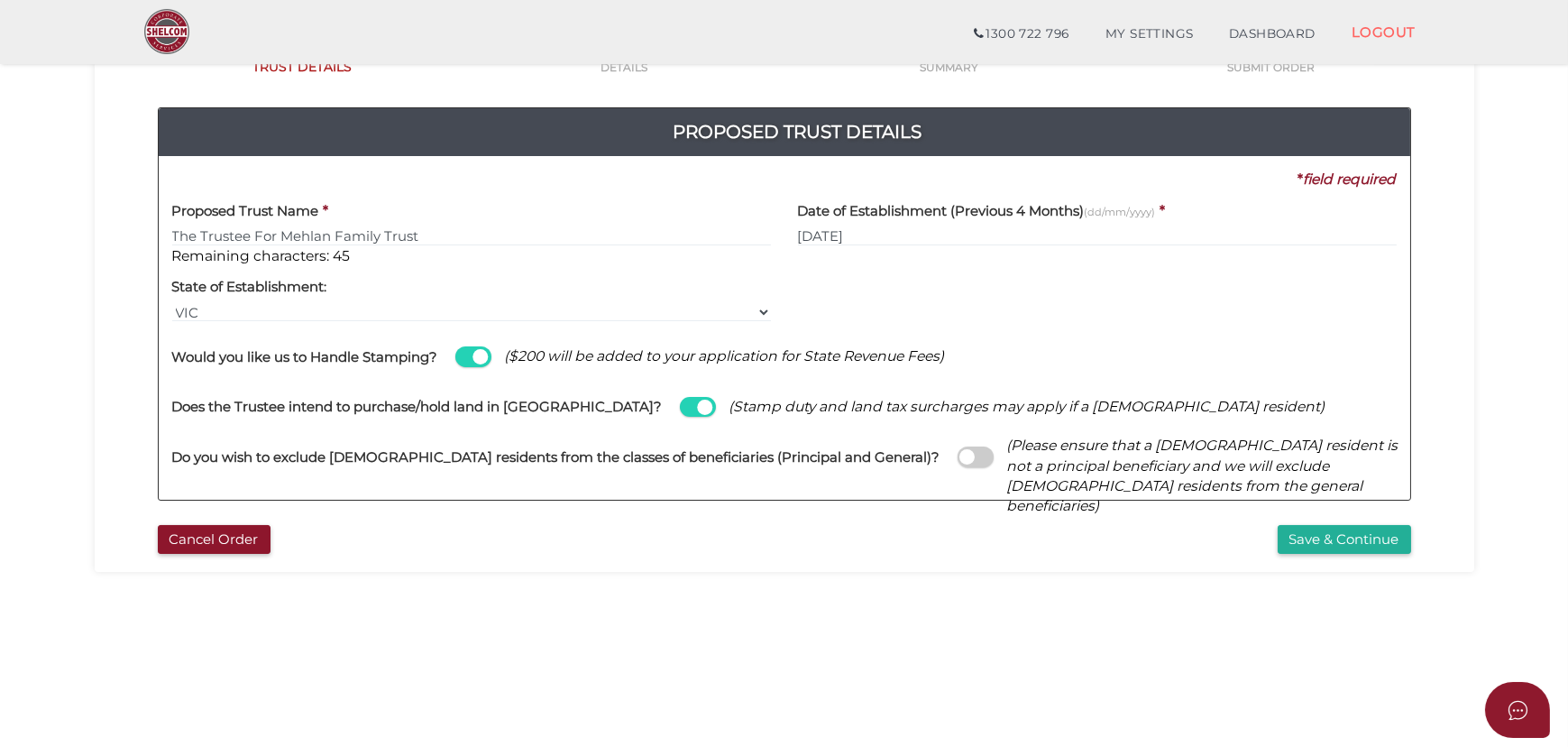
click at [486, 358] on span at bounding box center [474, 356] width 36 height 21
click at [0, 0] on input "checkbox" at bounding box center [0, 0] width 0 height 0
click at [958, 454] on span at bounding box center [976, 457] width 36 height 21
click at [0, 0] on input "checkbox" at bounding box center [0, 0] width 0 height 0
click at [1369, 550] on button "Save & Continue" at bounding box center [1344, 539] width 133 height 29
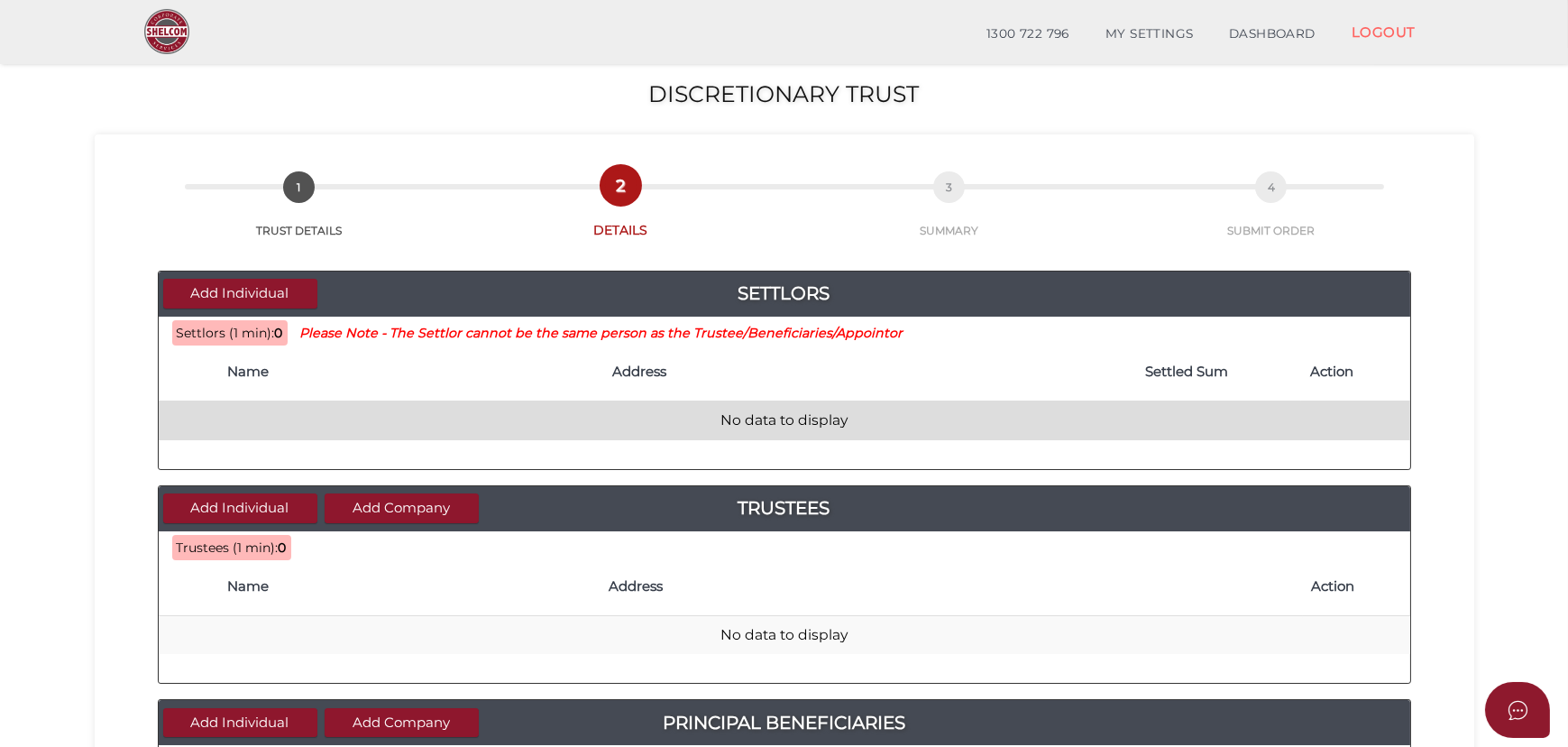
scroll to position [81, 0]
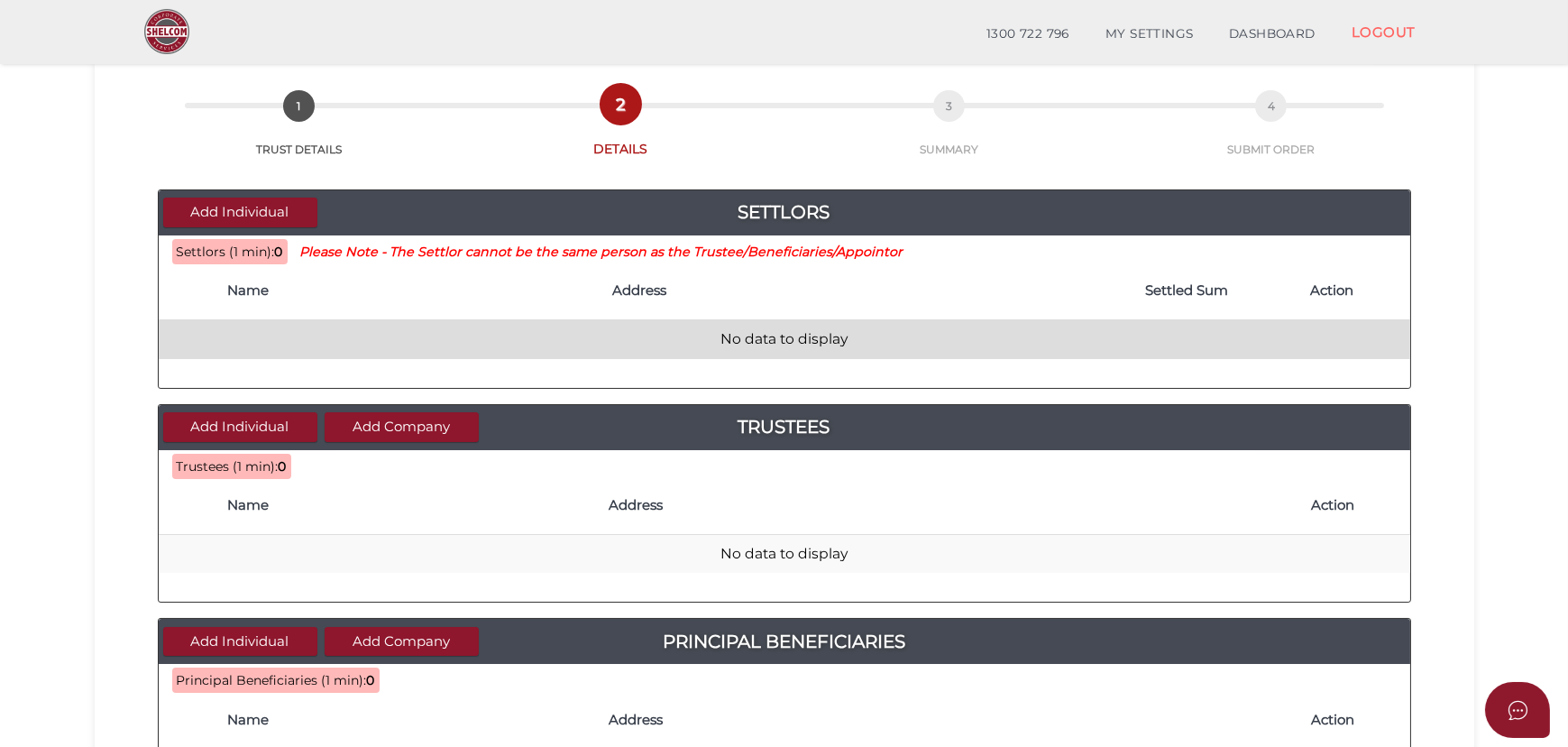
click at [334, 321] on td "No data to display" at bounding box center [785, 339] width 1252 height 39
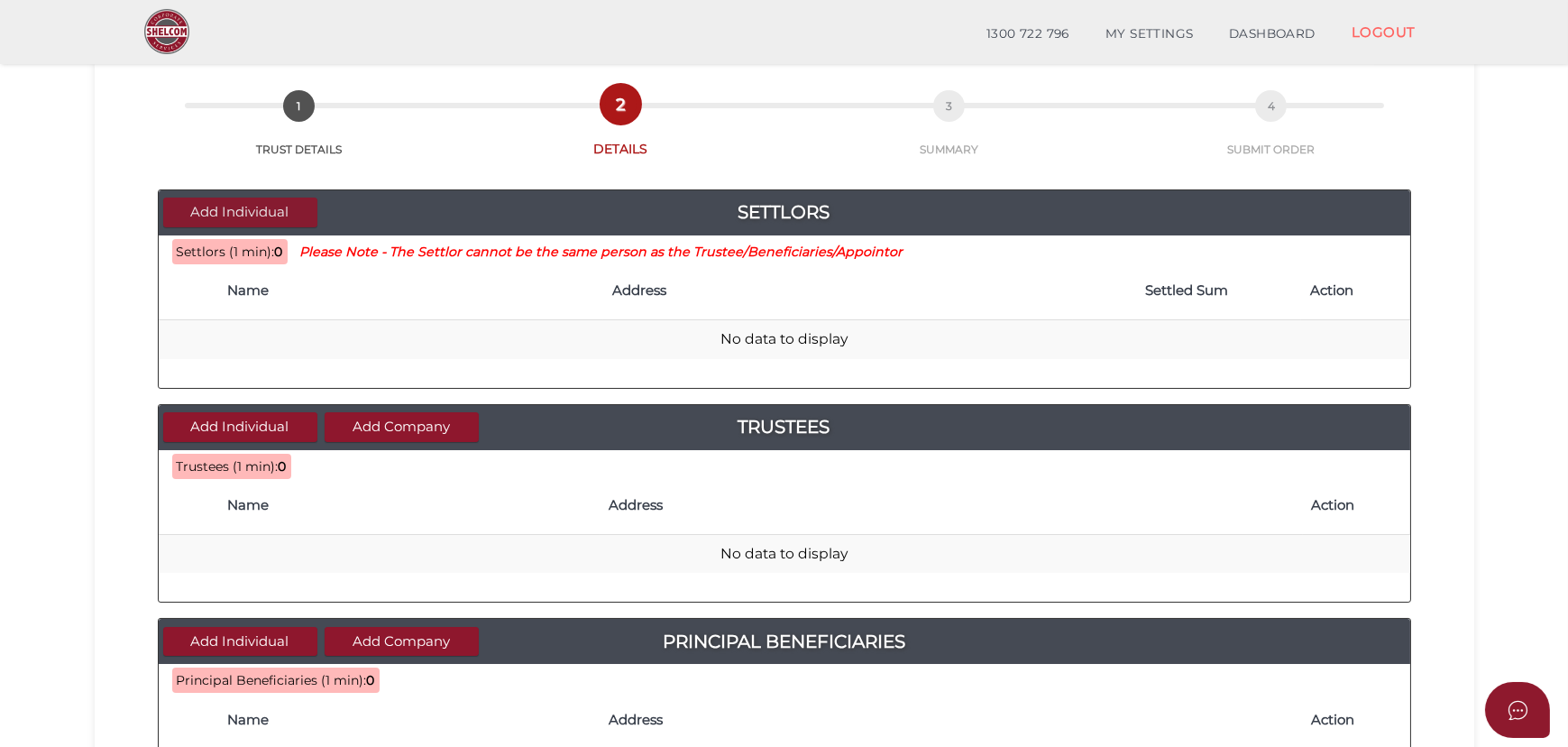
click at [282, 213] on button "Add Individual" at bounding box center [240, 212] width 154 height 29
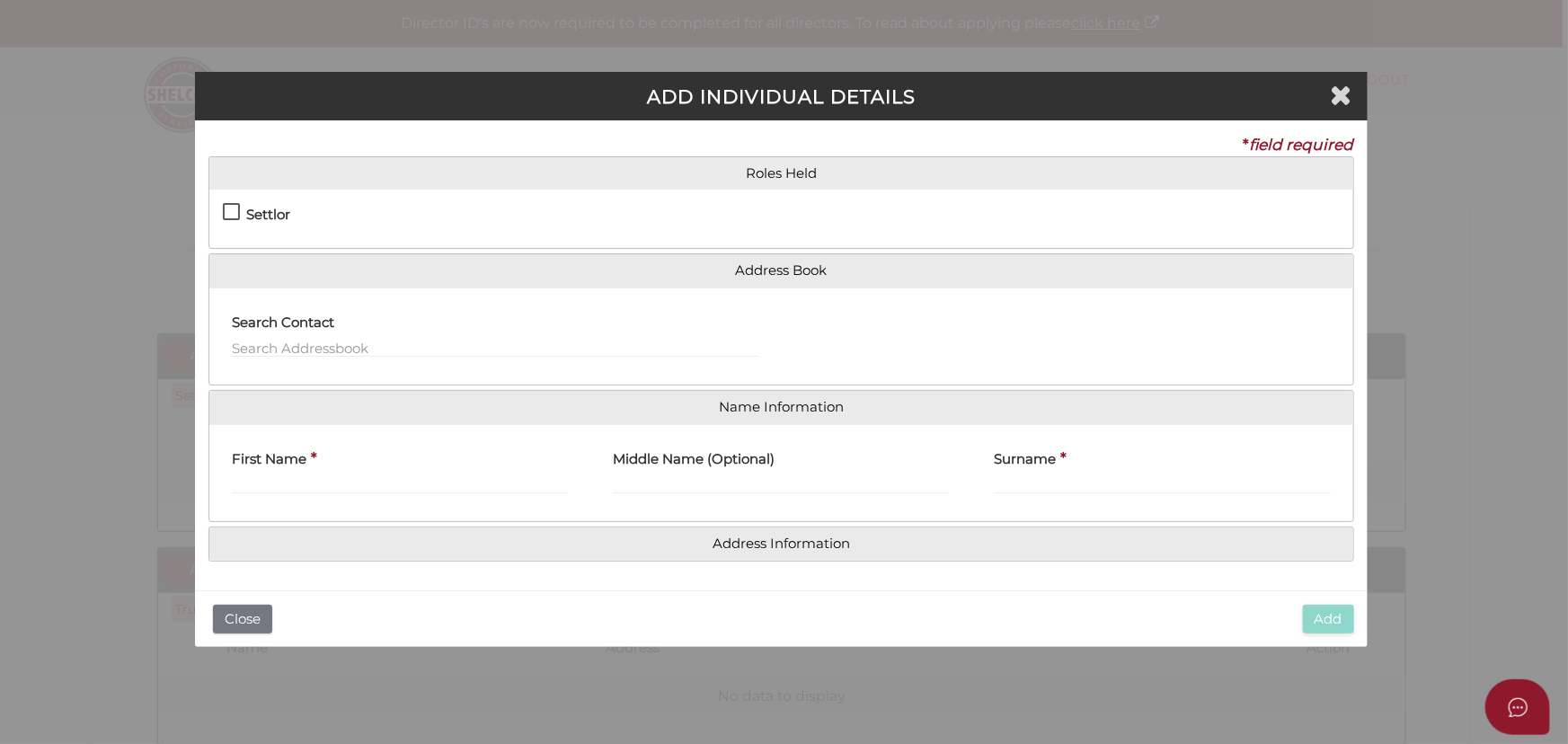
click at [272, 216] on h4 "Settlor" at bounding box center [268, 215] width 44 height 15
checkbox input "true"
type input "10"
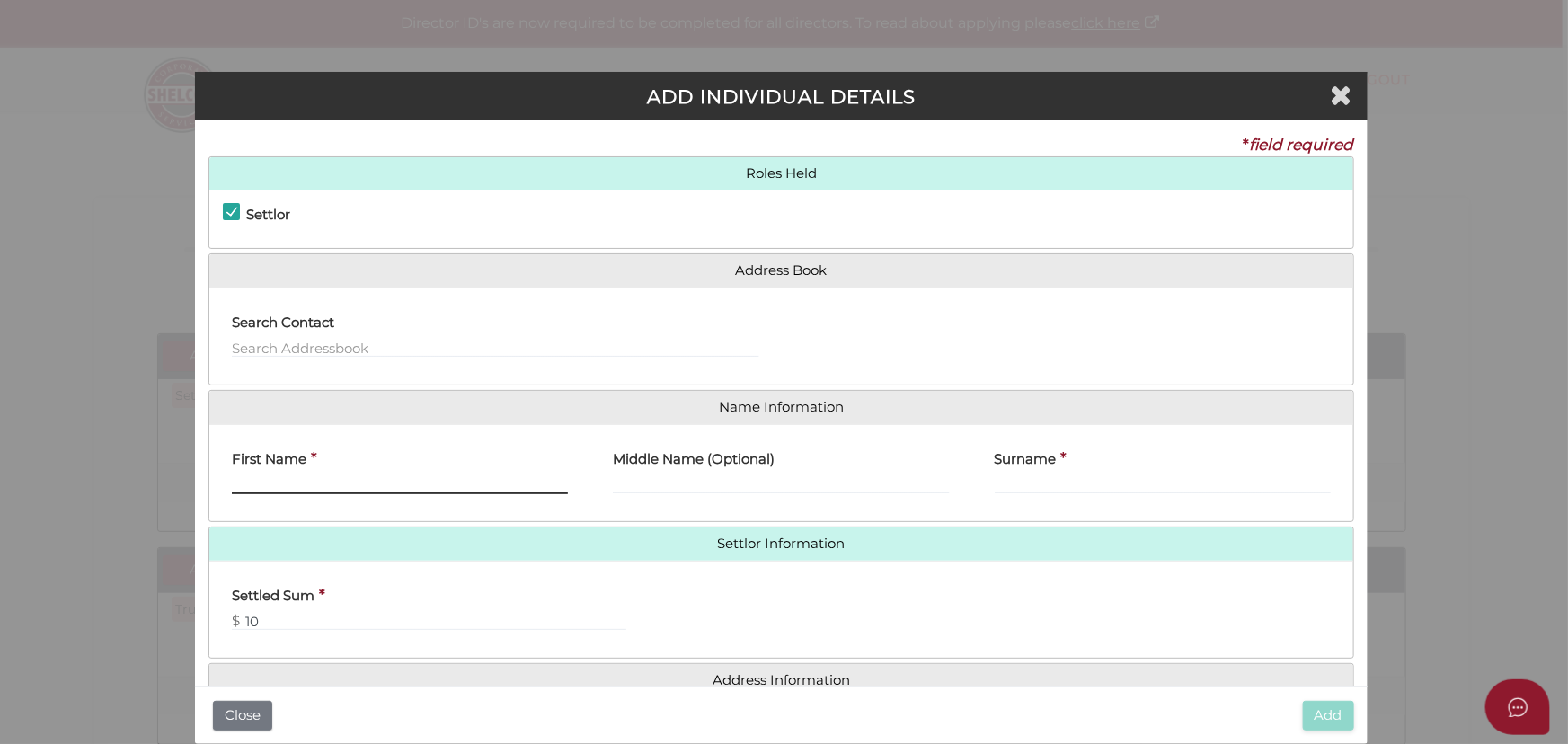
click at [357, 476] on input "First Name" at bounding box center [400, 484] width 336 height 20
click at [360, 343] on input "text" at bounding box center [495, 348] width 527 height 20
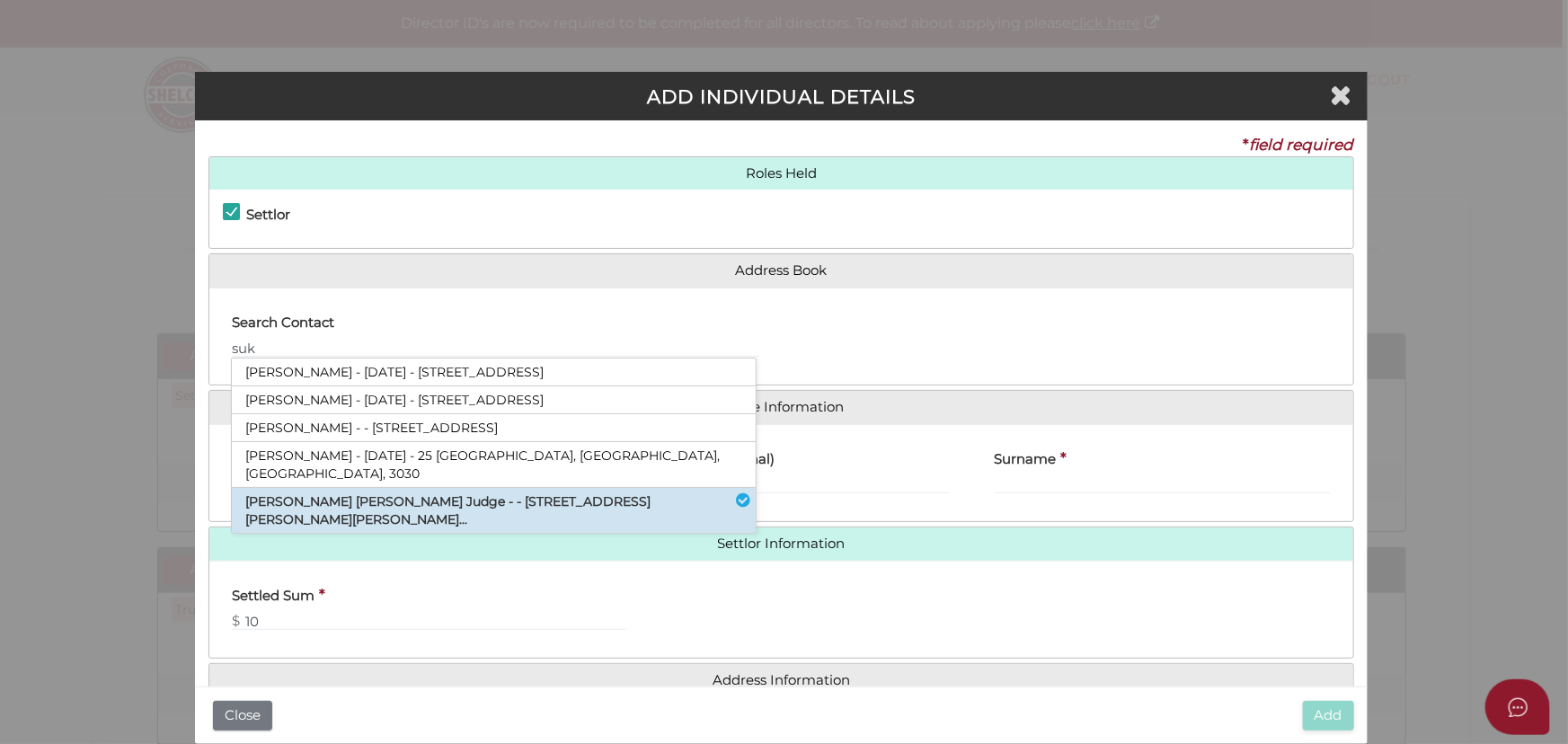
click at [434, 488] on li "[PERSON_NAME] [PERSON_NAME] Judge - - [STREET_ADDRESS][PERSON_NAME][PERSON_NAME…" at bounding box center [494, 510] width 524 height 45
type input "[PERSON_NAME]"
type input "Judge"
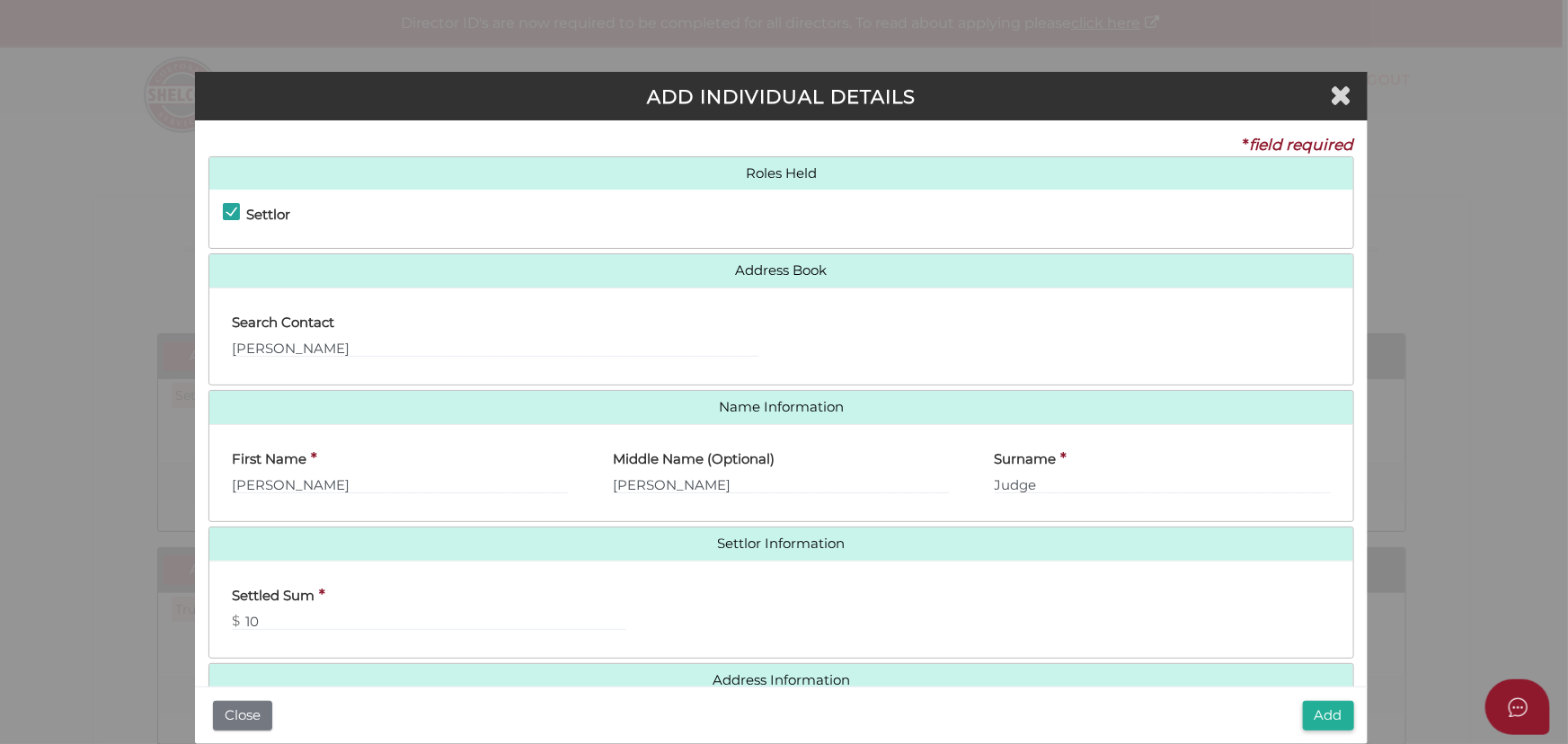
scroll to position [37, 0]
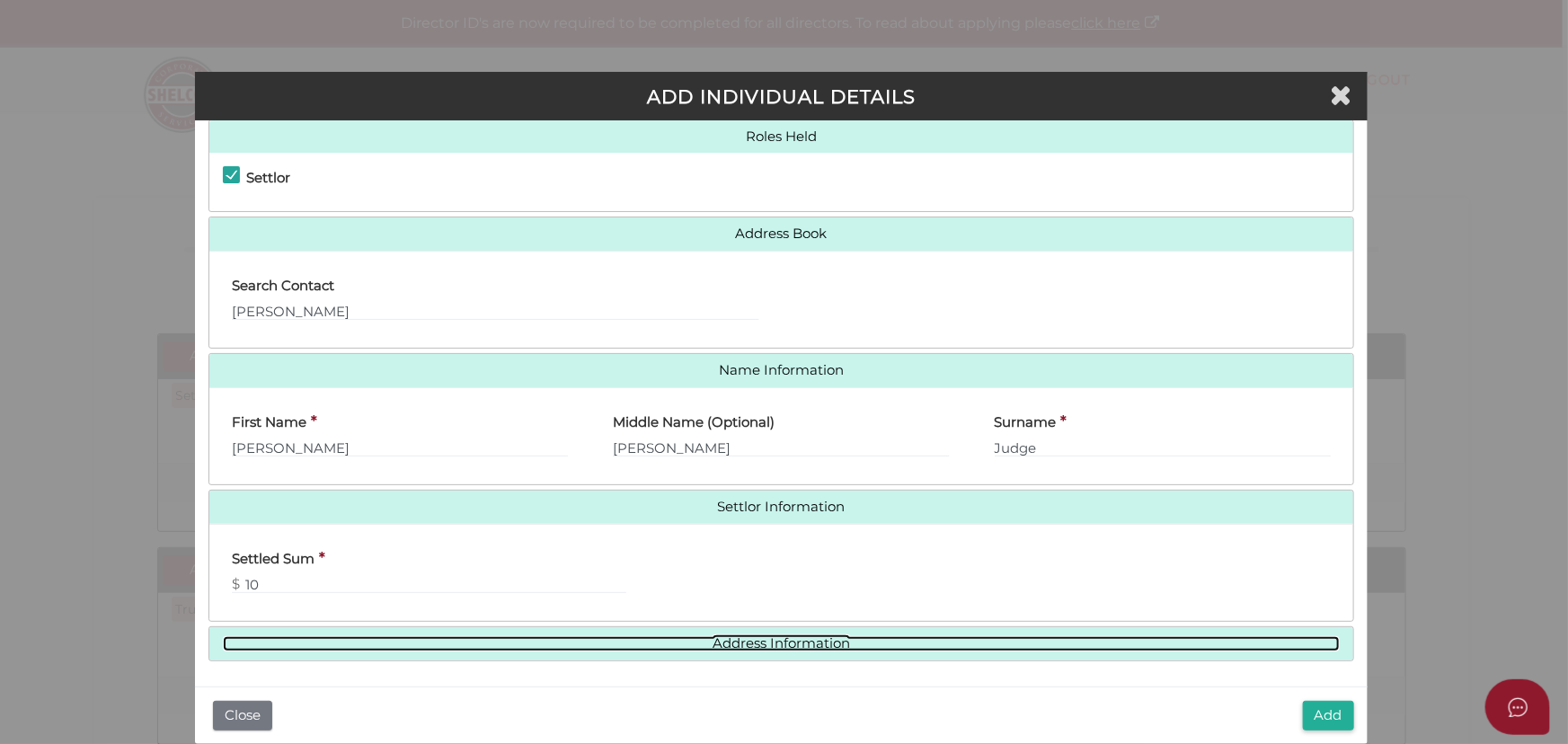
click at [683, 636] on link "Address Information" at bounding box center [781, 643] width 1116 height 15
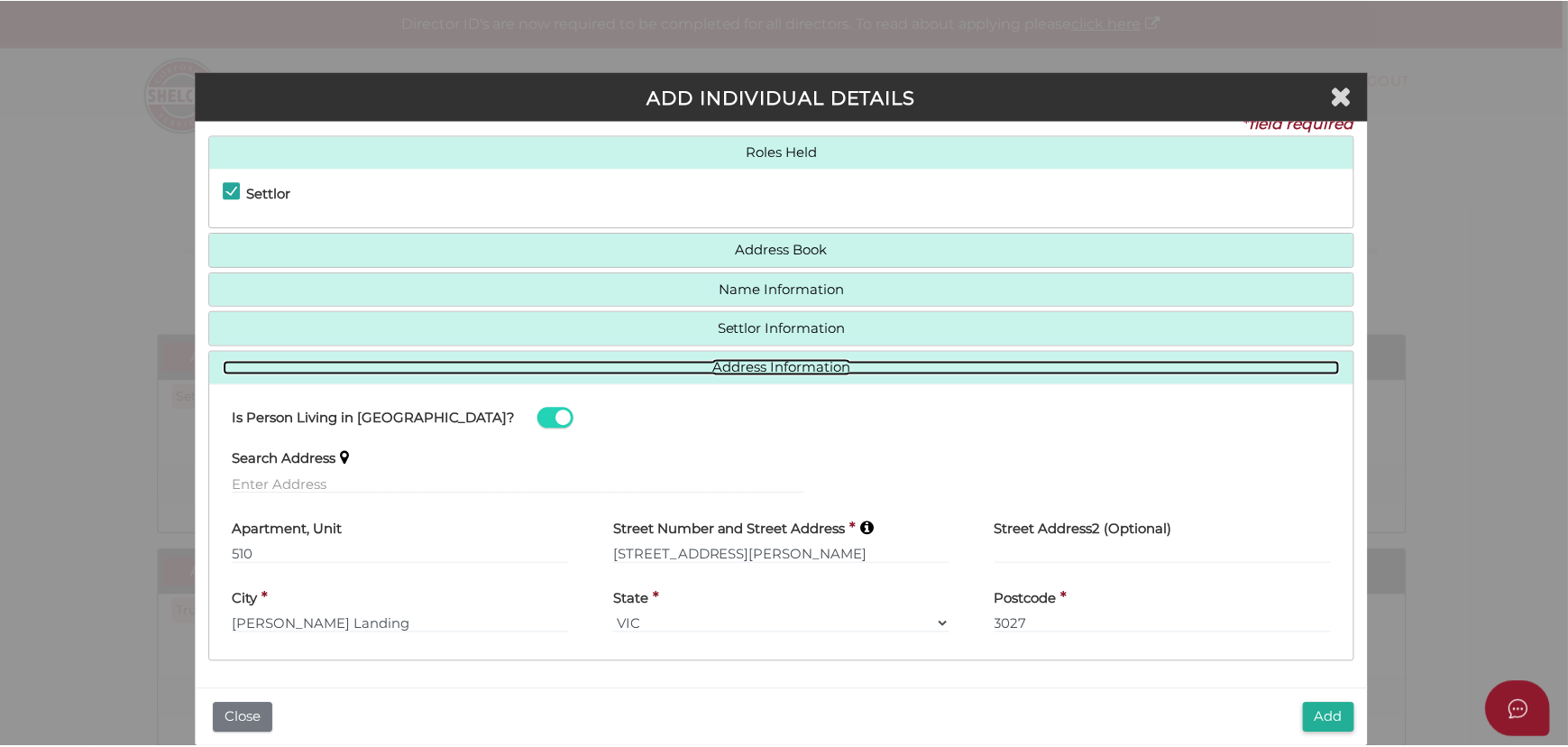
scroll to position [21, 0]
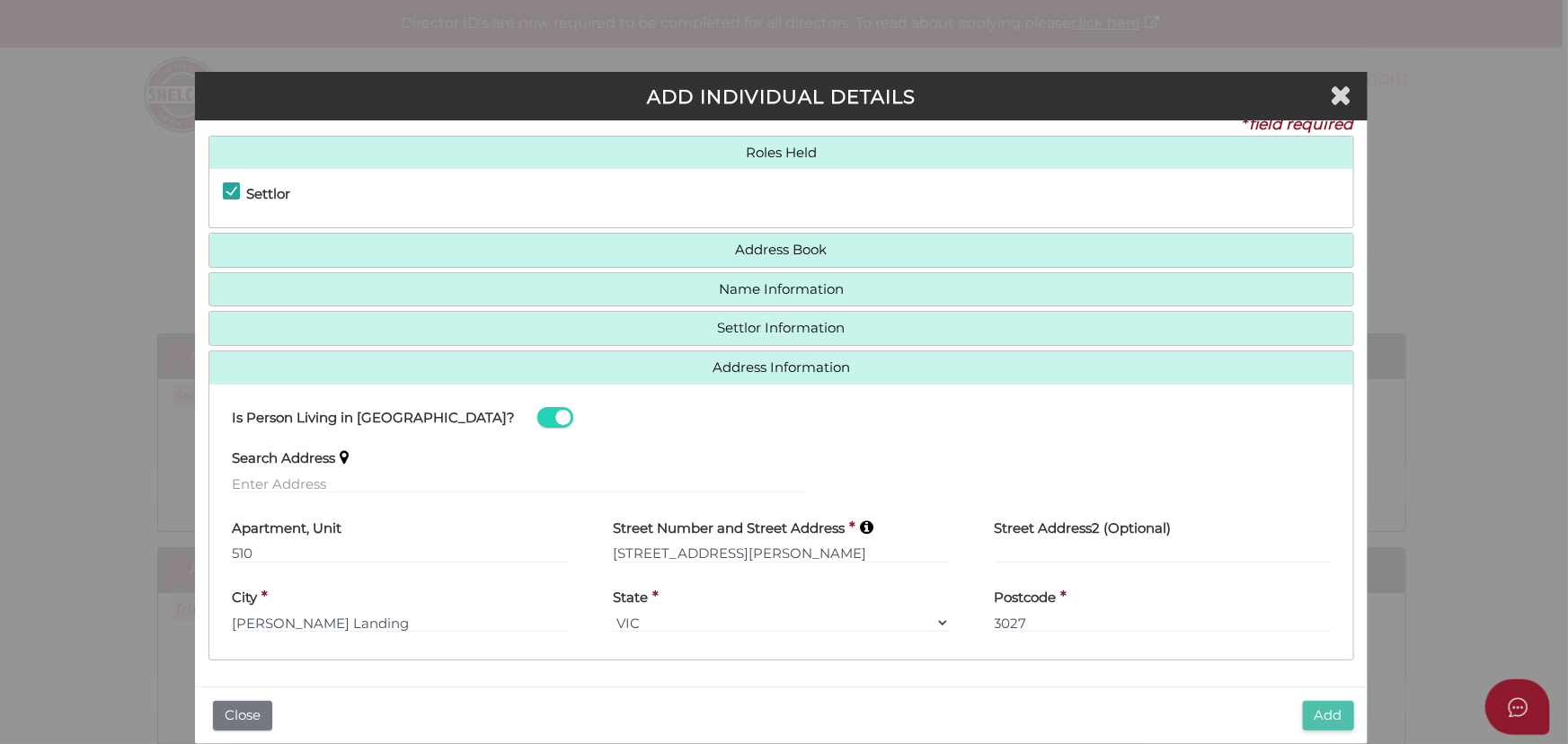
click at [1321, 707] on button "Add" at bounding box center [1329, 715] width 51 height 29
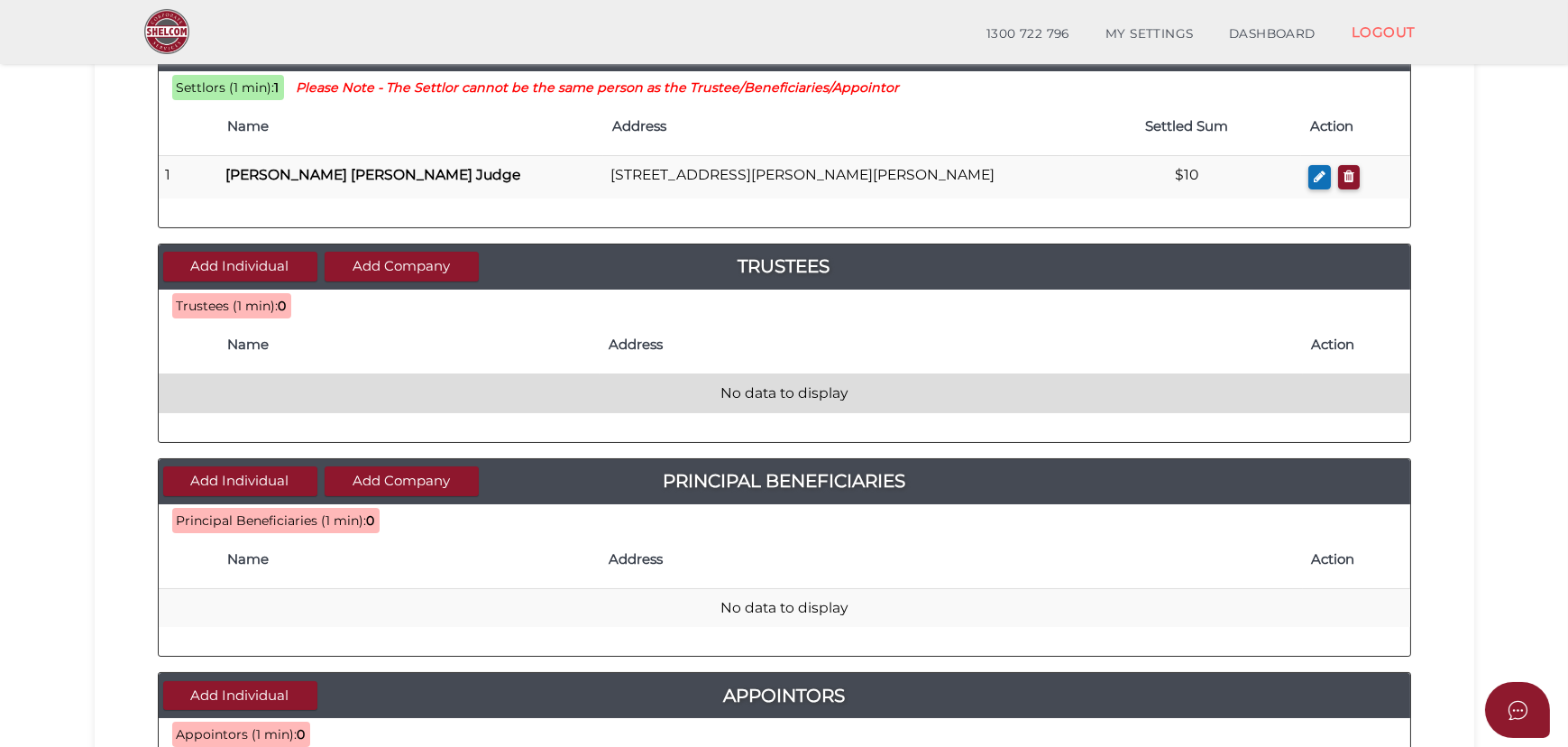
scroll to position [327, 0]
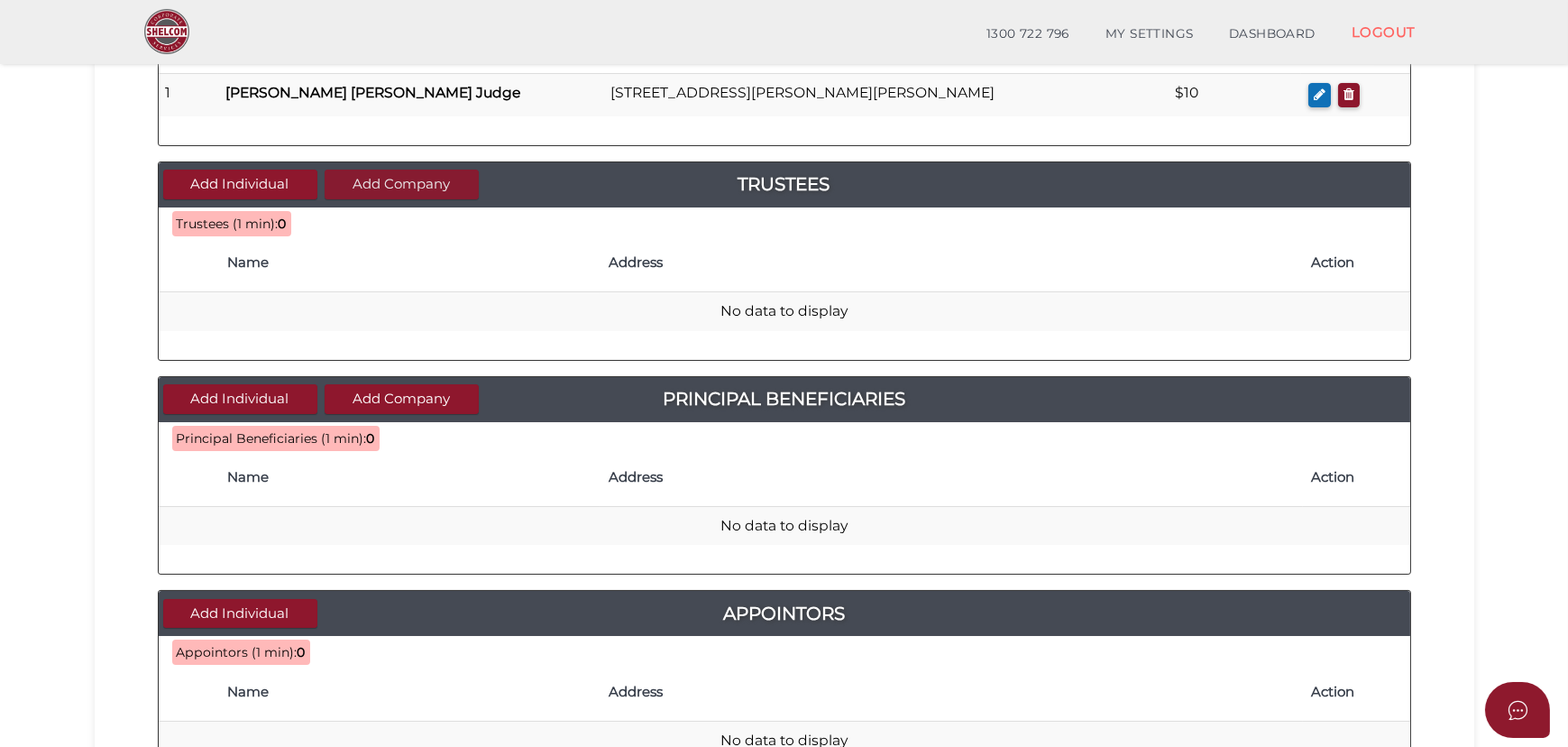
click at [389, 189] on button "Add Company" at bounding box center [401, 183] width 154 height 29
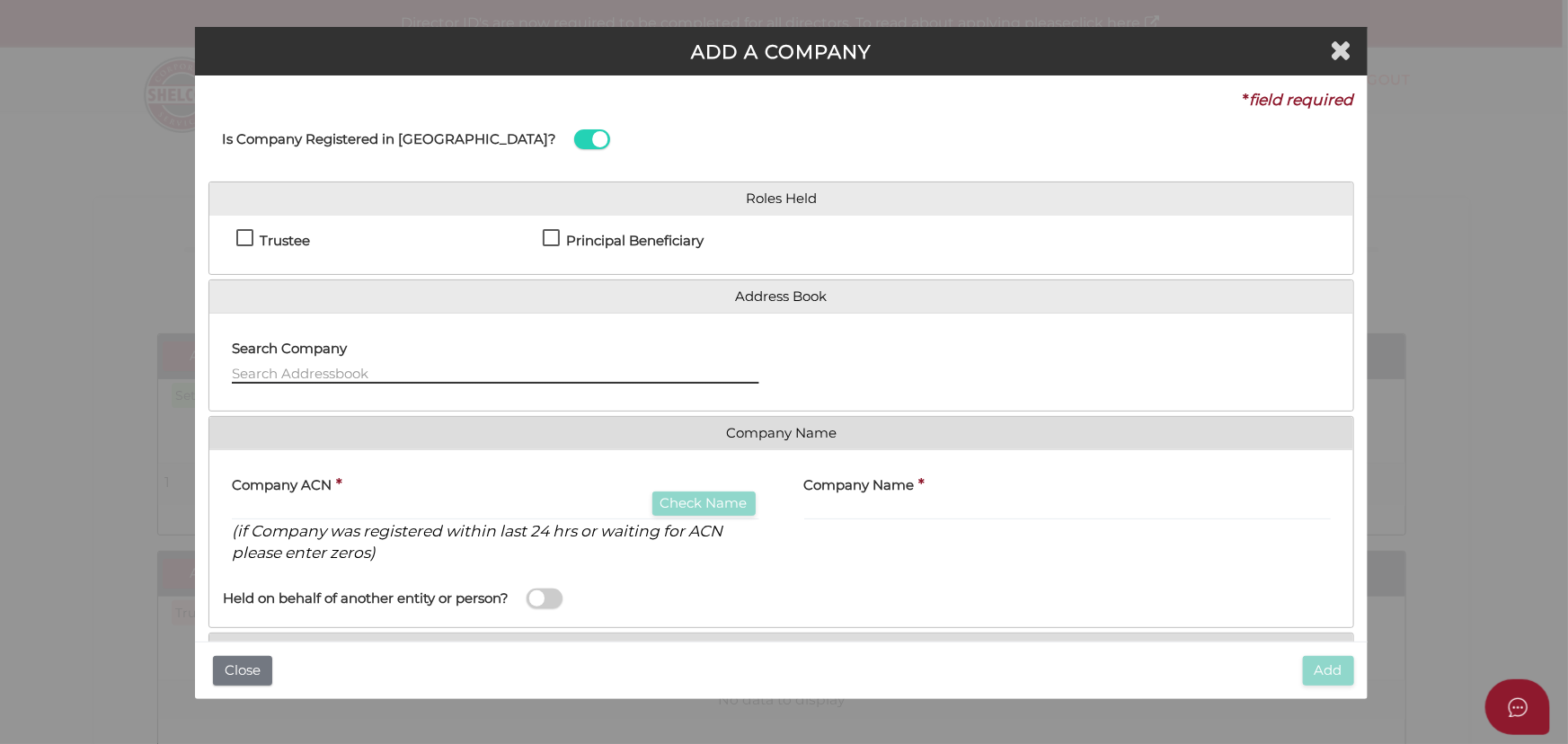
click at [382, 377] on input "text" at bounding box center [495, 373] width 527 height 20
click at [248, 223] on div "Trustee Principal Beneficiary Additional Beneficiary" at bounding box center [780, 245] width 1143 height 58
click at [248, 242] on label "Trustee" at bounding box center [273, 245] width 74 height 23
checkbox input "true"
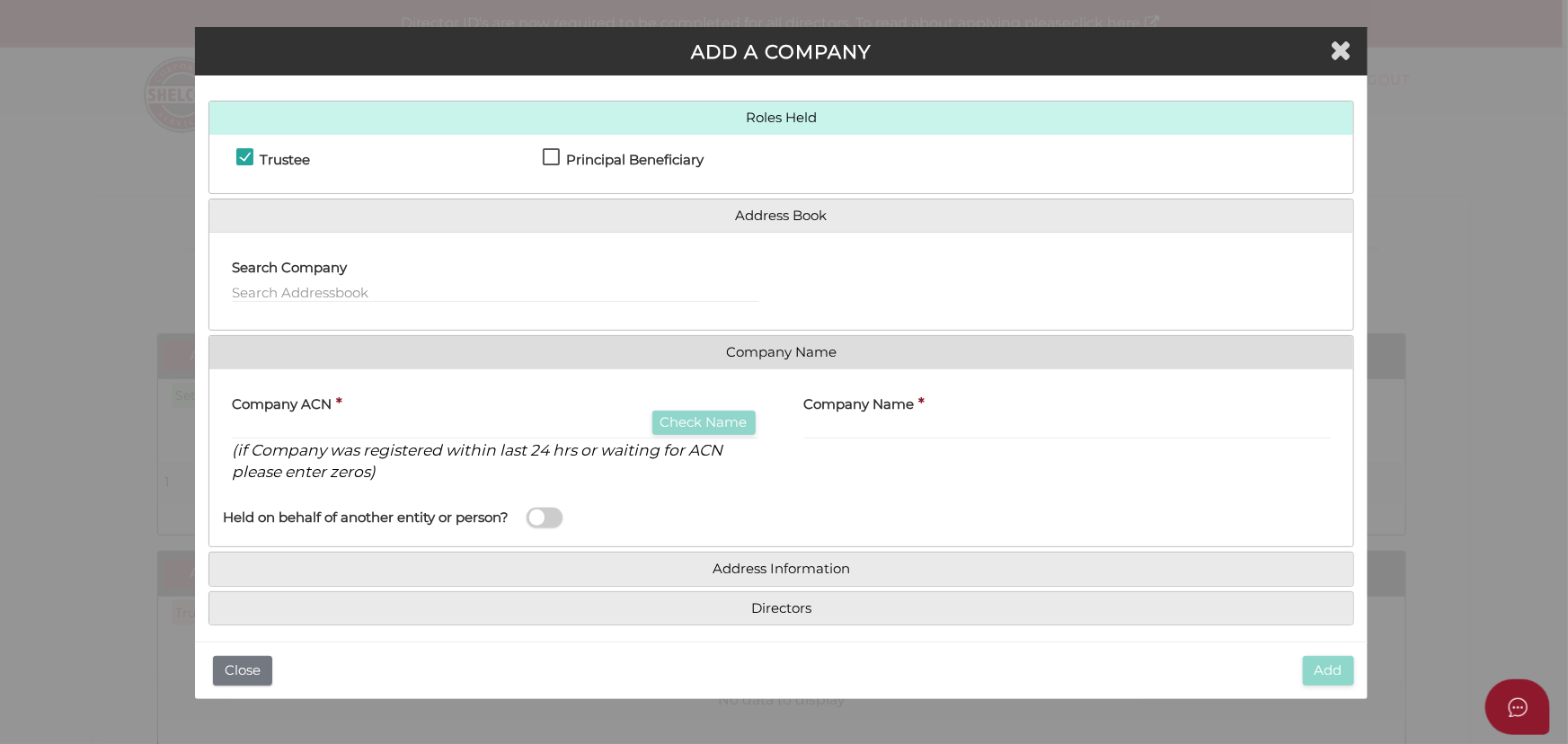
scroll to position [81, 0]
click at [988, 429] on input "text" at bounding box center [1068, 429] width 527 height 20
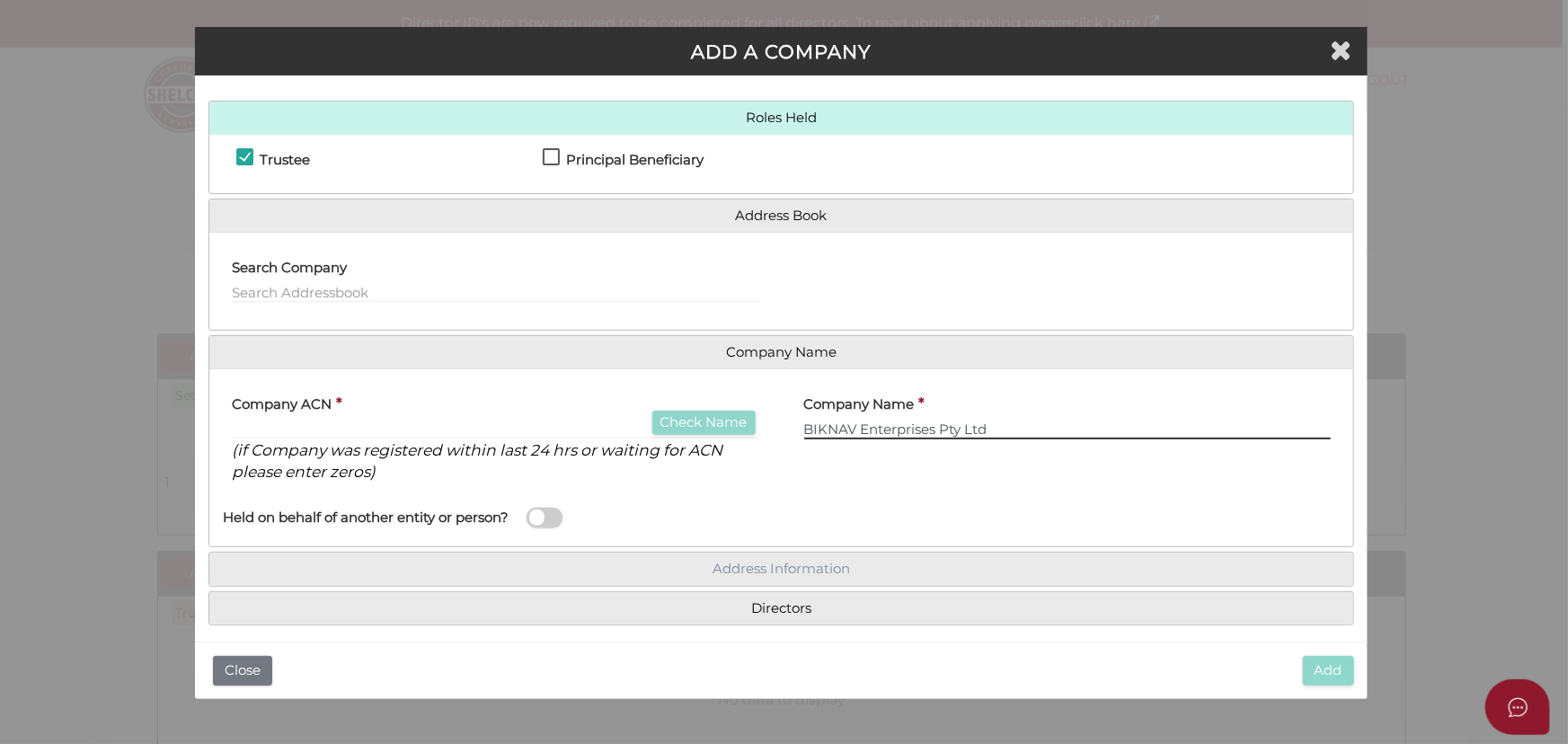
type input "BIKNAV Enterprises Pty Ltd"
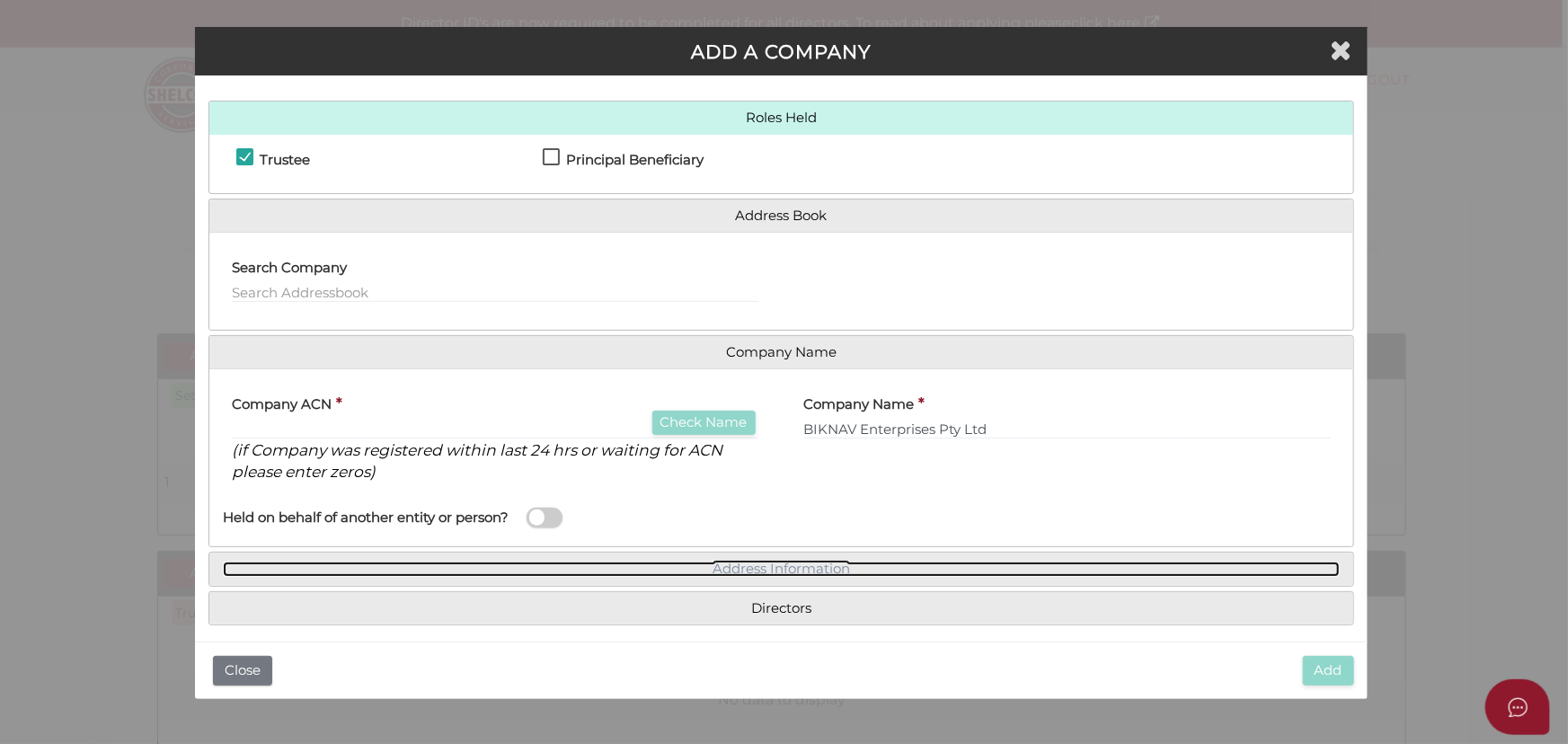
click at [746, 566] on link "Address Information" at bounding box center [781, 569] width 1116 height 15
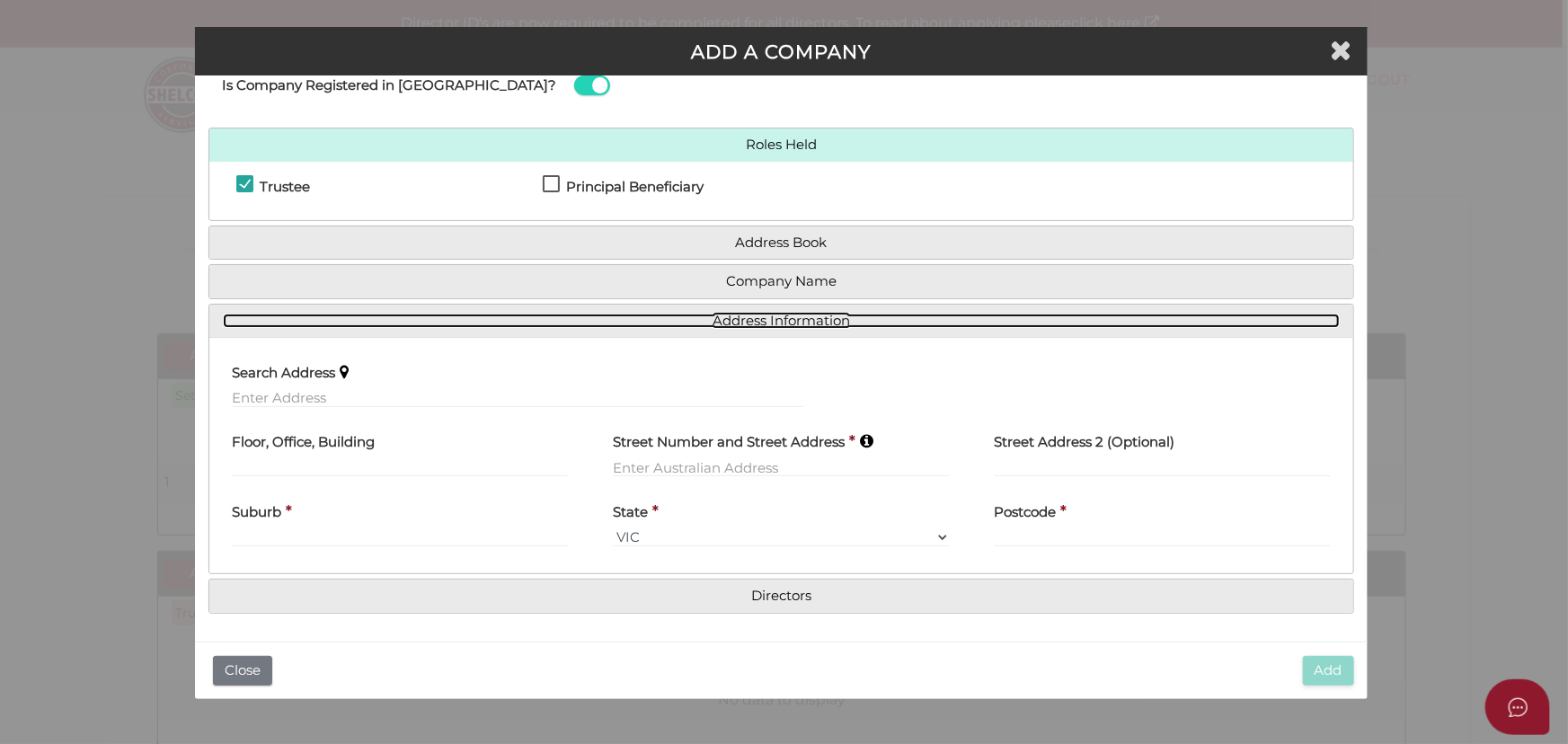
scroll to position [52, 0]
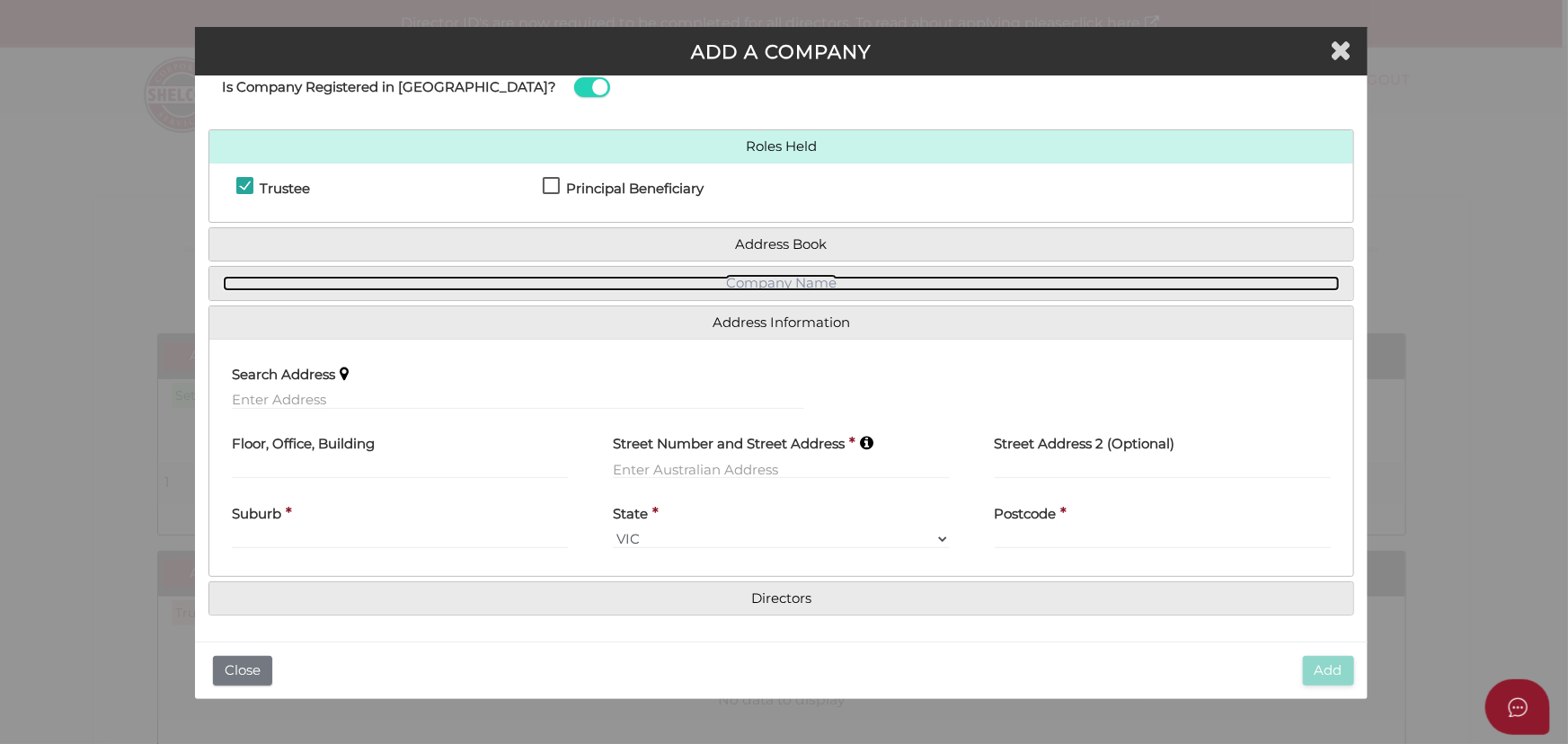
click at [665, 283] on link "Company Name" at bounding box center [781, 283] width 1116 height 15
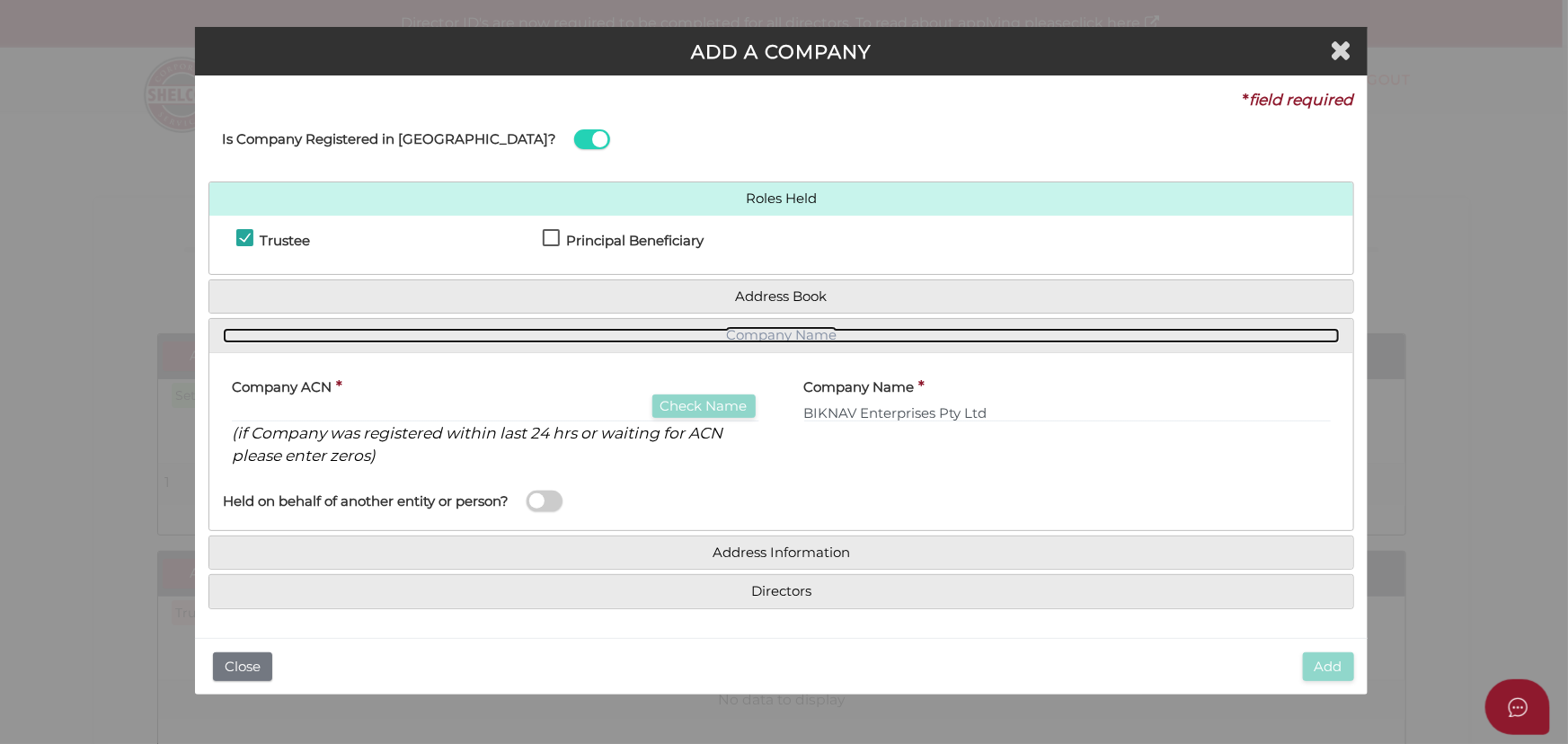
scroll to position [0, 0]
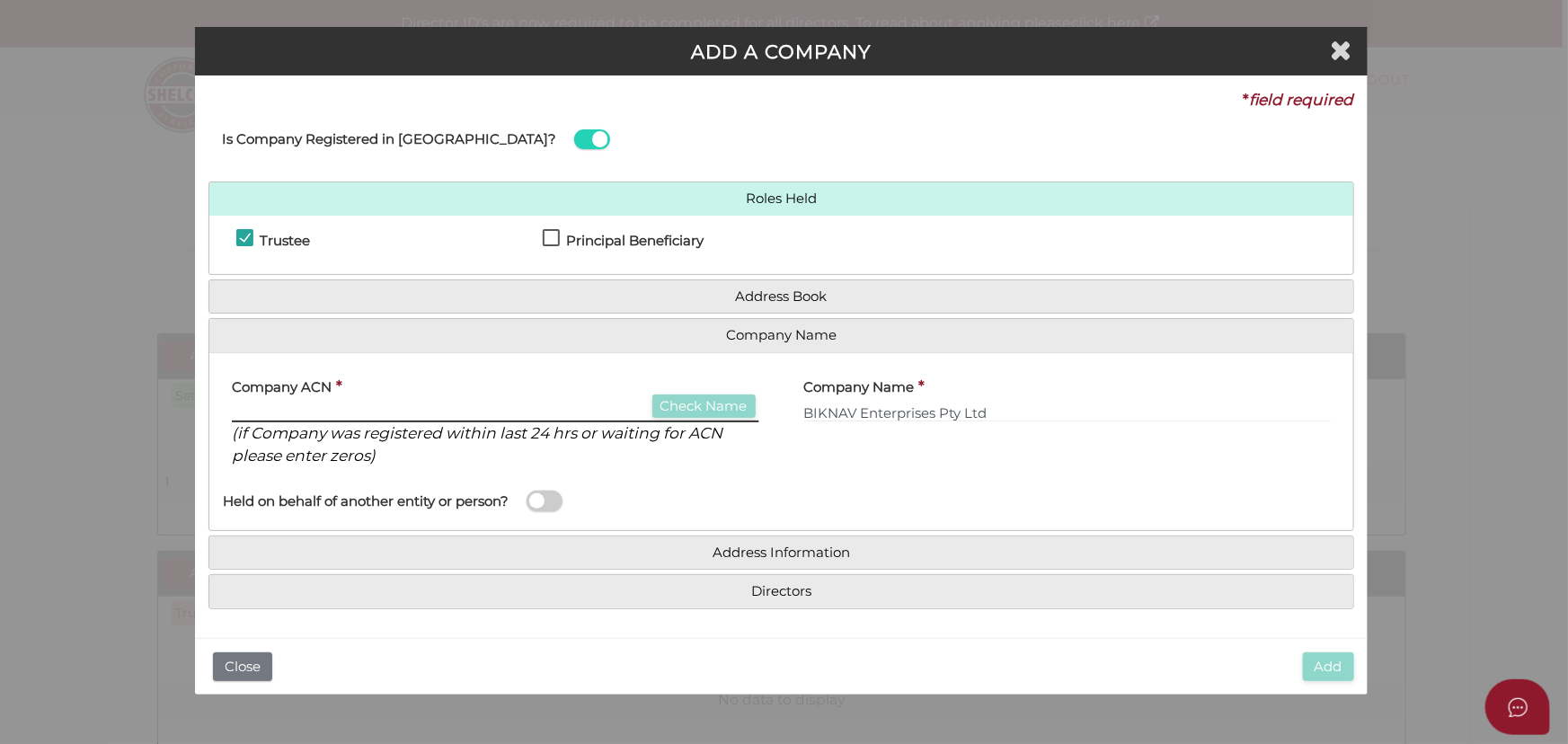
click at [454, 405] on input "text" at bounding box center [495, 412] width 527 height 20
type input "0"
type input "000000000"
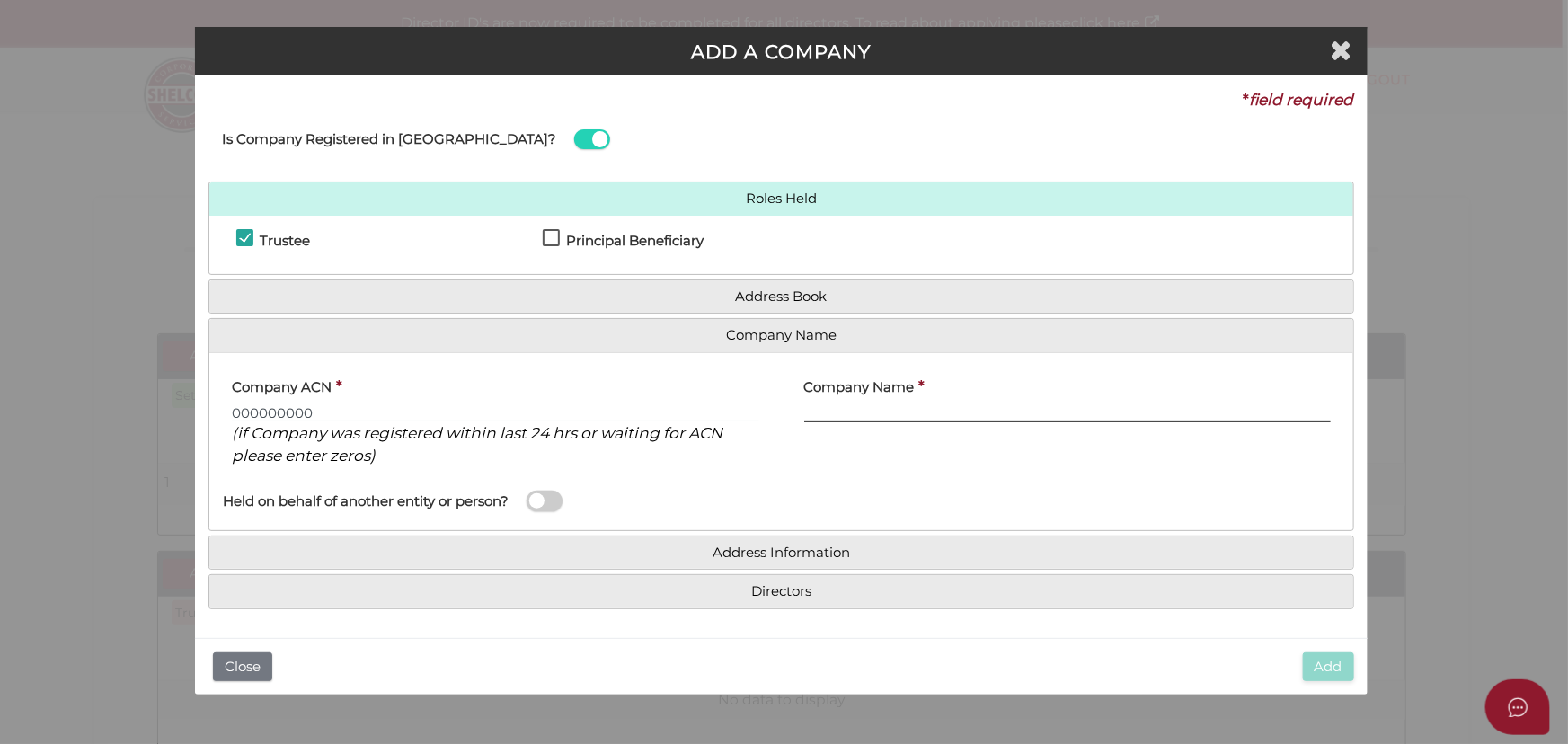
click at [940, 417] on input "text" at bounding box center [1068, 412] width 527 height 20
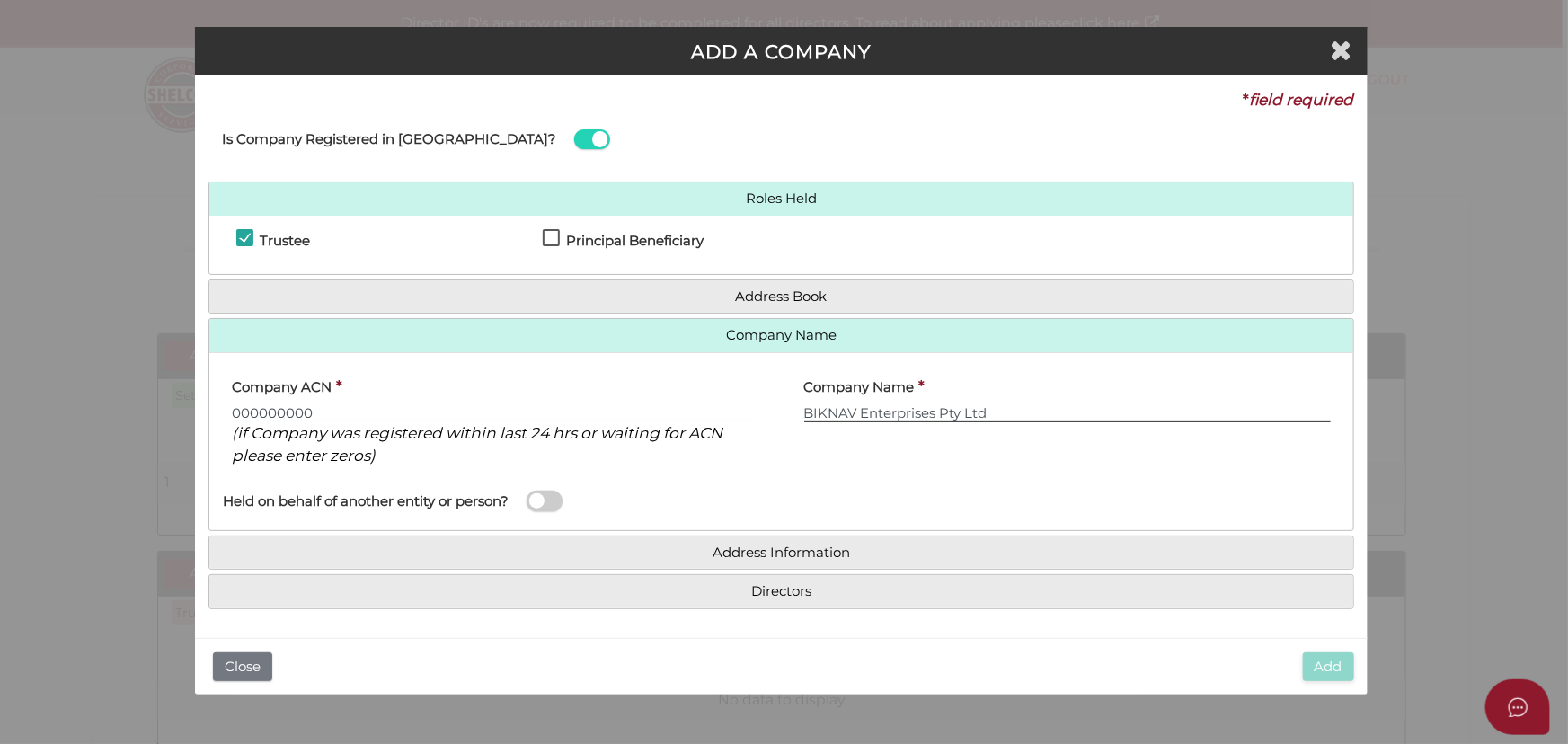
type input "BIKNAV Enterprises Pty Ltd"
click at [841, 565] on h4 "Address Information" at bounding box center [780, 552] width 1143 height 33
click at [841, 563] on h4 "Address Information" at bounding box center [780, 552] width 1143 height 33
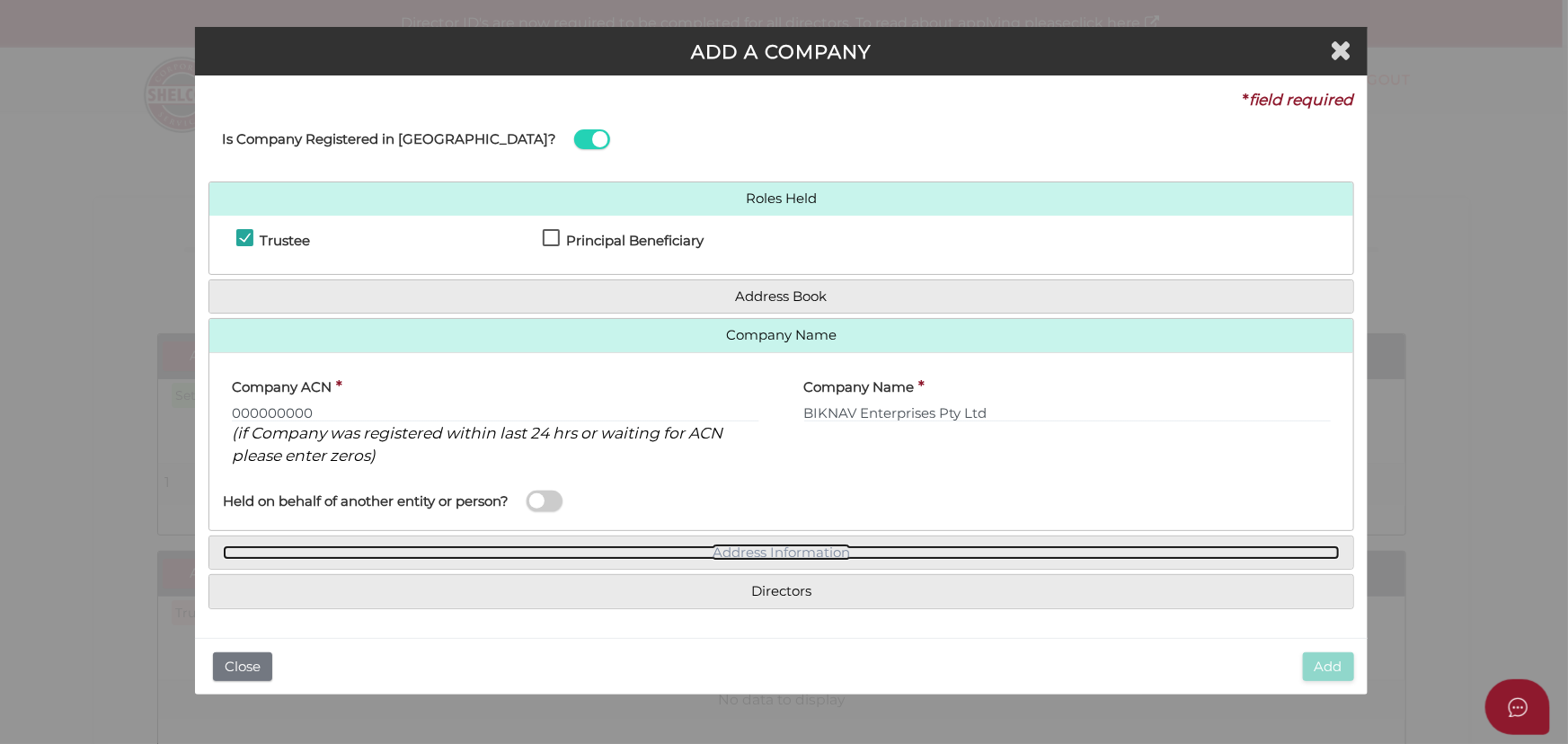
click at [843, 556] on link "Address Information" at bounding box center [781, 553] width 1116 height 15
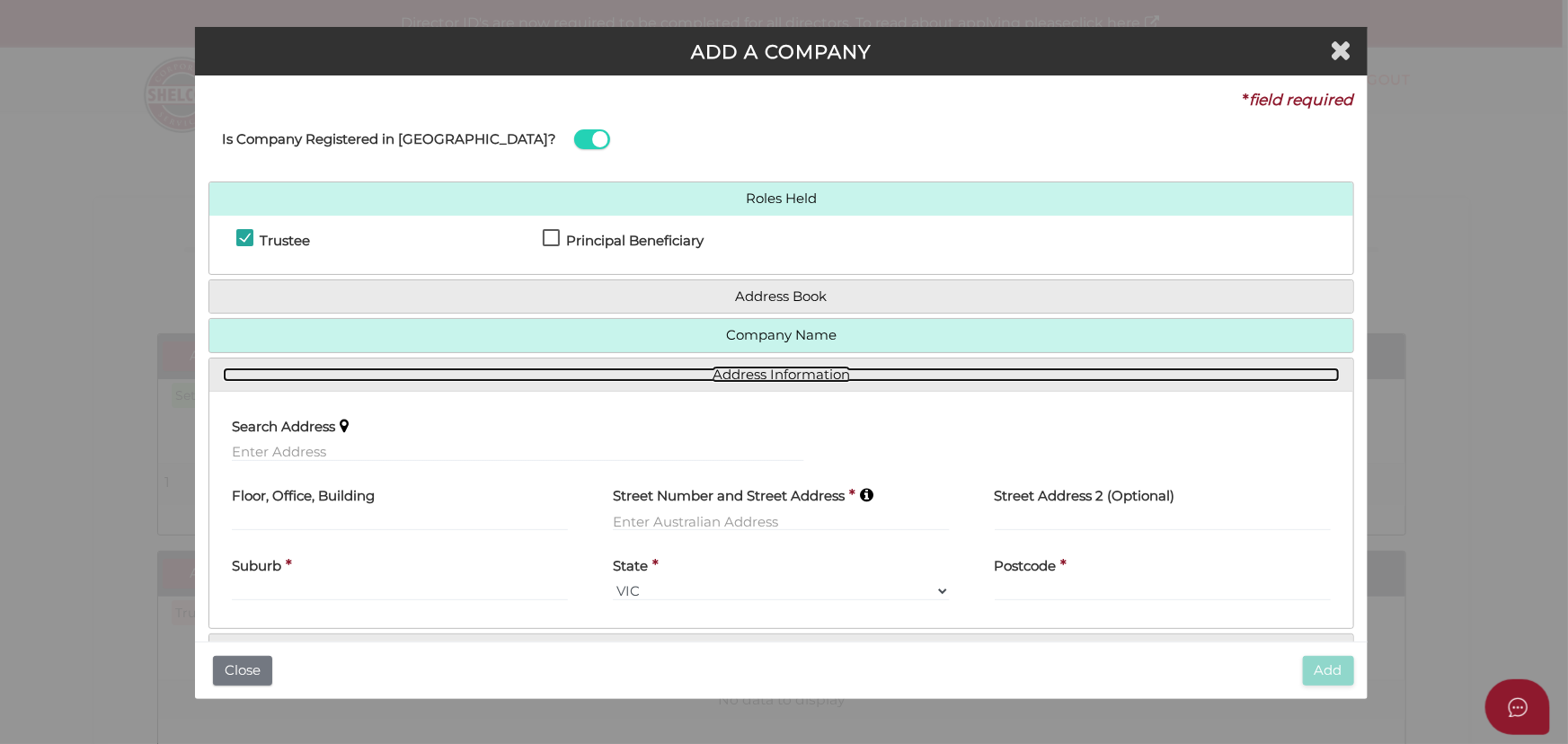
scroll to position [52, 0]
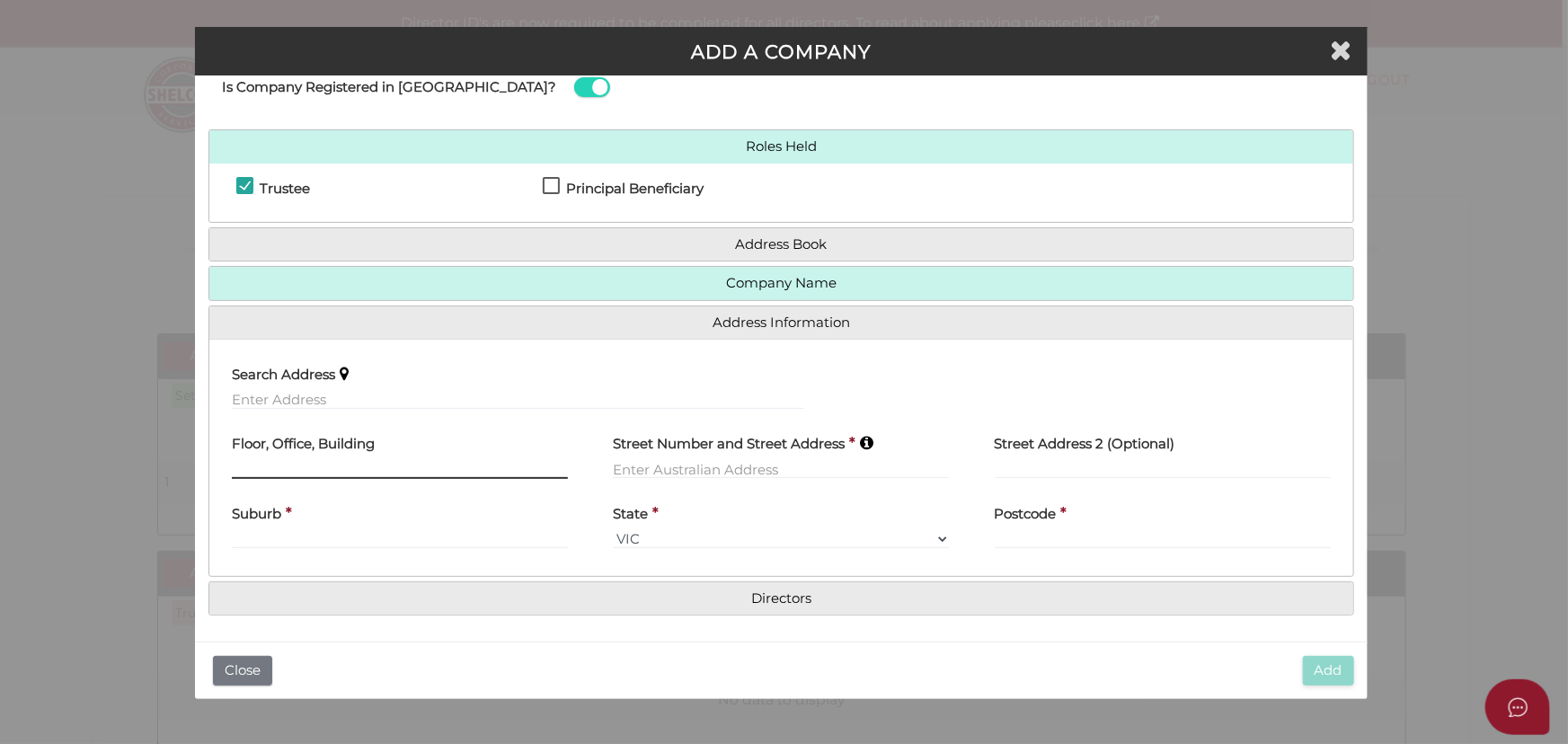
click at [341, 460] on input "text" at bounding box center [400, 468] width 336 height 20
click at [787, 465] on input "text" at bounding box center [780, 468] width 336 height 20
type input "6"
click at [511, 391] on input "text" at bounding box center [517, 399] width 572 height 20
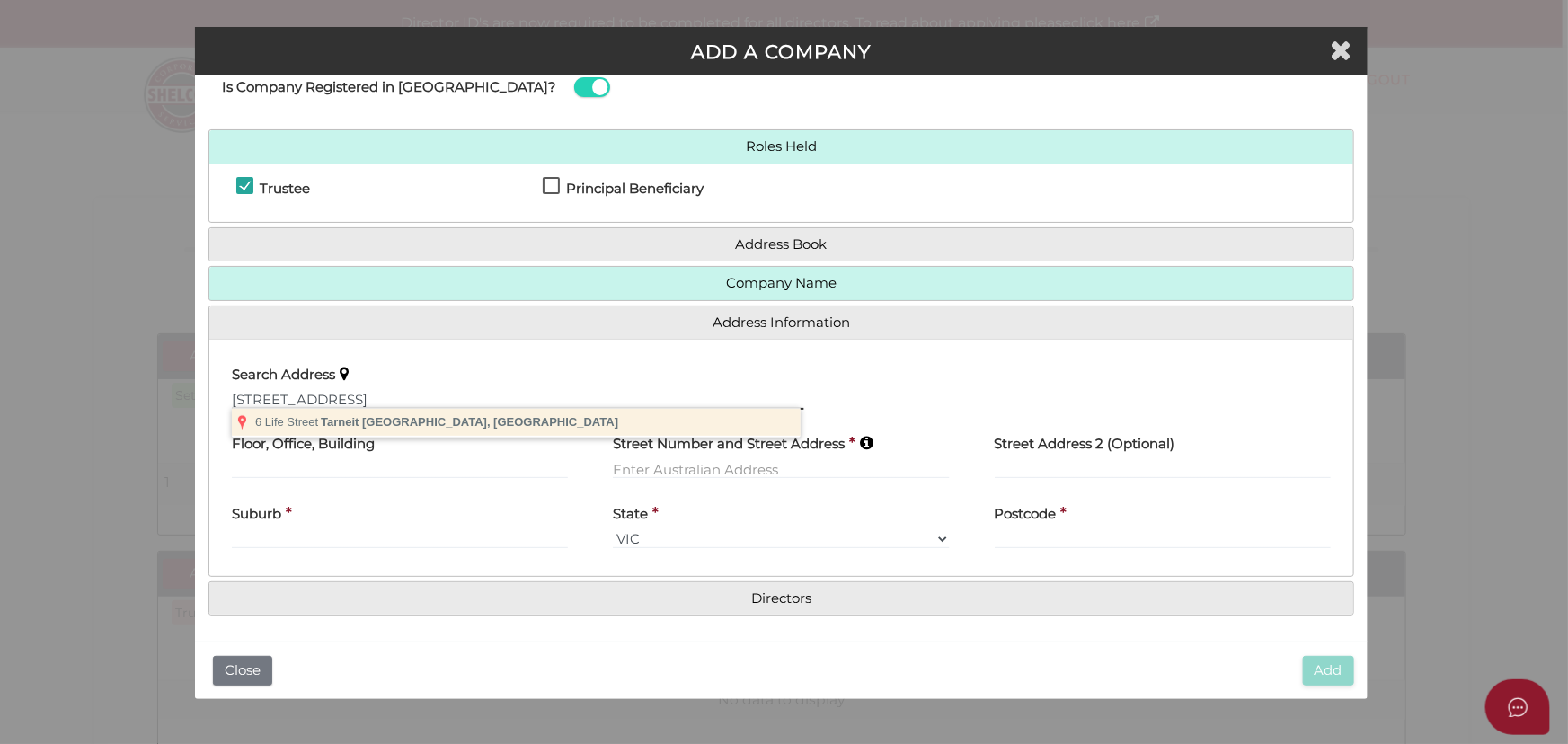
type input "[STREET_ADDRESS]"
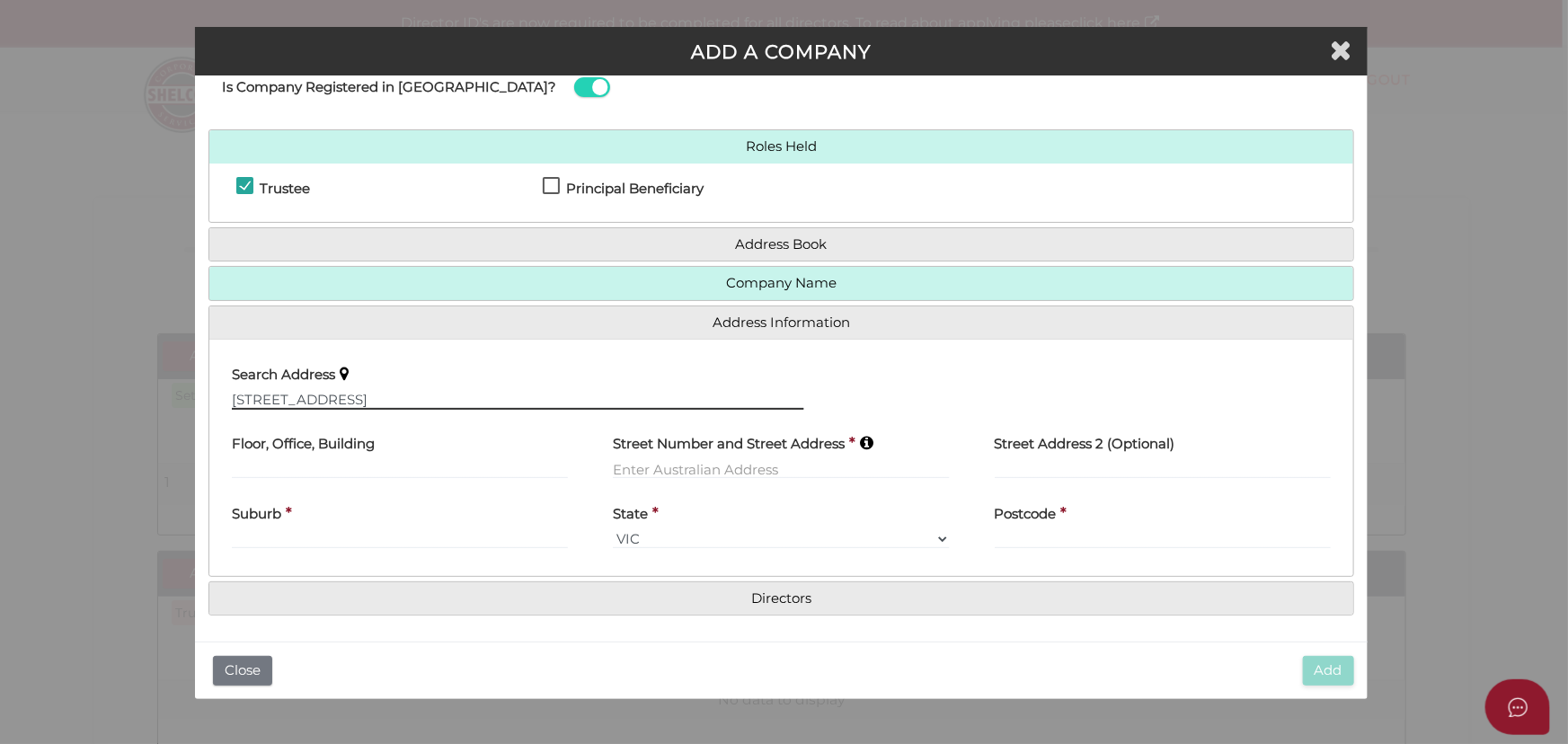
type input "[STREET_ADDRESS]"
type input "Tarneit"
select select "VIC"
type input "3029"
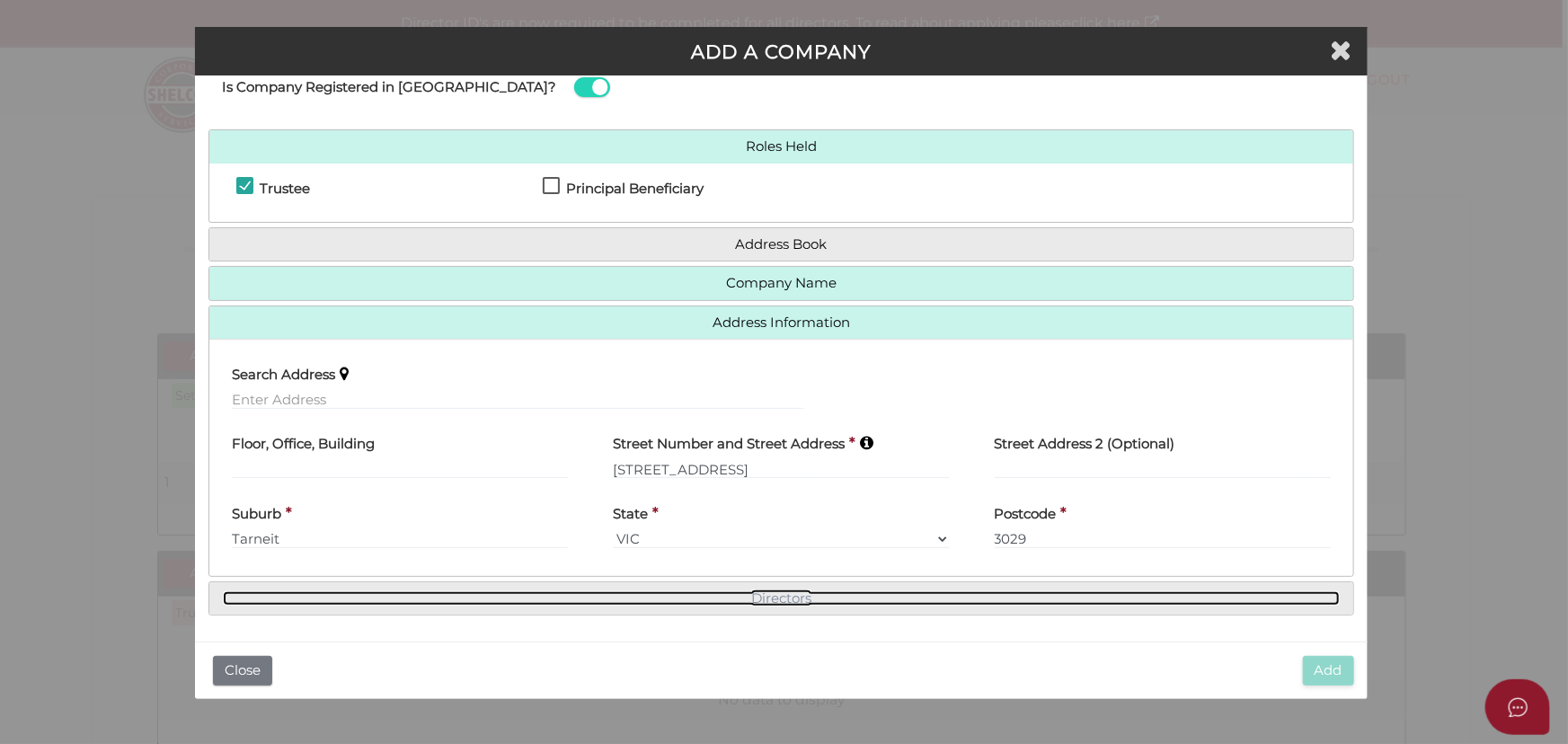
click at [785, 597] on link "Directors" at bounding box center [781, 598] width 1116 height 15
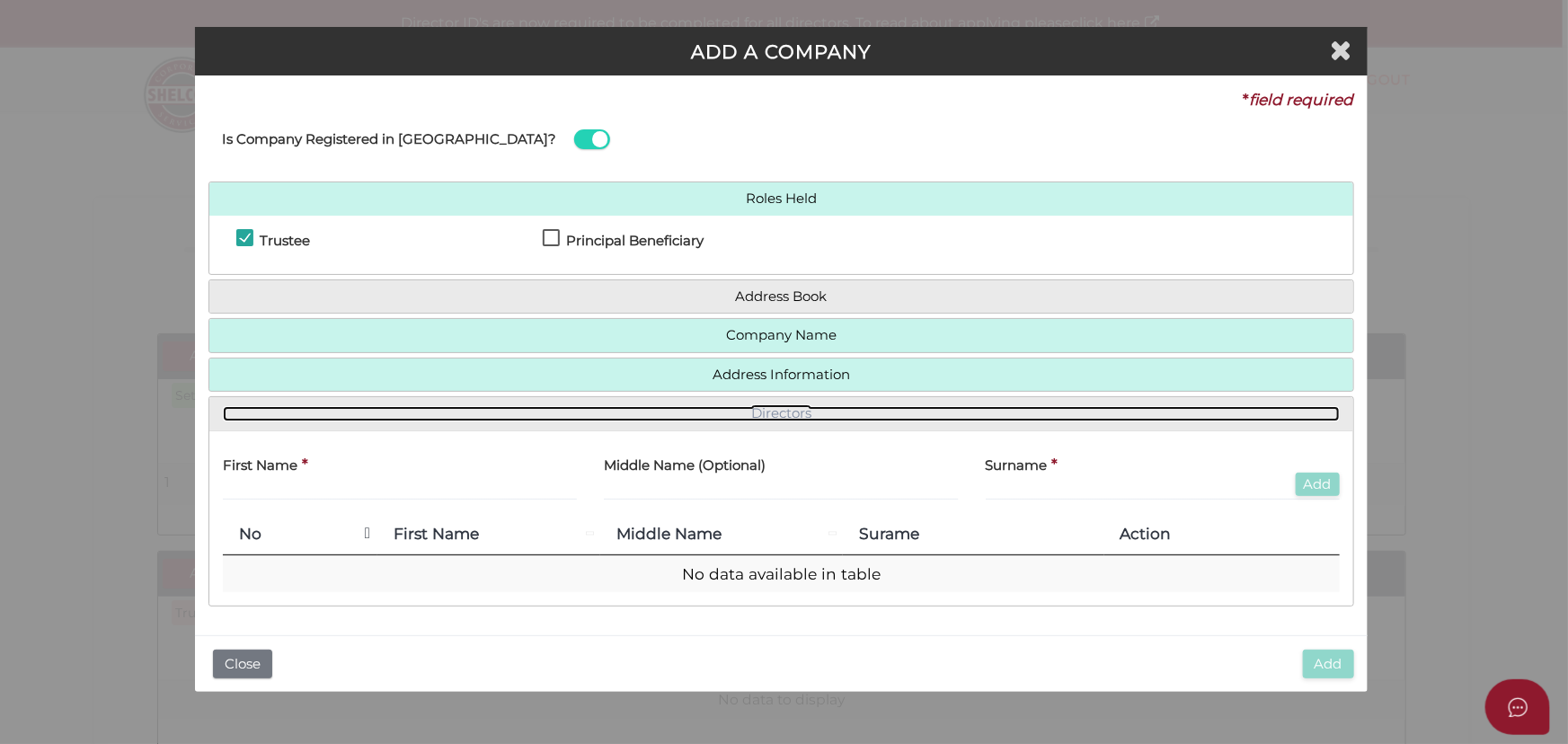
scroll to position [0, 0]
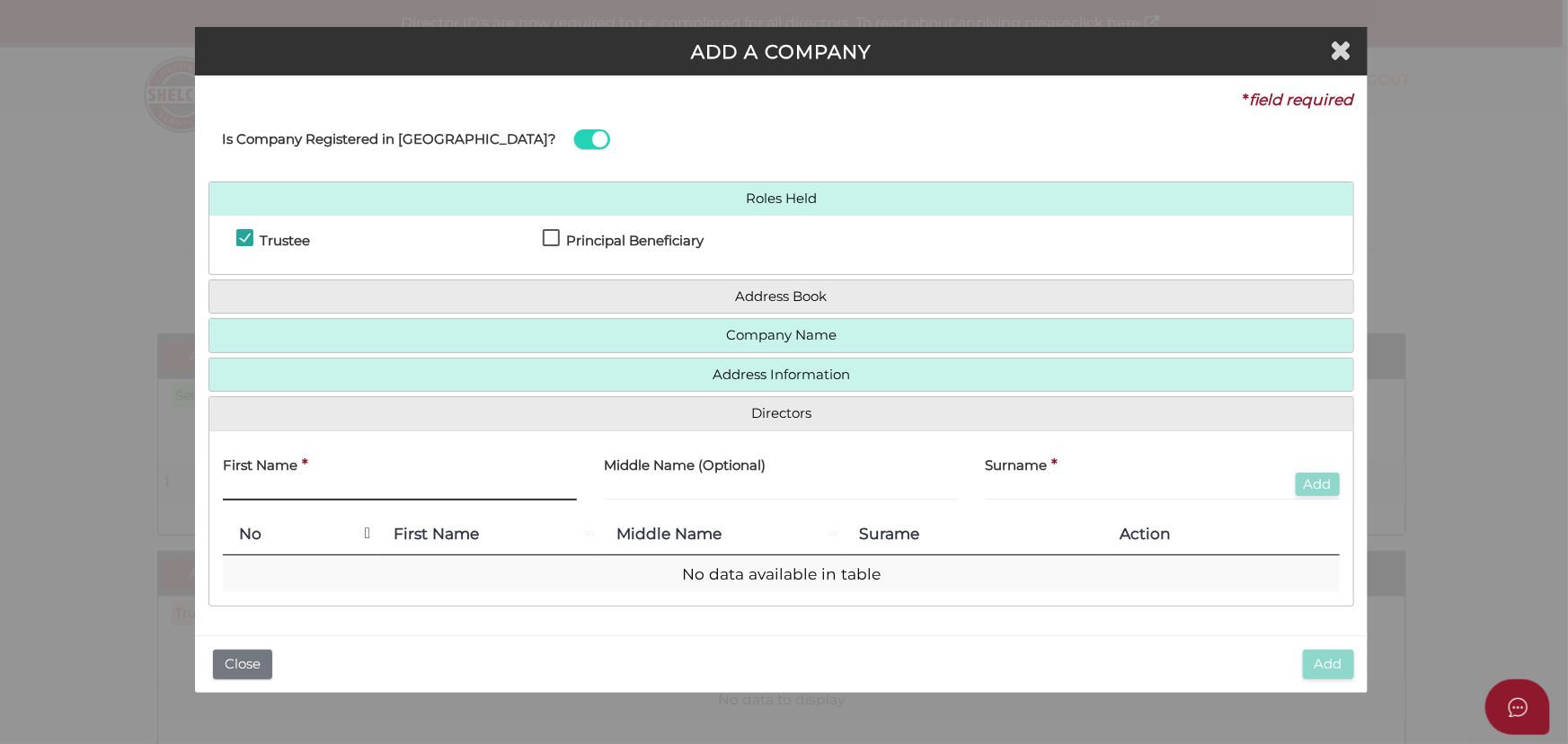
click at [455, 483] on input "text" at bounding box center [400, 490] width 354 height 20
type input "[PERSON_NAME]"
click at [1323, 487] on button "Add" at bounding box center [1317, 485] width 44 height 24
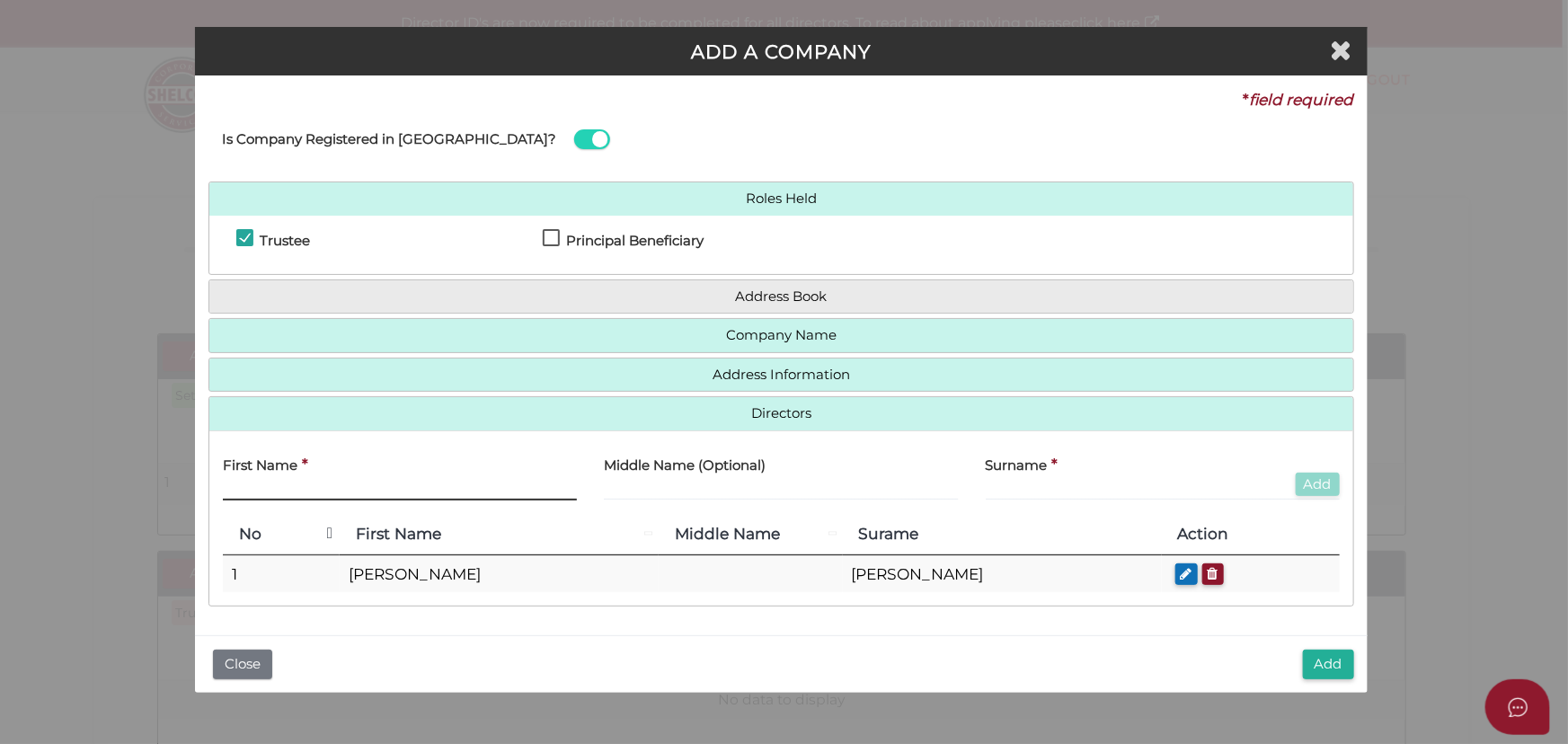
click at [431, 488] on input "text" at bounding box center [400, 490] width 354 height 20
type input "Upinder Jeet"
type input "Kaur"
click at [1317, 486] on button "Add" at bounding box center [1317, 485] width 44 height 24
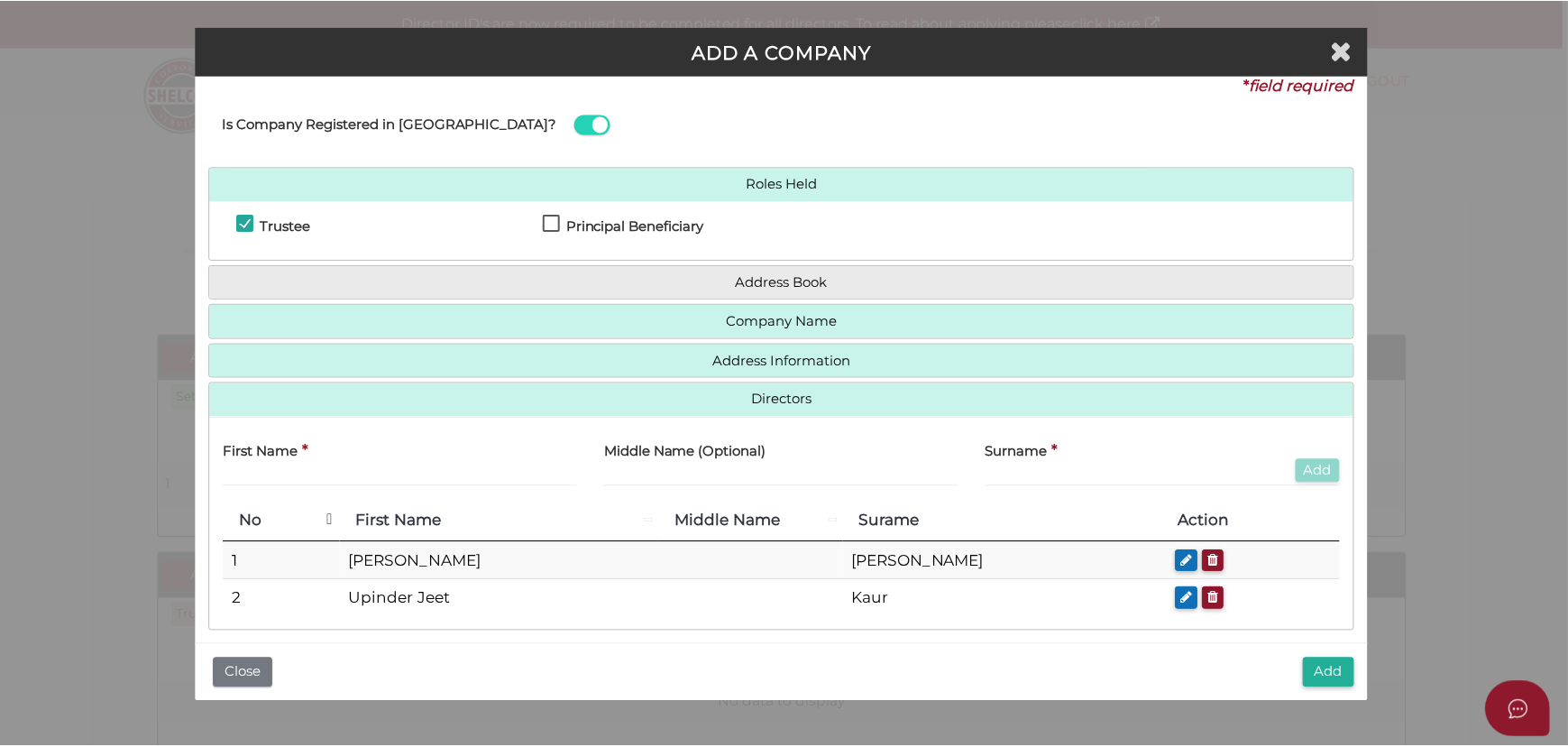
scroll to position [28, 0]
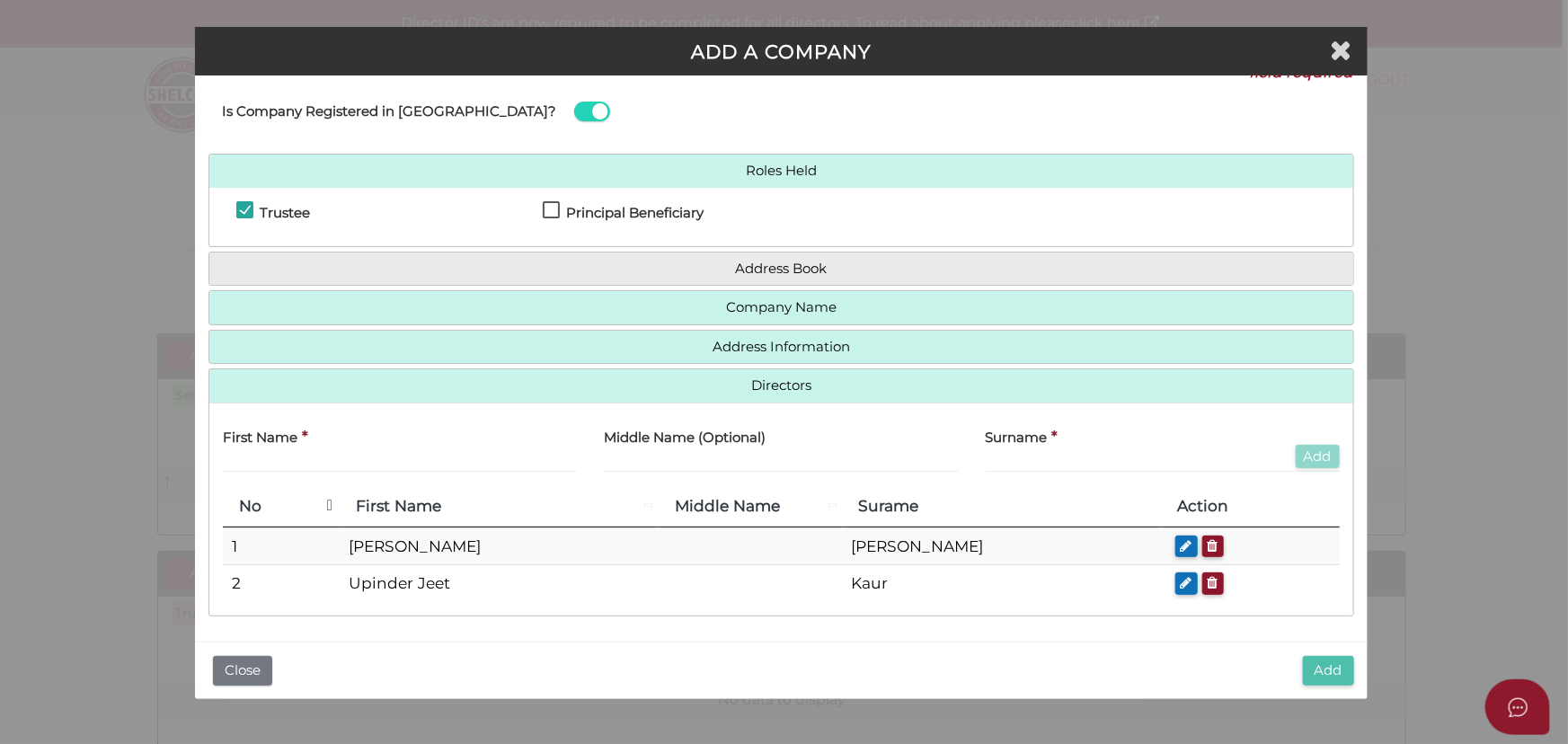
click at [1320, 671] on button "Add" at bounding box center [1329, 670] width 51 height 29
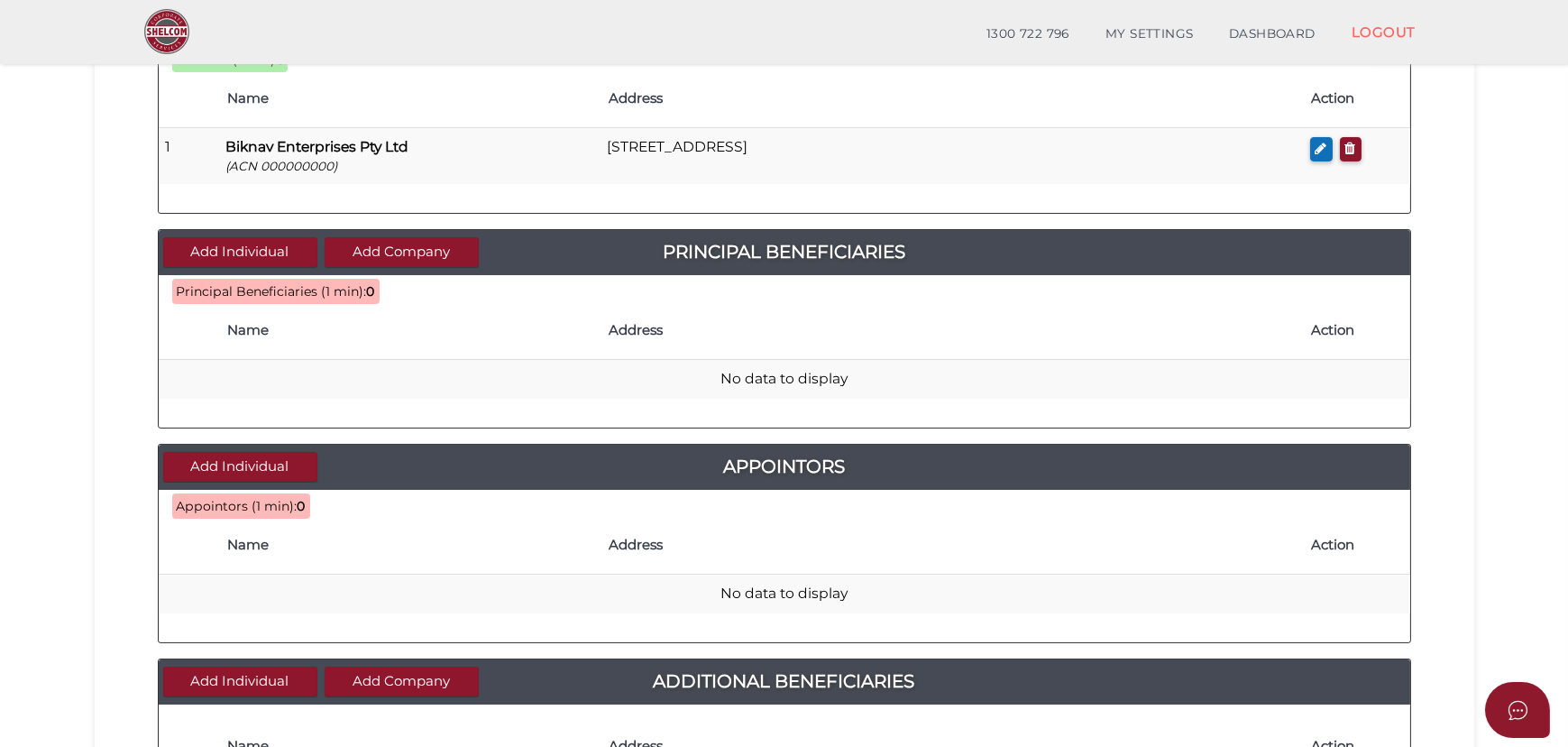
scroll to position [574, 0]
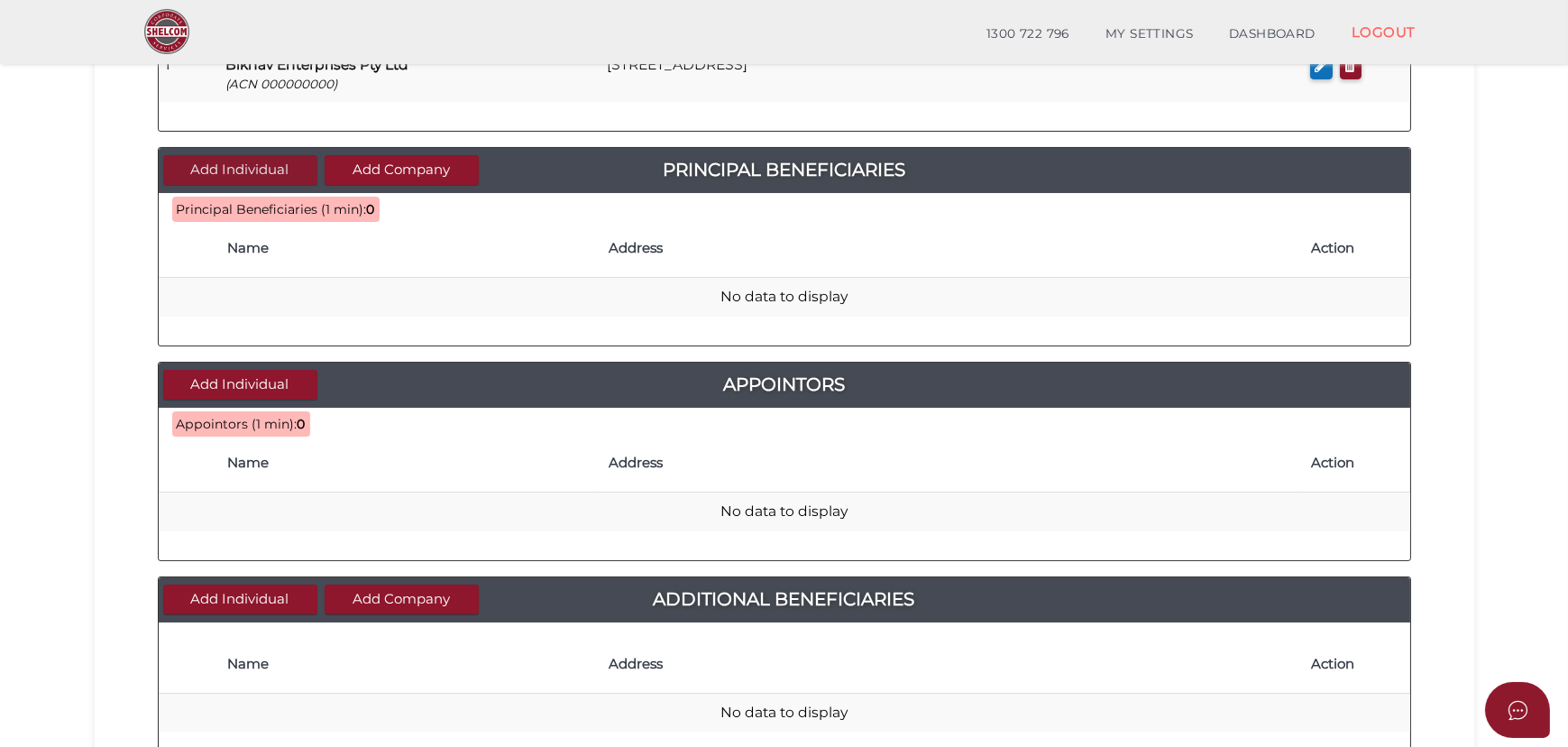
click at [285, 165] on button "Add Individual" at bounding box center [240, 169] width 154 height 29
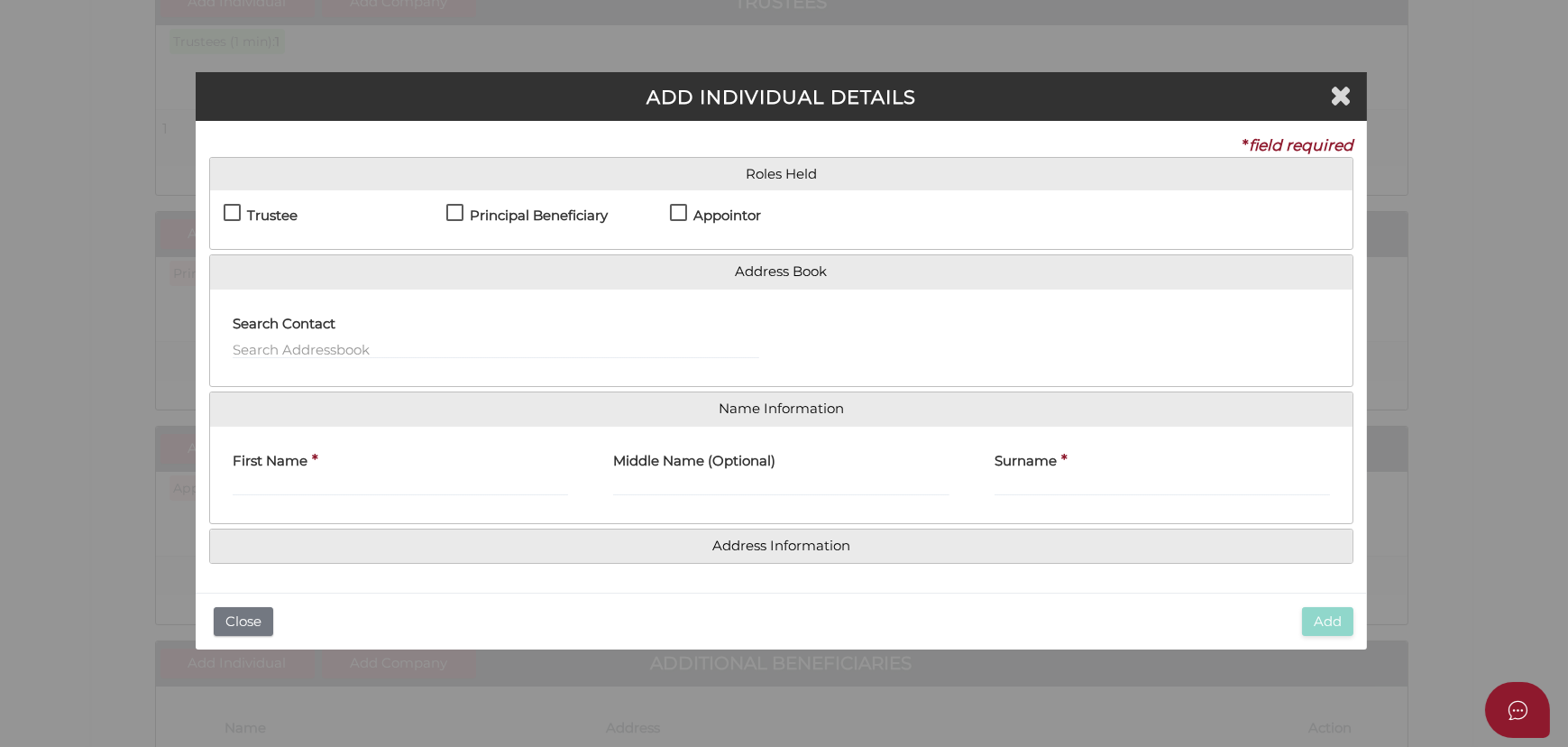
scroll to position [0, 0]
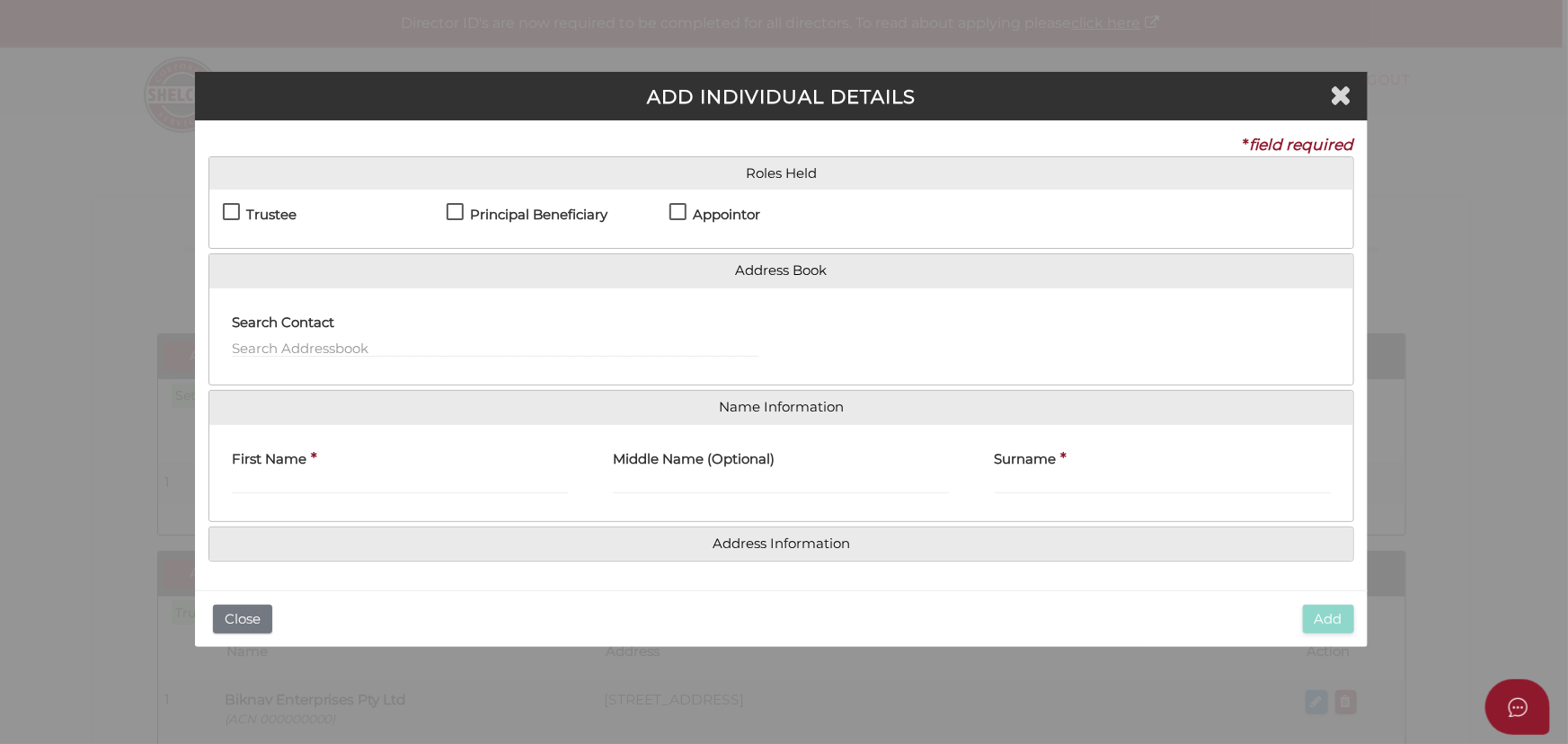
click at [481, 210] on h4 "Principal Beneficiary" at bounding box center [539, 215] width 138 height 15
checkbox input "true"
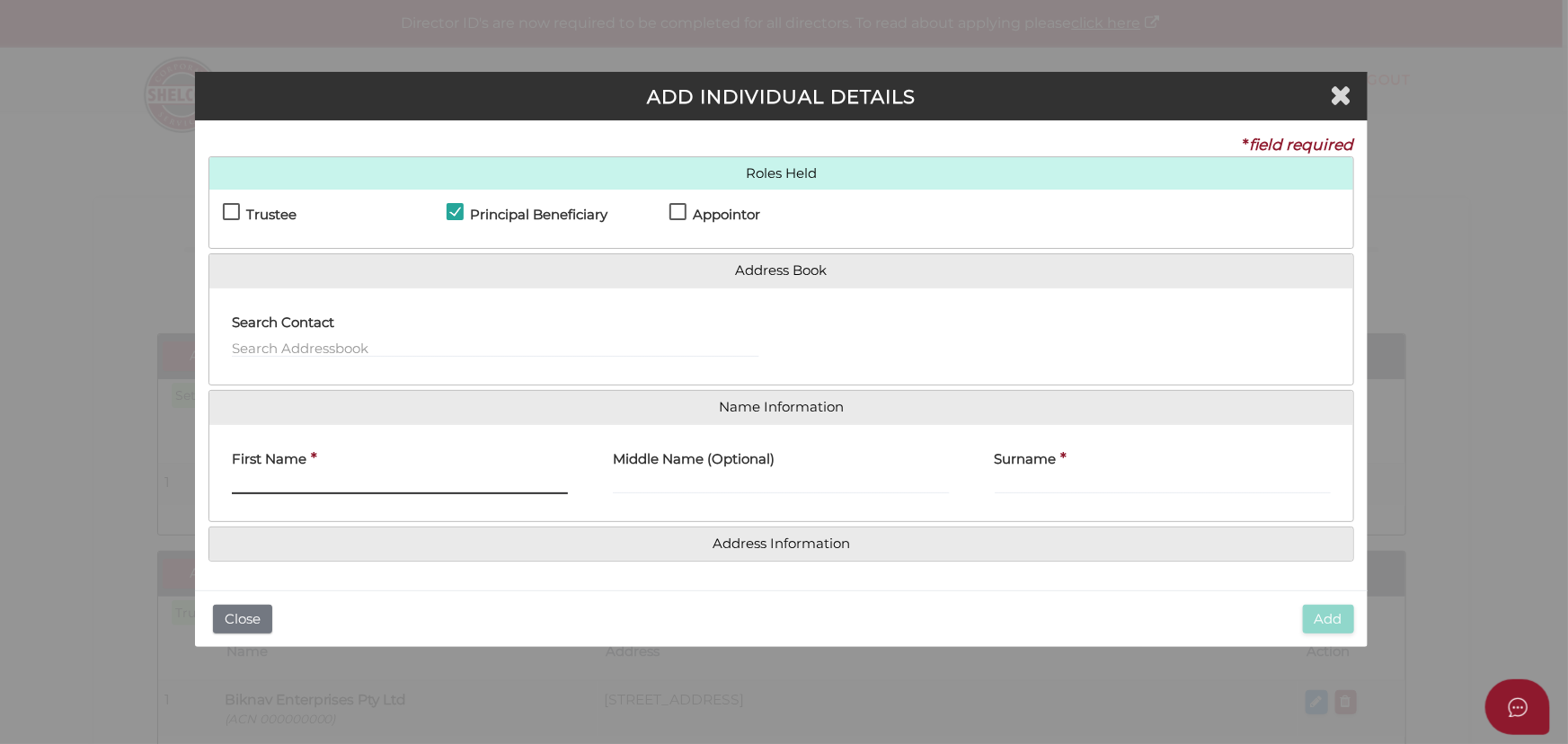
click at [368, 476] on input "First Name" at bounding box center [400, 484] width 336 height 20
click at [368, 476] on input "Gurpreet Singh" at bounding box center [400, 484] width 336 height 20
type input "[PERSON_NAME]"
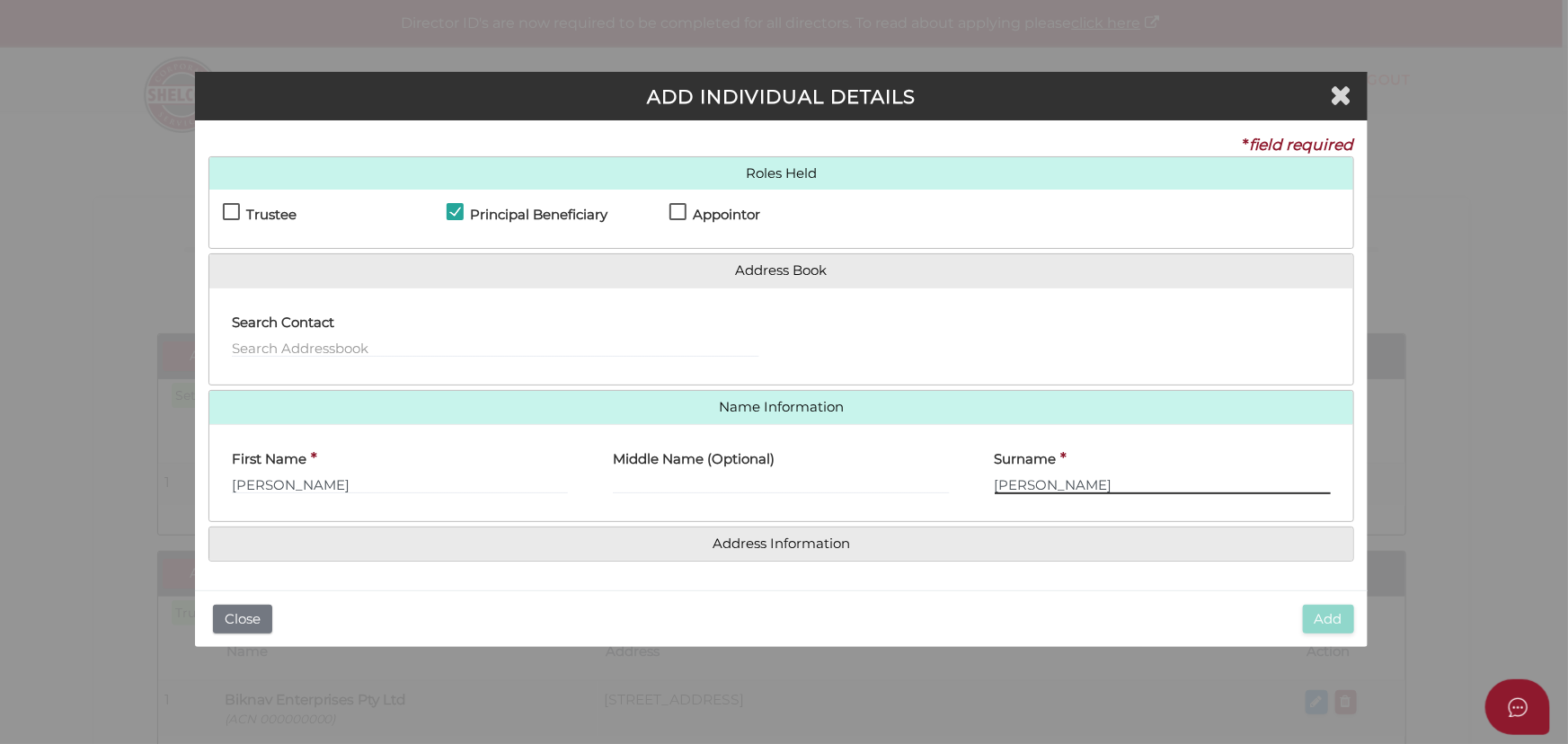
type input "[PERSON_NAME]"
click at [792, 557] on h4 "Address Information" at bounding box center [780, 543] width 1143 height 33
click at [792, 551] on h4 "Address Information" at bounding box center [780, 543] width 1143 height 33
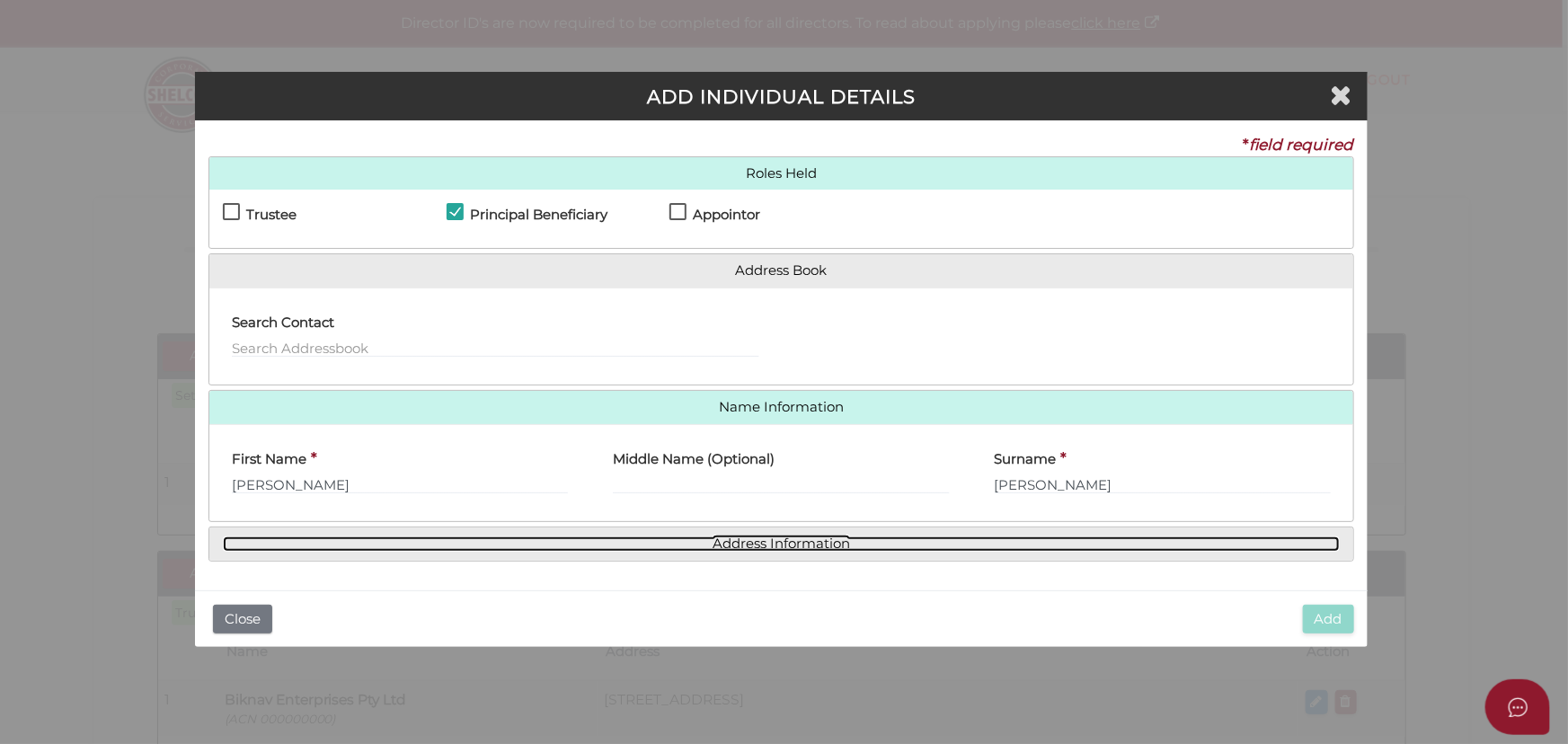
click at [776, 539] on link "Address Information" at bounding box center [781, 543] width 1116 height 15
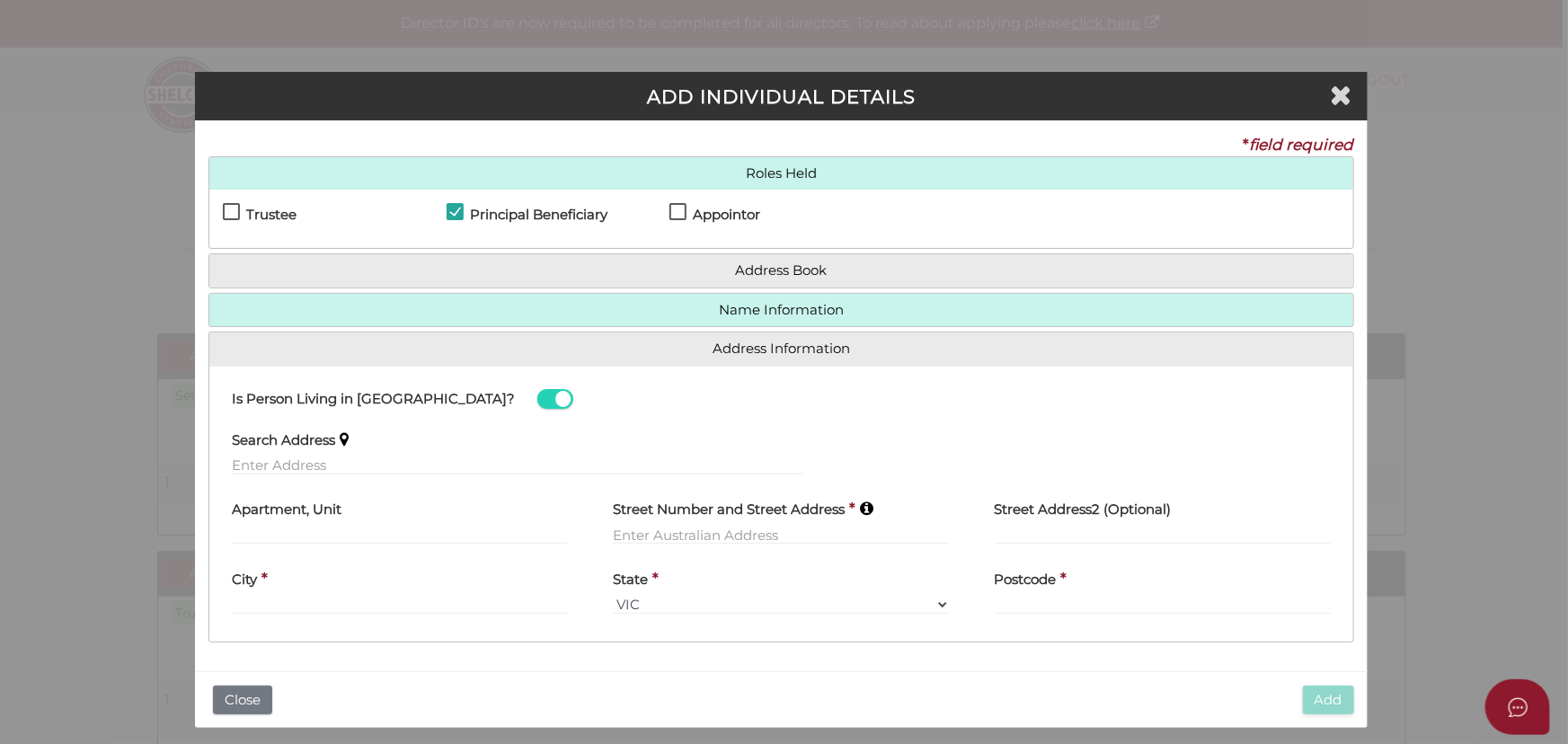
click at [431, 439] on div "Search Address" at bounding box center [517, 446] width 572 height 57
click at [431, 457] on input "text" at bounding box center [517, 464] width 572 height 20
type input "6"
type input "[STREET_ADDRESS]"
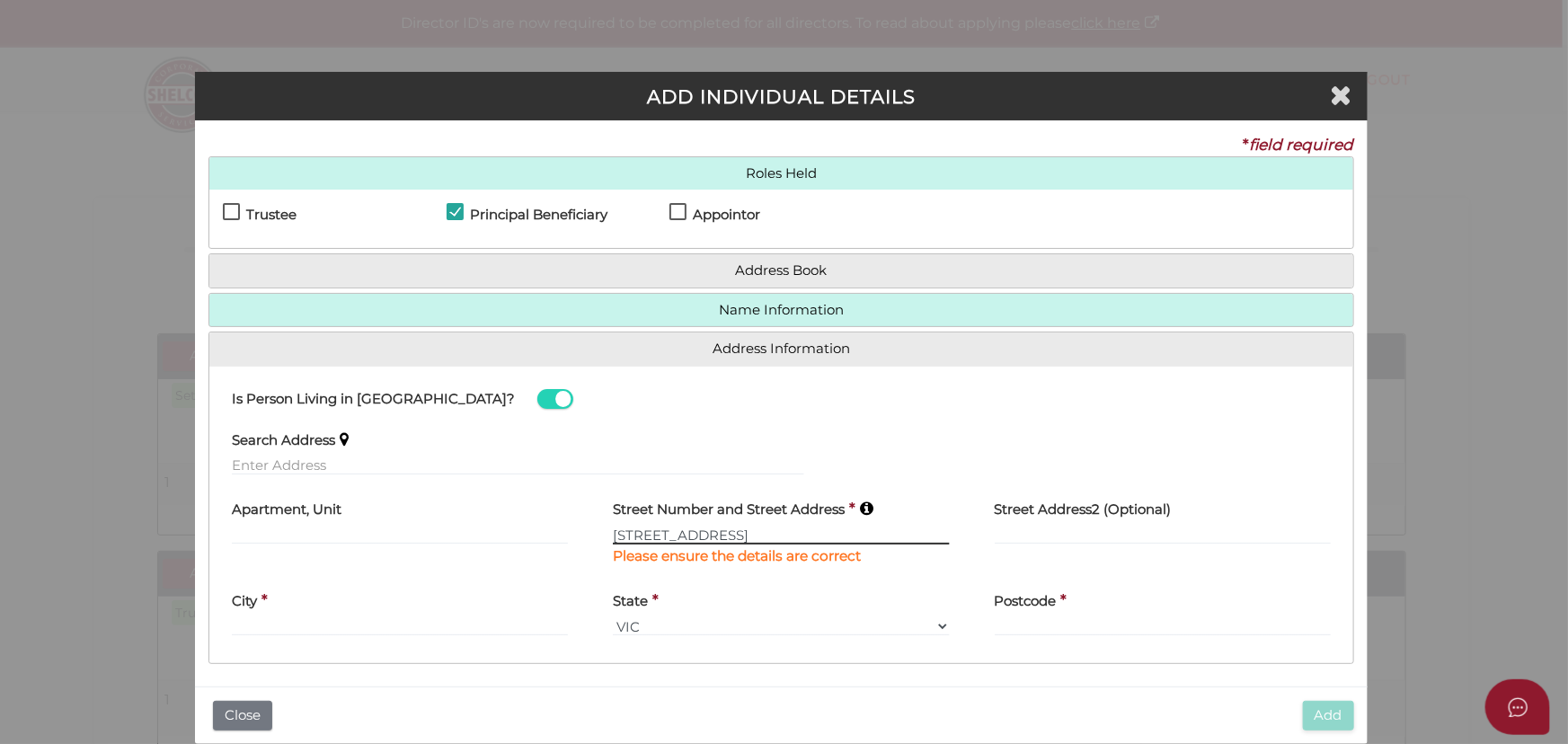
click at [713, 530] on input "[STREET_ADDRESS]" at bounding box center [780, 534] width 336 height 20
click at [453, 612] on div "City *" at bounding box center [400, 608] width 336 height 57
click at [454, 623] on input "text" at bounding box center [400, 625] width 336 height 20
type input "Tarneit"
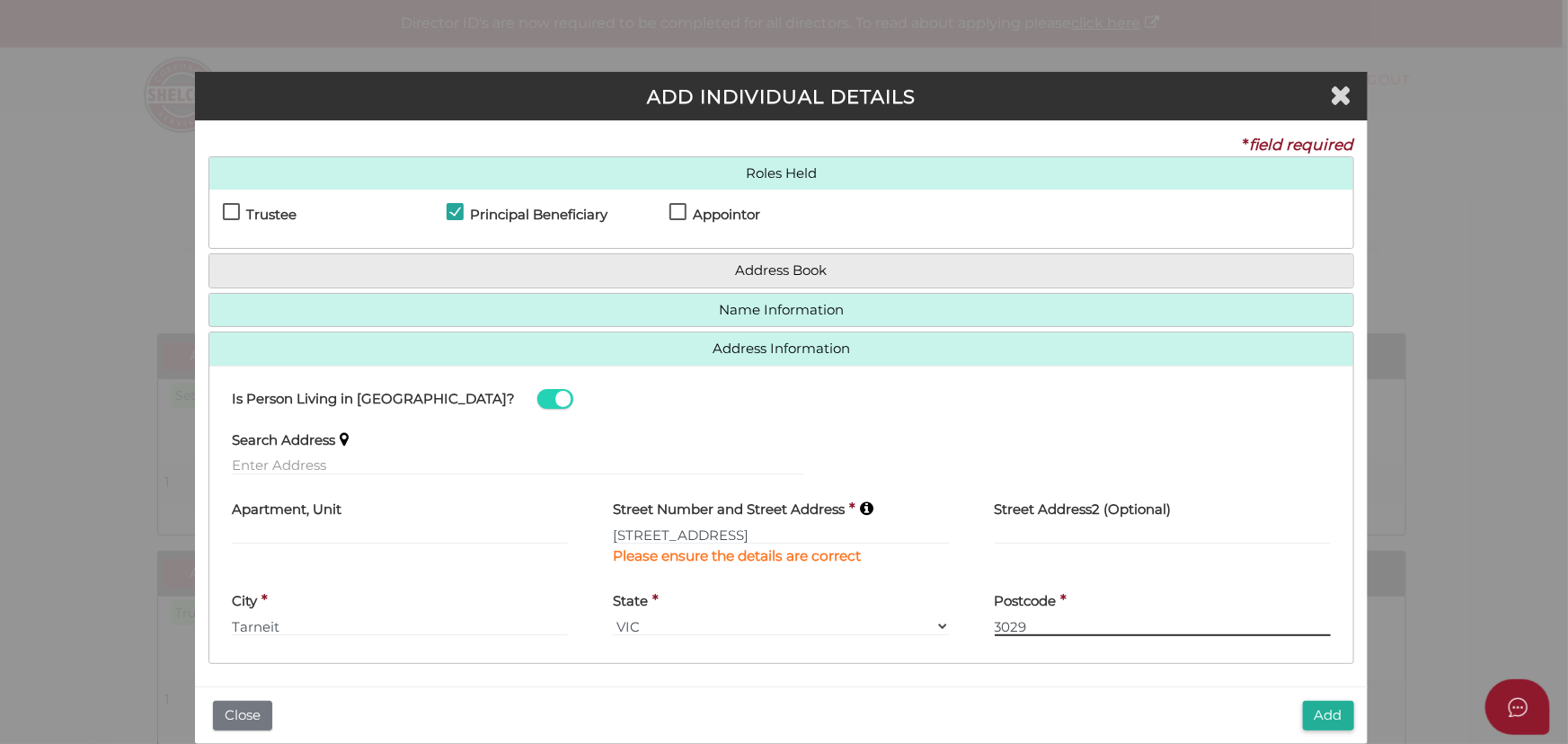
type input "3029"
click at [455, 461] on input "text" at bounding box center [517, 464] width 572 height 20
type input "6"
click at [1328, 711] on button "Add" at bounding box center [1329, 715] width 51 height 29
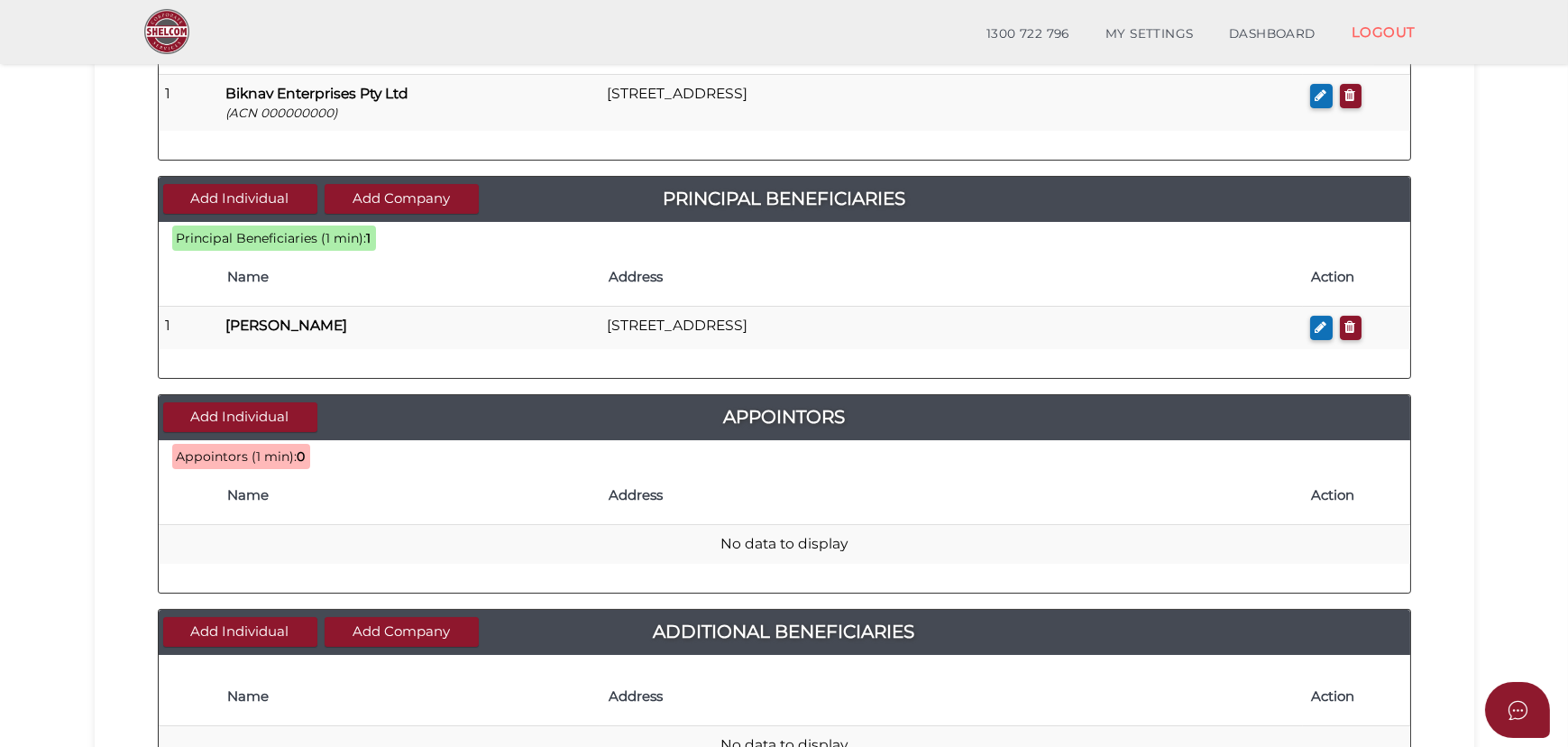
scroll to position [574, 0]
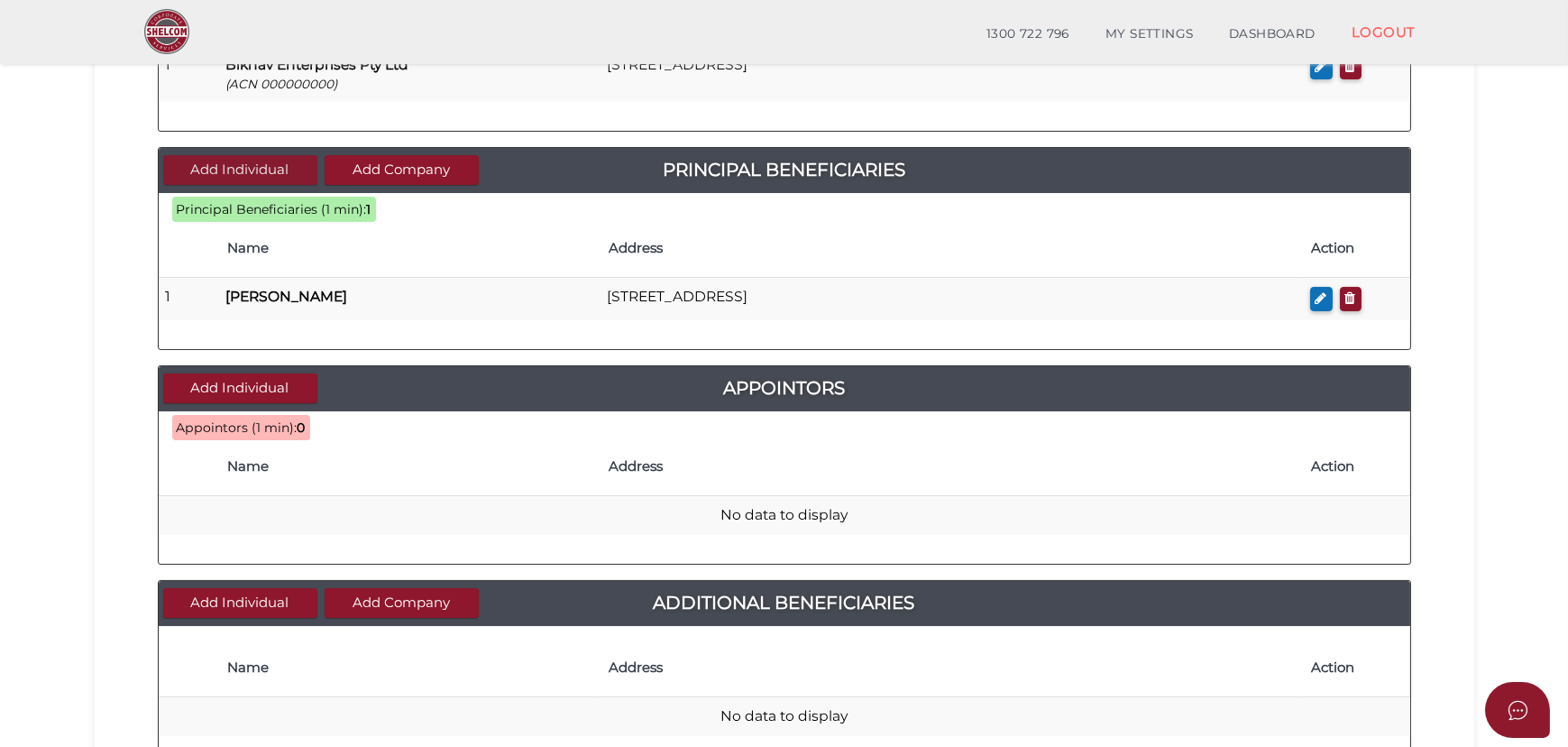
click at [204, 171] on button "Add Individual" at bounding box center [240, 169] width 154 height 29
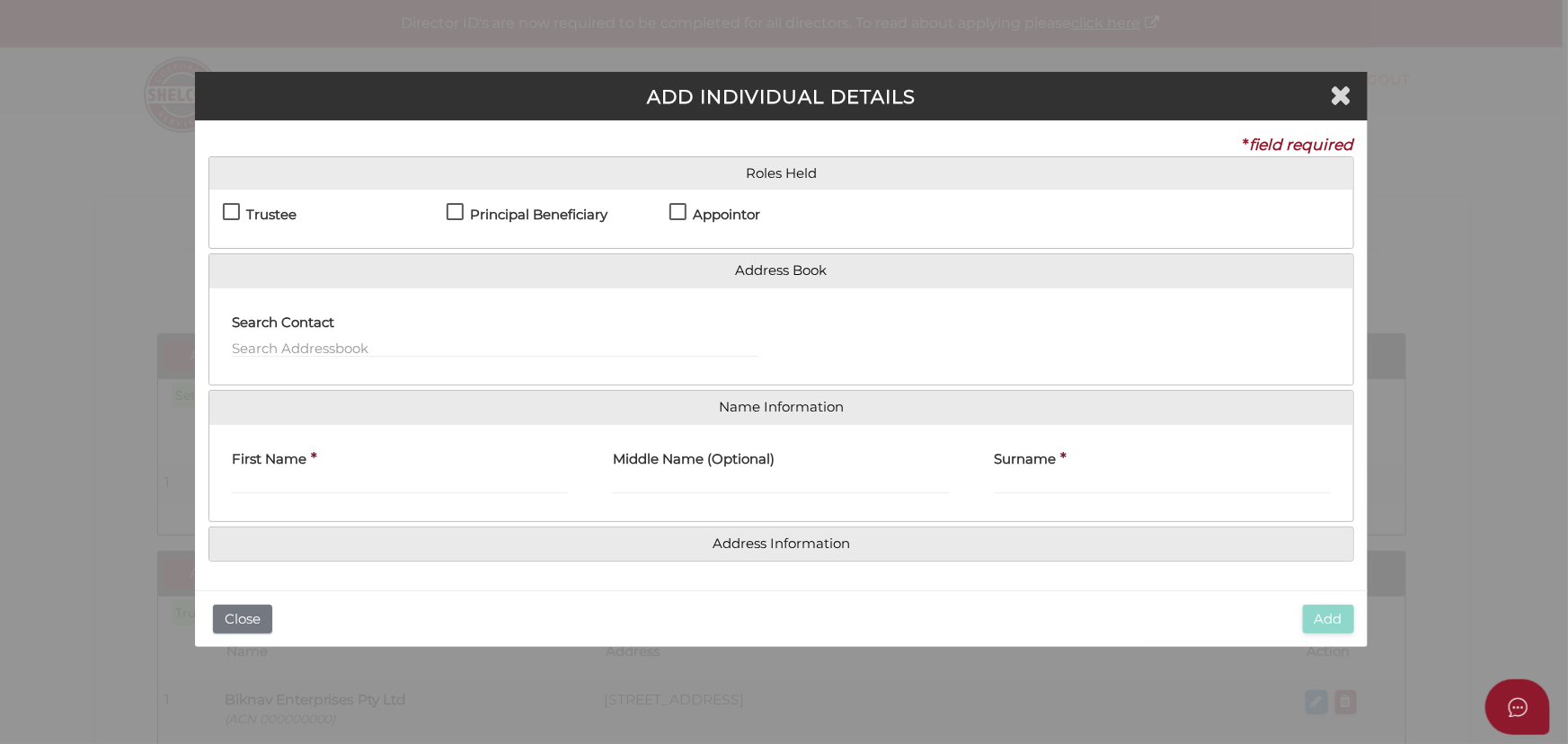
click at [557, 220] on h4 "Principal Beneficiary" at bounding box center [539, 215] width 138 height 15
checkbox input "true"
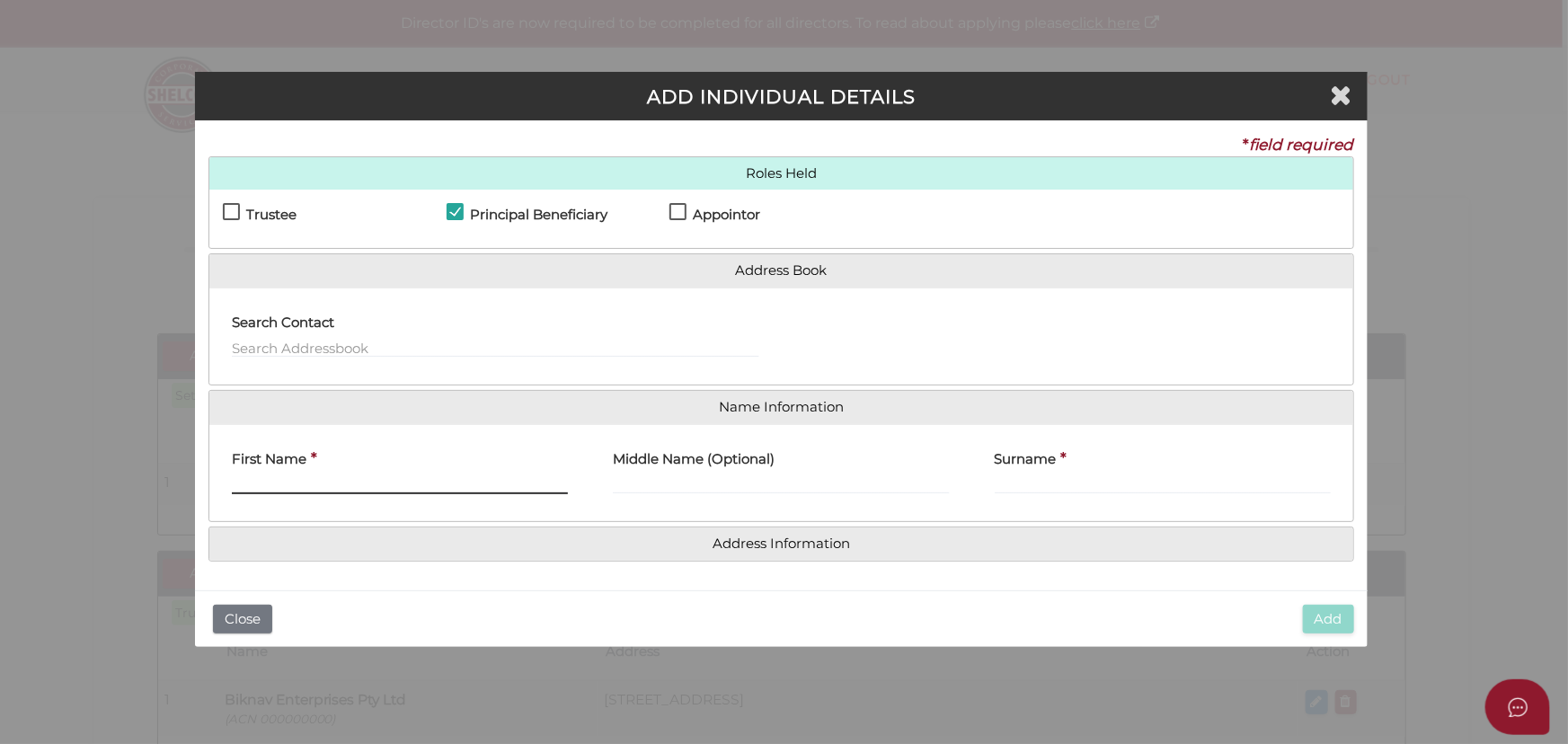
click at [306, 485] on input "First Name" at bounding box center [400, 484] width 336 height 20
type input "Upinder Jeet"
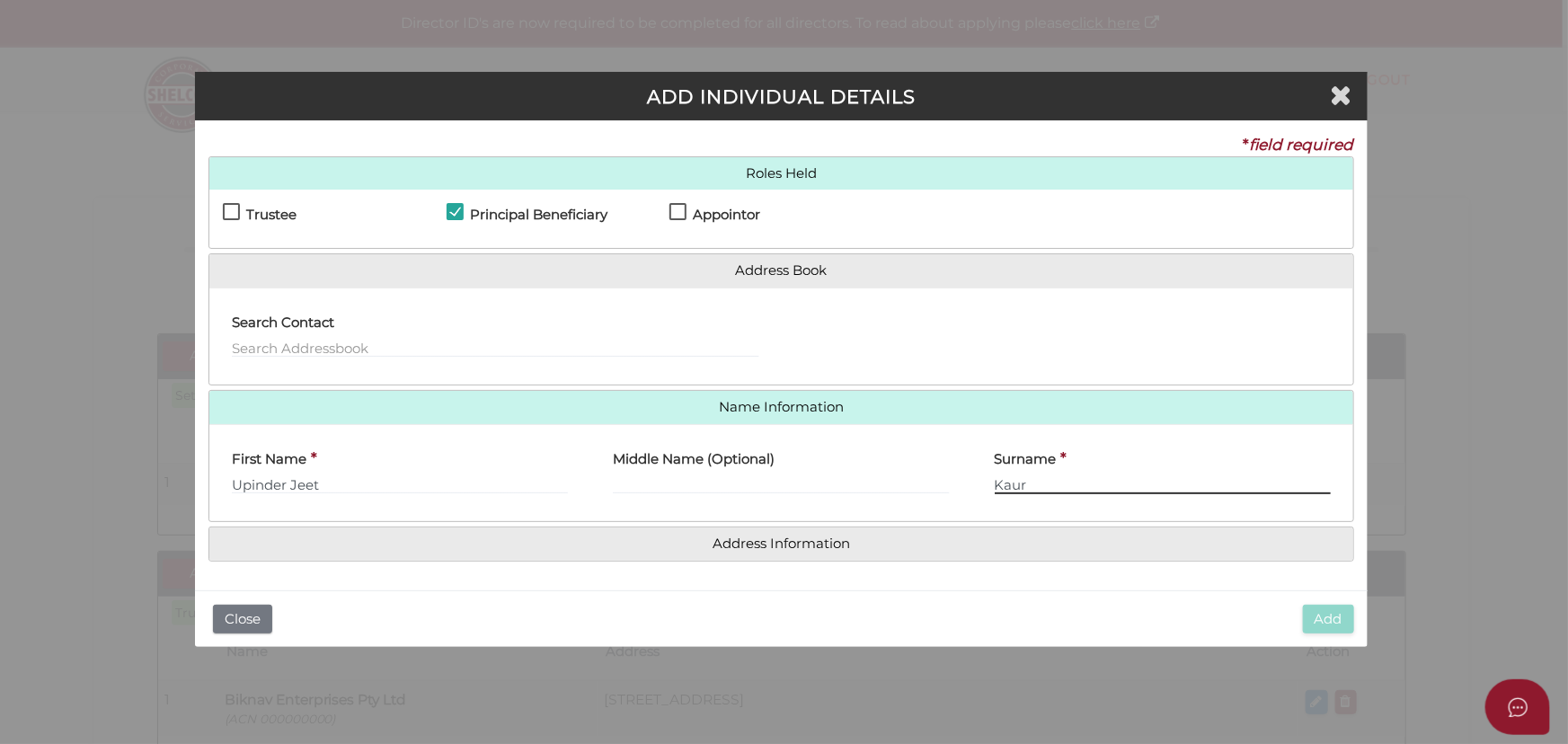
type input "Kaur"
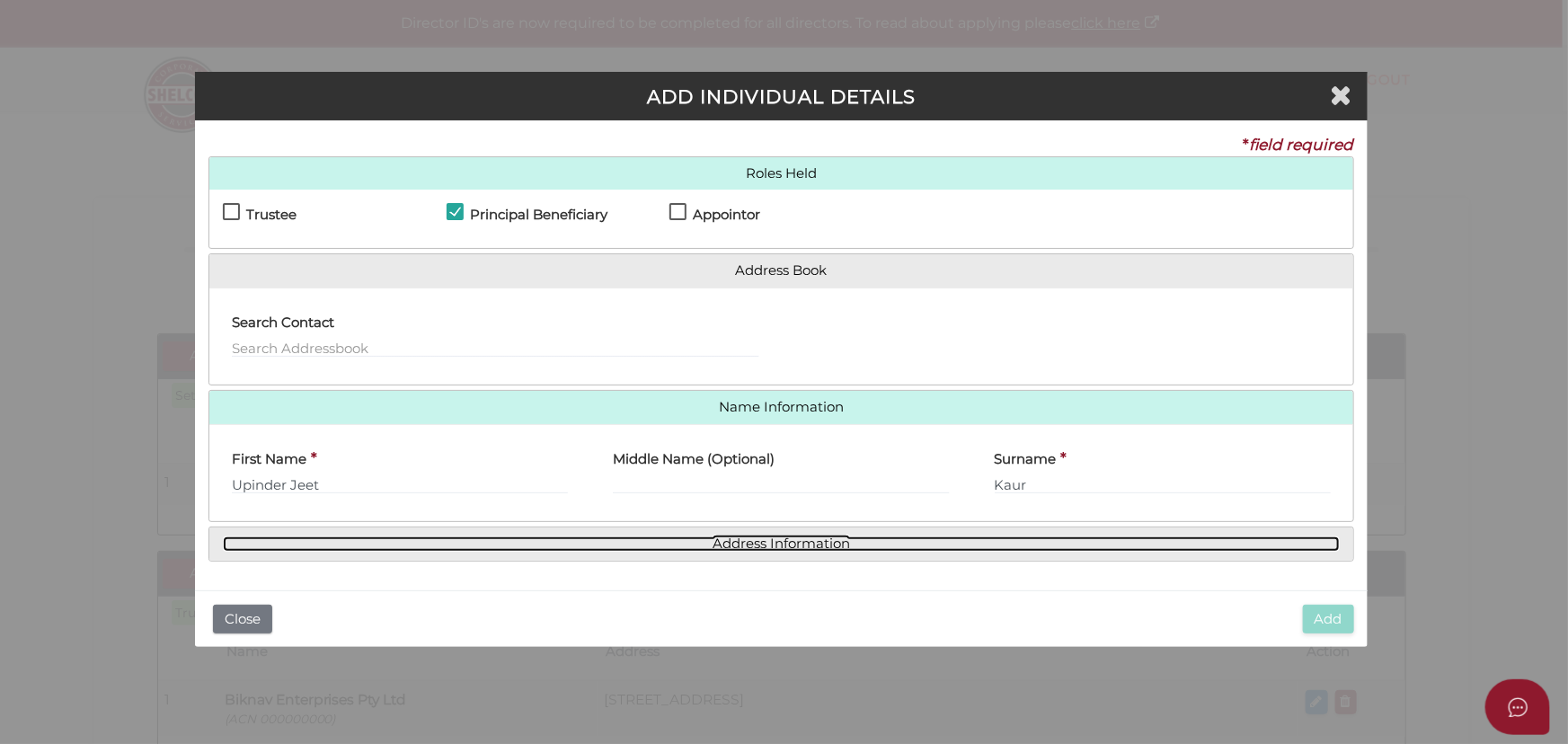
click at [678, 542] on link "Address Information" at bounding box center [781, 543] width 1116 height 15
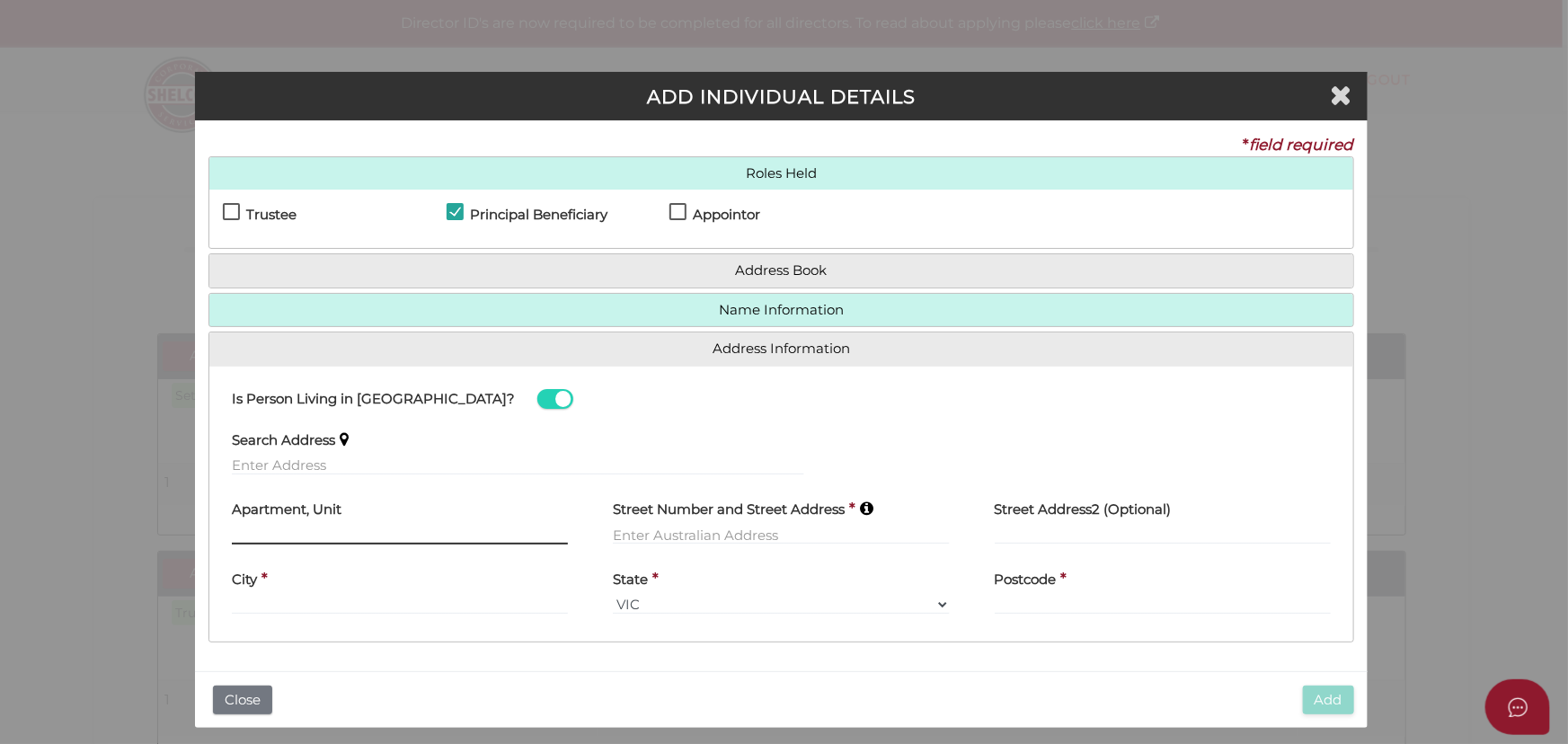
click at [281, 534] on input "text" at bounding box center [400, 534] width 336 height 20
click at [291, 469] on input "text" at bounding box center [517, 464] width 572 height 20
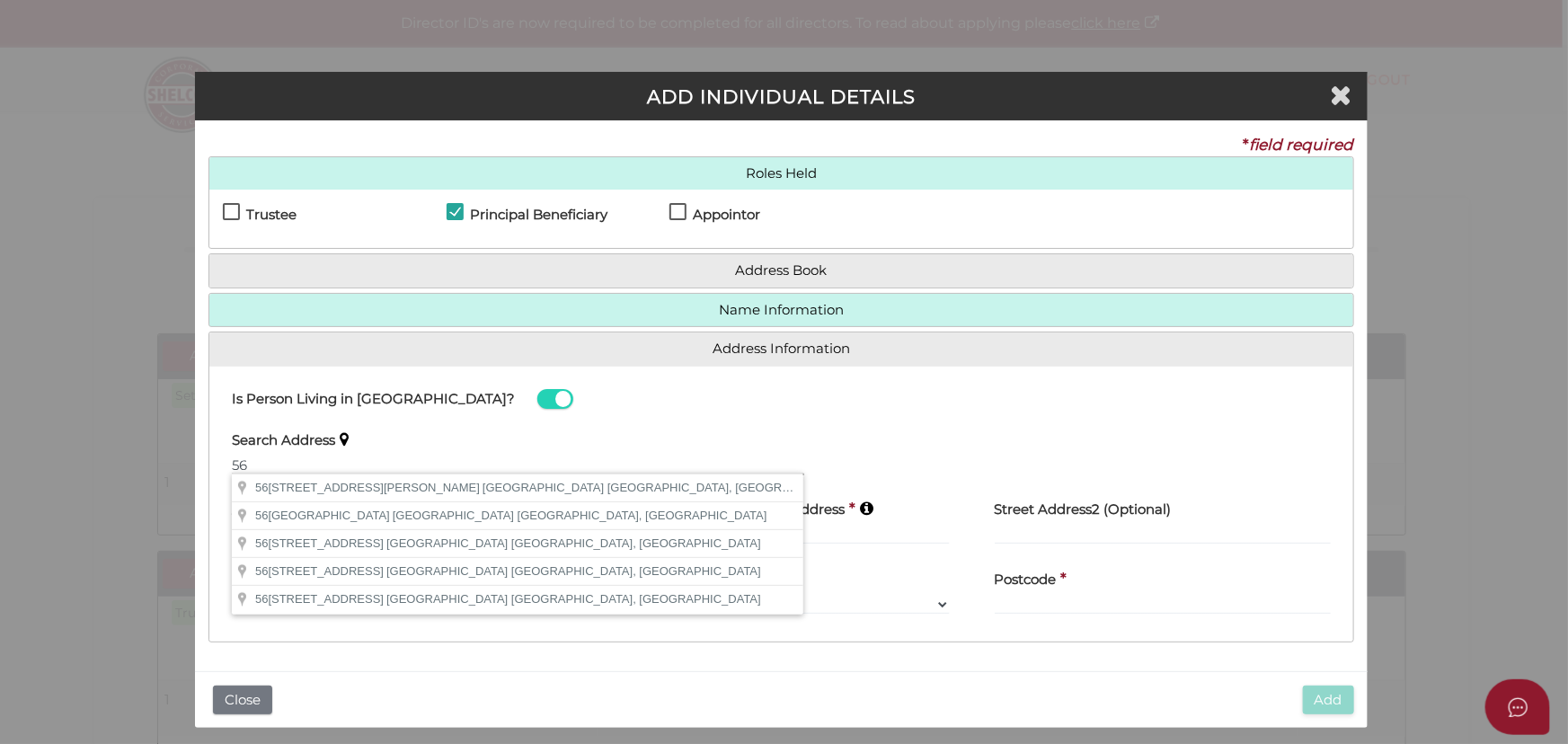
type input "5"
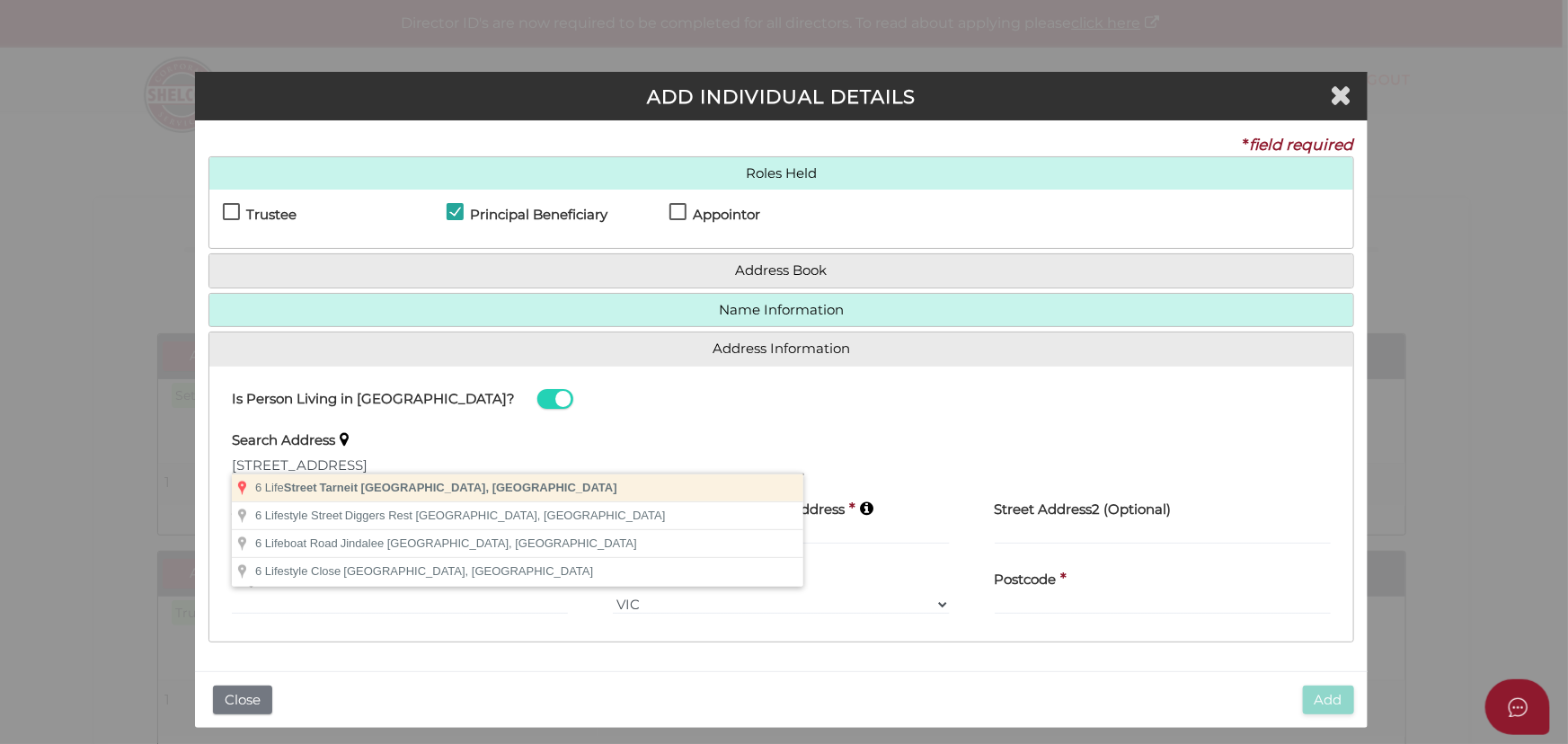
type input "6 Life Street, Tarneit VIC, Australia"
click at [747, 418] on div "Search Address 6 Life Street, Tarneit VIC, Australia" at bounding box center [517, 446] width 572 height 57
type input "[STREET_ADDRESS]"
type input "Tarneit"
select select "VIC"
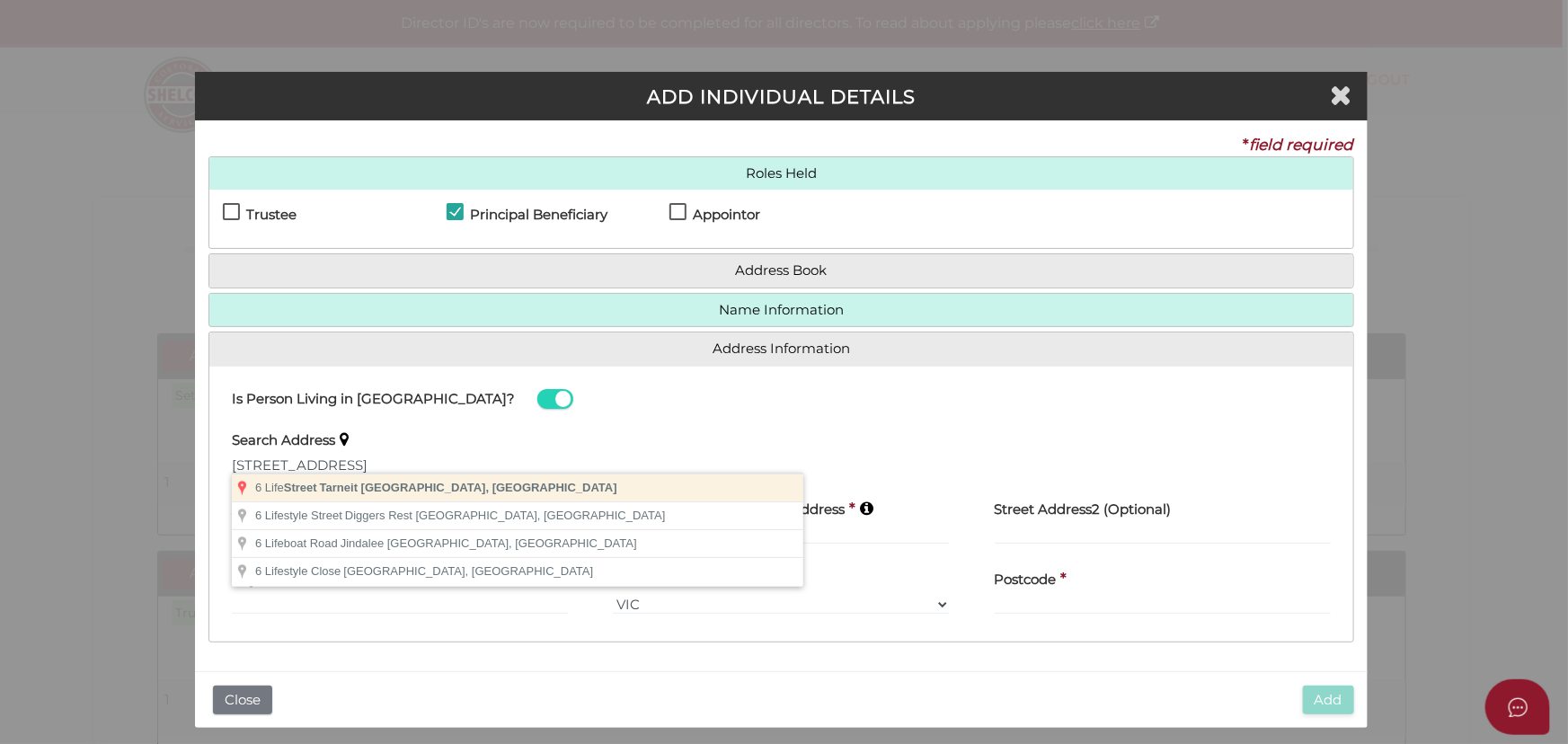
type input "3029"
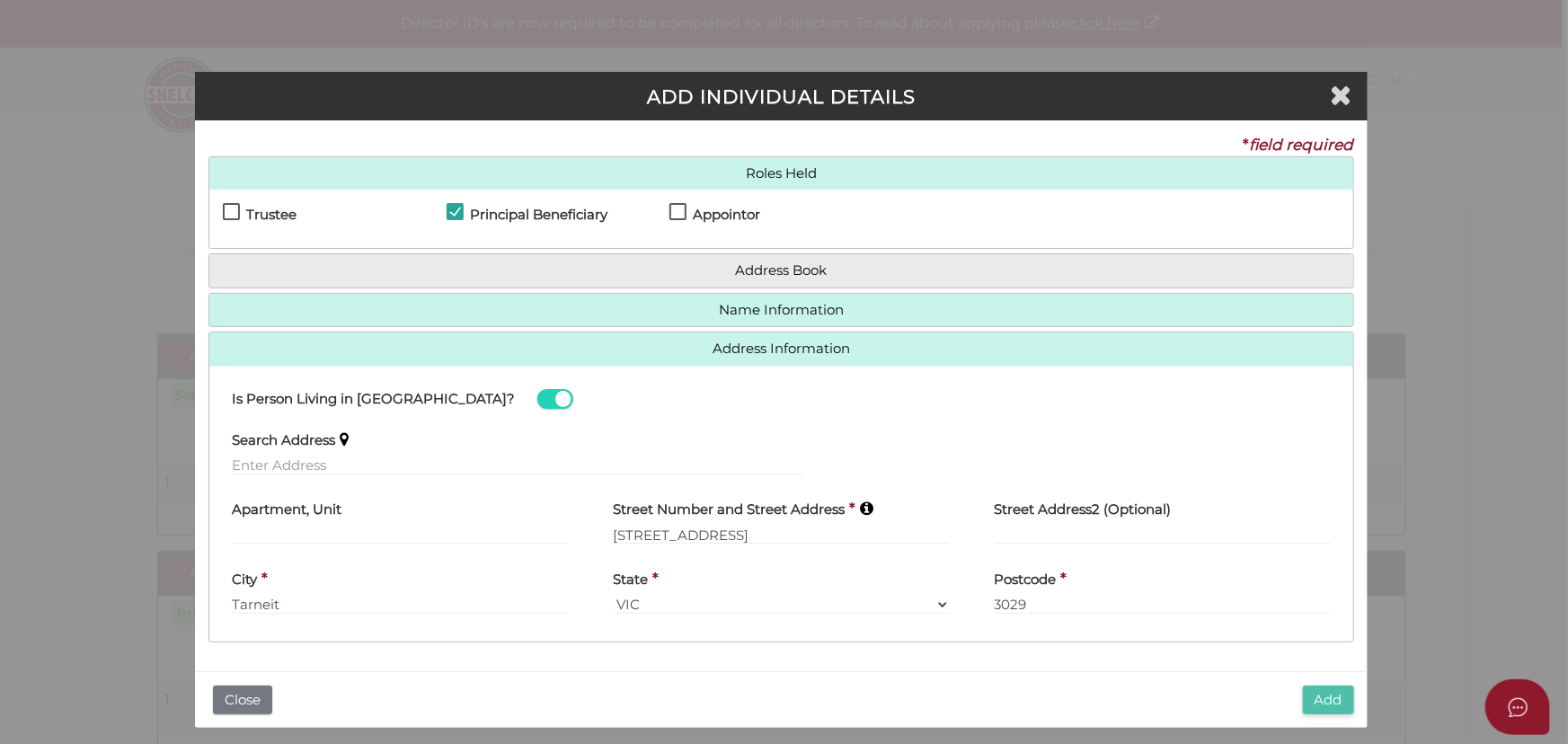
click at [1323, 690] on button "Add" at bounding box center [1329, 700] width 51 height 29
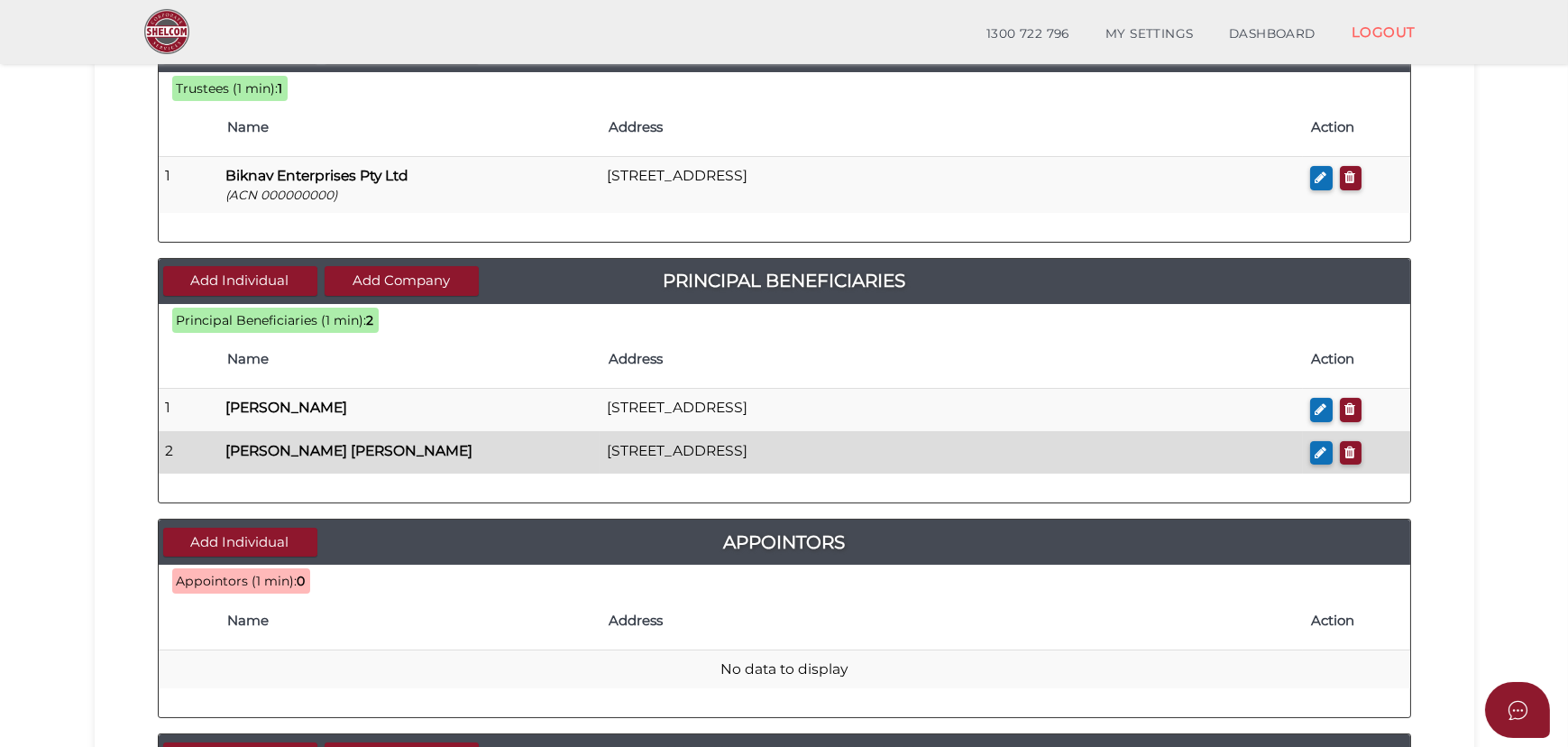
scroll to position [492, 0]
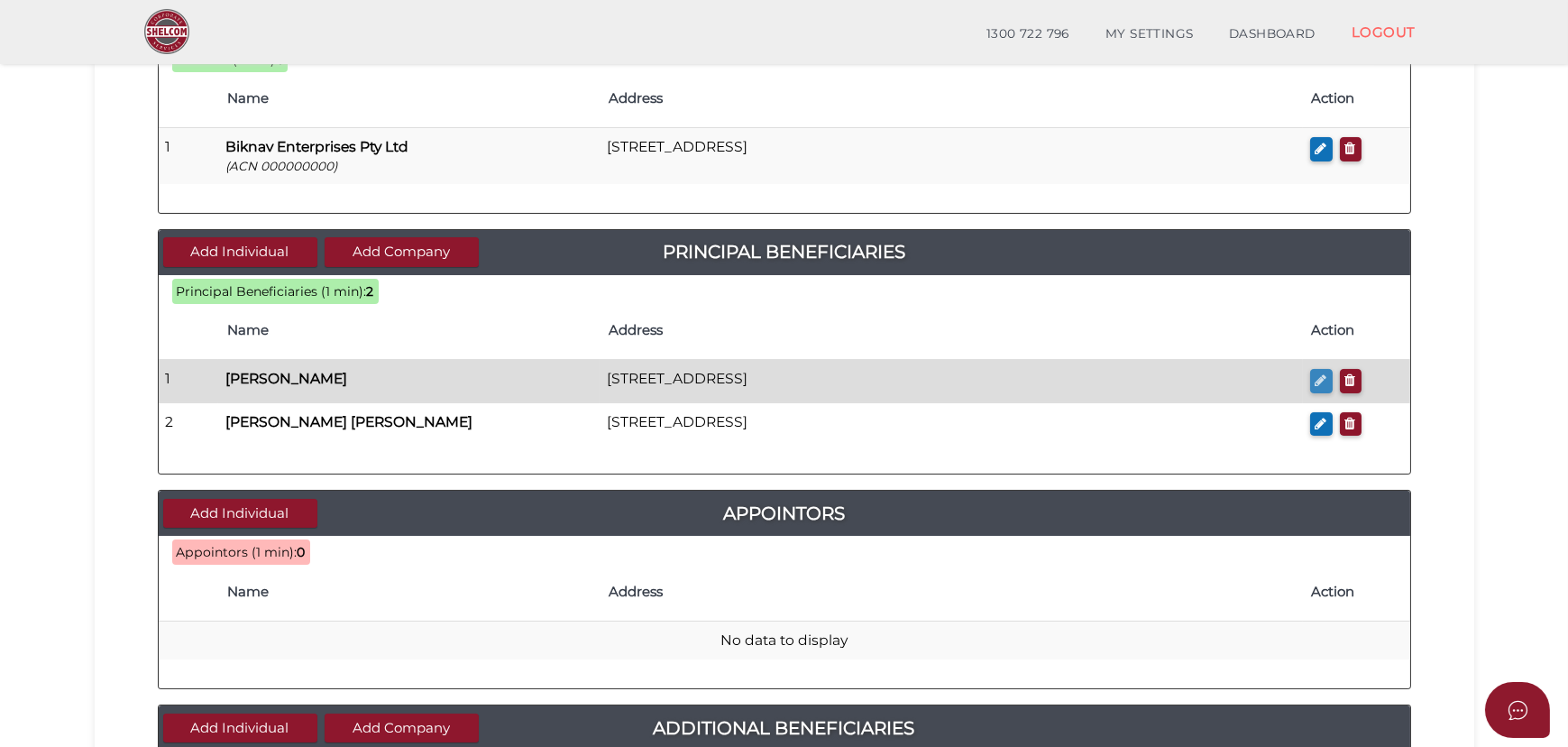
click at [1326, 381] on icon "button" at bounding box center [1321, 380] width 11 height 13
checkbox input "true"
type input "[PERSON_NAME]"
type input "[STREET_ADDRESS]"
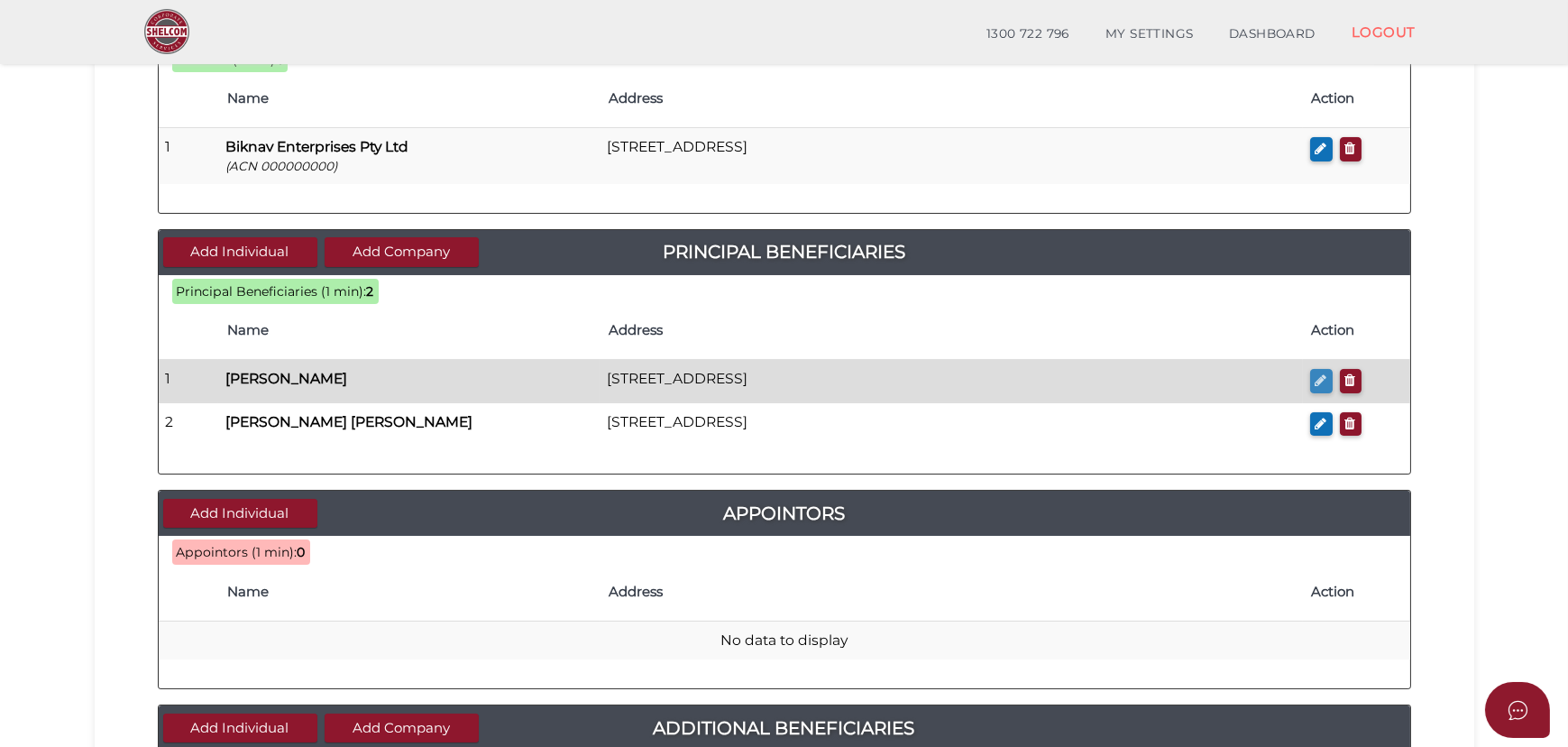
type input "Tarneit"
type input "3029"
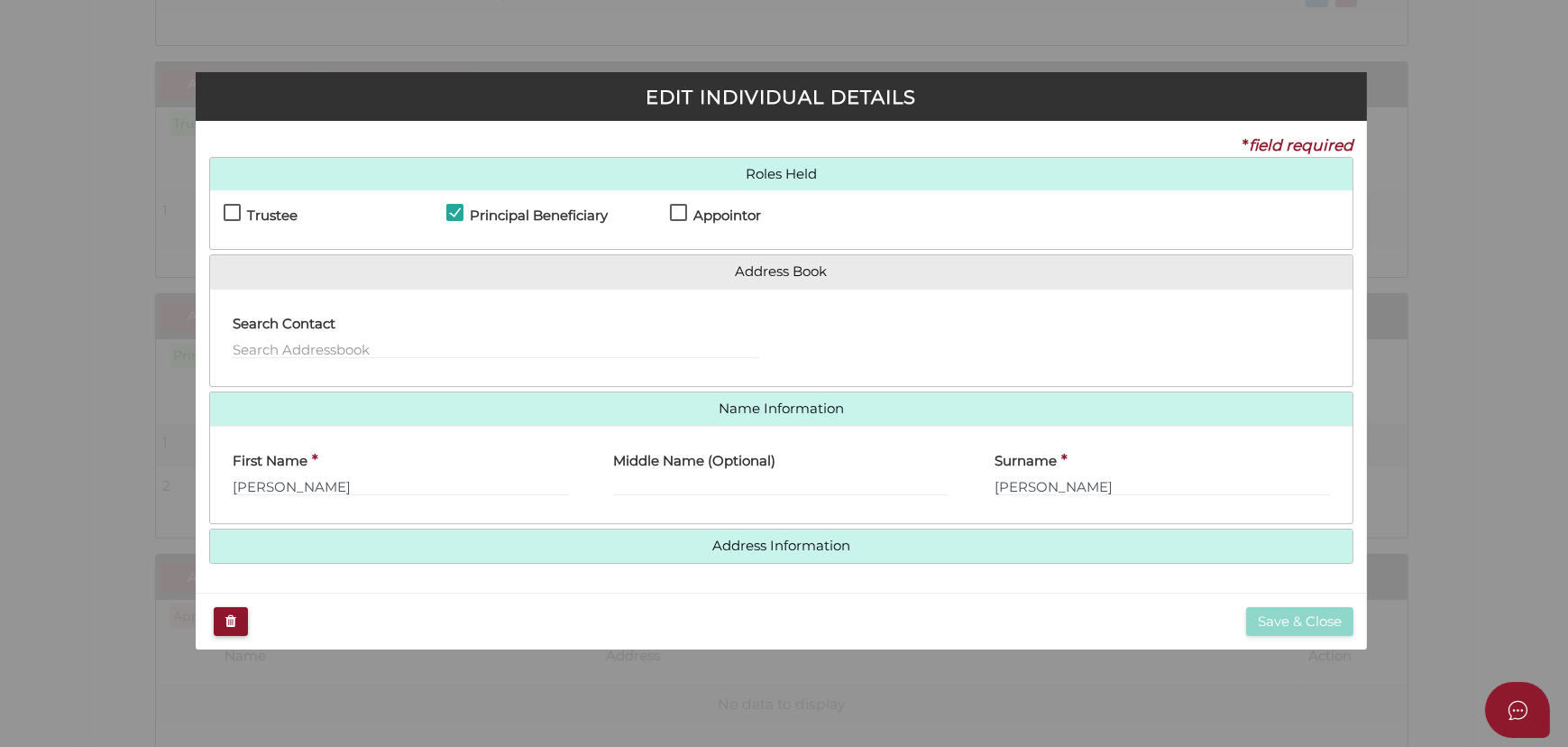
scroll to position [0, 0]
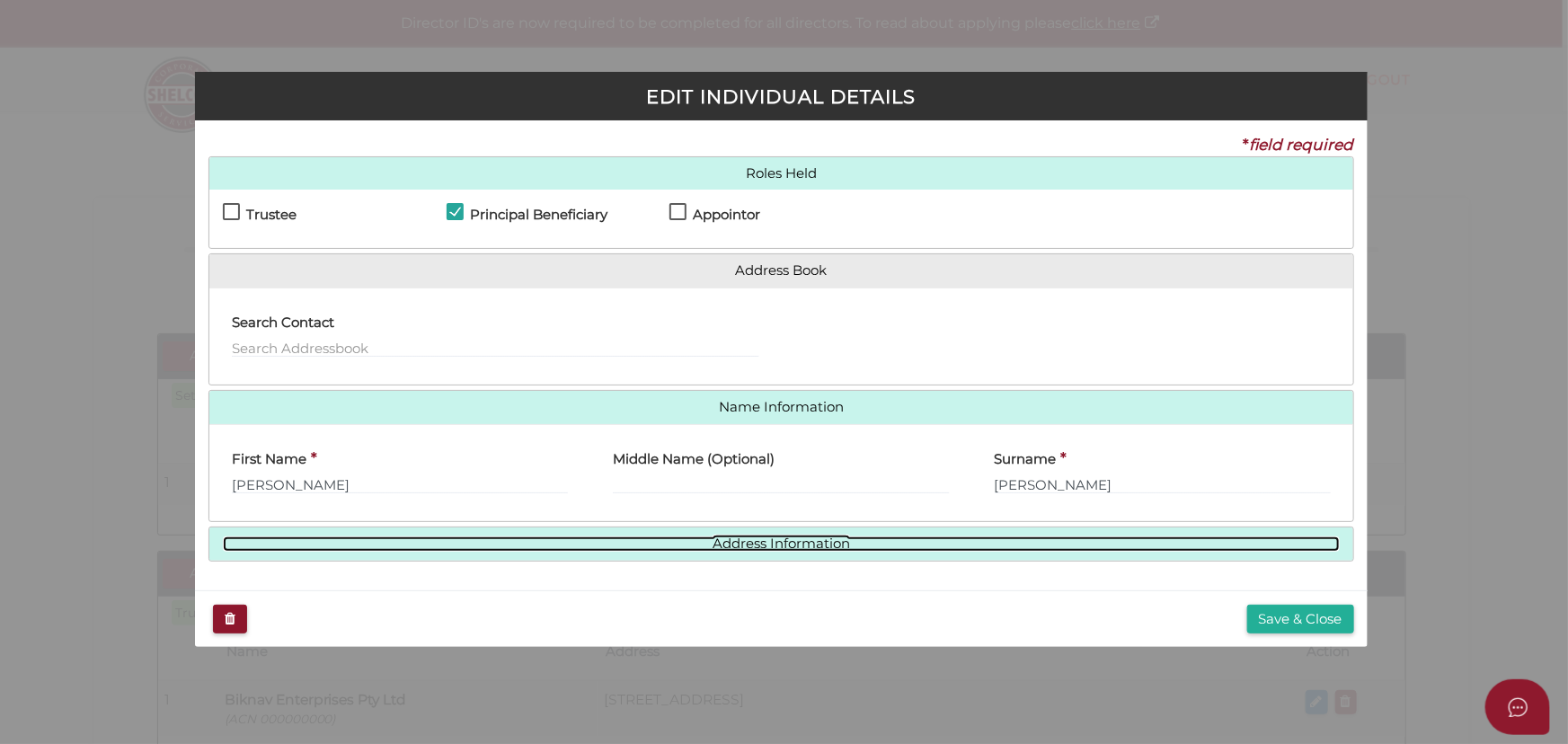
click at [734, 538] on link "Address Information" at bounding box center [781, 543] width 1116 height 15
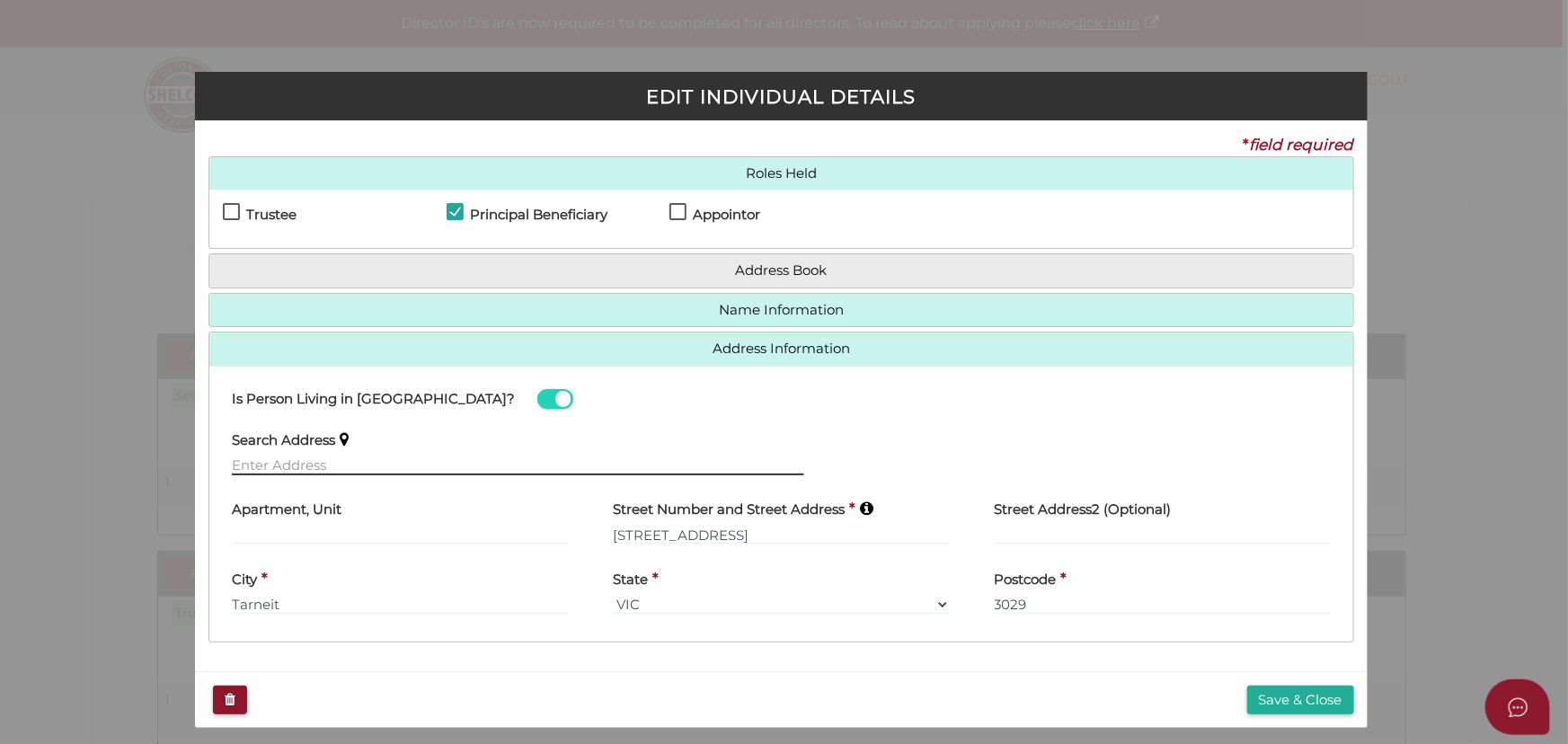
click at [421, 465] on input "text" at bounding box center [517, 464] width 572 height 20
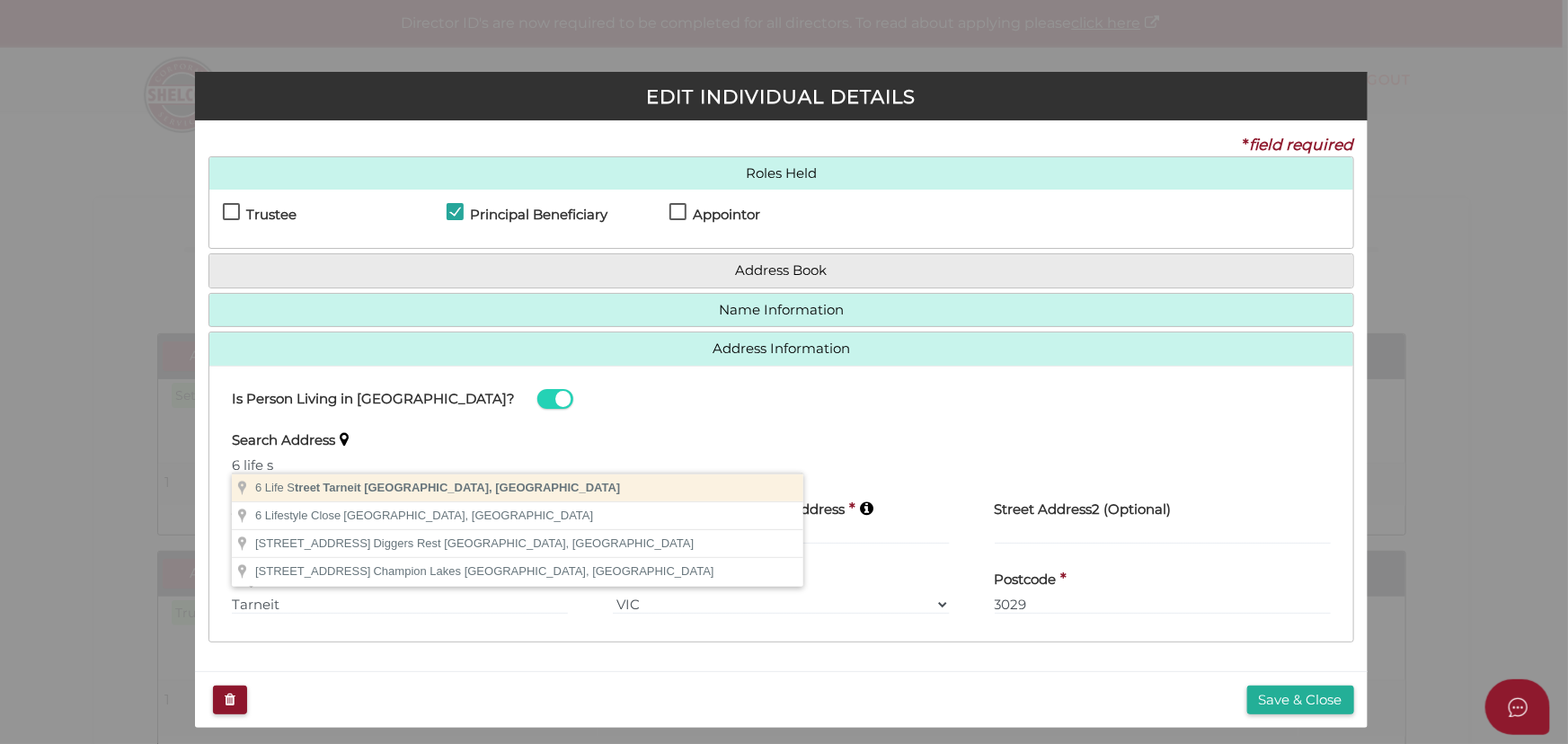
type input "[STREET_ADDRESS]"
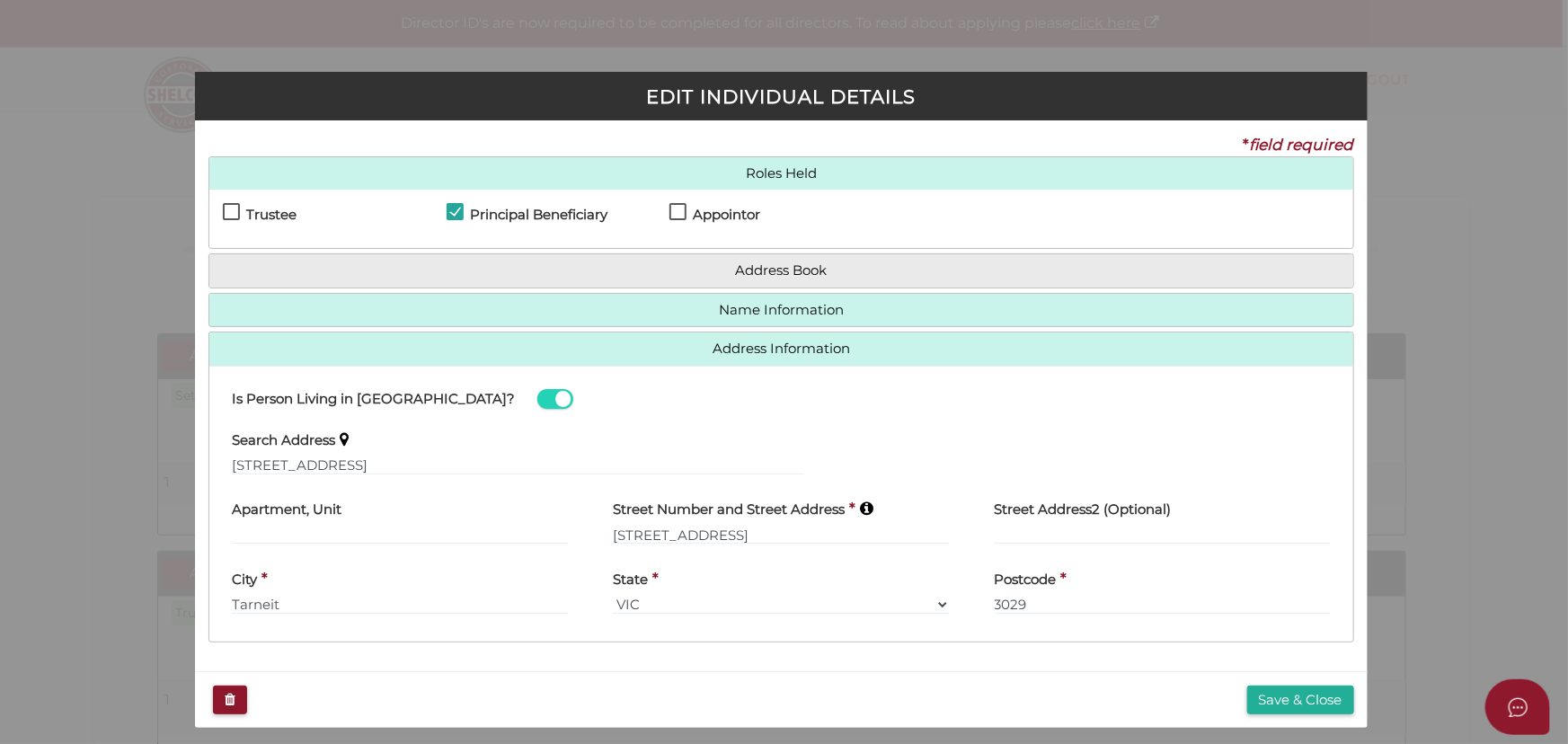
type input "[STREET_ADDRESS]"
type input "Tarneit"
select select "VIC"
type input "3029"
click at [1298, 686] on button "Save & Close" at bounding box center [1300, 700] width 106 height 29
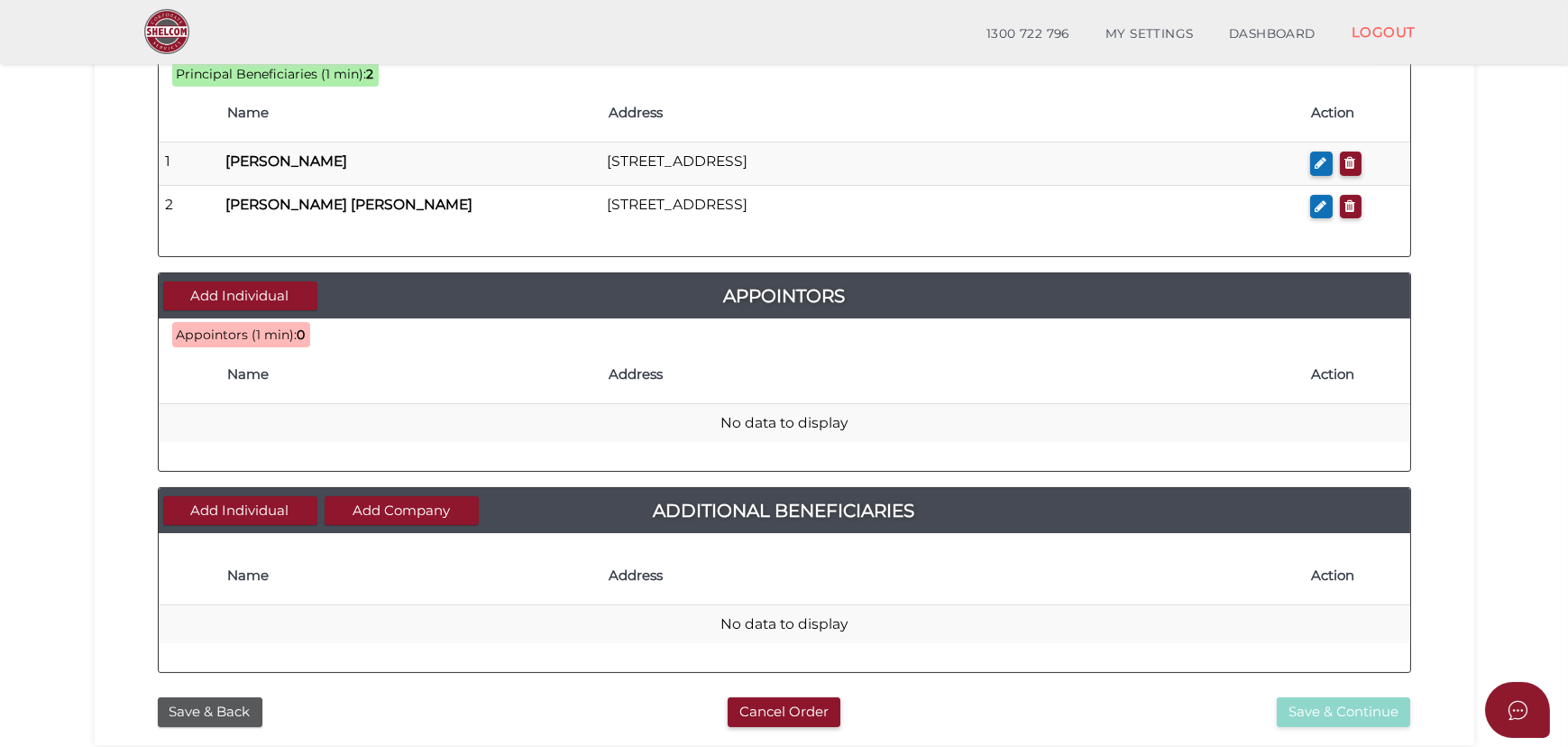
scroll to position [738, 0]
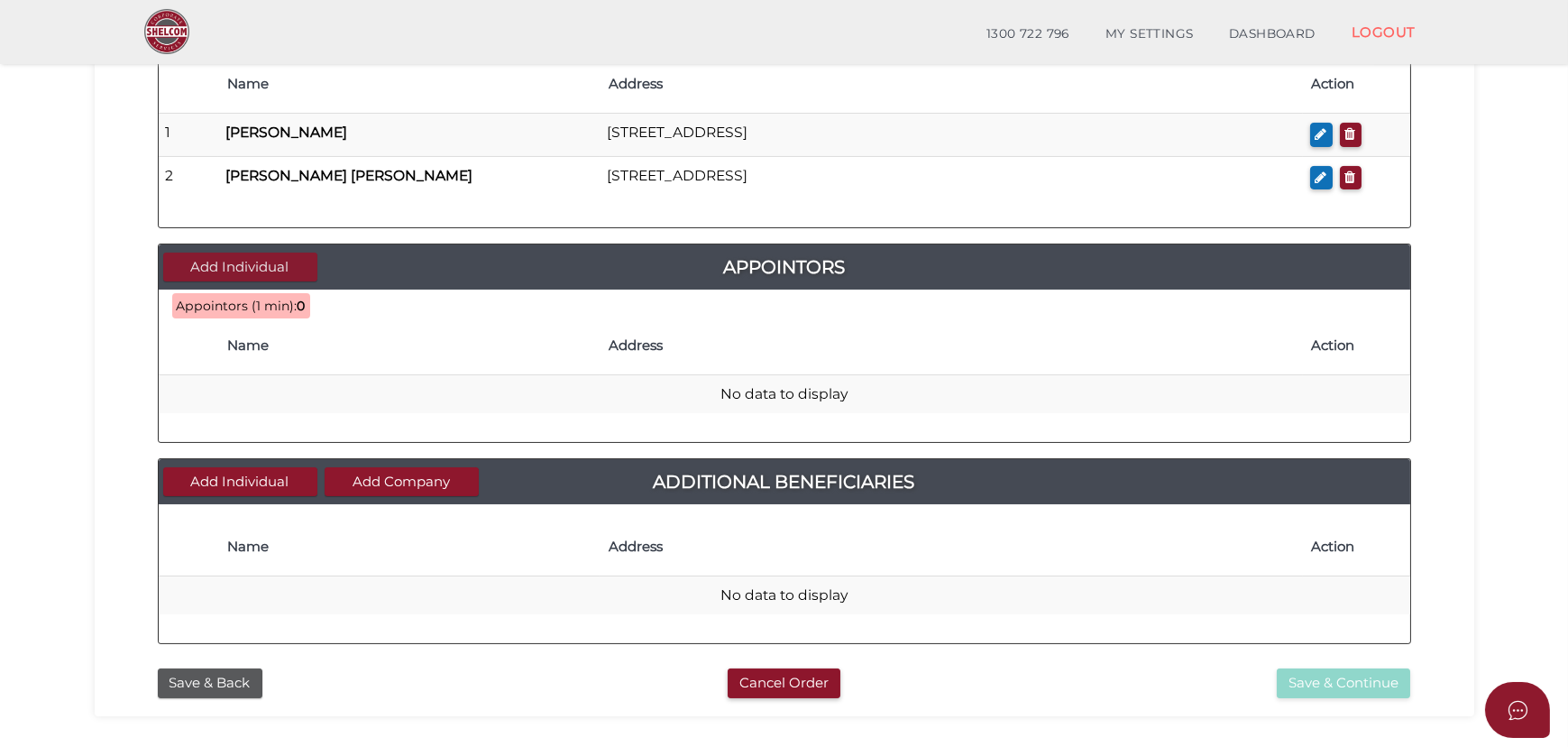
click at [270, 263] on button "Add Individual" at bounding box center [240, 267] width 154 height 29
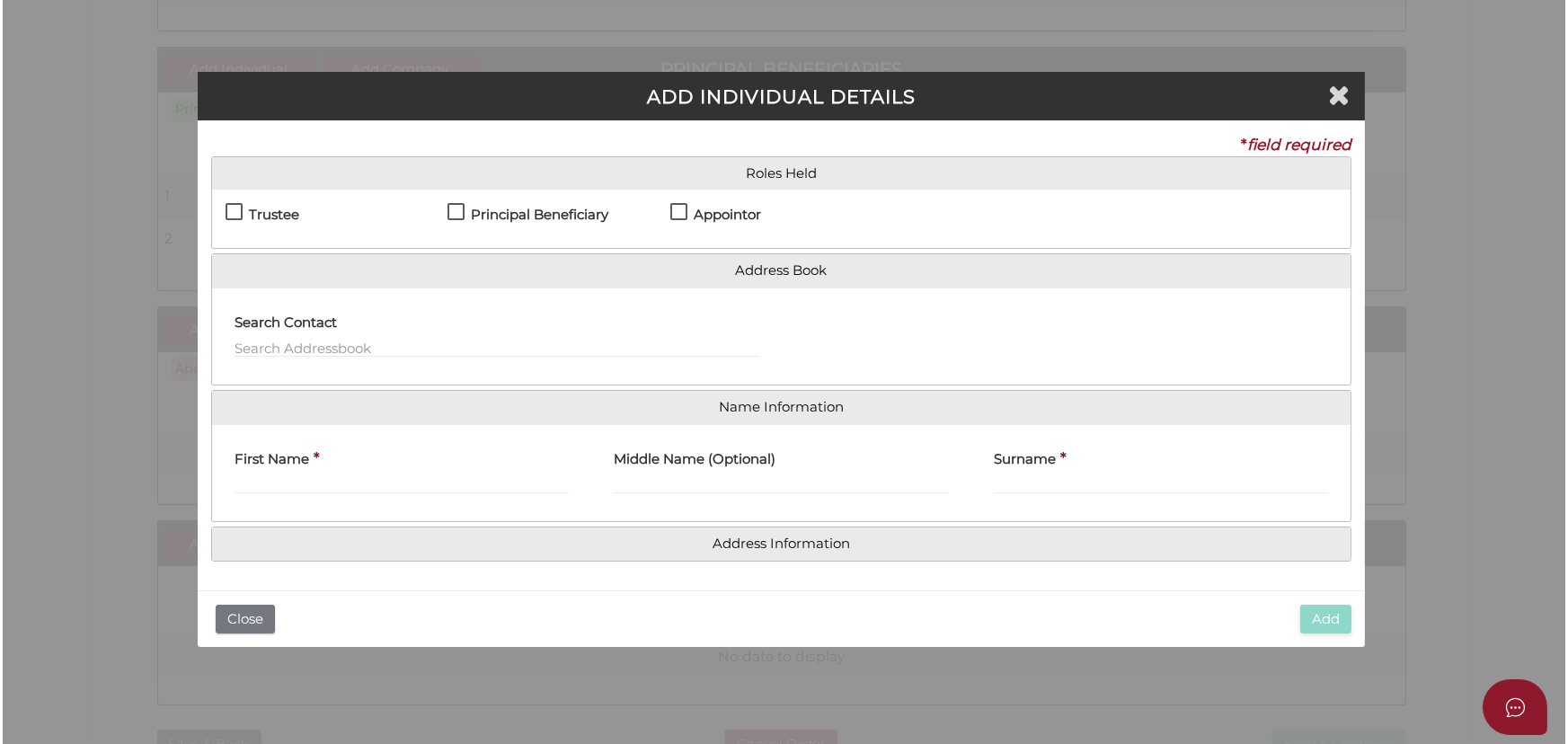
scroll to position [0, 0]
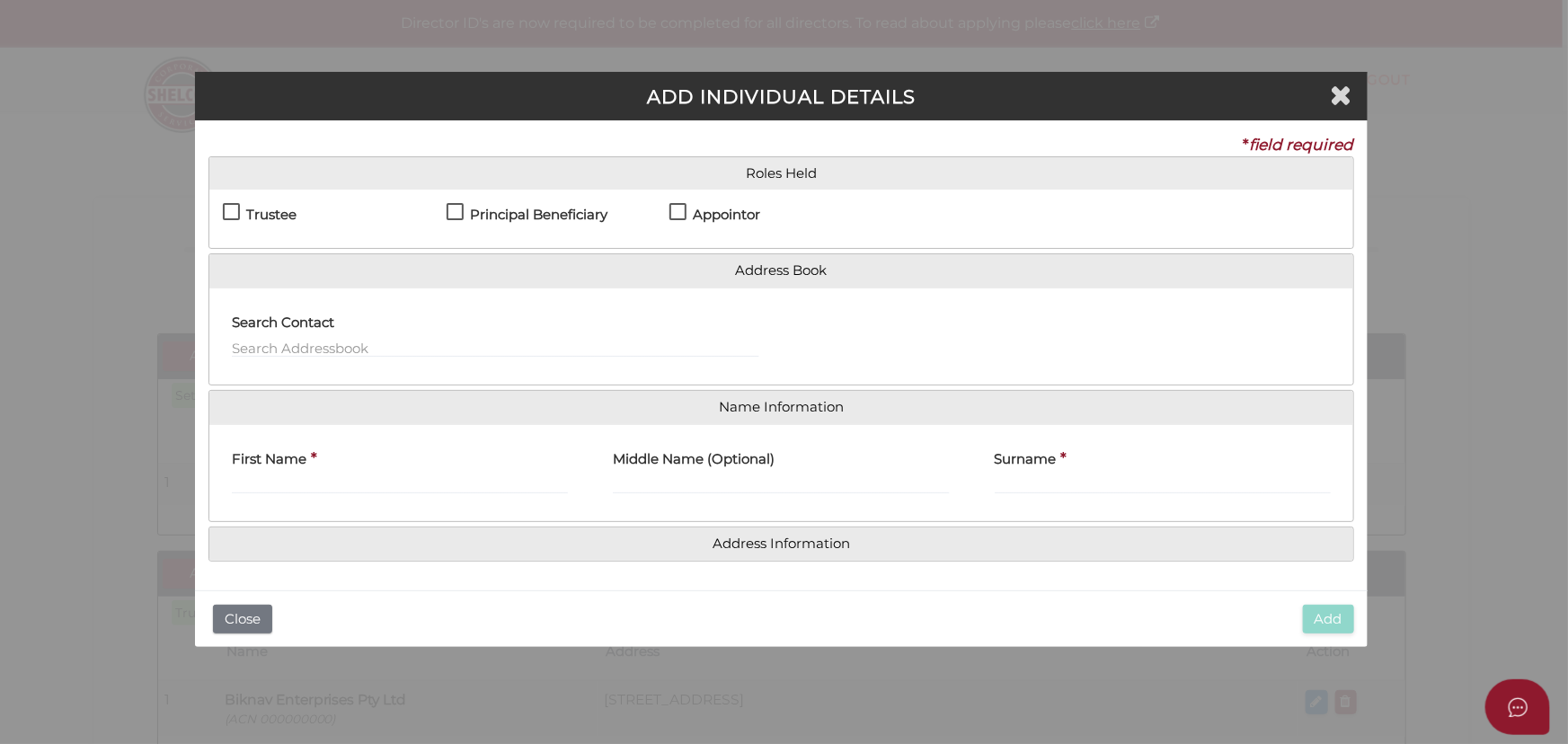
click at [675, 207] on label "Appointor" at bounding box center [714, 218] width 90 height 23
checkbox input "true"
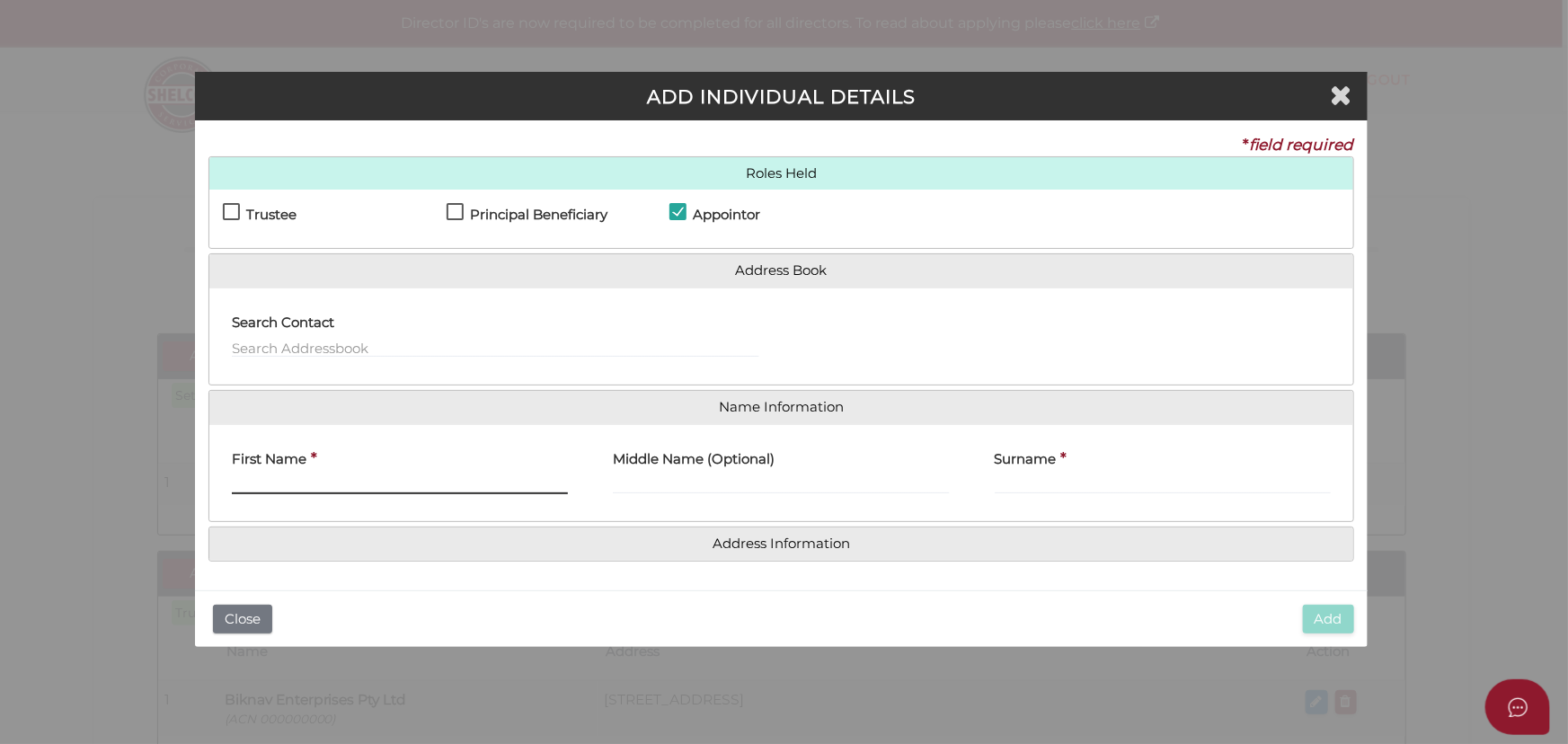
click at [317, 476] on input "First Name" at bounding box center [400, 484] width 336 height 20
type input "[PERSON_NAME]"
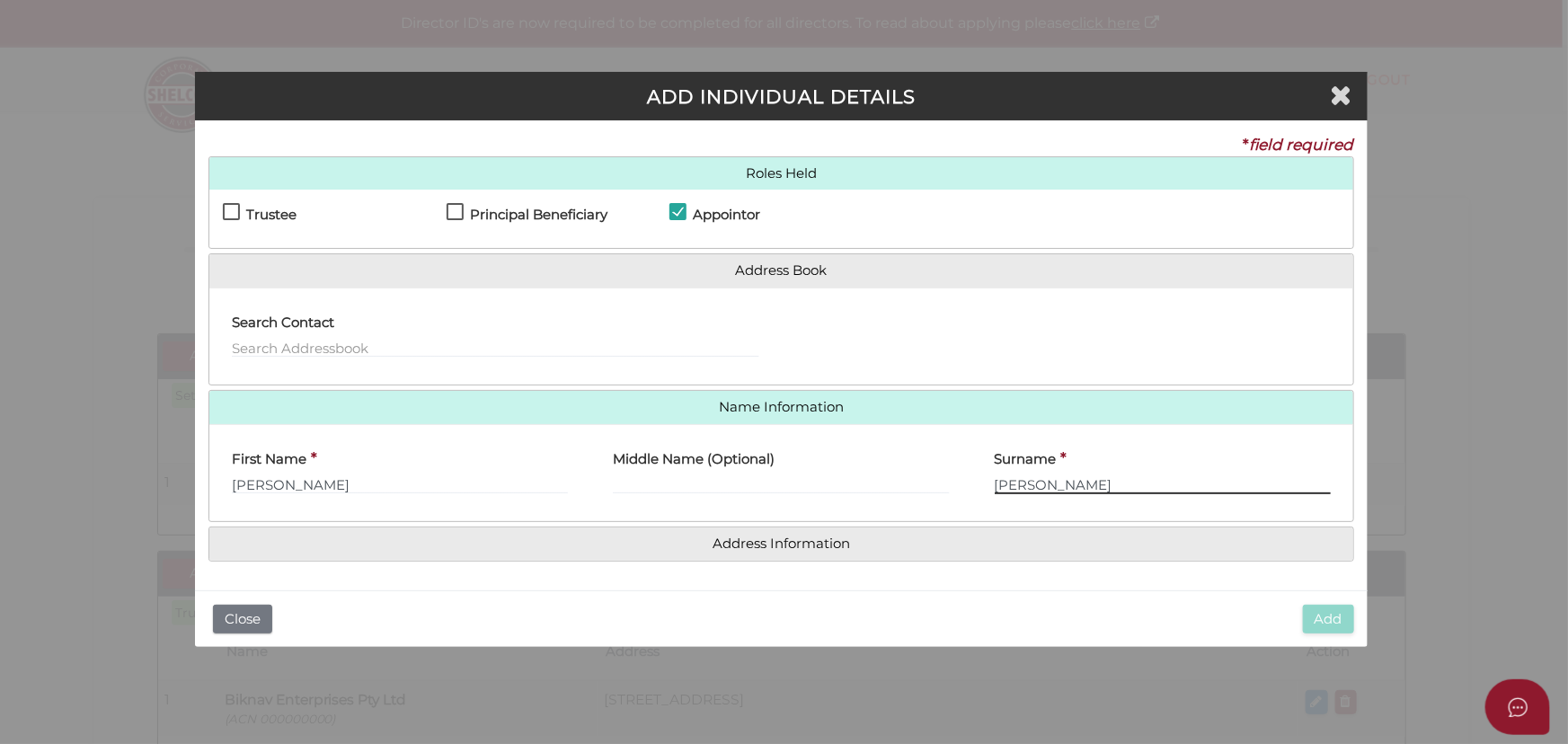
type input "[PERSON_NAME]"
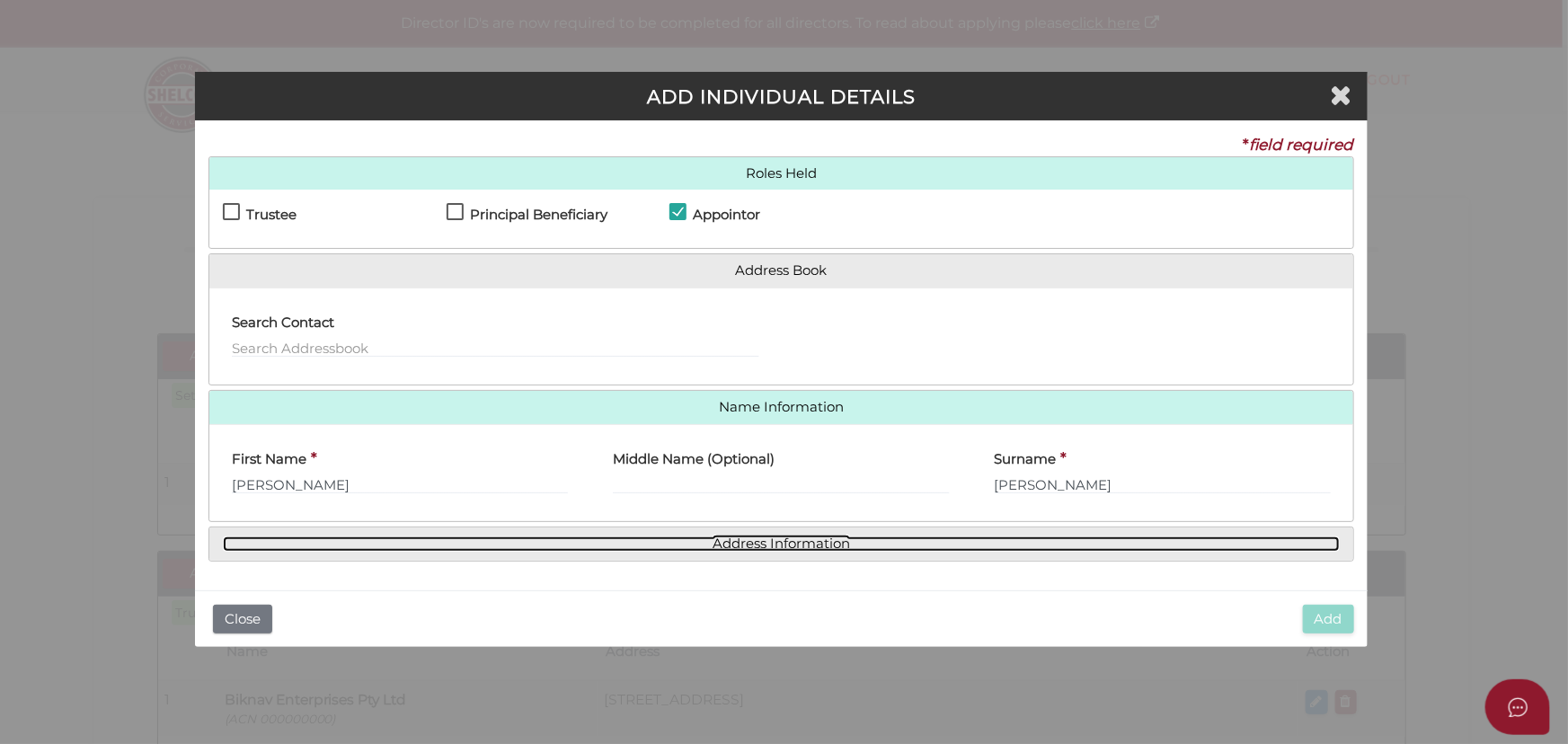
click at [666, 540] on link "Address Information" at bounding box center [781, 543] width 1116 height 15
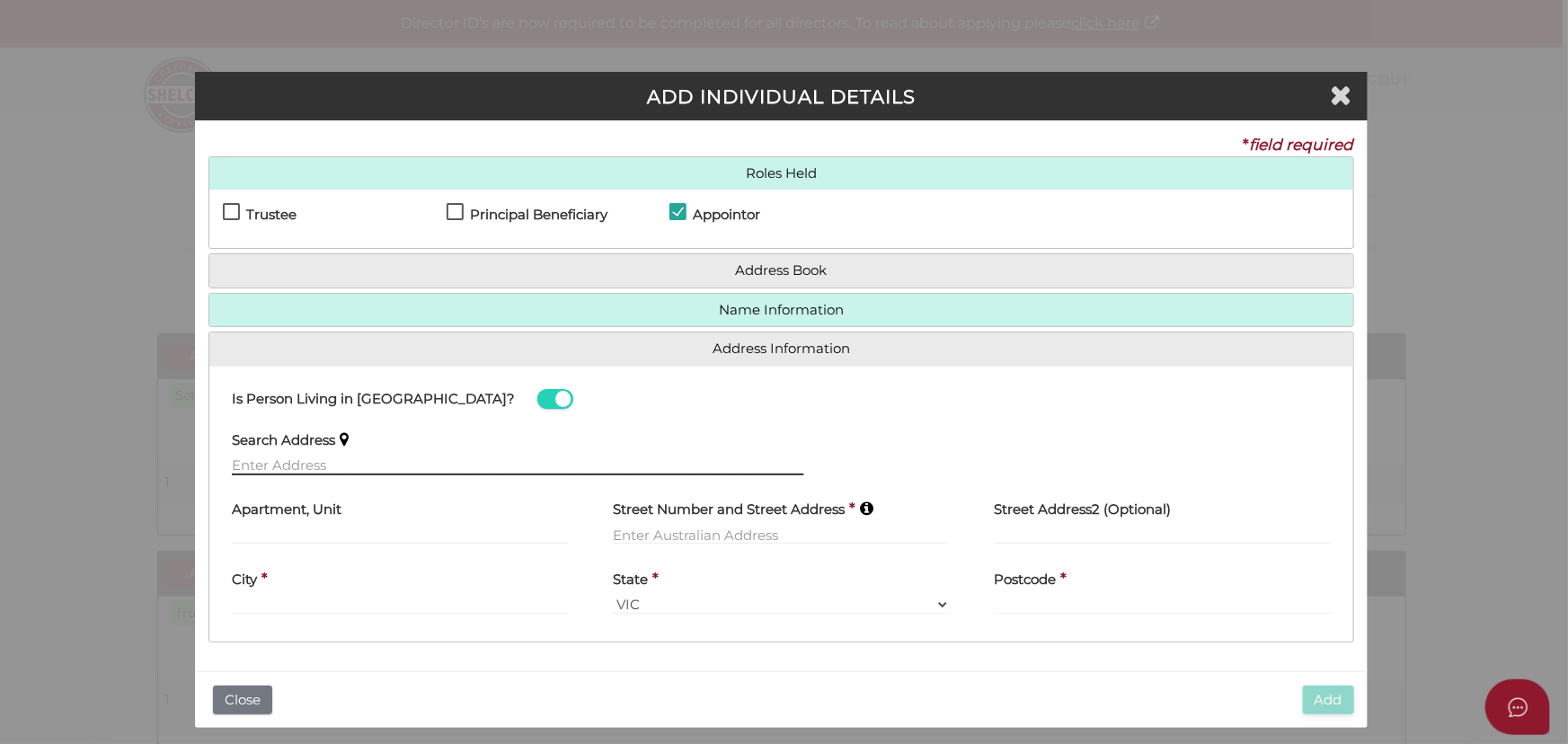
click at [293, 463] on input "text" at bounding box center [517, 464] width 572 height 20
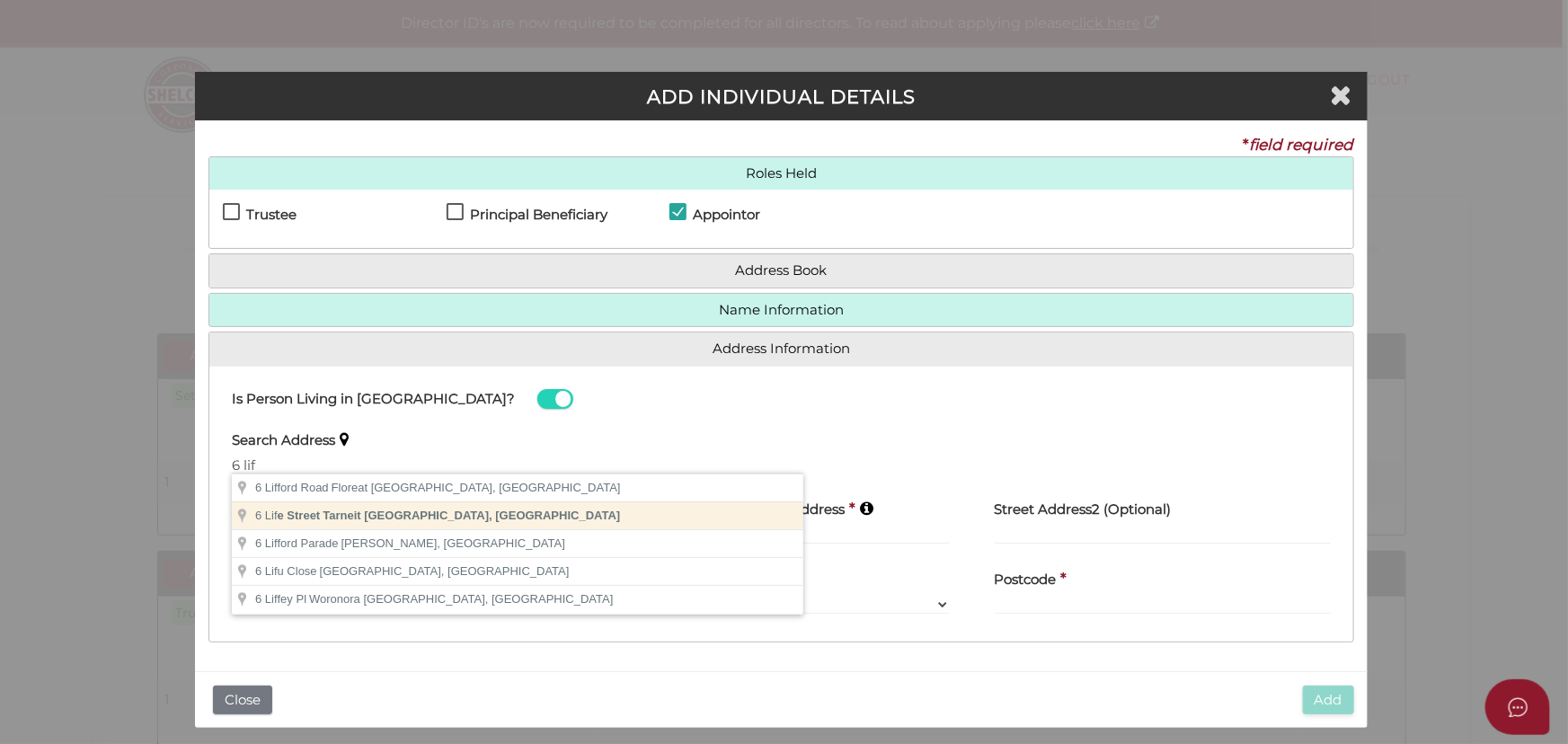
type input "[STREET_ADDRESS]"
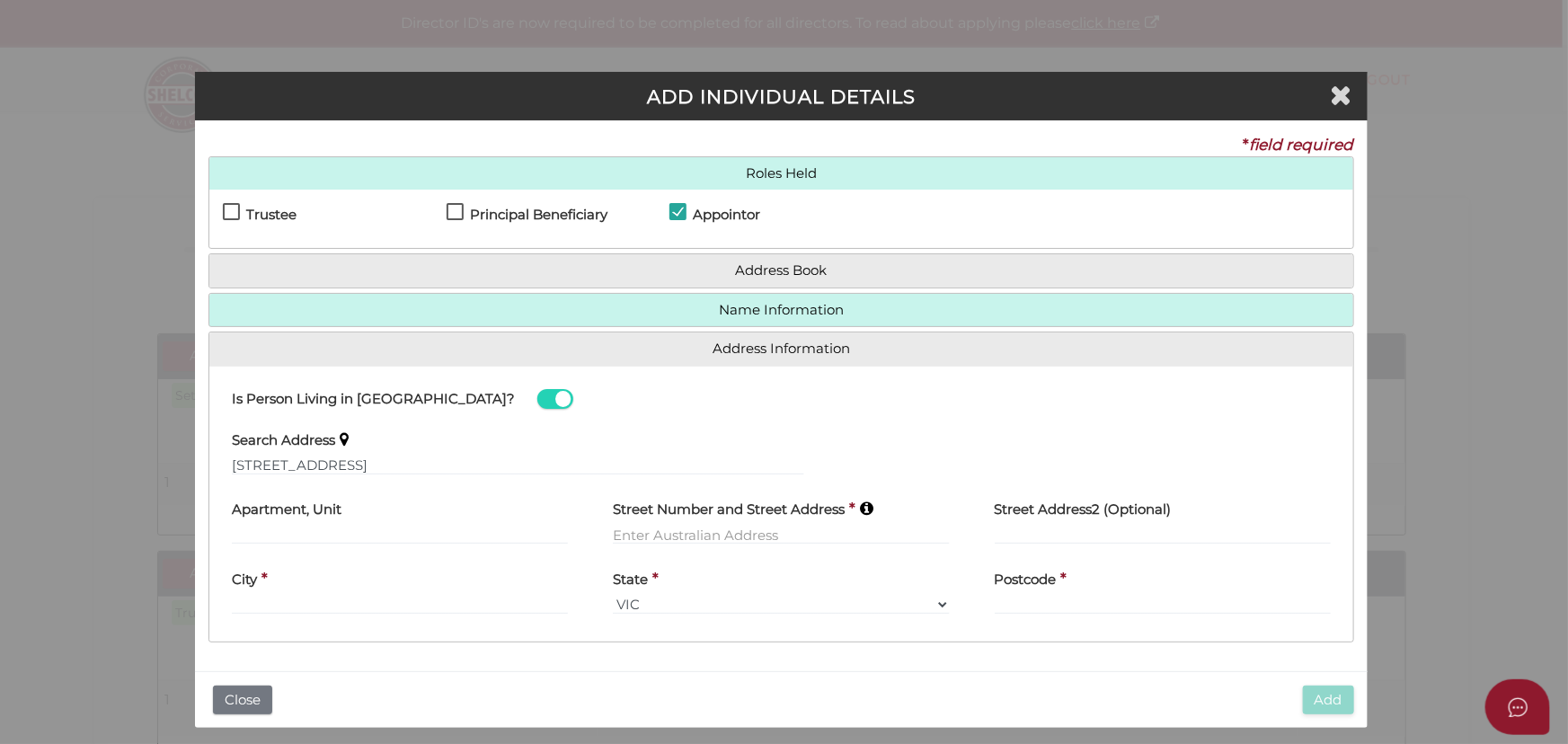
type input "[STREET_ADDRESS]"
type input "Tarneit"
select select "VIC"
type input "3029"
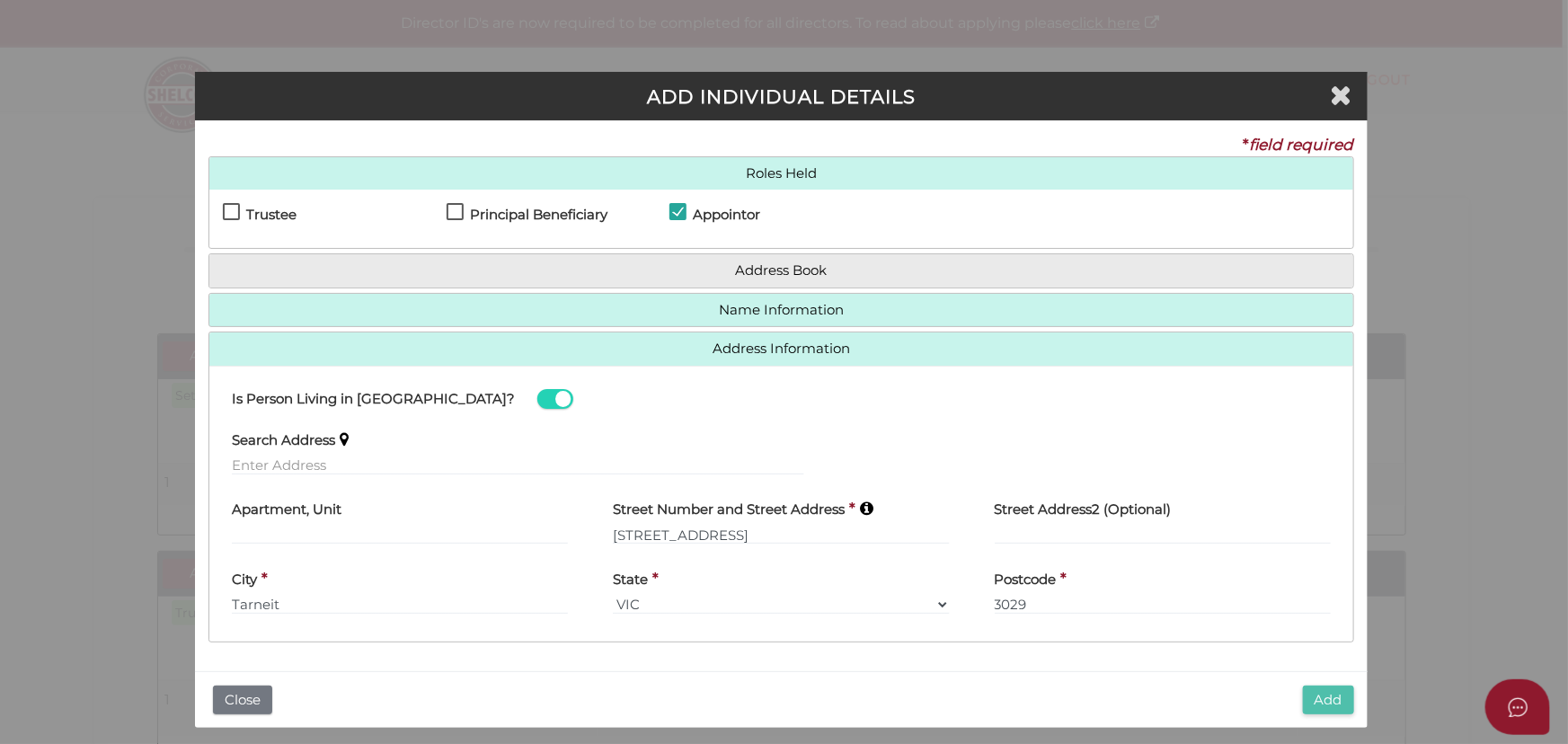
click at [1331, 694] on button "Add" at bounding box center [1329, 700] width 51 height 29
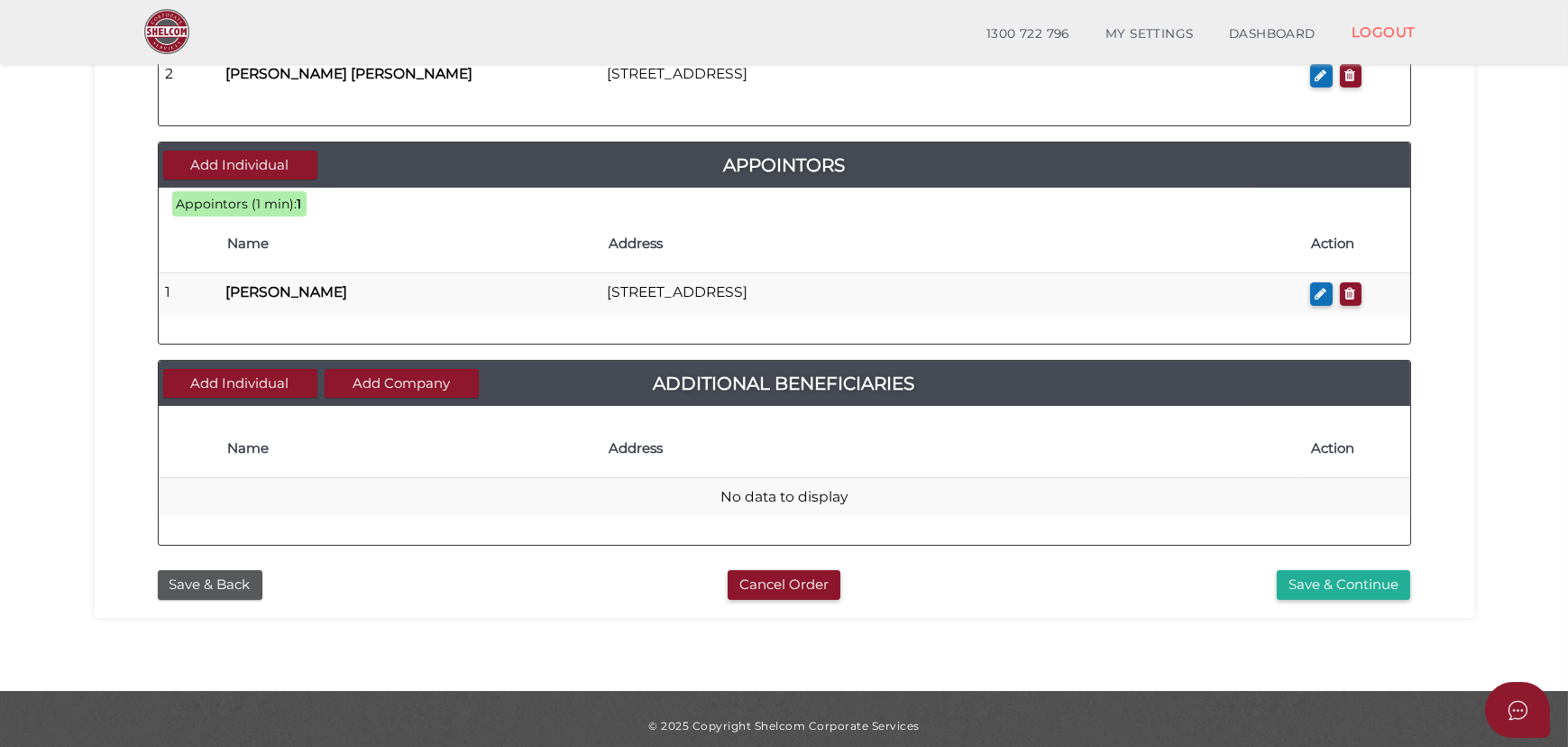
scroll to position [849, 0]
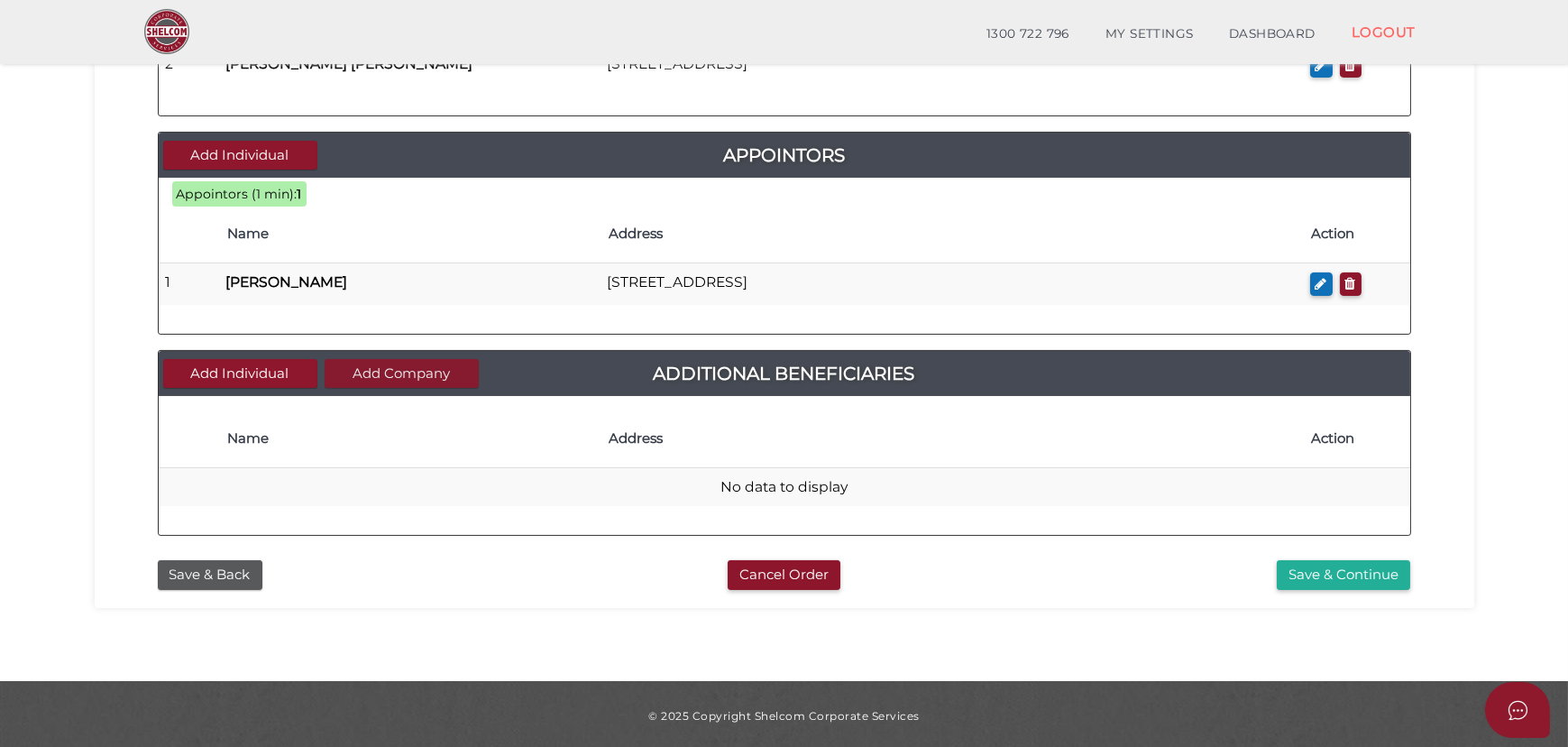
click at [405, 364] on button "Add Company" at bounding box center [401, 374] width 154 height 29
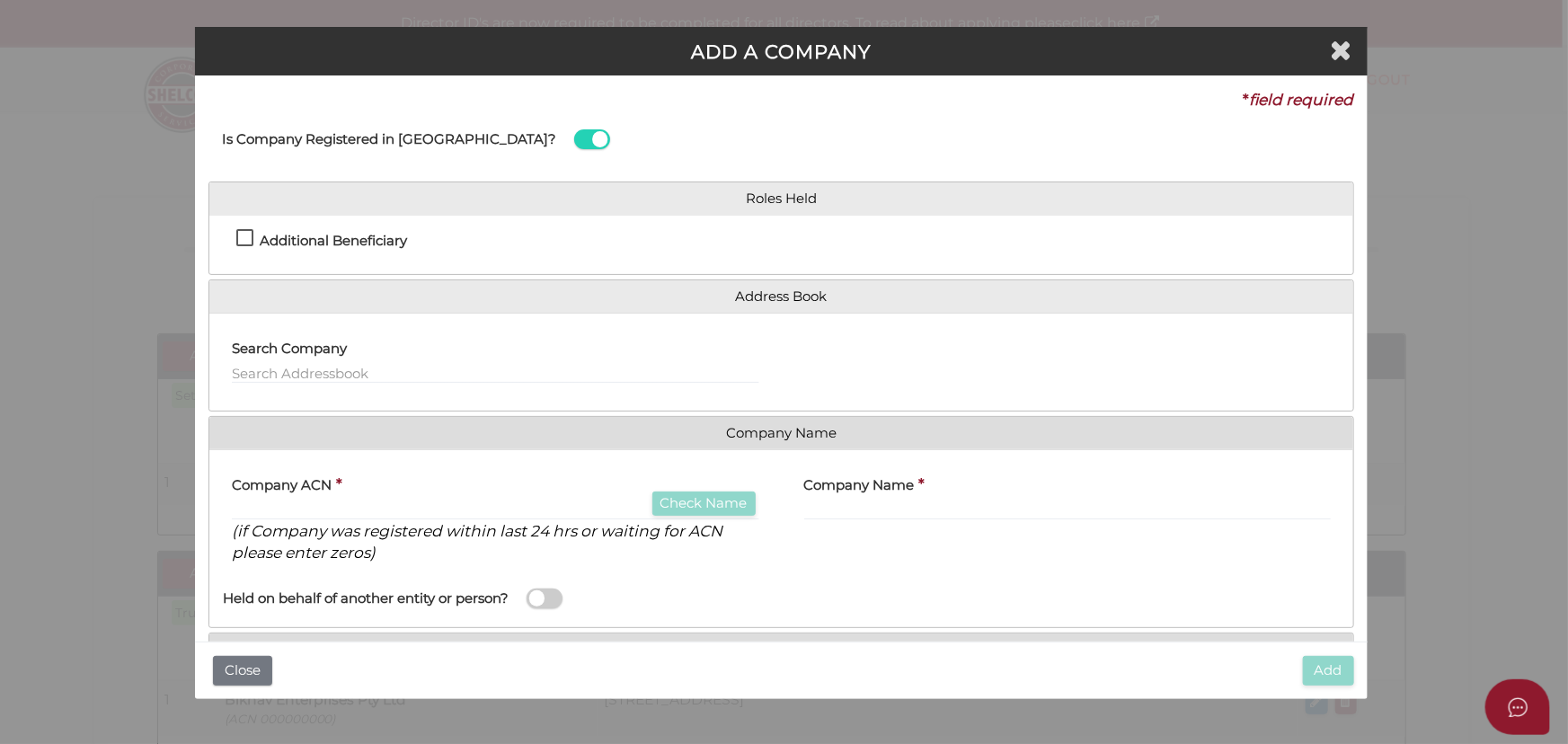
scroll to position [57, 0]
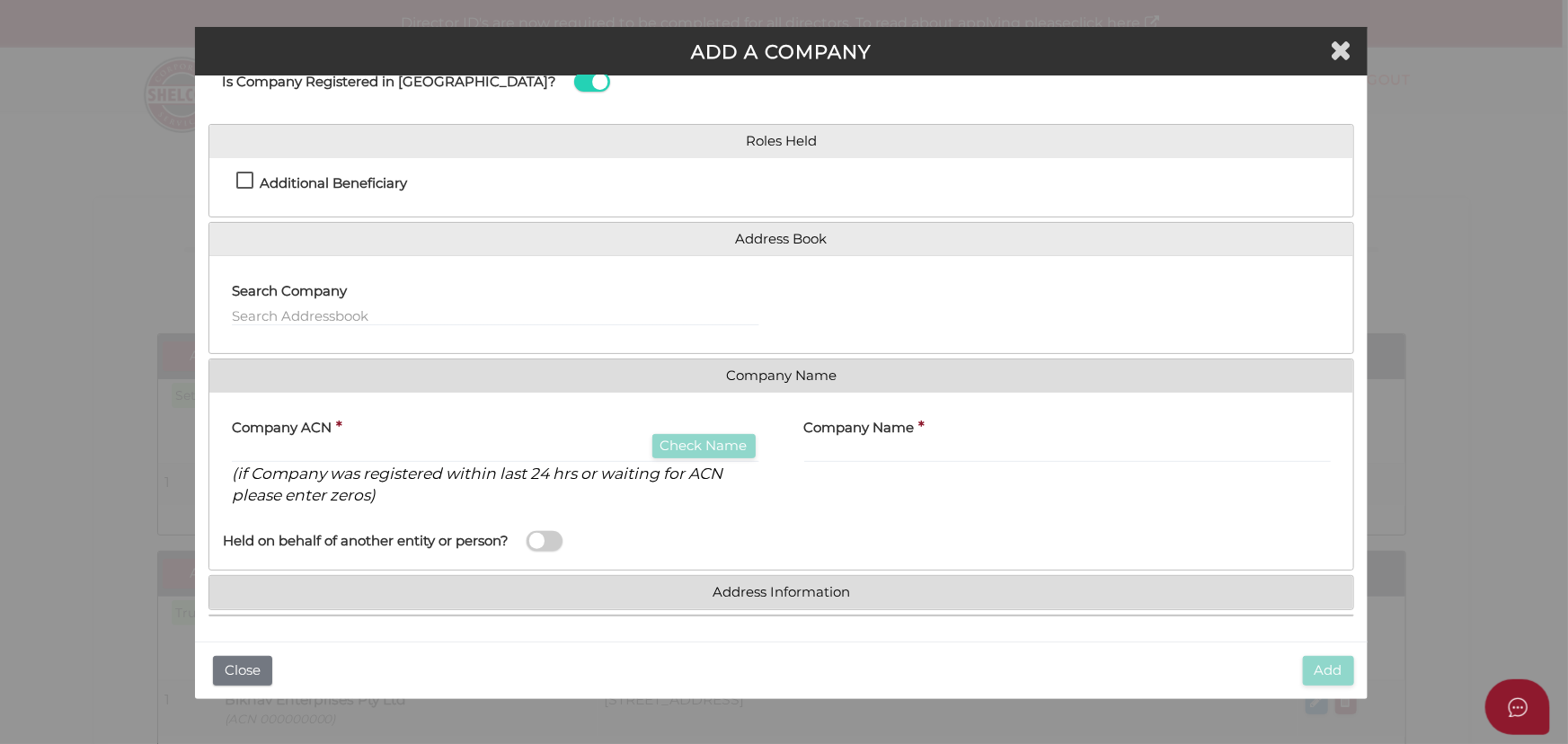
click at [352, 185] on h4 "Additional Beneficiary" at bounding box center [334, 184] width 147 height 15
checkbox input "true"
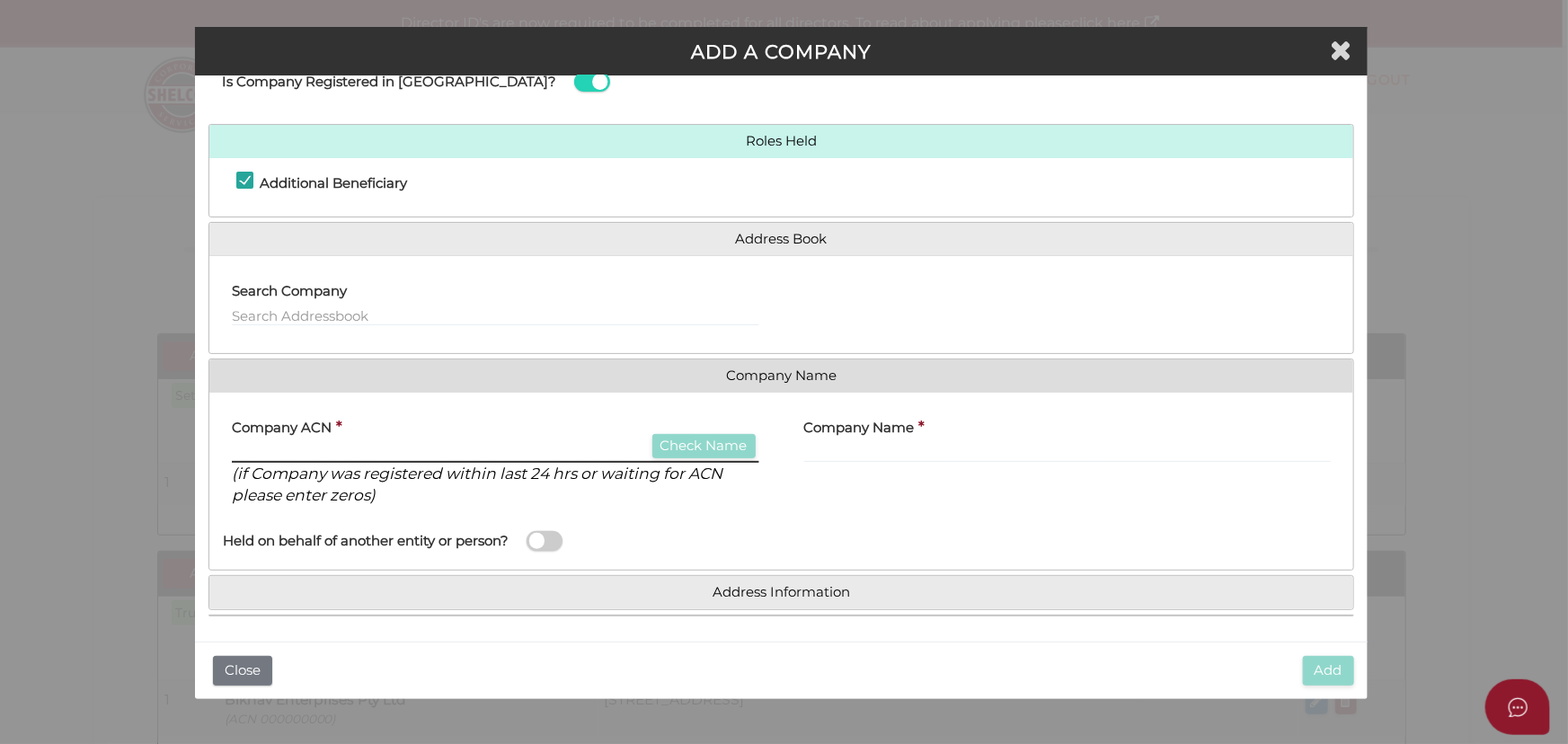
click at [445, 443] on input "text" at bounding box center [495, 452] width 527 height 20
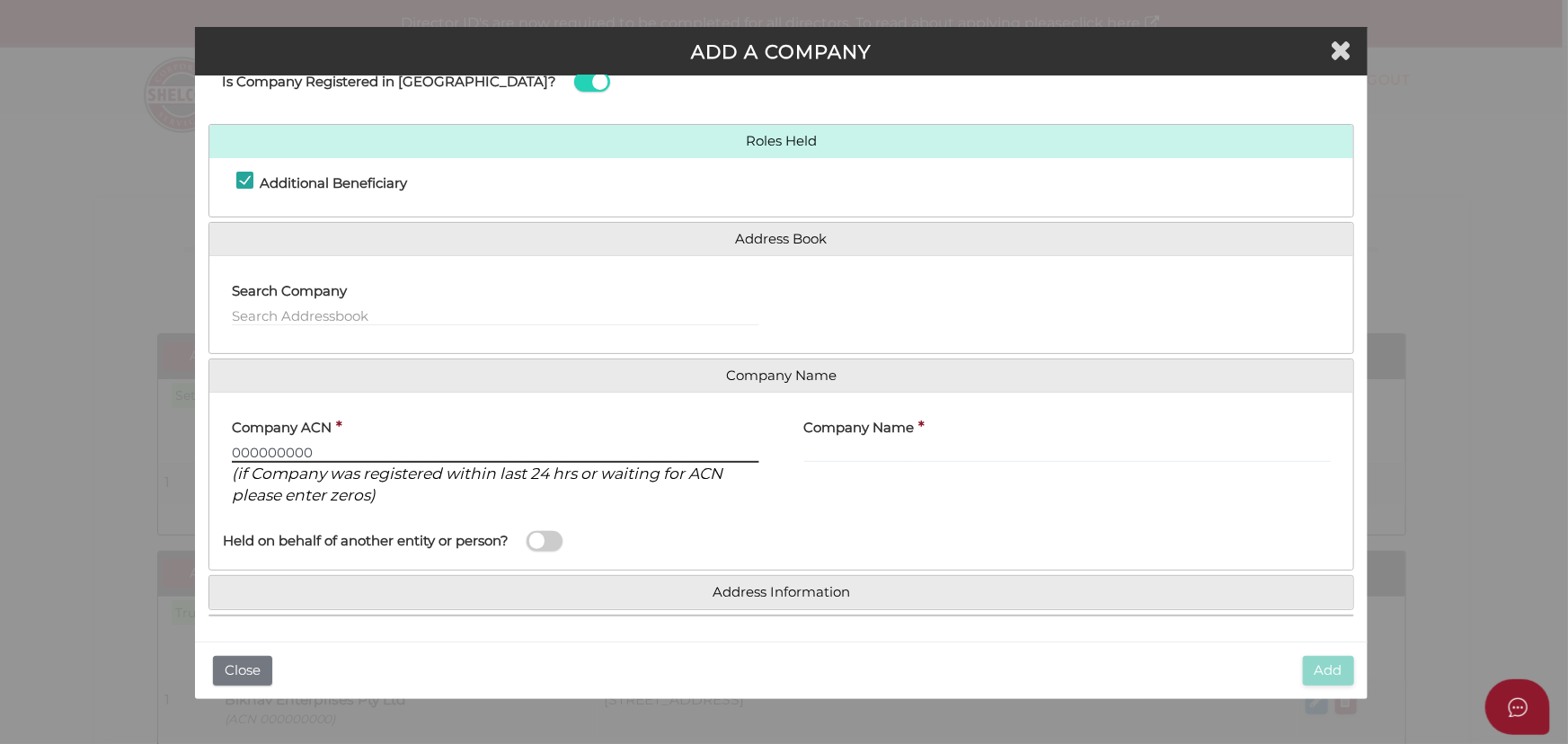
type input "000000000"
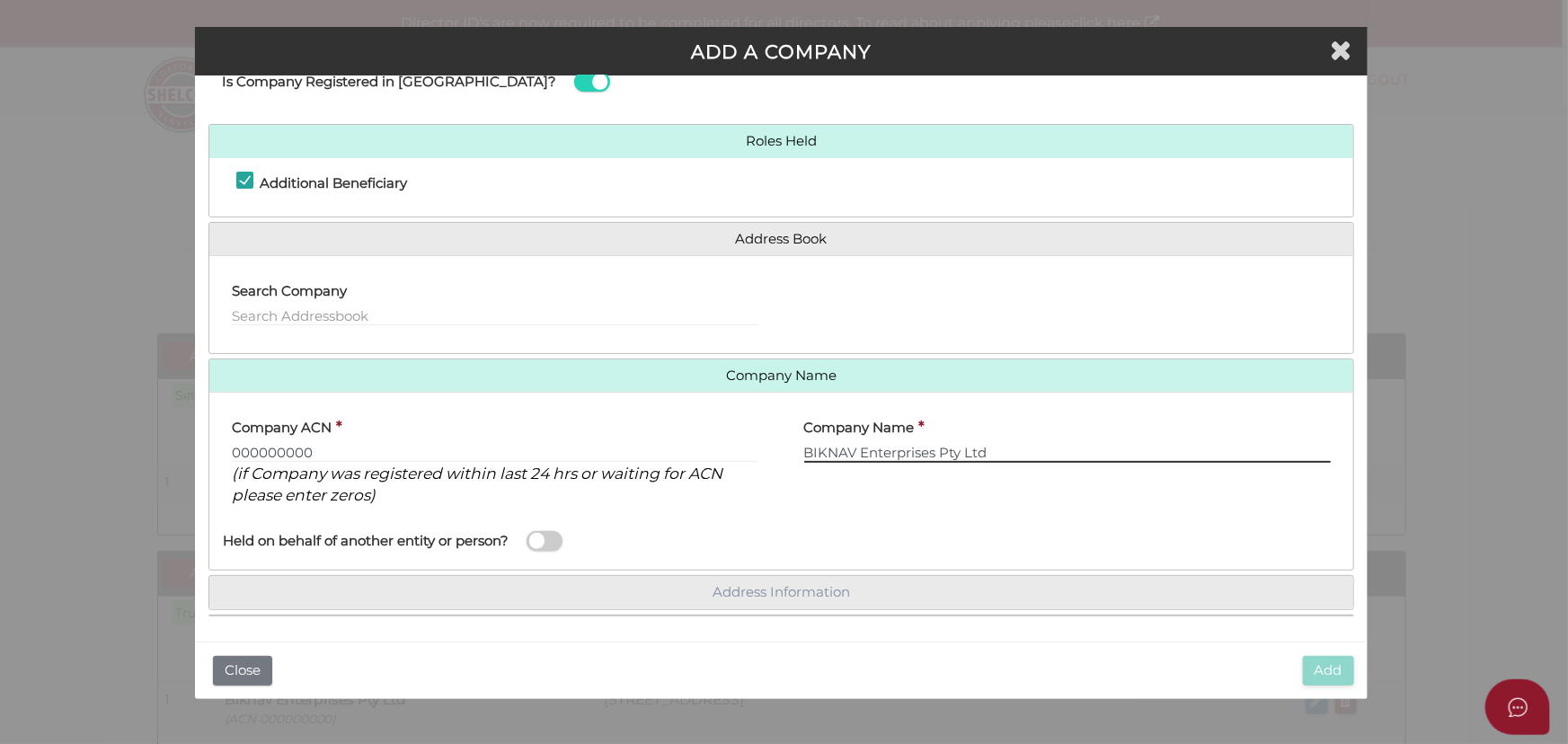
type input "BIKNAV Enterprises Pty Ltd"
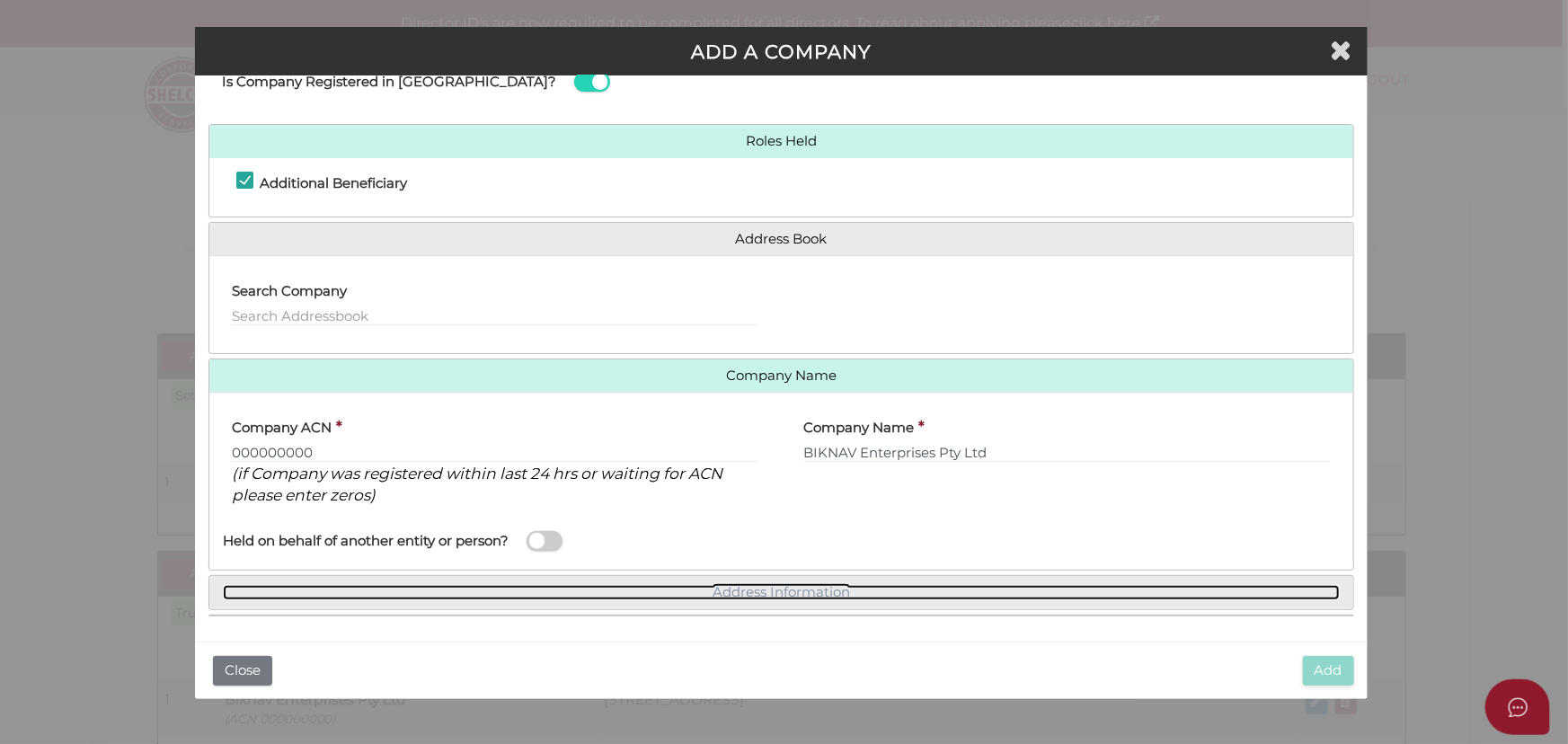
click at [723, 594] on link "Address Information" at bounding box center [781, 592] width 1116 height 15
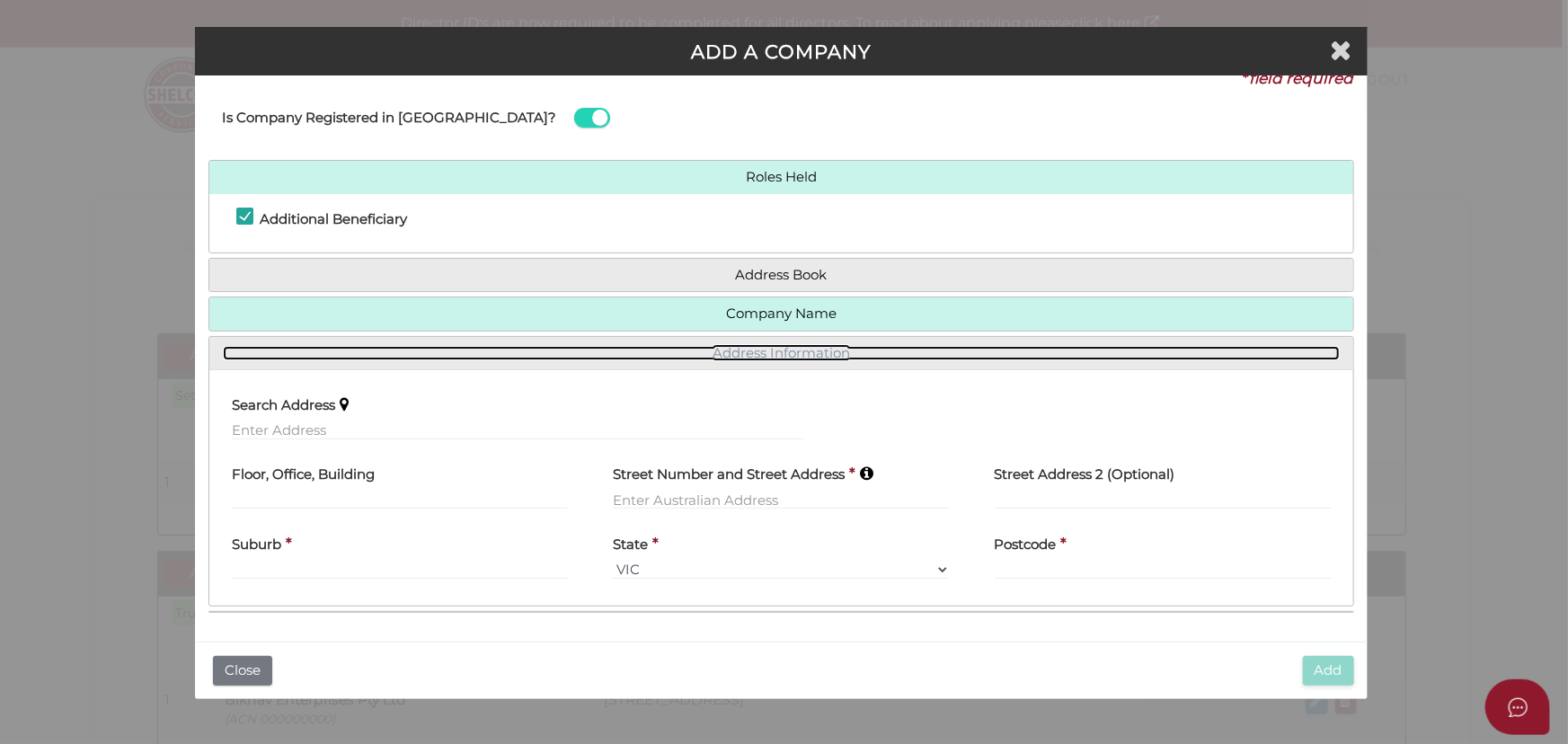
scroll to position [19, 0]
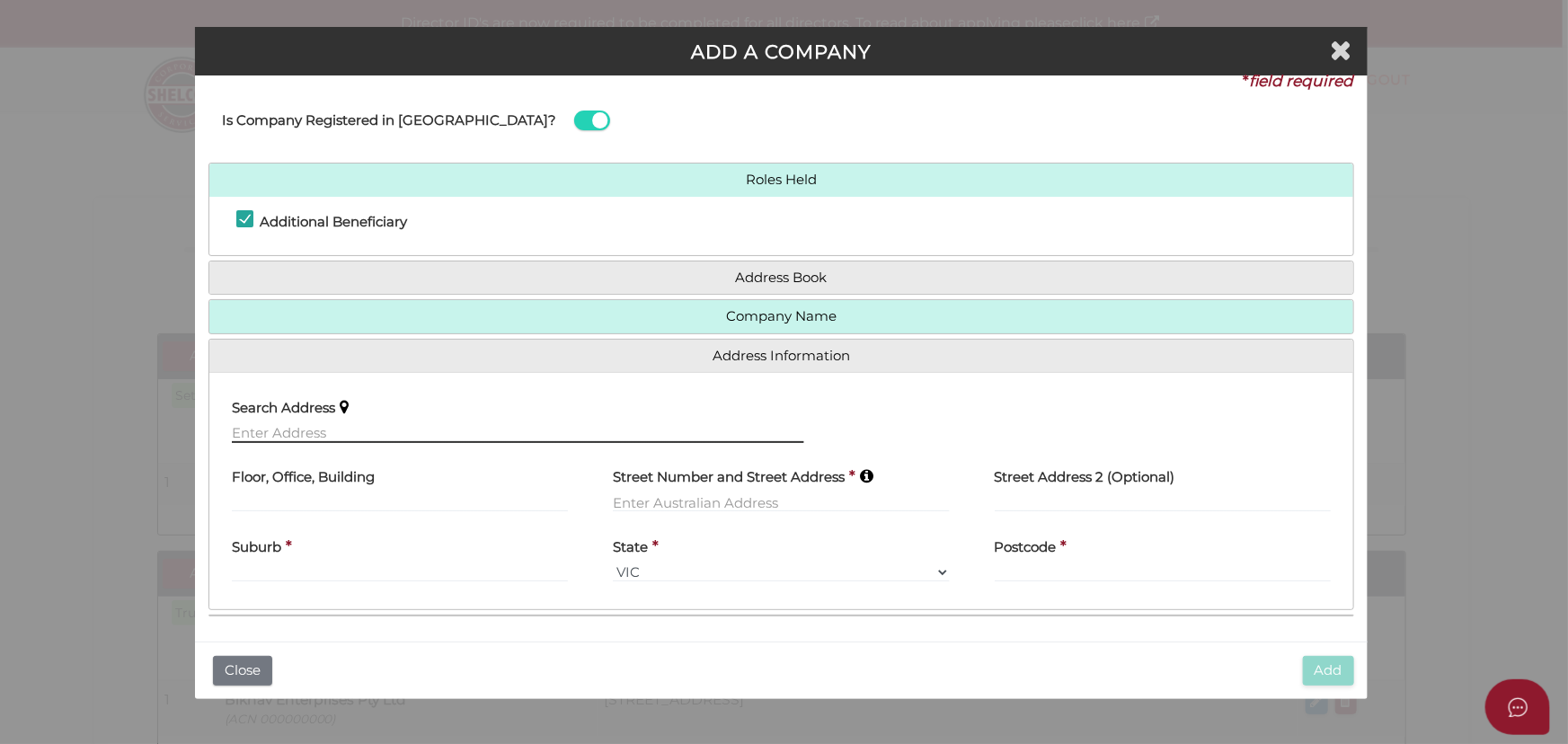
click at [498, 439] on input "text" at bounding box center [517, 432] width 572 height 20
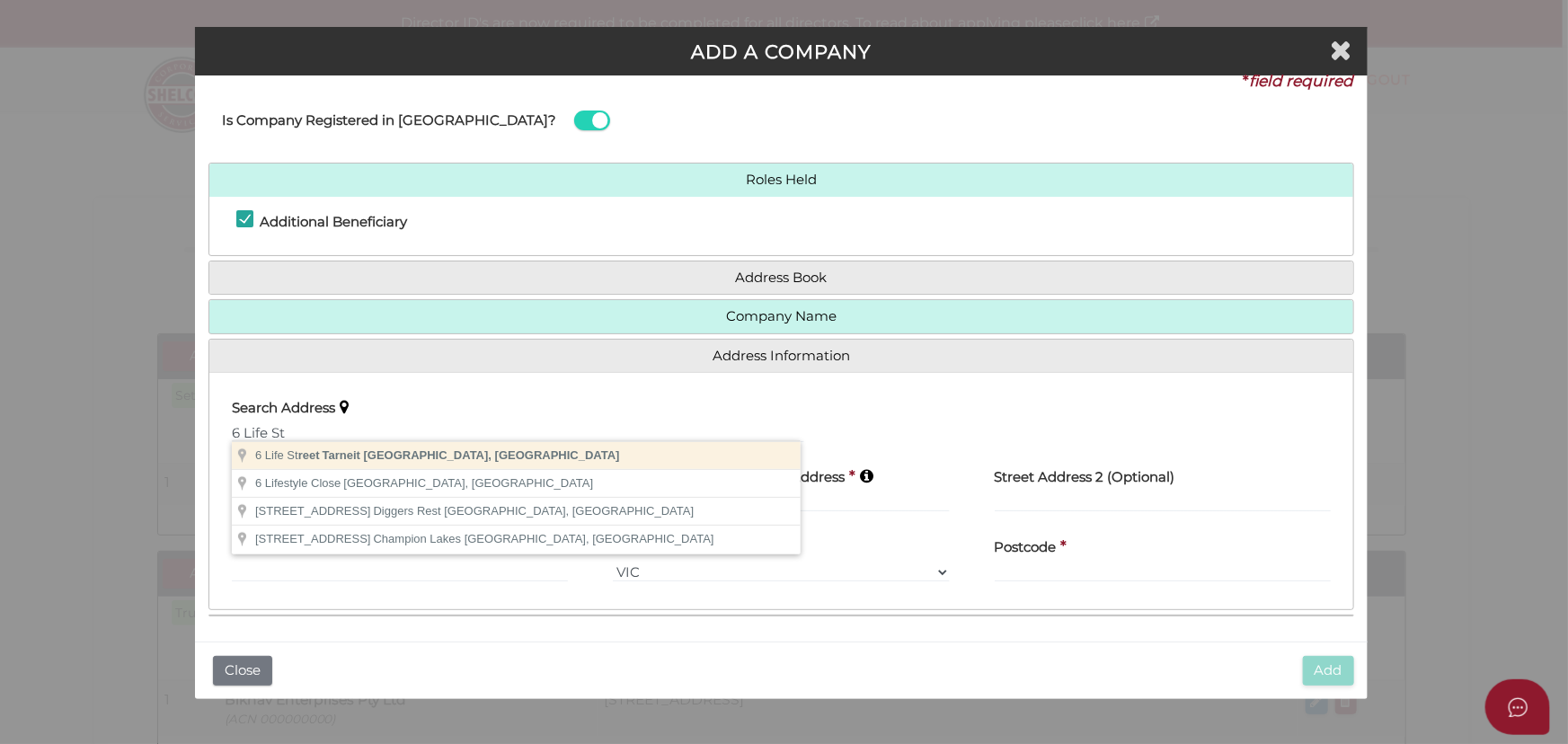
type input "[STREET_ADDRESS]"
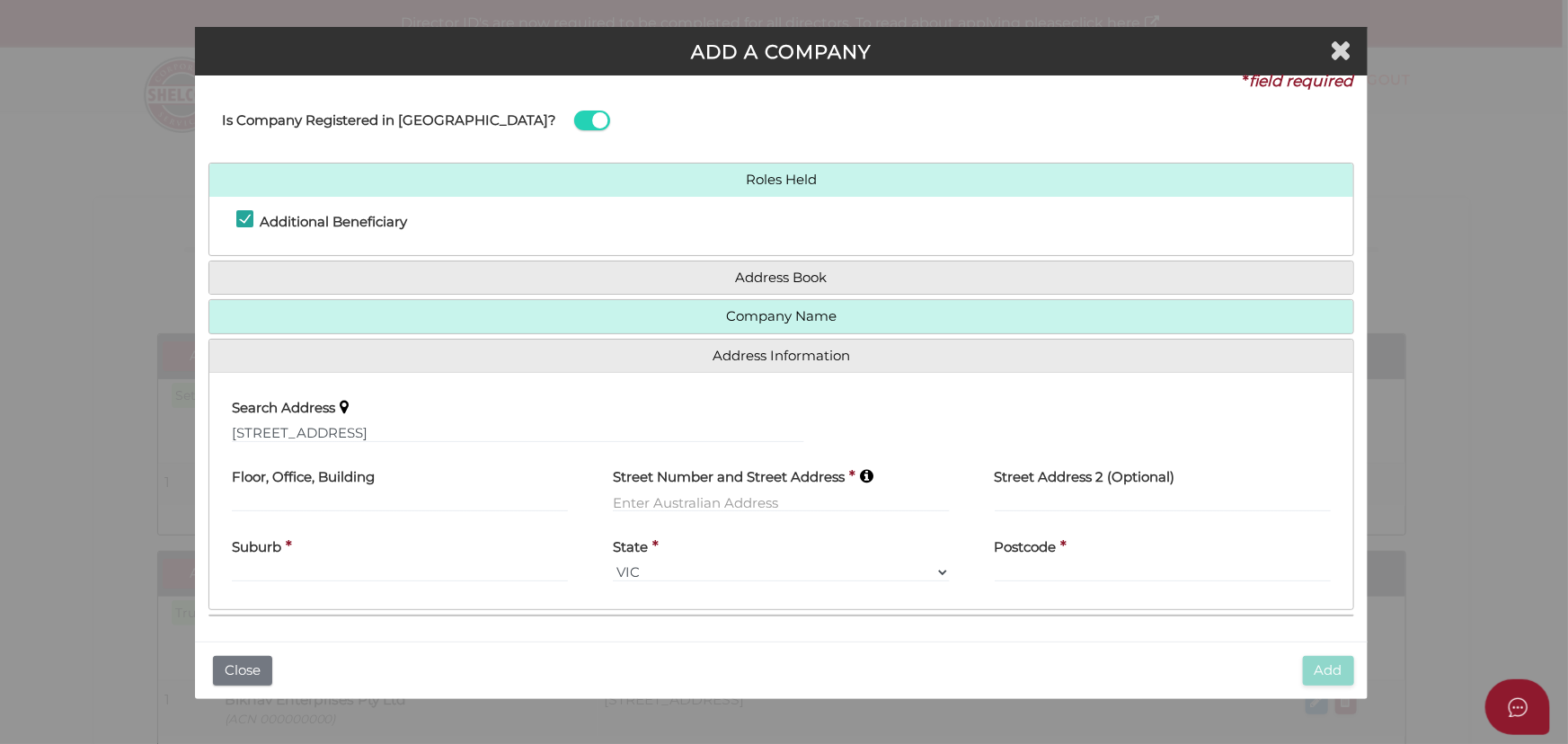
type input "[STREET_ADDRESS]"
type input "Tarneit"
select select "VIC"
type input "3029"
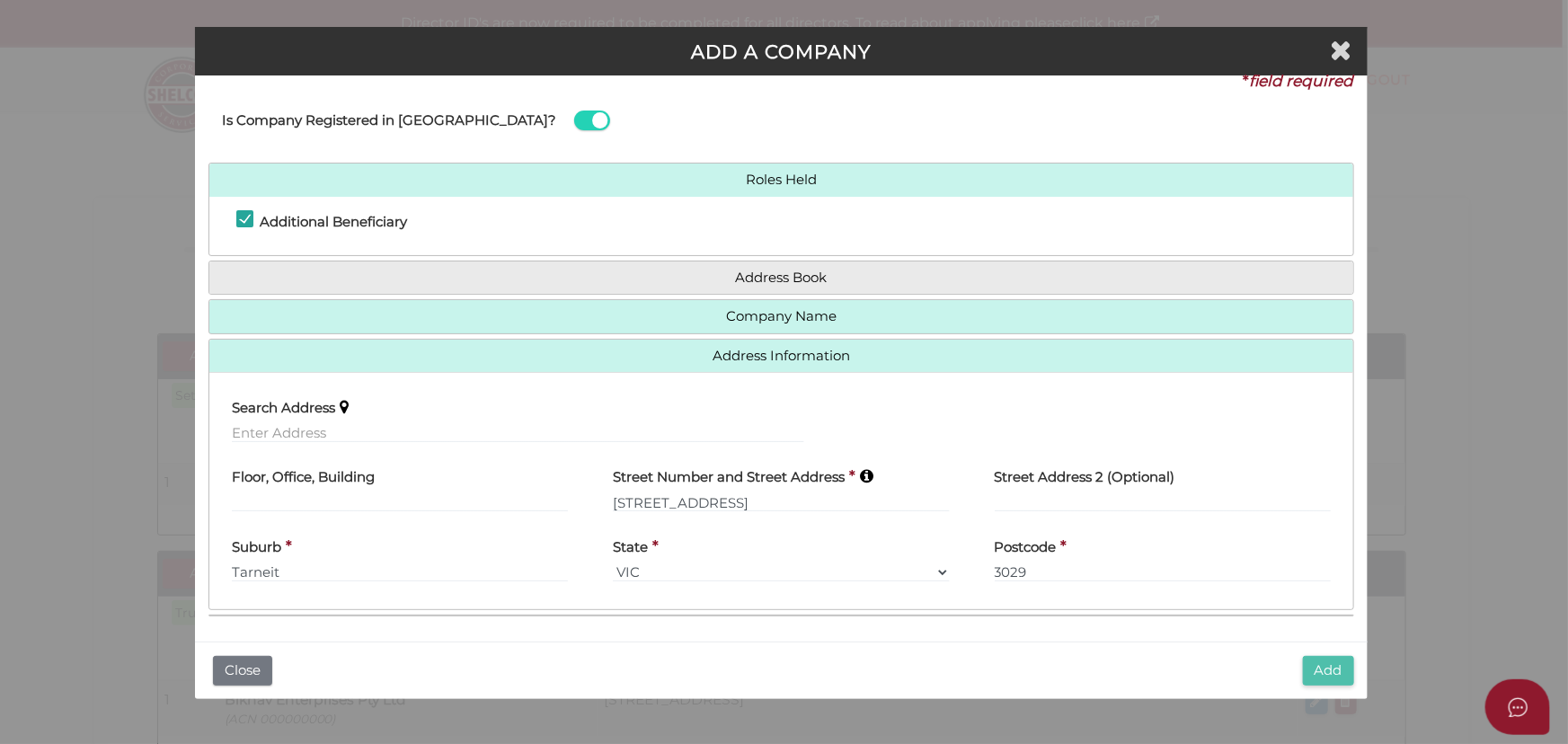
click at [1317, 683] on button "Add" at bounding box center [1329, 670] width 51 height 29
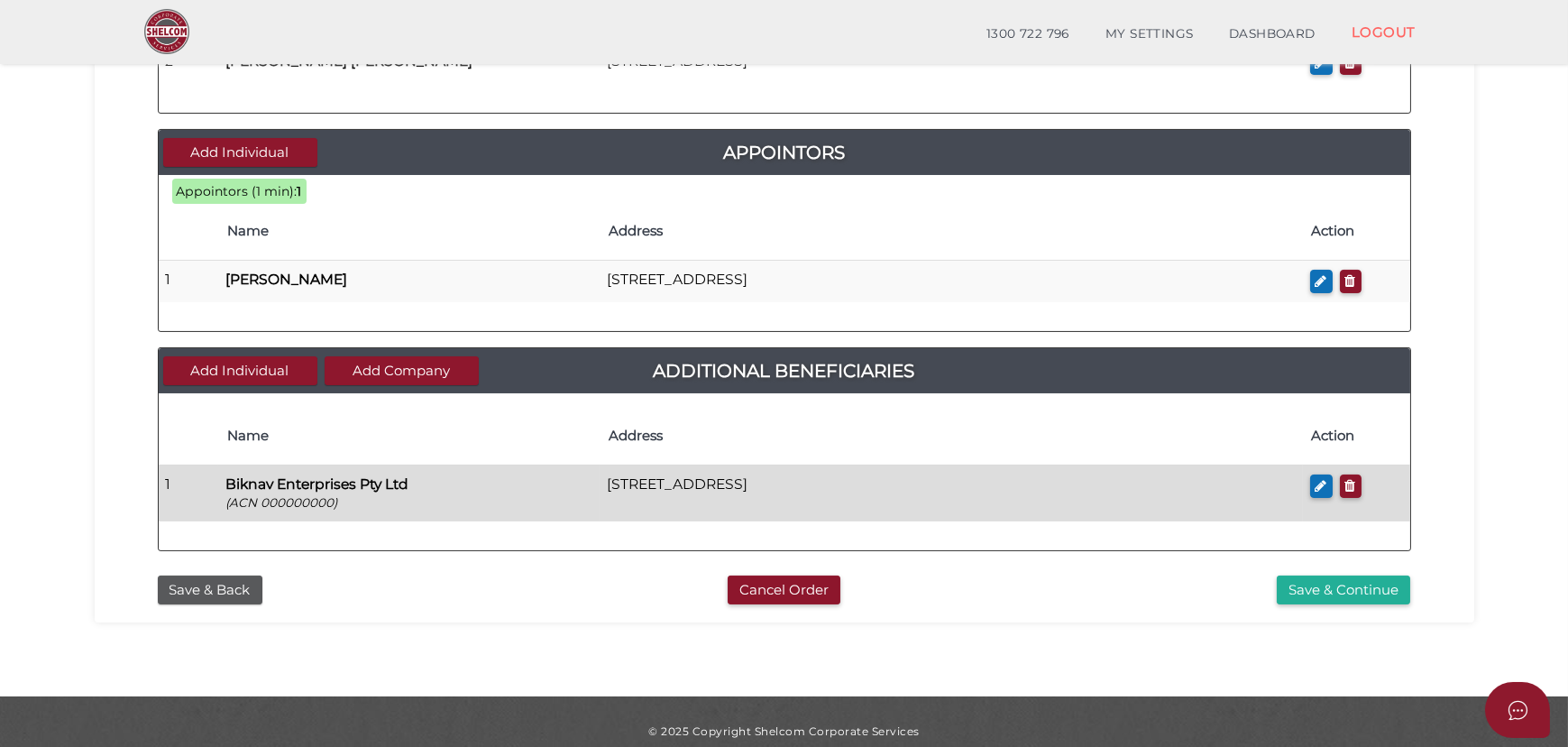
scroll to position [867, 0]
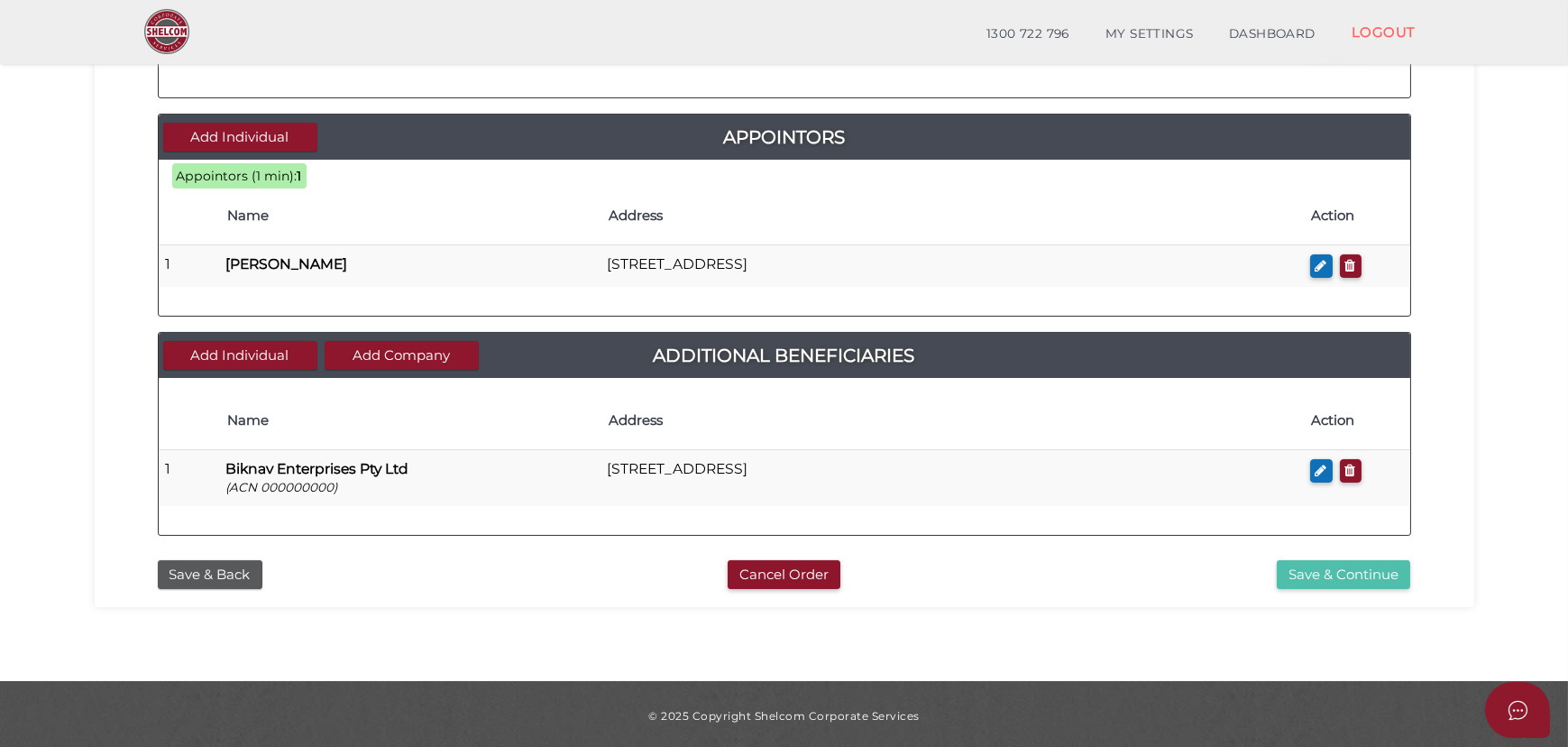
click at [1296, 572] on button "Save & Continue" at bounding box center [1343, 574] width 133 height 29
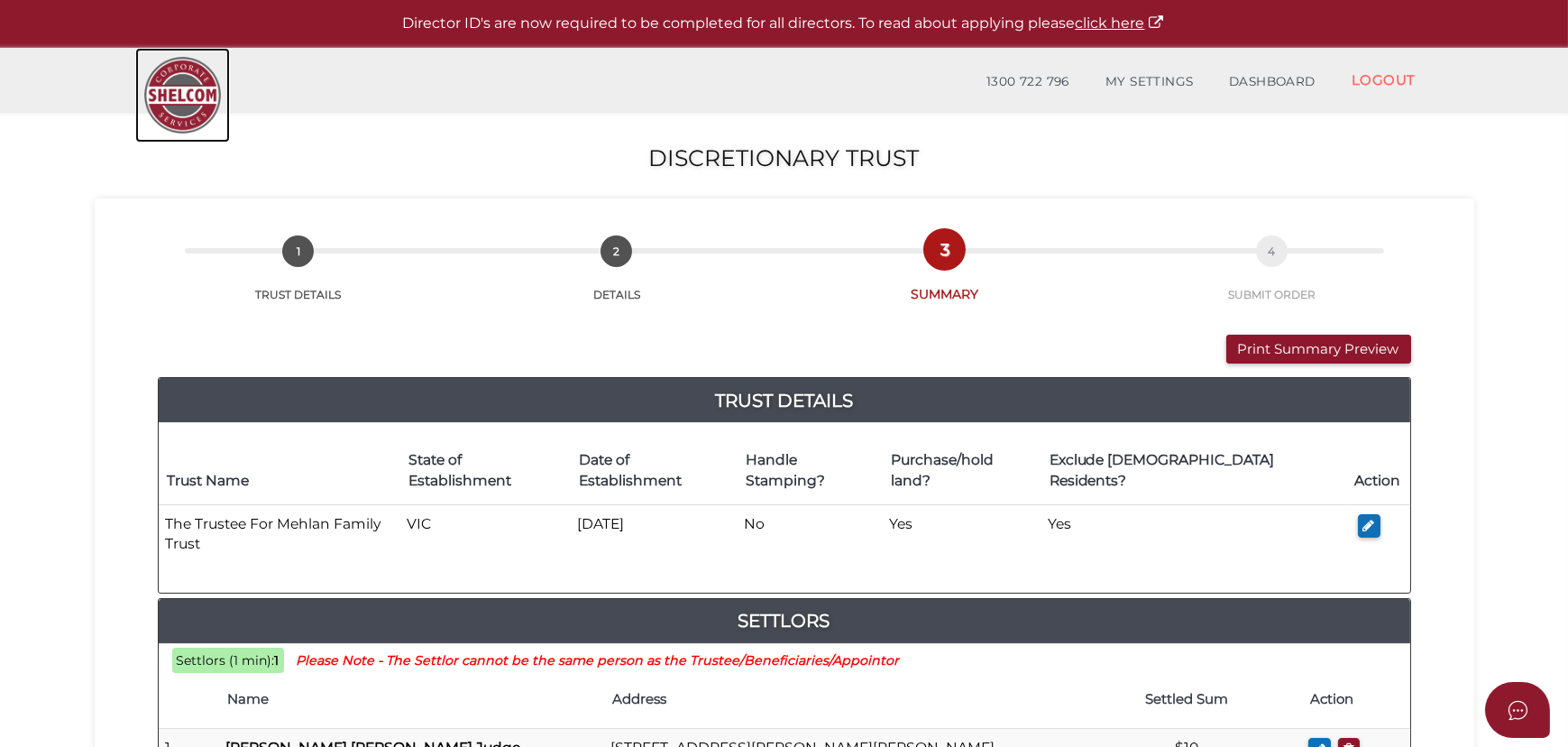
click at [200, 92] on img at bounding box center [183, 96] width 95 height 95
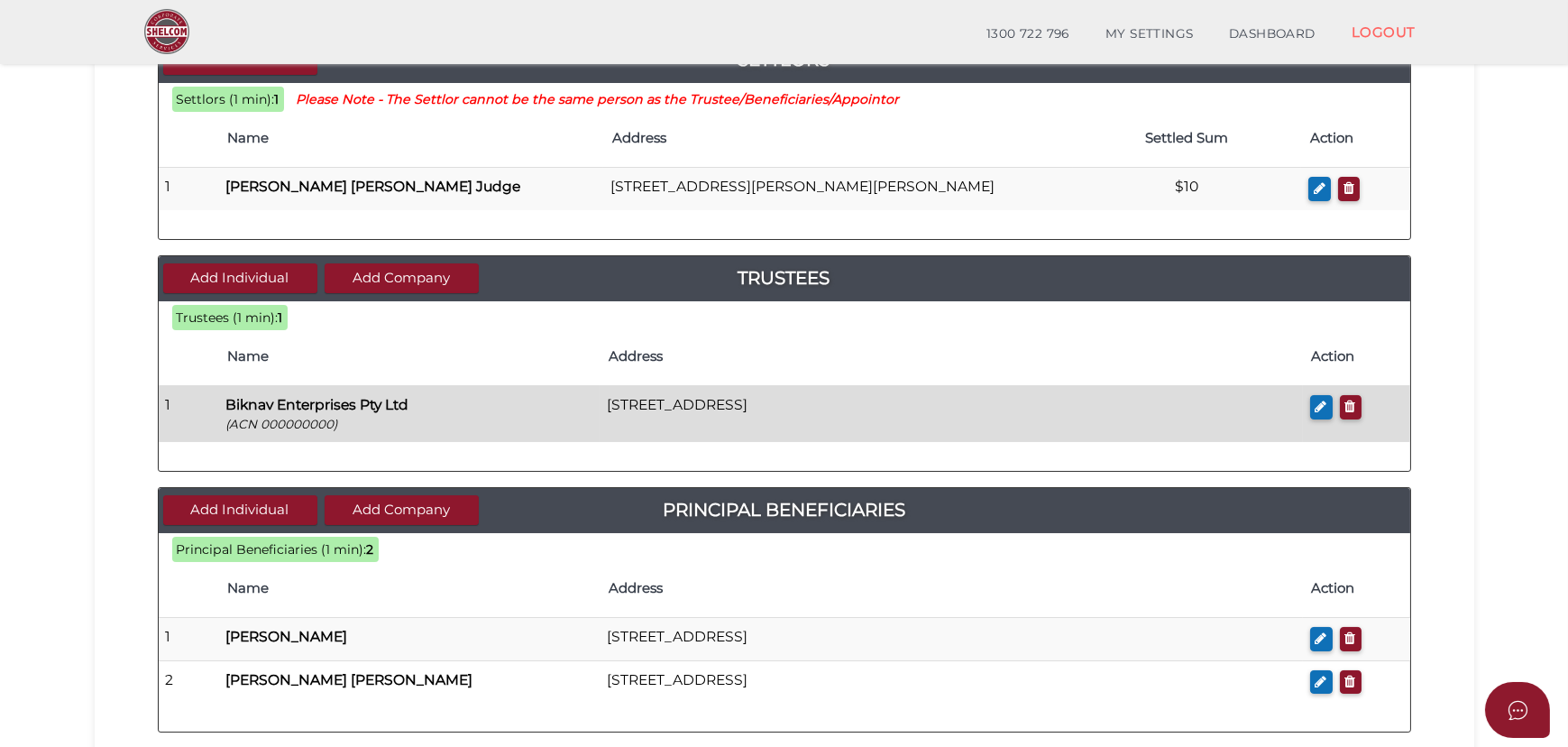
scroll to position [245, 0]
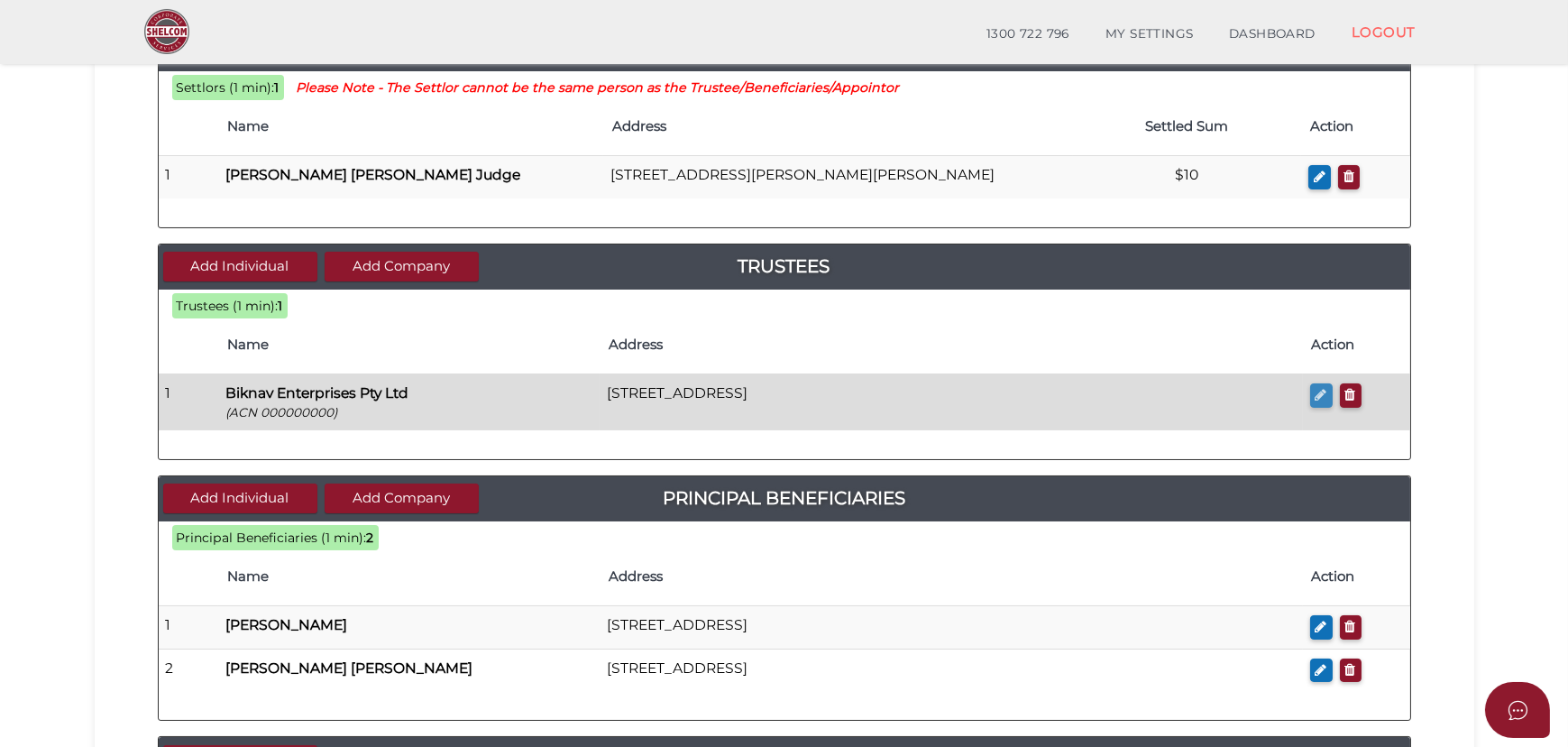
click at [1322, 396] on icon "button" at bounding box center [1321, 394] width 11 height 13
checkbox input "true"
type input "000000000"
type input "Biknav Enterprises Pty Ltd"
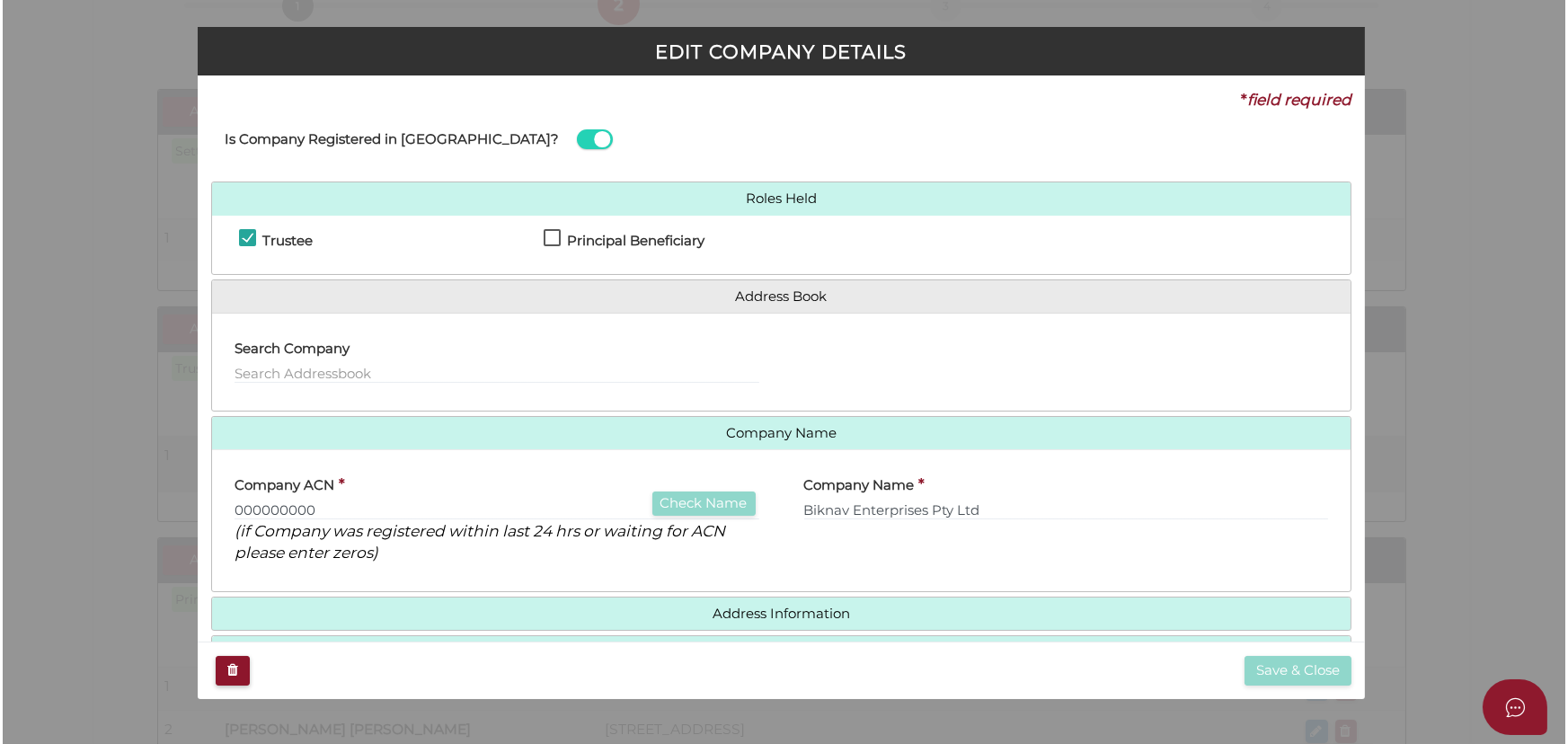
scroll to position [0, 0]
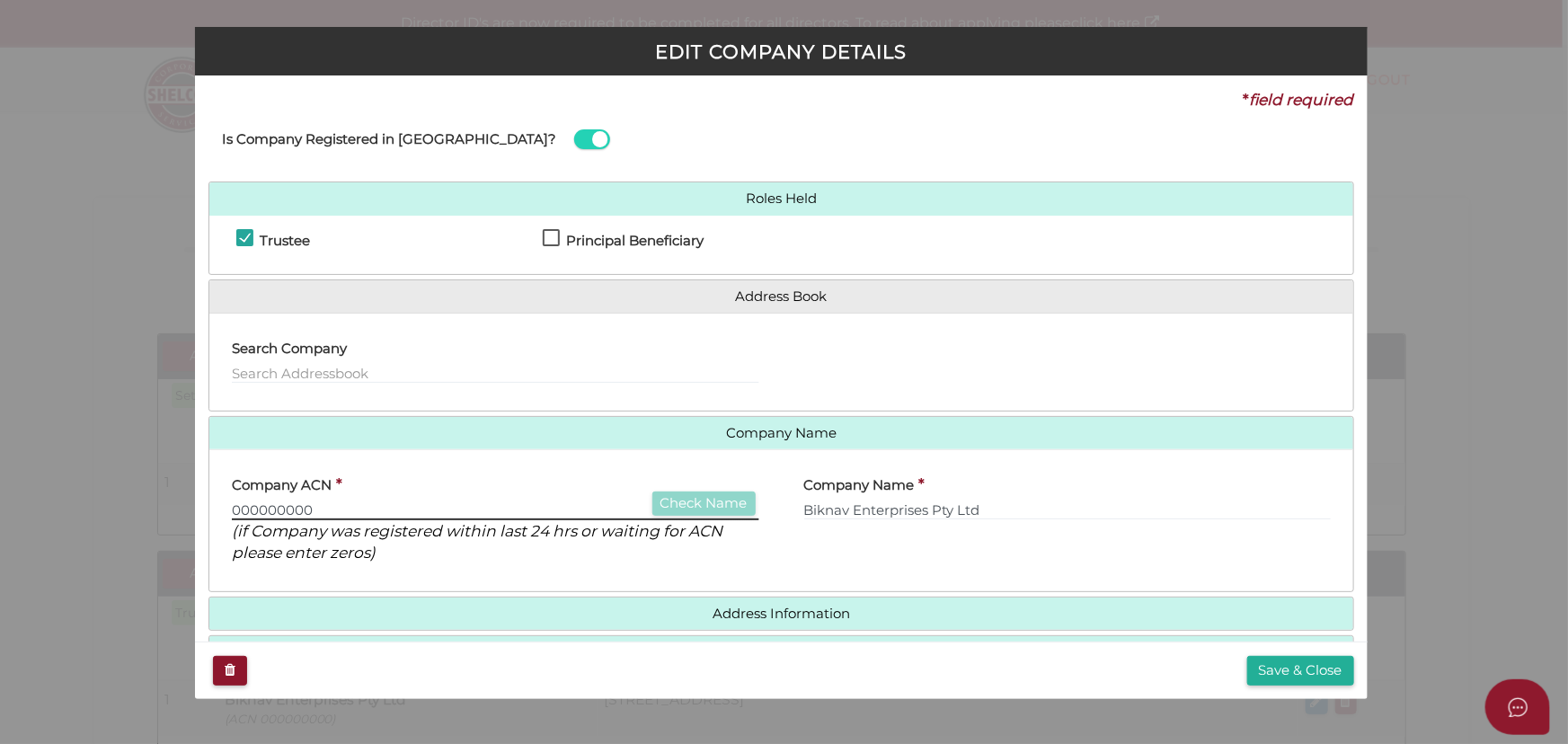
drag, startPoint x: 531, startPoint y: 501, endPoint x: 0, endPoint y: 502, distance: 531.0
click at [0, 502] on div "EDIT COMPANY DETAILS * field required Is Company Registered in Australia? Roles…" at bounding box center [784, 372] width 1568 height 744
type input "6"
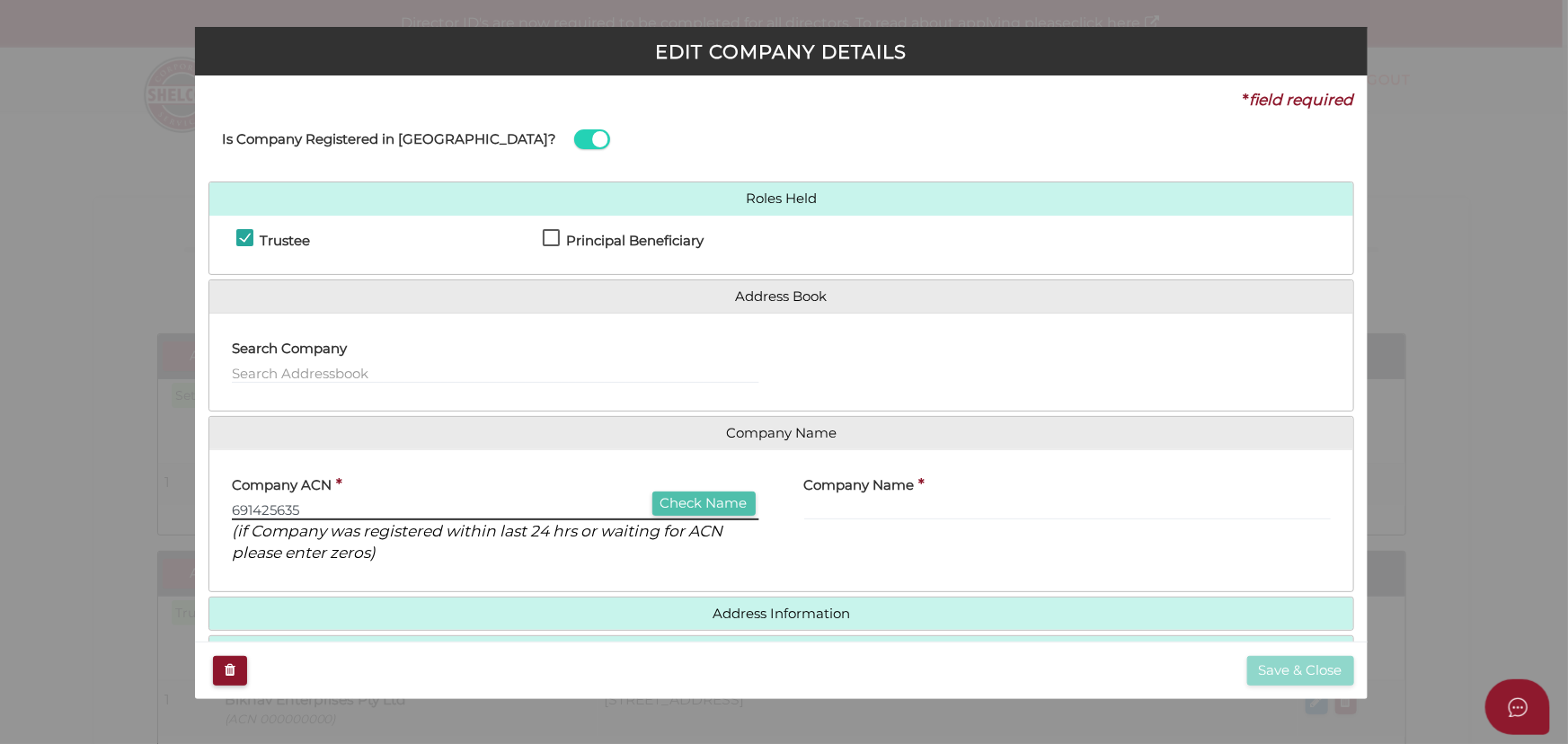
type input "691425635"
click at [672, 496] on button "Check Name" at bounding box center [704, 504] width 104 height 24
type input "BIKNAV ENTERPRISES PTY LTD"
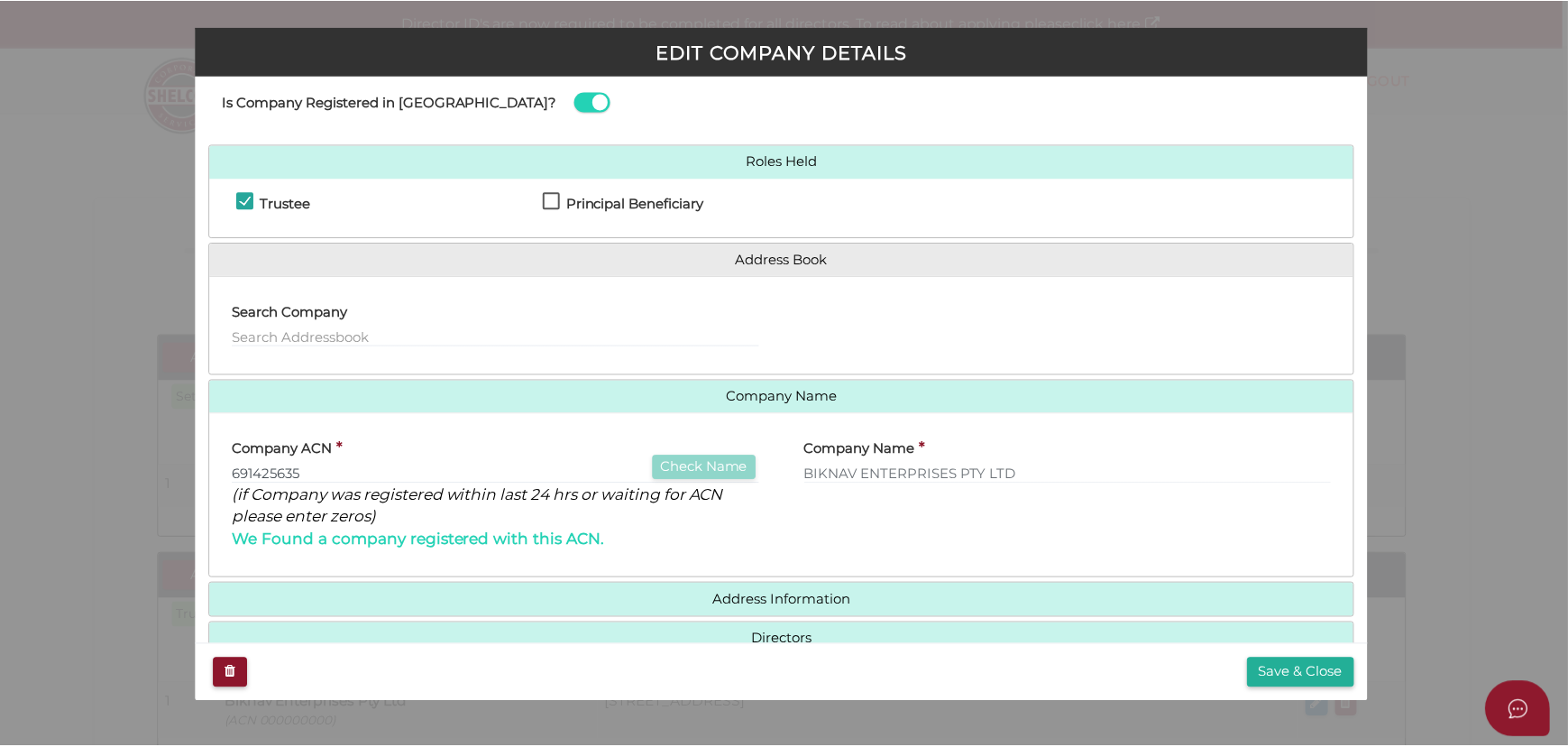
scroll to position [77, 0]
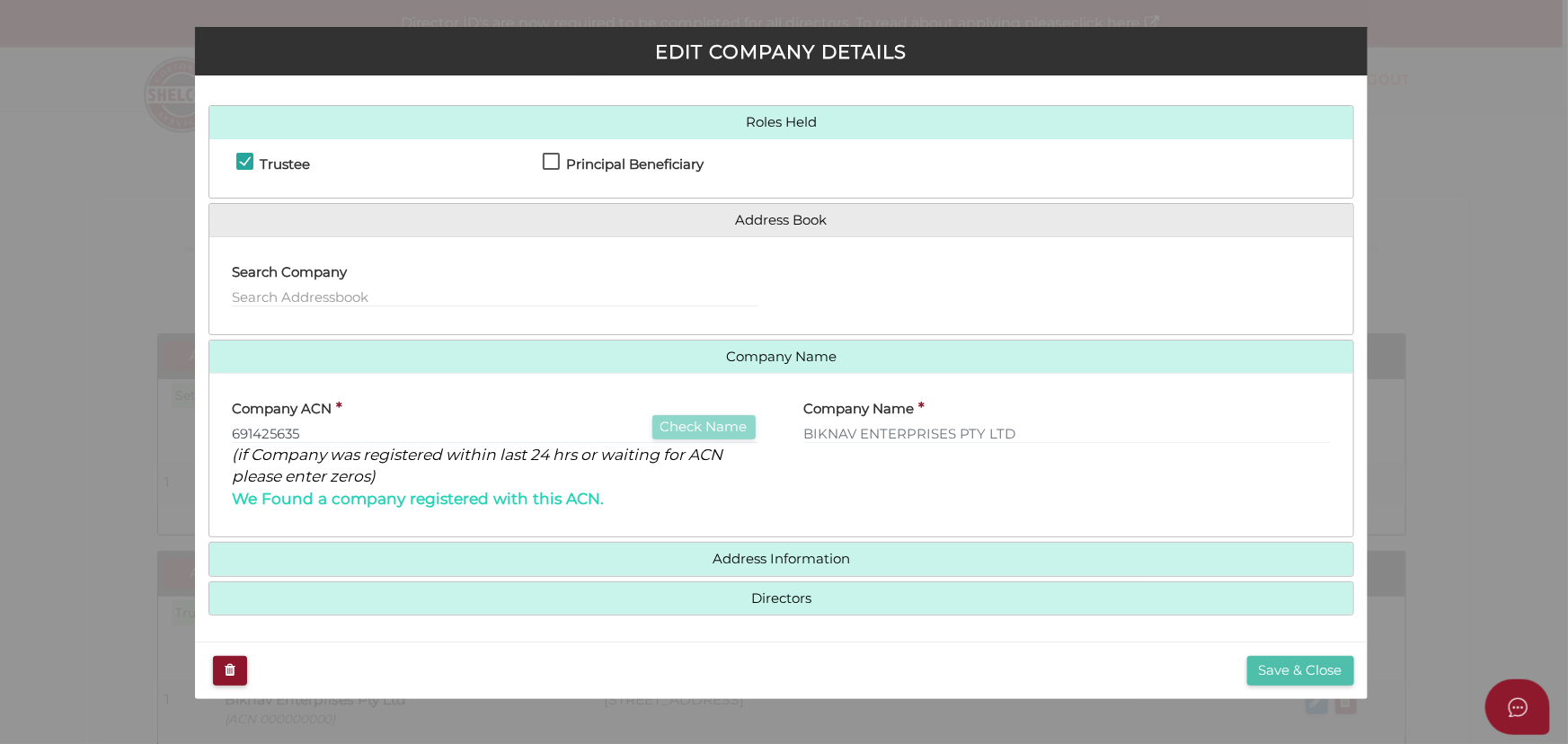
click at [1272, 670] on button "Save & Close" at bounding box center [1300, 670] width 106 height 29
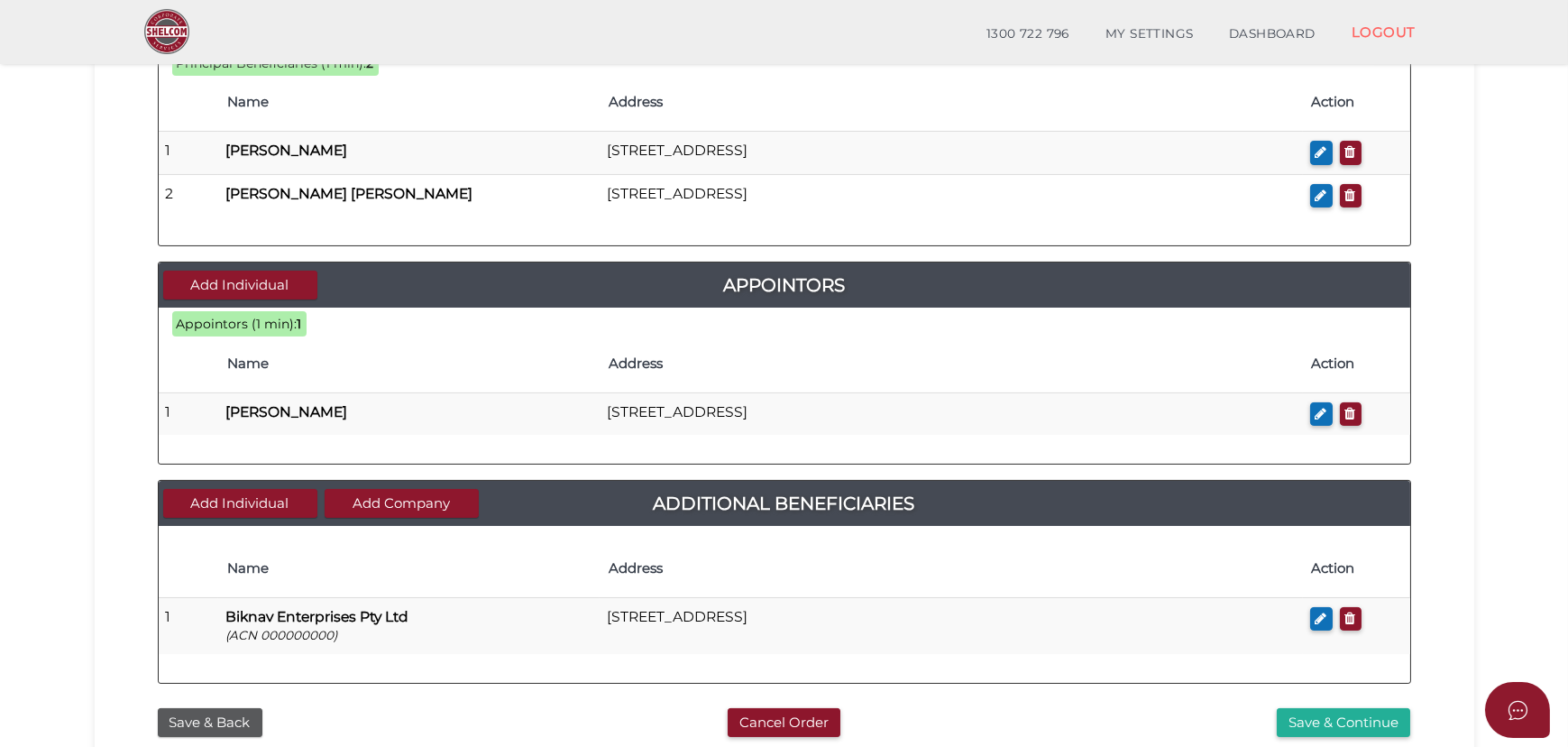
scroll to position [738, 0]
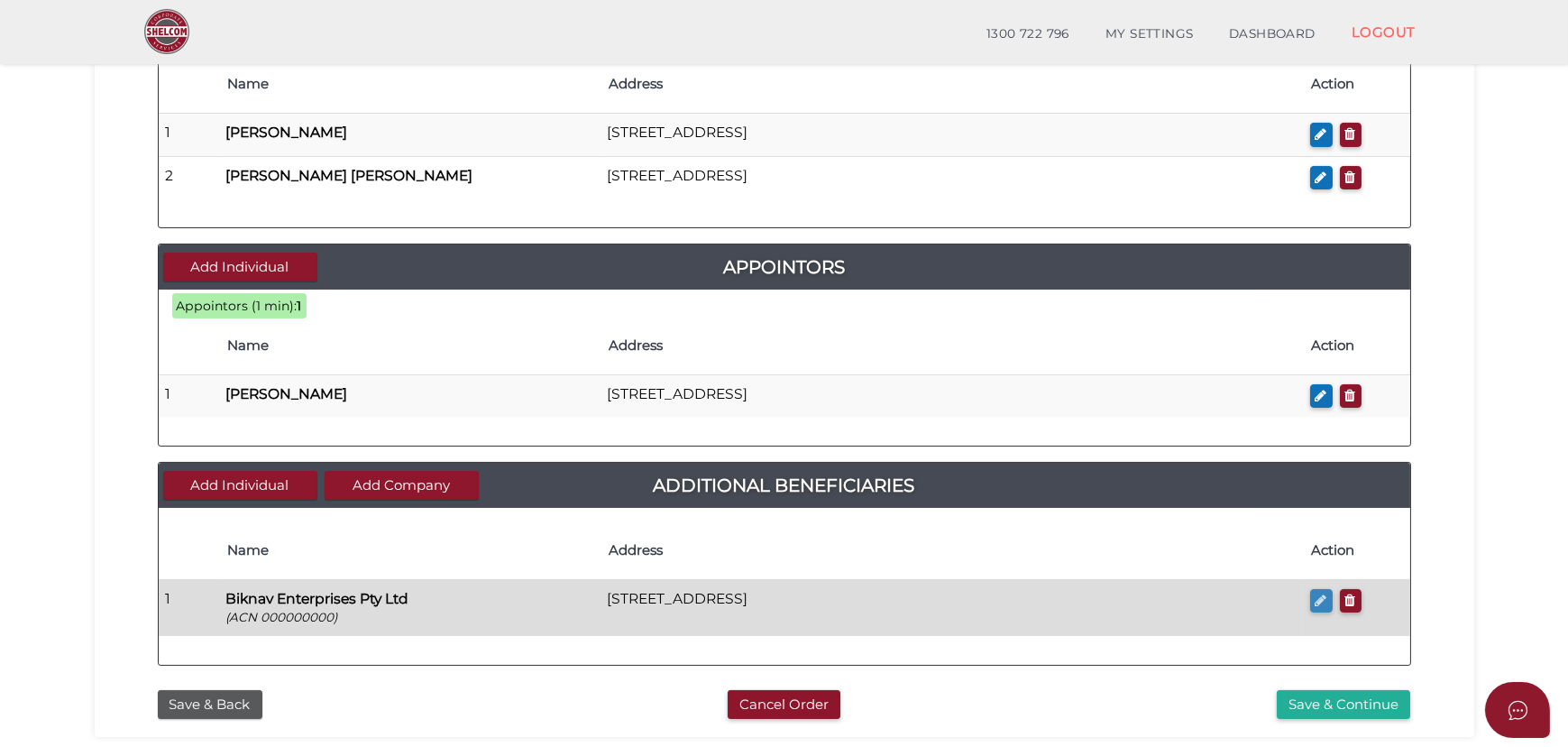
click at [1326, 599] on icon "button" at bounding box center [1321, 599] width 11 height 13
checkbox input "true"
type input "000000000"
type input "Biknav Enterprises Pty Ltd"
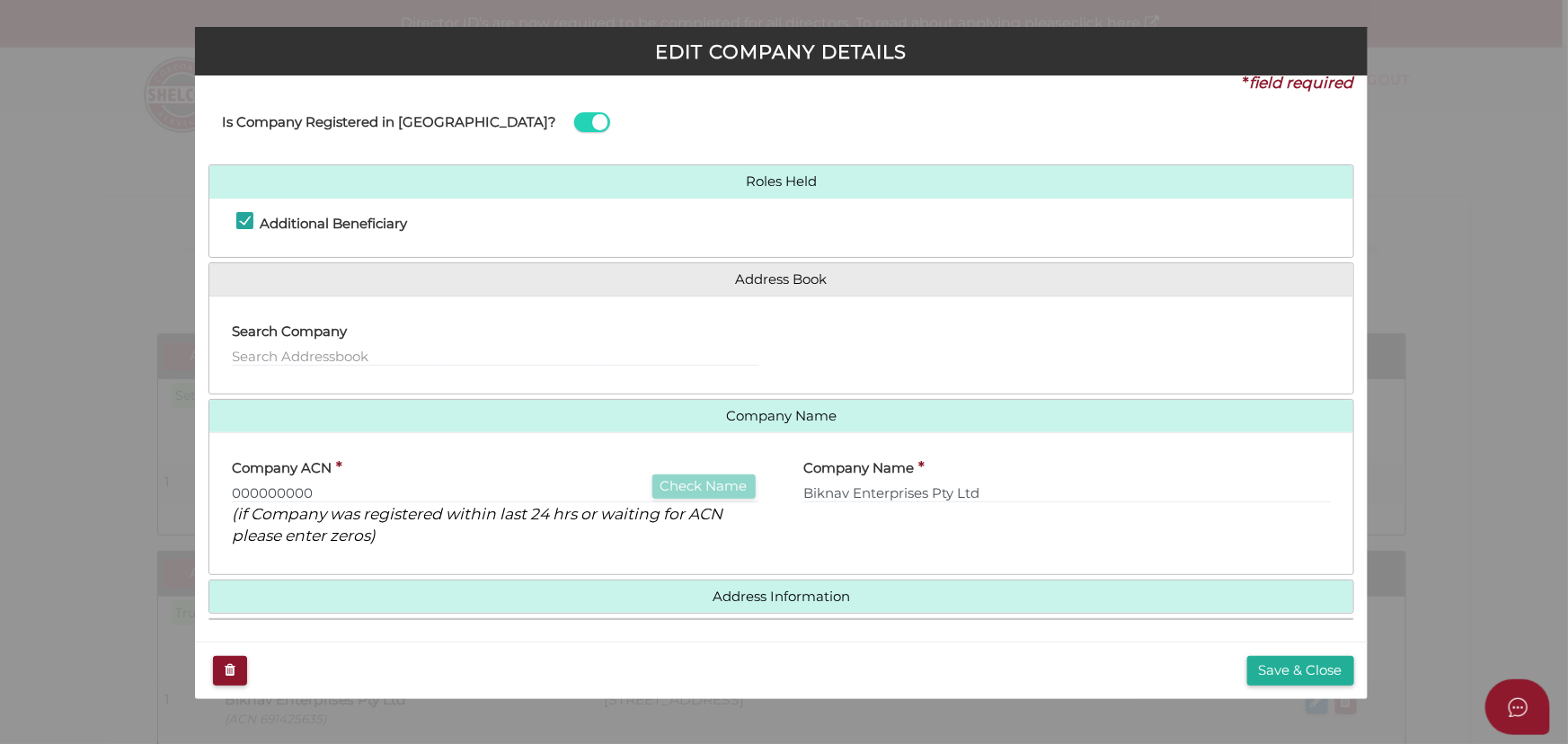
scroll to position [22, 0]
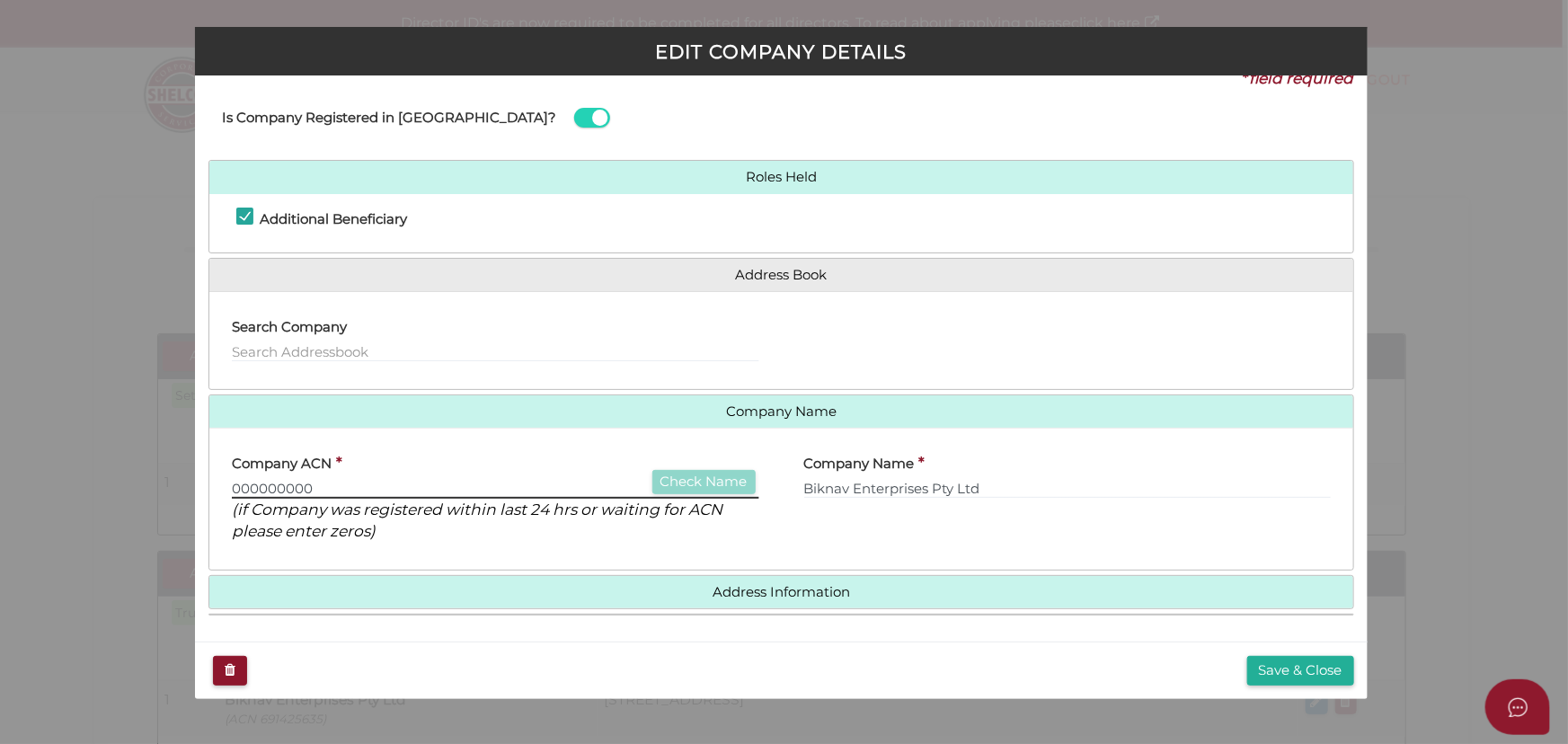
click at [331, 478] on input "000000000" at bounding box center [495, 488] width 527 height 20
type input "0"
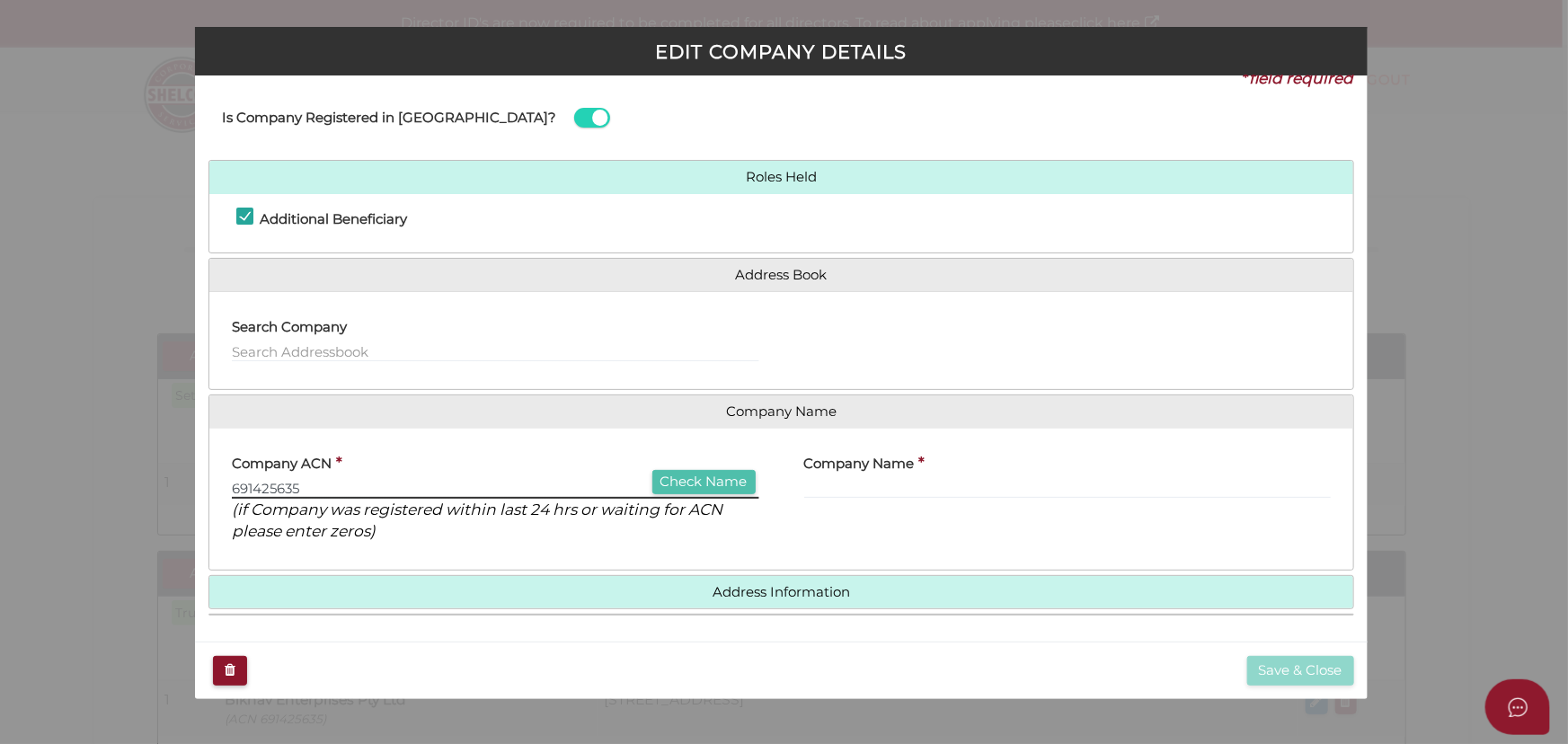
type input "691425635"
click at [652, 478] on button "Check Name" at bounding box center [704, 482] width 104 height 24
type input "BIKNAV ENTERPRISES PTY LTD"
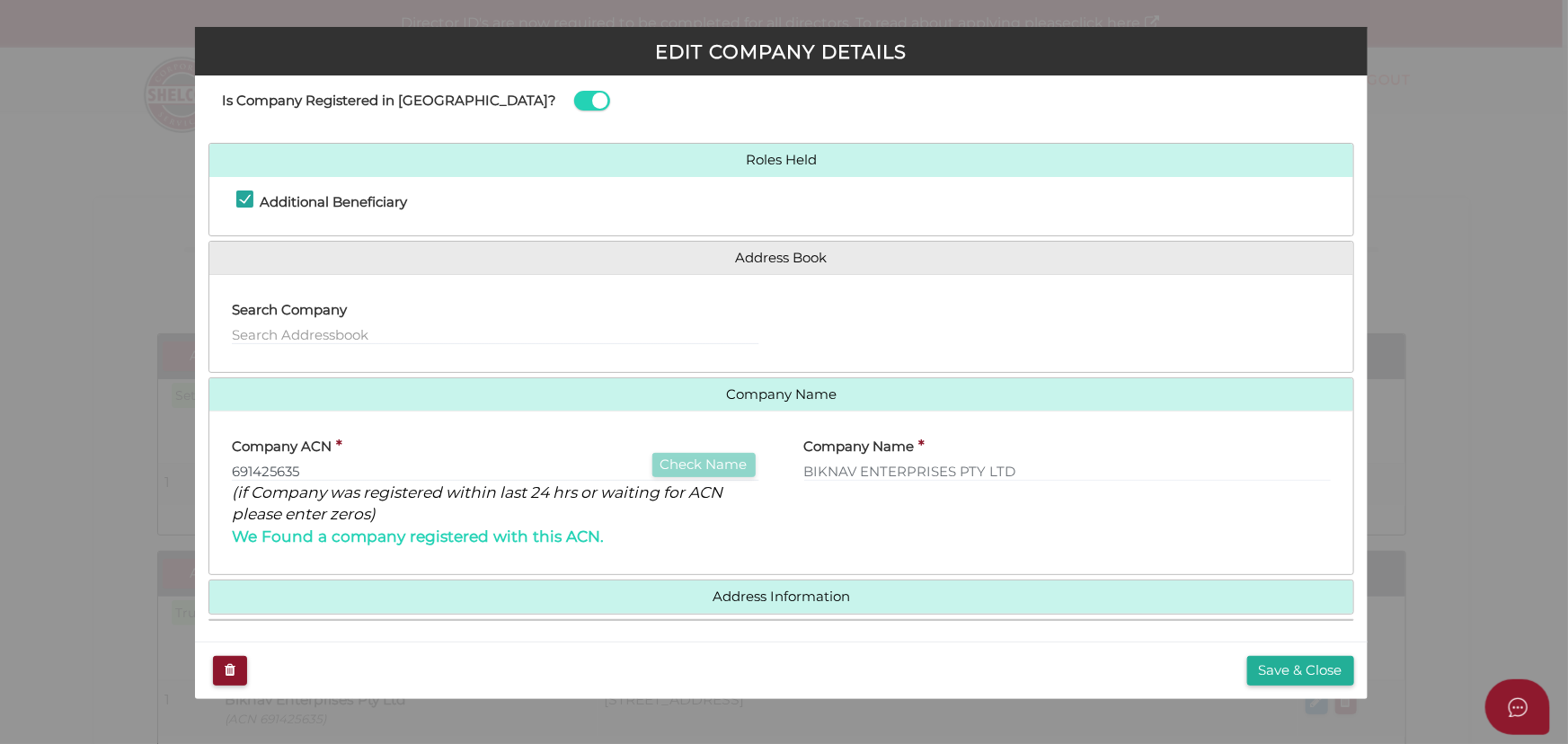
scroll to position [44, 0]
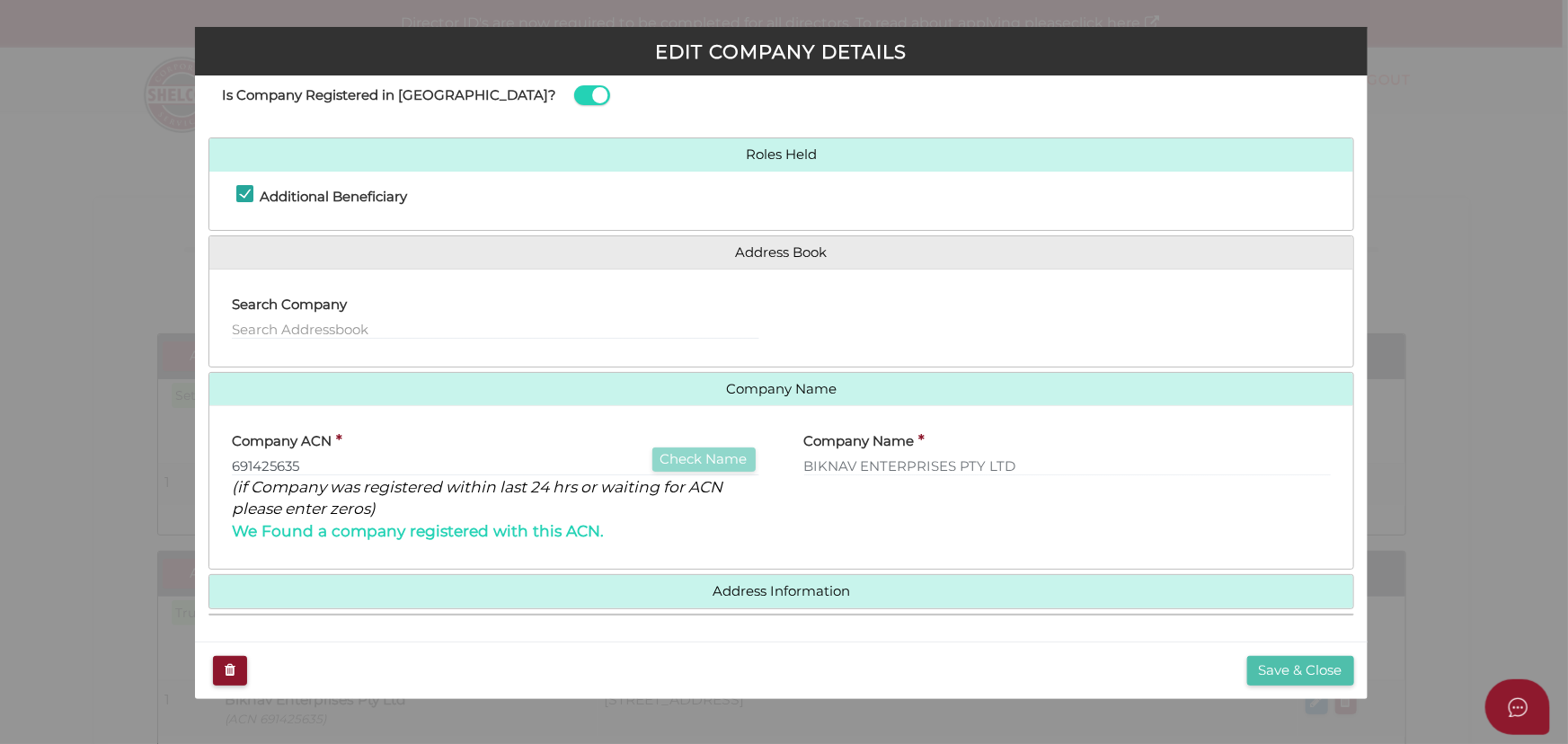
click at [1284, 665] on button "Save & Close" at bounding box center [1300, 670] width 106 height 29
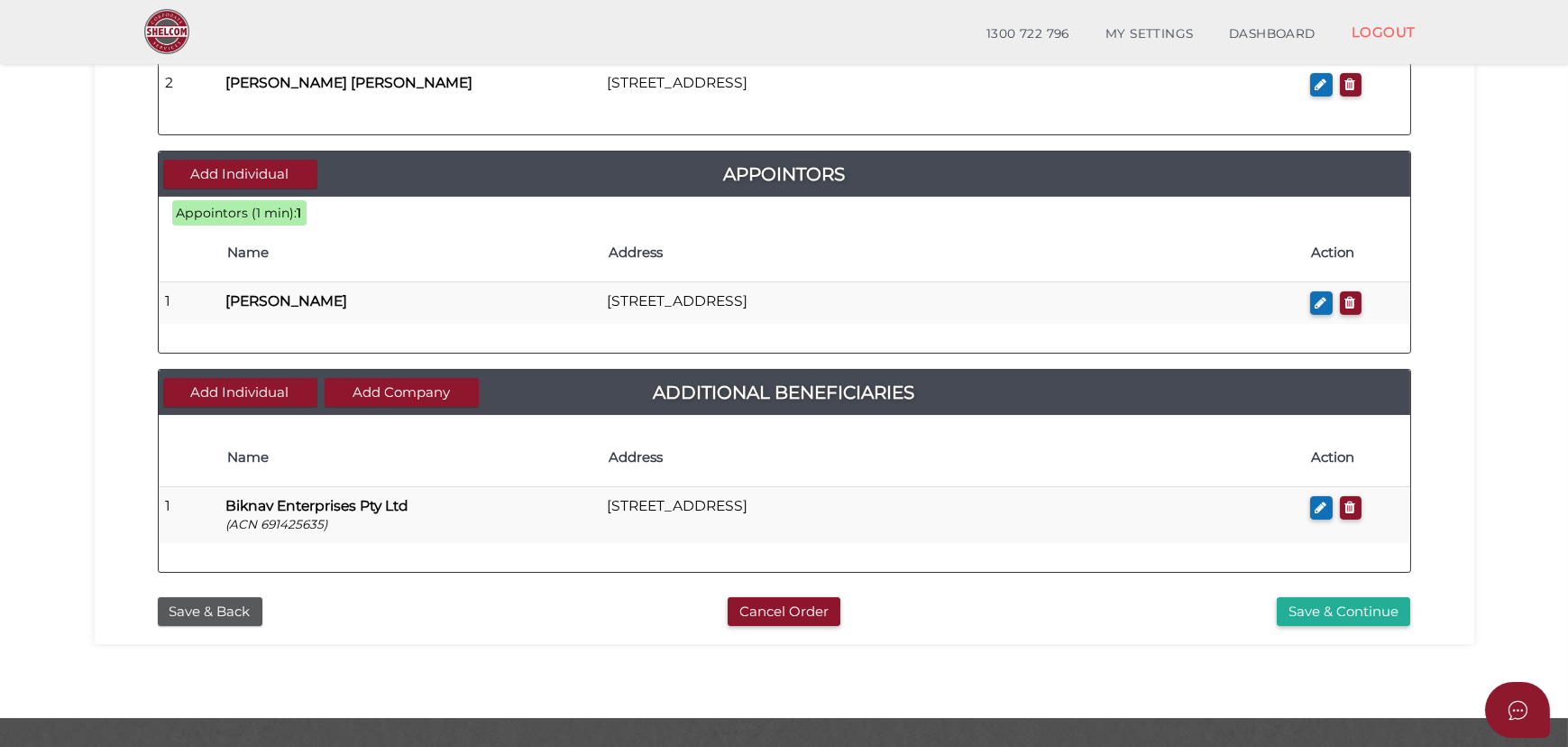
scroll to position [867, 0]
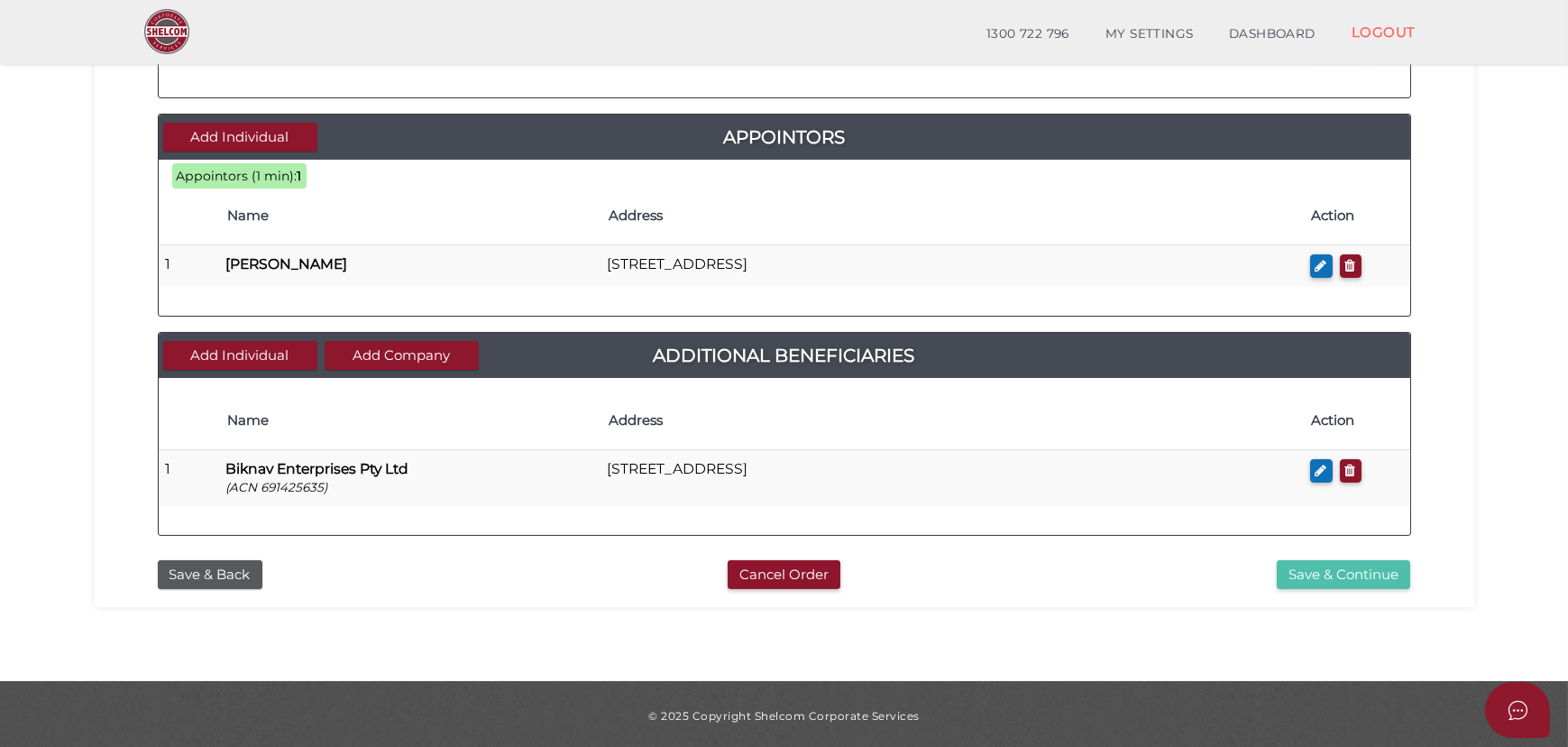
click at [1310, 577] on button "Save & Continue" at bounding box center [1343, 574] width 133 height 29
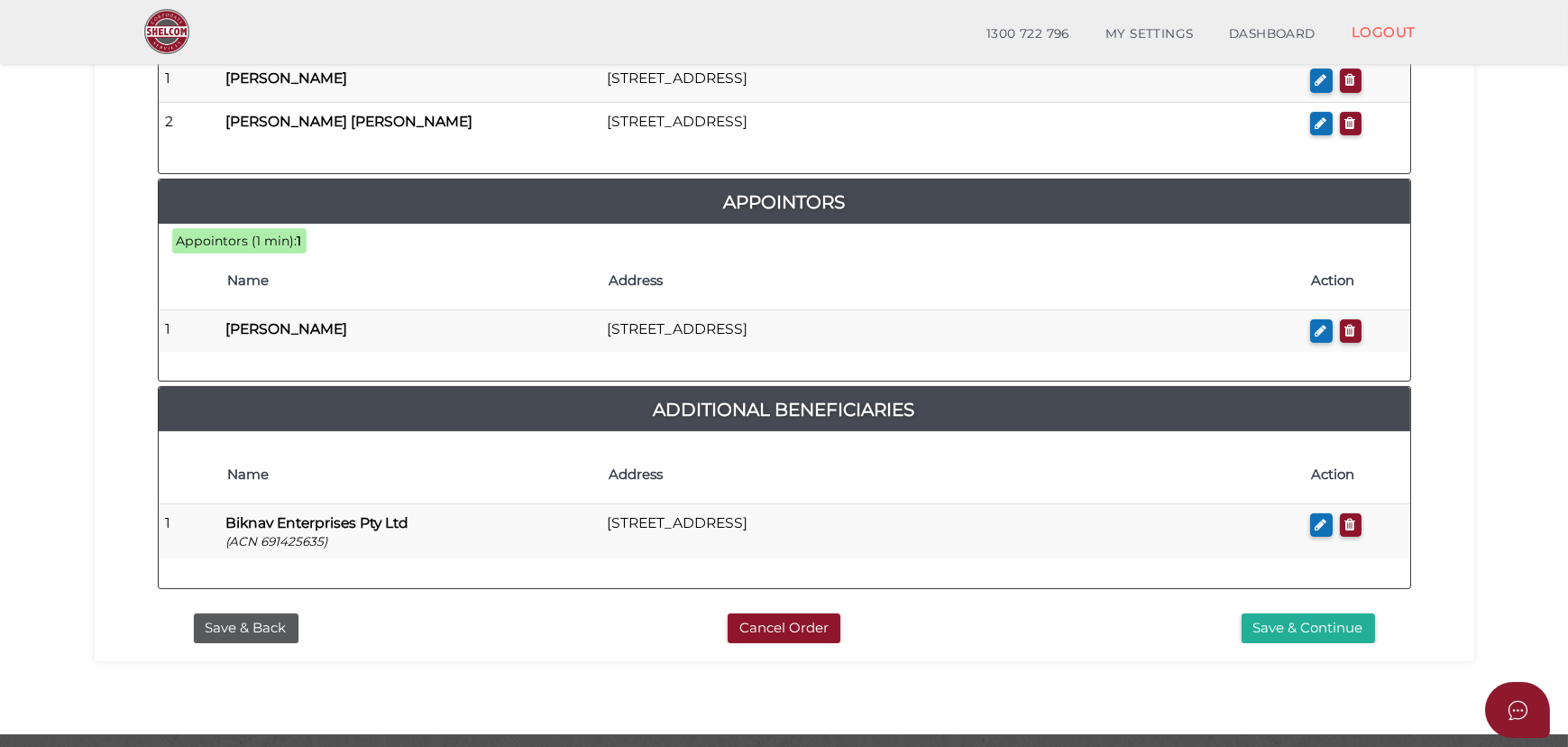
scroll to position [1046, 0]
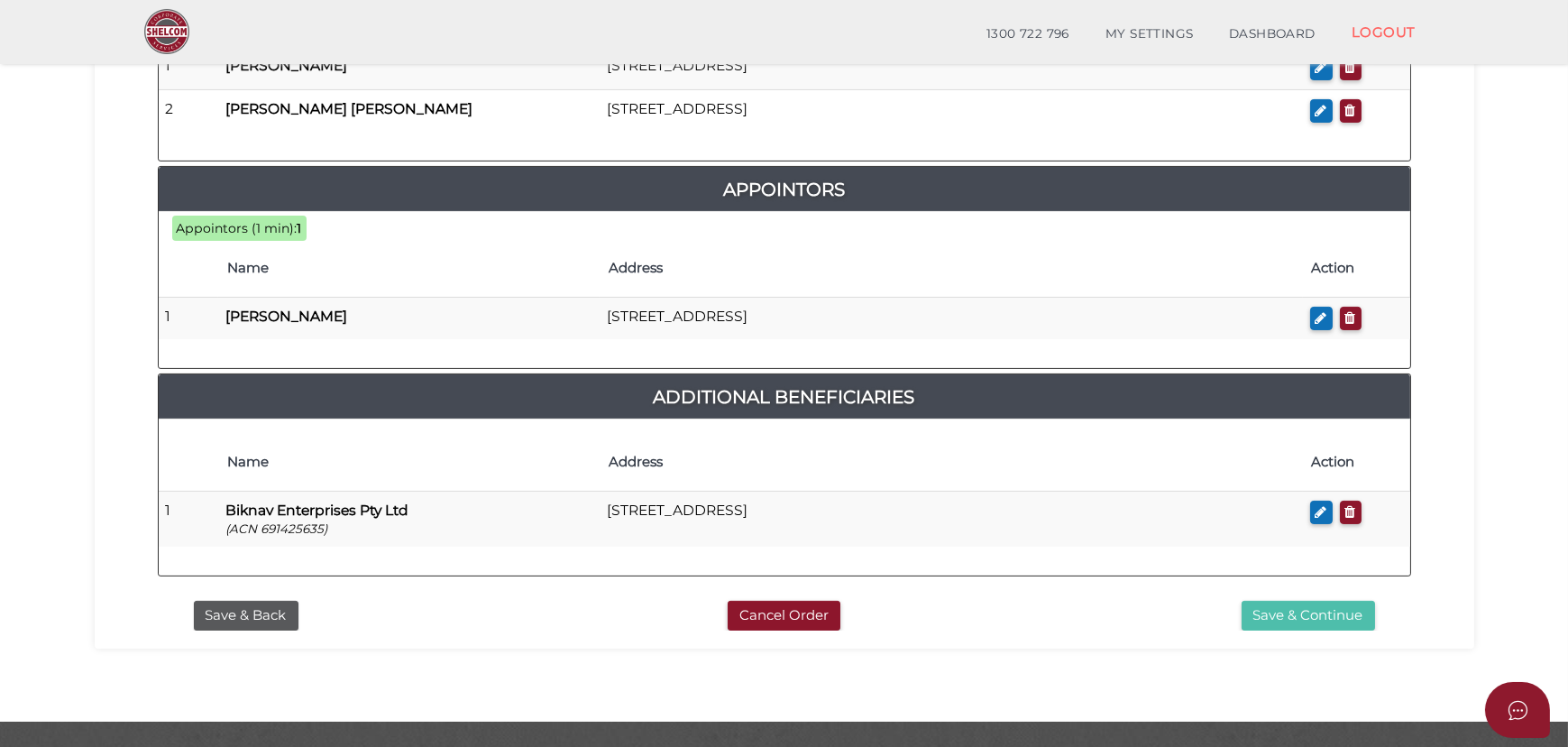
click at [1271, 600] on button "Save & Continue" at bounding box center [1308, 615] width 133 height 29
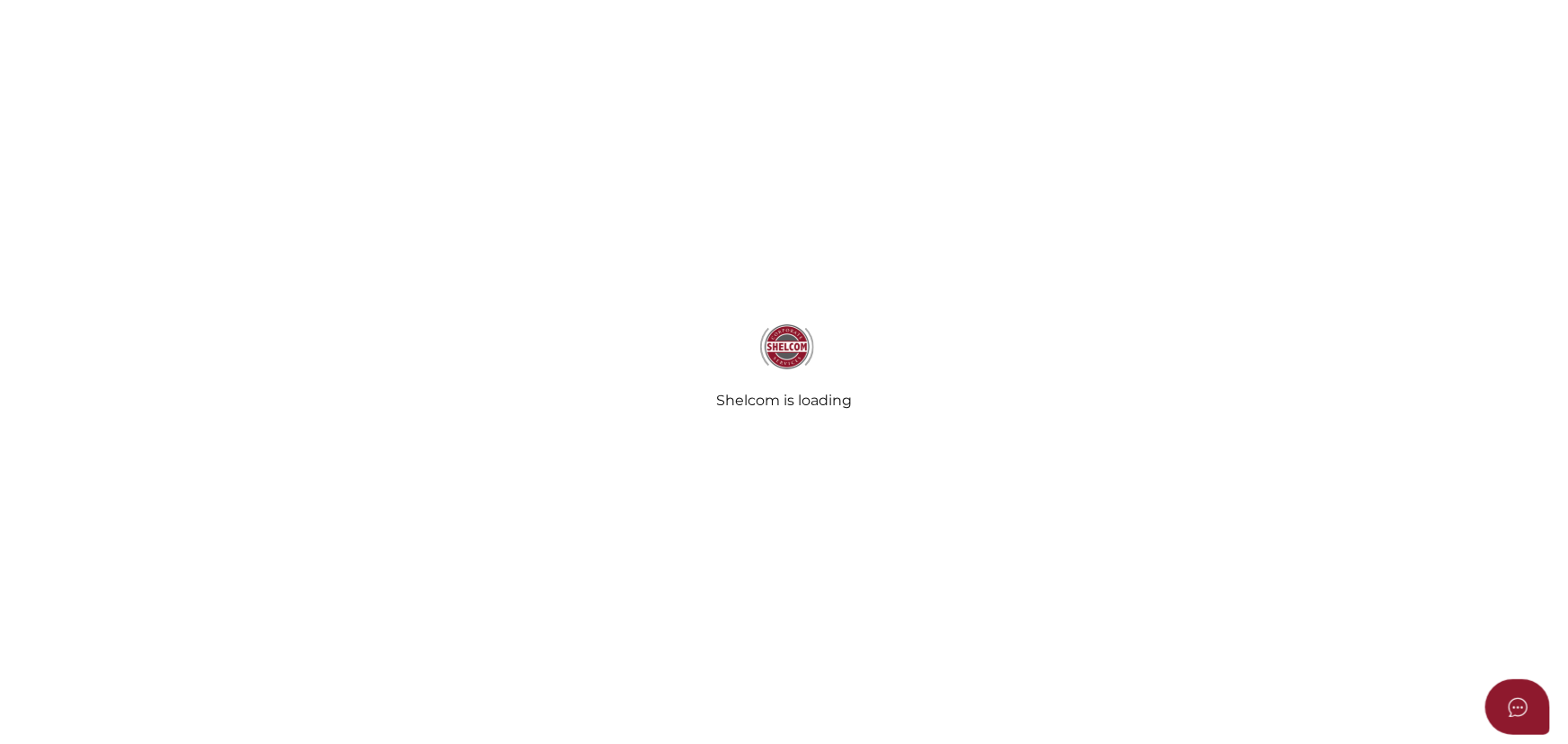
radio input "true"
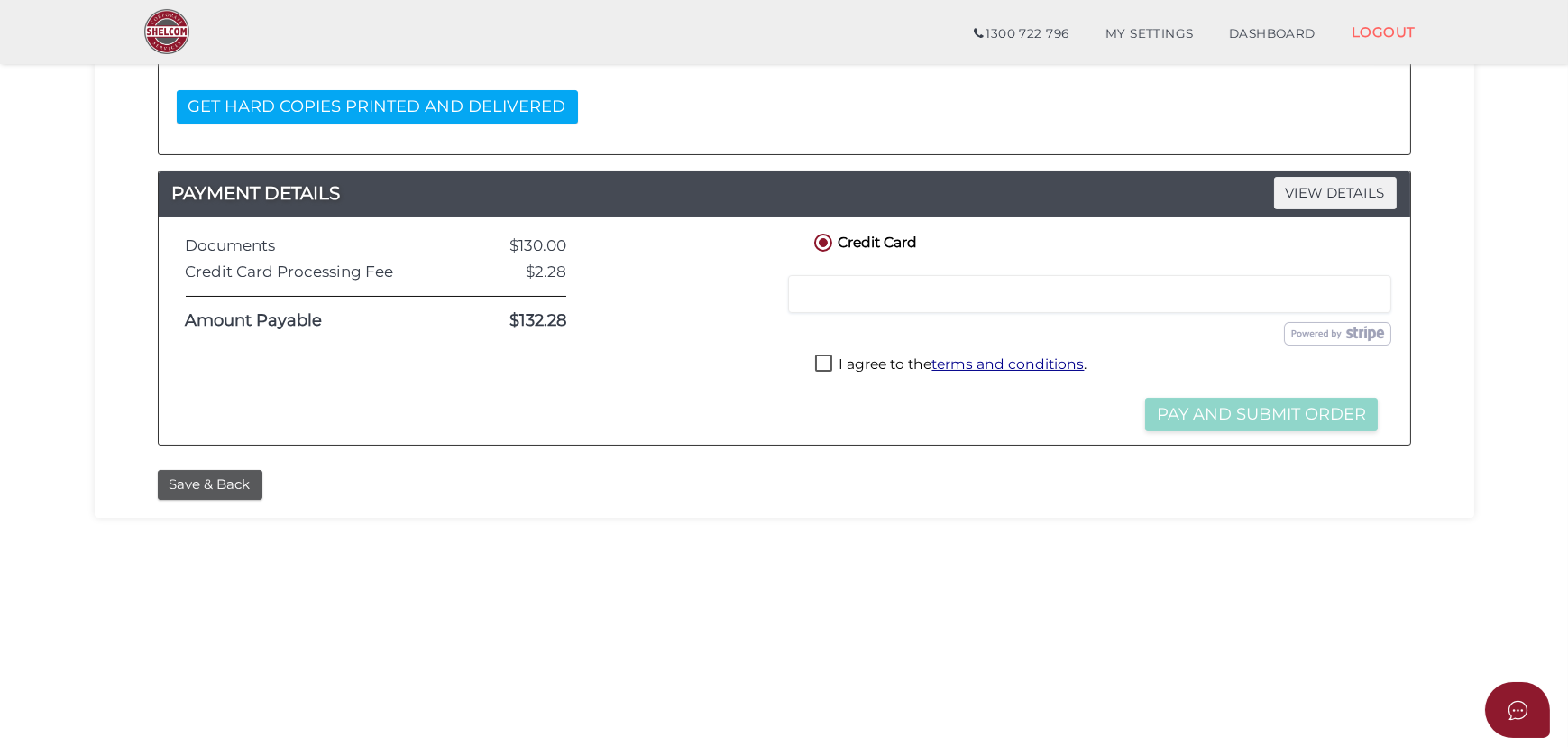
scroll to position [409, 0]
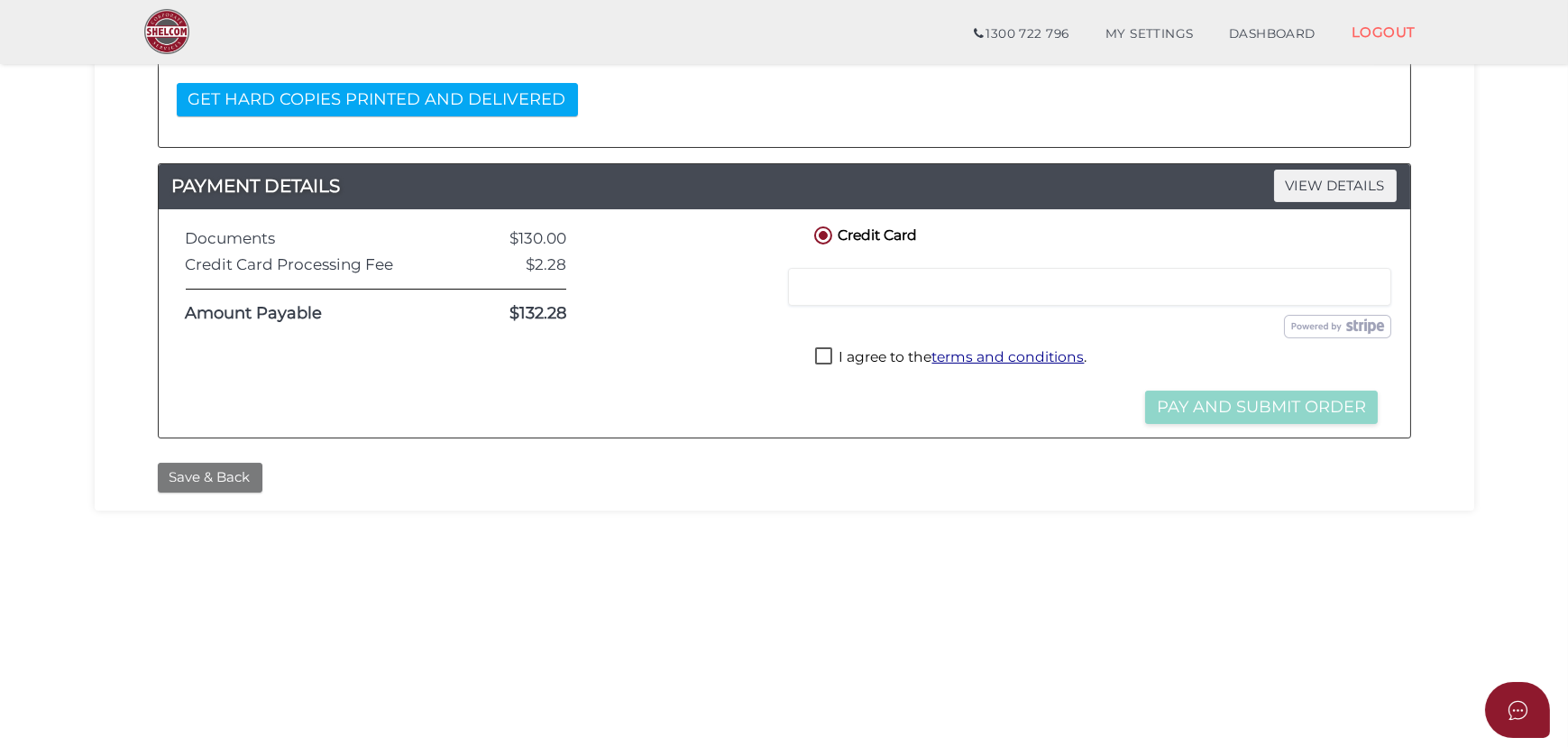
click at [227, 464] on button "Save & Back" at bounding box center [210, 477] width 105 height 29
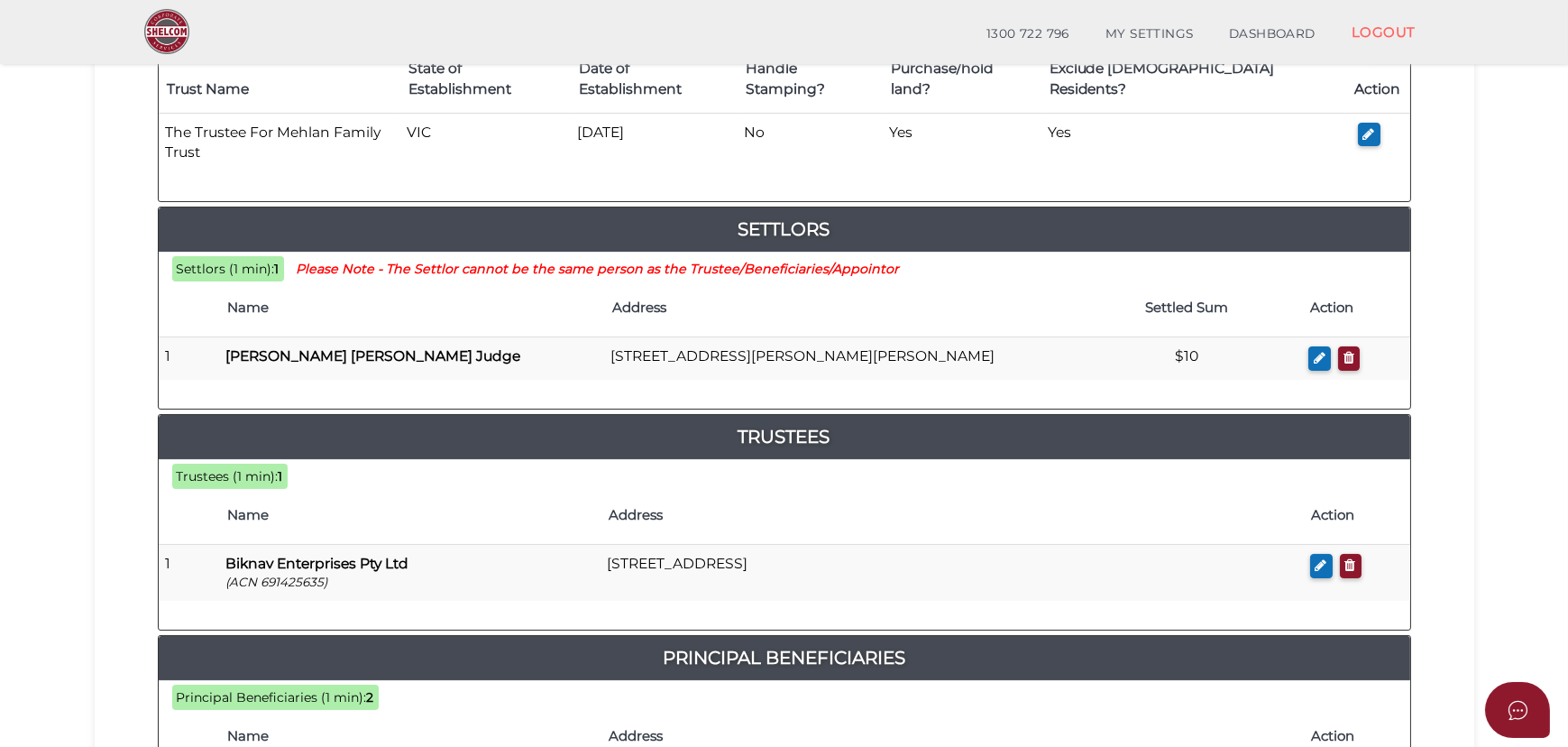
scroll to position [164, 0]
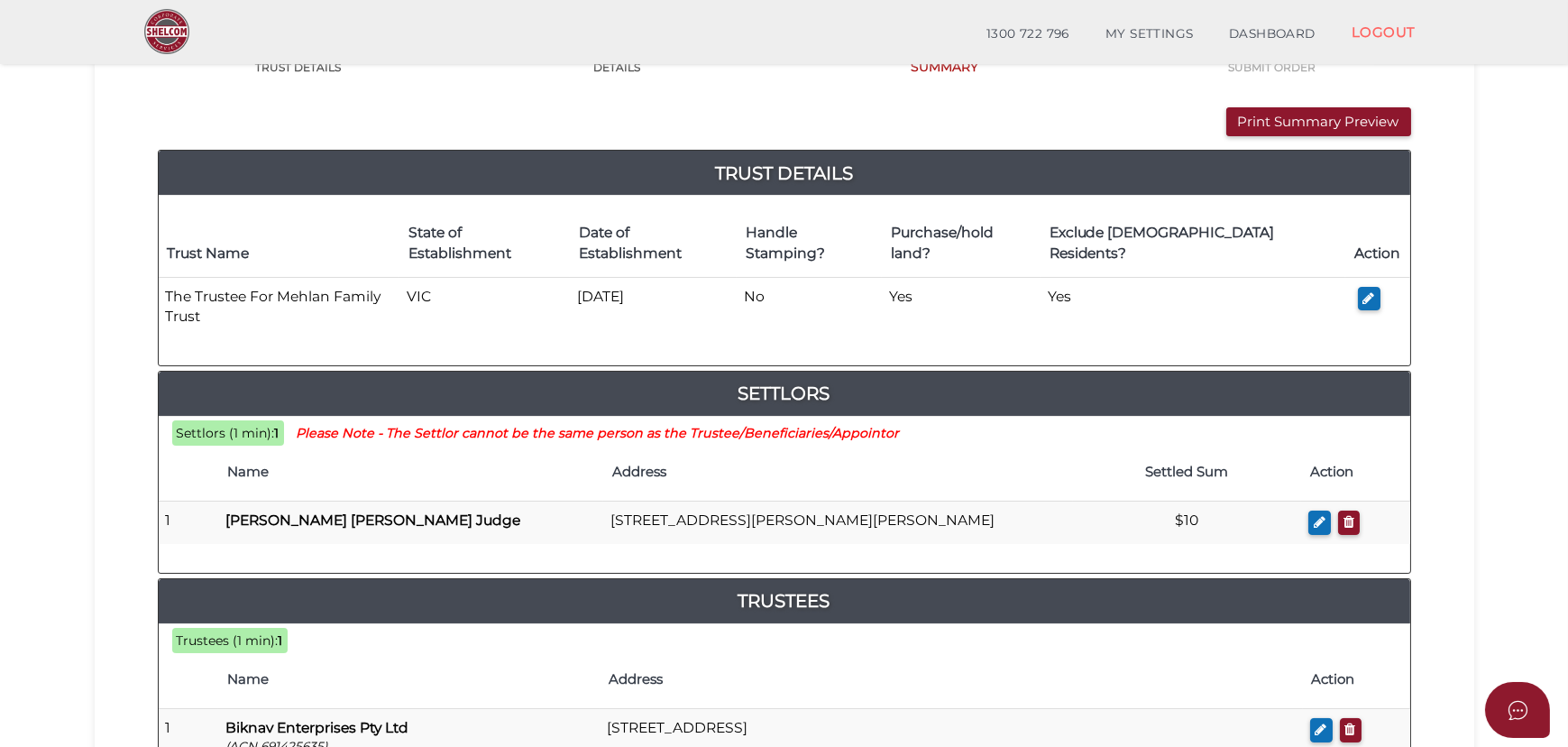
click at [38, 565] on section "Discretionary Trust 92671f5b048feae1ac408f67cbe422af 1 TRUST DETAILS 2 DETAILS …" at bounding box center [784, 744] width 1568 height 1720
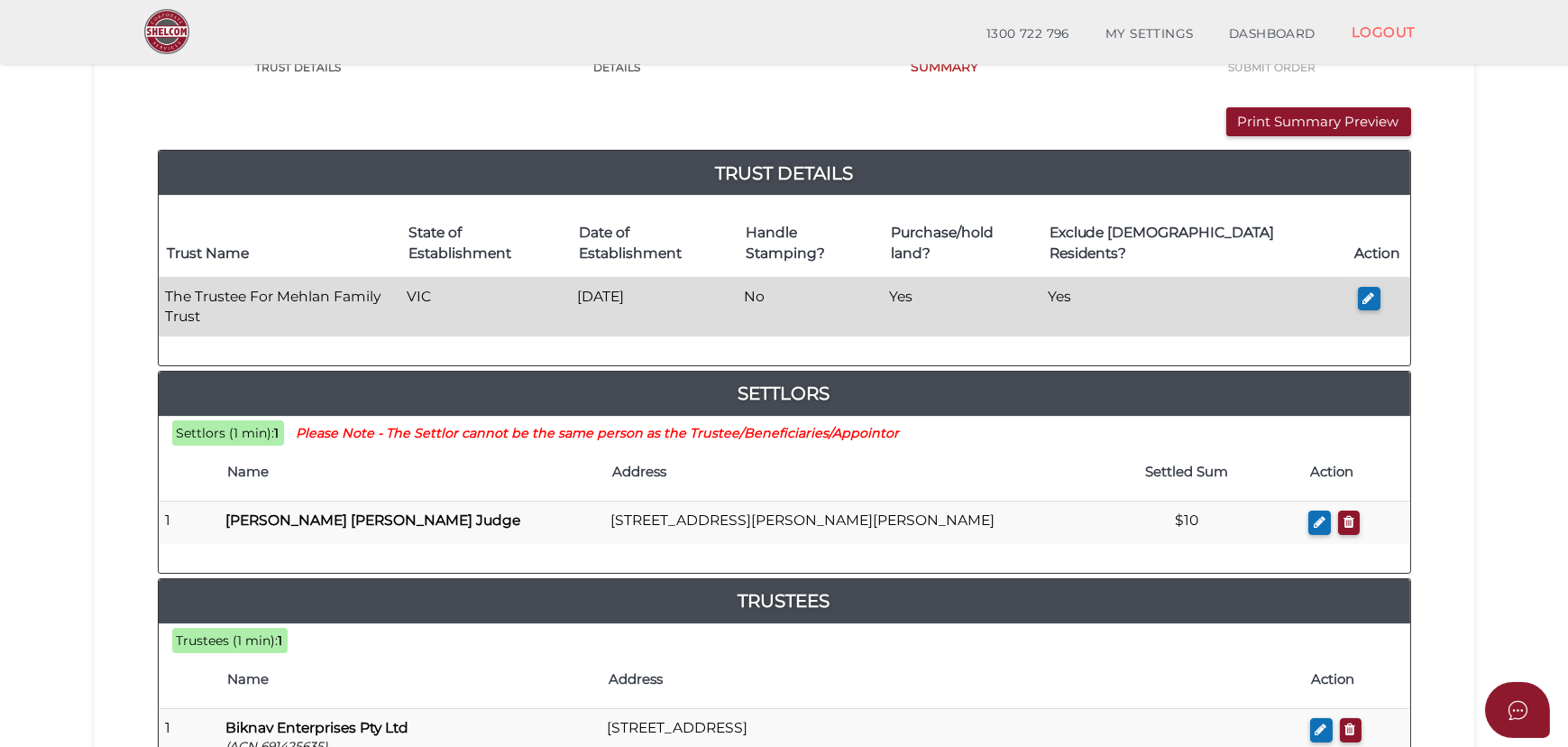
click at [271, 277] on td "The Trustee For Mehlan Family Trust" at bounding box center [280, 306] width 242 height 59
click at [258, 277] on td "The Trustee For Mehlan Family Trust" at bounding box center [280, 306] width 242 height 59
click at [1364, 291] on icon "button" at bounding box center [1369, 298] width 11 height 13
type input "The Trustee For Mehlan Family Trust"
type input "[DATE]"
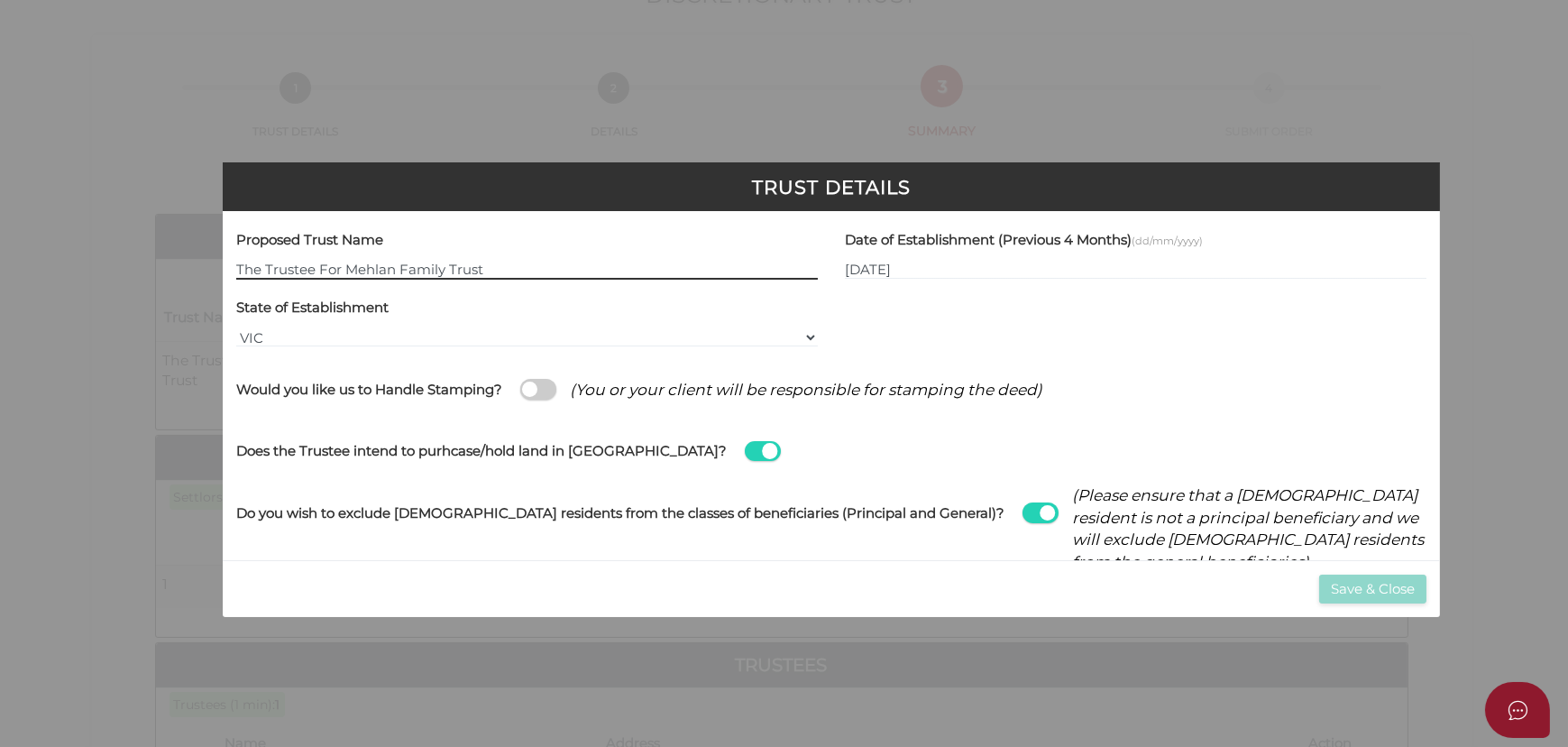
scroll to position [0, 0]
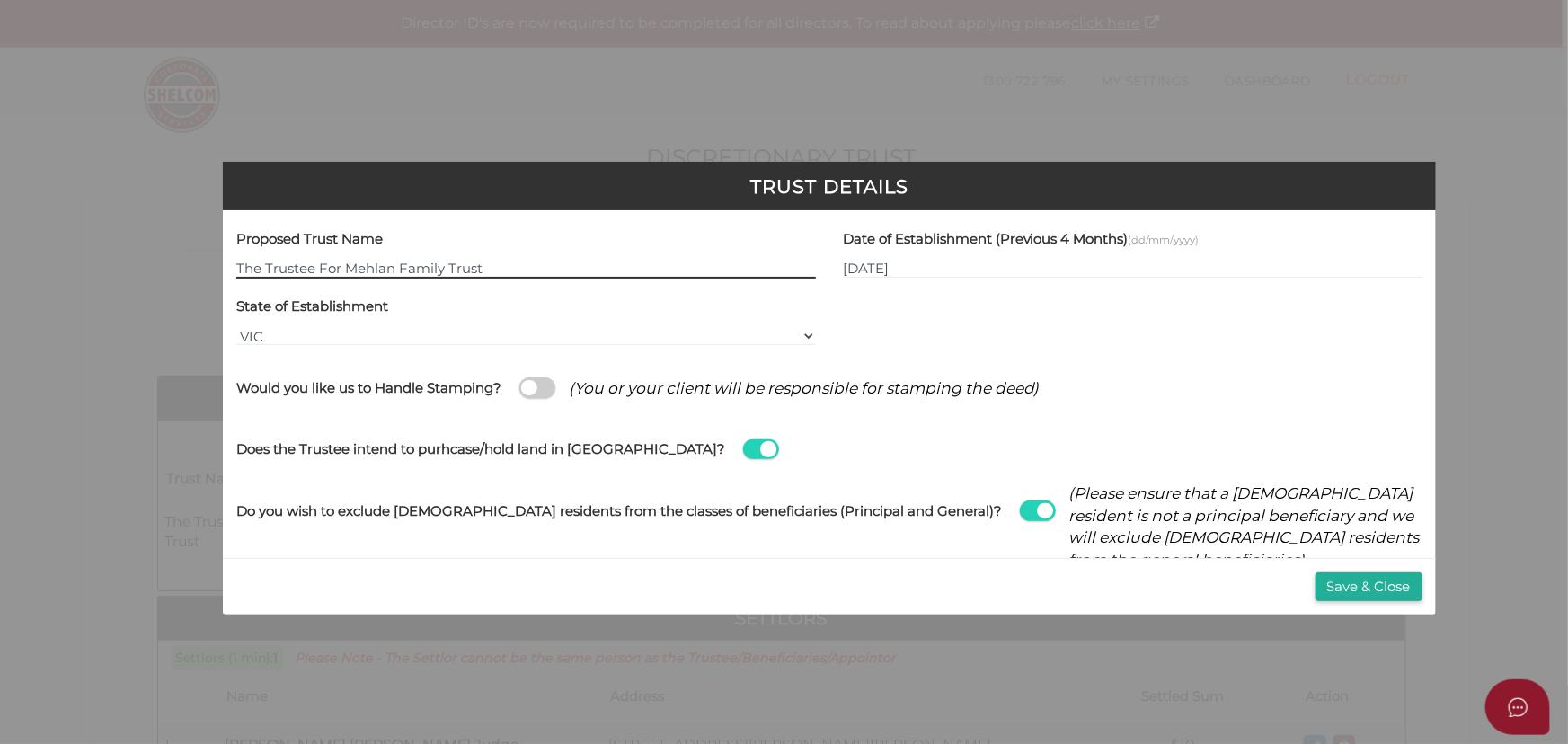
click at [338, 266] on input "The Trustee For Mehlan Family Trust" at bounding box center [526, 268] width 580 height 20
type input "Mehlan Family Trust"
click at [1084, 300] on div at bounding box center [1133, 326] width 607 height 68
click at [1020, 511] on span at bounding box center [1037, 510] width 36 height 21
click at [0, 0] on input "checkbox" at bounding box center [0, 0] width 0 height 0
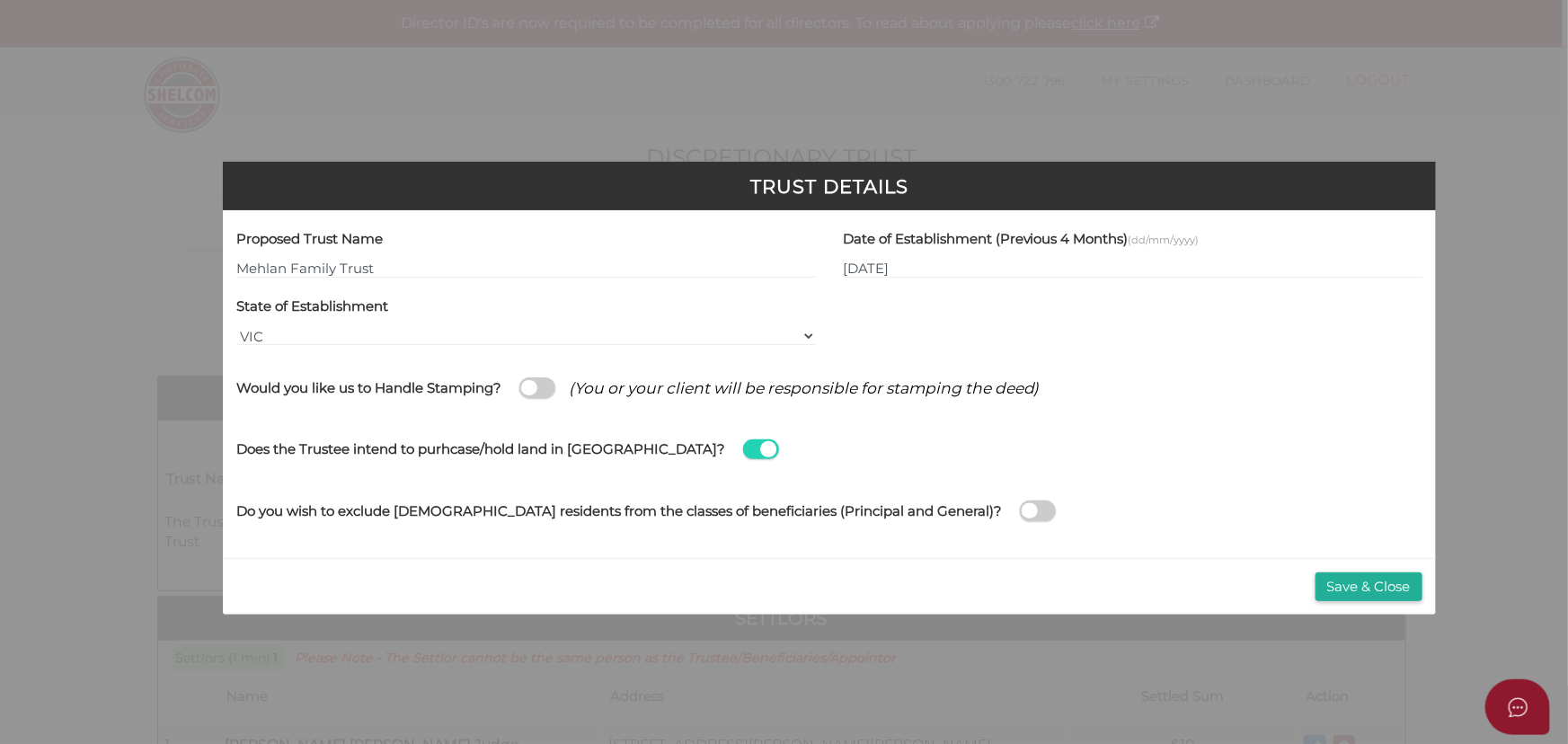
click at [1020, 509] on span at bounding box center [1037, 510] width 36 height 21
click at [0, 0] on input "checkbox" at bounding box center [0, 0] width 0 height 0
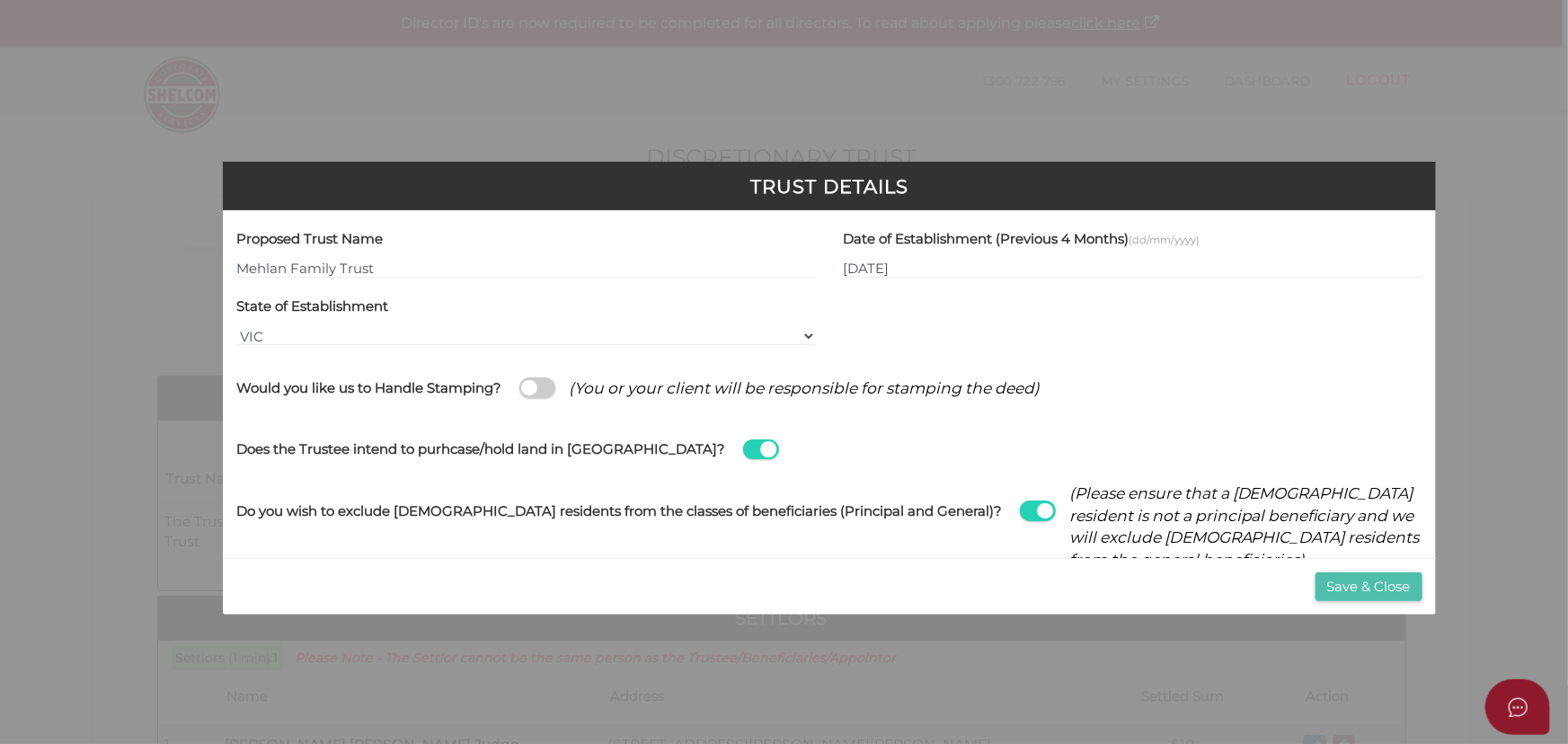
click at [1386, 581] on button "Save & Close" at bounding box center [1368, 586] width 106 height 29
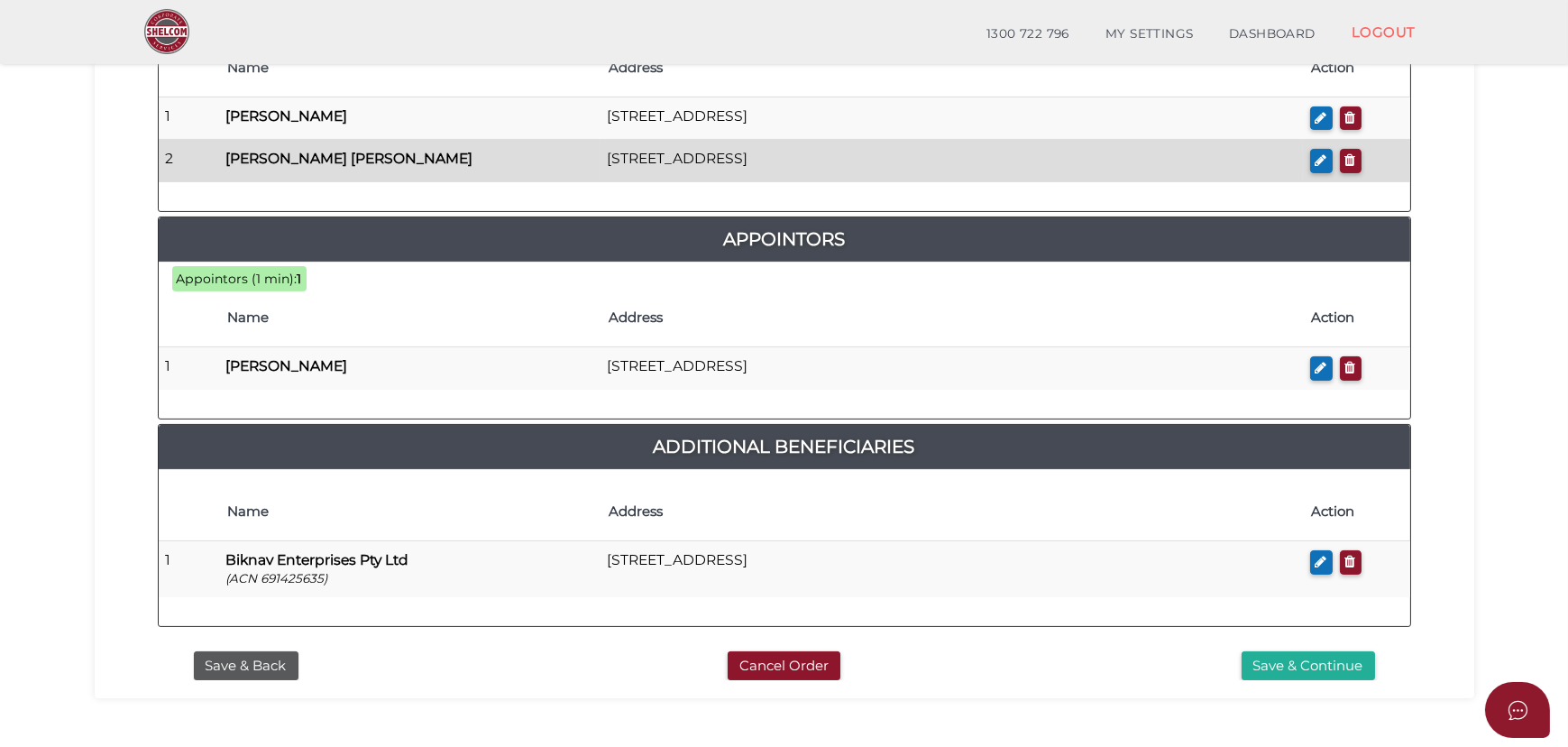
scroll to position [982, 0]
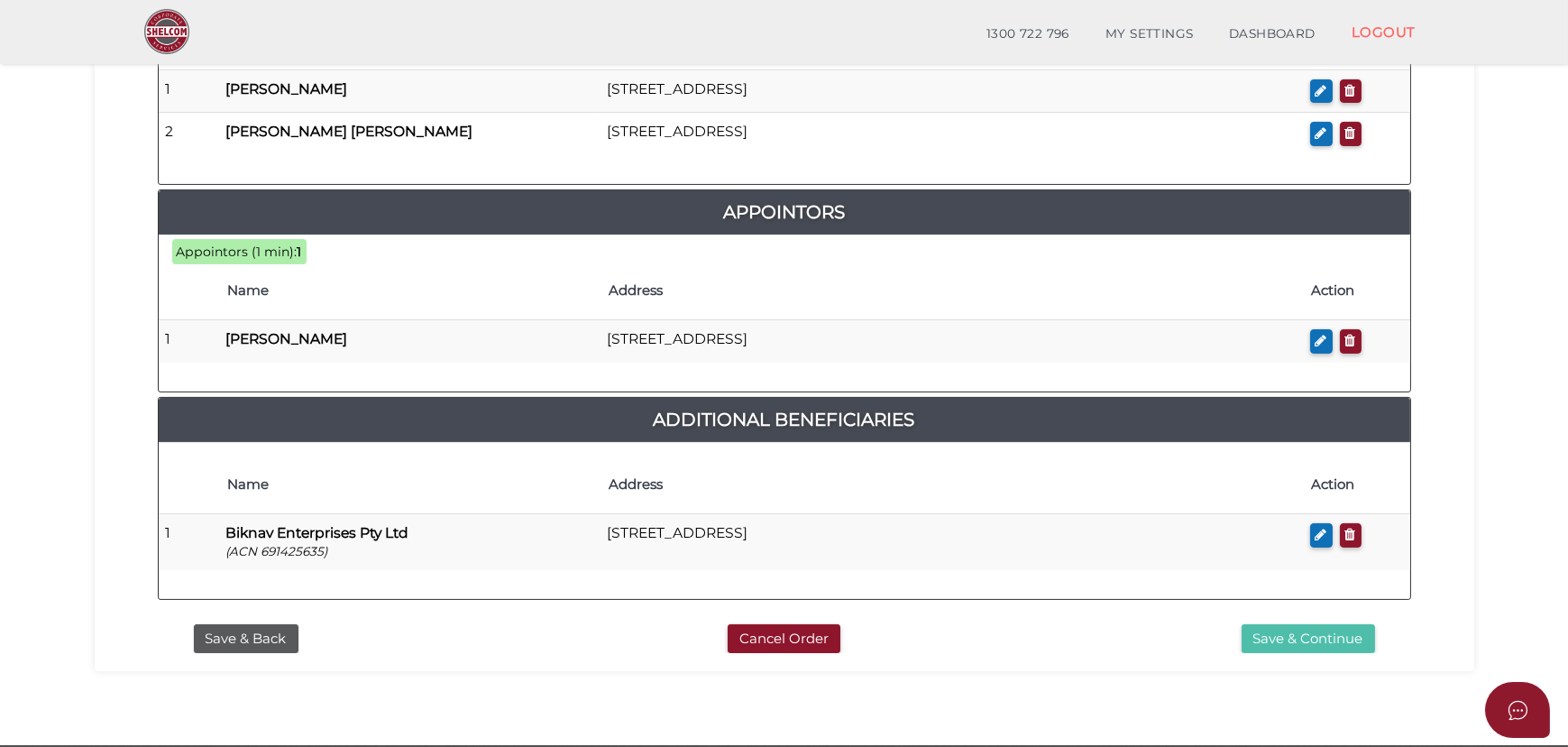
click at [1308, 627] on button "Save & Continue" at bounding box center [1308, 638] width 133 height 29
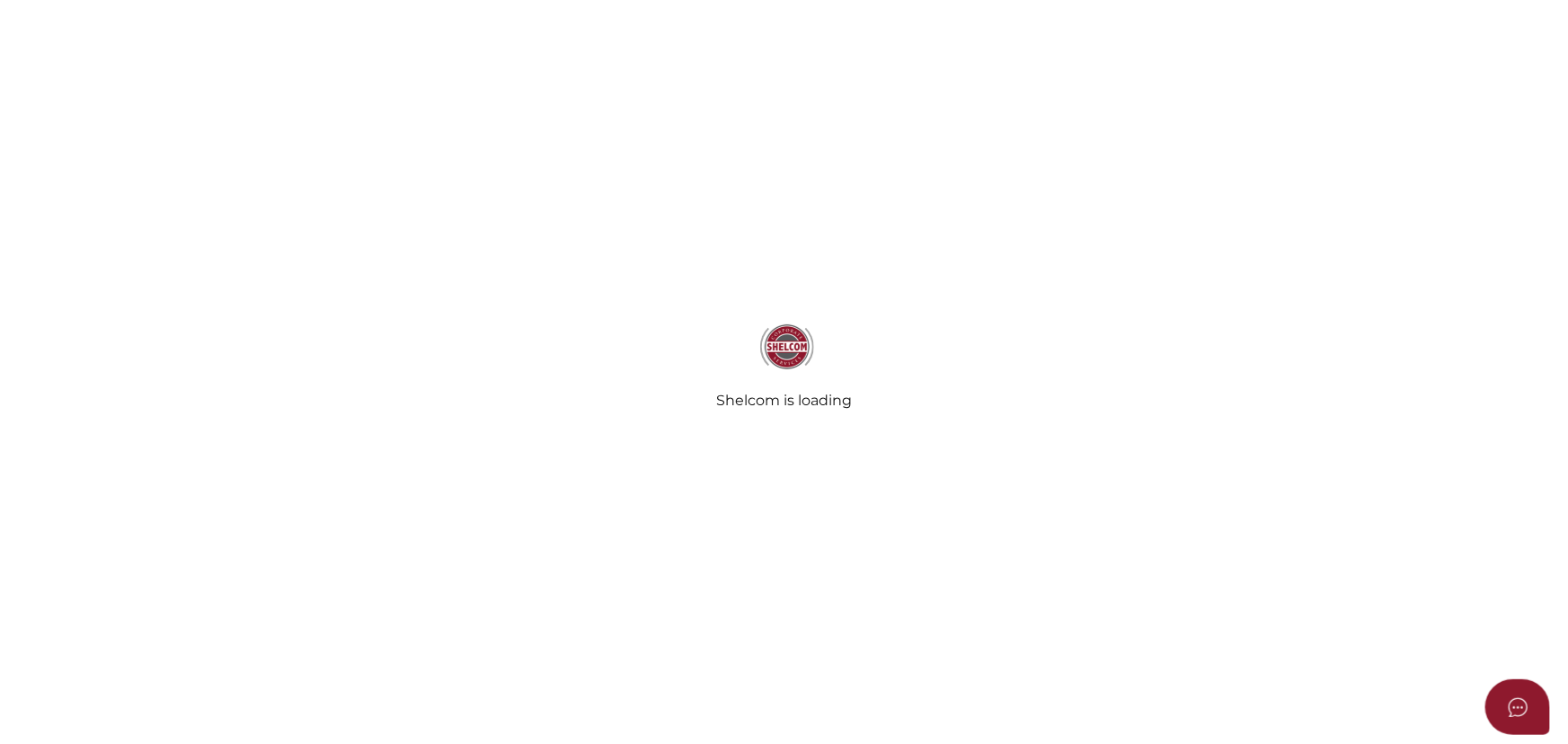
radio input "true"
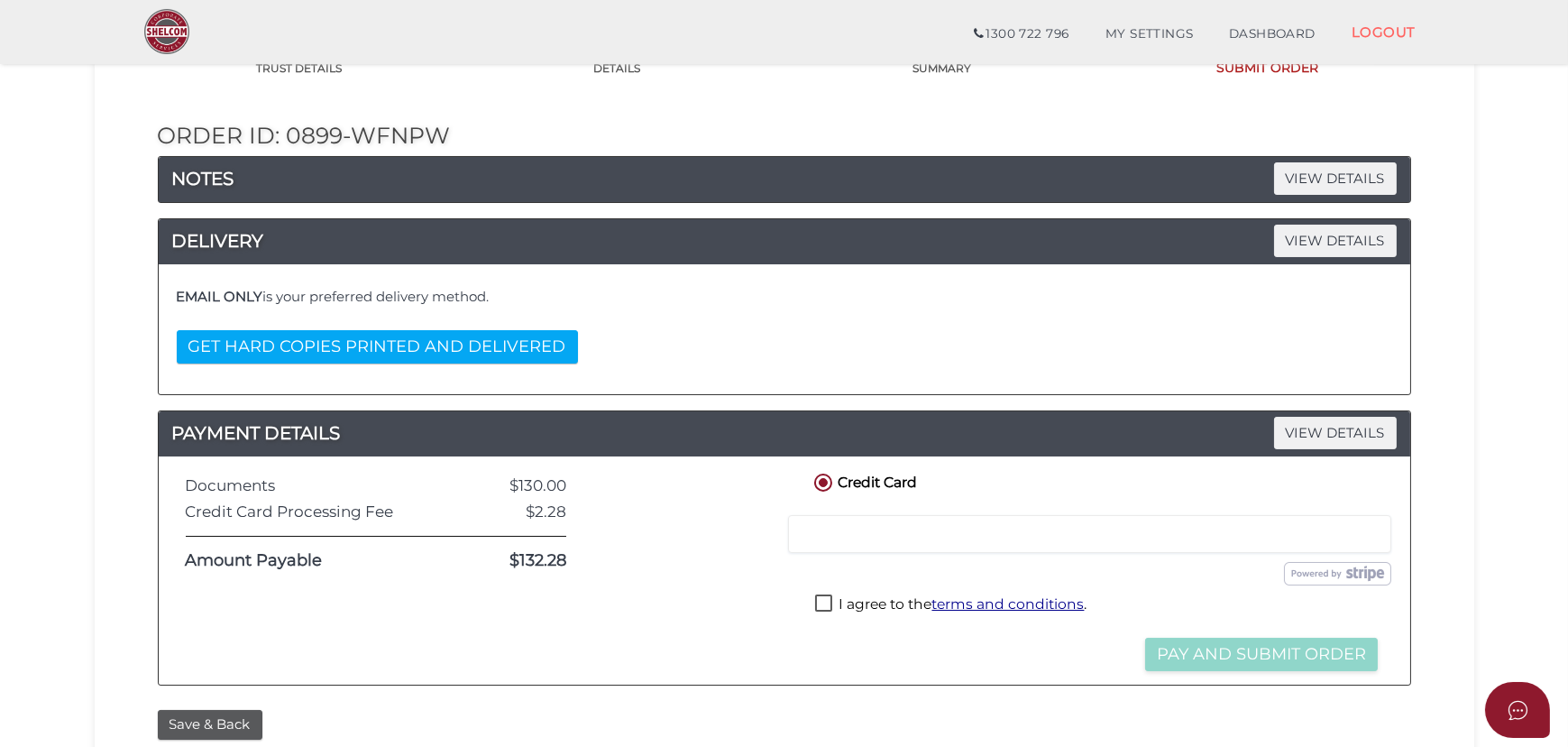
scroll to position [164, 0]
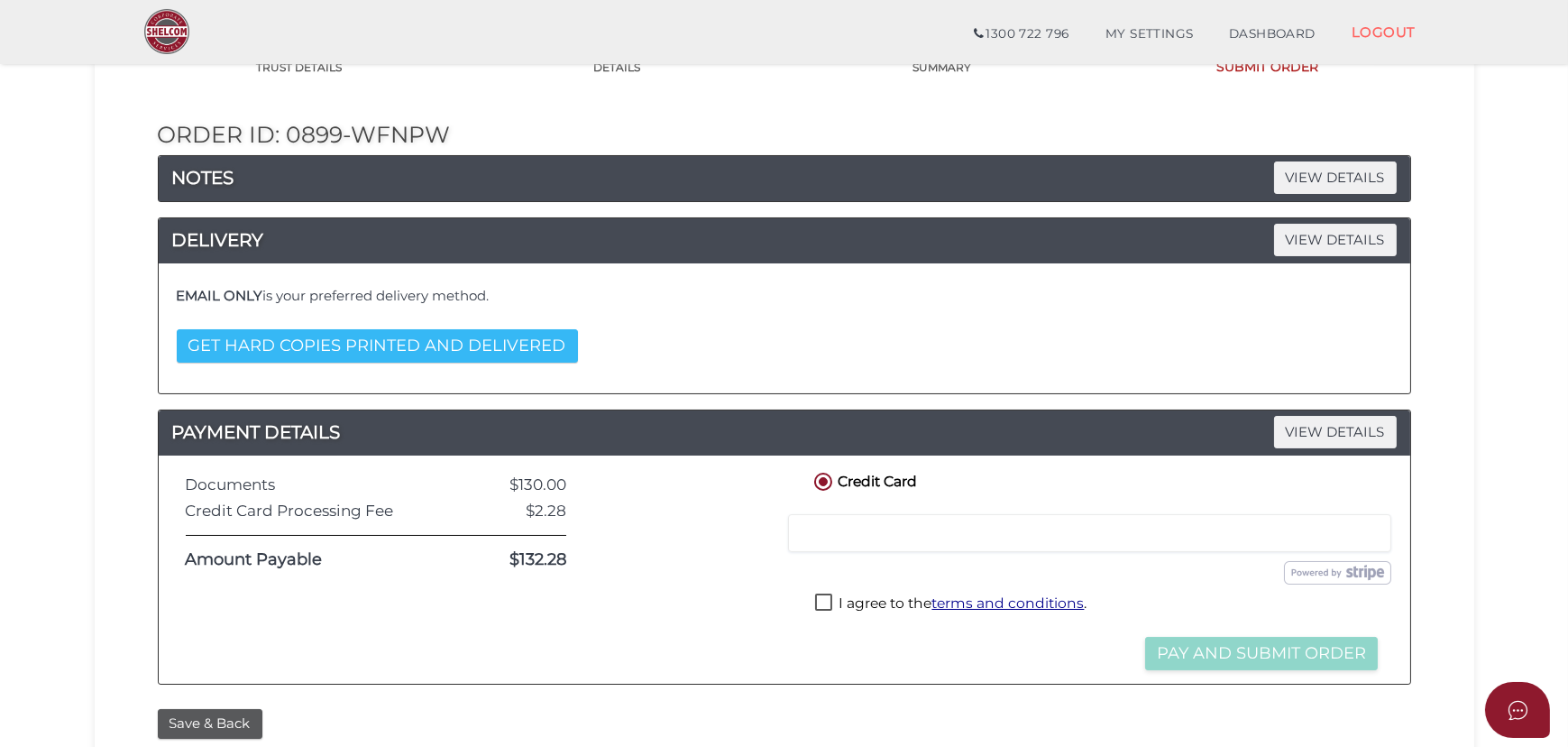
click at [388, 349] on button "GET HARD COPIES PRINTED AND DELIVERED" at bounding box center [377, 345] width 401 height 33
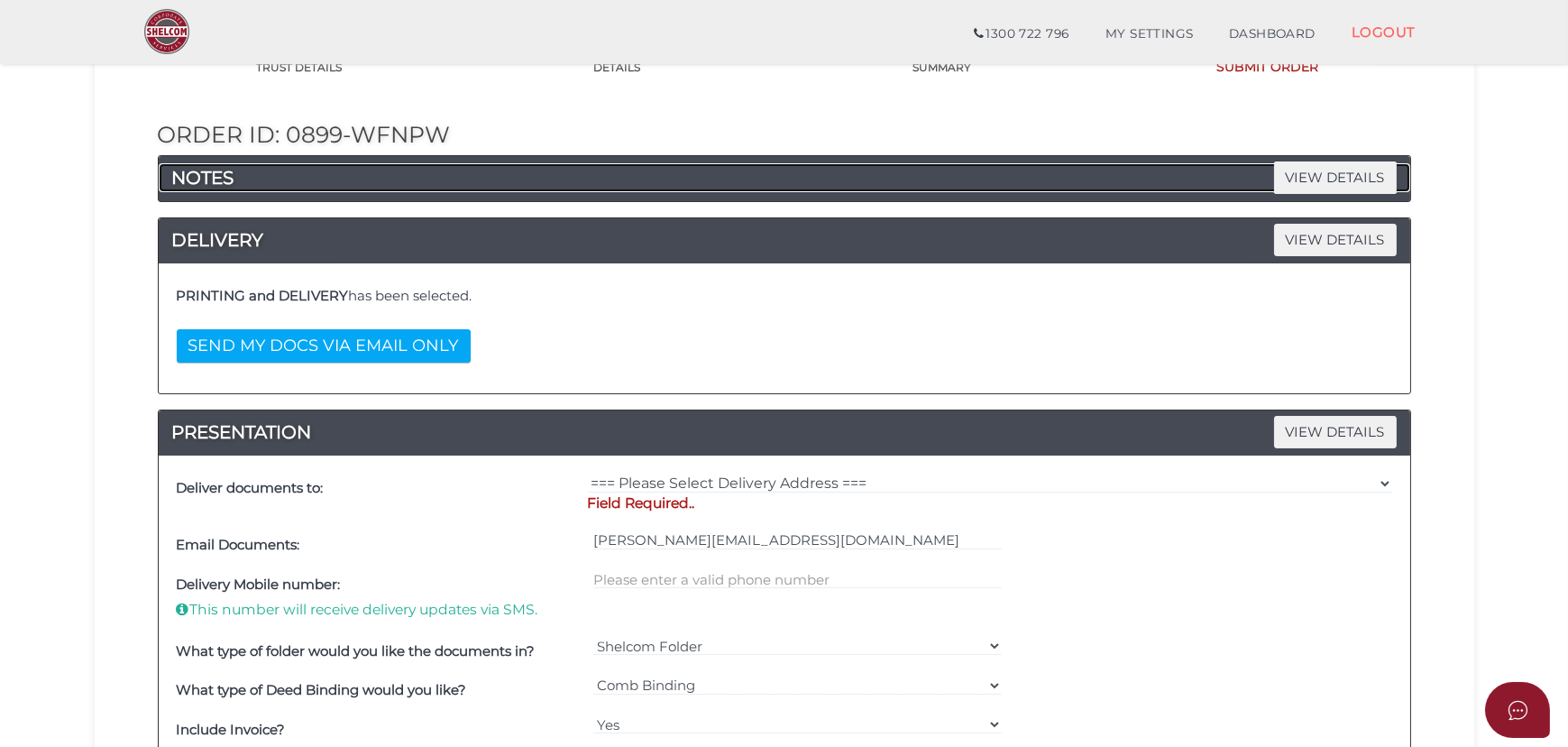
click at [240, 186] on h4 "NOTES VIEW DETAILS" at bounding box center [785, 178] width 1252 height 29
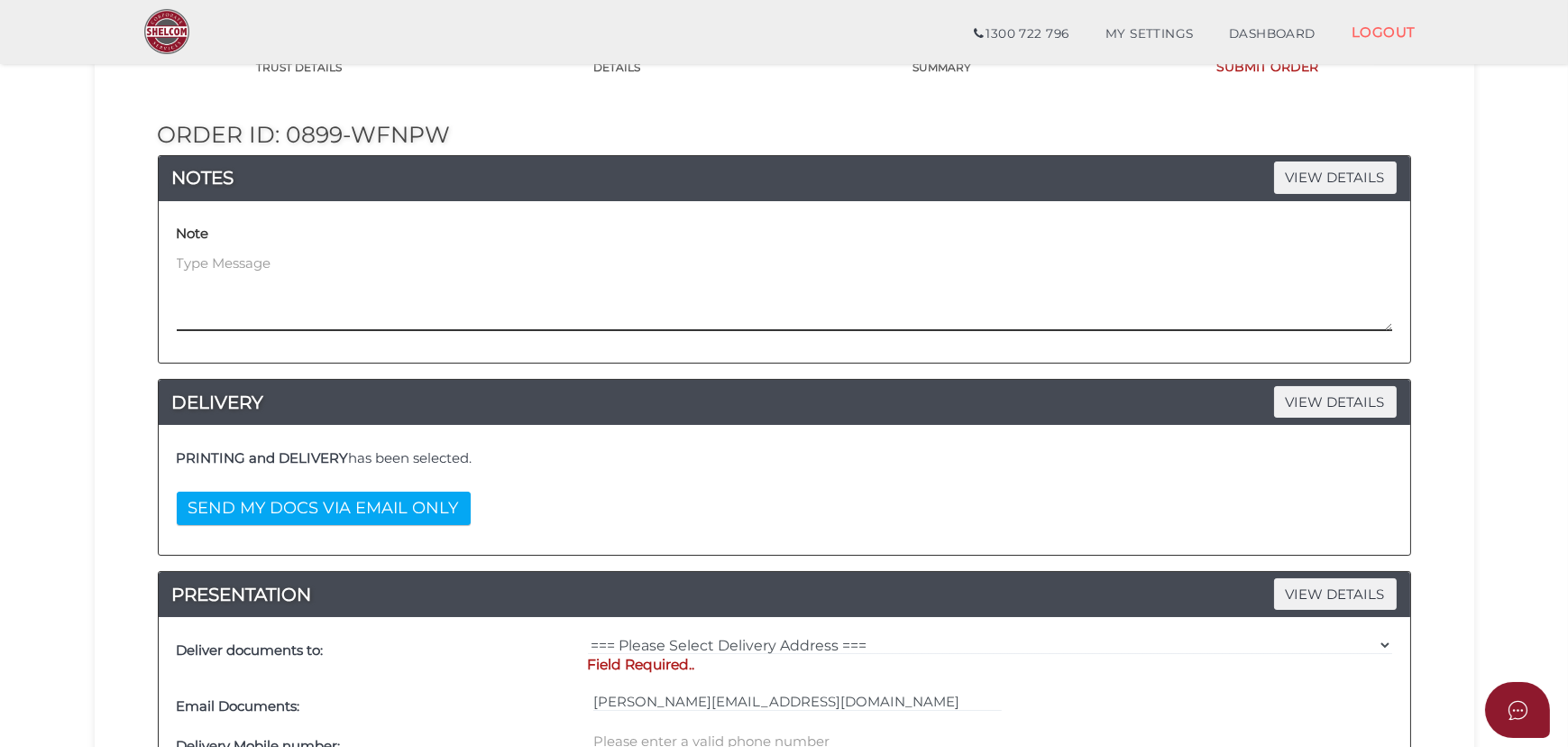
click at [237, 260] on textarea at bounding box center [784, 292] width 1215 height 78
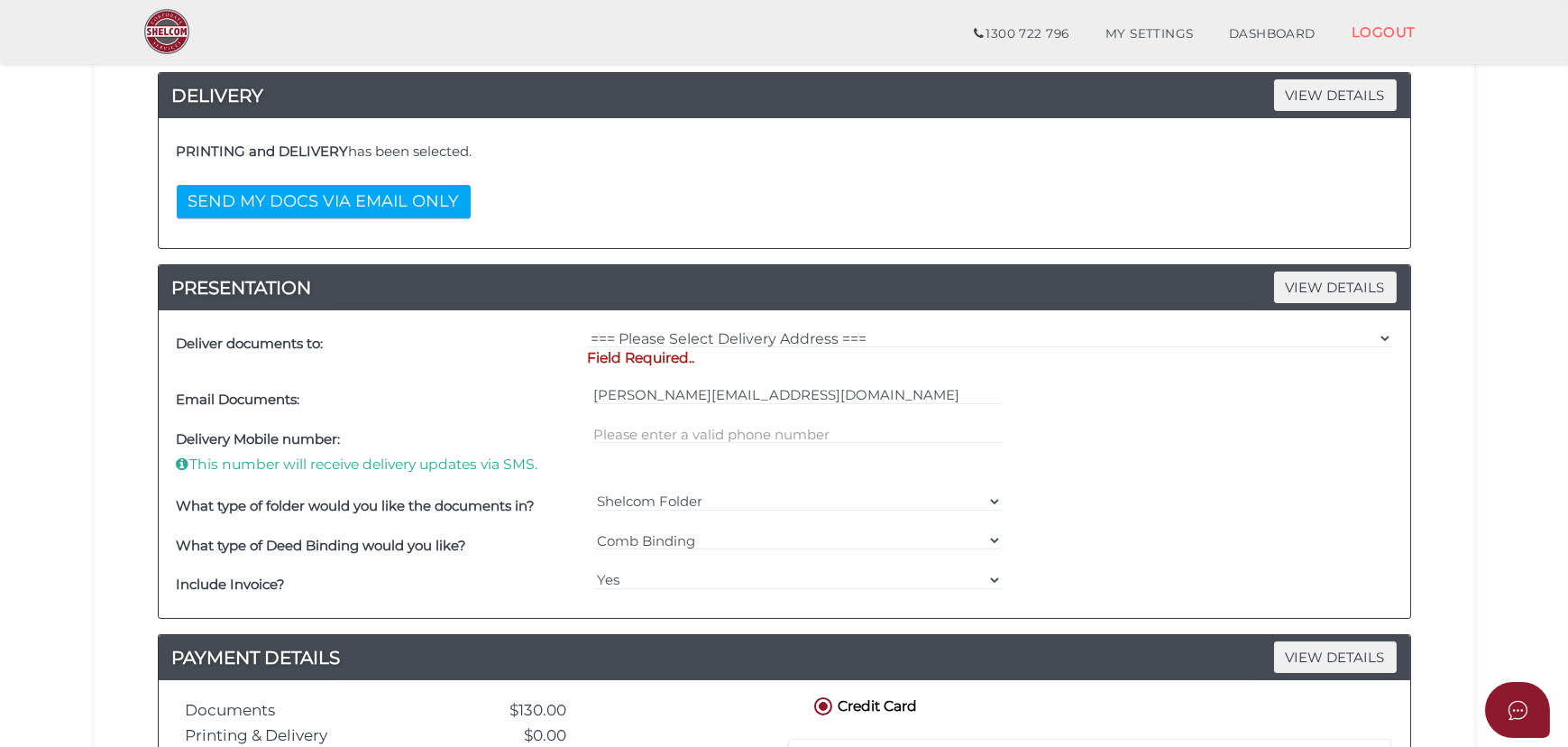
scroll to position [492, 0]
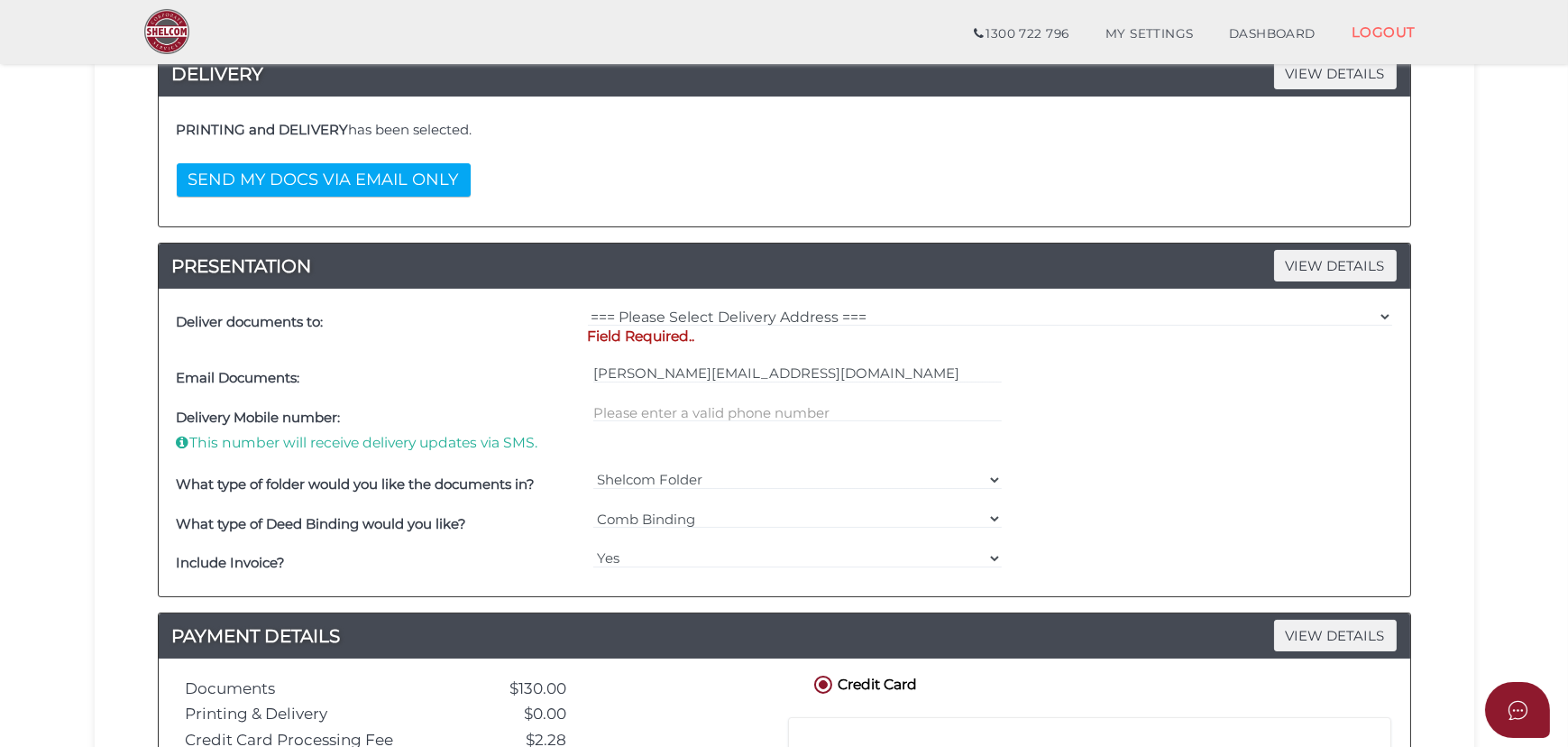
type textarea "Hi , Can you please get the printed copy delivered to the following address: [P…"
click at [711, 319] on select "=== Please Select Delivery Address === (User Address - [PERSON_NAME][GEOGRAPHIC…" at bounding box center [990, 316] width 805 height 20
select select "Other"
click at [588, 306] on select "=== Please Select Delivery Address === (User Address - [PERSON_NAME][GEOGRAPHIC…" at bounding box center [990, 316] width 805 height 20
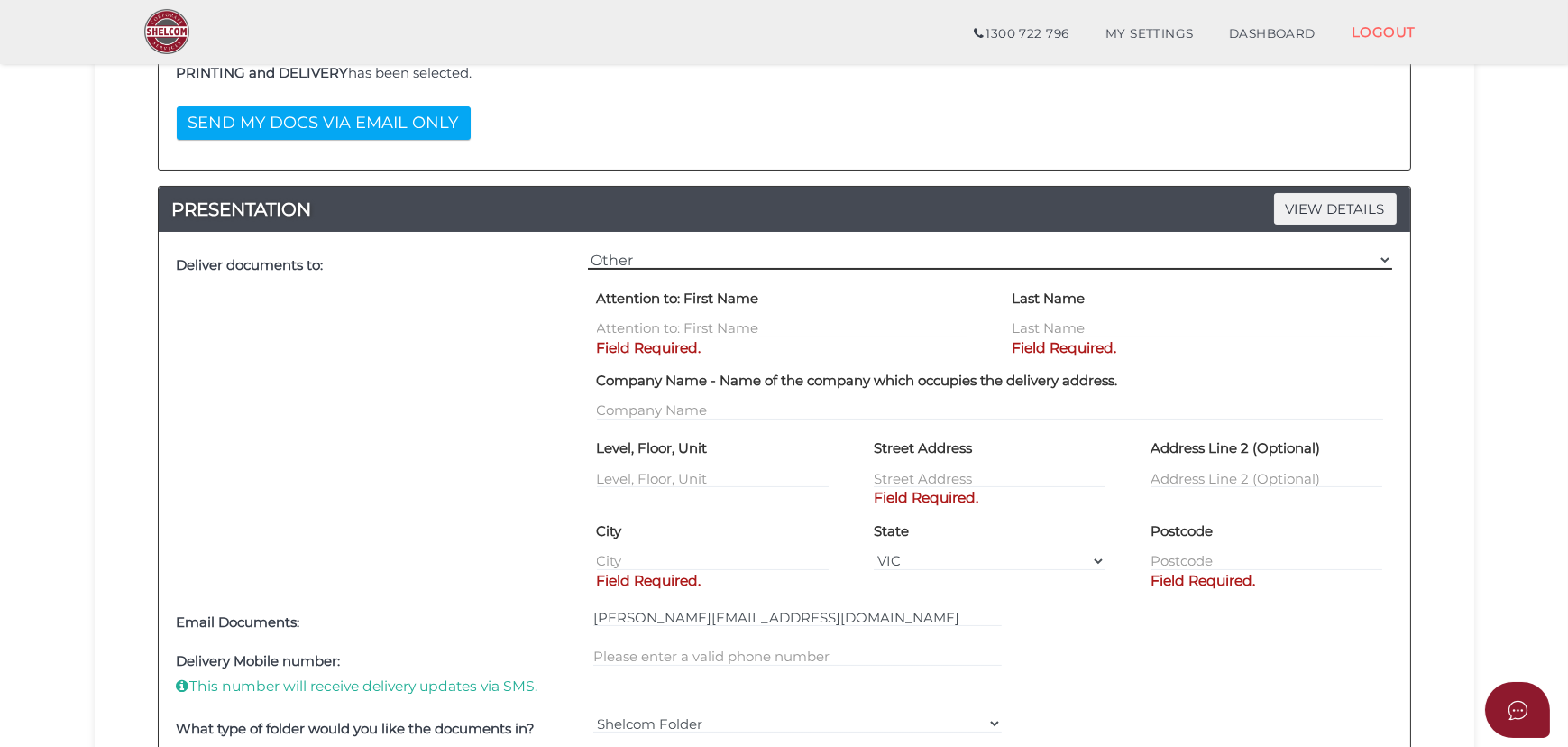
scroll to position [574, 0]
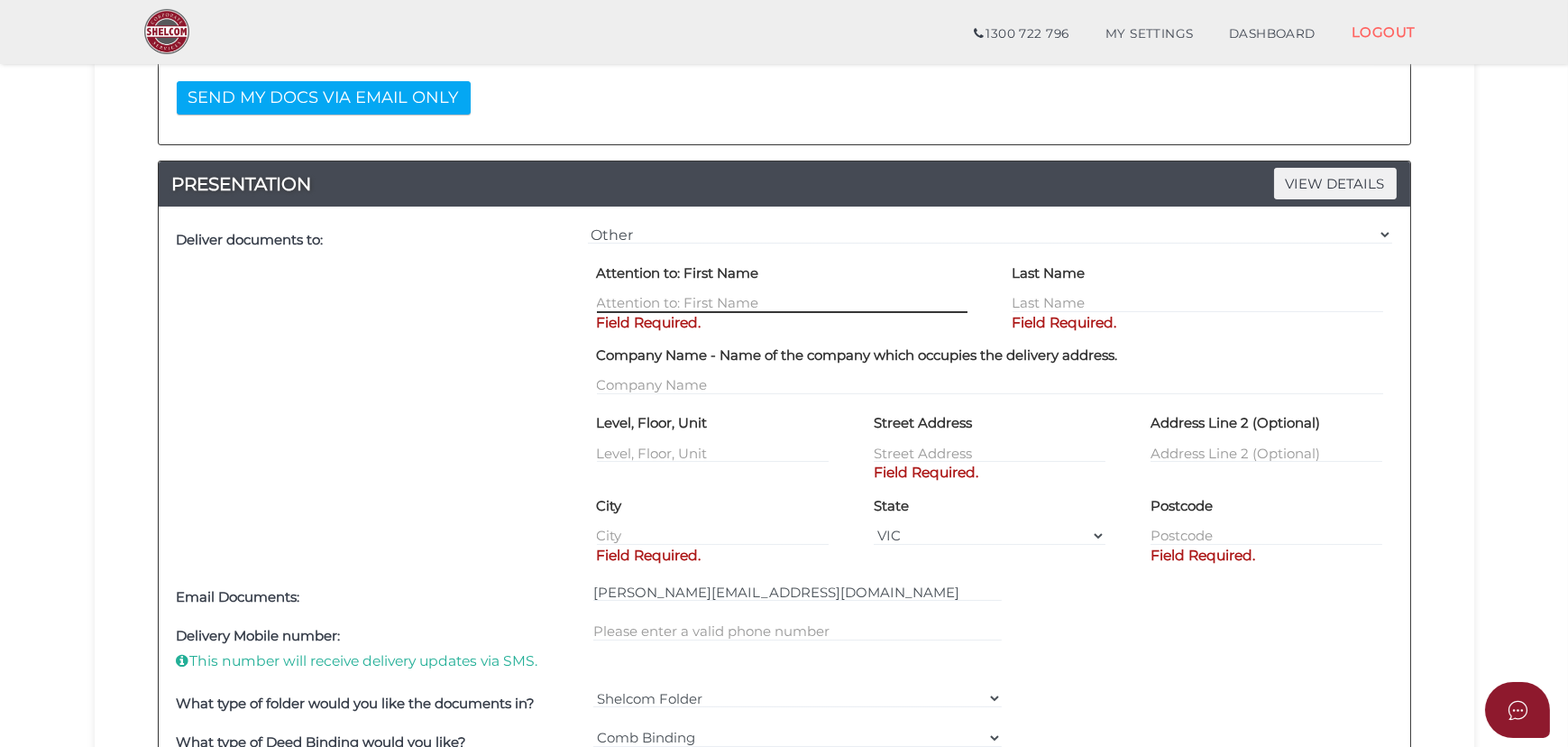
click at [677, 301] on input "text" at bounding box center [782, 303] width 371 height 20
type input "[PERSON_NAME]"
type input "Judge"
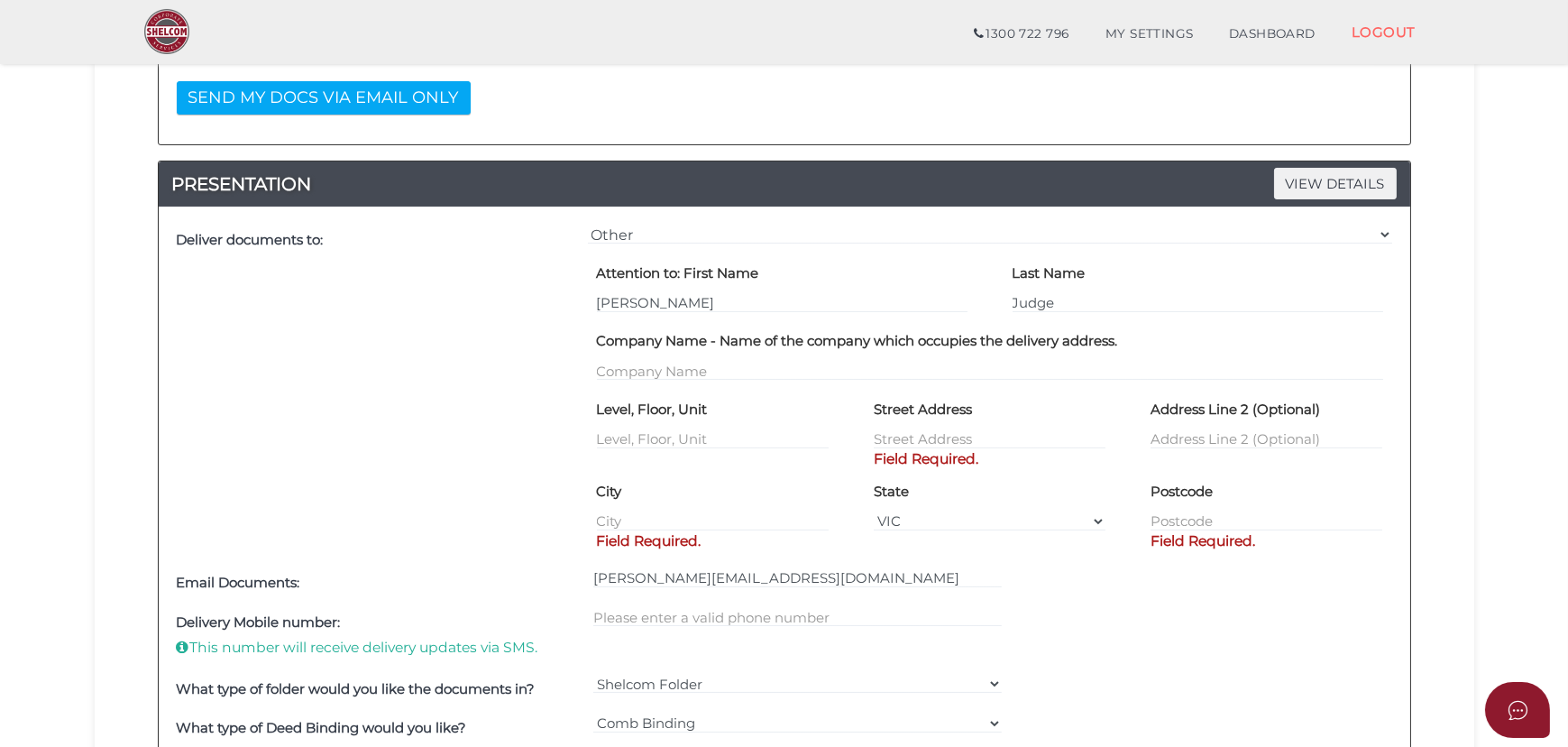
click at [306, 350] on div "Deliver documents to:" at bounding box center [377, 391] width 411 height 343
click at [897, 440] on input "text" at bounding box center [989, 439] width 232 height 20
type input "[STREET_ADDRESS]"
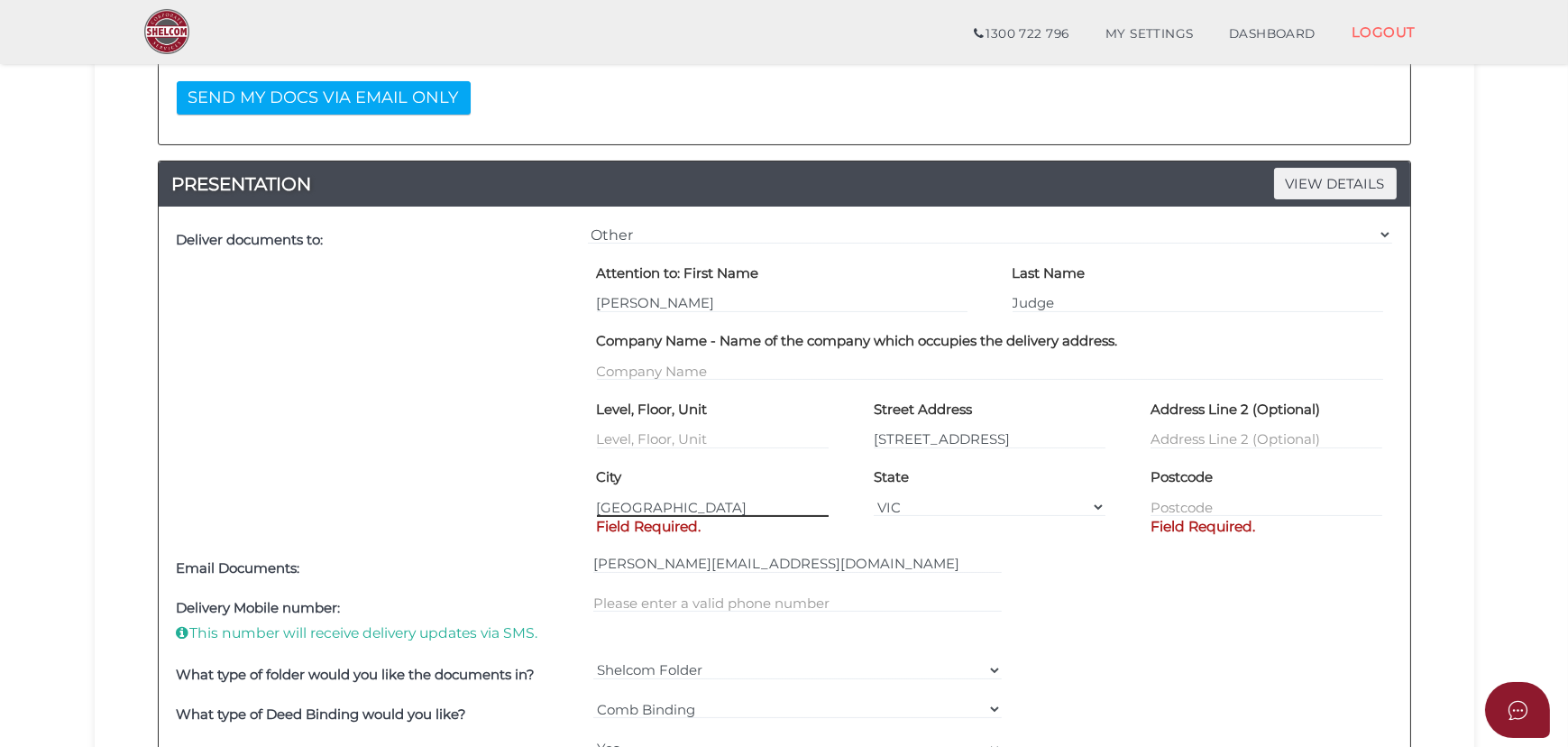
type input "[GEOGRAPHIC_DATA]"
type input "3024"
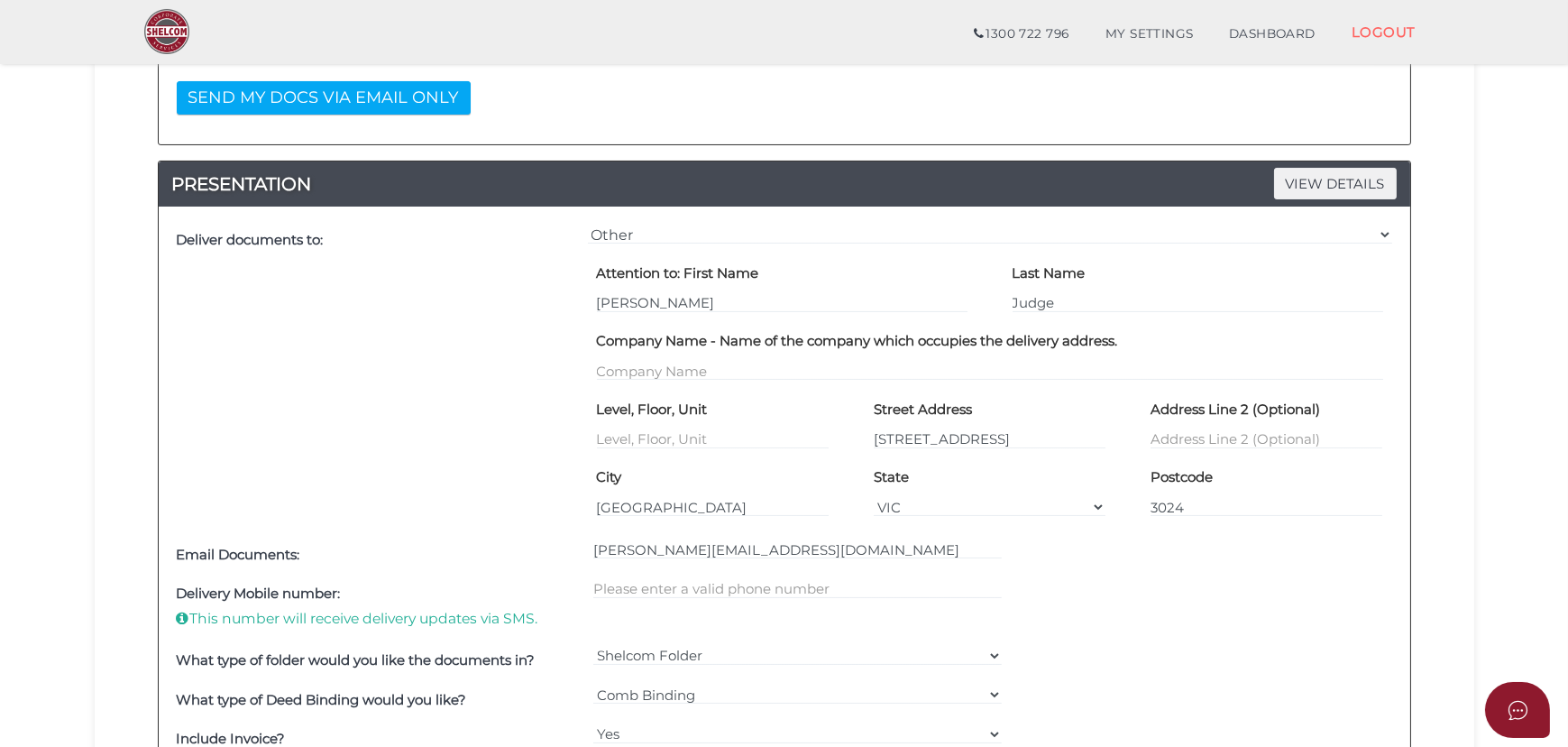
click at [1099, 590] on div "Delivery Mobile number: This number will receive delivery updates via SMS." at bounding box center [784, 607] width 1225 height 67
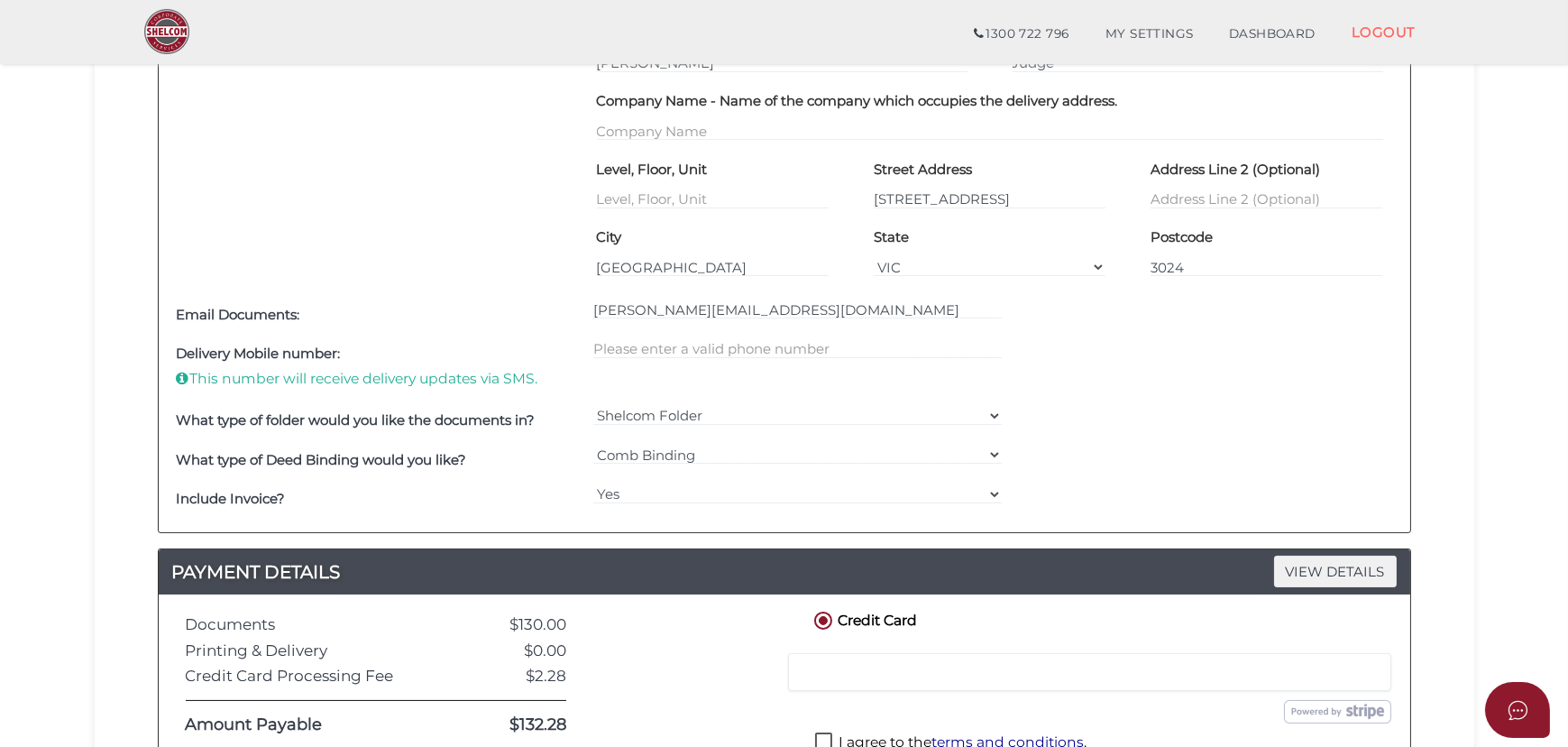
scroll to position [820, 0]
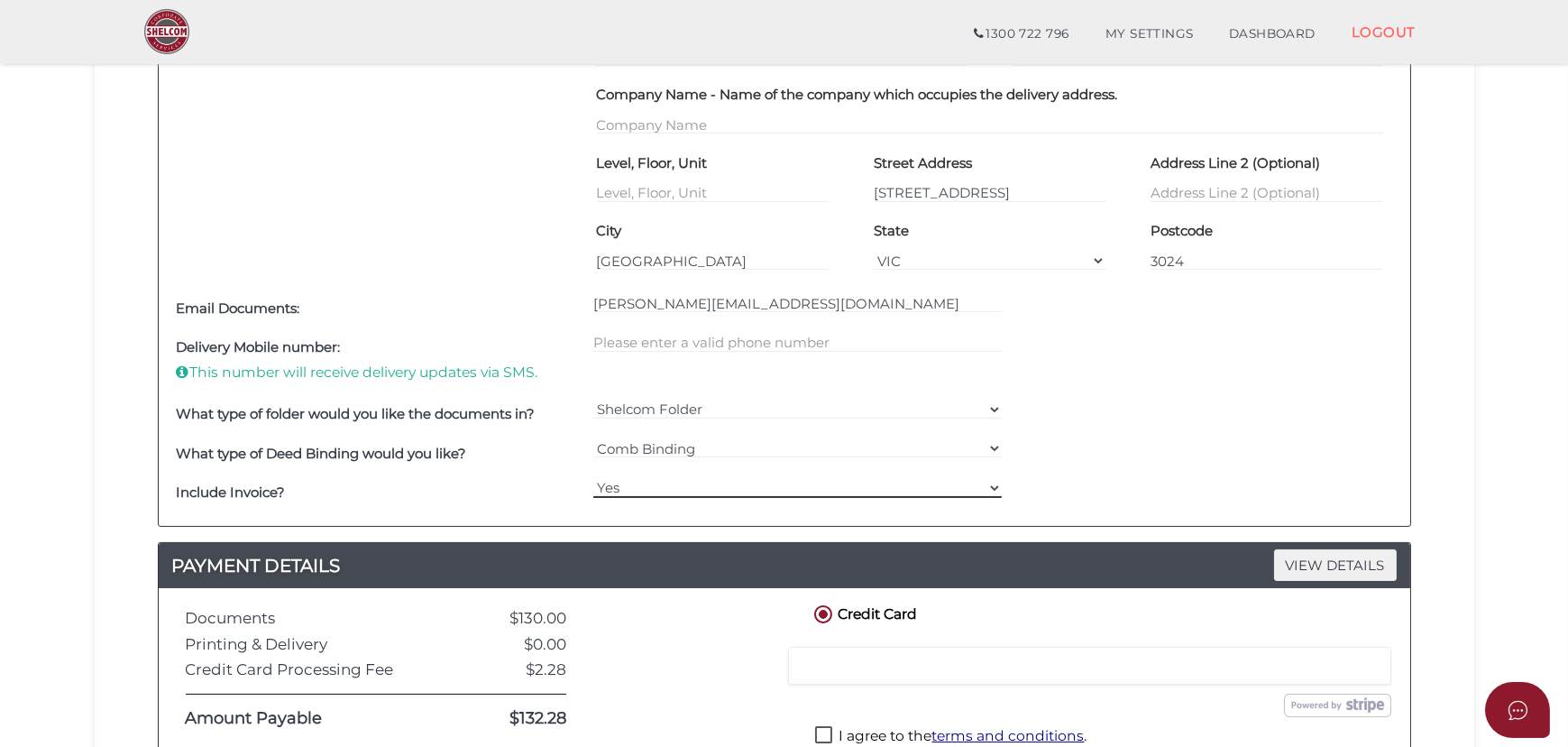
click at [994, 489] on select "Yes No" at bounding box center [797, 487] width 409 height 20
select select "No"
click at [593, 478] on select "Yes No" at bounding box center [797, 487] width 409 height 20
click at [1130, 469] on div "What type of Deed Binding would you like? === Please Select === Comb Binding No…" at bounding box center [784, 454] width 1225 height 40
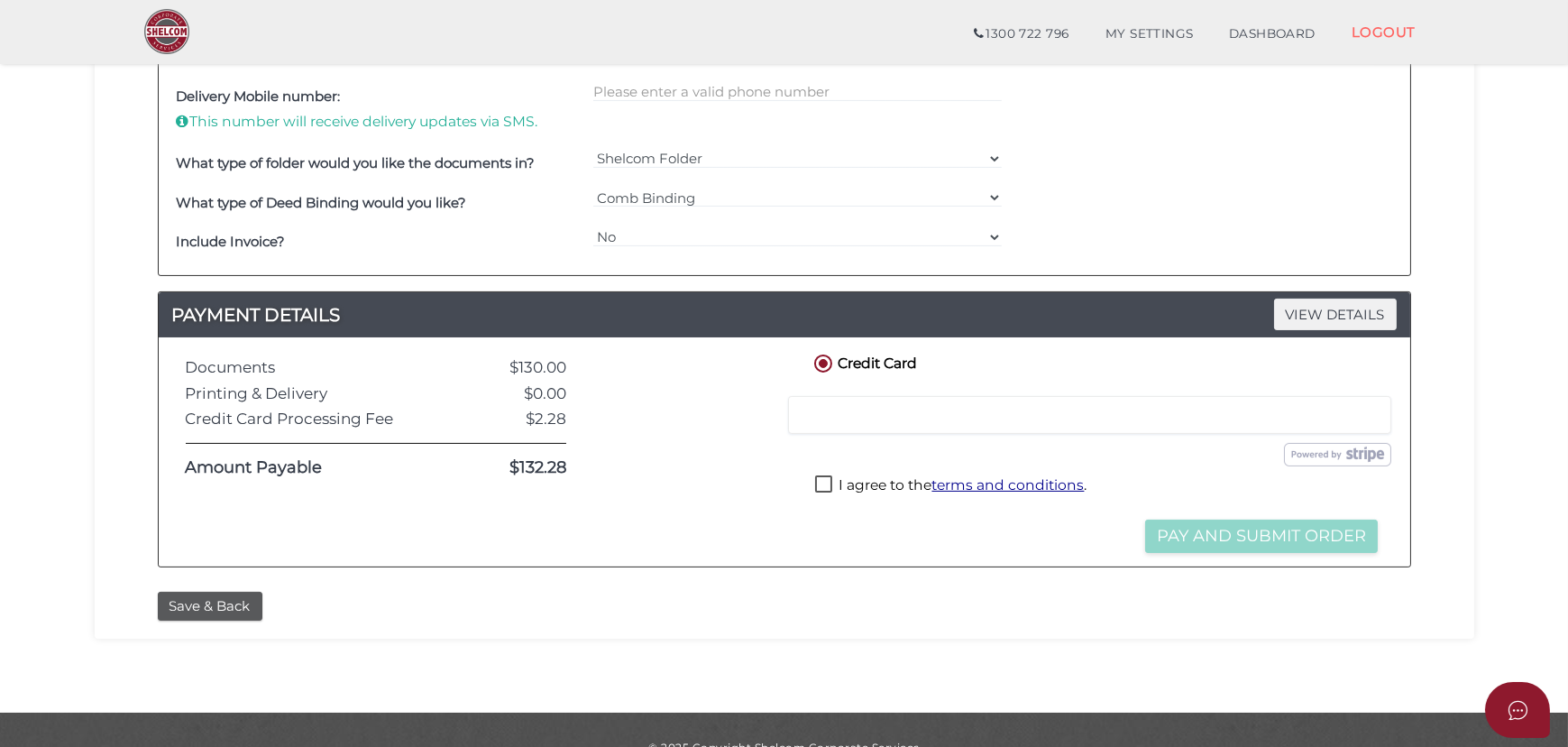
scroll to position [1103, 0]
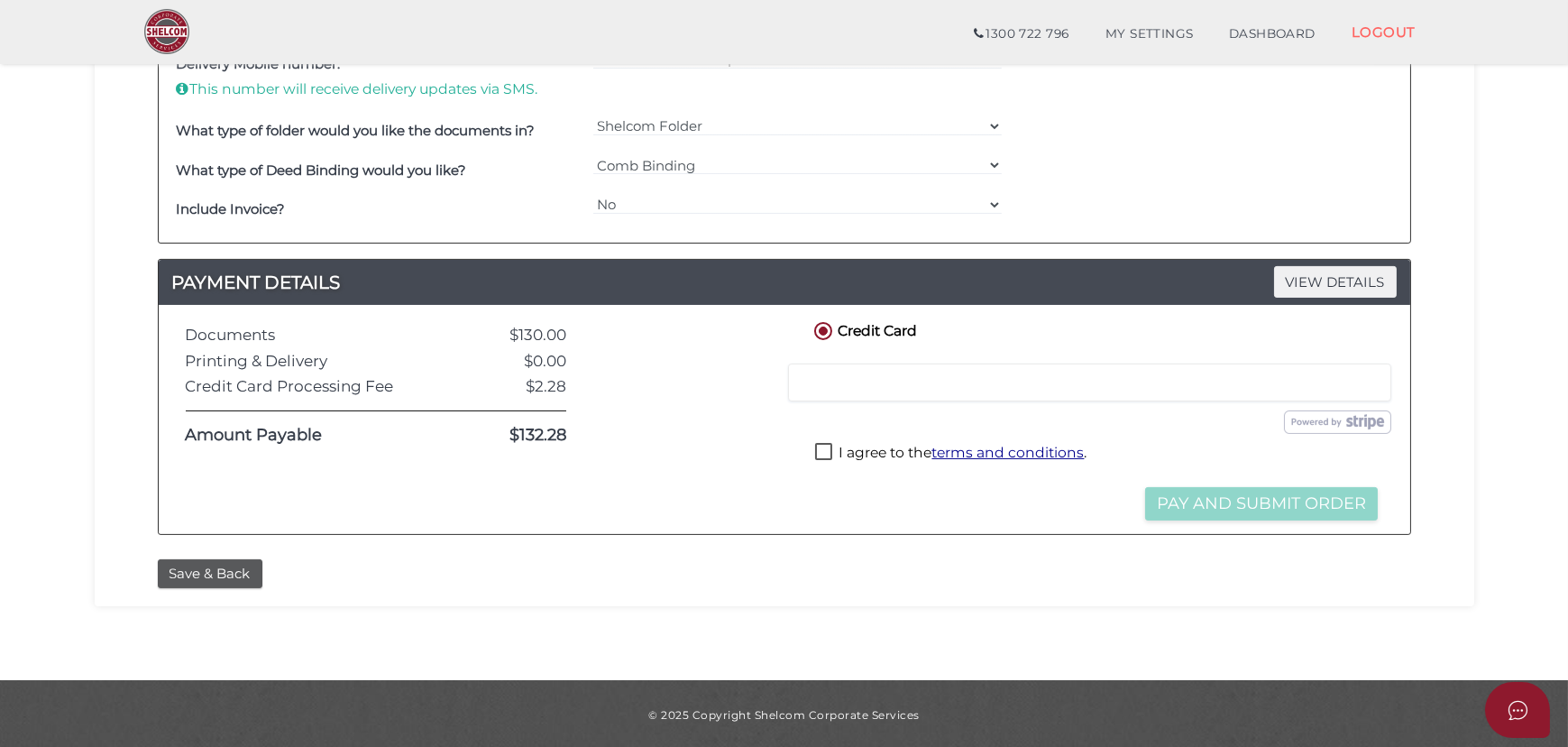
click at [828, 449] on label "I agree to the terms and conditions ." at bounding box center [950, 454] width 271 height 23
checkbox input "true"
click at [1226, 510] on button "Pay and Submit Order" at bounding box center [1262, 503] width 233 height 33
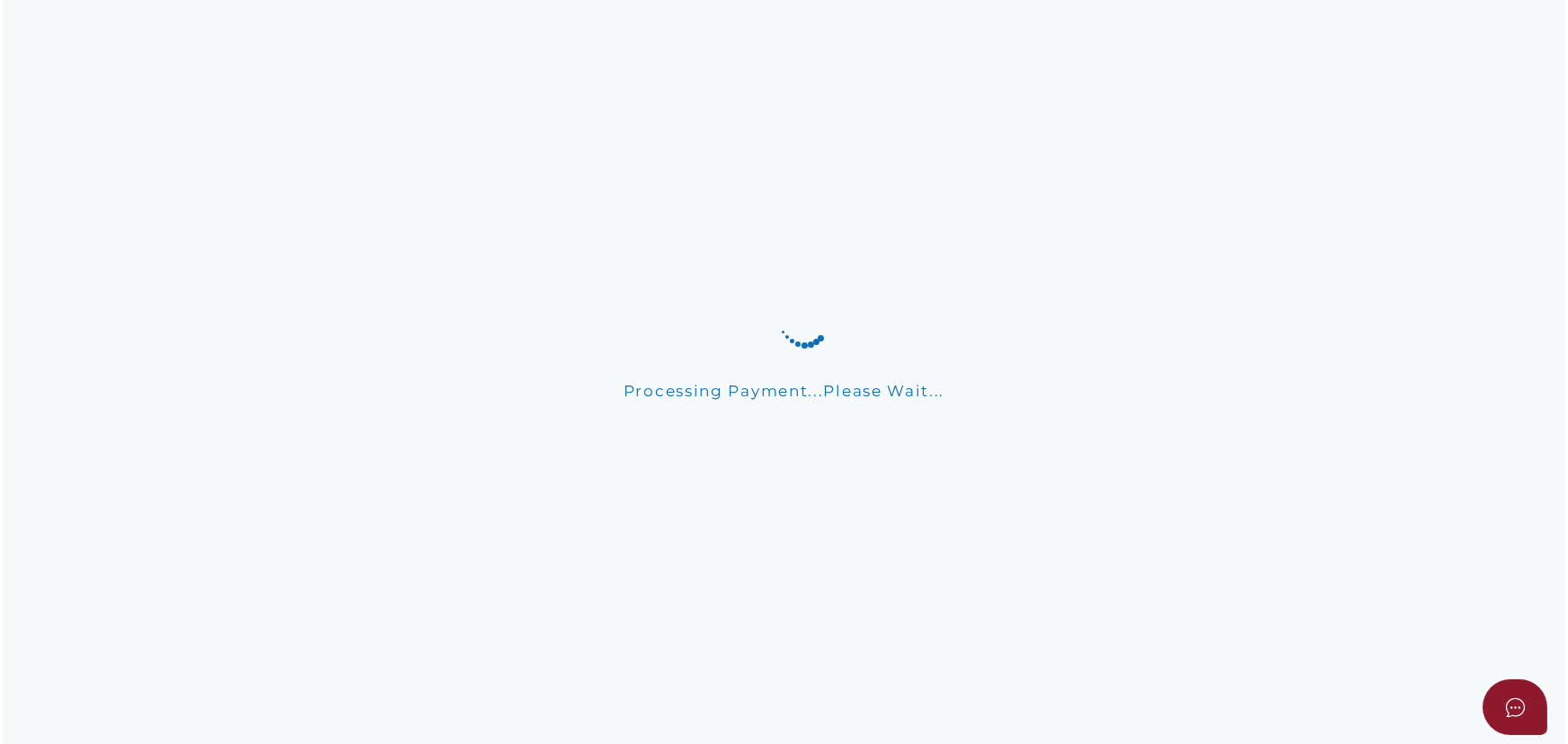
scroll to position [0, 0]
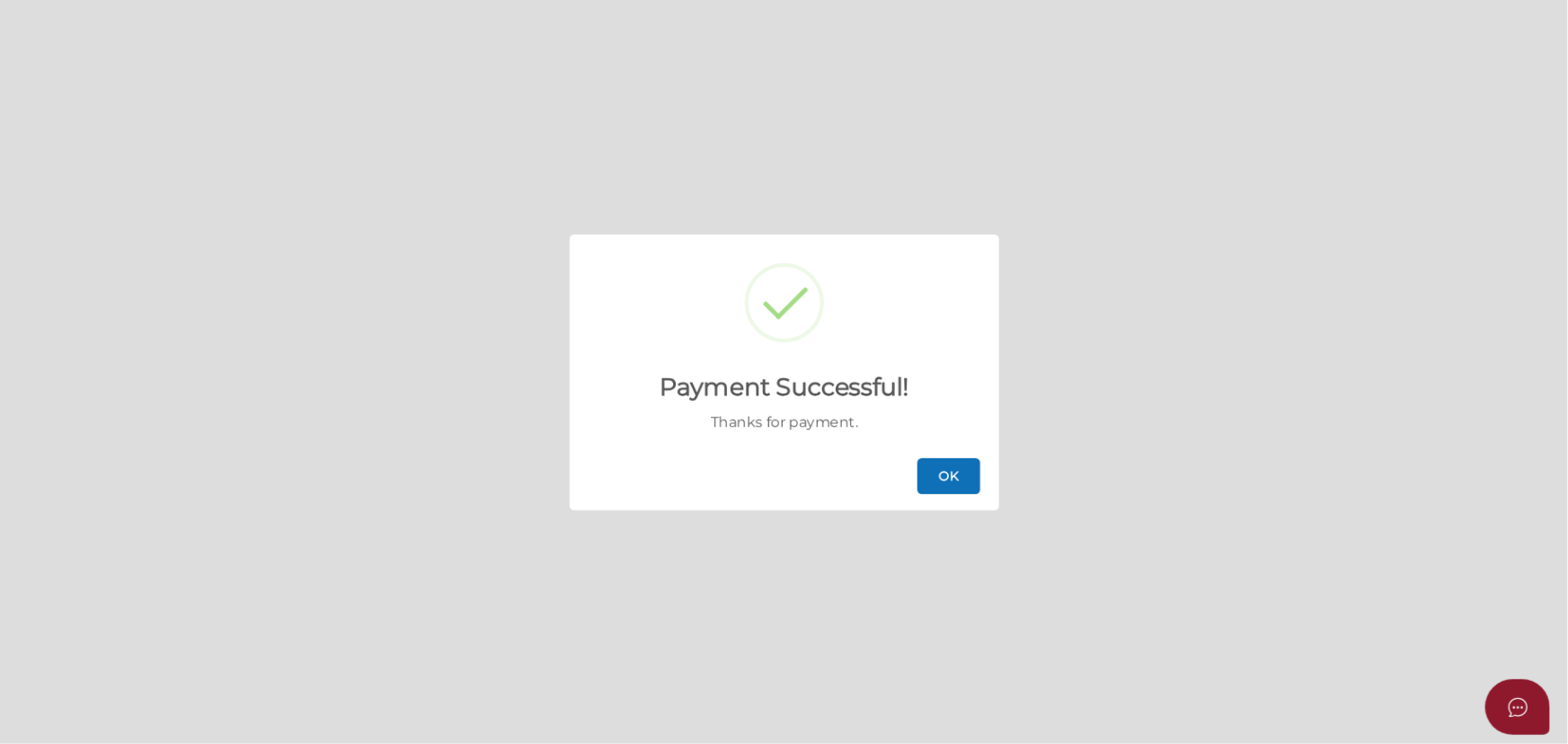
click at [958, 468] on button "OK" at bounding box center [949, 476] width 63 height 36
